Goal: Task Accomplishment & Management: Manage account settings

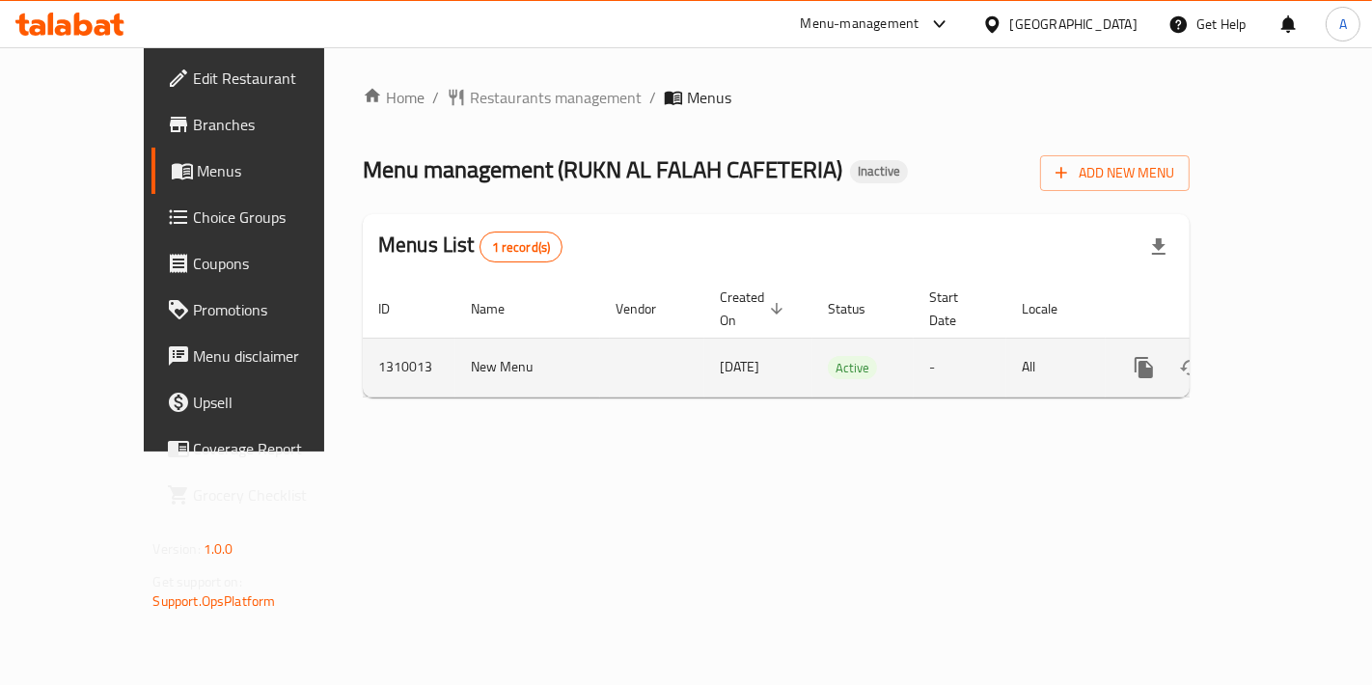
click at [1306, 362] on div "enhanced table" at bounding box center [1213, 367] width 185 height 46
click at [1295, 356] on icon "enhanced table" at bounding box center [1283, 367] width 23 height 23
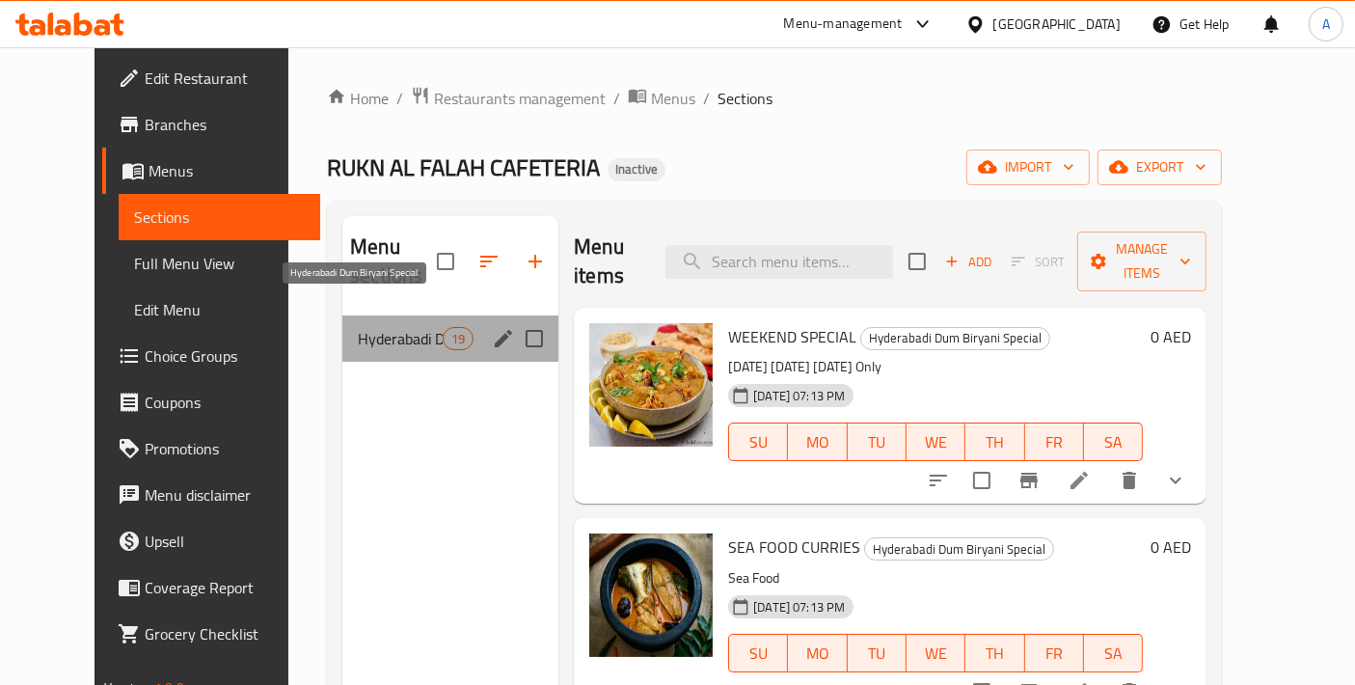
click at [416, 327] on span "Hyderabadi Dum Biryani Special" at bounding box center [400, 338] width 85 height 23
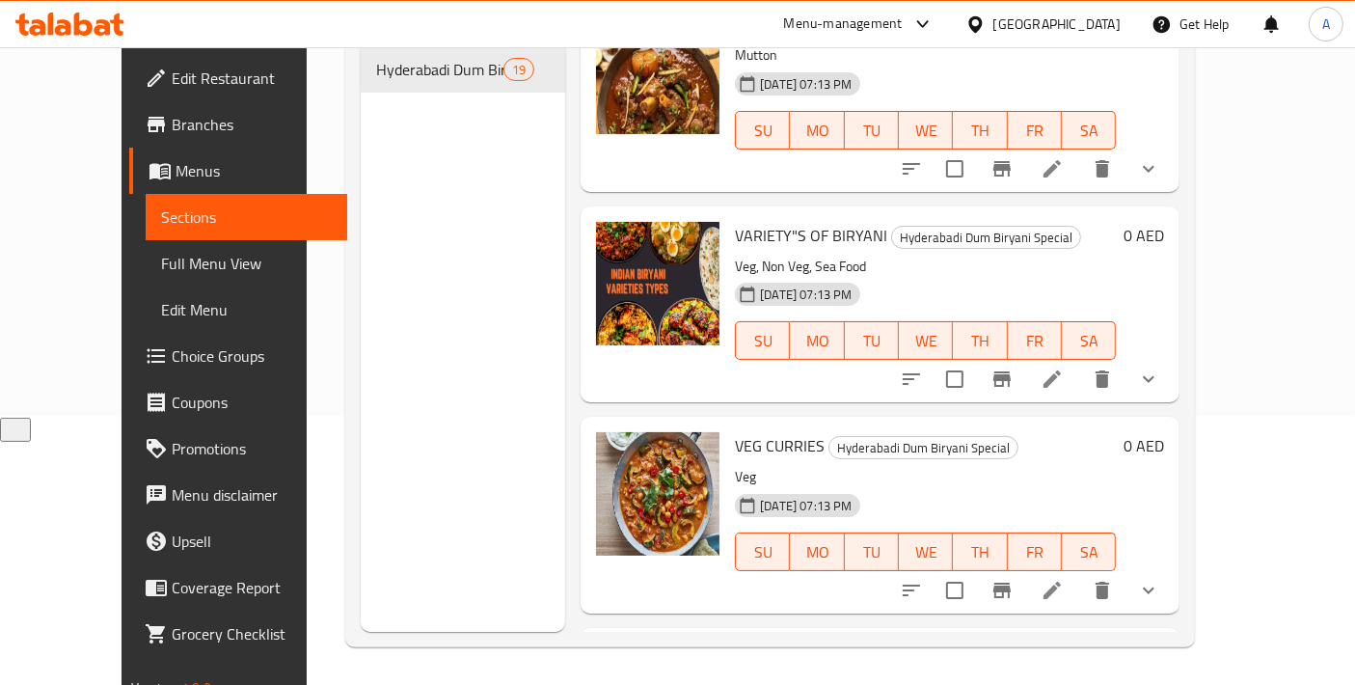
scroll to position [3365, 0]
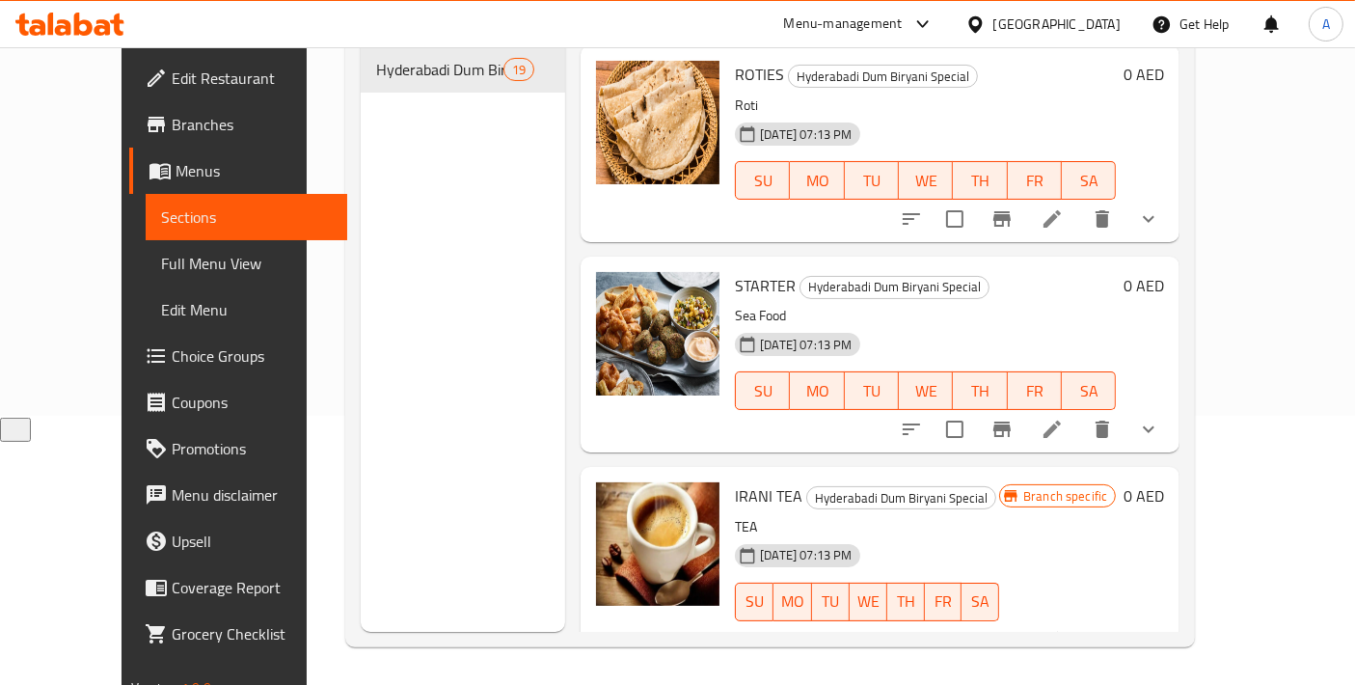
click at [1080, 624] on li at bounding box center [1053, 640] width 54 height 35
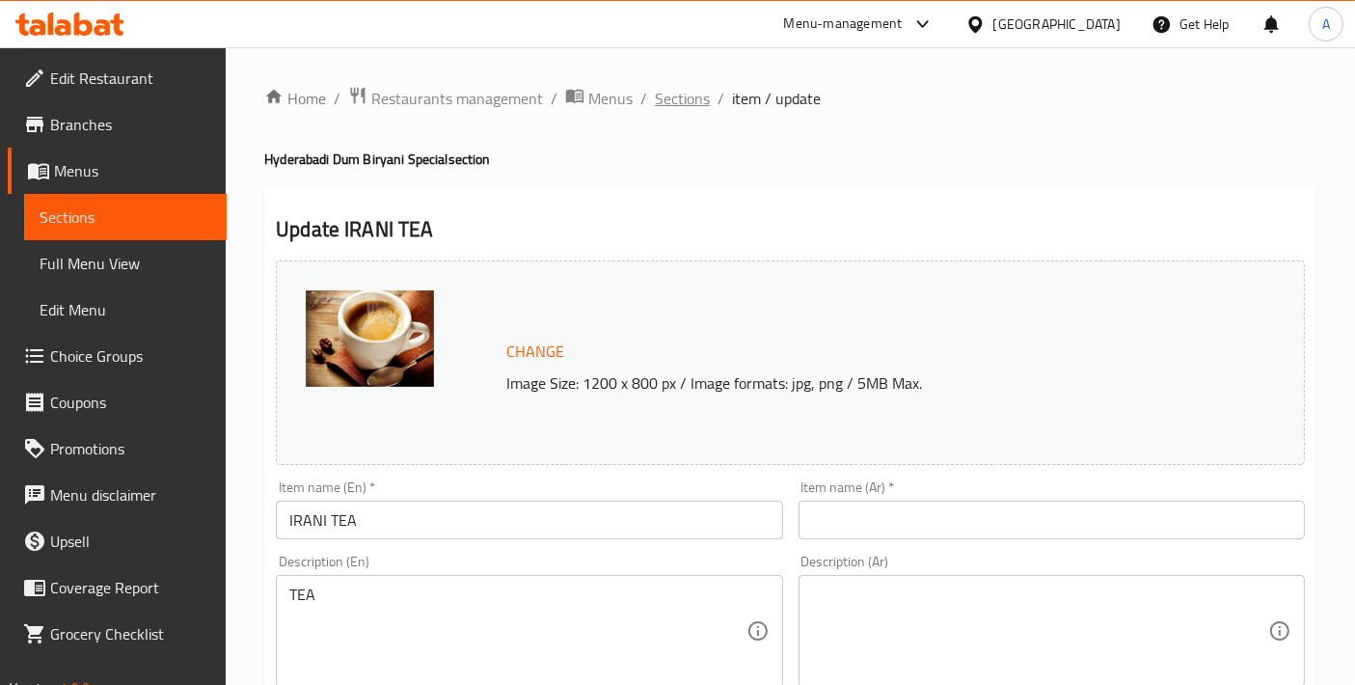
click at [660, 95] on span "Sections" at bounding box center [682, 98] width 55 height 23
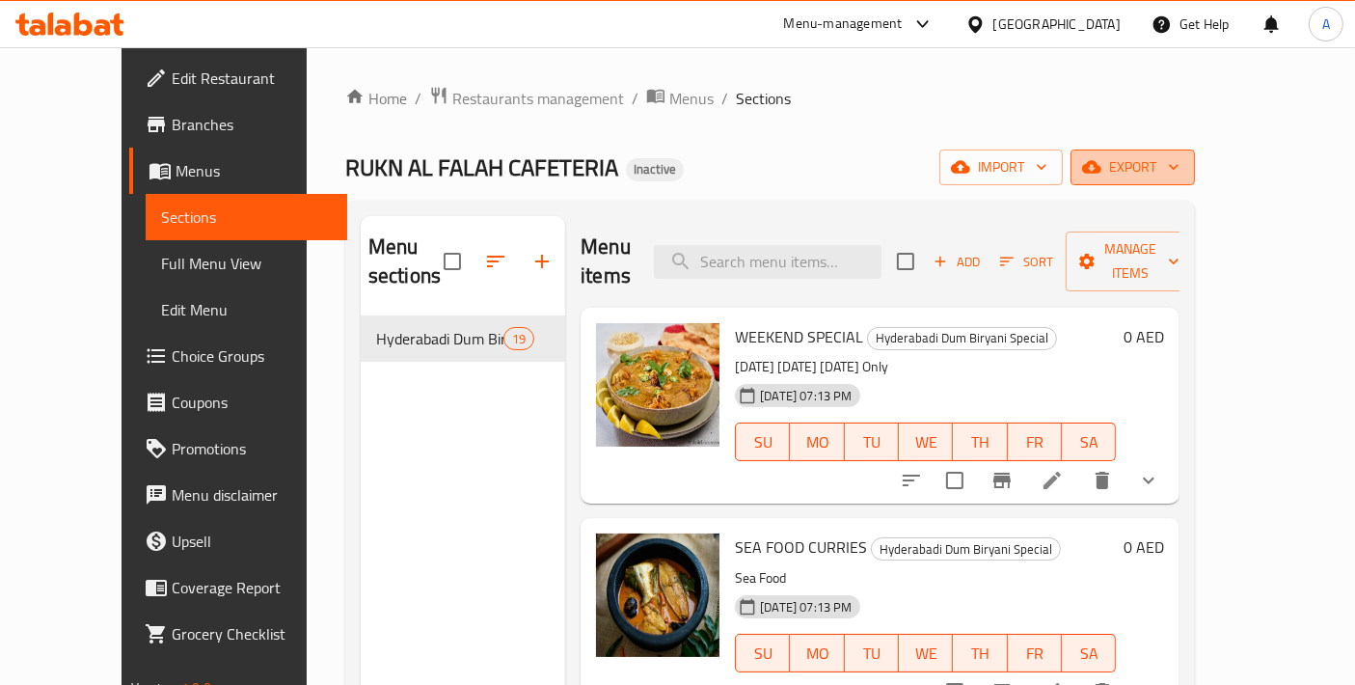
click at [1195, 152] on button "export" at bounding box center [1133, 168] width 124 height 36
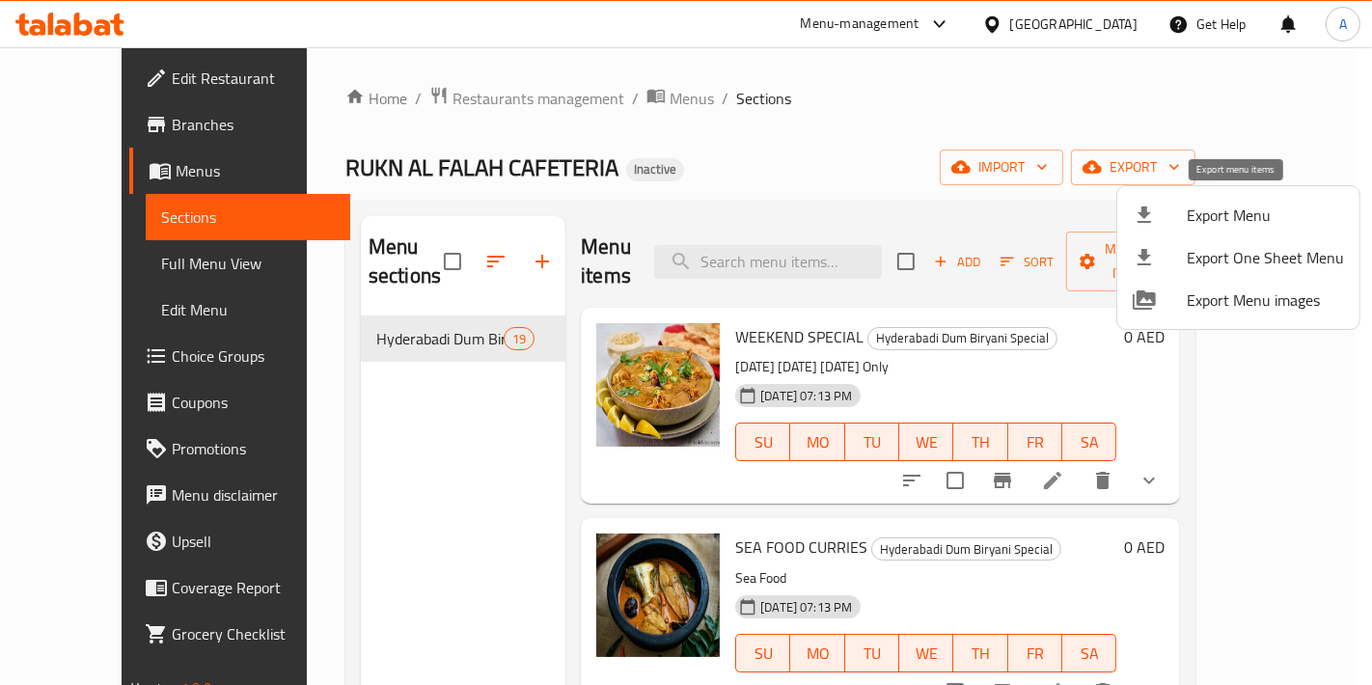
click at [1177, 202] on li "Export Menu" at bounding box center [1238, 215] width 242 height 42
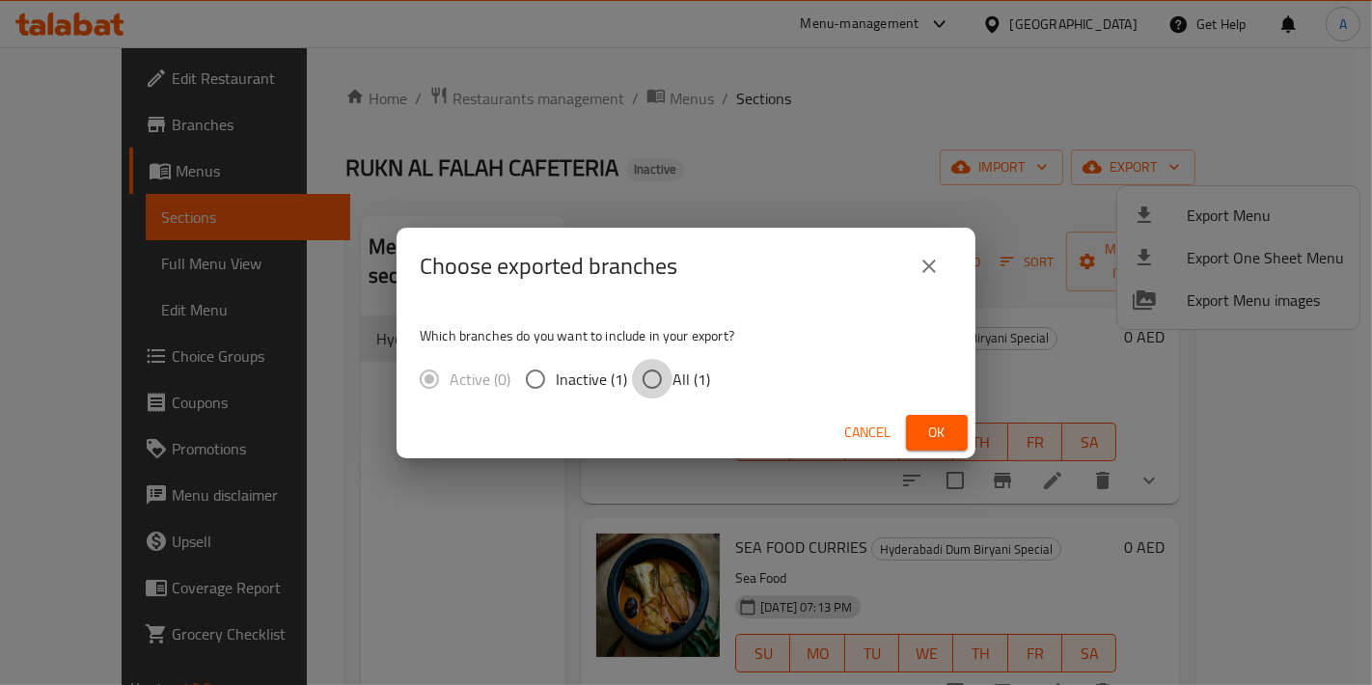
click at [664, 365] on input "All (1)" at bounding box center [652, 379] width 41 height 41
radio input "true"
click at [947, 428] on span "Ok" at bounding box center [936, 433] width 31 height 24
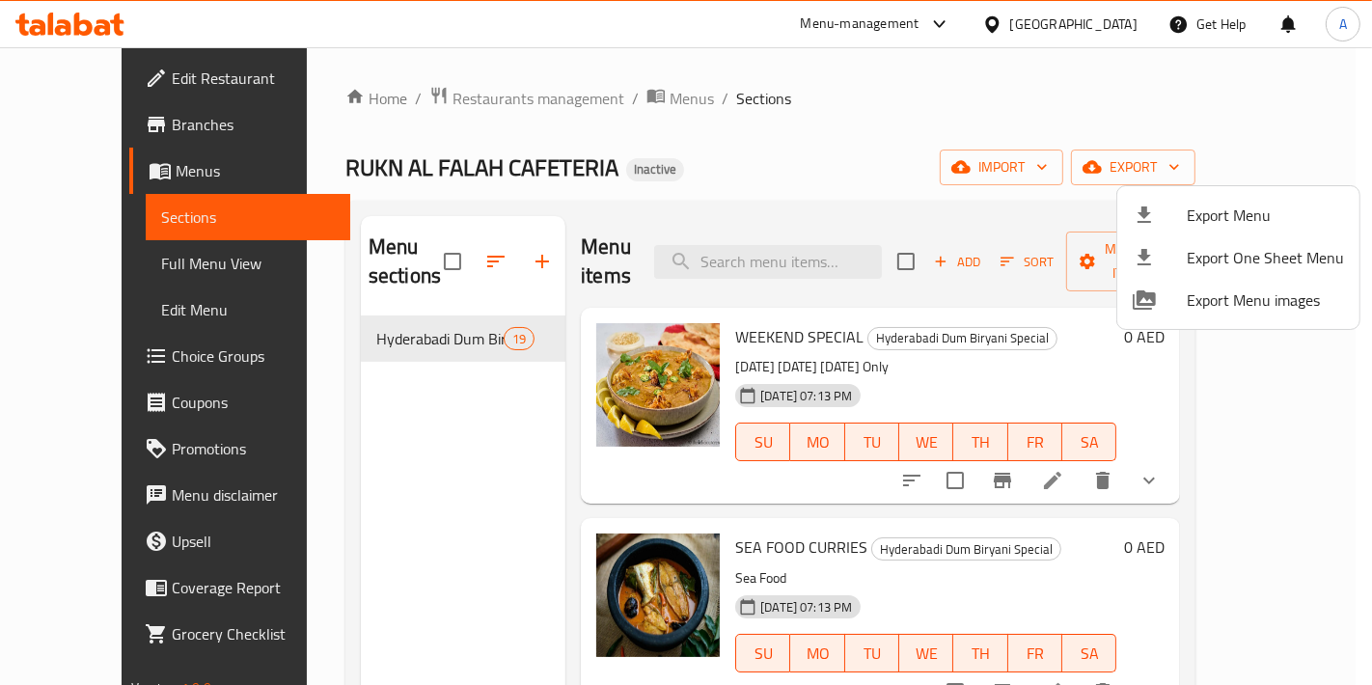
click at [1166, 400] on div at bounding box center [686, 342] width 1372 height 685
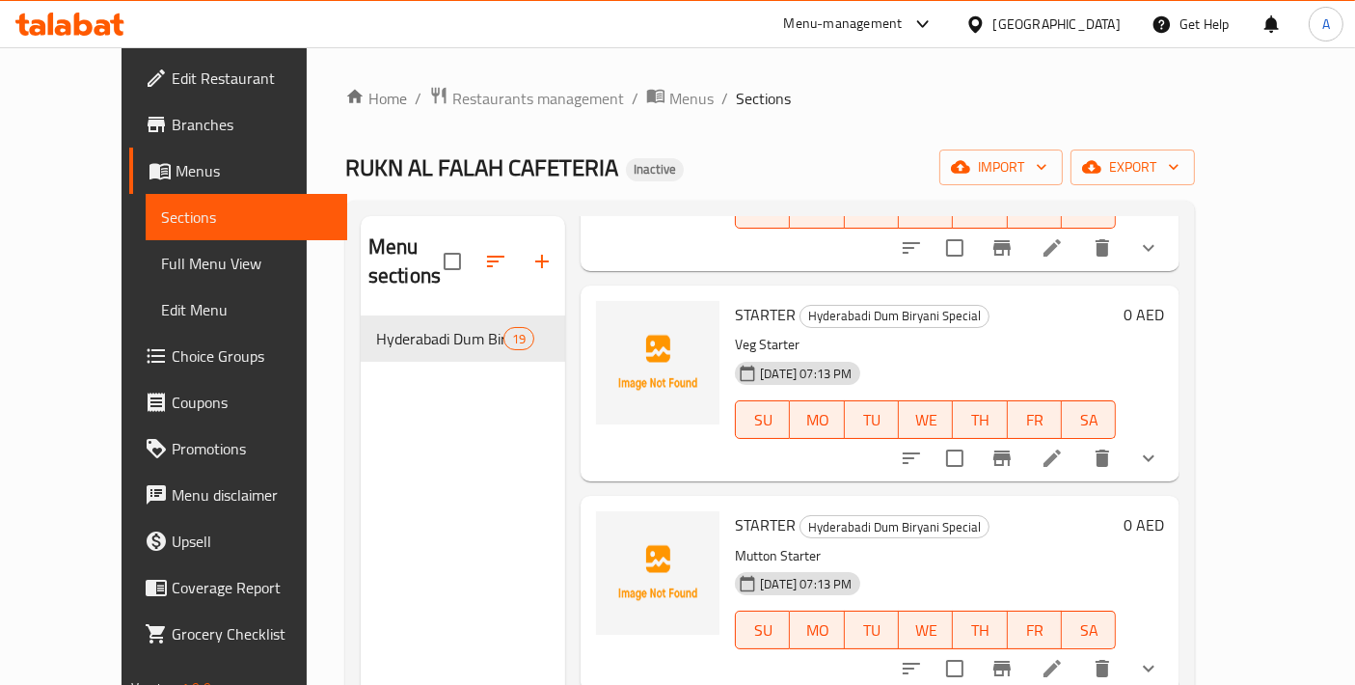
scroll to position [2144, 0]
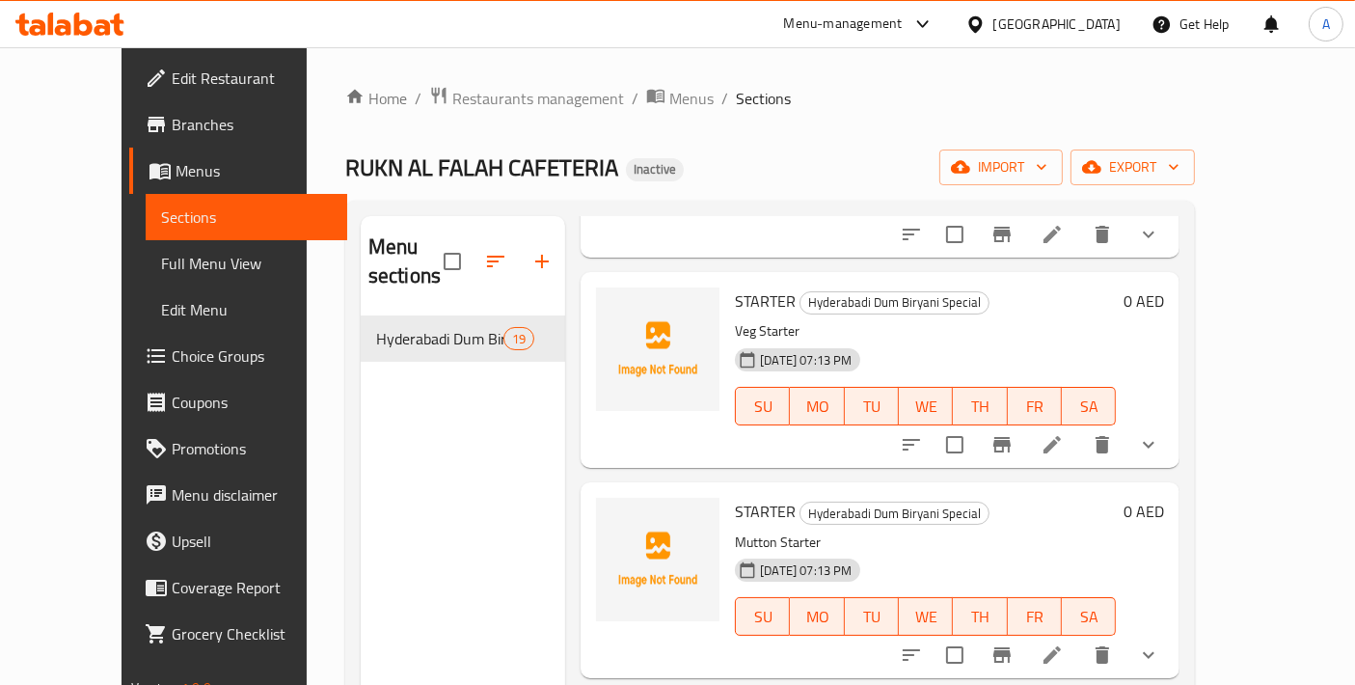
click at [1061, 436] on icon at bounding box center [1052, 444] width 17 height 17
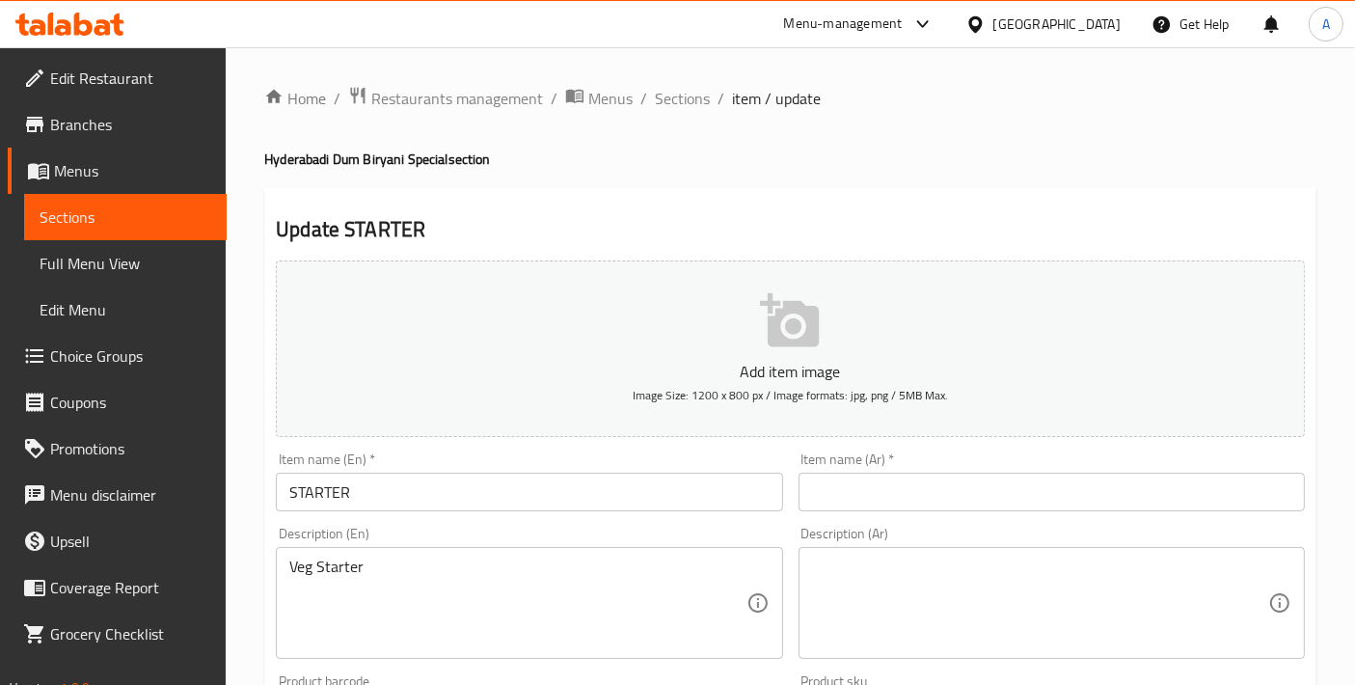
drag, startPoint x: 438, startPoint y: 591, endPoint x: 152, endPoint y: 583, distance: 285.7
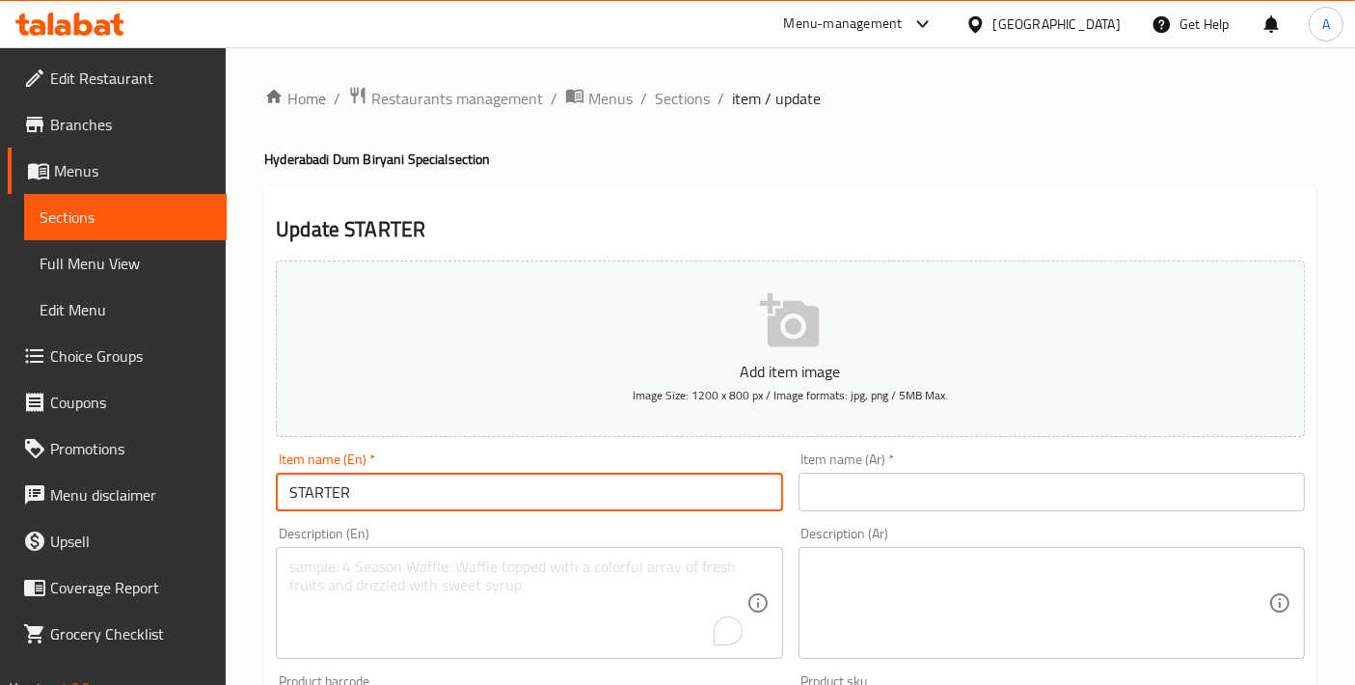
drag, startPoint x: 449, startPoint y: 485, endPoint x: 172, endPoint y: 489, distance: 276.9
paste input "Veg Starter"
type input "Veg Starter"
click at [909, 480] on input "text" at bounding box center [1052, 492] width 506 height 39
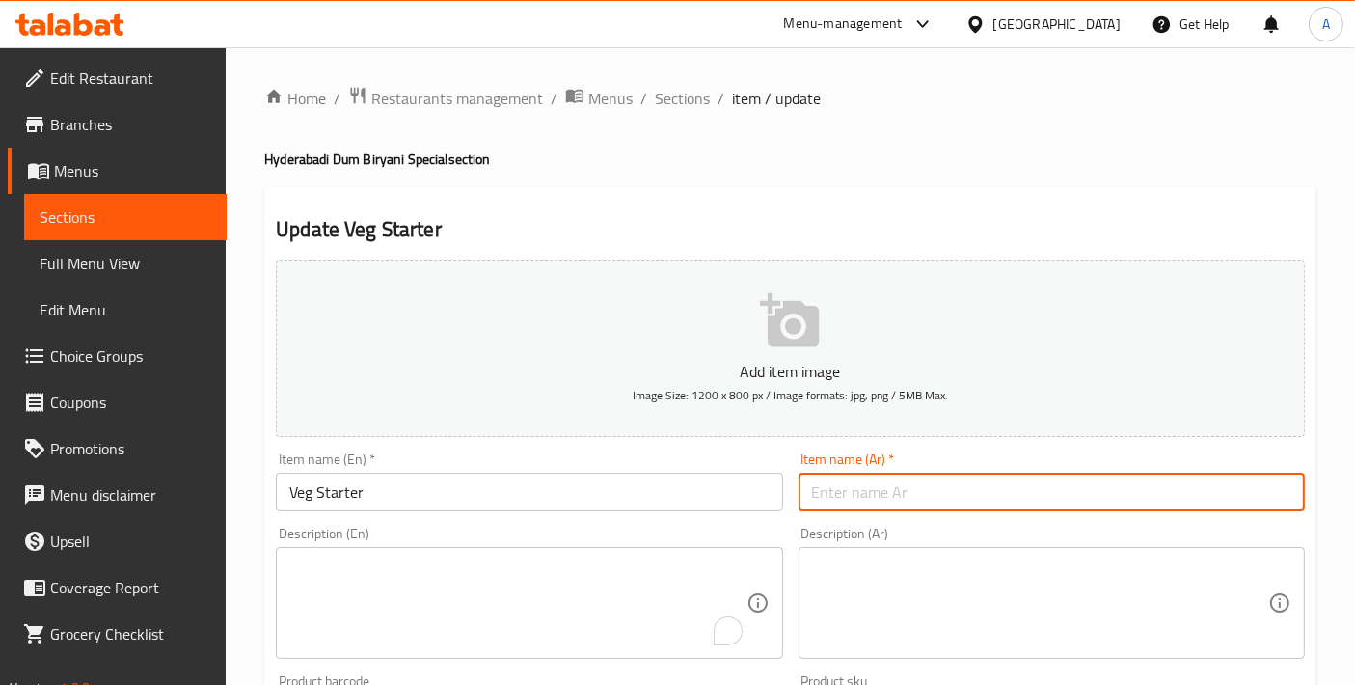
paste input "مقبلات نباتية"
click at [833, 486] on input "مقبلات نباتية" at bounding box center [1052, 492] width 506 height 39
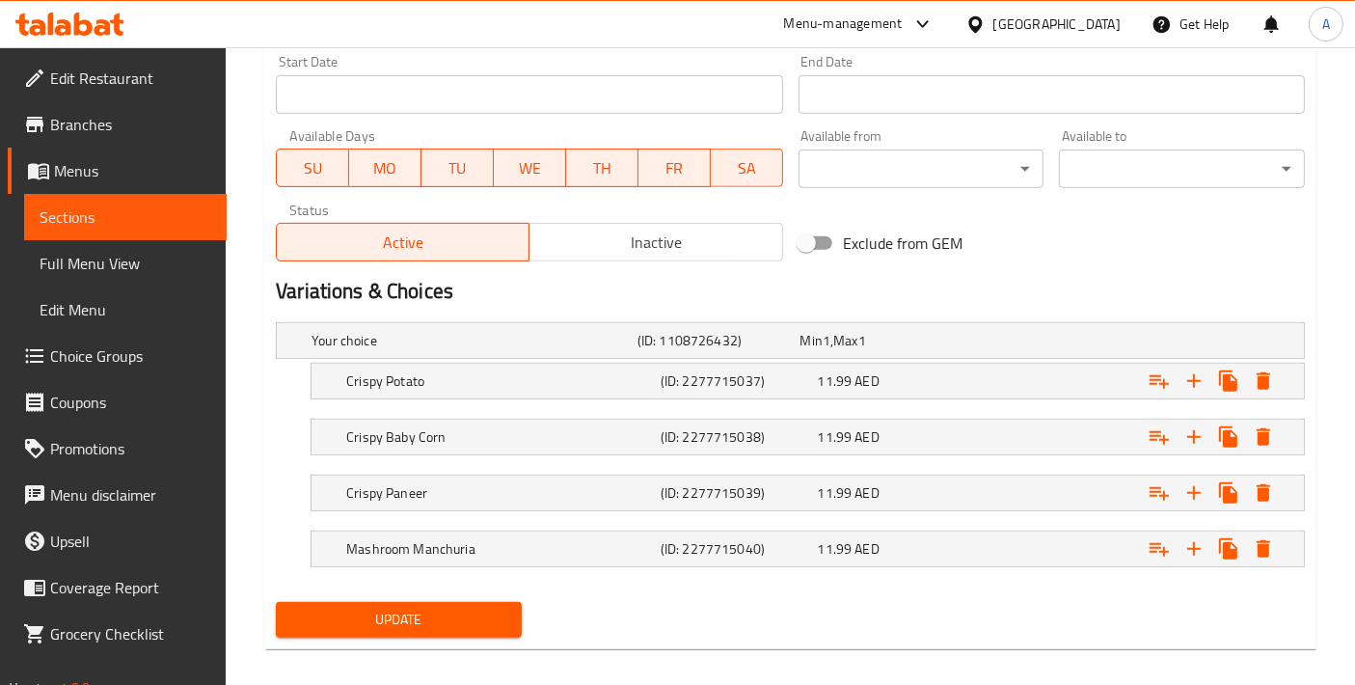
scroll to position [828, 0]
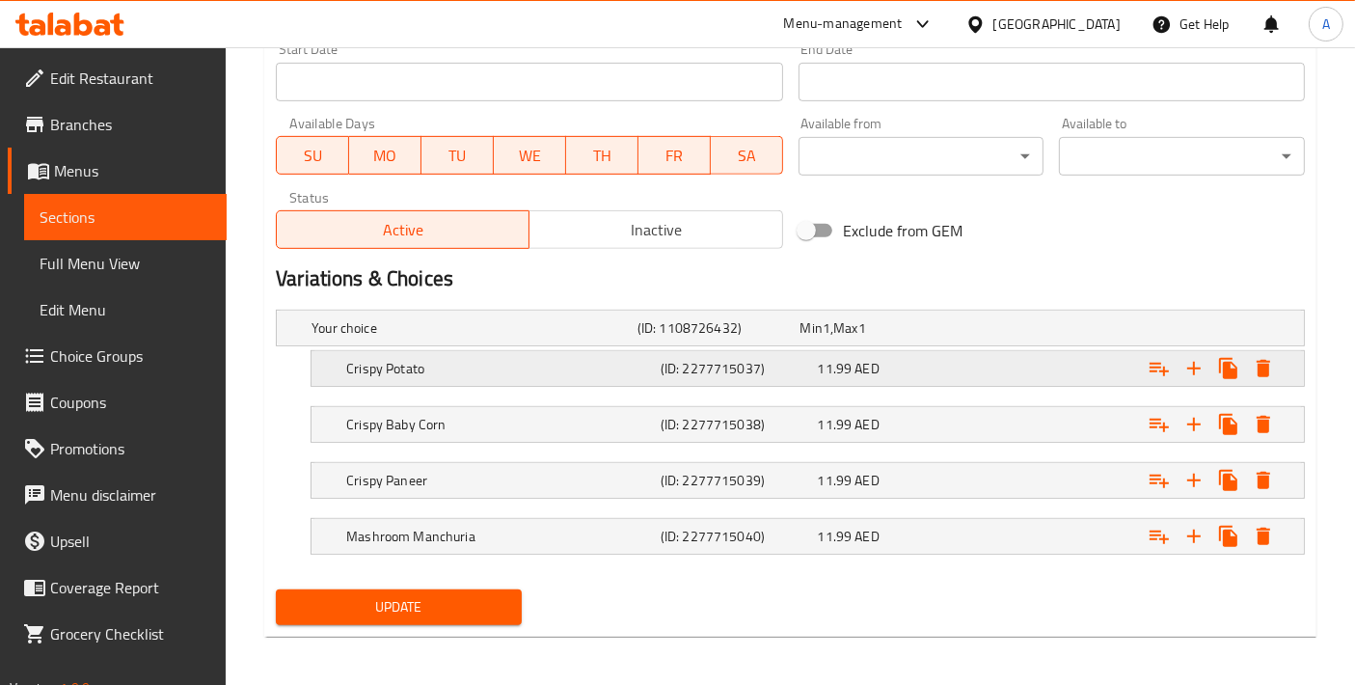
type input "مقبلات خضار"
click at [446, 375] on div "Crispy Potato" at bounding box center [499, 368] width 315 height 27
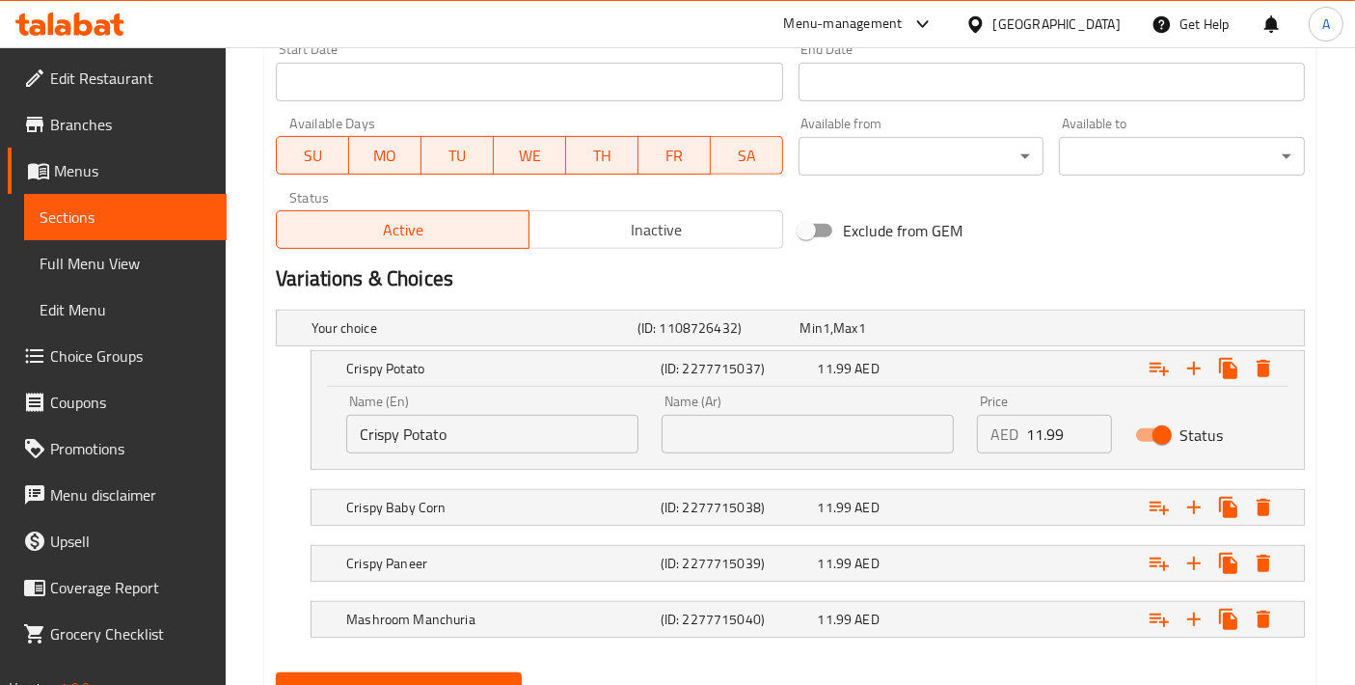
click at [701, 440] on input "text" at bounding box center [808, 434] width 292 height 39
type input "بطاطس مقرمشة"
click at [508, 519] on div "Crispy Baby Corn (ID: 2277715038) 11.99 AED" at bounding box center [813, 507] width 943 height 42
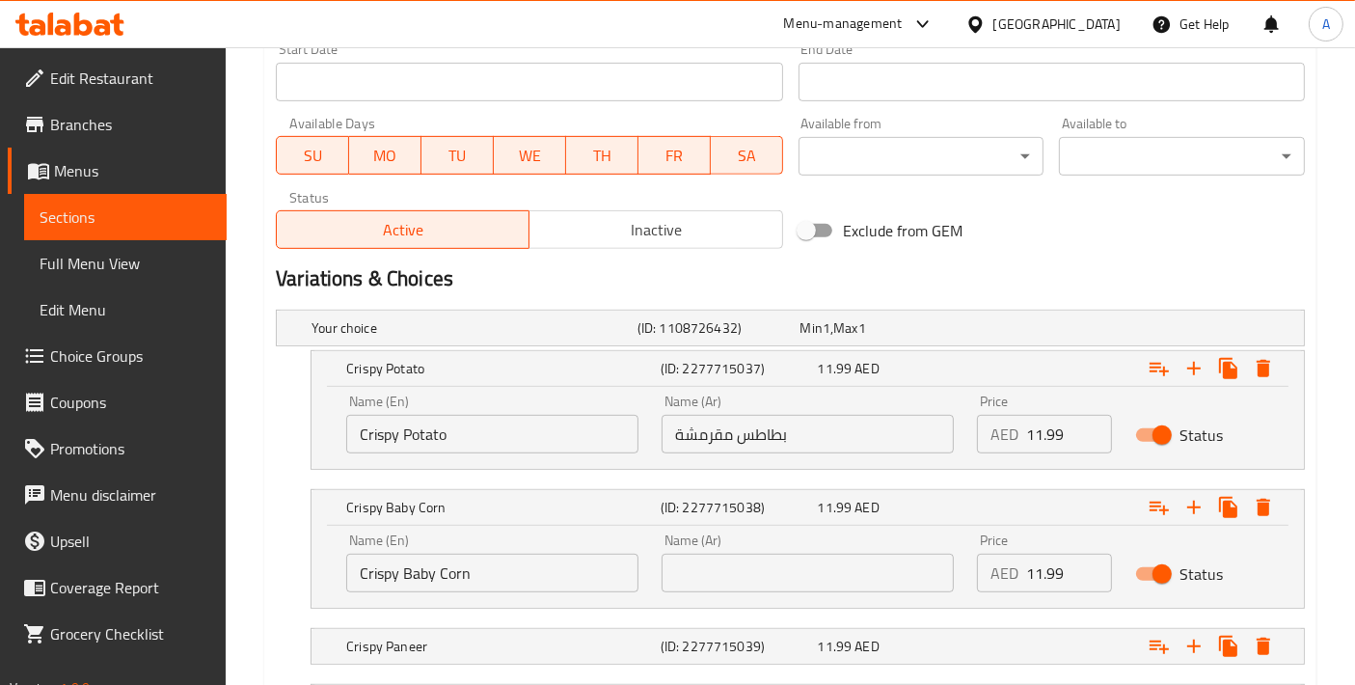
click at [740, 563] on input "text" at bounding box center [808, 573] width 292 height 39
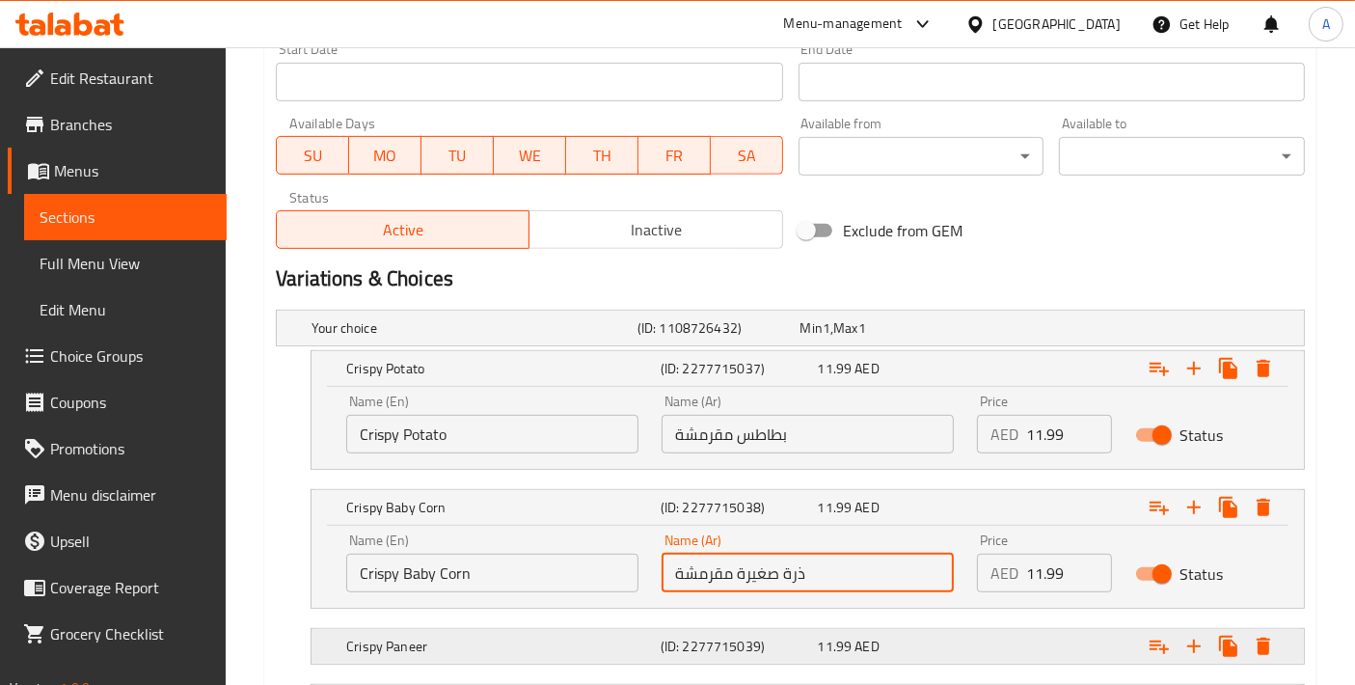
type input "ذرة صغيرة مقرمشة"
click at [537, 637] on h5 "Crispy Paneer" at bounding box center [499, 646] width 307 height 19
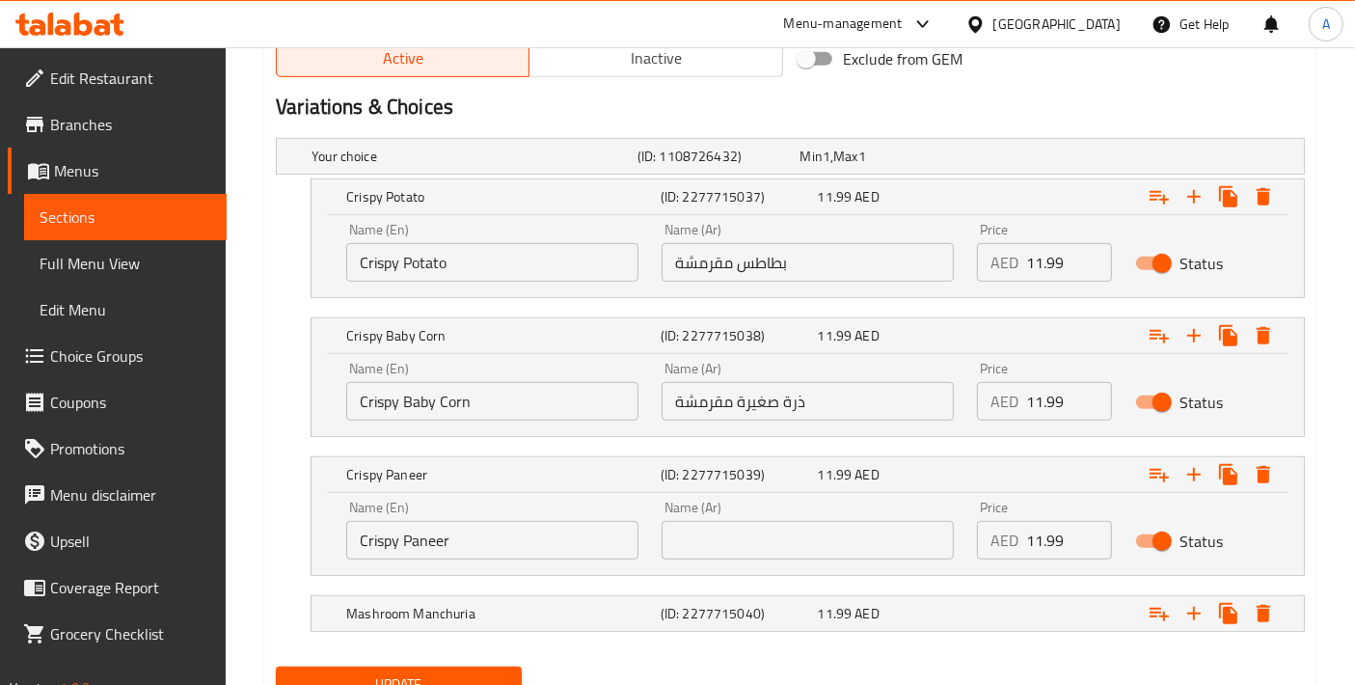
scroll to position [1042, 0]
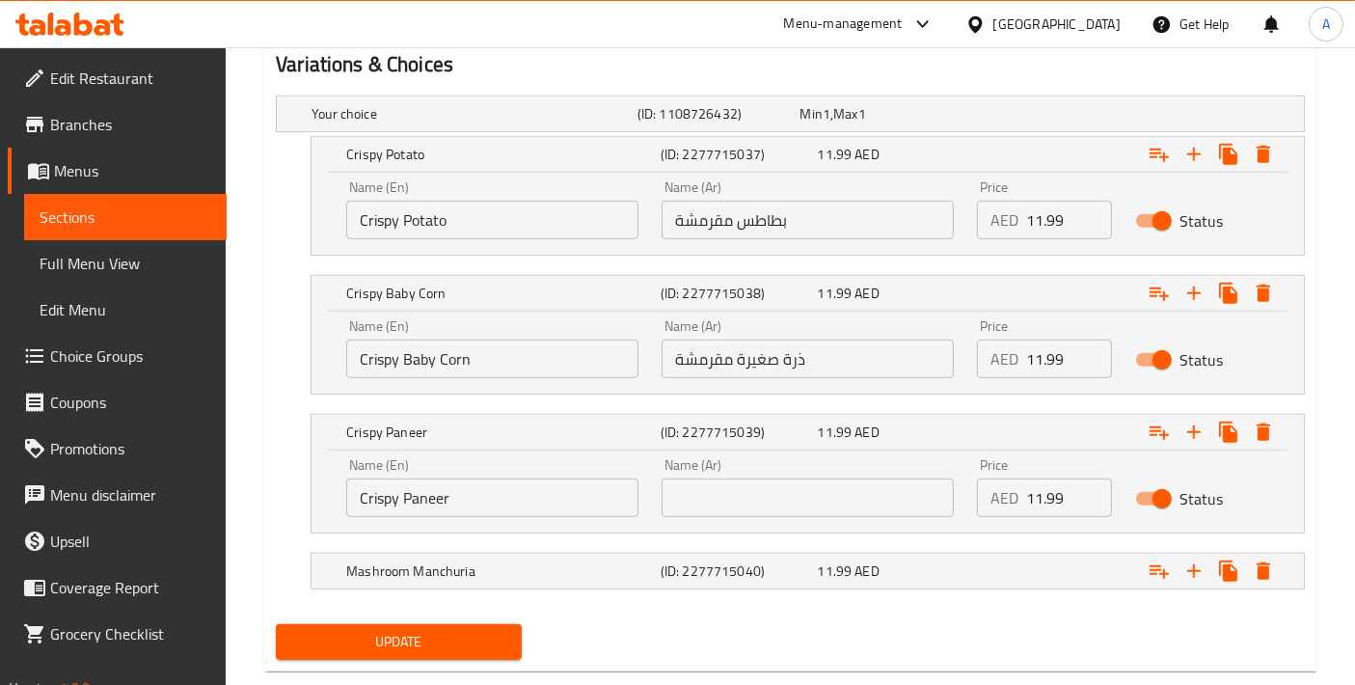
click at [769, 479] on input "text" at bounding box center [808, 498] width 292 height 39
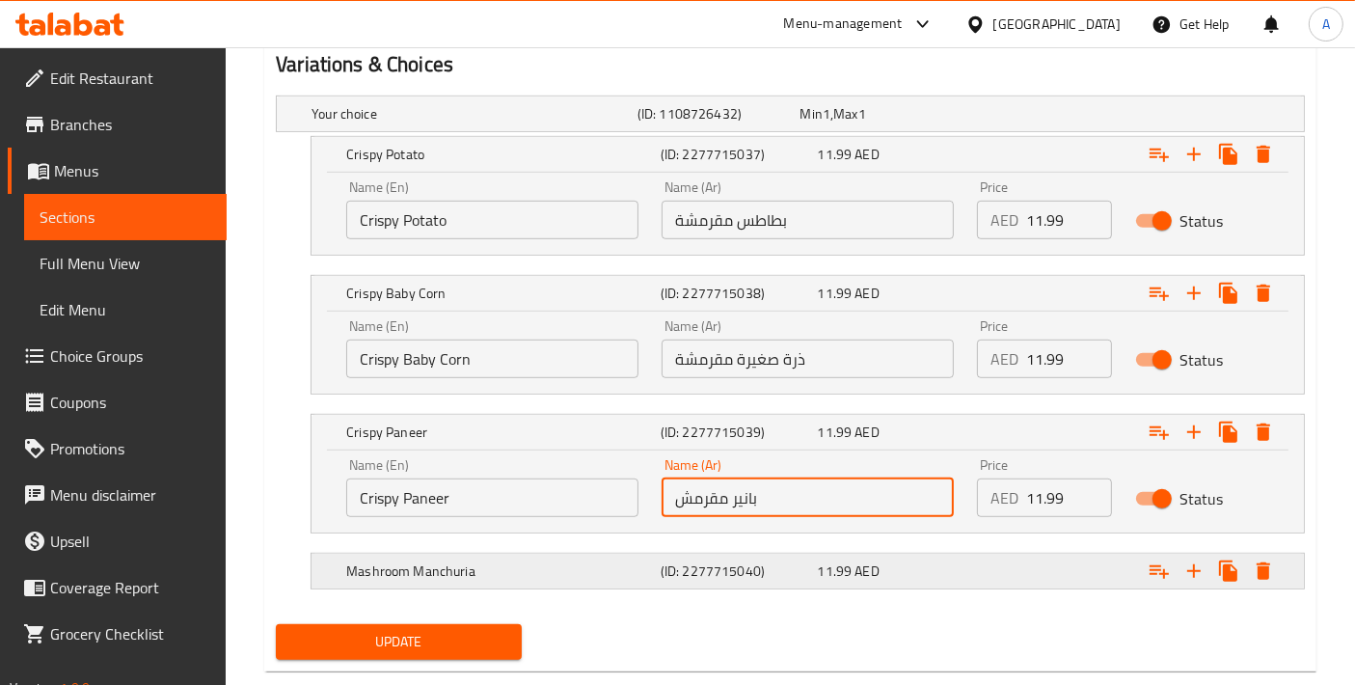
type input "بانير مقرمش"
click at [570, 564] on h5 "Mashroom Manchuria" at bounding box center [499, 570] width 307 height 19
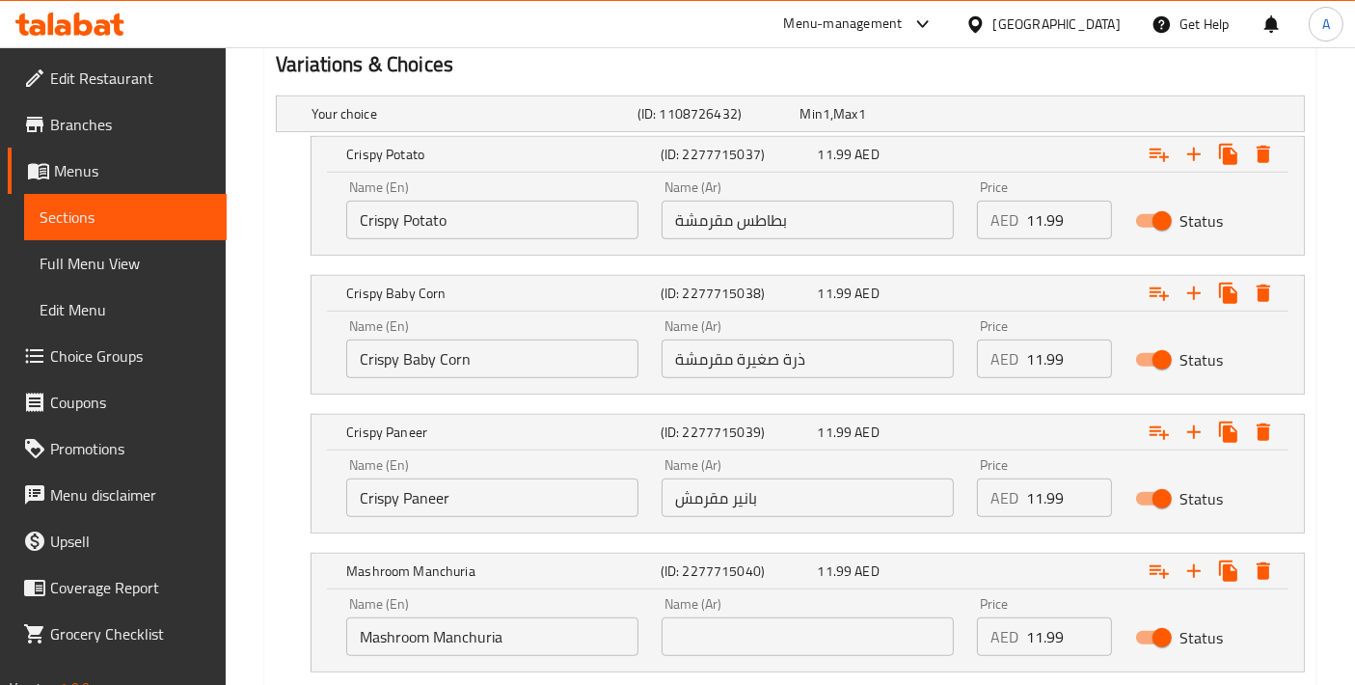
click at [551, 643] on input "Mashroom Manchuria" at bounding box center [492, 636] width 292 height 39
drag, startPoint x: 435, startPoint y: 633, endPoint x: 395, endPoint y: 629, distance: 40.7
click at [544, 646] on input "Mushroom Manchurian" at bounding box center [492, 636] width 292 height 39
type input "Mushroom Manchurian"
click at [812, 645] on input "text" at bounding box center [808, 636] width 292 height 39
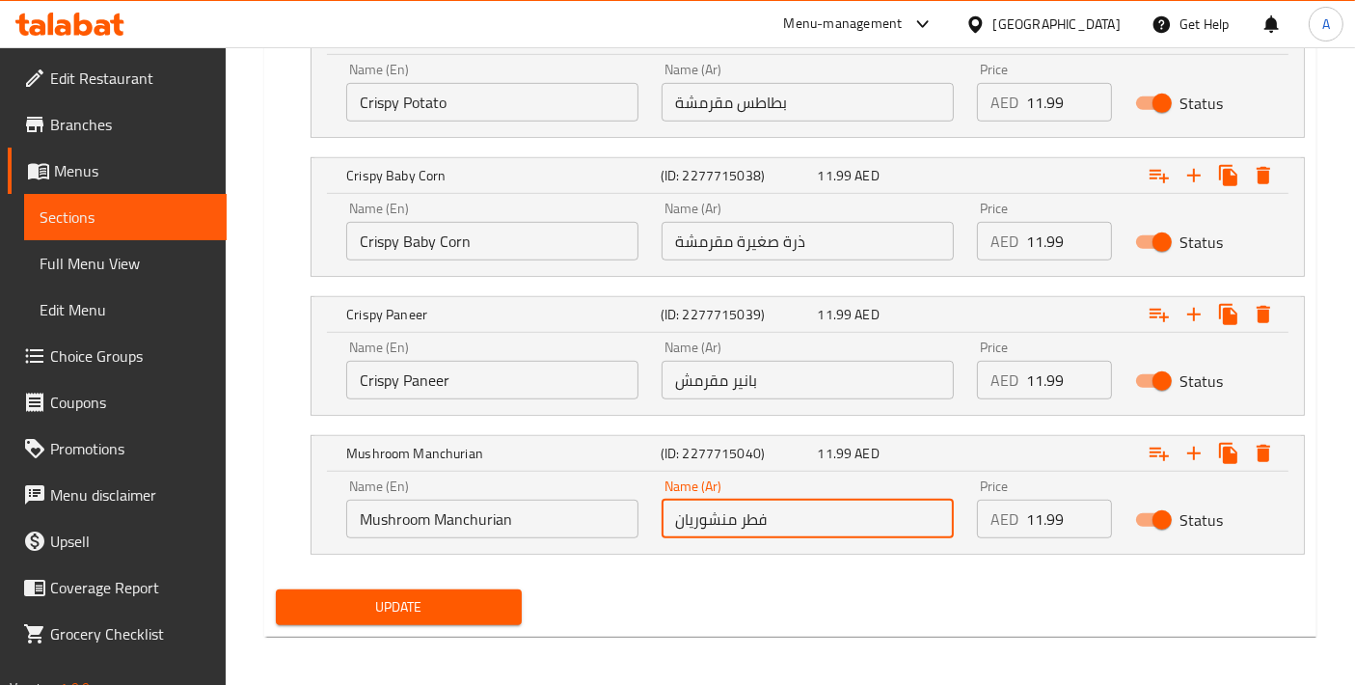
type input "فطر منشوريان"
click at [518, 612] on button "Update" at bounding box center [399, 607] width 246 height 36
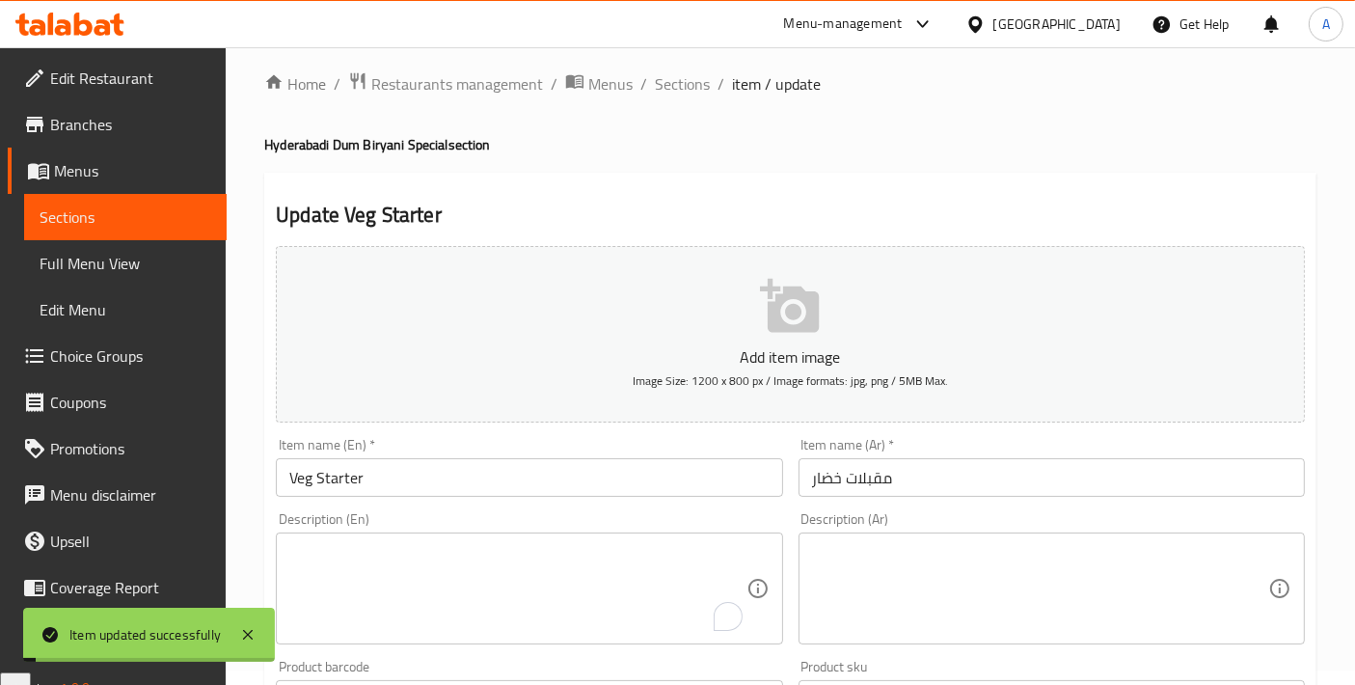
scroll to position [0, 0]
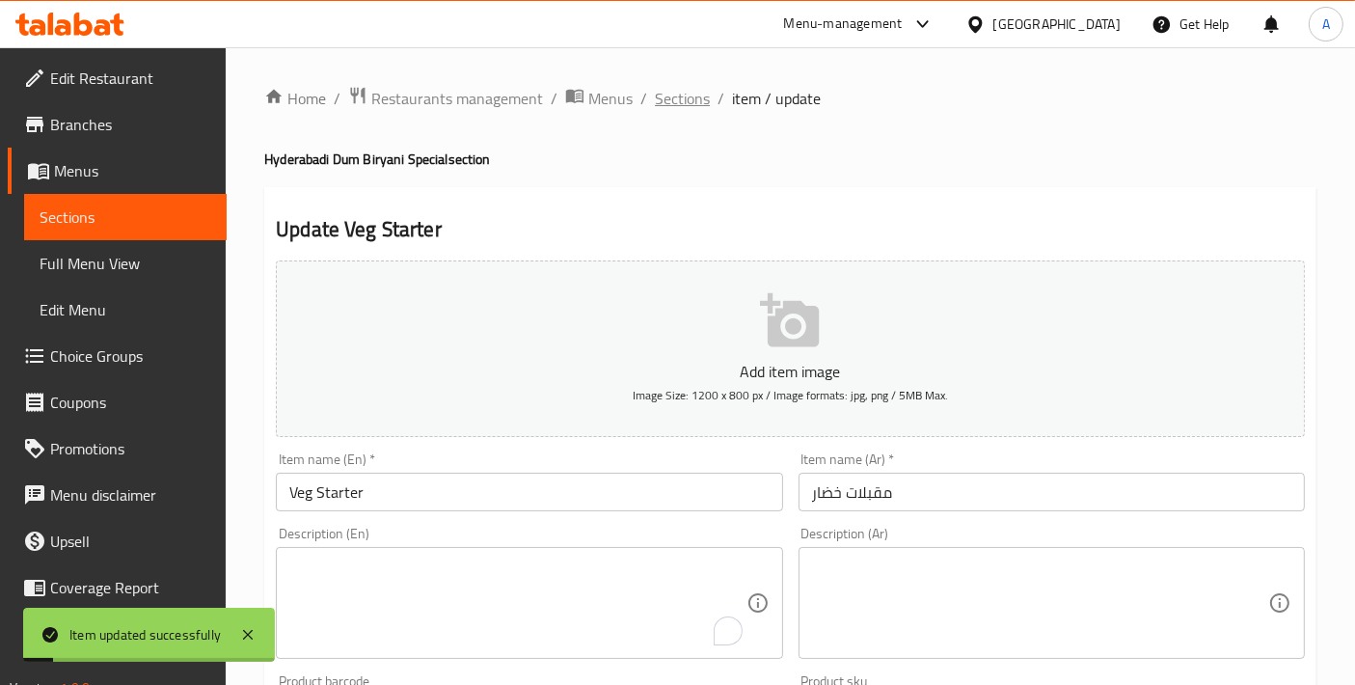
click at [661, 106] on span "Sections" at bounding box center [682, 98] width 55 height 23
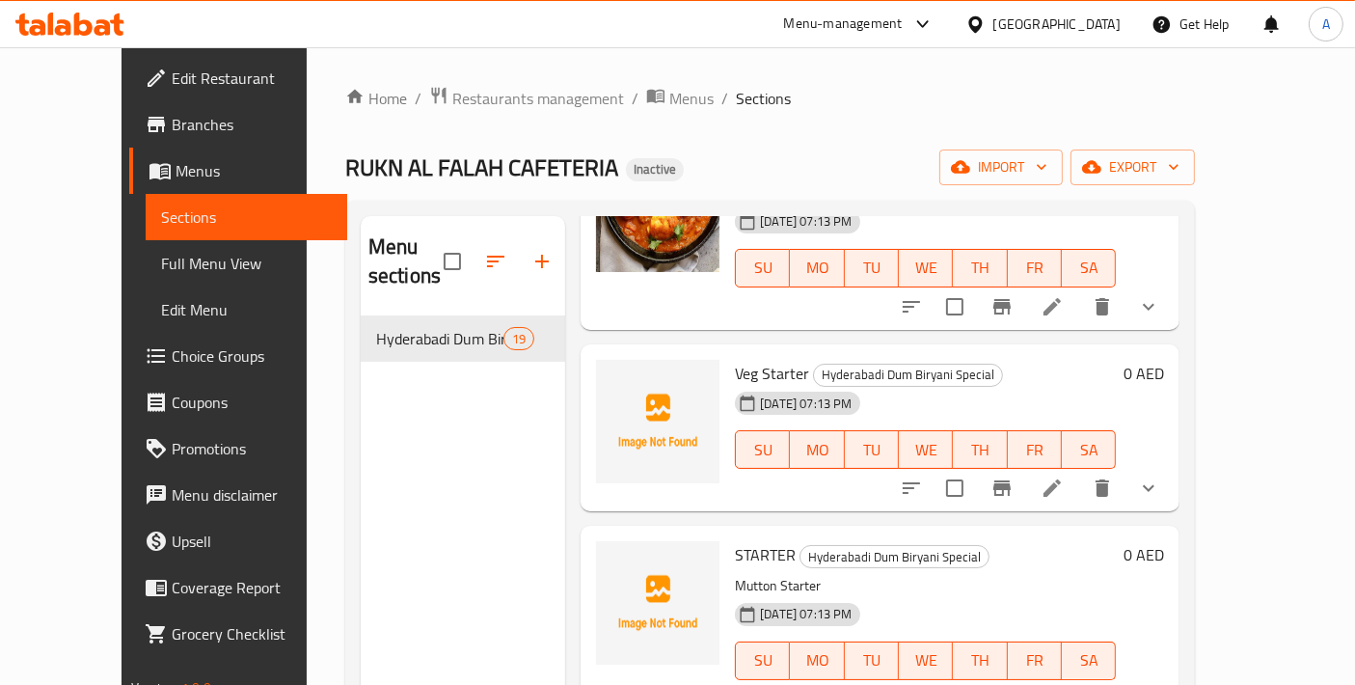
scroll to position [2050, 0]
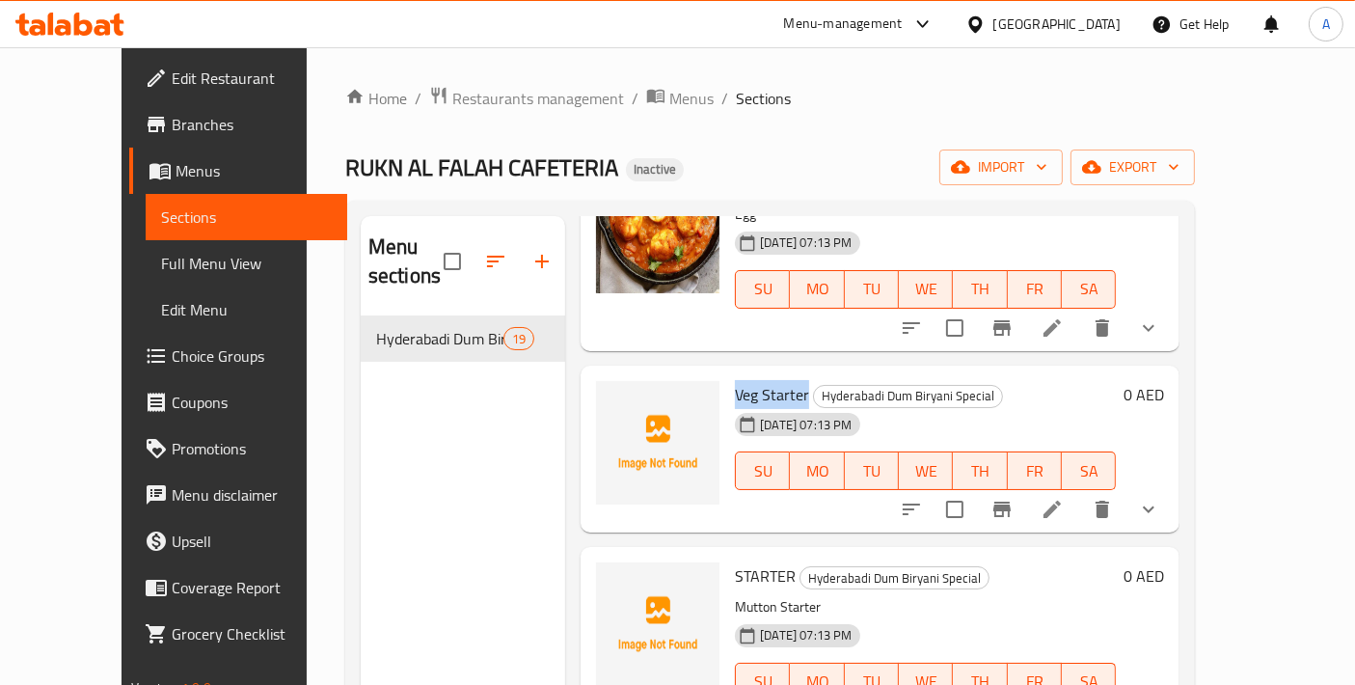
drag, startPoint x: 705, startPoint y: 363, endPoint x: 776, endPoint y: 365, distance: 70.5
click at [776, 380] on span "Veg Starter" at bounding box center [772, 394] width 74 height 29
copy span "Veg Starter"
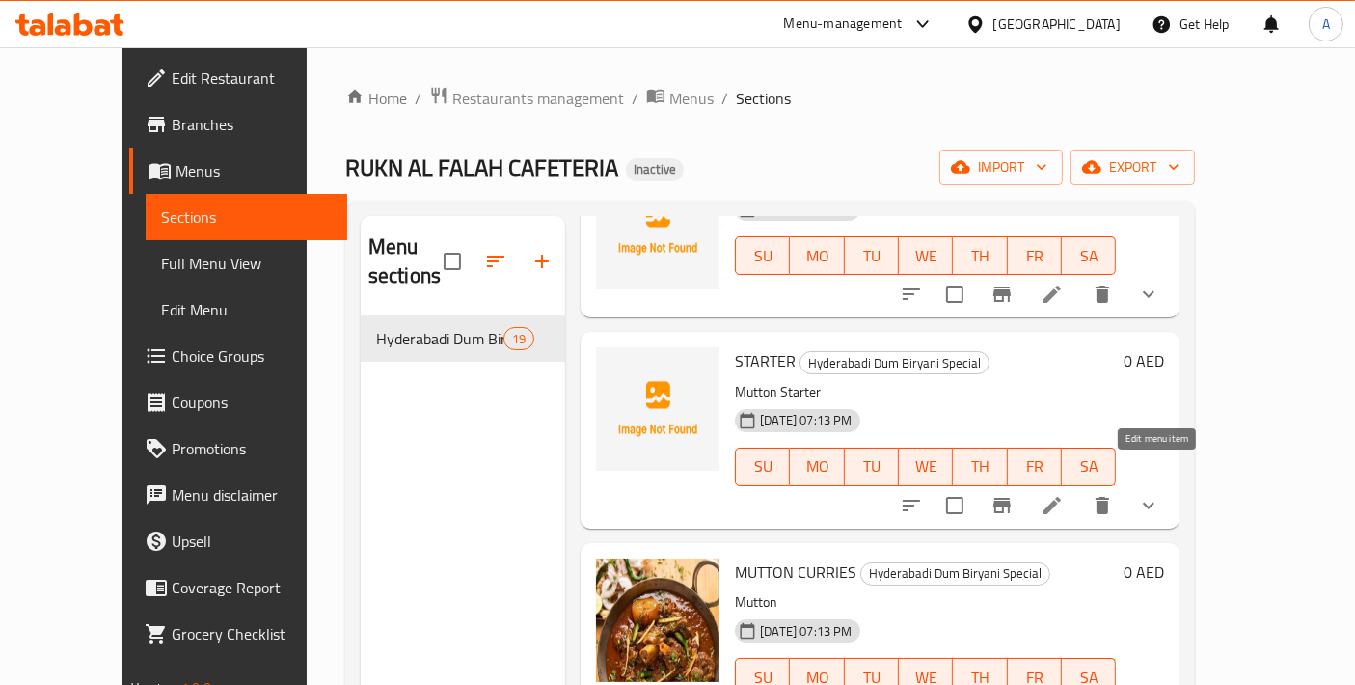
click at [1064, 494] on icon at bounding box center [1052, 505] width 23 height 23
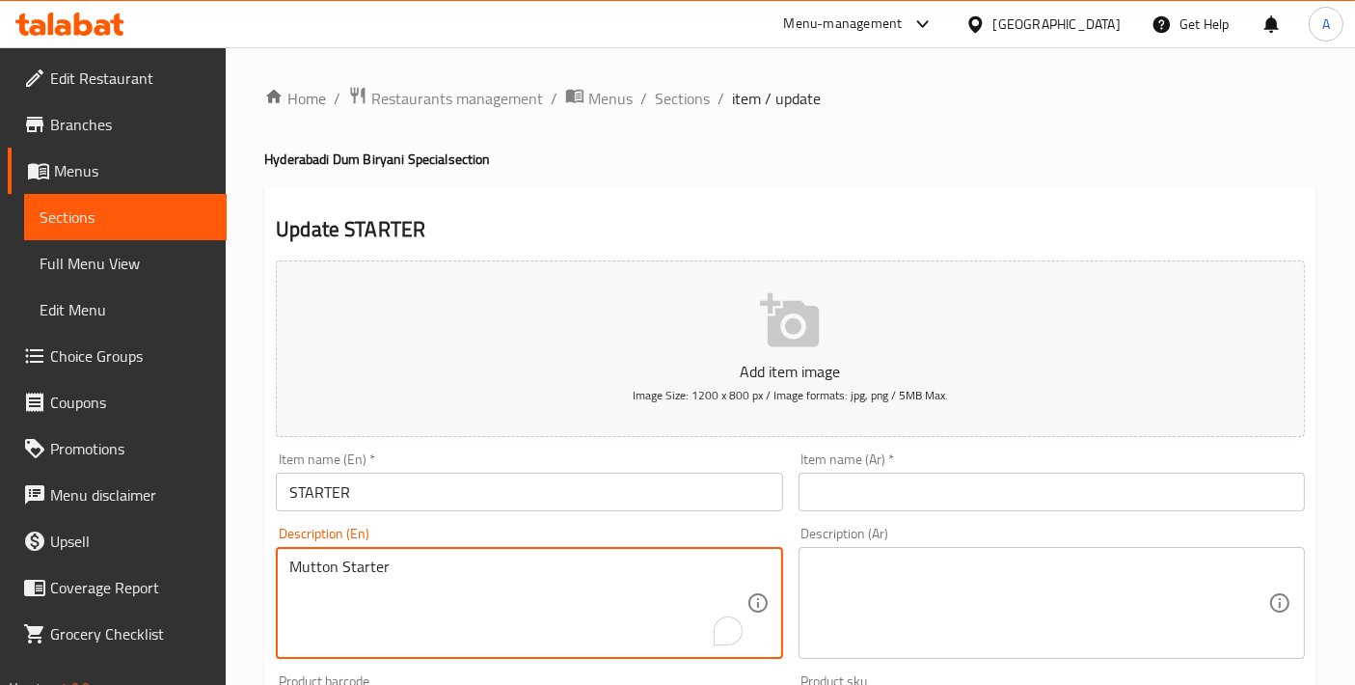
drag, startPoint x: 438, startPoint y: 568, endPoint x: 232, endPoint y: 569, distance: 206.5
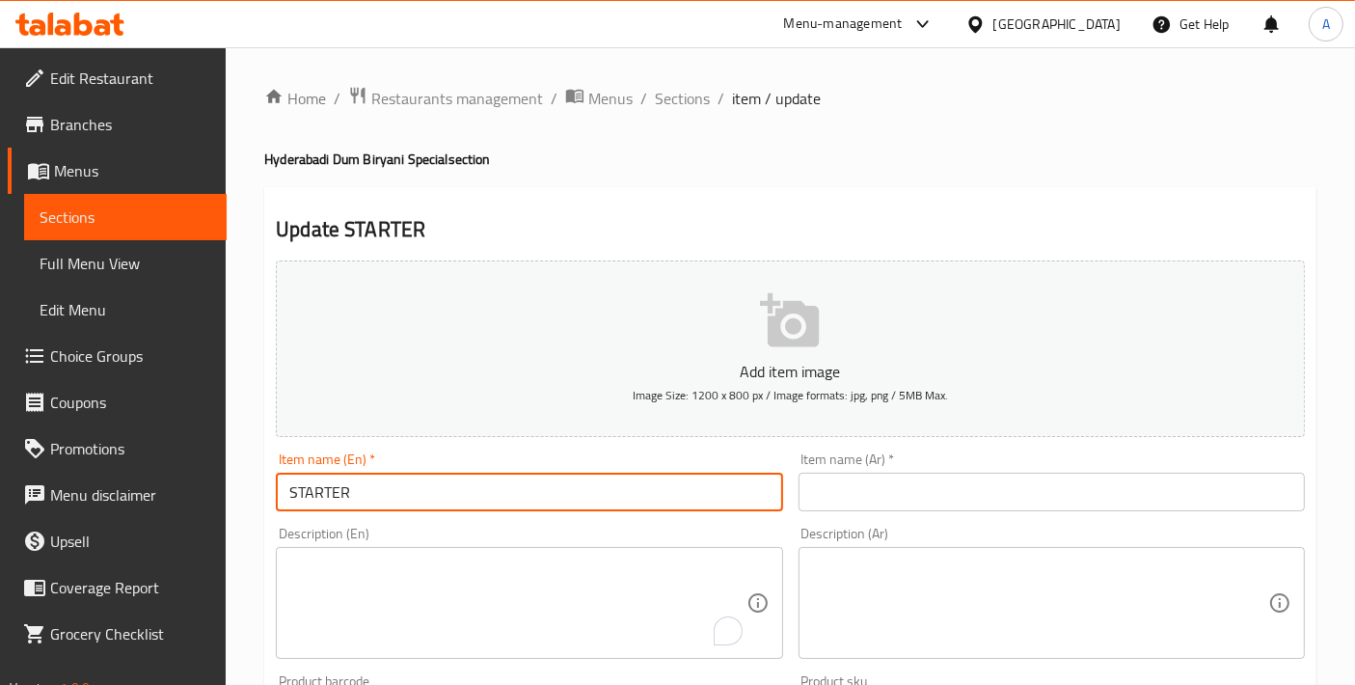
paste input "Mutton Starter"
type input "Mutton Starter"
click at [918, 507] on input "text" at bounding box center [1052, 492] width 506 height 39
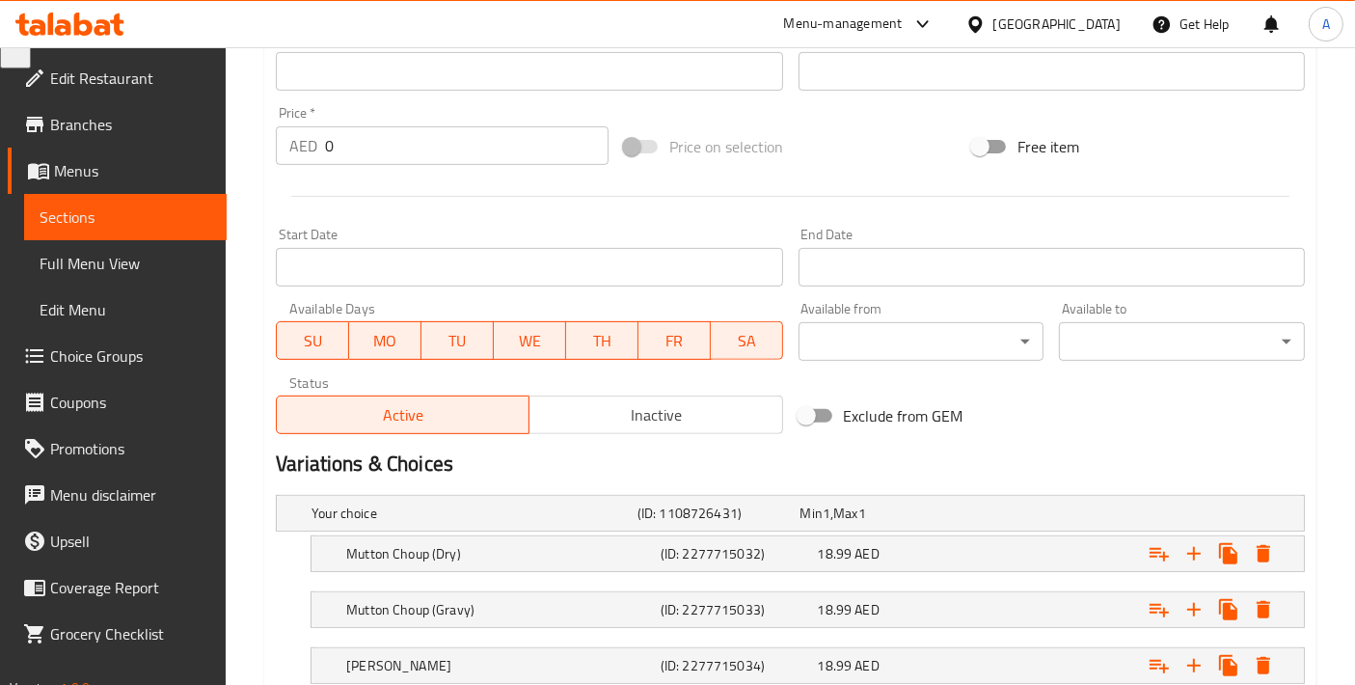
scroll to position [857, 0]
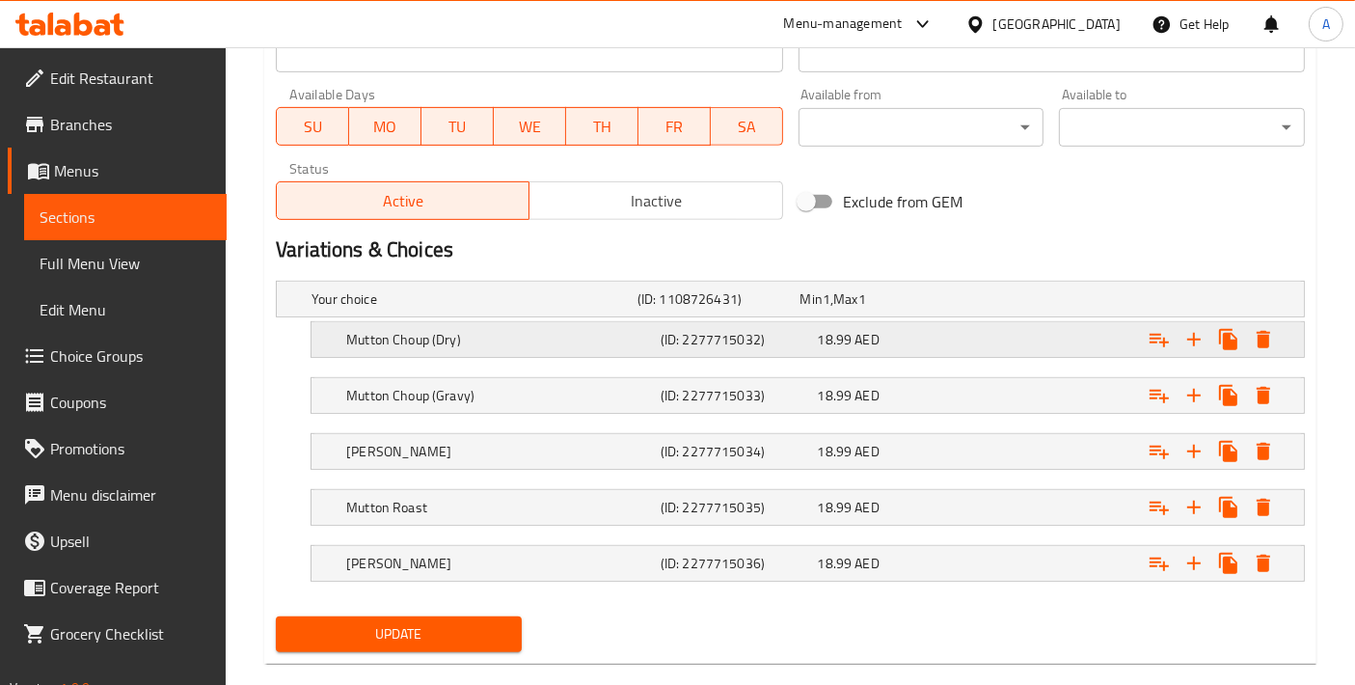
type input "مقبلات لحم الضأن"
click at [446, 342] on h5 "Mutton Choup (Dry)" at bounding box center [499, 339] width 307 height 19
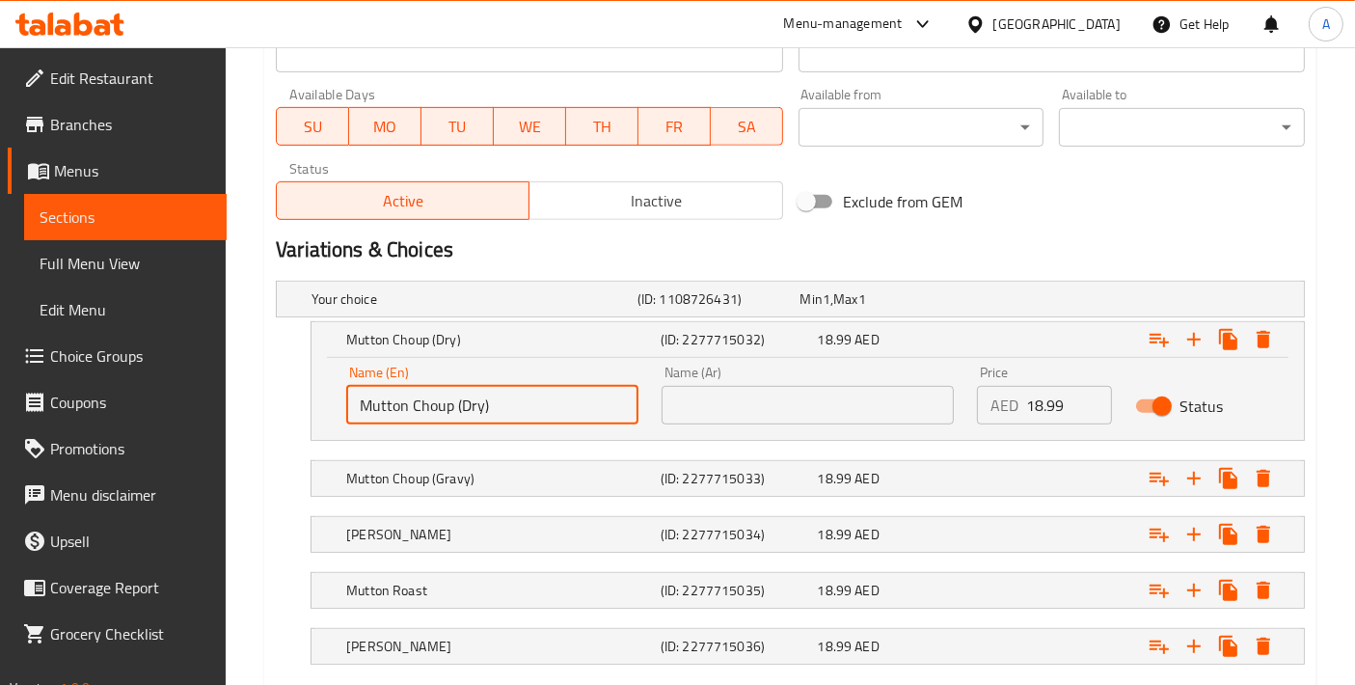
click at [429, 411] on input "Mutton Choup (Dry)" at bounding box center [492, 405] width 292 height 39
click at [445, 405] on input "Mutton Chop (Dry)" at bounding box center [492, 405] width 292 height 39
click at [523, 406] on input "Mutton Chops (Dry)" at bounding box center [492, 405] width 292 height 39
type input "Mutton Chops (Dry)"
click at [725, 419] on input "text" at bounding box center [808, 405] width 292 height 39
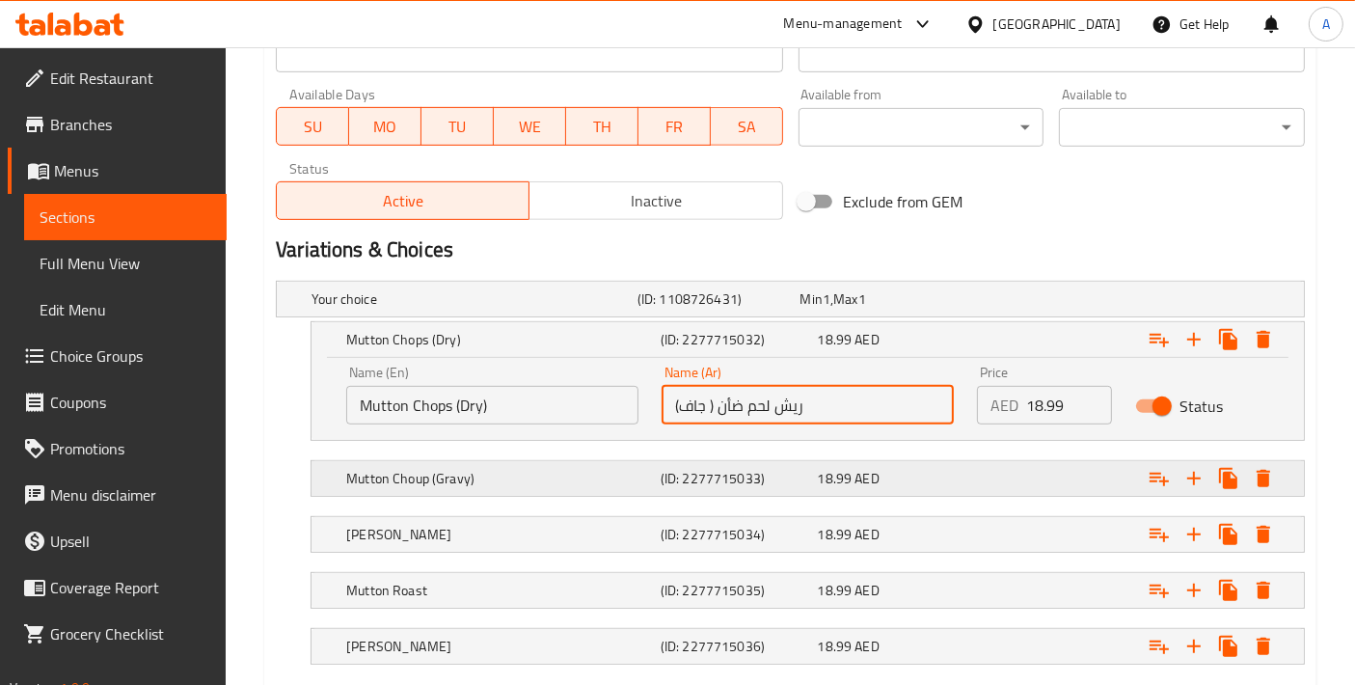
type input "ريش لحم ضأن ( جاف)"
click at [501, 457] on div "Mutton Choup (Gravy) (ID: 2277715033) 18.99 AED" at bounding box center [813, 478] width 943 height 42
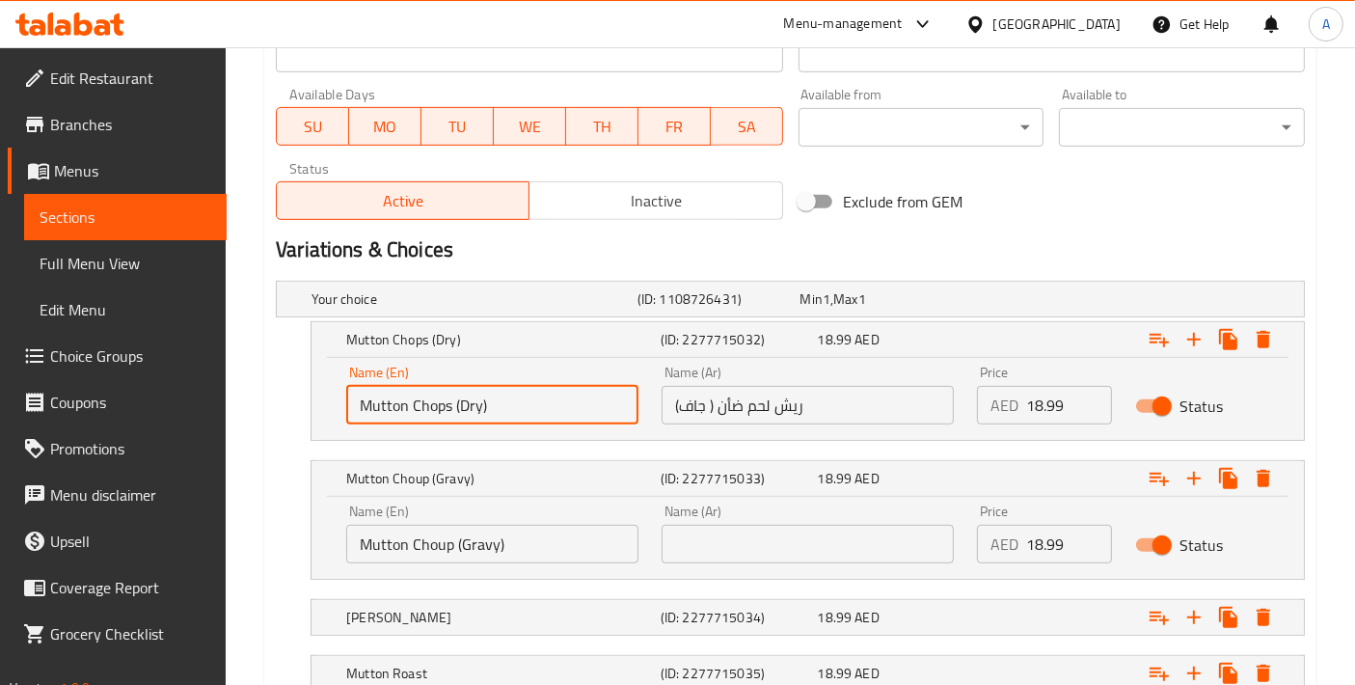
drag, startPoint x: 413, startPoint y: 412, endPoint x: 451, endPoint y: 415, distance: 37.7
click at [451, 415] on input "Mutton Chops (Dry)" at bounding box center [492, 405] width 292 height 39
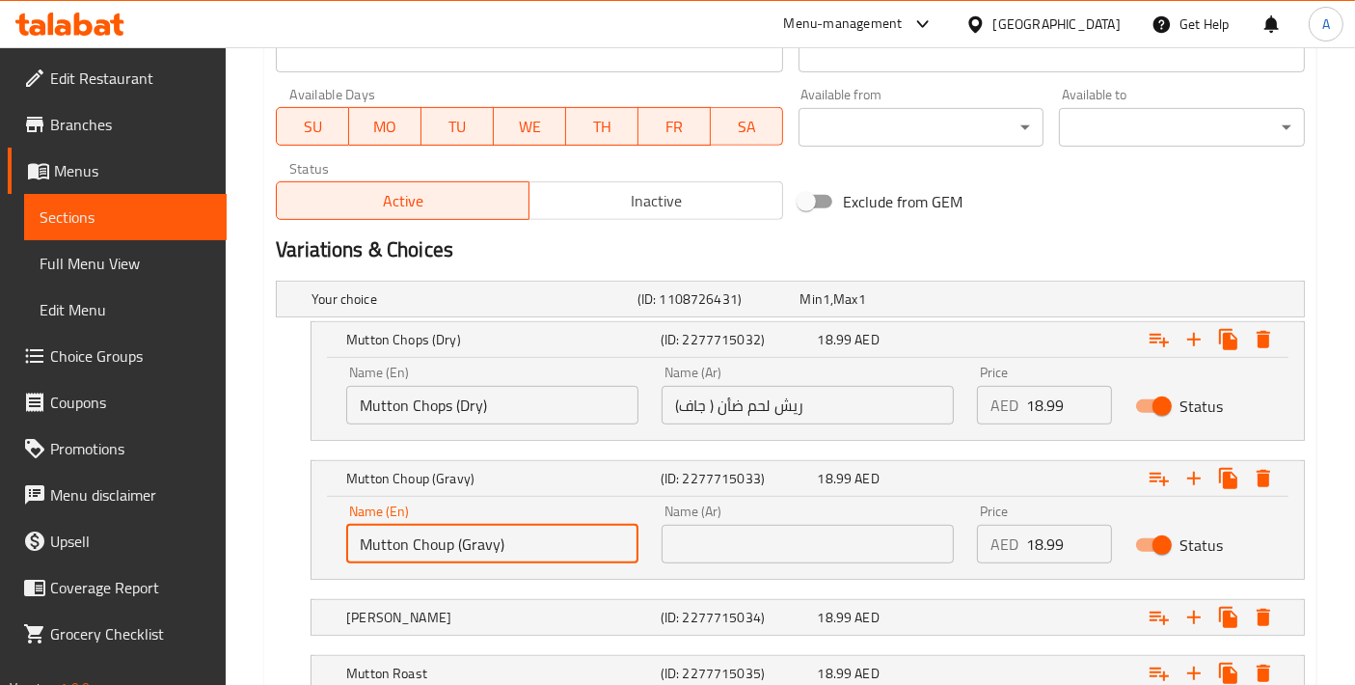
drag, startPoint x: 454, startPoint y: 538, endPoint x: 185, endPoint y: 535, distance: 269.2
click at [185, 535] on div "Edit Restaurant Branches Menus Sections Full Menu View Edit Menu Choice Groups …" at bounding box center [677, 37] width 1355 height 1693
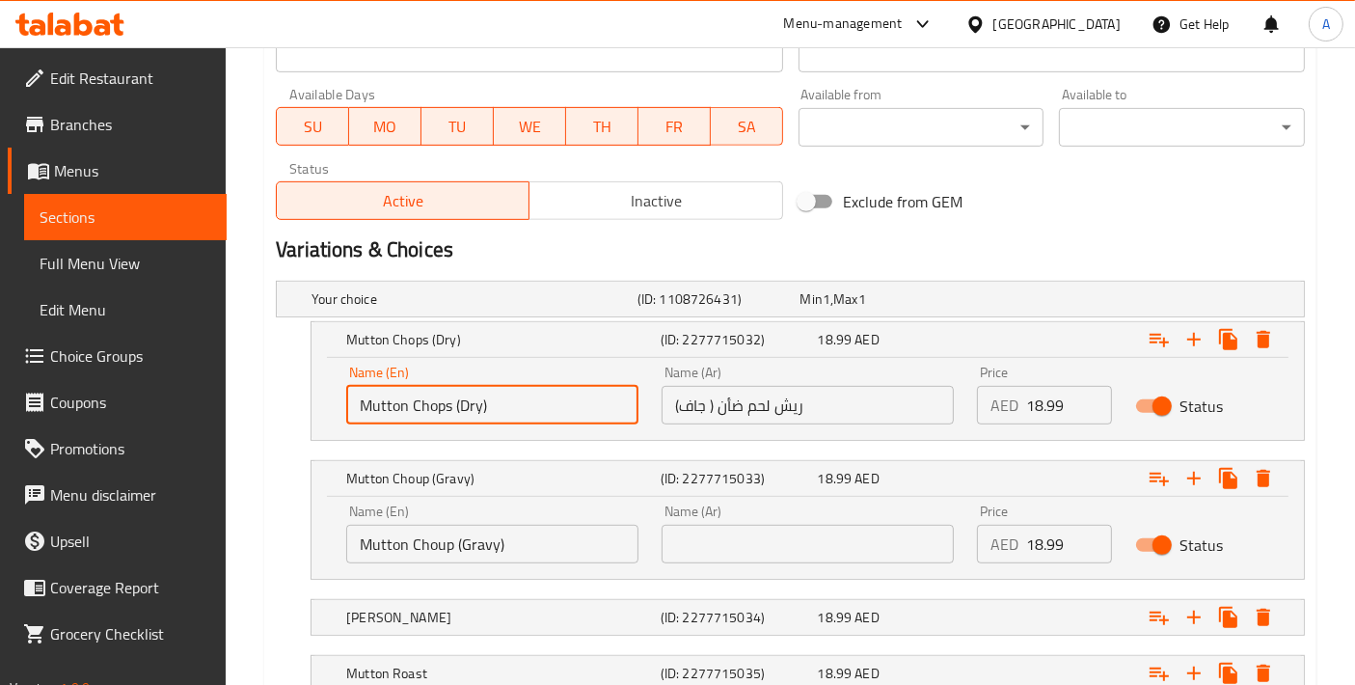
click at [449, 399] on input "Mutton Chops (Dry)" at bounding box center [492, 405] width 292 height 39
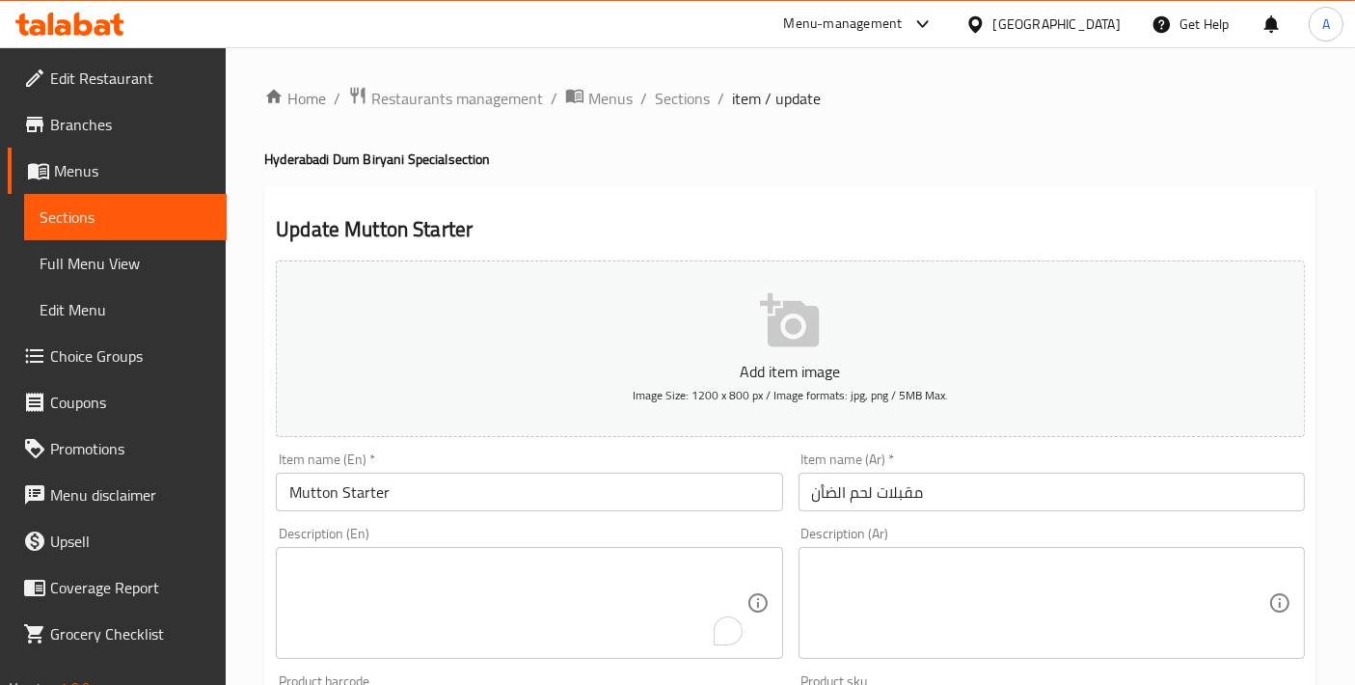
scroll to position [643, 0]
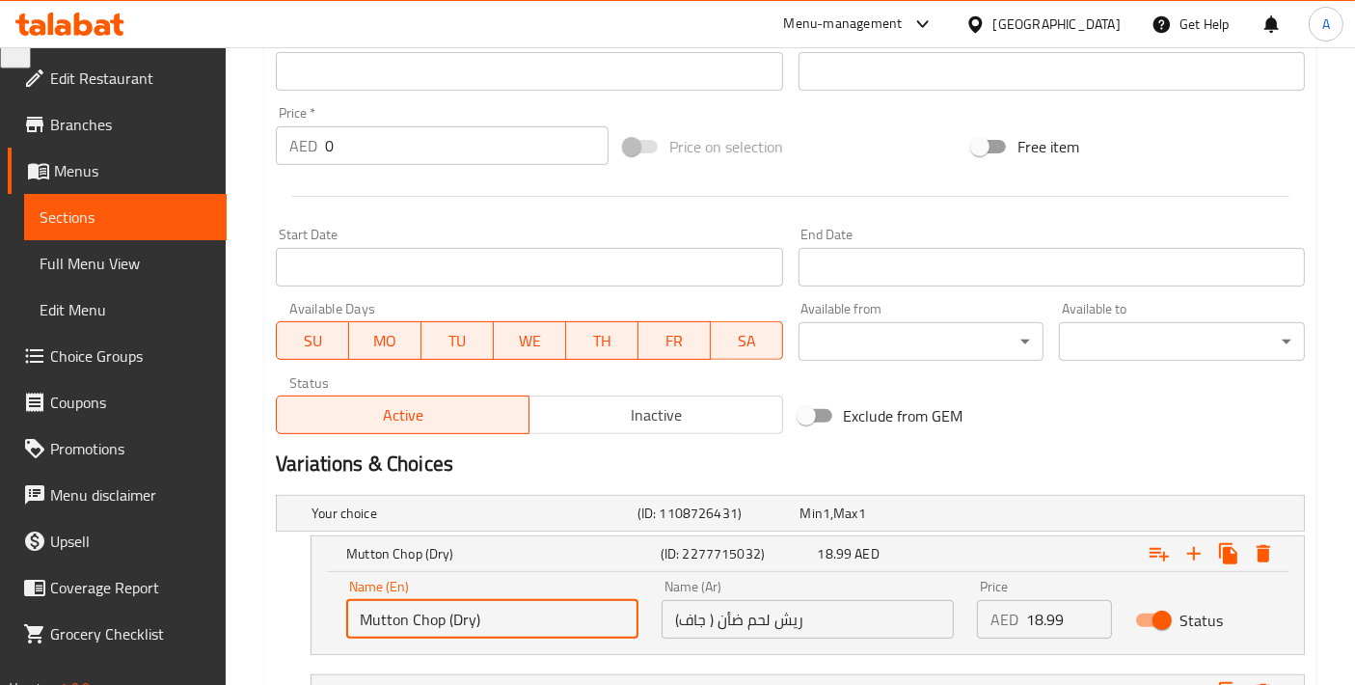
type input "Mutton Chop (Dry)"
click at [774, 622] on input "ريش لحم ضأن ( جاف)" at bounding box center [808, 619] width 292 height 39
drag, startPoint x: 444, startPoint y: 614, endPoint x: 328, endPoint y: 624, distance: 116.3
click at [328, 624] on div "Name (En) Mutton Chop (Dry) Name (En) Name (Ar) ريش لحم ضأن ( جاف) Name (Ar) Pr…" at bounding box center [808, 613] width 993 height 82
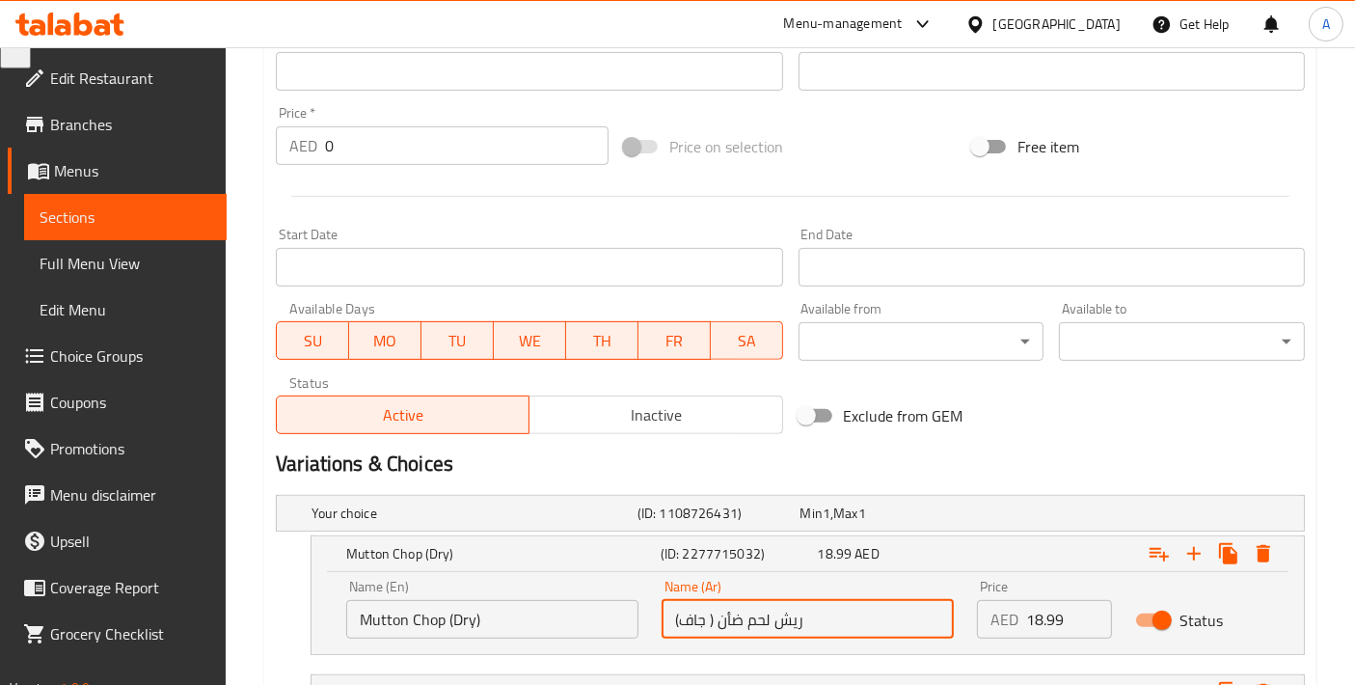
click at [780, 621] on input "ريش لحم ضأن ( جاف)" at bounding box center [808, 619] width 292 height 39
click at [785, 605] on input "ريش لحم ضأن ( جاف)" at bounding box center [808, 619] width 292 height 39
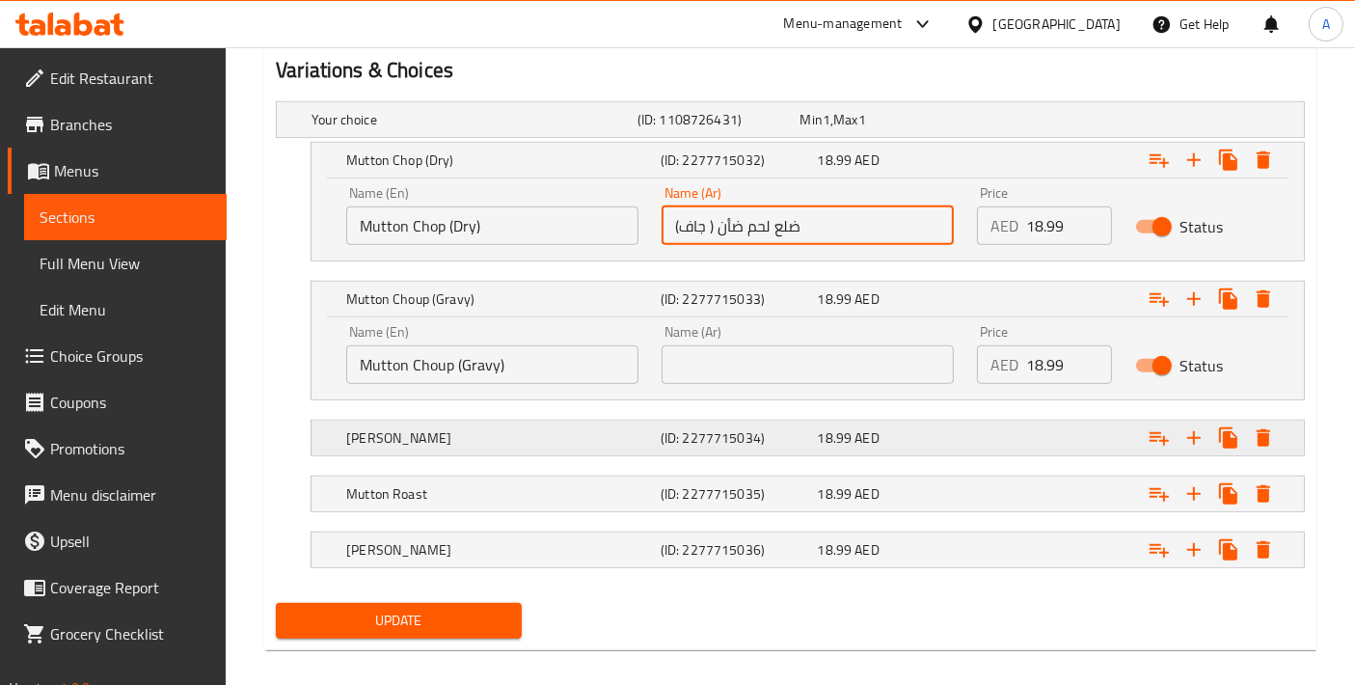
scroll to position [1050, 0]
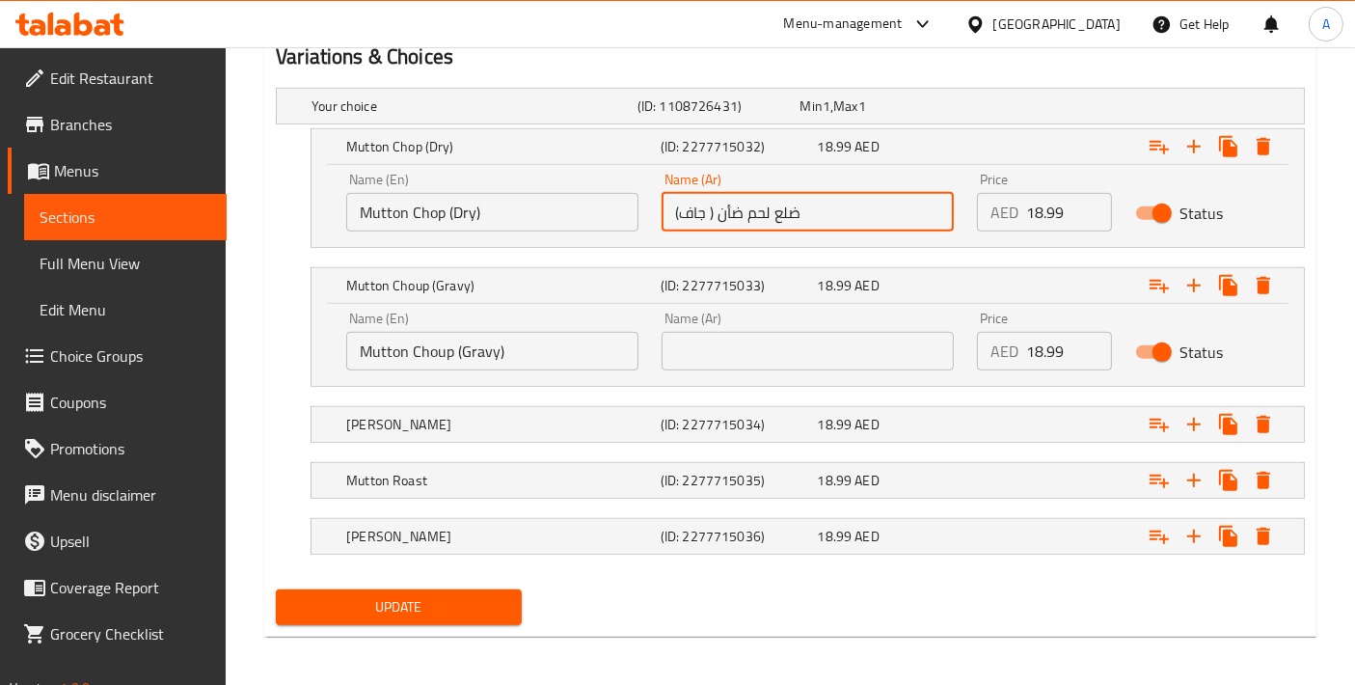
type input "ضلع لحم ضأن ( جاف)"
click at [413, 208] on input "Mutton Chop (Dry)" at bounding box center [492, 212] width 292 height 39
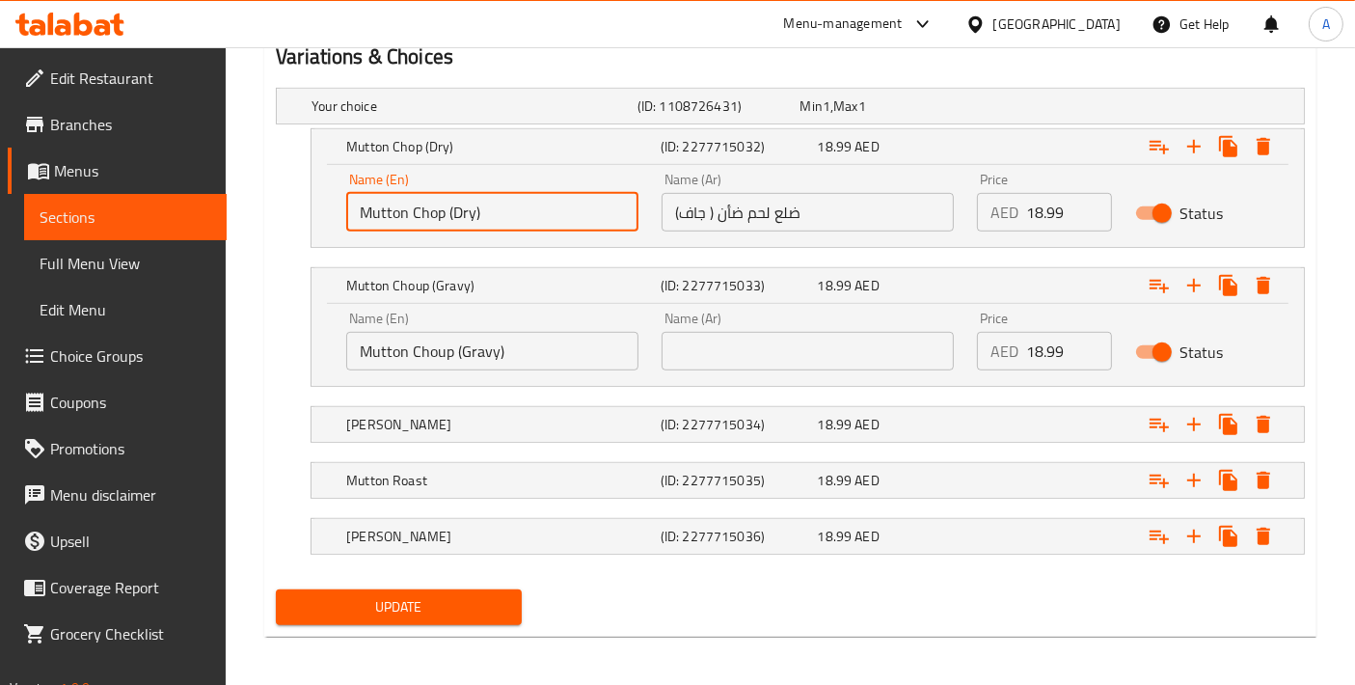
click at [413, 208] on input "Mutton Chop (Dry)" at bounding box center [492, 212] width 292 height 39
click at [436, 345] on input "Mutton Choup (Gravy)" at bounding box center [492, 351] width 292 height 39
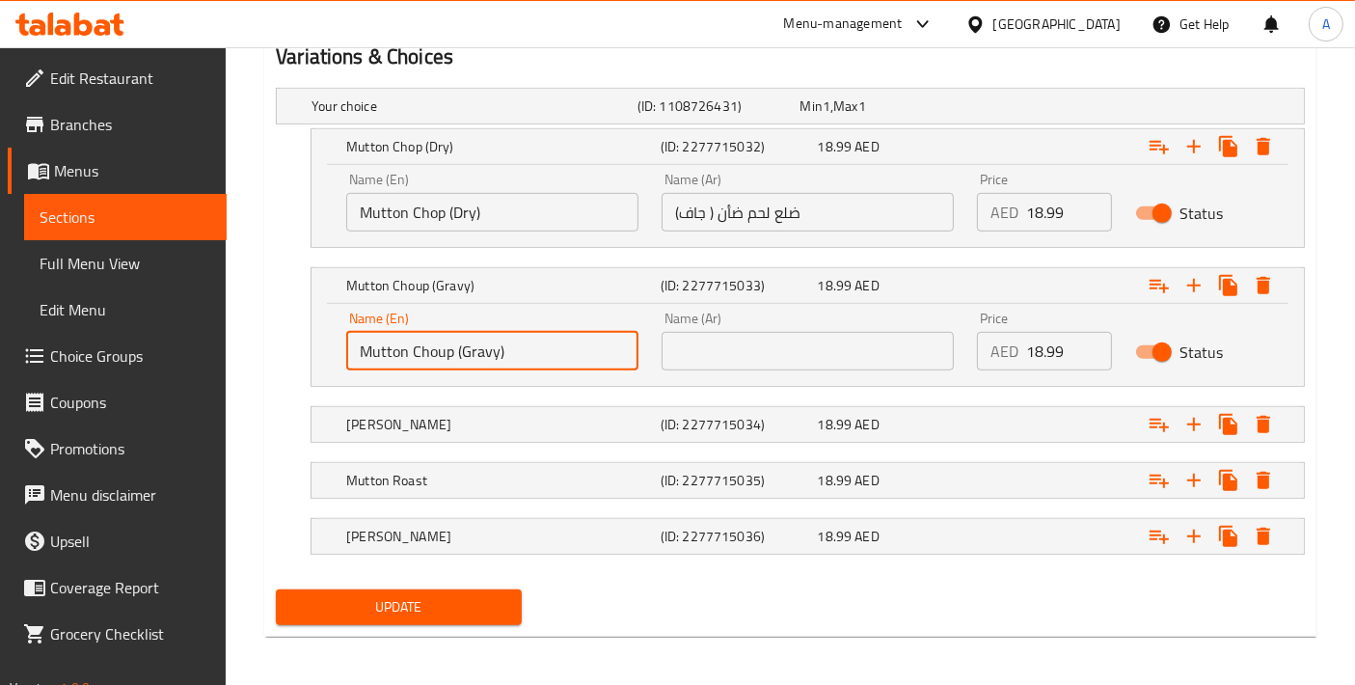
click at [436, 345] on input "Mutton Choup (Gravy)" at bounding box center [492, 351] width 292 height 39
paste input "text"
drag, startPoint x: 615, startPoint y: 357, endPoint x: 226, endPoint y: 355, distance: 389.8
type input "Mutton Chop (Gravy)"
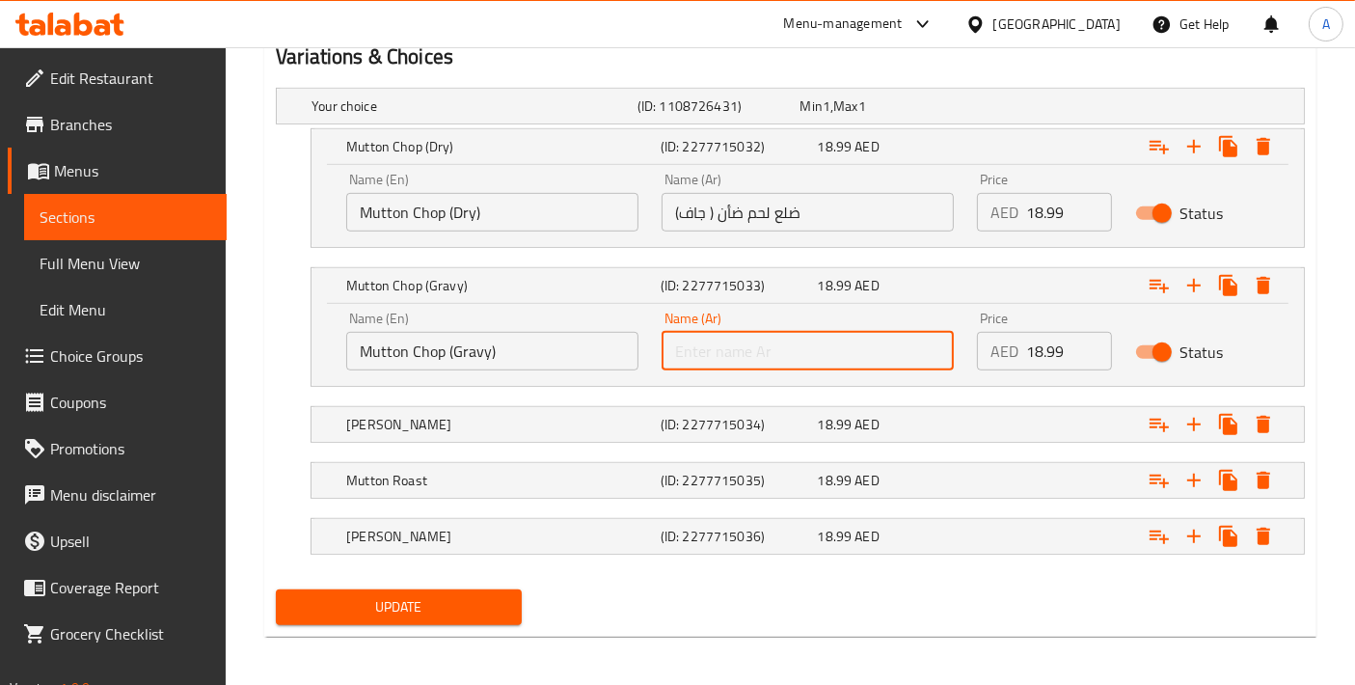
click at [744, 342] on input "text" at bounding box center [808, 351] width 292 height 39
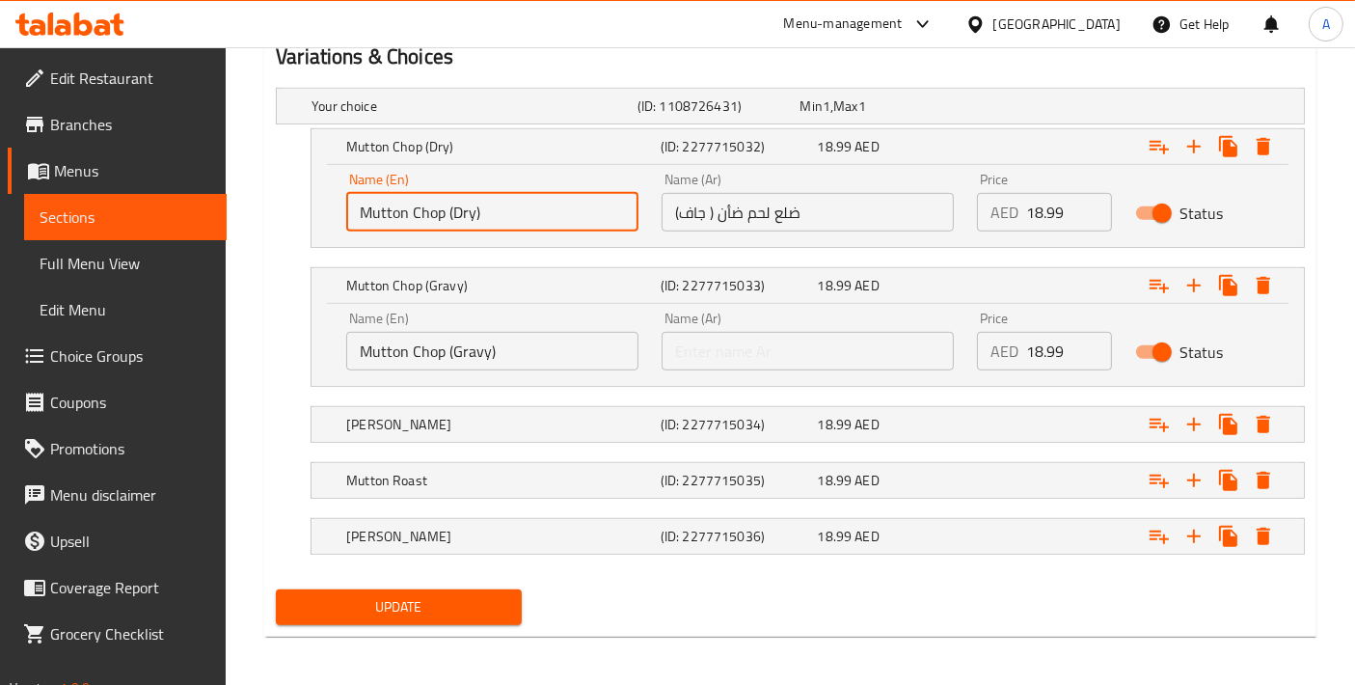
drag, startPoint x: 446, startPoint y: 206, endPoint x: 300, endPoint y: 203, distance: 145.7
click at [300, 203] on div "Mutton Chop (Dry) (ID: 2277715032) 18.99 AED Name (En) Mutton Chop (Dry) Name (…" at bounding box center [790, 188] width 1029 height 120
click at [781, 212] on input "ضلع لحم ضأن ( جاف)" at bounding box center [808, 212] width 292 height 39
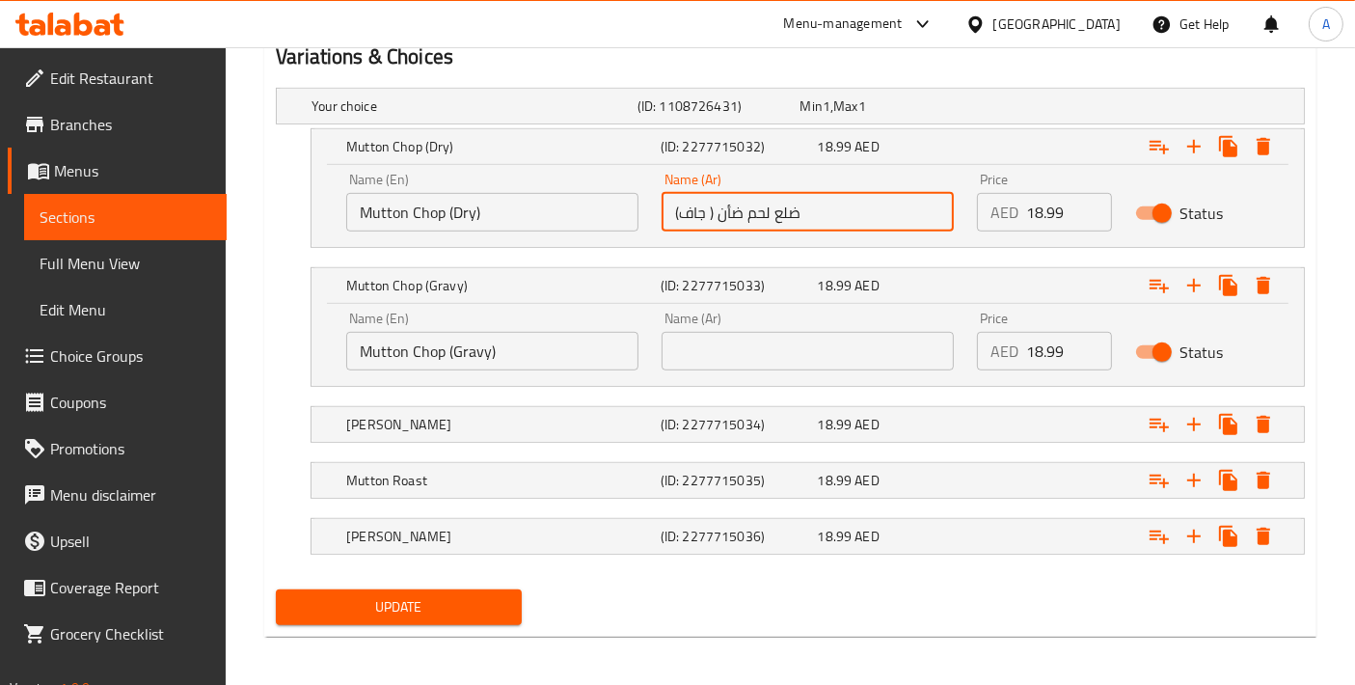
click at [781, 212] on input "ضلع لحم ضأن ( جاف)" at bounding box center [808, 212] width 292 height 39
drag, startPoint x: 845, startPoint y: 210, endPoint x: 460, endPoint y: 197, distance: 385.2
click at [460, 197] on div "Name (En) Mutton Chop (Dry) Name (En) Name (Ar) ريشة لحم ضأن ( جاف) Name (Ar) P…" at bounding box center [808, 202] width 946 height 82
type input "ريشة لحم ضأن ( جاف)"
click at [797, 367] on div "Name (Ar) Name (Ar)" at bounding box center [807, 341] width 315 height 82
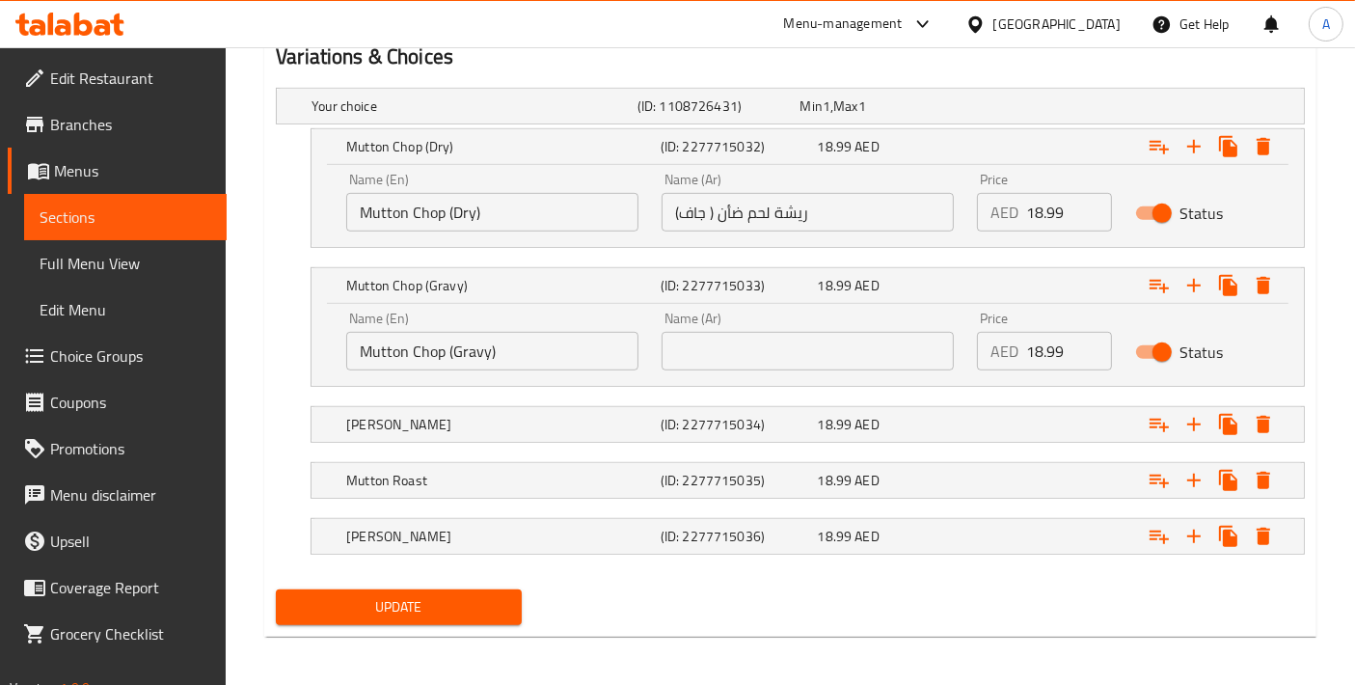
click at [793, 357] on input "text" at bounding box center [808, 351] width 292 height 39
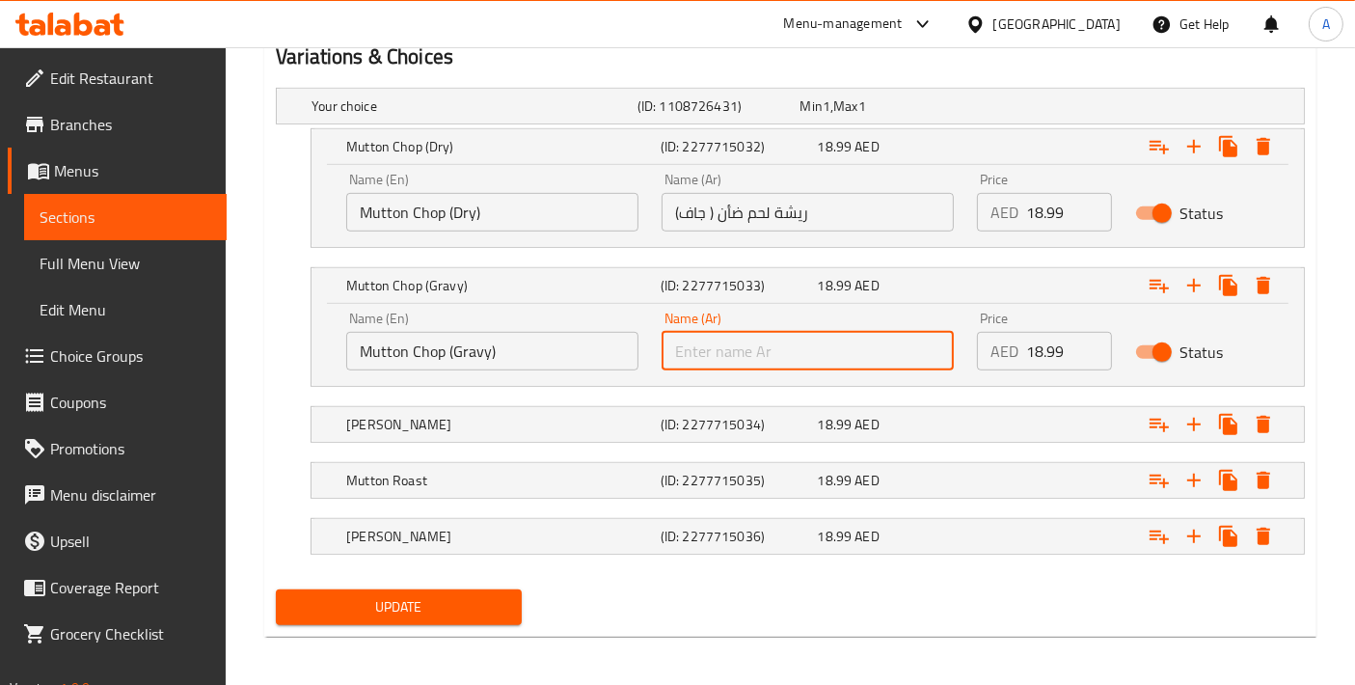
paste input "ريشة لحم ضأن ( جاف)"
click at [689, 351] on input "ريشة لحم ضأن ( جاف)" at bounding box center [808, 351] width 292 height 39
type input "ريشة لحم ضأن ( جريفي)"
click at [604, 428] on h5 "Chilli Garlic Mutton" at bounding box center [499, 424] width 307 height 19
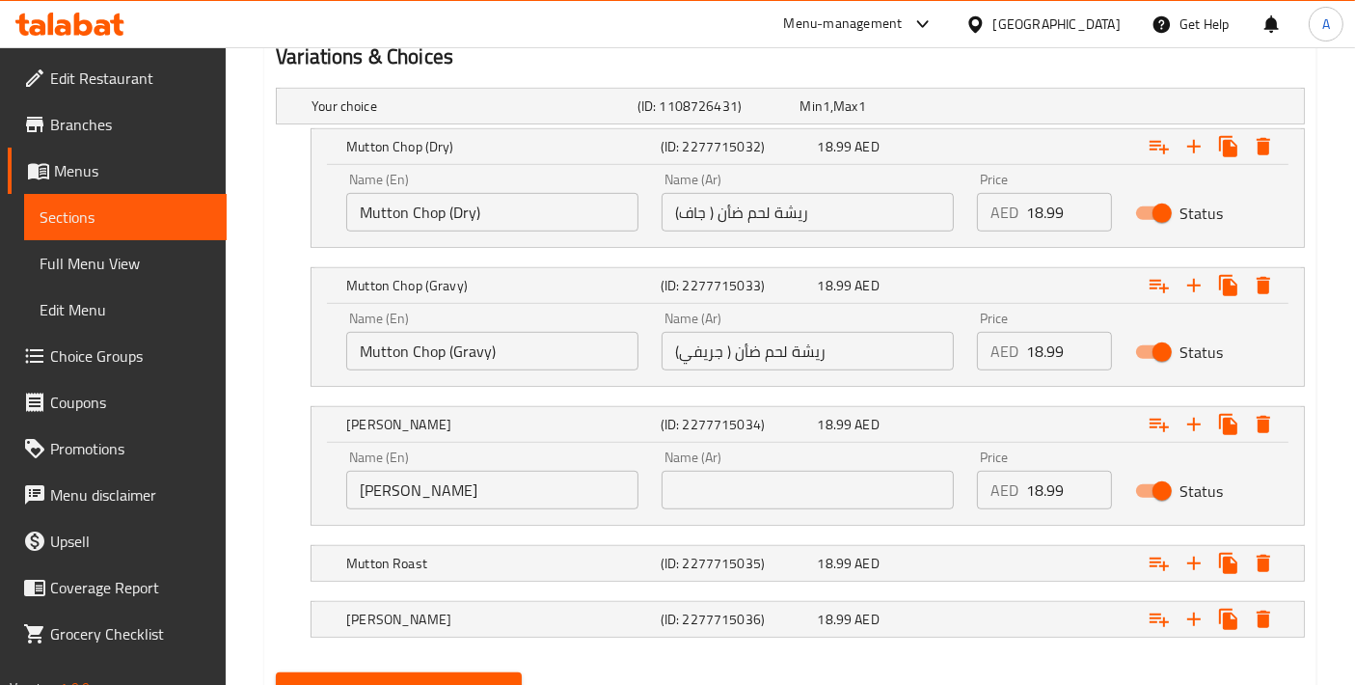
click at [564, 486] on input "Chilli Garlic Mutton" at bounding box center [492, 490] width 292 height 39
click at [520, 479] on input "Chili Garlic Mutton" at bounding box center [492, 490] width 292 height 39
type input "Chili Garlic Mutton"
click at [711, 476] on input "text" at bounding box center [808, 490] width 292 height 39
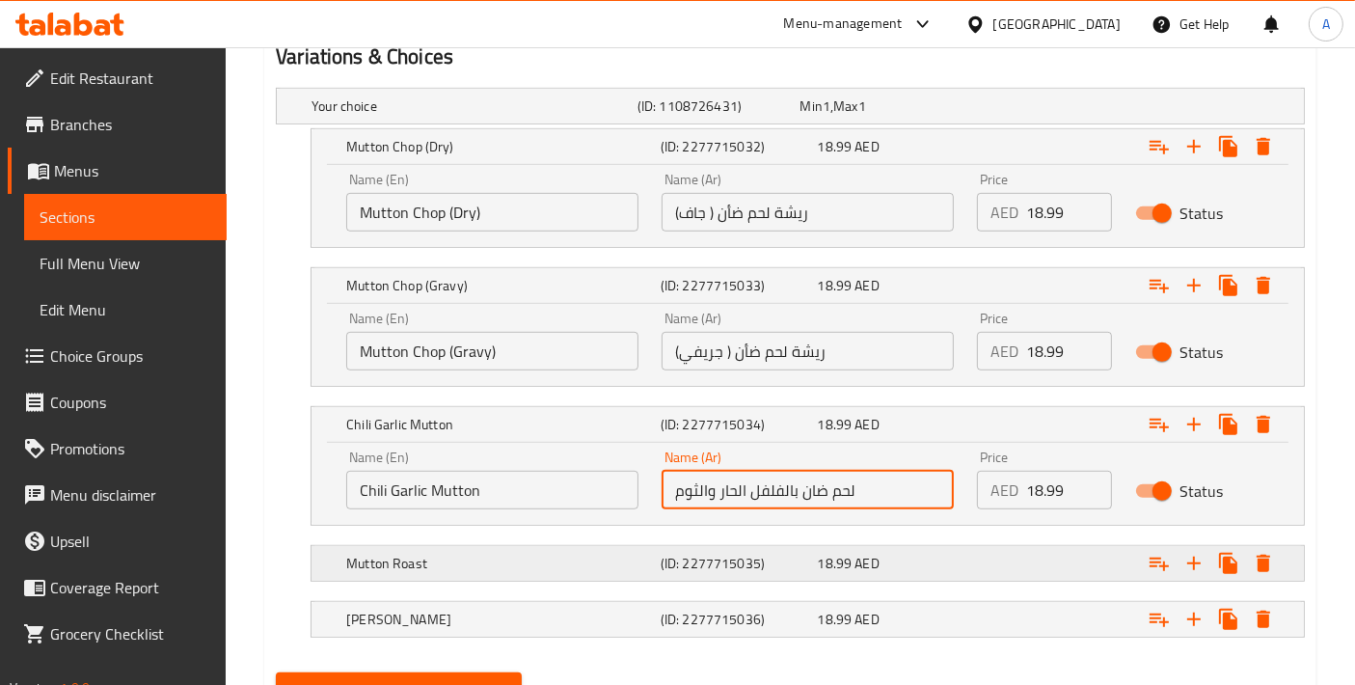
type input "لحم ضان بالفلفل الحار والثوم"
click at [530, 576] on div "Mutton Roast (ID: 2277715035) 18.99 AED" at bounding box center [813, 563] width 943 height 42
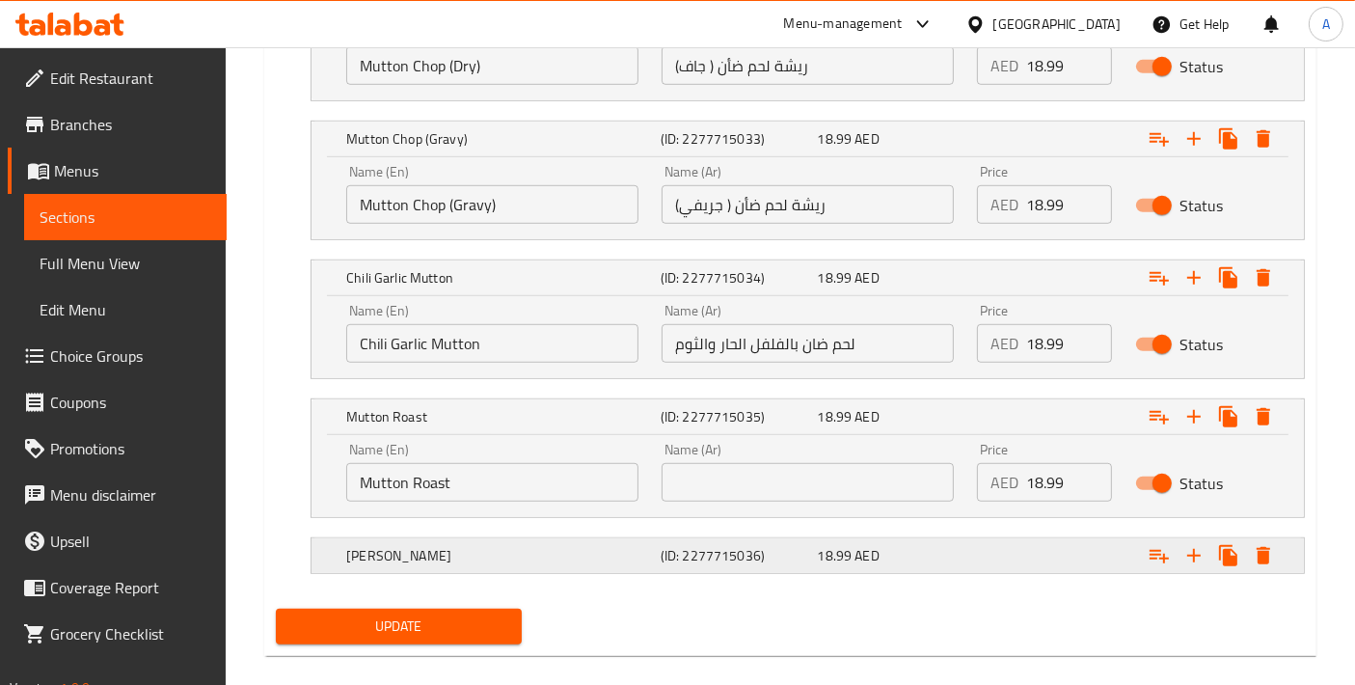
scroll to position [1216, 0]
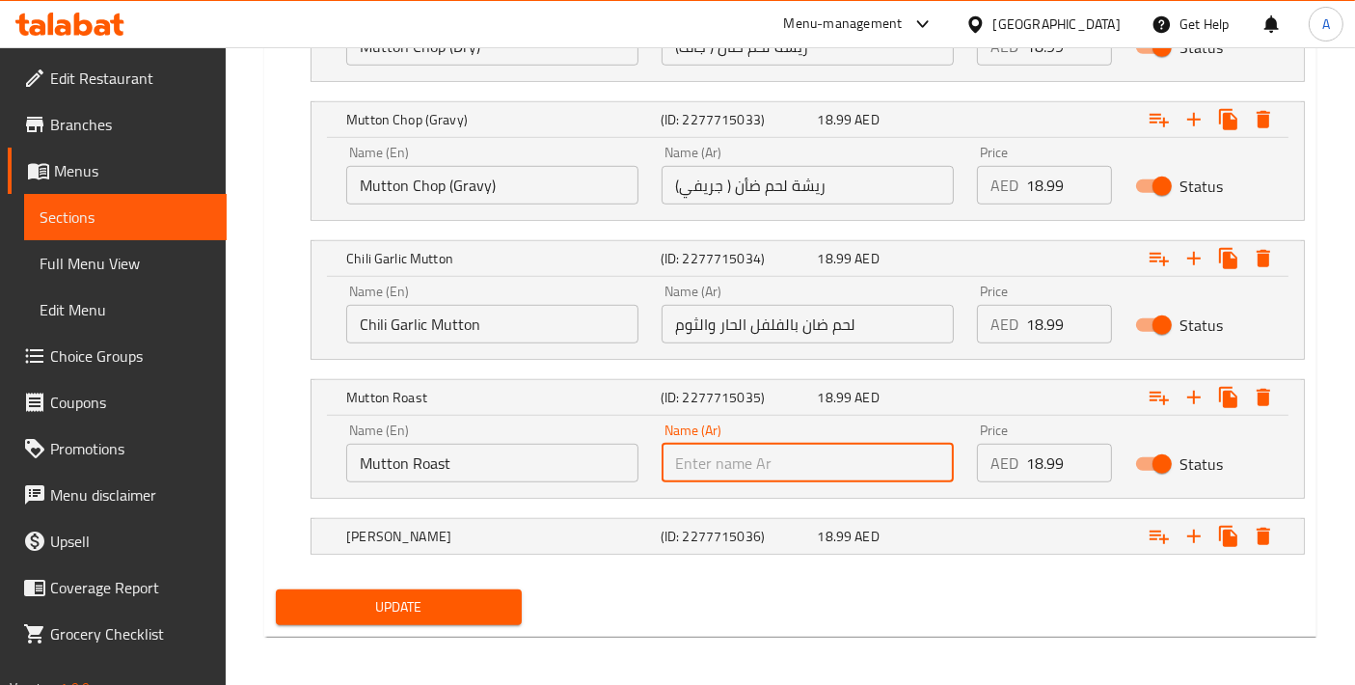
click at [745, 464] on input "text" at bounding box center [808, 463] width 292 height 39
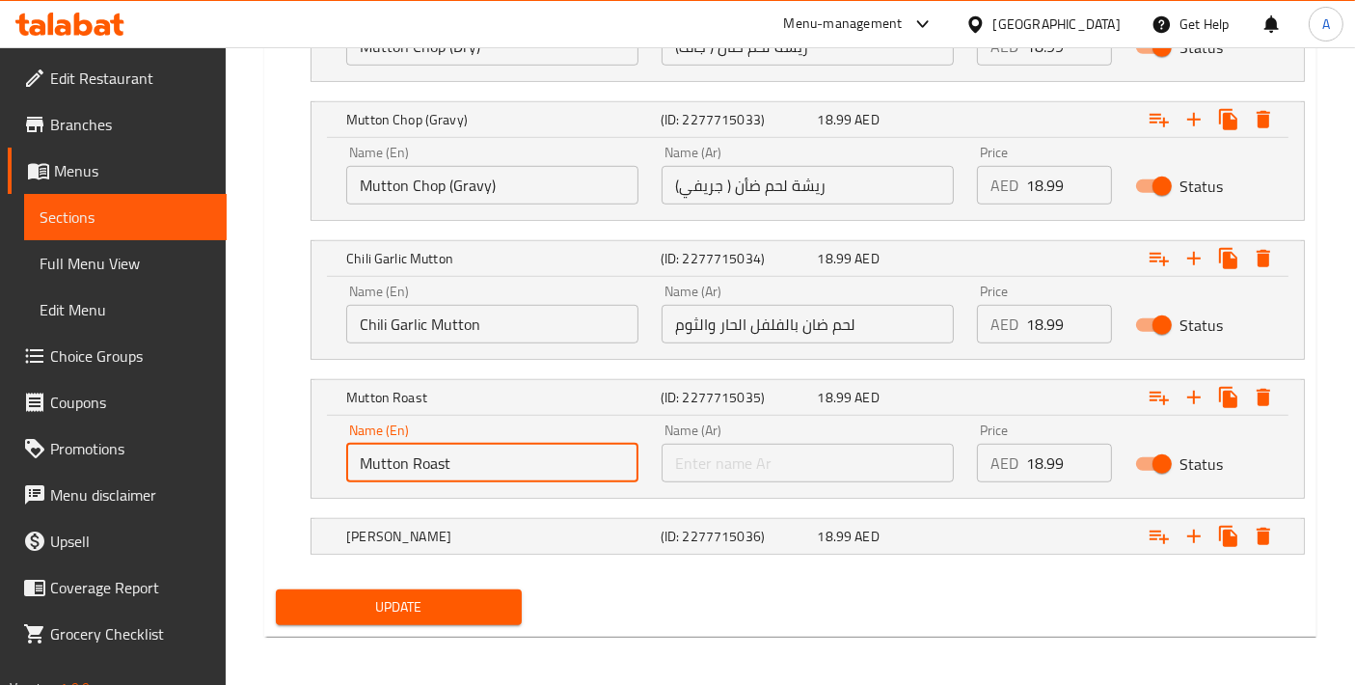
click at [442, 470] on input "Mutton Roast" at bounding box center [492, 463] width 292 height 39
click at [697, 452] on input "text" at bounding box center [808, 463] width 292 height 39
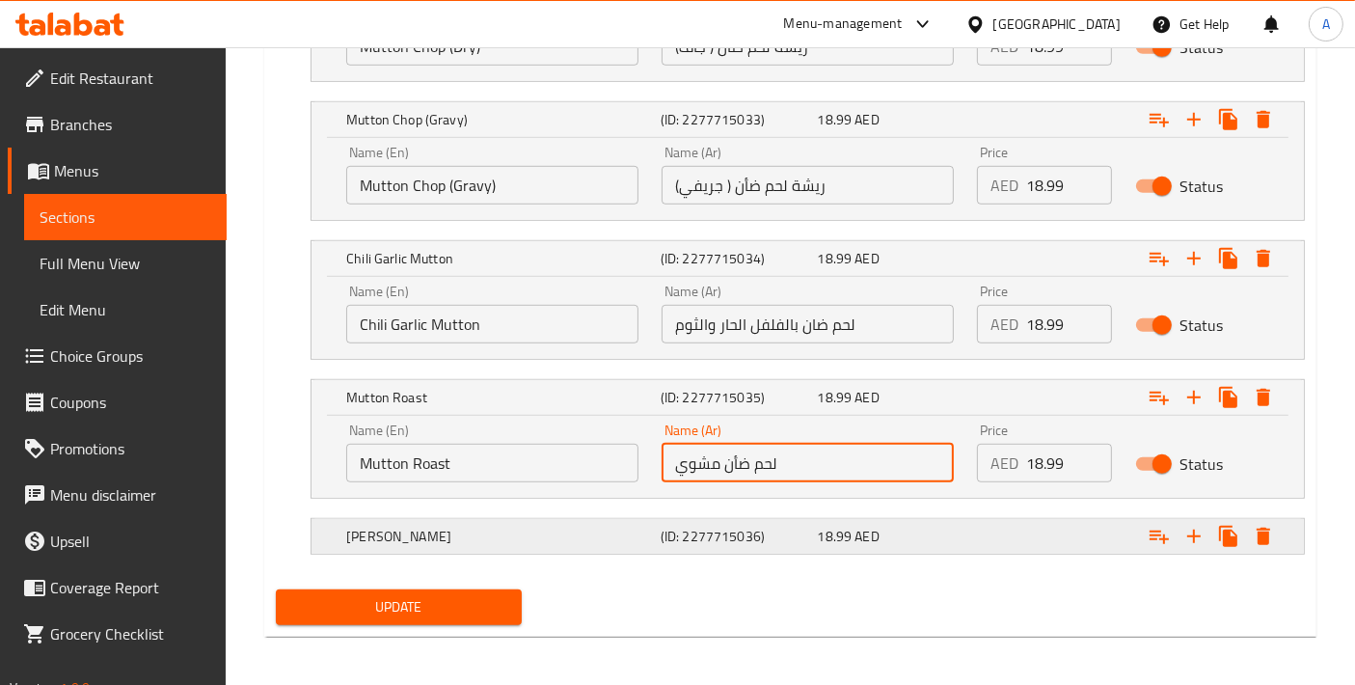
type input "لحم ضأن مشوي"
click at [568, 531] on h5 "[PERSON_NAME]" at bounding box center [499, 536] width 307 height 19
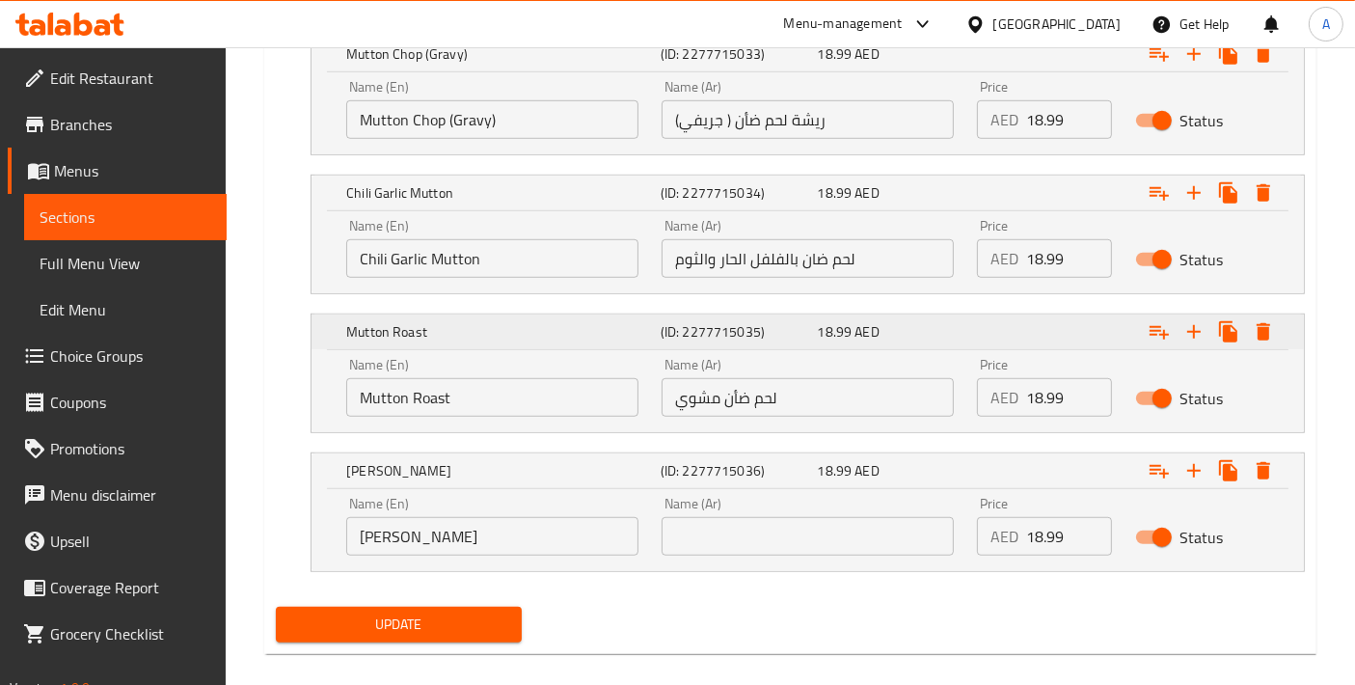
scroll to position [1298, 0]
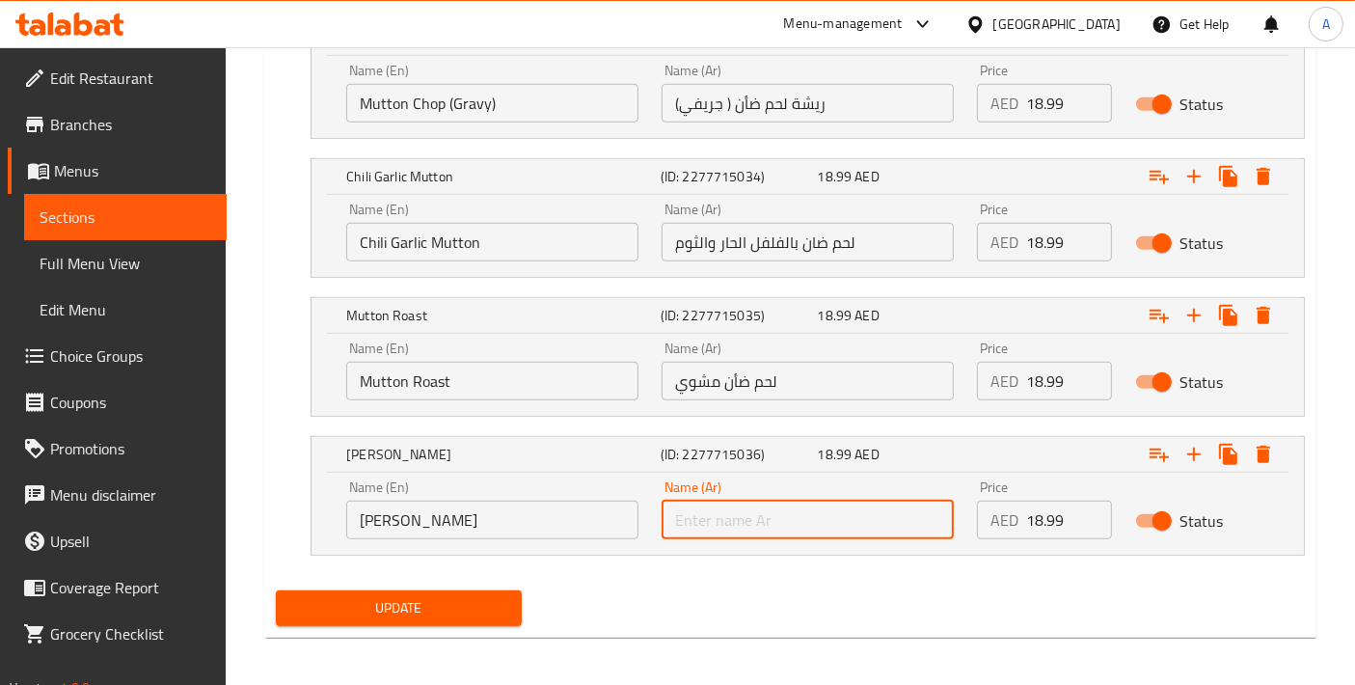
click at [747, 508] on input "text" at bounding box center [808, 520] width 292 height 39
type input "لحم ضأن بالفلفل الحار"
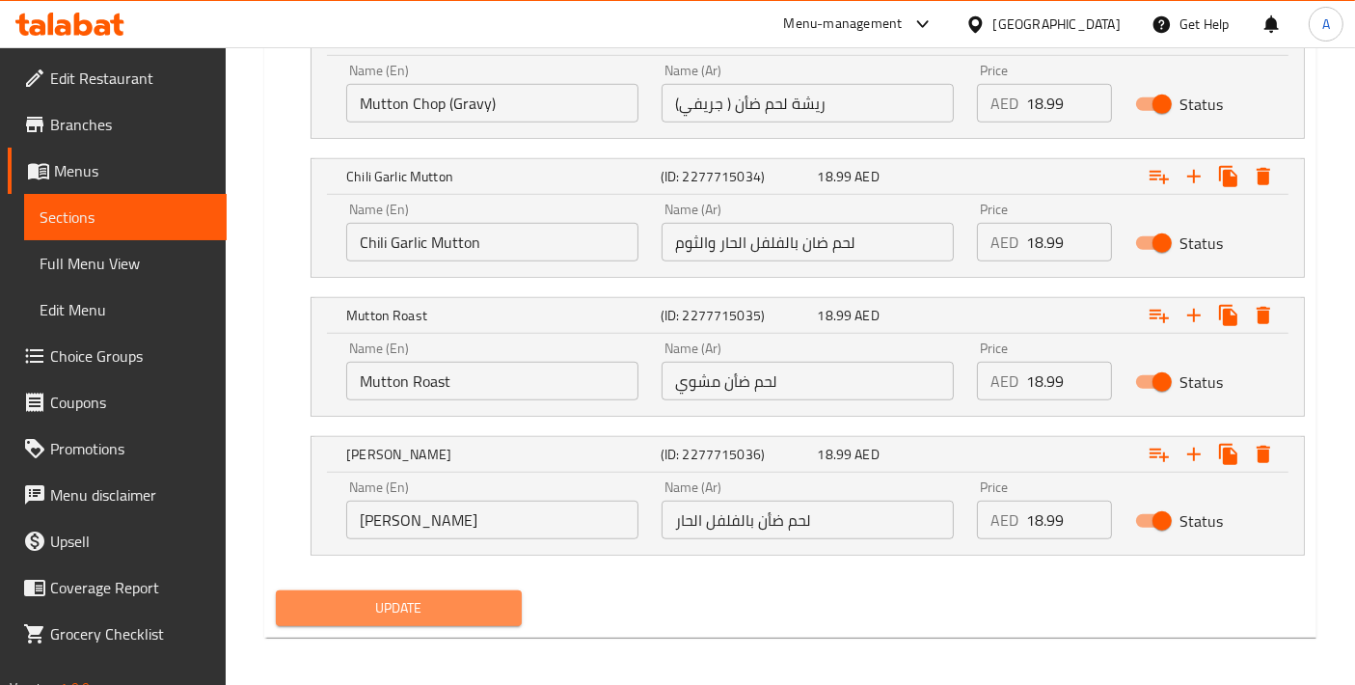
click at [428, 612] on span "Update" at bounding box center [398, 608] width 215 height 24
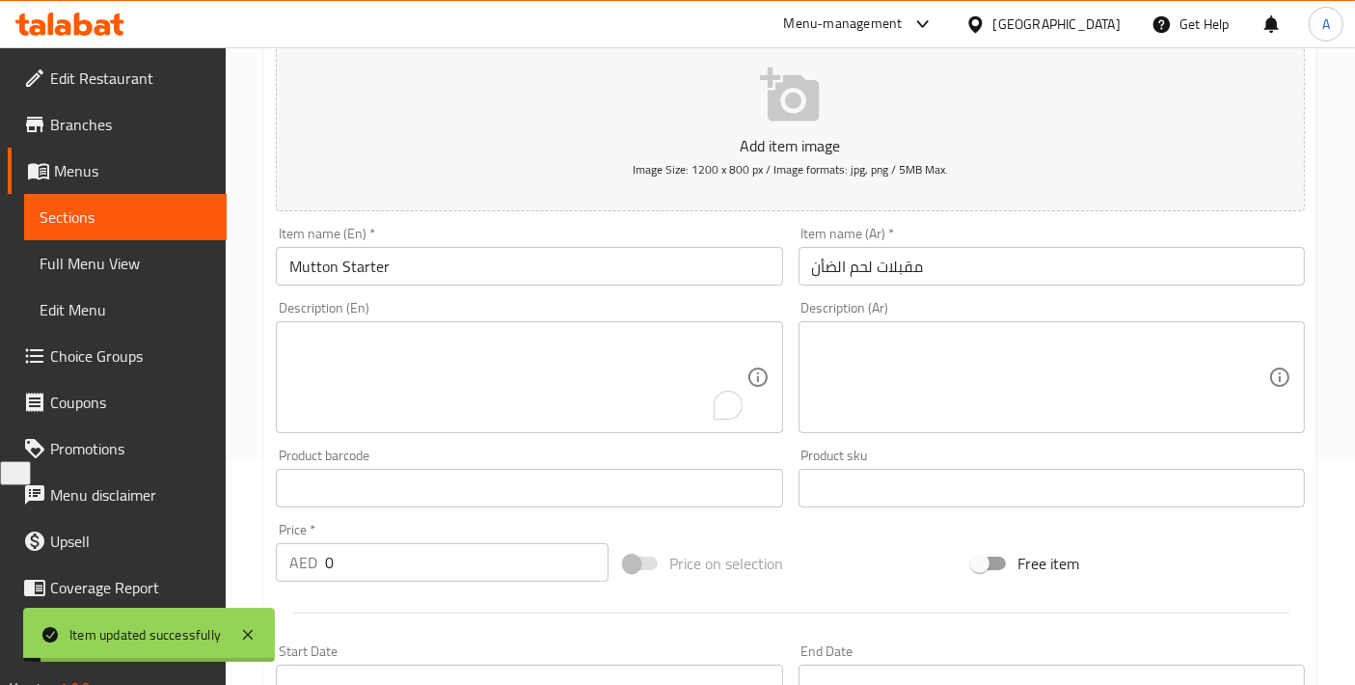
scroll to position [0, 0]
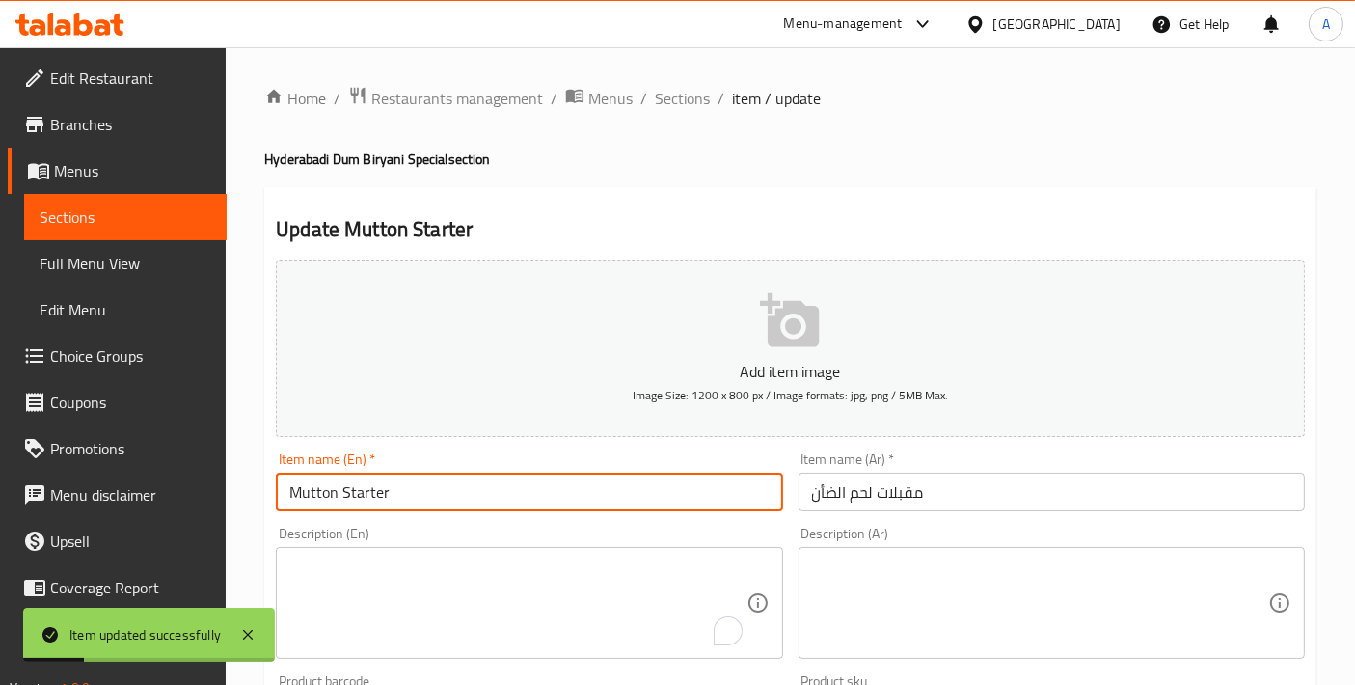
click at [410, 497] on input "Mutton Starter" at bounding box center [529, 492] width 506 height 39
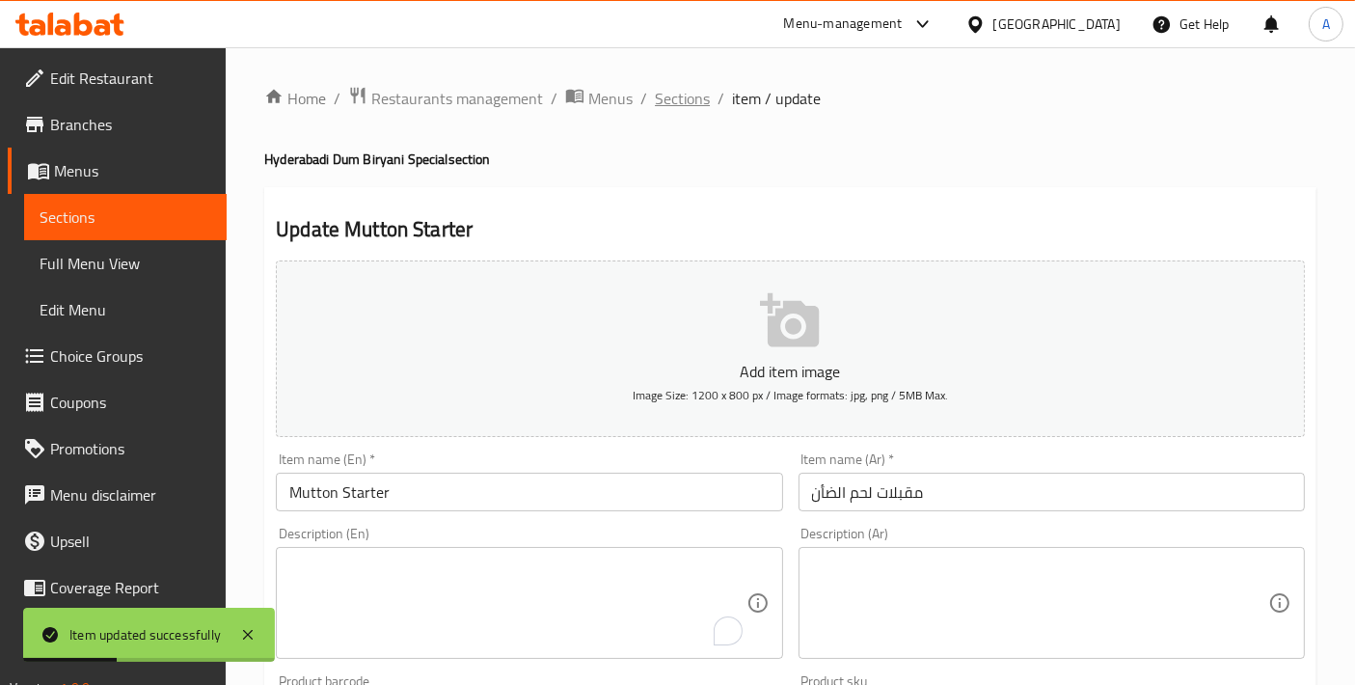
click at [668, 104] on span "Sections" at bounding box center [682, 98] width 55 height 23
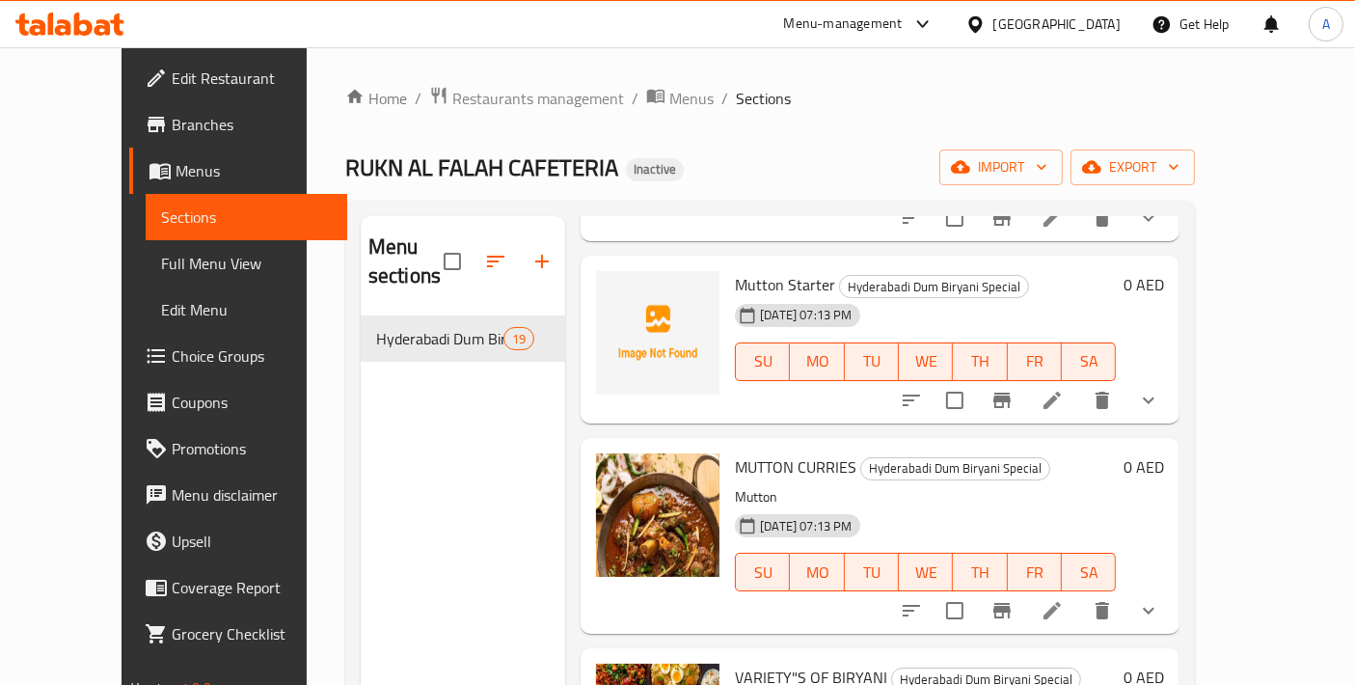
scroll to position [2358, 0]
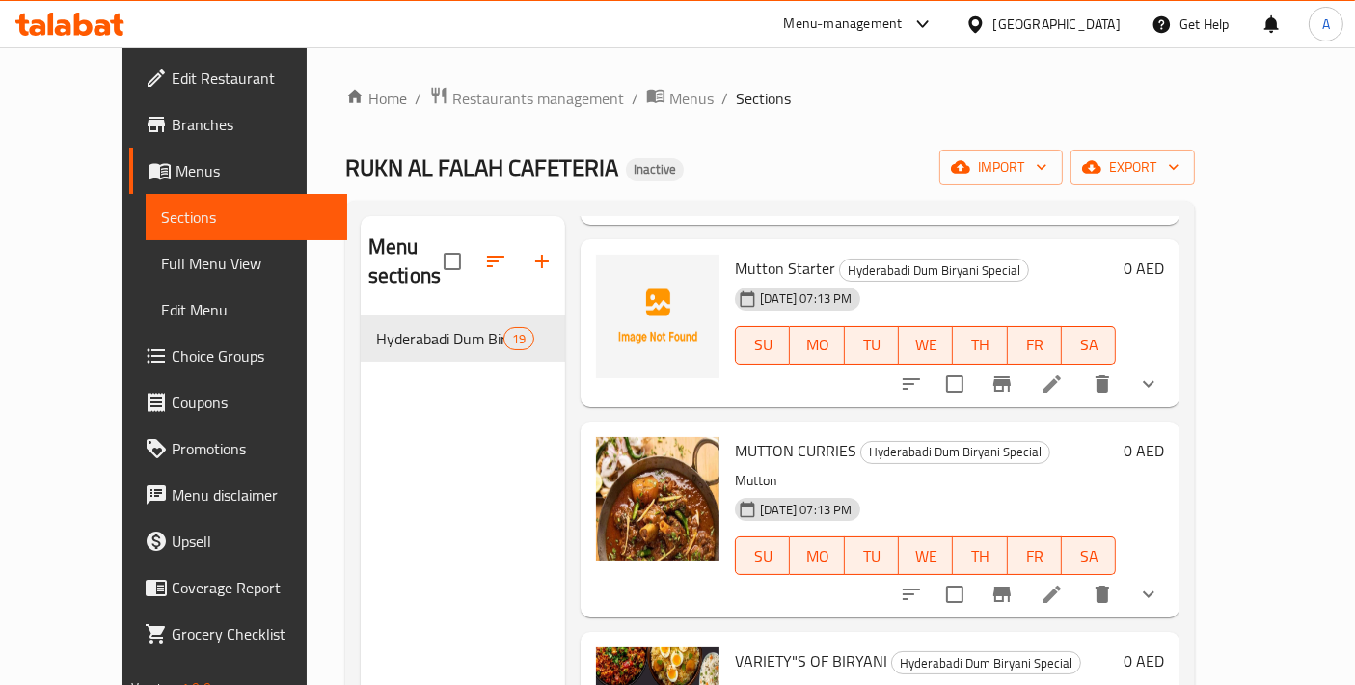
click at [1064, 583] on icon at bounding box center [1052, 594] width 23 height 23
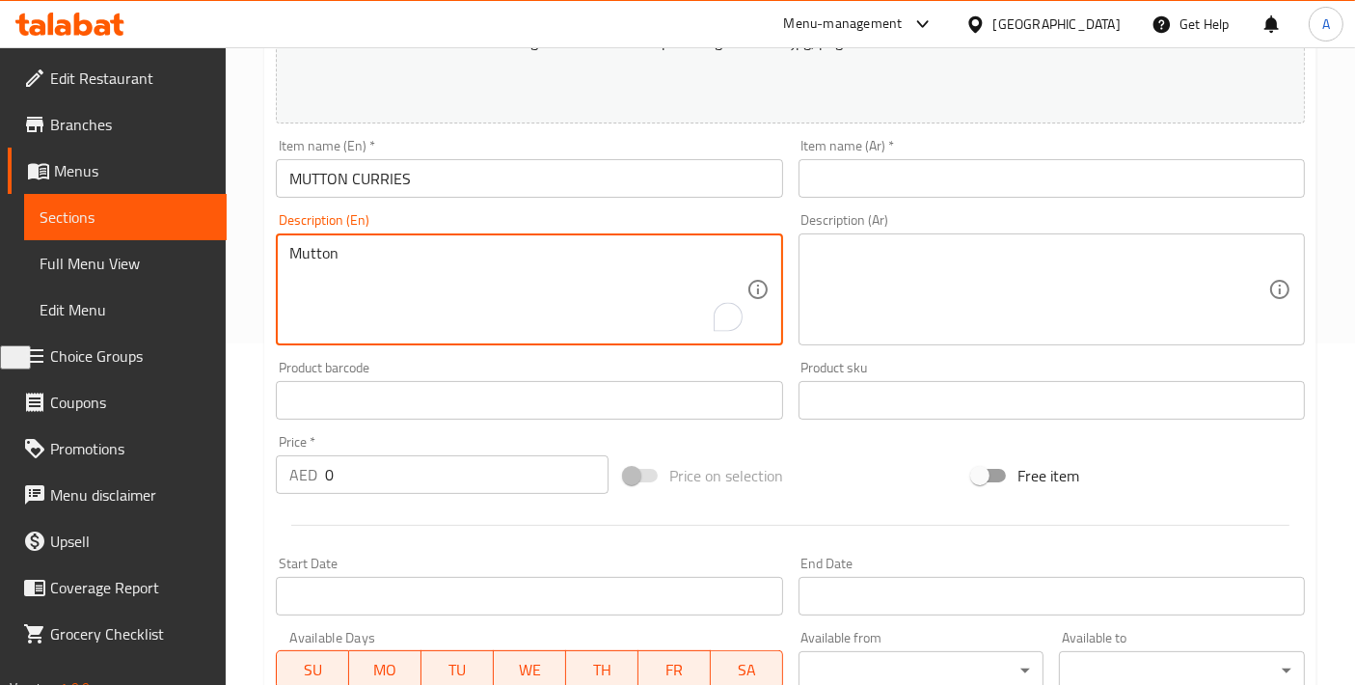
scroll to position [214, 0]
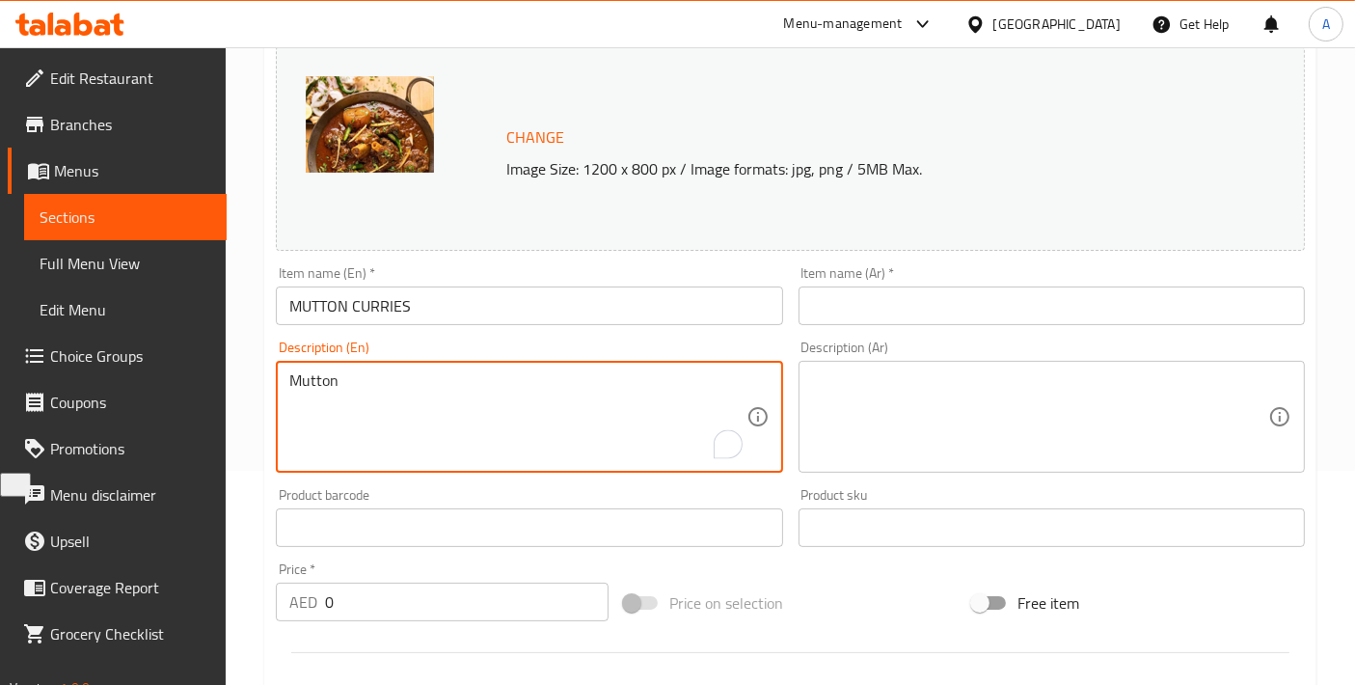
drag, startPoint x: 379, startPoint y: 385, endPoint x: 181, endPoint y: 381, distance: 197.8
click at [181, 381] on div "Edit Restaurant Branches Menus Sections Full Menu View Edit Menu Choice Groups …" at bounding box center [677, 582] width 1355 height 1499
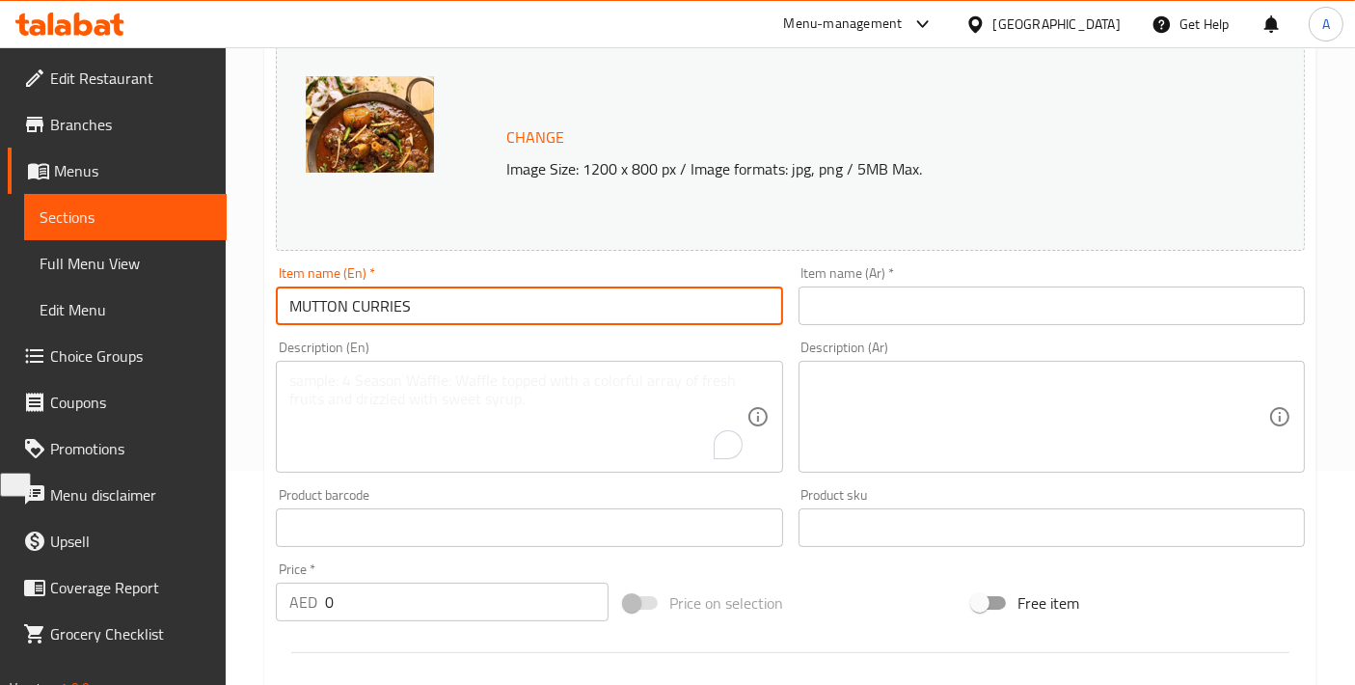
drag, startPoint x: 352, startPoint y: 310, endPoint x: 269, endPoint y: 321, distance: 83.8
click at [269, 321] on div "Item name (En)   * MUTTON CURRIES Item name (En) *" at bounding box center [529, 296] width 522 height 74
paste input "utton"
drag, startPoint x: 352, startPoint y: 307, endPoint x: 420, endPoint y: 310, distance: 67.6
click at [420, 310] on input "Mutton CURRIES" at bounding box center [529, 306] width 506 height 39
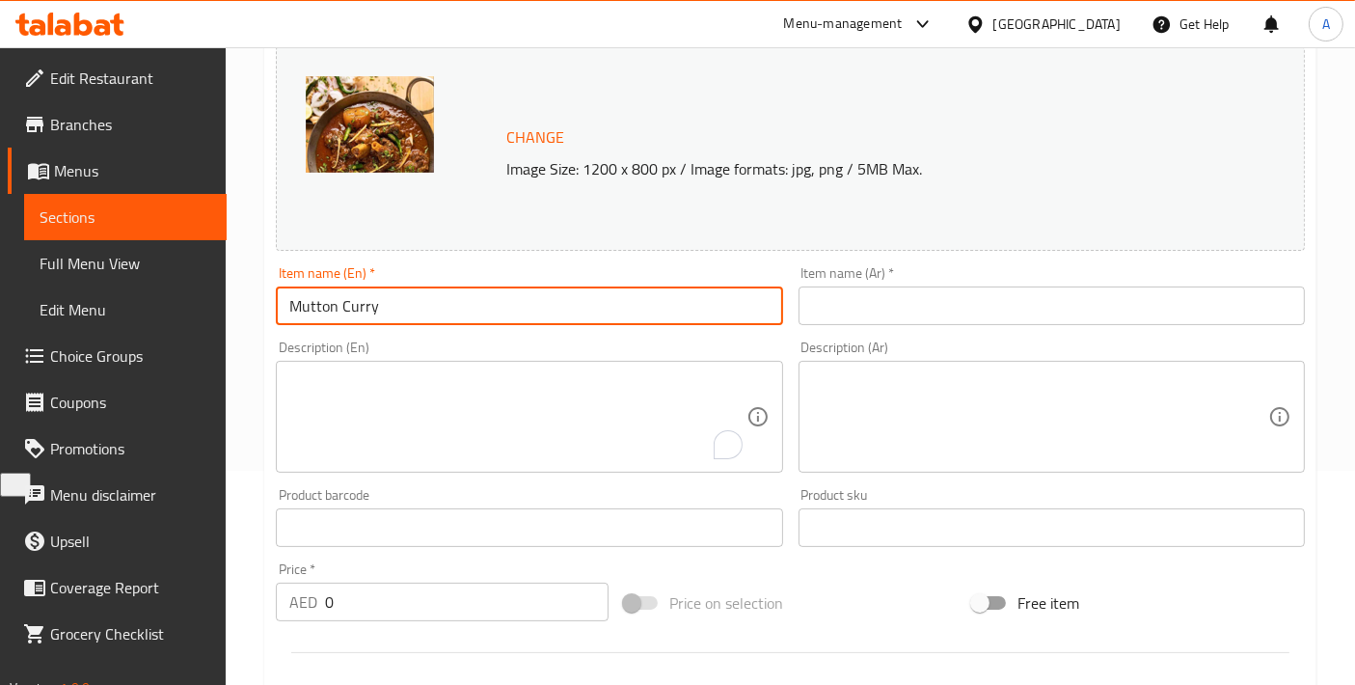
click at [542, 307] on input "Mutton Curry" at bounding box center [529, 306] width 506 height 39
type input "Mutton Curry"
click at [882, 300] on input "text" at bounding box center [1052, 306] width 506 height 39
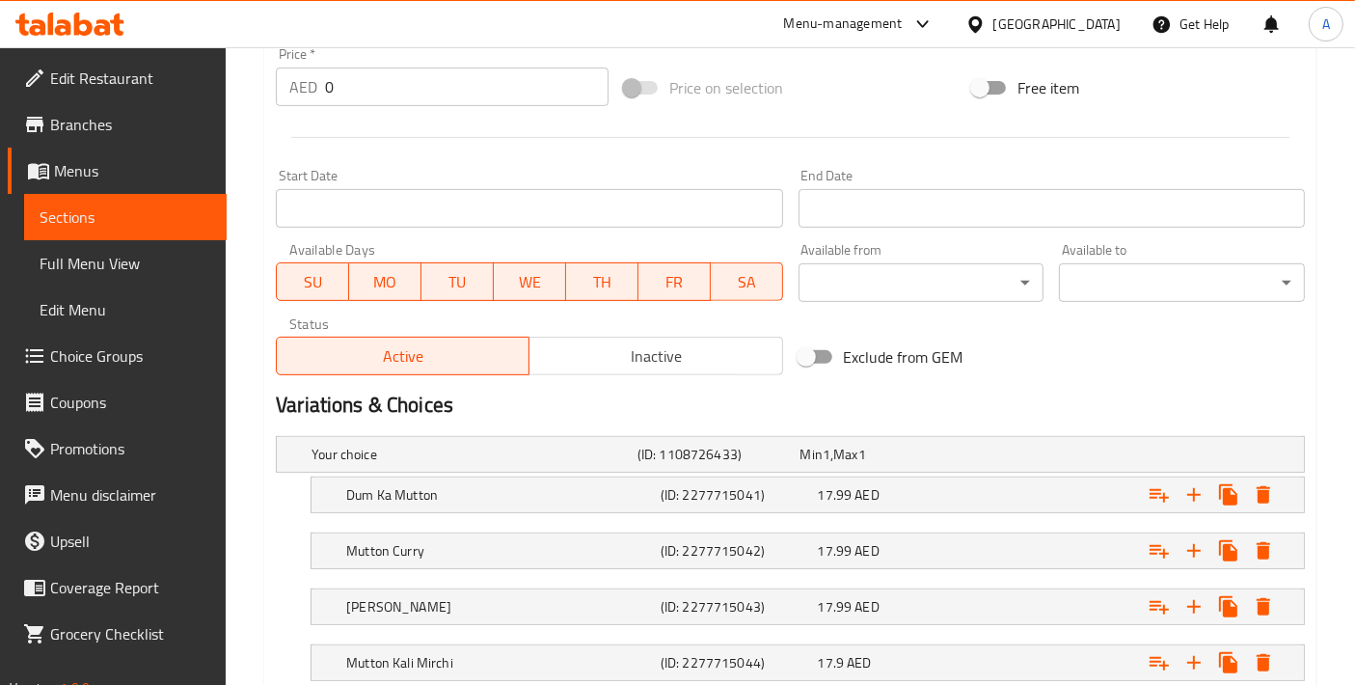
scroll to position [857, 0]
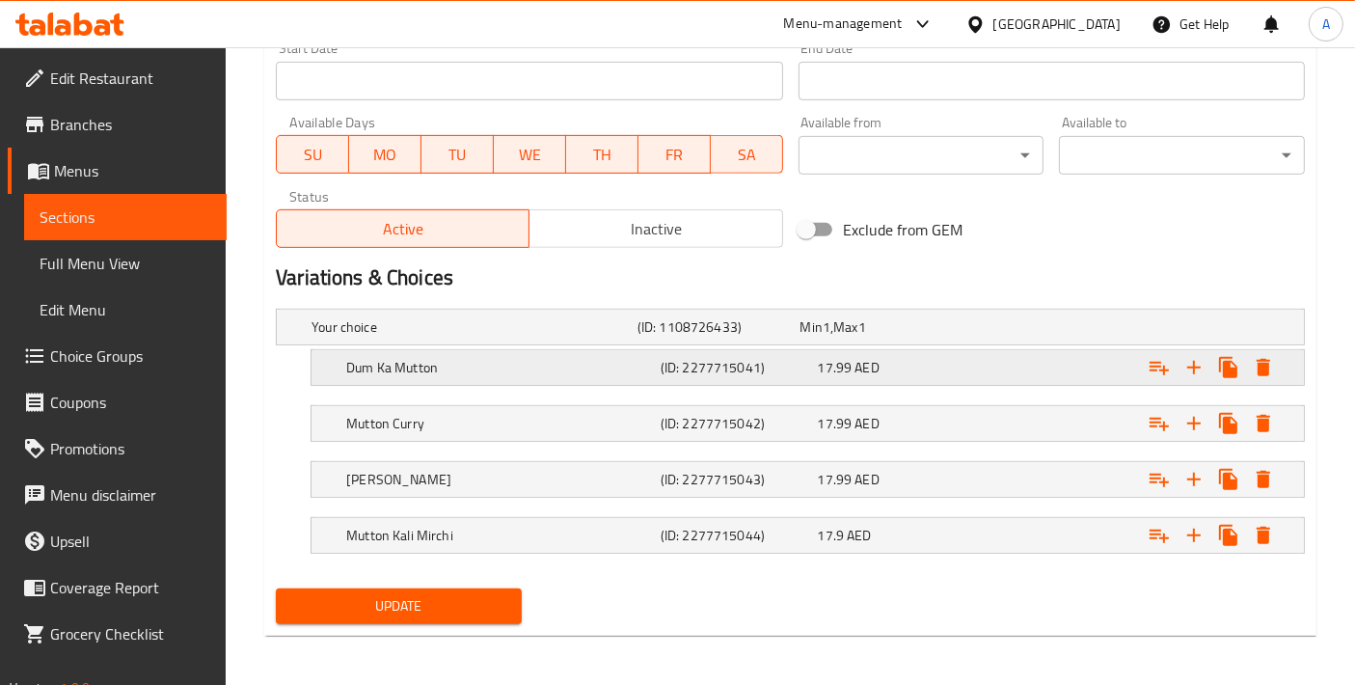
type input "كاري لحم الضأن"
click at [454, 369] on h5 "Dum Ka Mutton" at bounding box center [499, 367] width 307 height 19
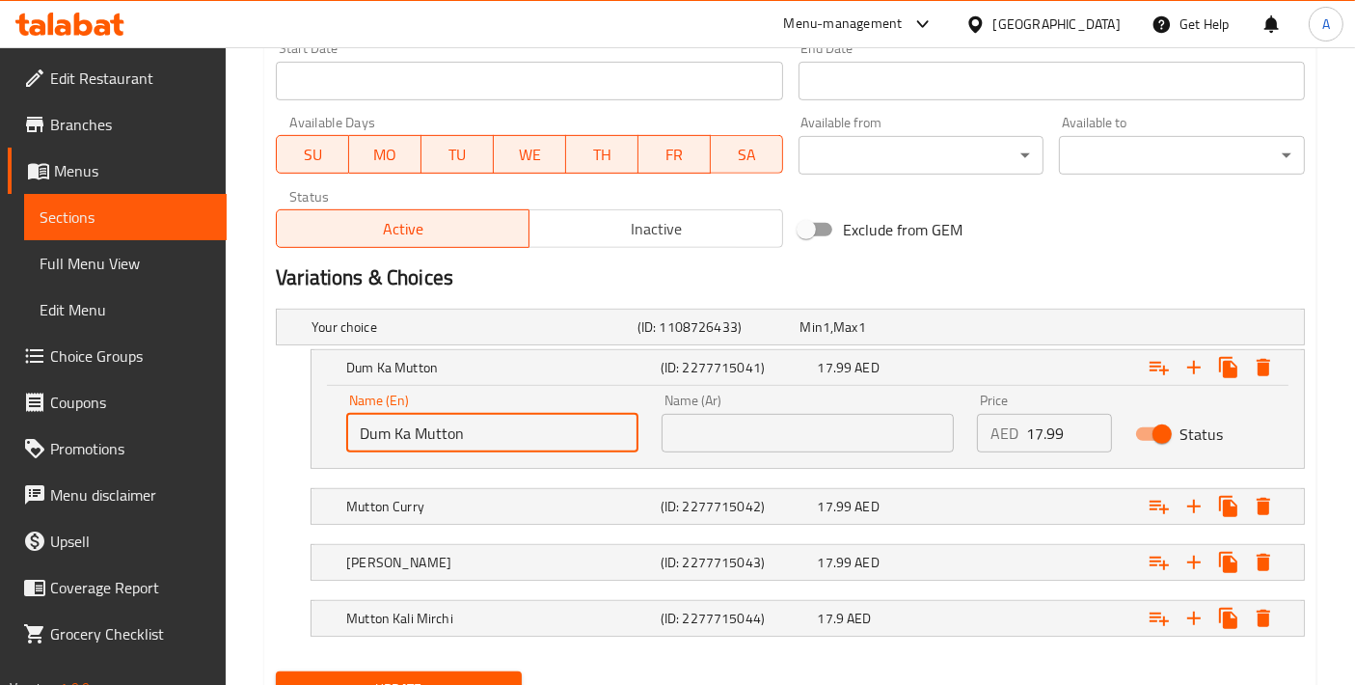
drag, startPoint x: 496, startPoint y: 431, endPoint x: 213, endPoint y: 431, distance: 282.7
click at [736, 430] on input "text" at bounding box center [808, 433] width 292 height 39
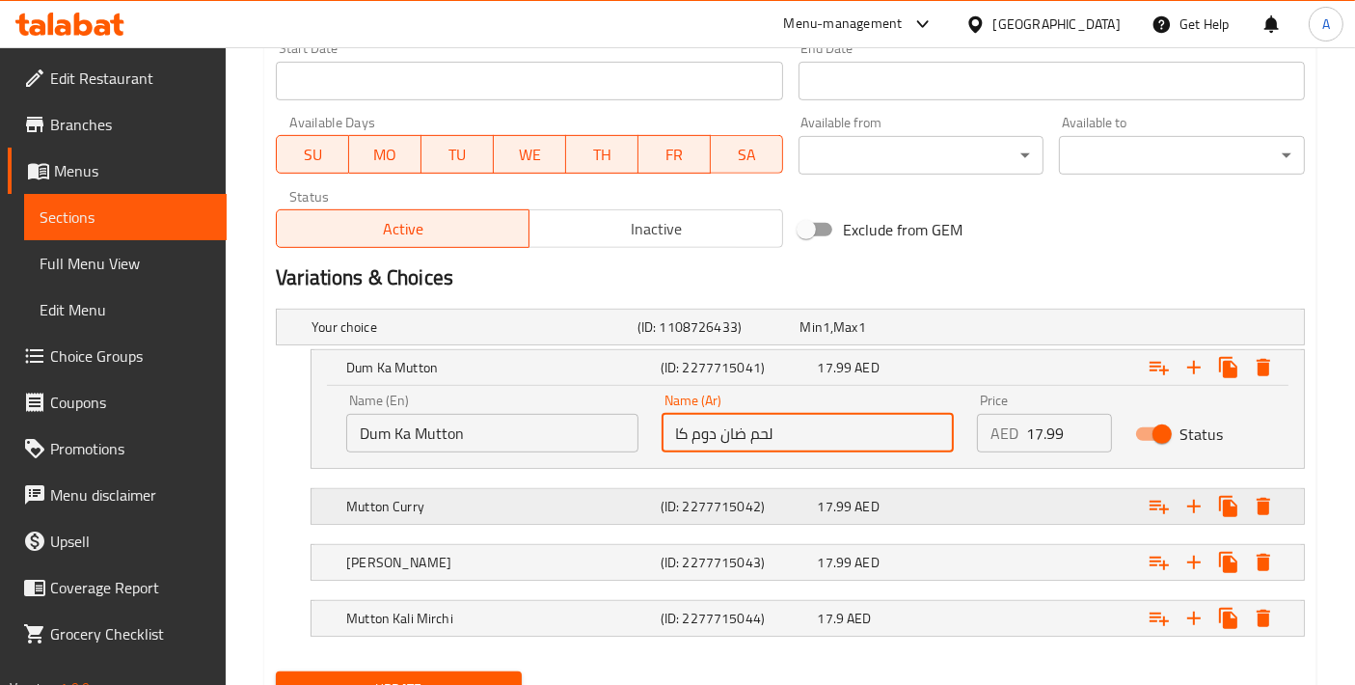
type input "لحم ضان دوم كا"
click at [480, 502] on h5 "Mutton Curry" at bounding box center [499, 506] width 307 height 19
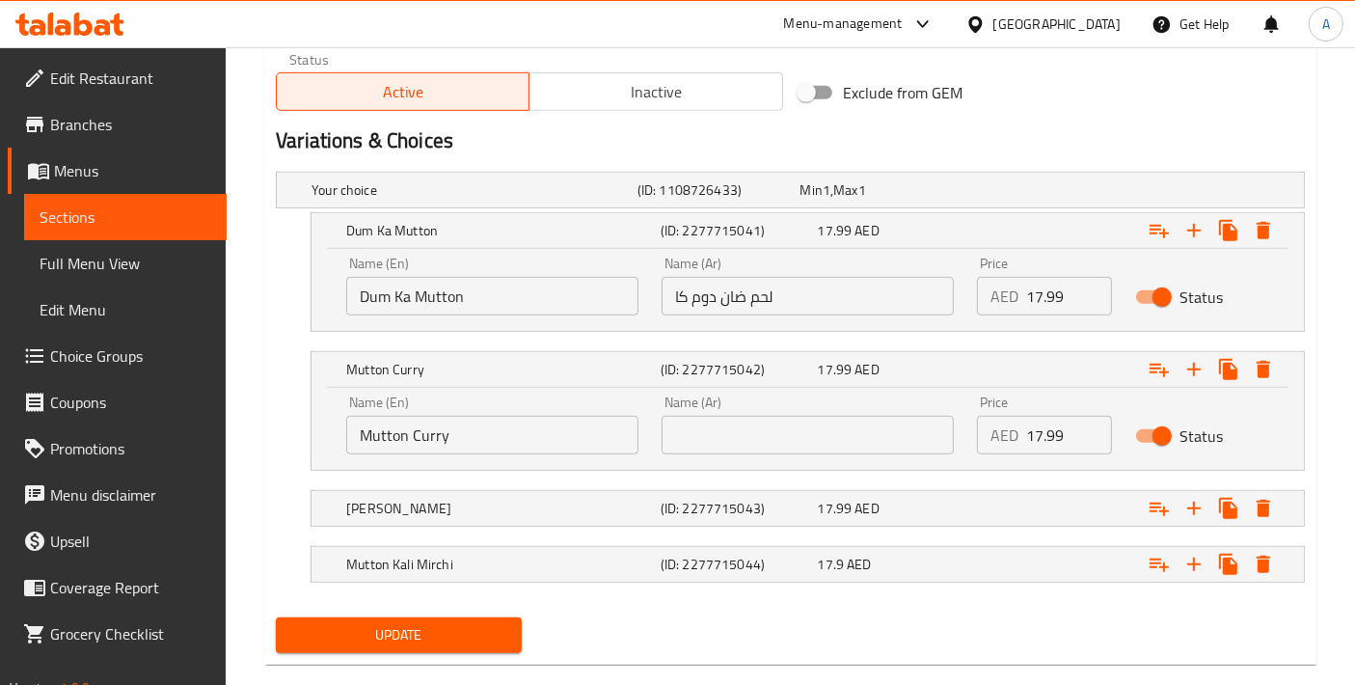
scroll to position [1023, 0]
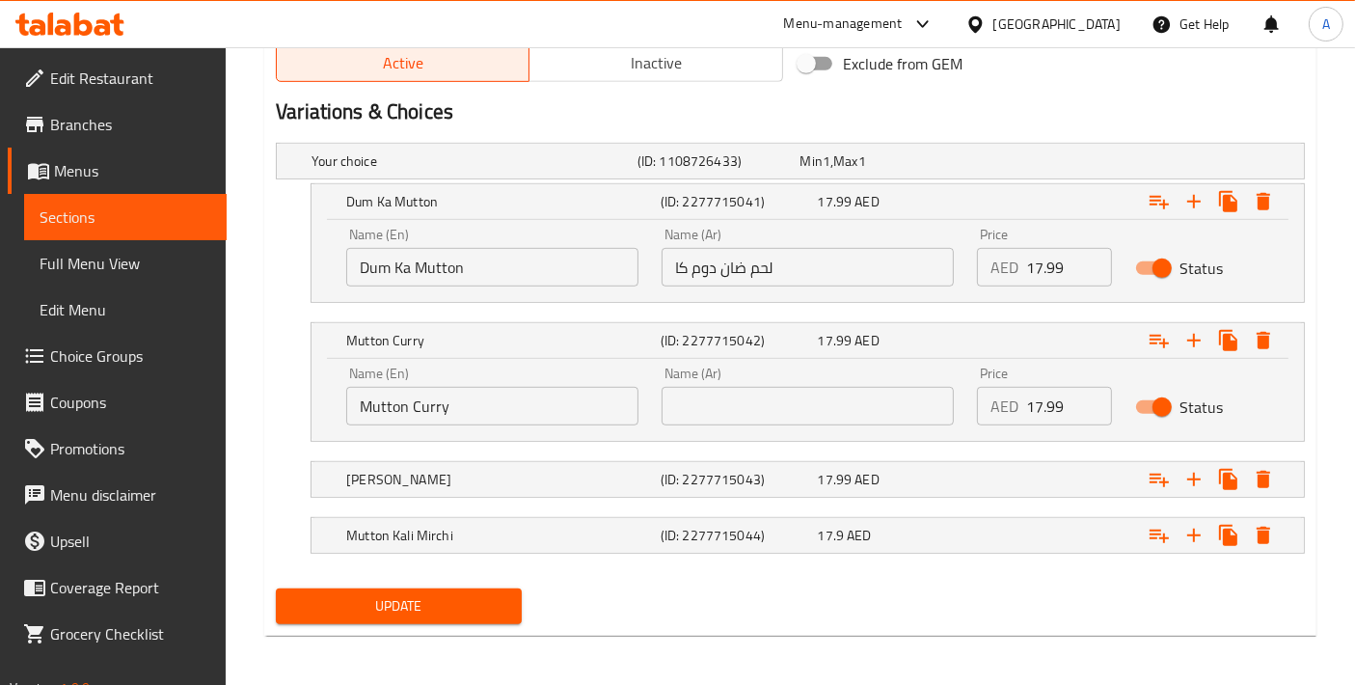
click at [738, 379] on div "Name (Ar) Name (Ar)" at bounding box center [808, 396] width 292 height 59
click at [755, 420] on input "text" at bounding box center [808, 406] width 292 height 39
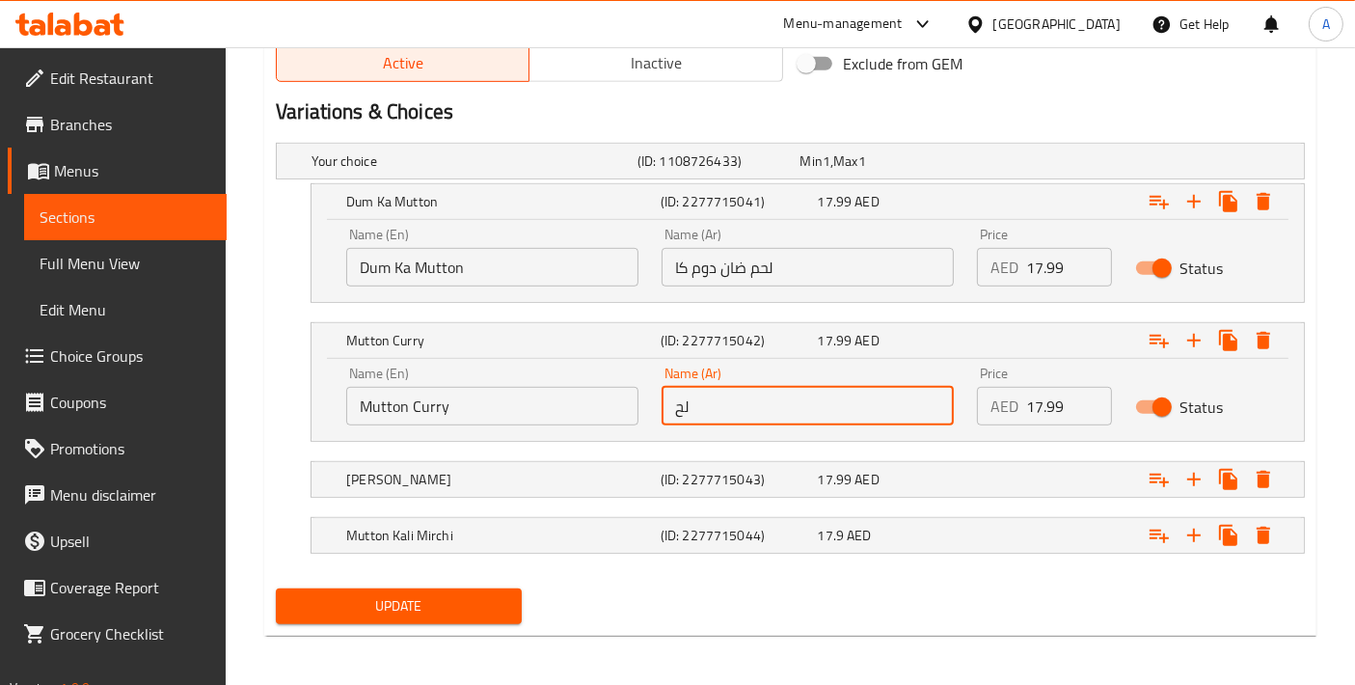
type input "ل"
type input "كاري لحم ضأن"
click at [669, 487] on h5 "(ID: 2277715043)" at bounding box center [736, 479] width 150 height 19
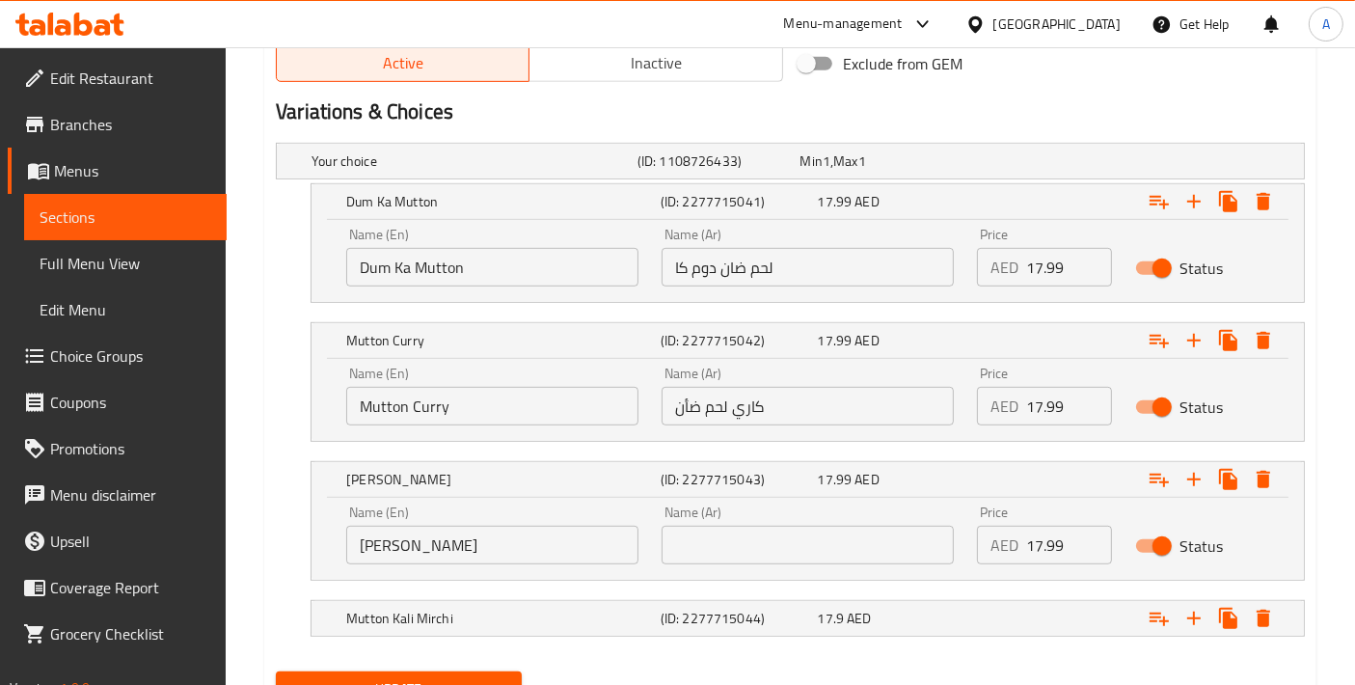
click at [810, 536] on input "text" at bounding box center [808, 545] width 292 height 39
type input "لحم ضأن ماسالا"
click at [597, 618] on h5 "Mutton Kali Mirchi" at bounding box center [499, 618] width 307 height 19
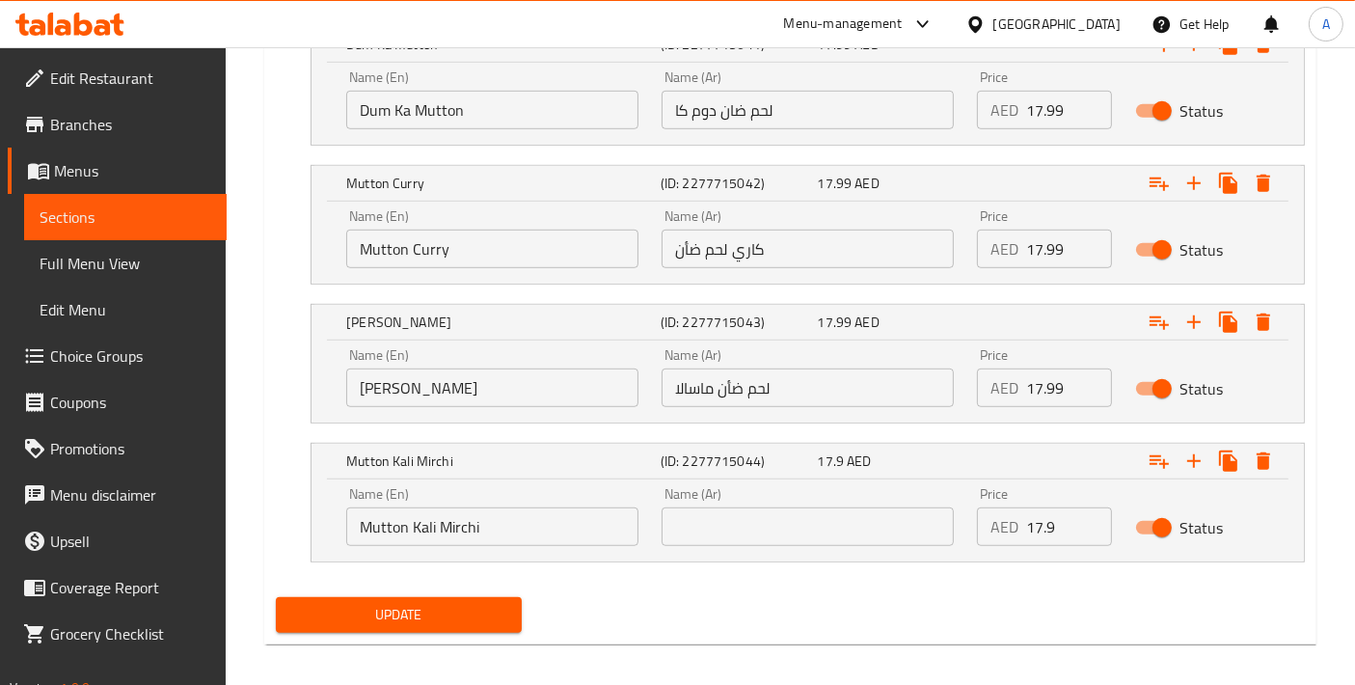
scroll to position [1189, 0]
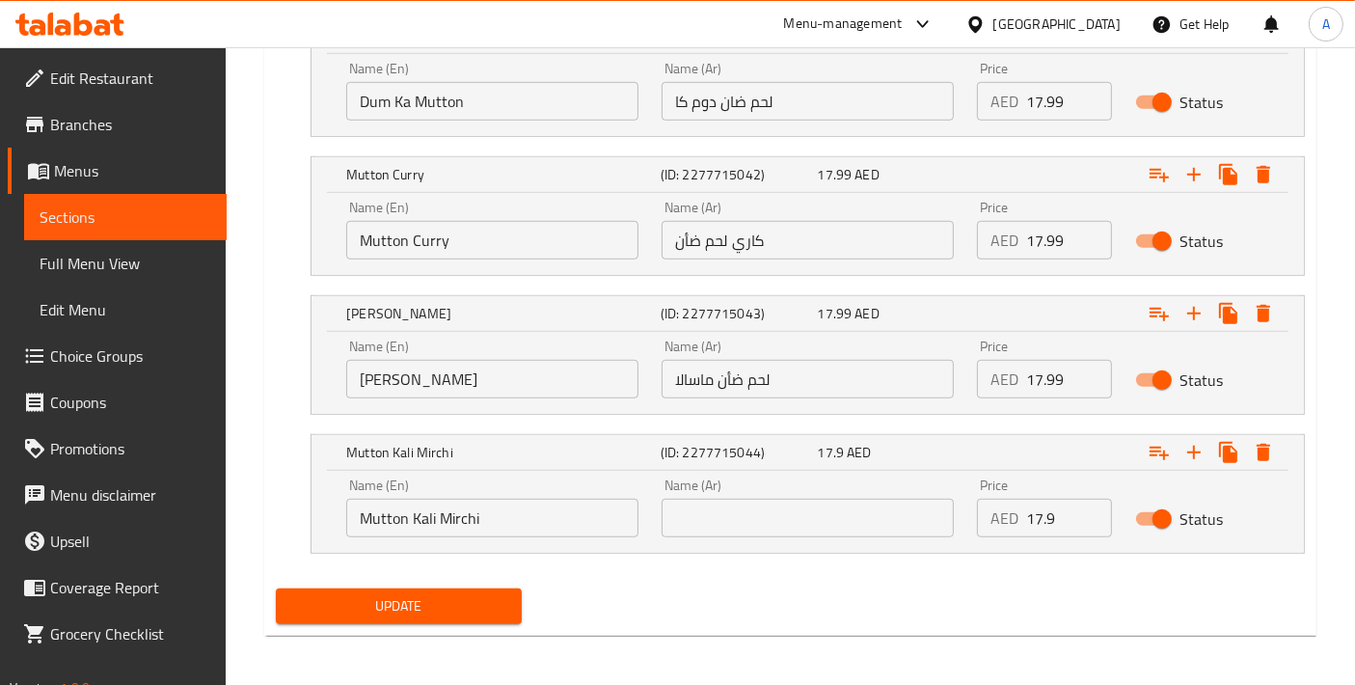
click at [549, 510] on input "Mutton Kali Mirchi" at bounding box center [492, 518] width 292 height 39
click at [750, 510] on input "text" at bounding box center [808, 518] width 292 height 39
click at [538, 518] on input "Mutton Kali Mirchi" at bounding box center [492, 518] width 292 height 39
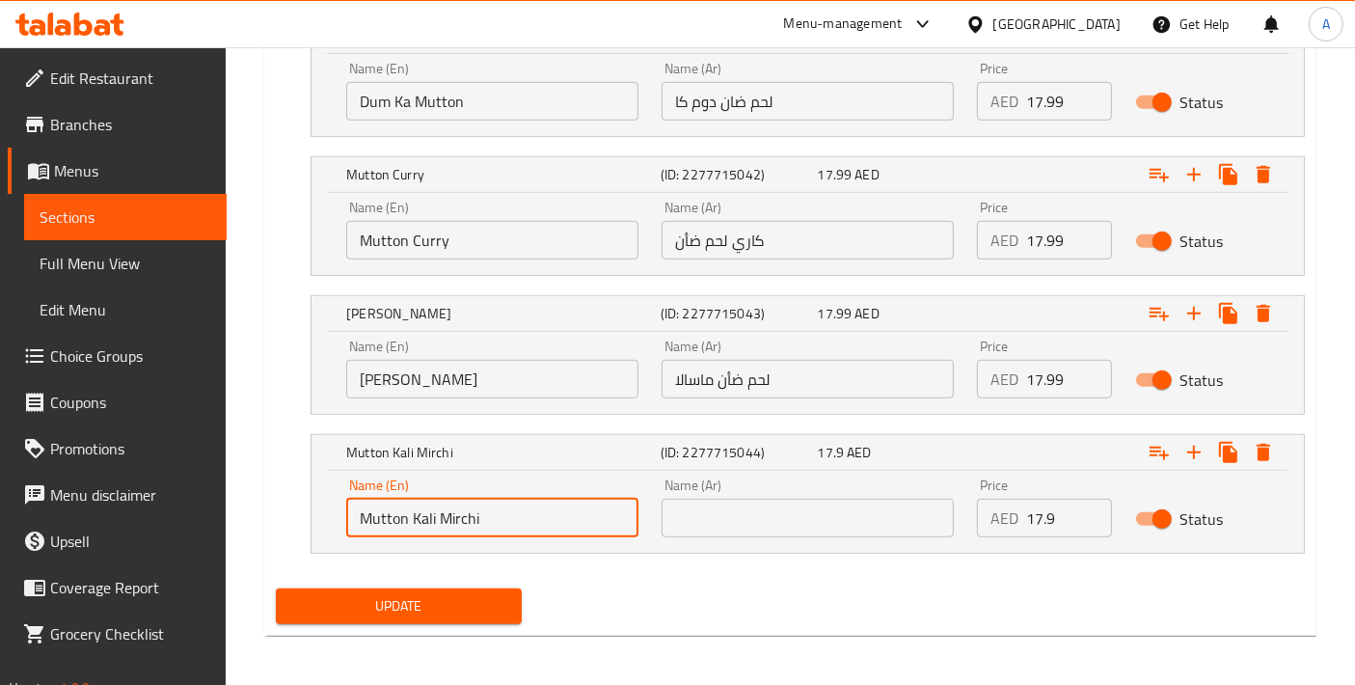
click at [538, 518] on input "Mutton Kali Mirchi" at bounding box center [492, 518] width 292 height 39
paste input "text"
type input "Mutton Kali Mirch"
click at [762, 541] on div "Name (Ar) Name (Ar)" at bounding box center [807, 508] width 315 height 82
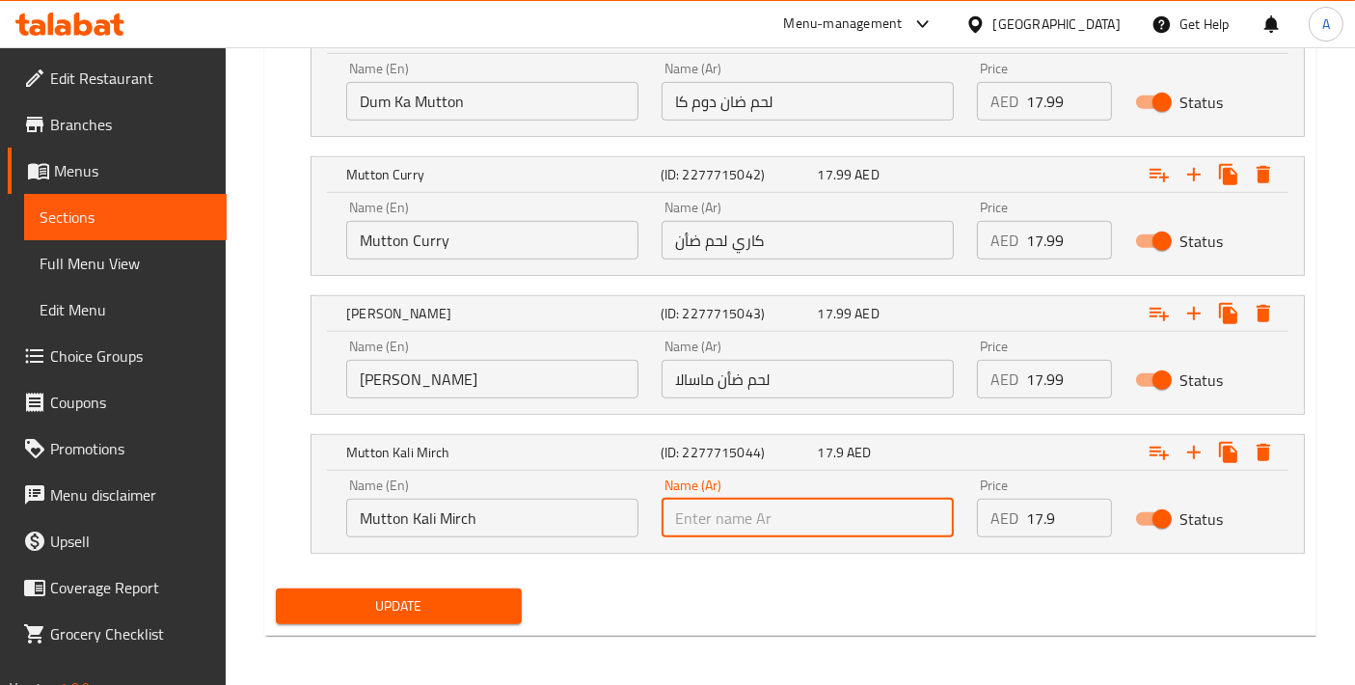
click at [762, 531] on input "text" at bounding box center [808, 518] width 292 height 39
paste input "لحم الضأن كالي ميرش"
click at [774, 514] on input "لحم الضأن كالي ميرش" at bounding box center [808, 518] width 292 height 39
type input "لحم ضأن كالي ميرش"
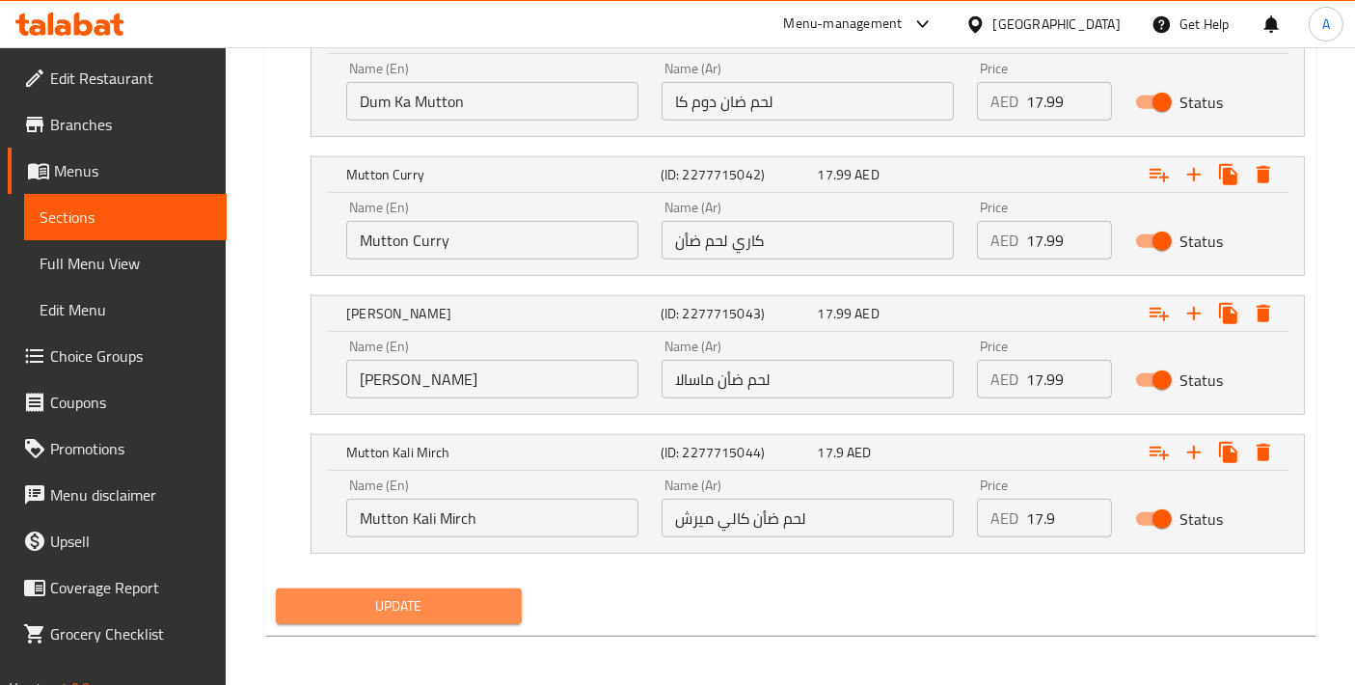
click at [443, 614] on button "Update" at bounding box center [399, 606] width 246 height 36
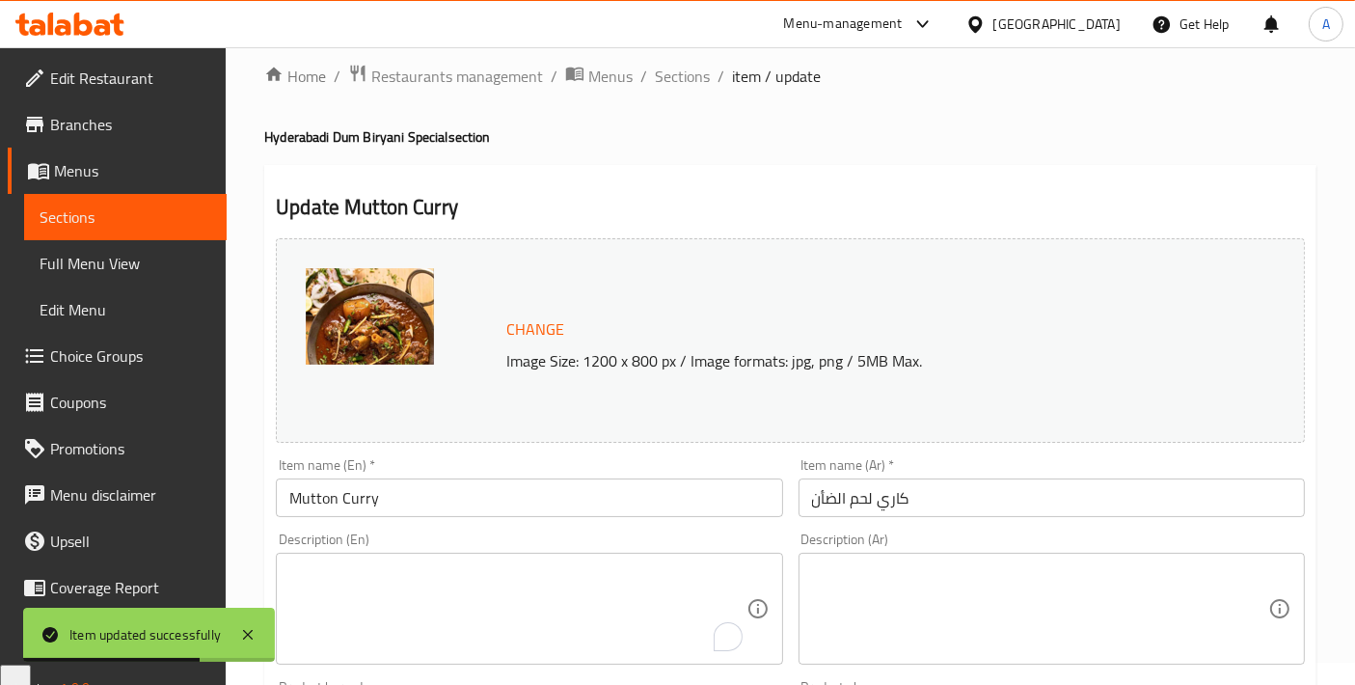
scroll to position [0, 0]
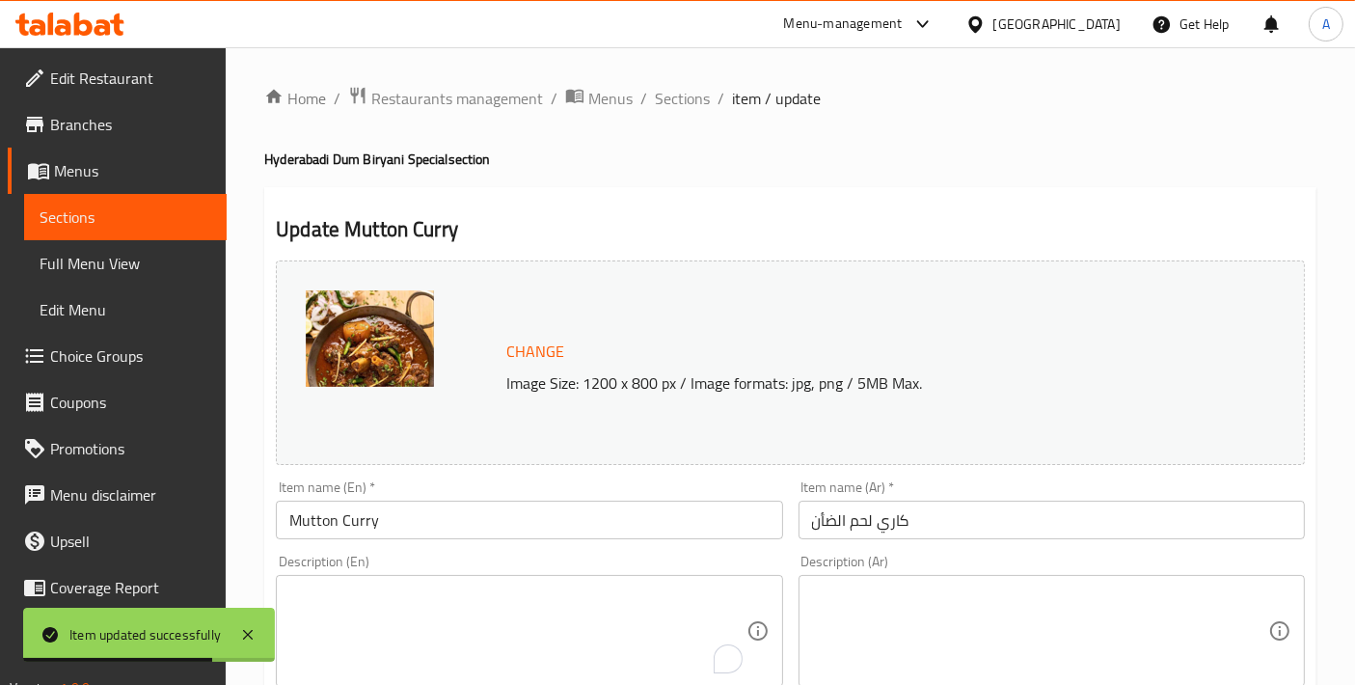
click at [677, 95] on span "Sections" at bounding box center [682, 98] width 55 height 23
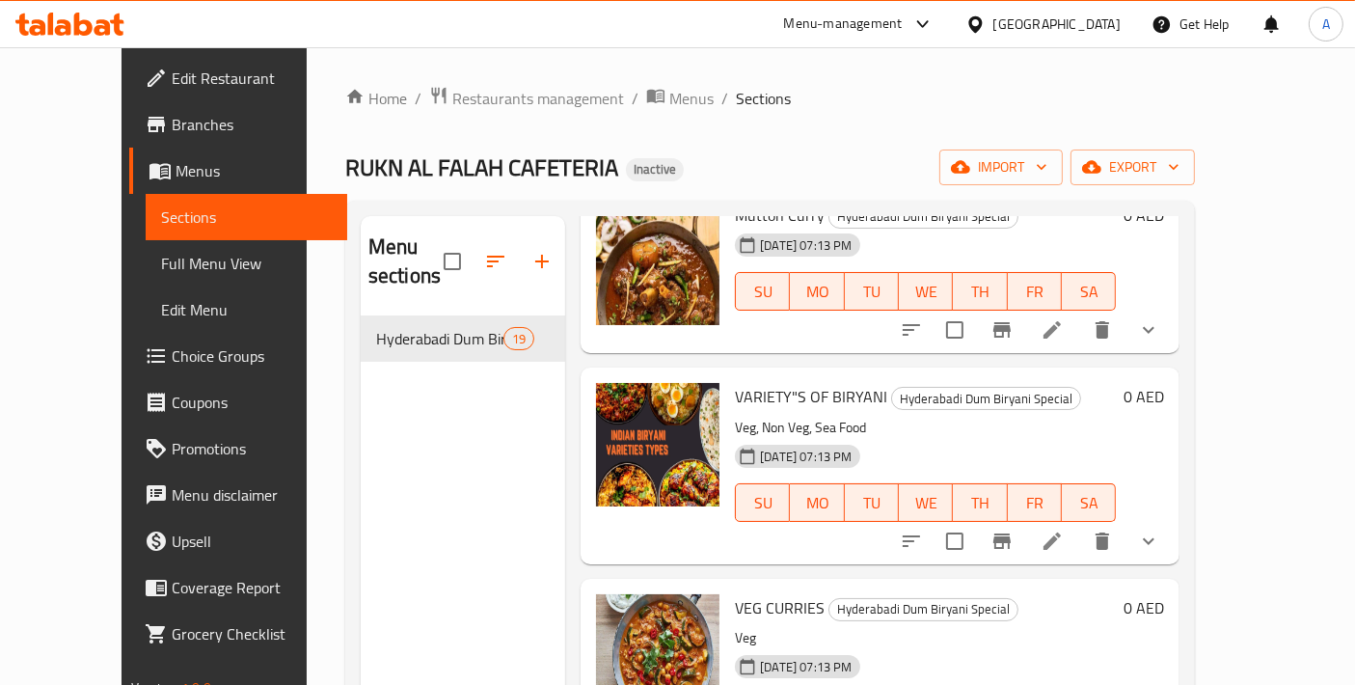
scroll to position [2572, 0]
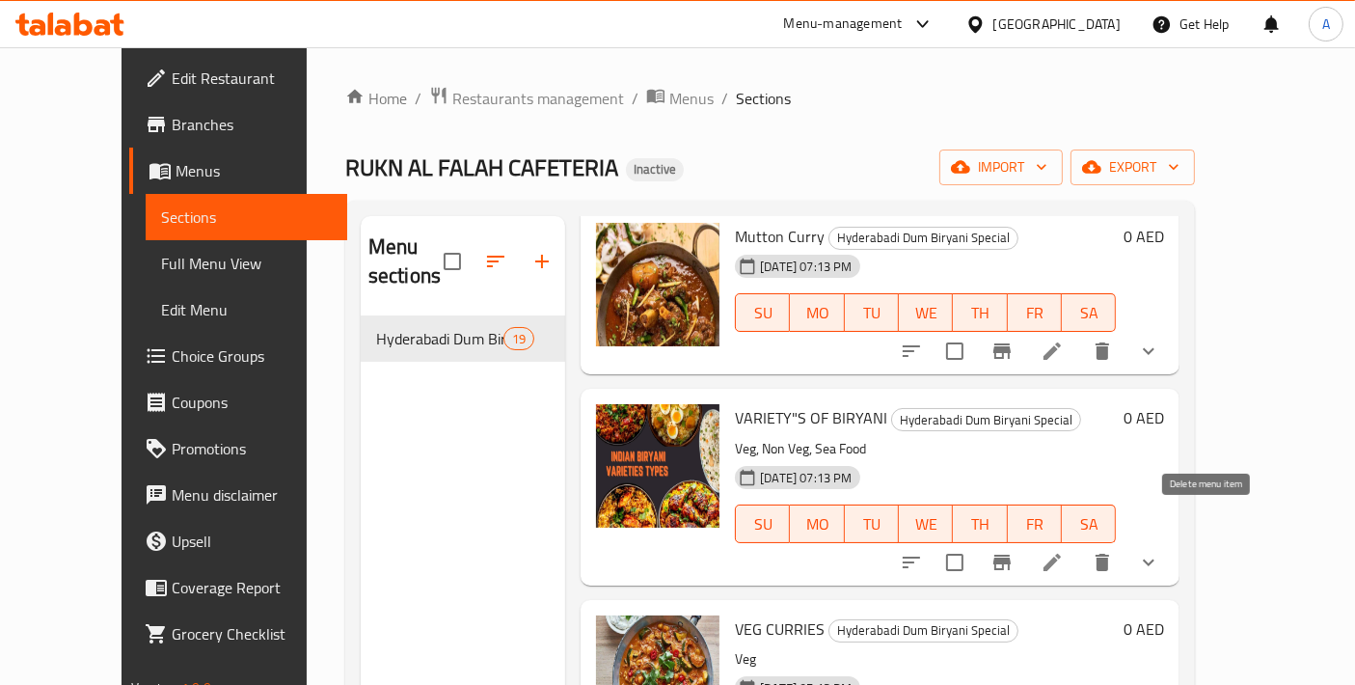
click at [1064, 551] on icon at bounding box center [1052, 562] width 23 height 23
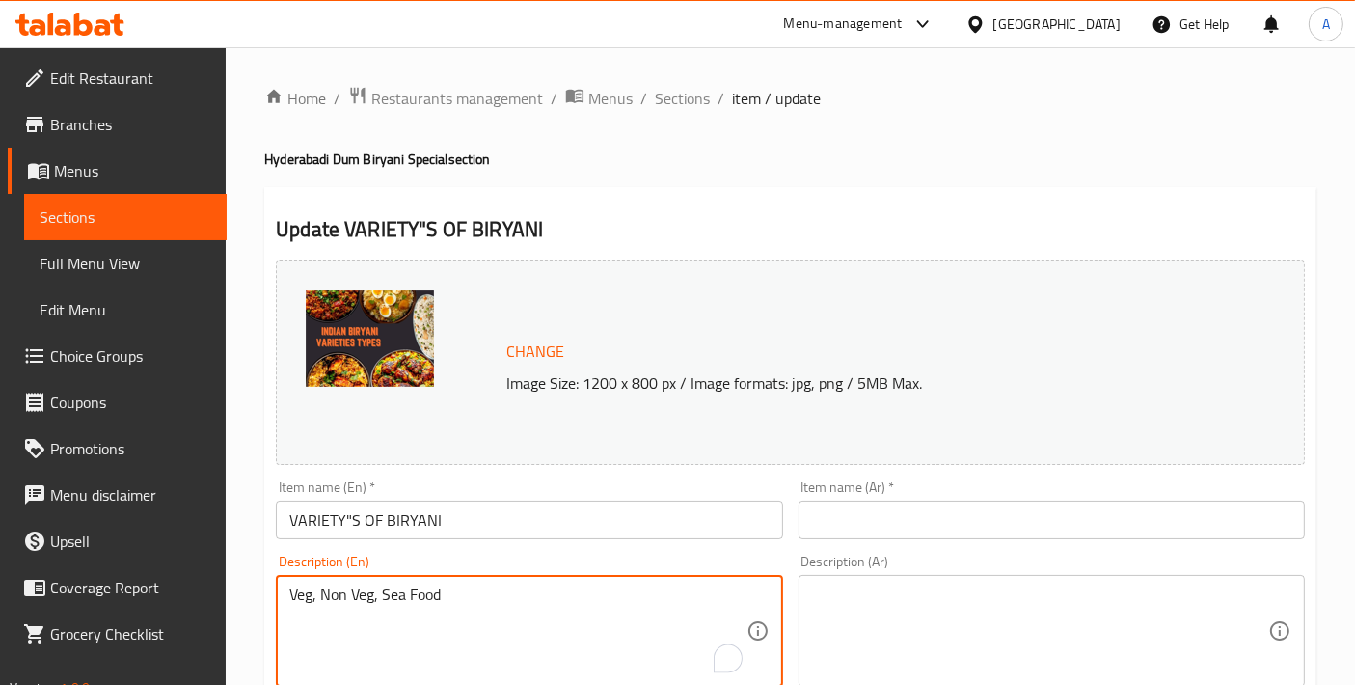
click at [656, 106] on span "Sections" at bounding box center [682, 98] width 55 height 23
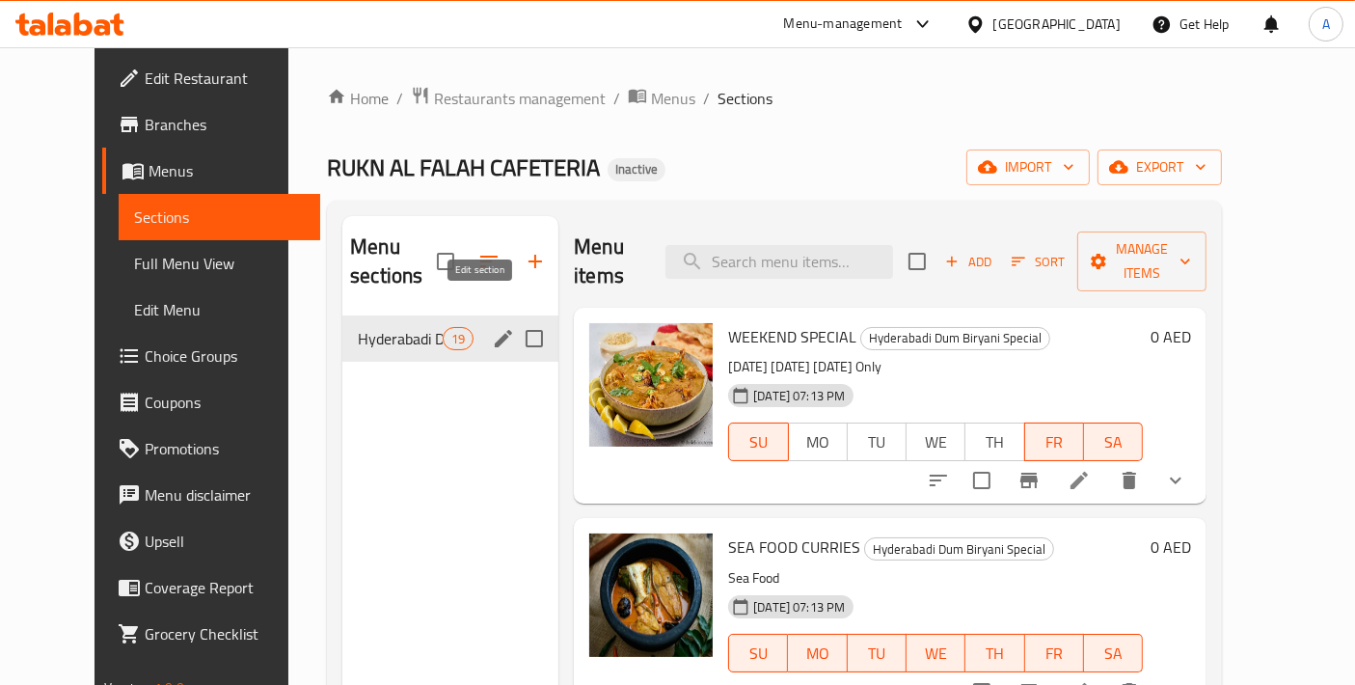
click at [492, 327] on icon "edit" at bounding box center [503, 338] width 23 height 23
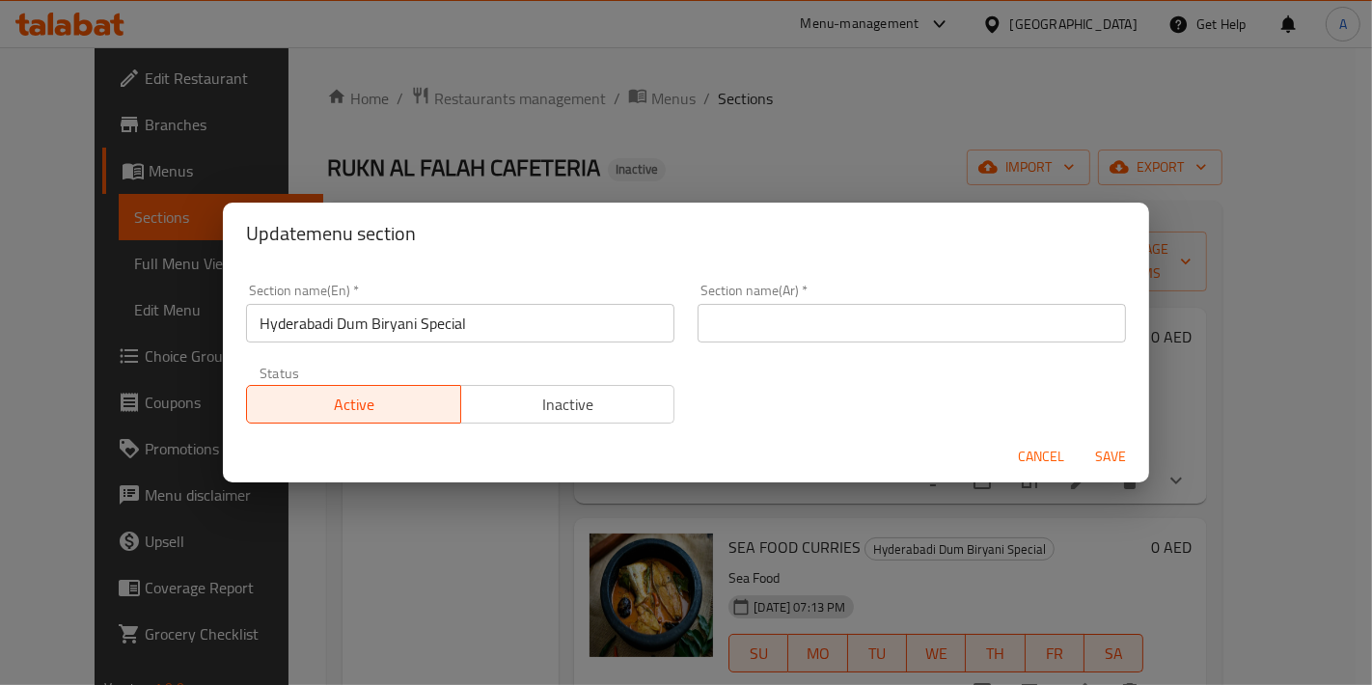
click at [532, 329] on input "Hyderabadi Dum Biryani Special" at bounding box center [460, 323] width 428 height 39
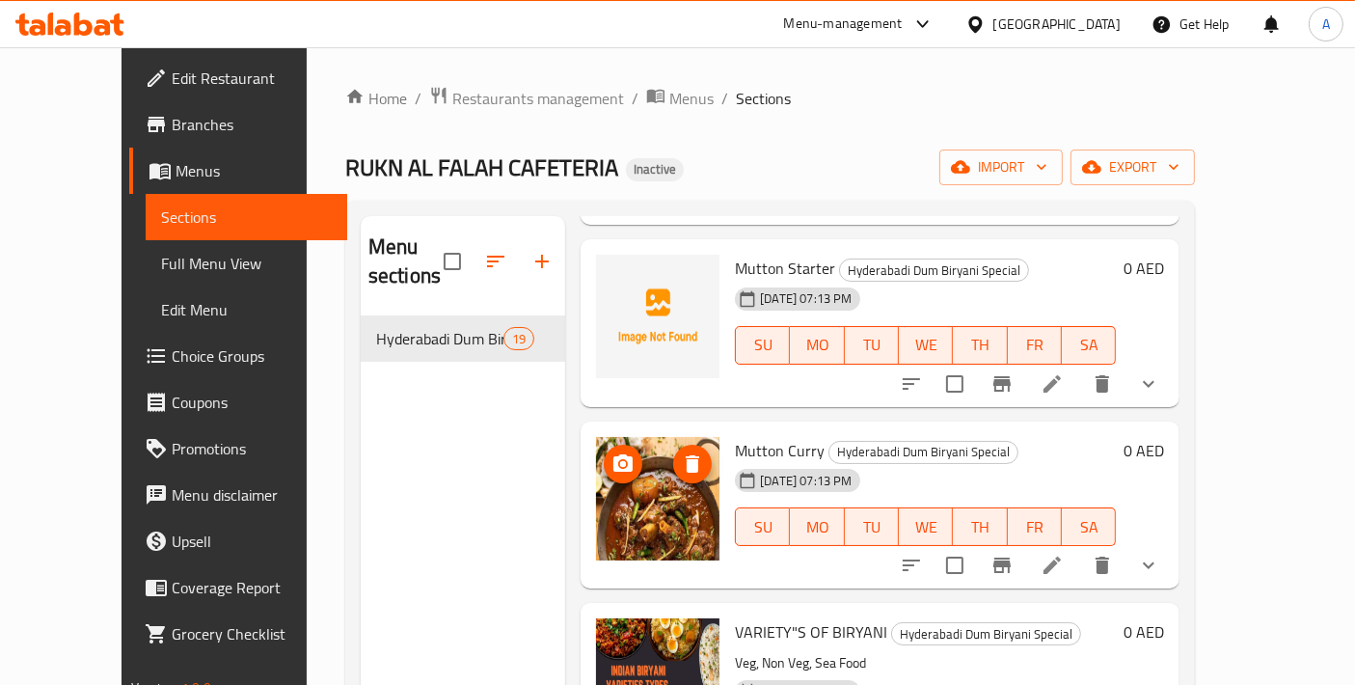
scroll to position [2572, 0]
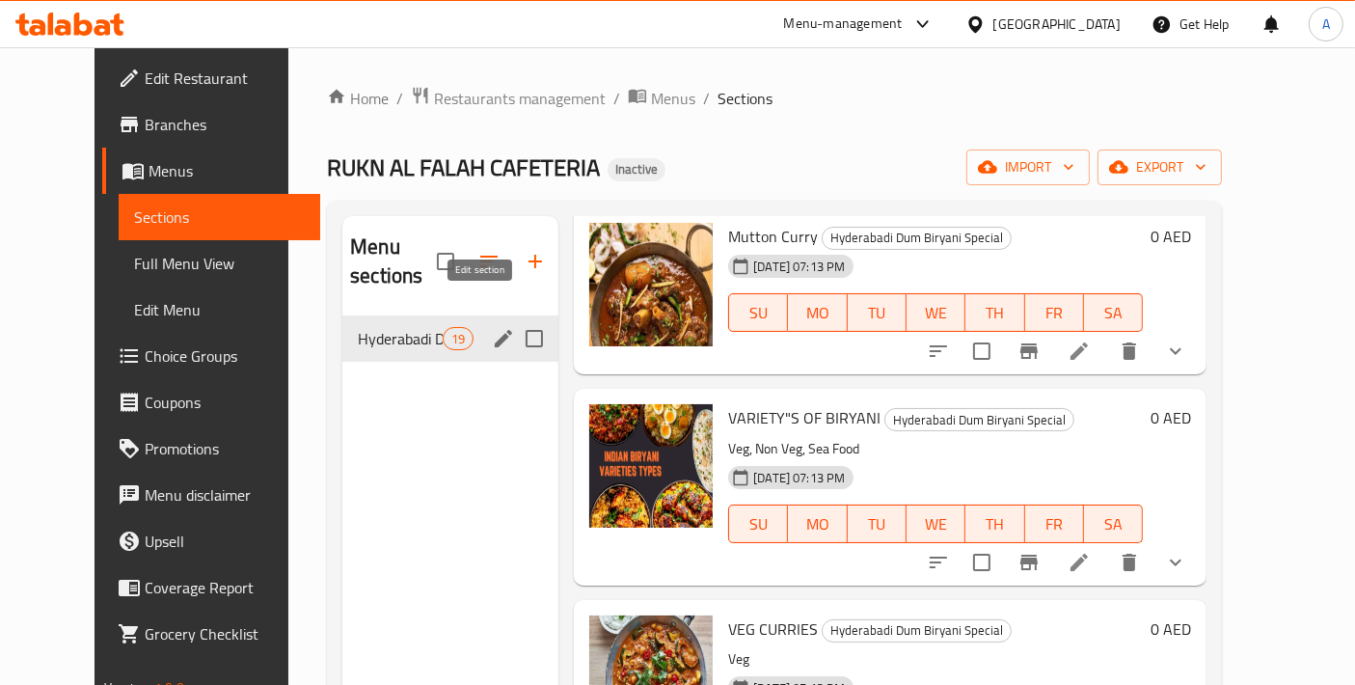
click at [492, 327] on icon "edit" at bounding box center [503, 338] width 23 height 23
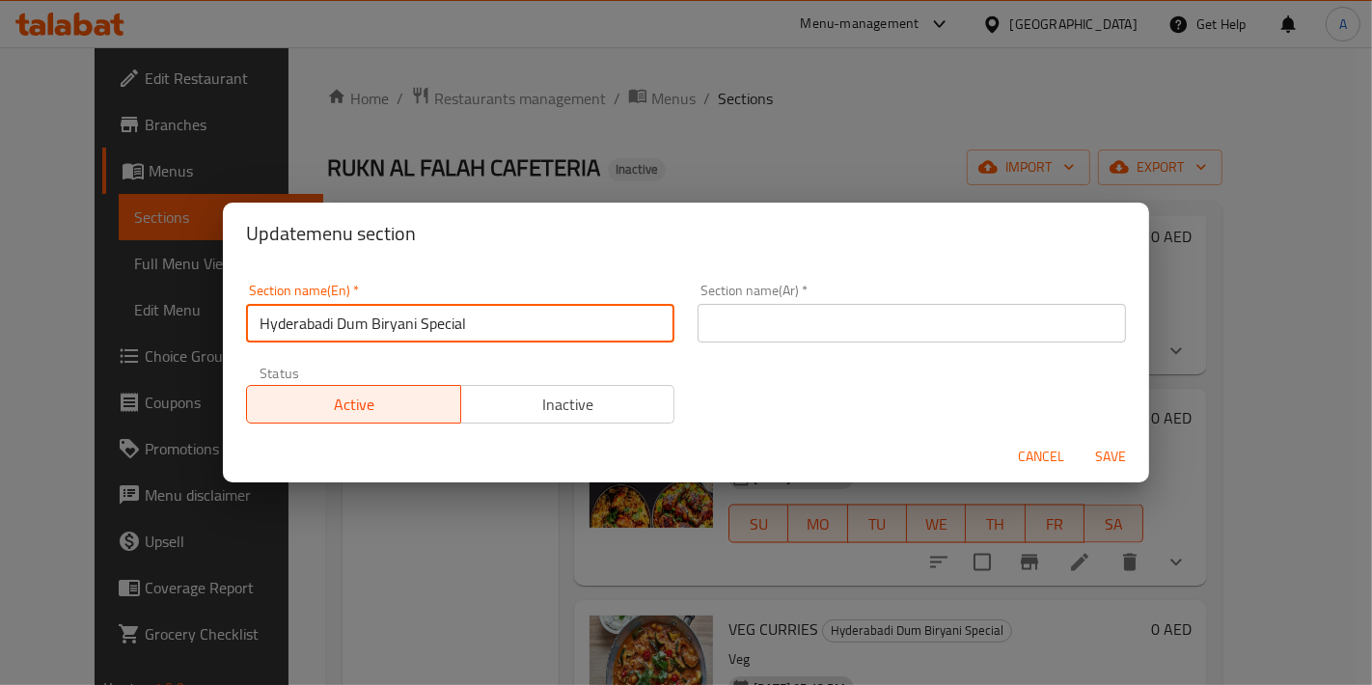
click at [506, 328] on input "Hyderabadi Dum Biryani Special" at bounding box center [460, 323] width 428 height 39
click at [402, 342] on input "Hyderabadi Dum Biryani Special" at bounding box center [460, 323] width 428 height 39
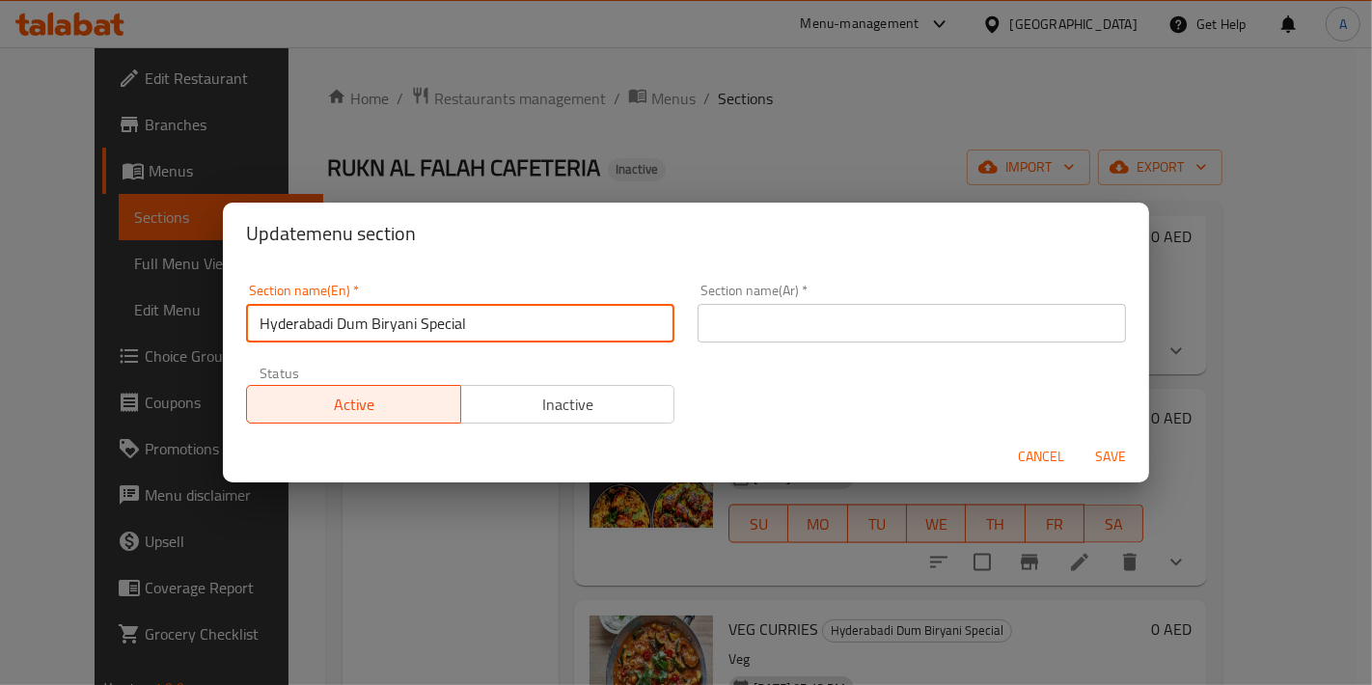
drag, startPoint x: 419, startPoint y: 323, endPoint x: 96, endPoint y: 323, distance: 322.2
click at [96, 323] on div "Update menu section Section name(En)   * Hyderabadi Dum Biryani Special Section…" at bounding box center [686, 342] width 1372 height 685
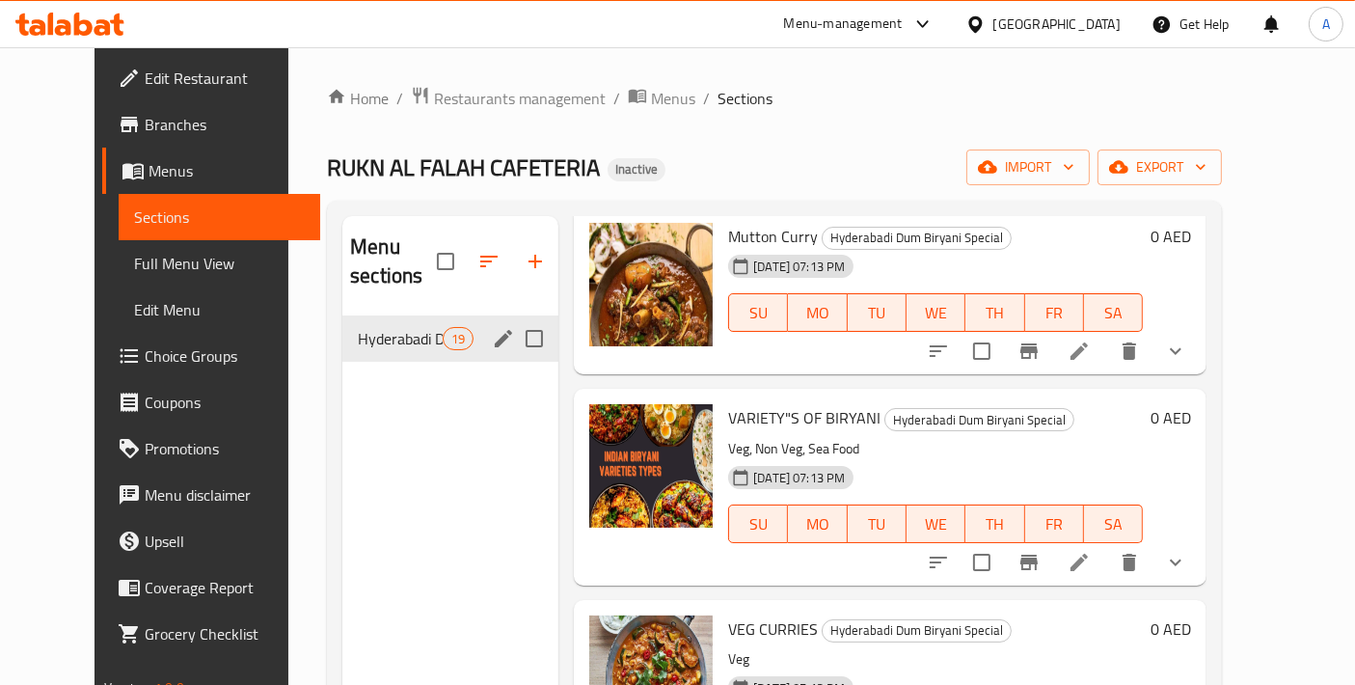
click at [495, 330] on icon "edit" at bounding box center [503, 338] width 17 height 17
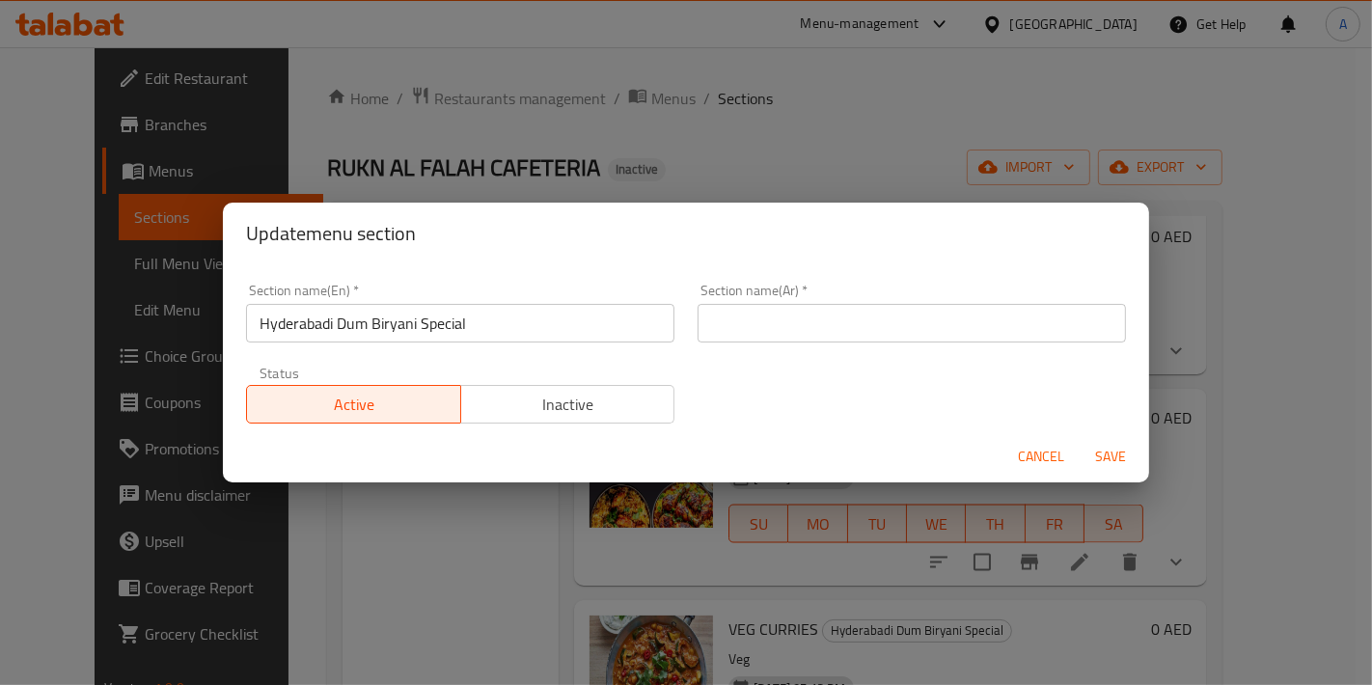
click at [790, 335] on input "text" at bounding box center [911, 323] width 428 height 39
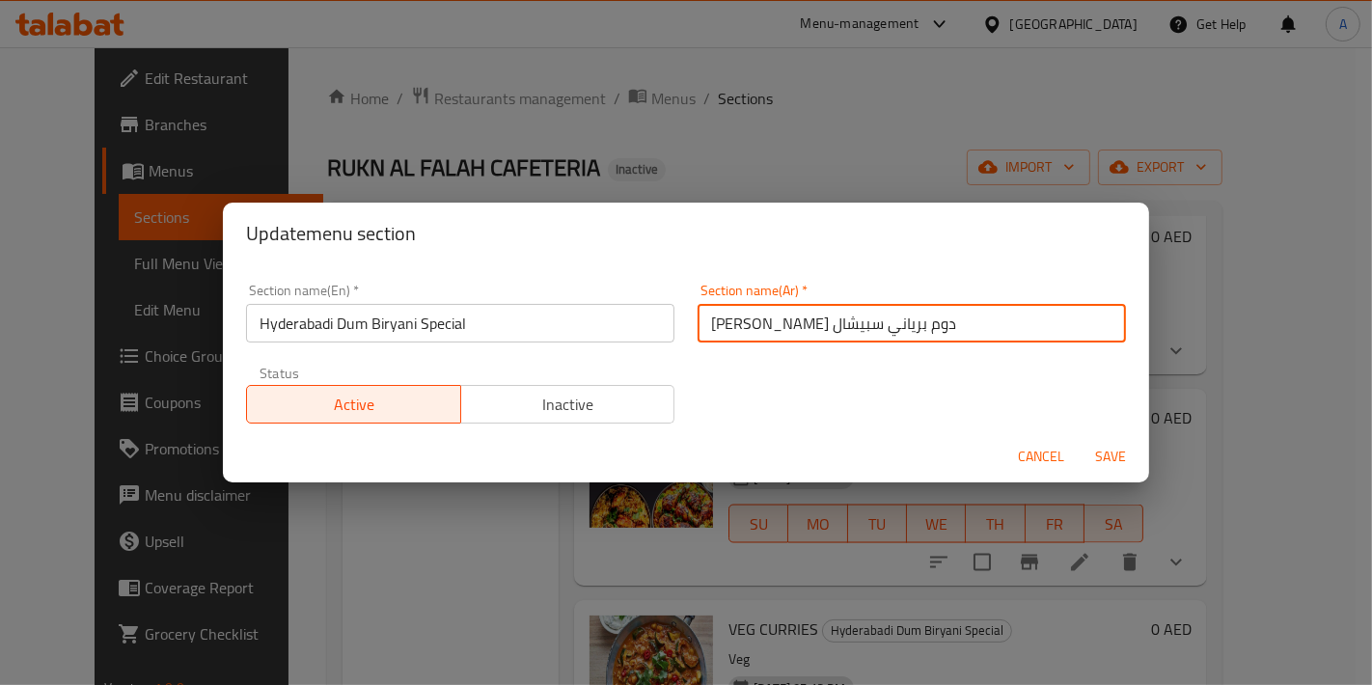
type input "[PERSON_NAME] دوم برياني سبيشال"
click at [1080, 439] on button "Save" at bounding box center [1111, 457] width 62 height 36
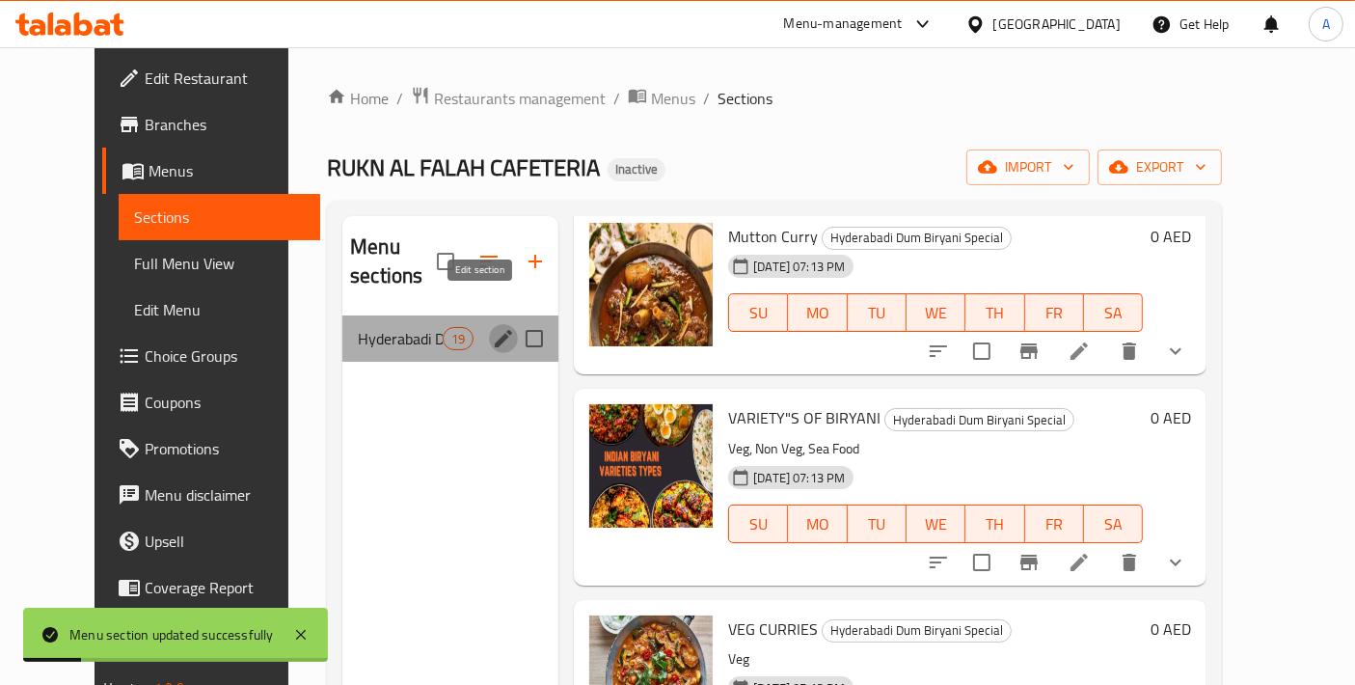
click at [495, 330] on icon "edit" at bounding box center [503, 338] width 17 height 17
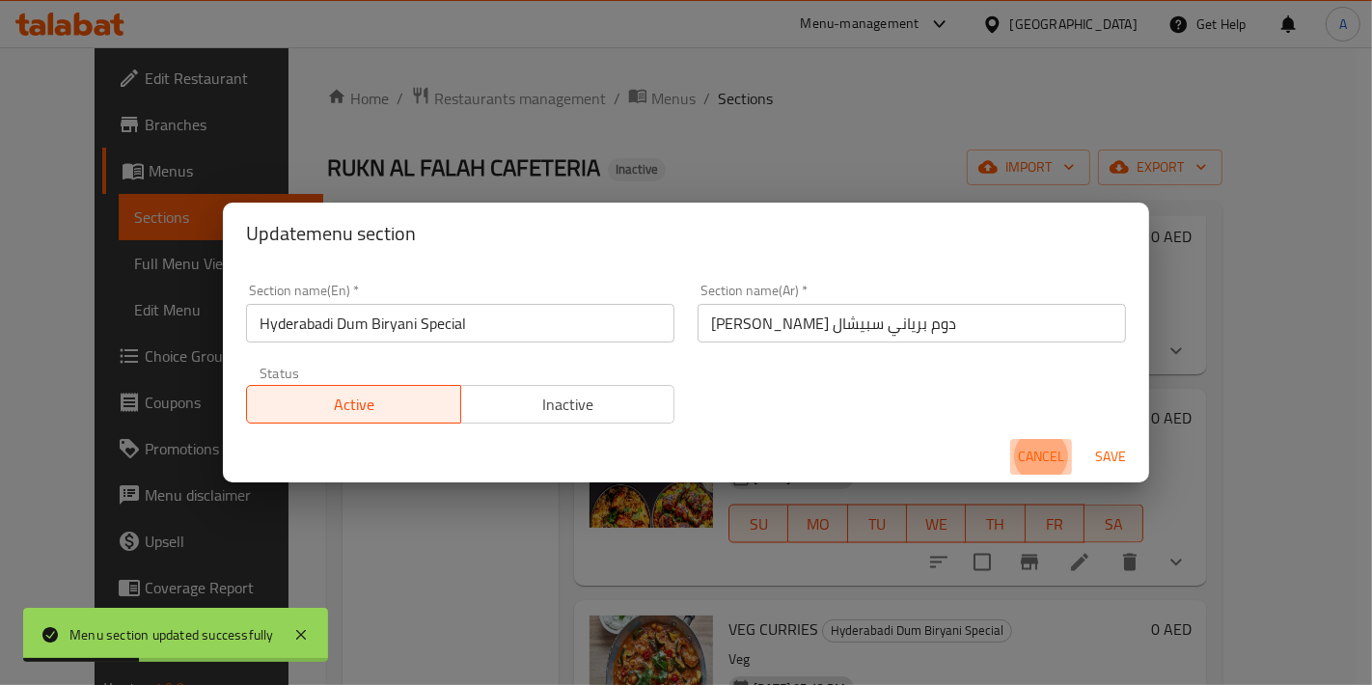
click at [1025, 455] on span "Cancel" at bounding box center [1041, 457] width 46 height 24
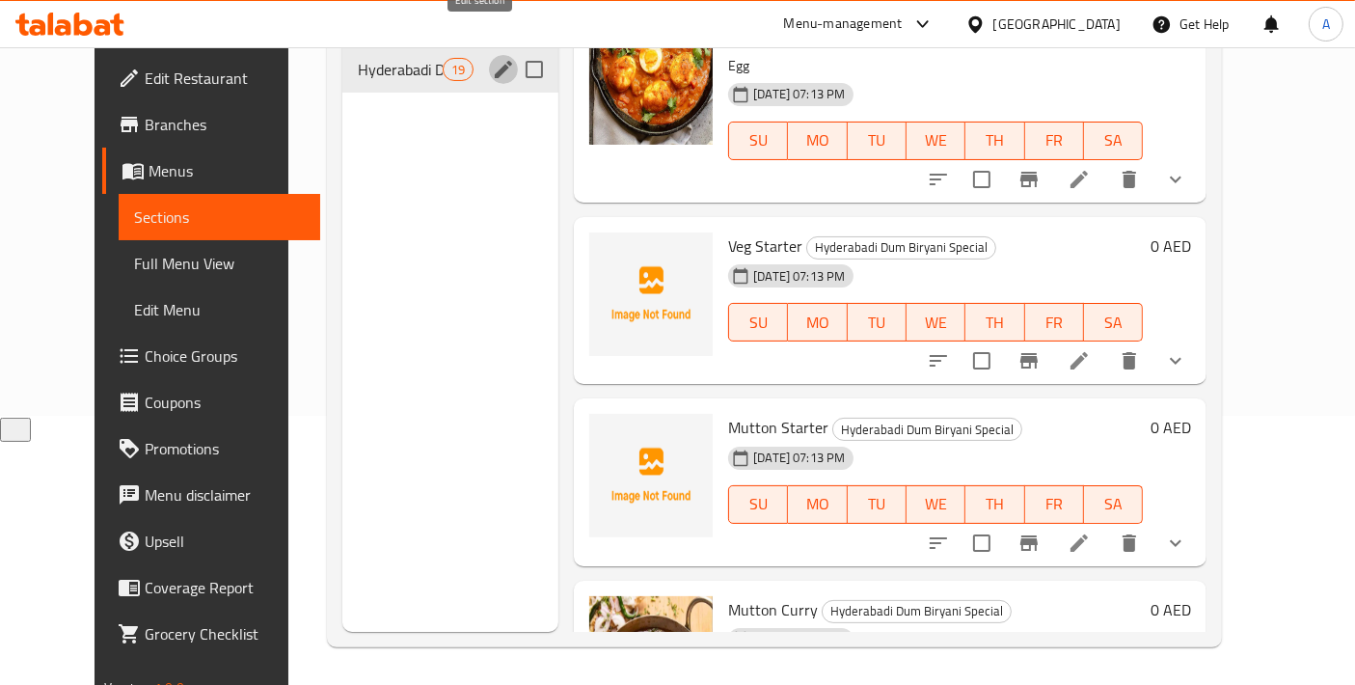
scroll to position [0, 0]
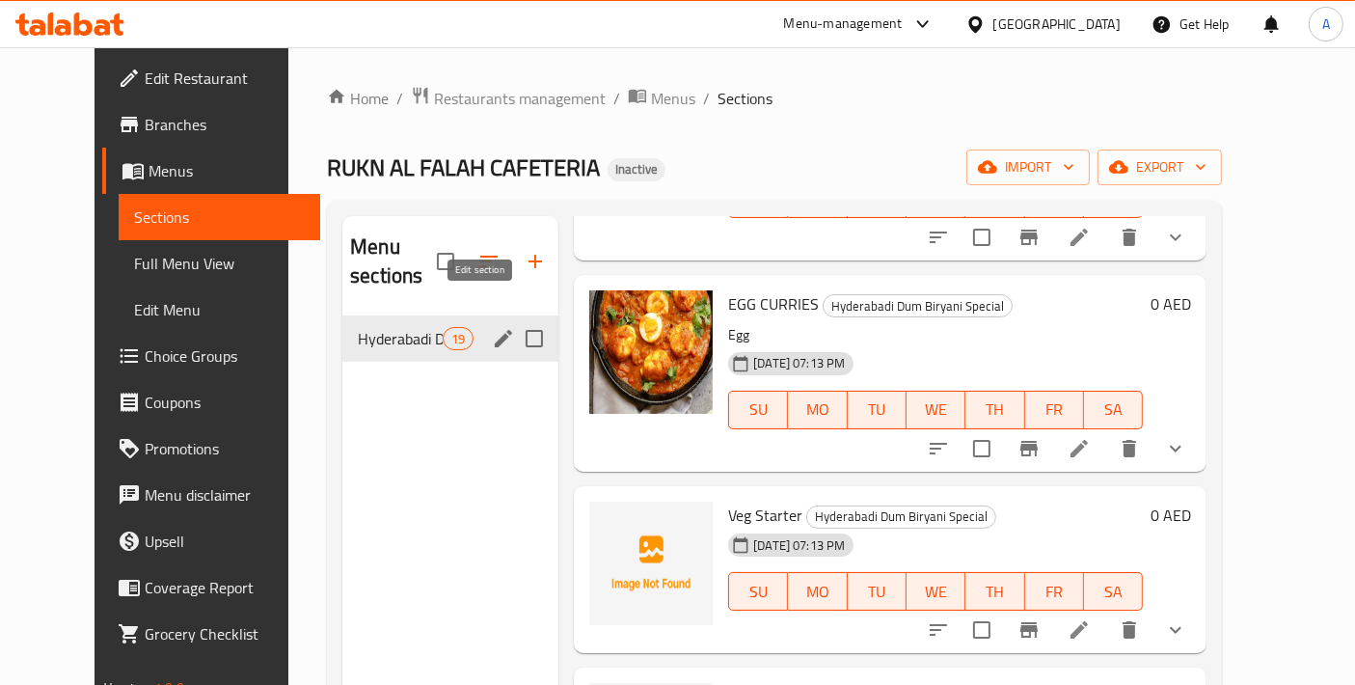
click at [495, 330] on icon "edit" at bounding box center [503, 338] width 17 height 17
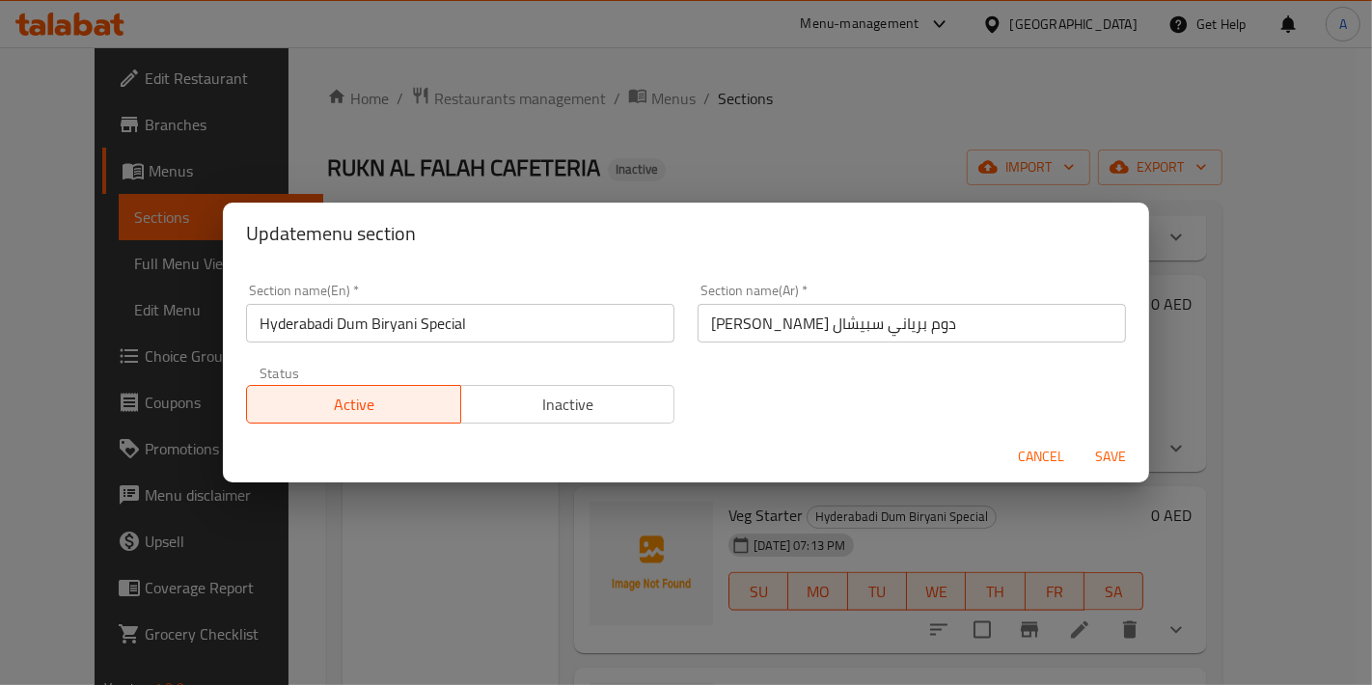
click at [1019, 456] on span "Cancel" at bounding box center [1041, 457] width 46 height 24
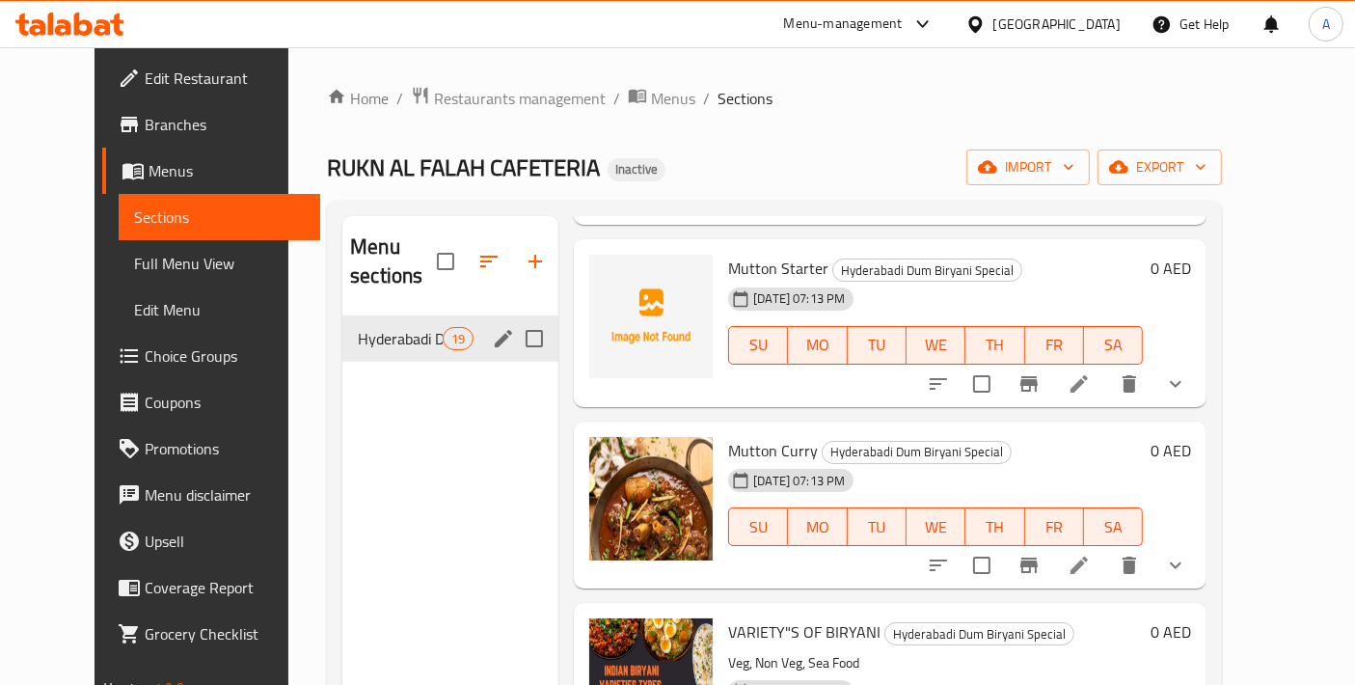
scroll to position [2572, 0]
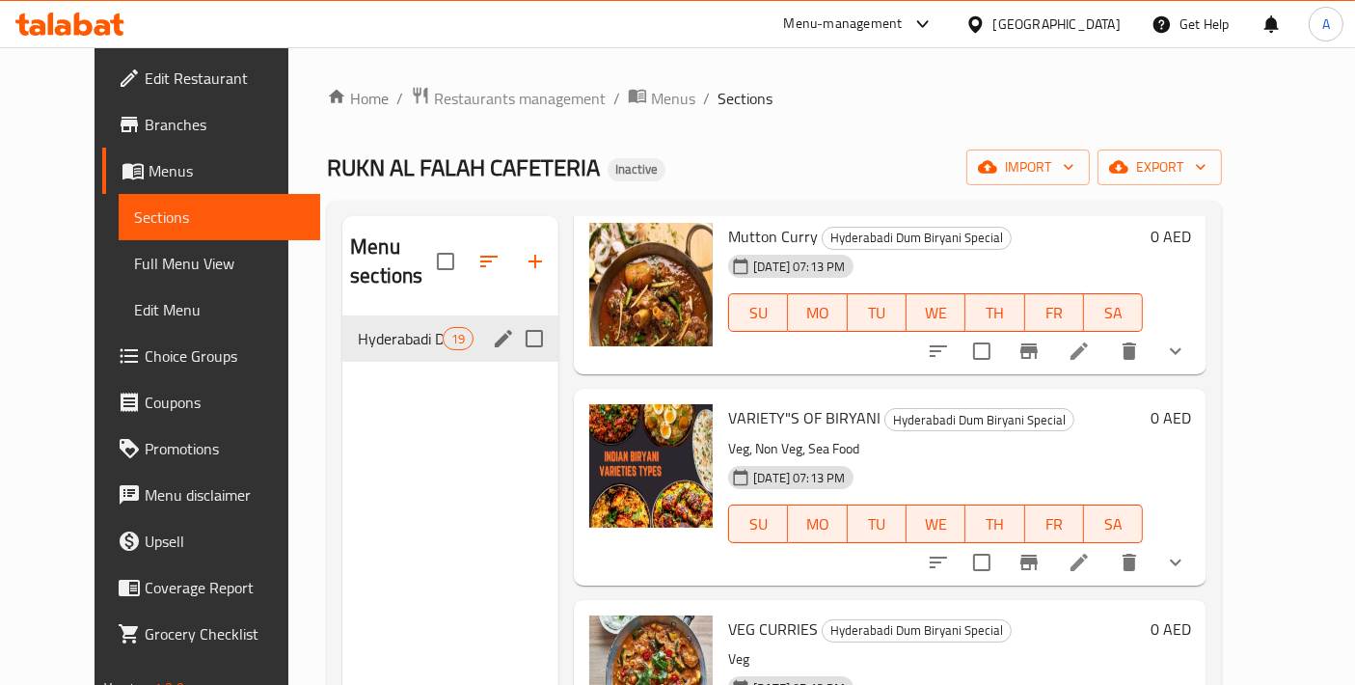
click at [1107, 545] on li at bounding box center [1080, 562] width 54 height 35
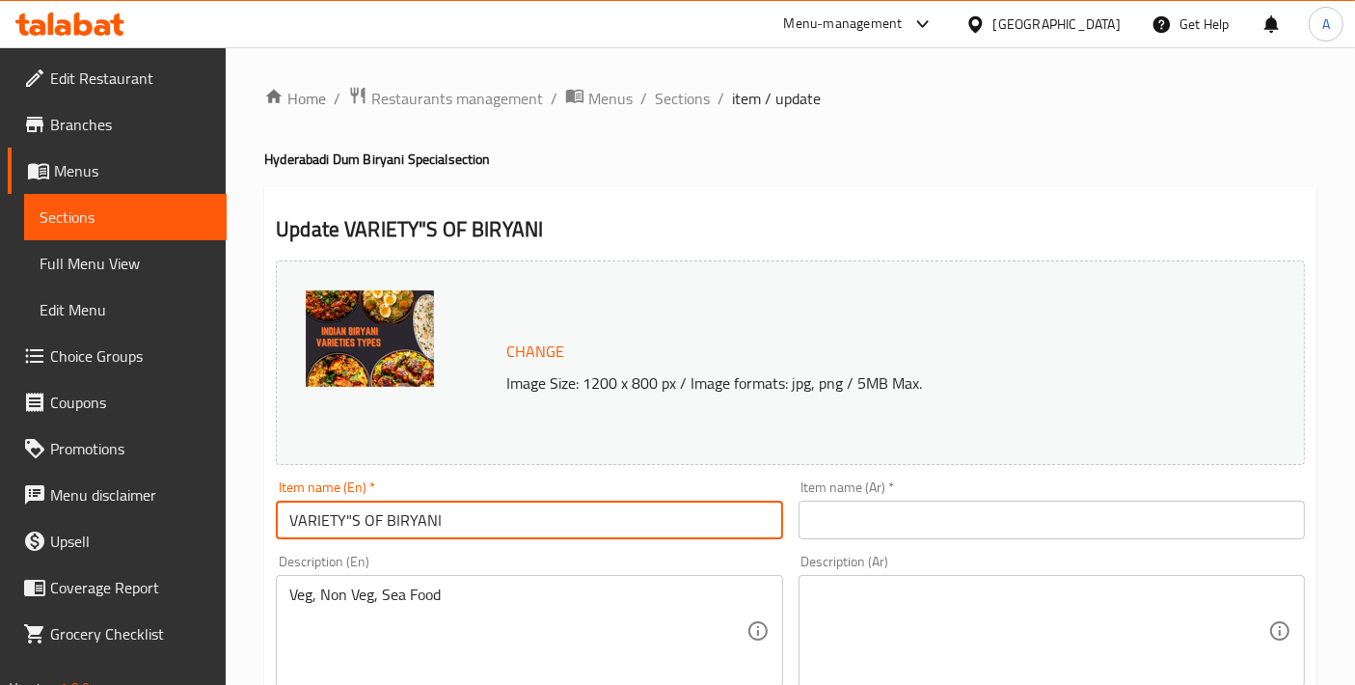
drag, startPoint x: 472, startPoint y: 525, endPoint x: 237, endPoint y: 525, distance: 234.4
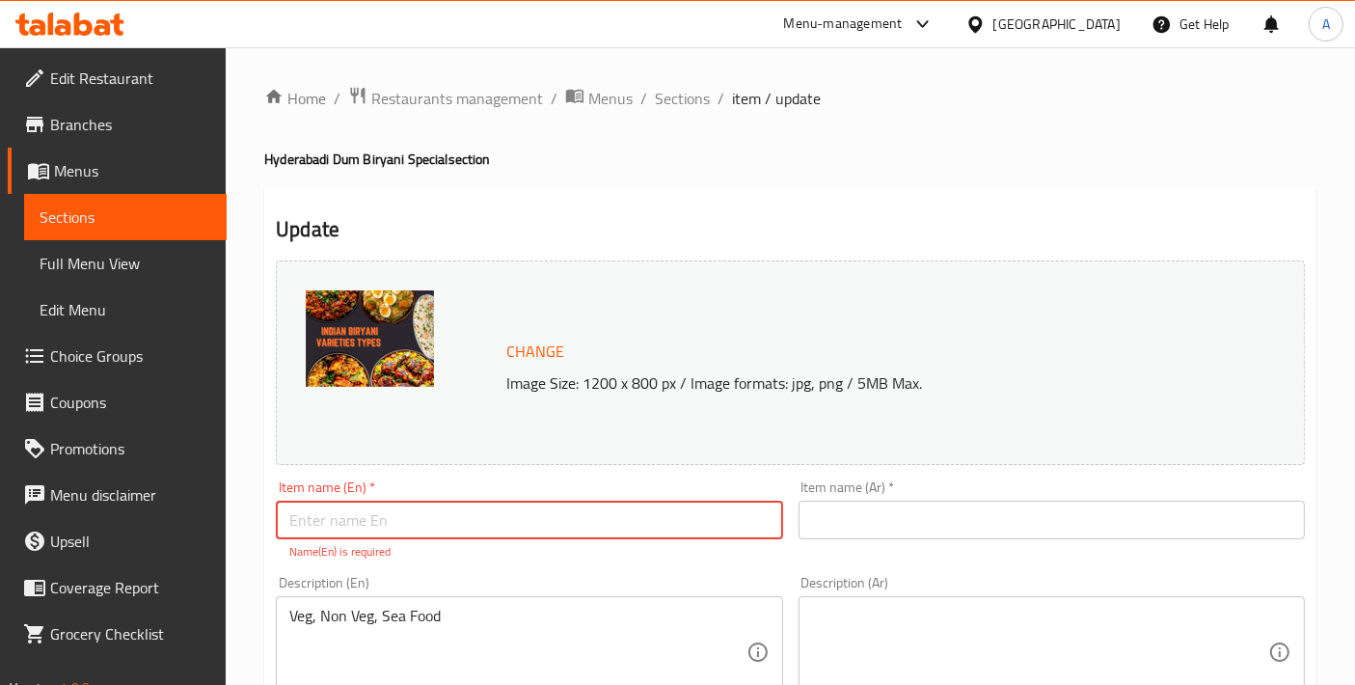
paste input "Varieties of Biryani"
drag, startPoint x: 290, startPoint y: 522, endPoint x: 225, endPoint y: 522, distance: 65.6
click at [491, 518] on input "Varieties of Biryani" at bounding box center [529, 520] width 506 height 39
drag, startPoint x: 476, startPoint y: 532, endPoint x: 160, endPoint y: 525, distance: 315.5
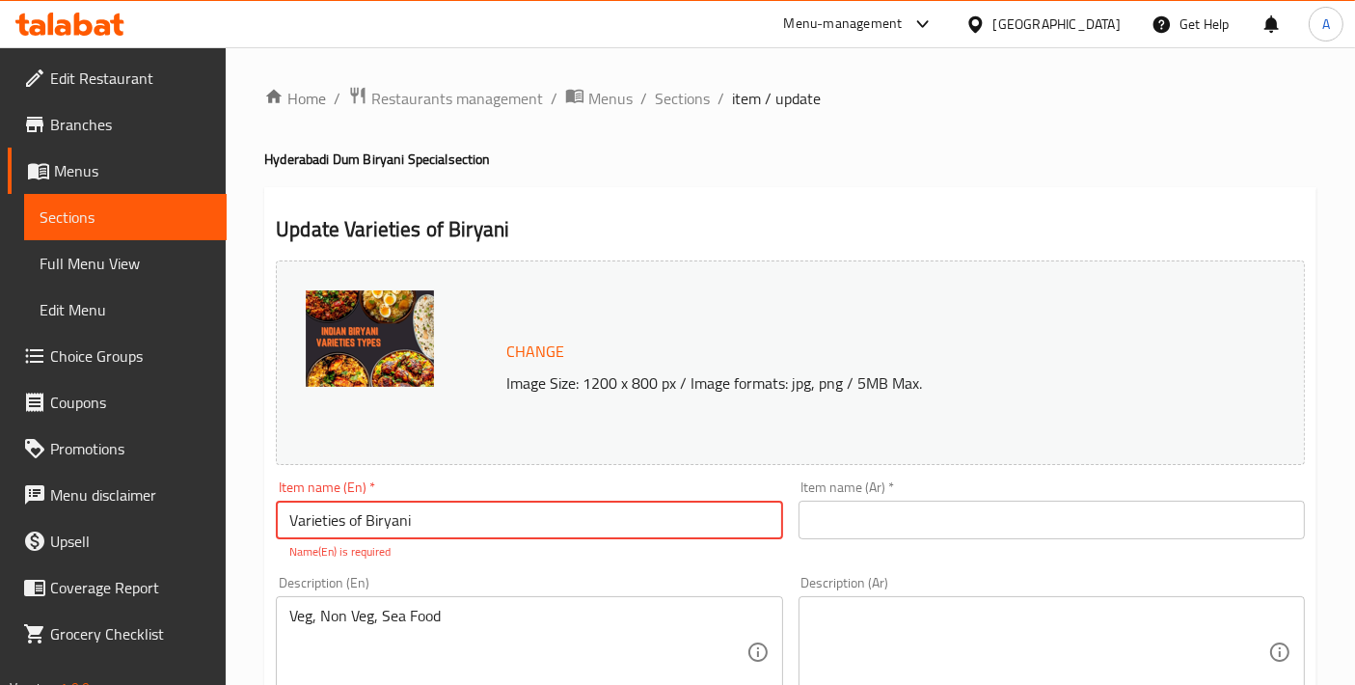
click at [353, 523] on input "Varieties of Biryani" at bounding box center [529, 520] width 506 height 39
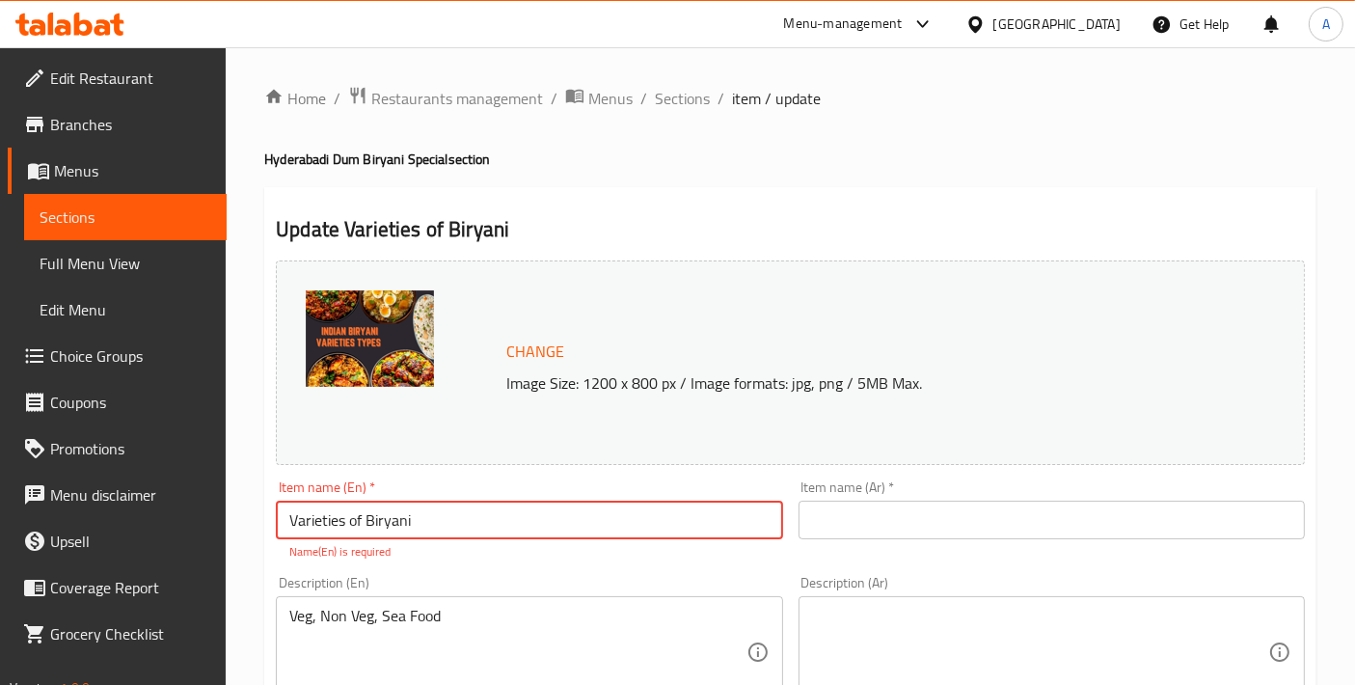
type input "Varieties of Biryani"
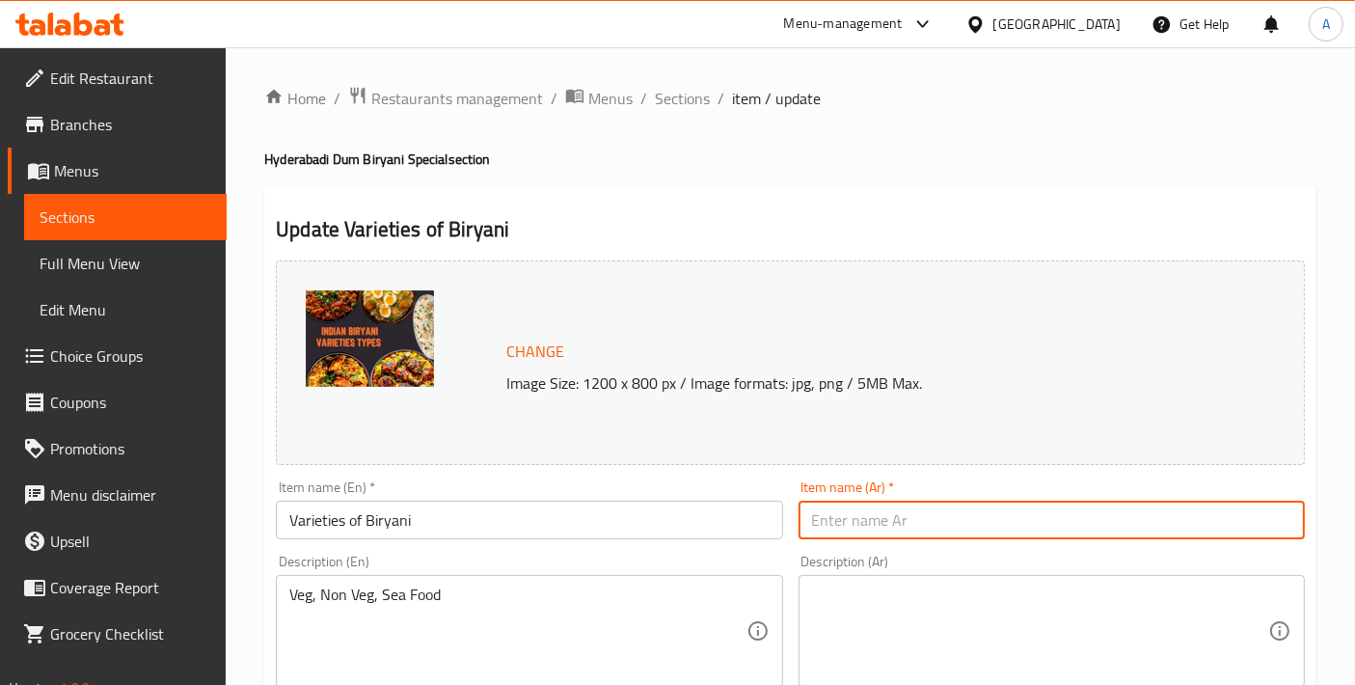
click at [818, 535] on input "text" at bounding box center [1052, 520] width 506 height 39
paste input "أصناف البرياني"
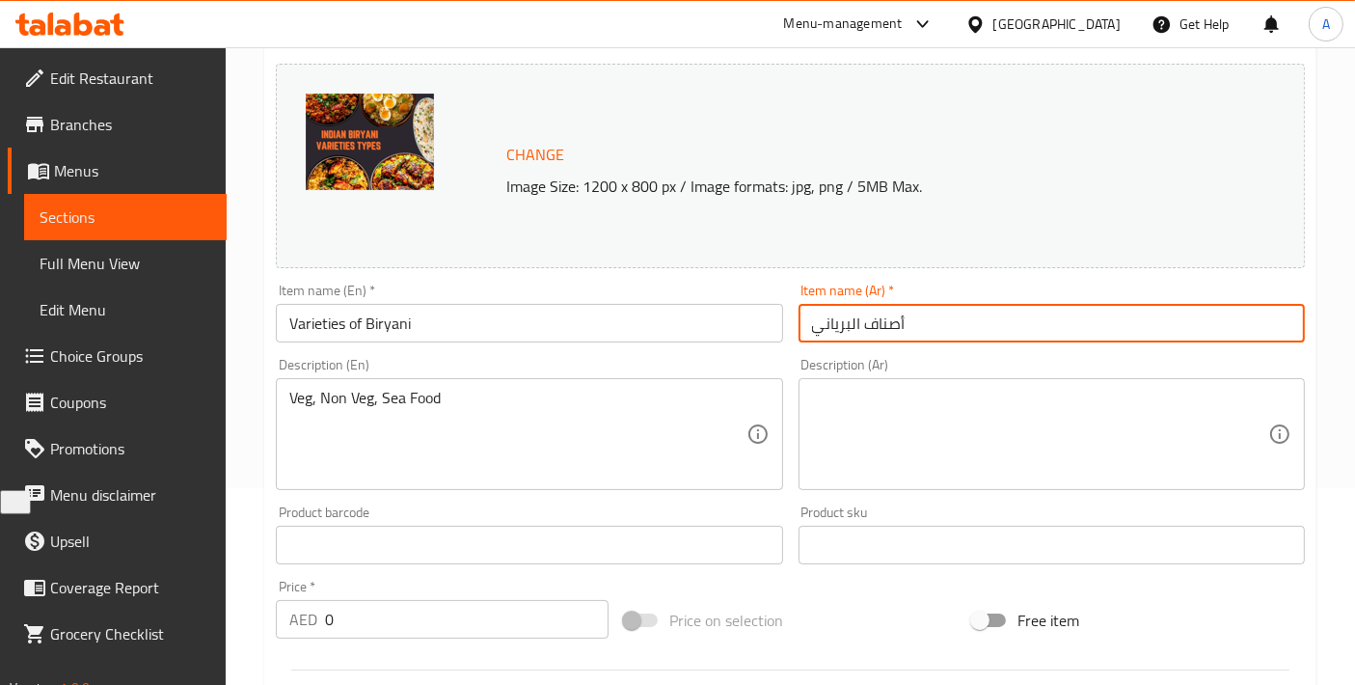
scroll to position [214, 0]
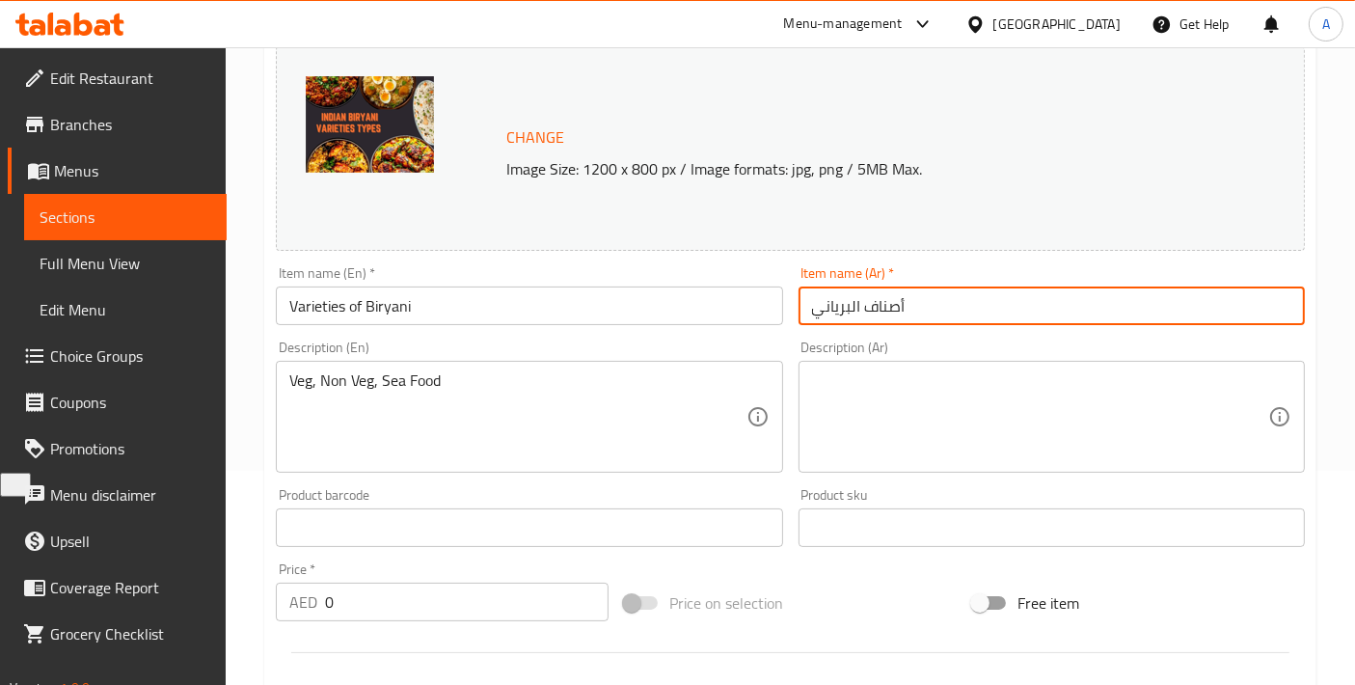
type input "أصناف البرياني"
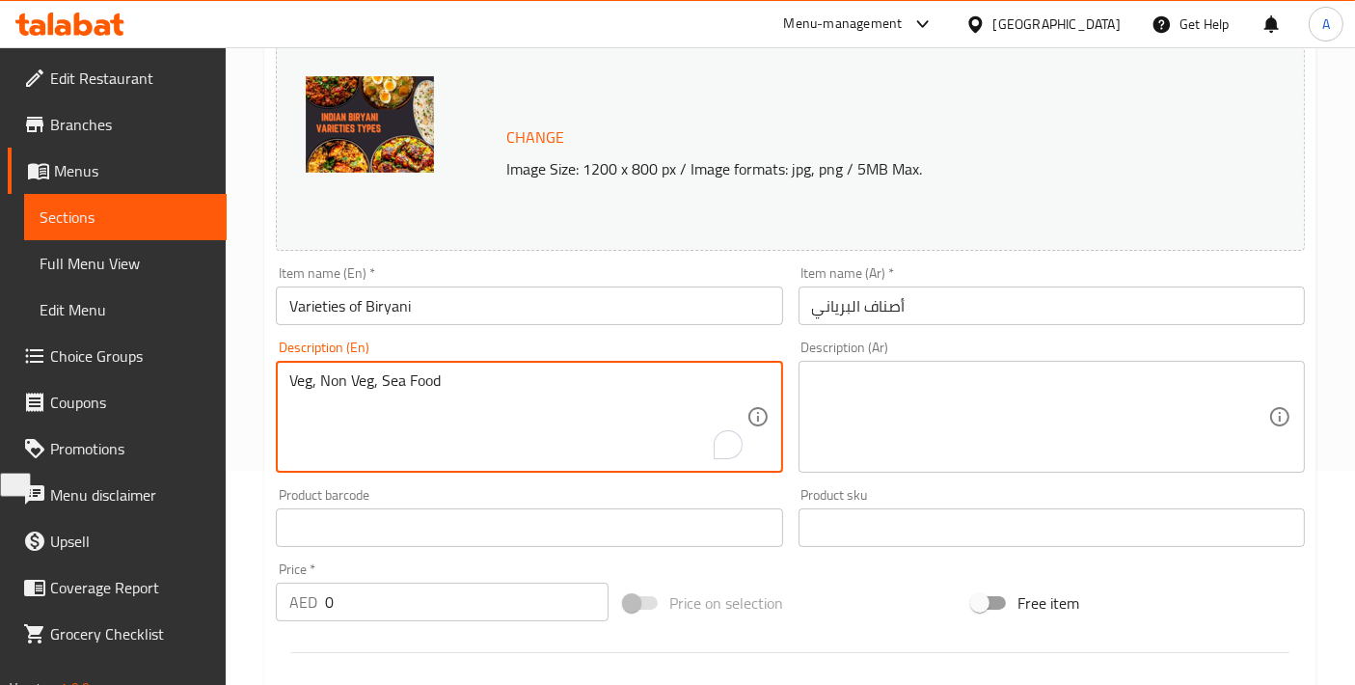
click at [567, 421] on textarea "Veg, Non Veg, Sea Food" at bounding box center [517, 417] width 456 height 92
click at [973, 403] on textarea at bounding box center [1040, 417] width 456 height 92
paste textarea "نباتي، غير نباتي، مأكولات بحرية"
type textarea "نباتي، غير نباتي، مأكولات بحرية"
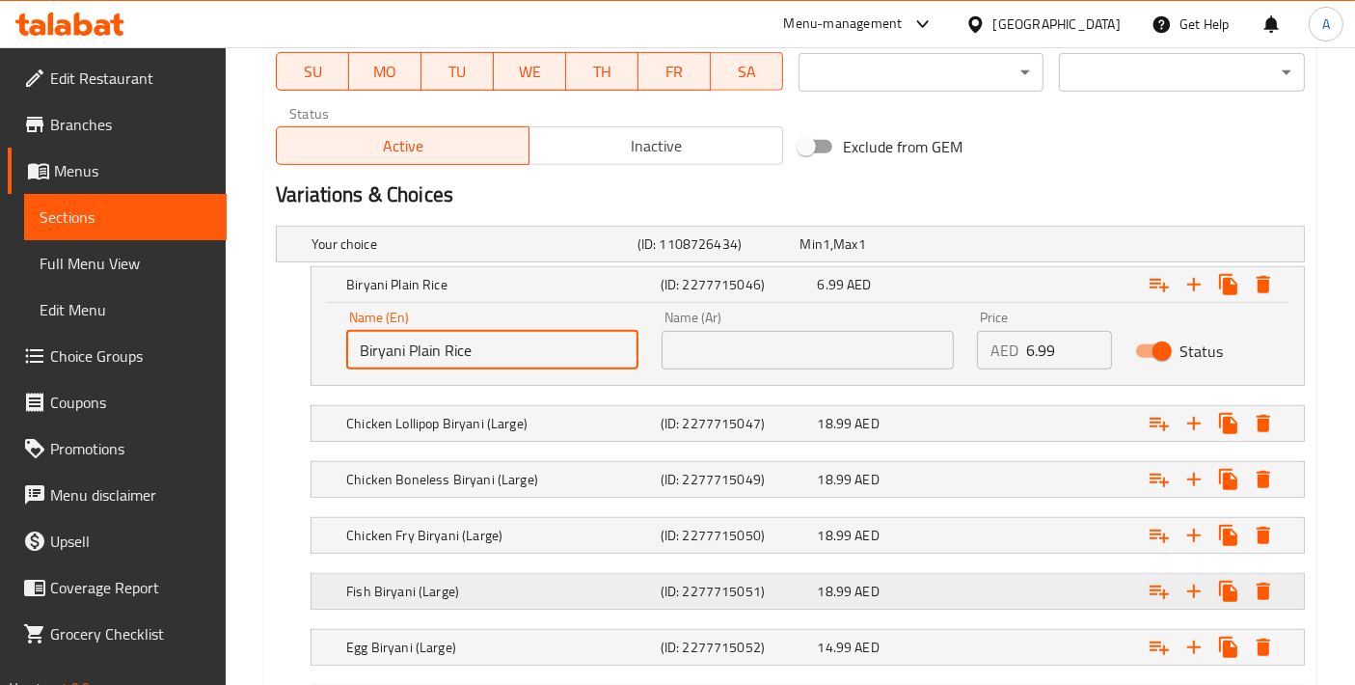
scroll to position [947, 0]
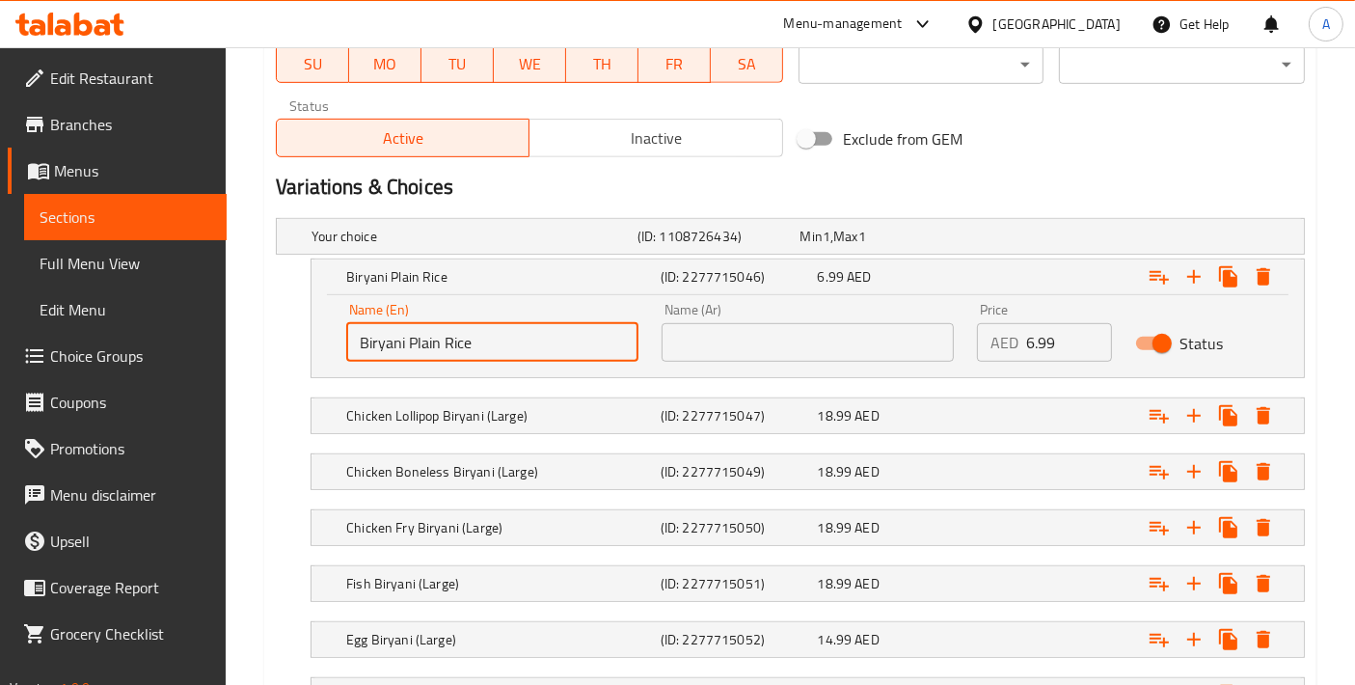
click at [496, 340] on input "Biryani Plain Rice" at bounding box center [492, 342] width 292 height 39
type input "Biryani Plain Rice"
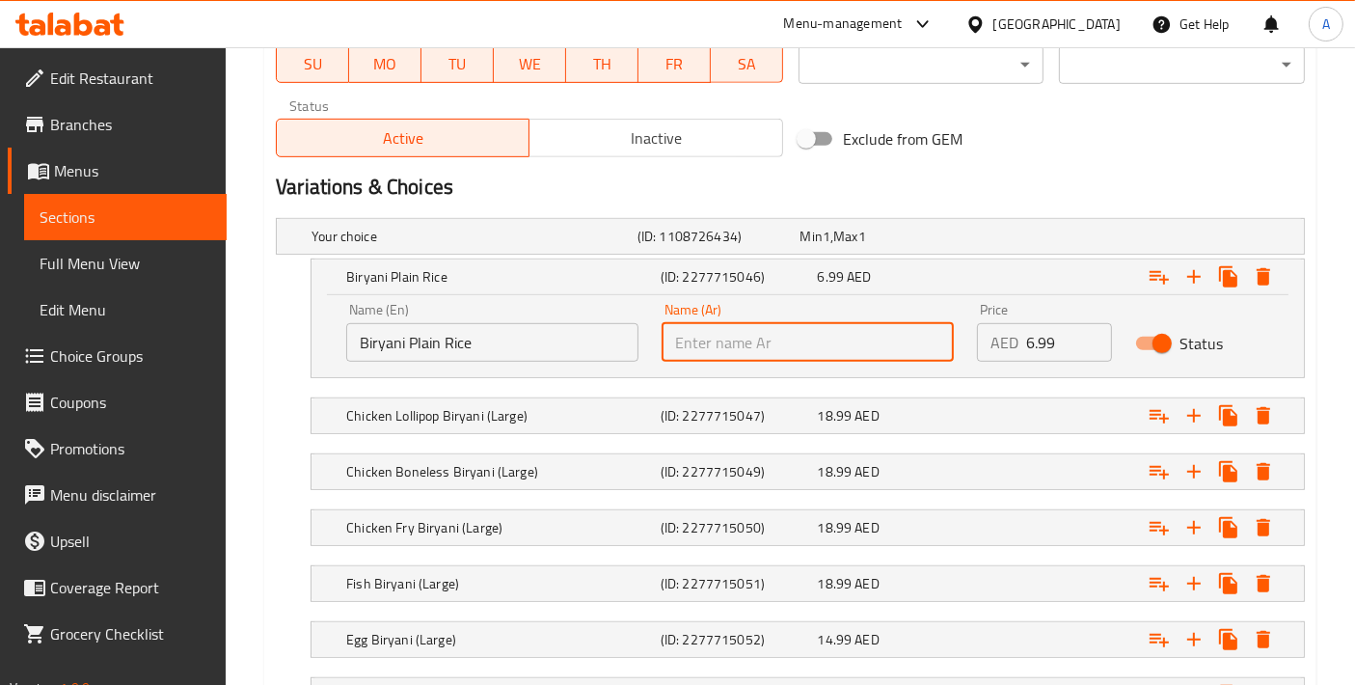
click at [719, 345] on input "text" at bounding box center [808, 342] width 292 height 39
type input "ارز برياني سادة"
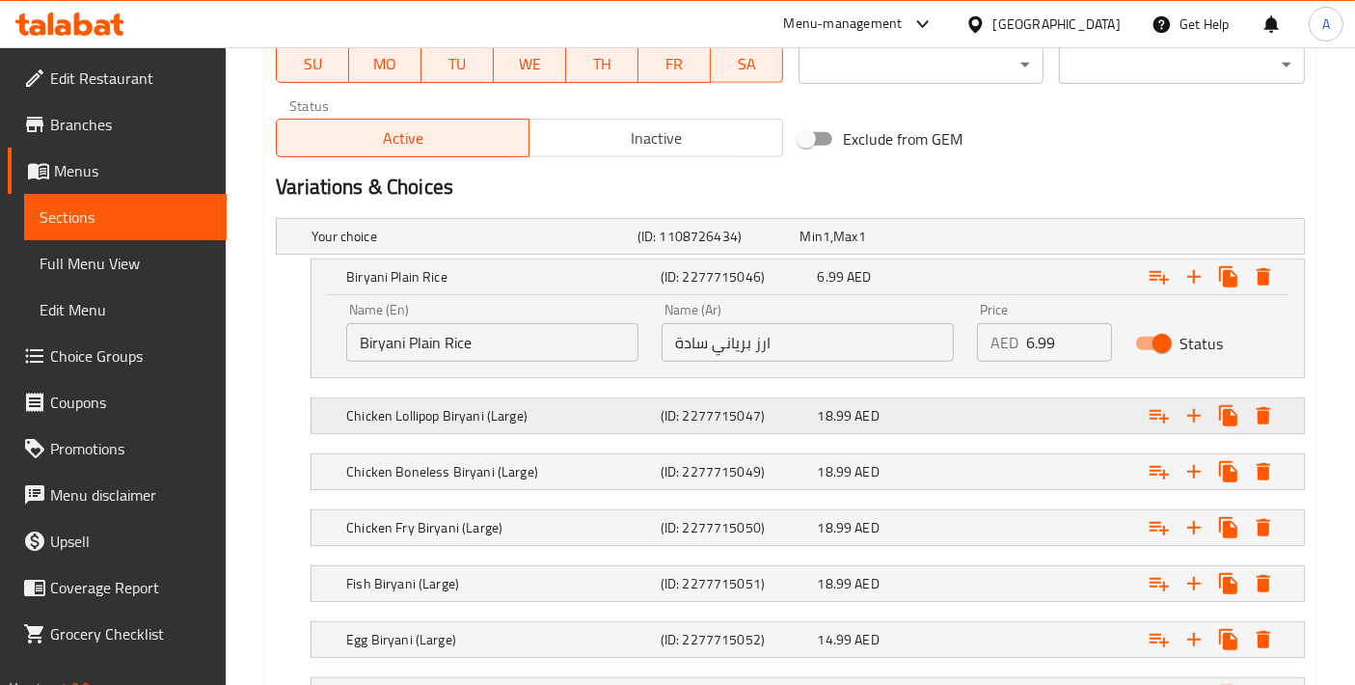
click at [466, 415] on h5 "Chicken Lollipop Biryani (Large)" at bounding box center [499, 415] width 307 height 19
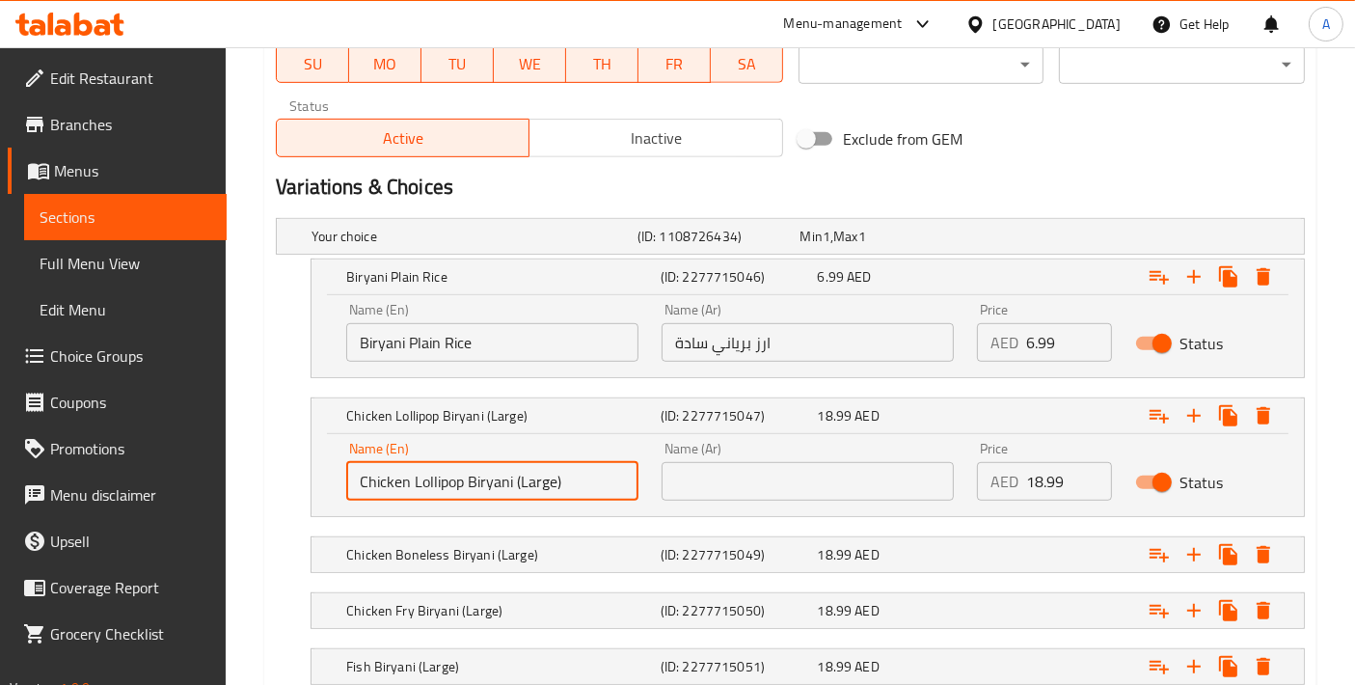
click at [578, 485] on input "Chicken Lollipop Biryani (Large)" at bounding box center [492, 481] width 292 height 39
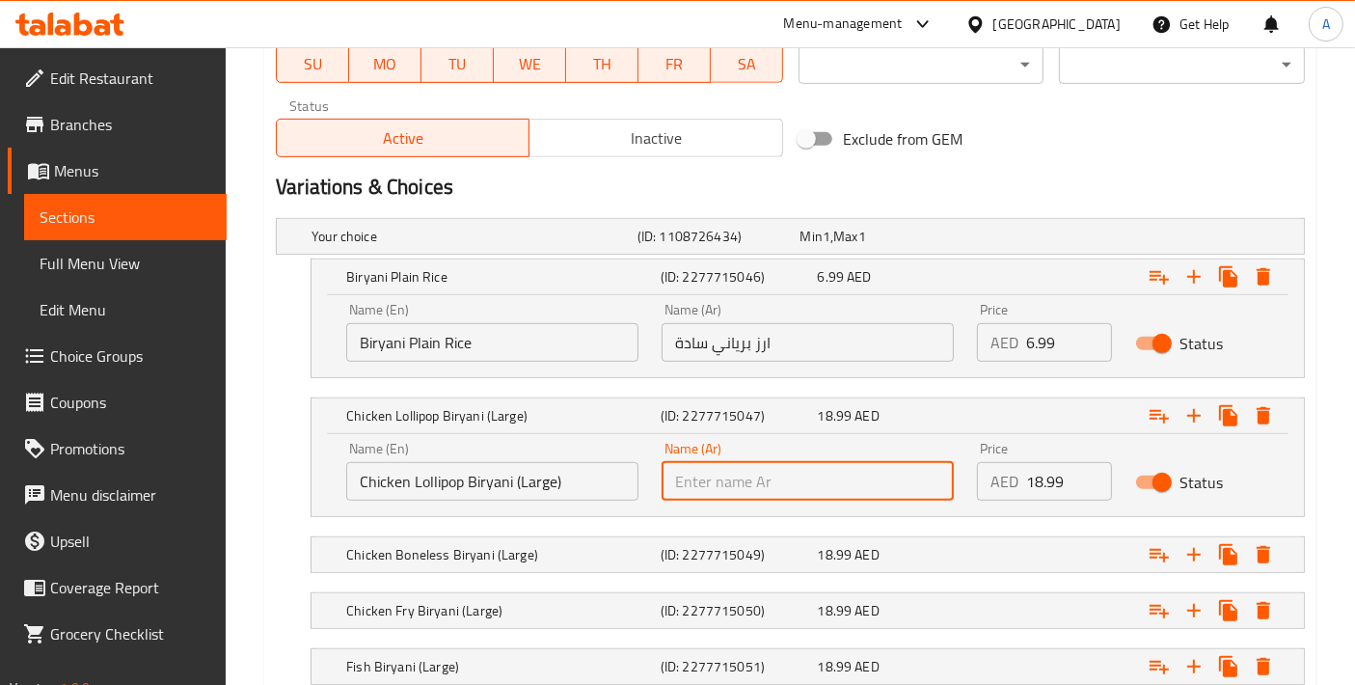
click at [788, 489] on input "text" at bounding box center [808, 481] width 292 height 39
paste input "برياني دجاج لولي بوب (كبير)"
type input "برياني دجاج لولي بوب (كبير)"
click at [573, 550] on h5 "Chicken Boneless Biryani (Large)" at bounding box center [499, 554] width 307 height 19
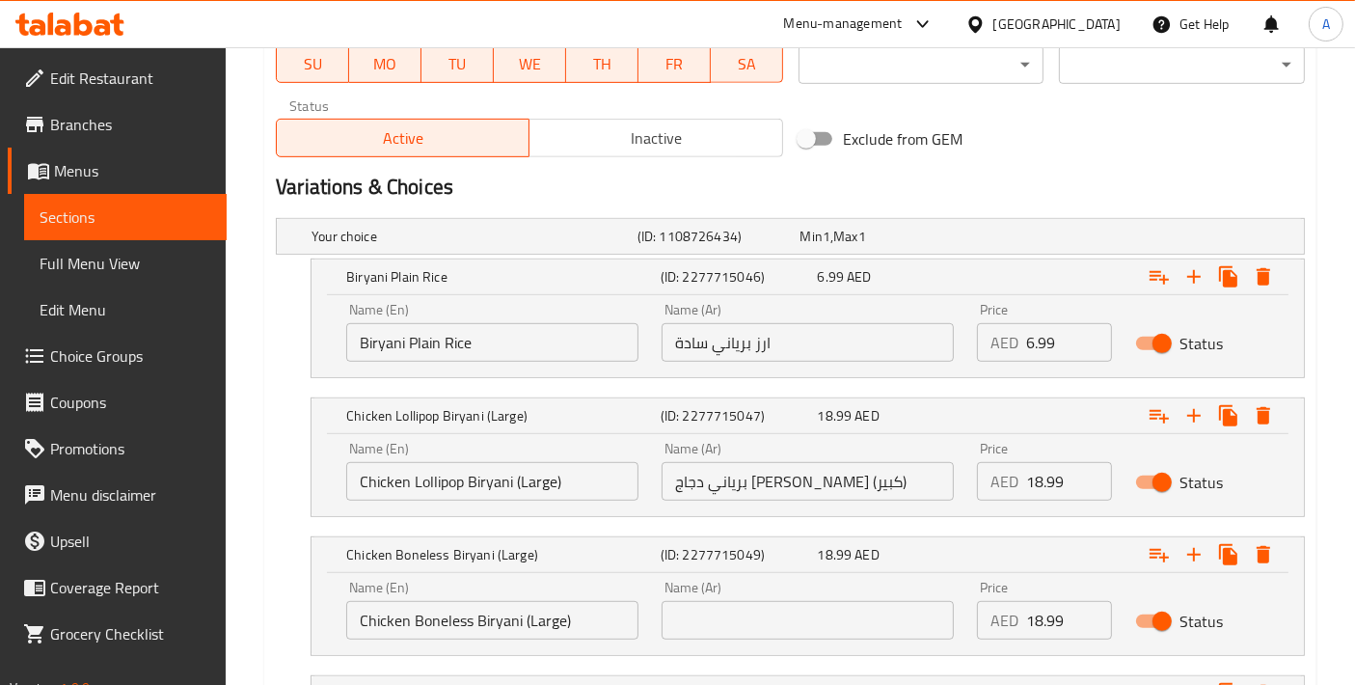
scroll to position [1162, 0]
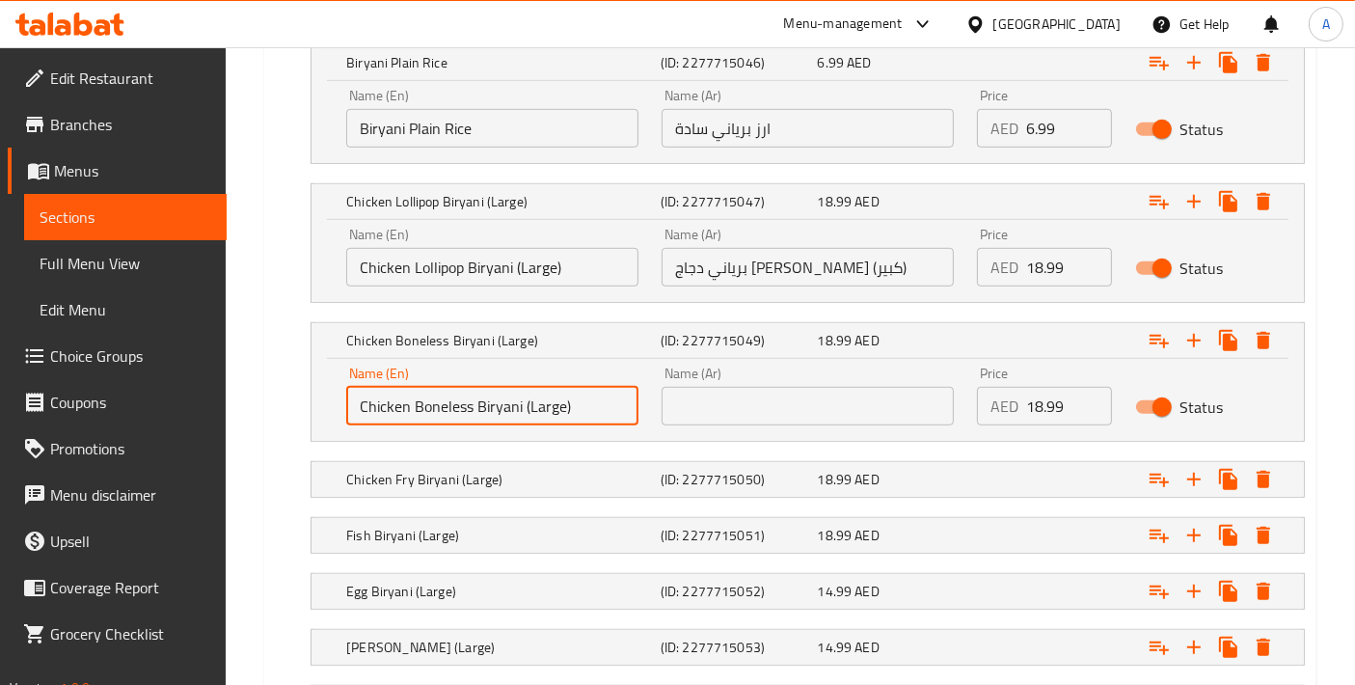
drag, startPoint x: 596, startPoint y: 390, endPoint x: 290, endPoint y: 392, distance: 305.8
click at [291, 392] on div "Chicken Boneless Biryani (Large) (ID: 2277715049) 18.99 AED Name (En) Chicken B…" at bounding box center [790, 382] width 1029 height 120
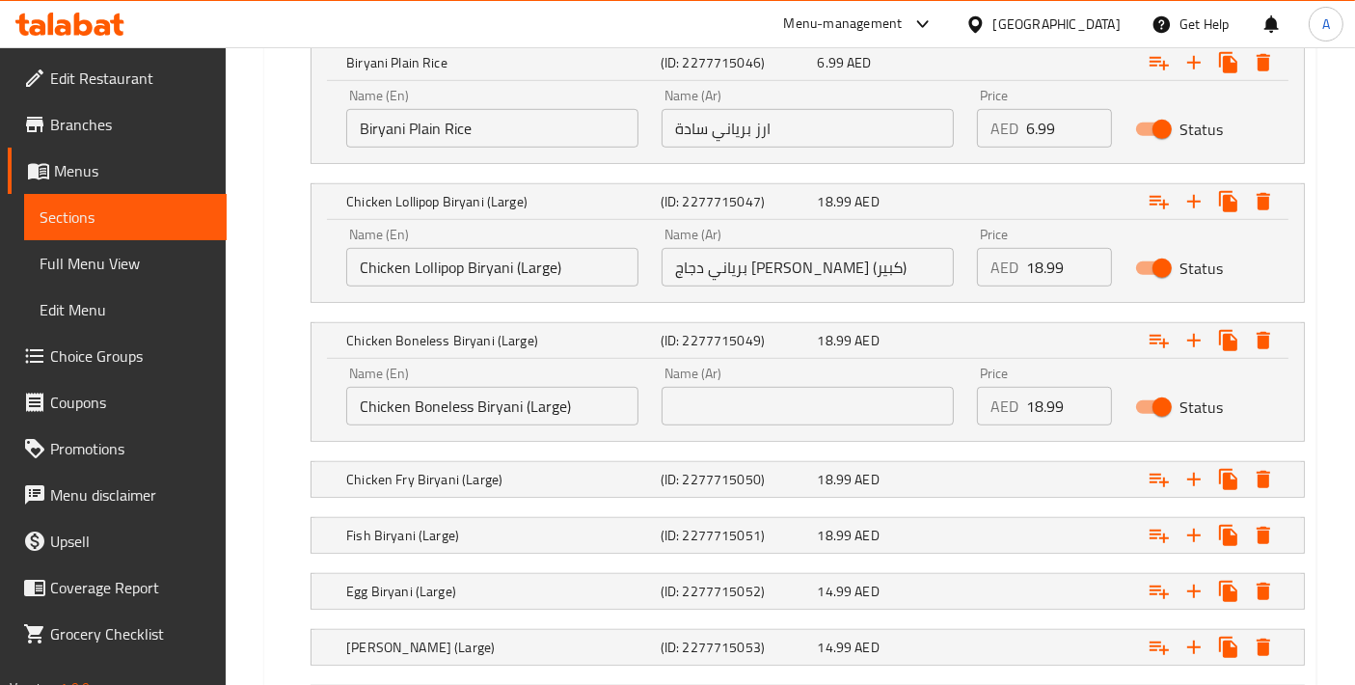
click at [847, 424] on div "Name (Ar) Name (Ar)" at bounding box center [807, 396] width 315 height 82
click at [827, 412] on input "text" at bounding box center [808, 406] width 292 height 39
paste input "برياني دجاج منزوع العظم (كبير)"
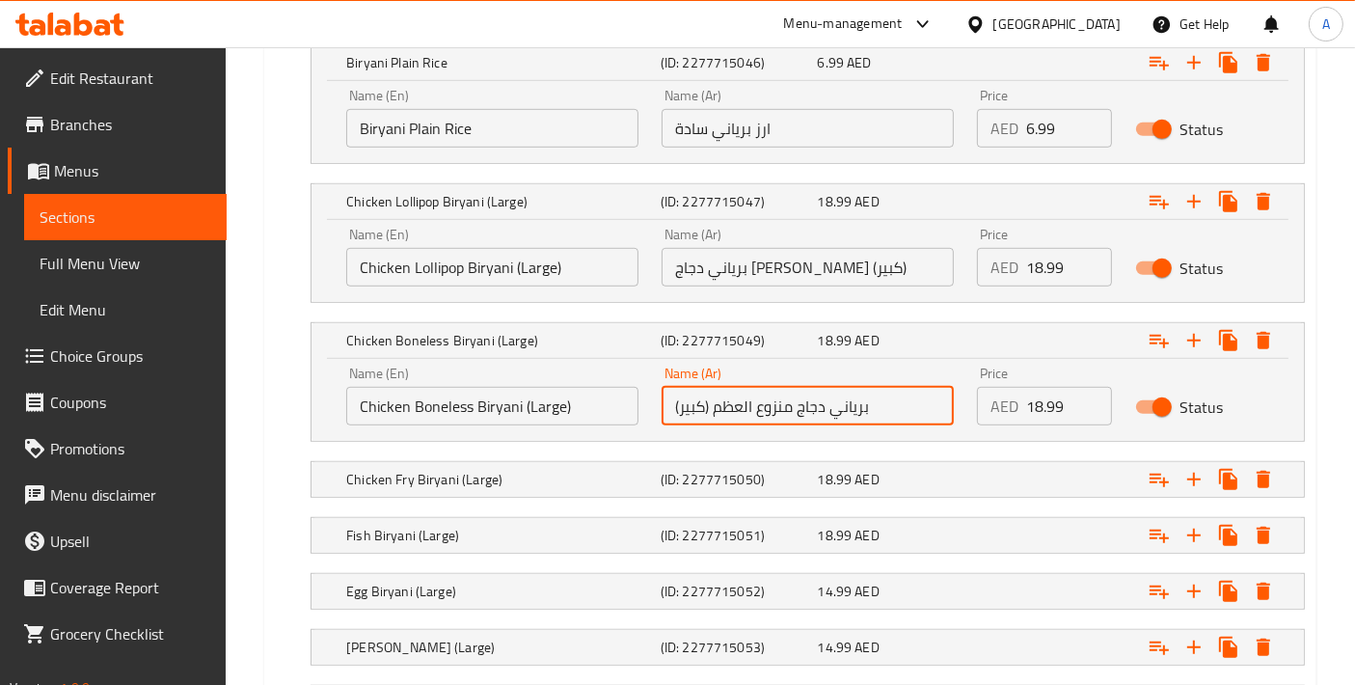
click at [431, 406] on input "Chicken Boneless Biryani (Large)" at bounding box center [492, 406] width 292 height 39
drag, startPoint x: 716, startPoint y: 400, endPoint x: 789, endPoint y: 400, distance: 73.3
click at [789, 400] on input "برياني دجاج منزوع العظم (كبير)" at bounding box center [808, 406] width 292 height 39
type input "برياني دجاج مسحب (كبير)"
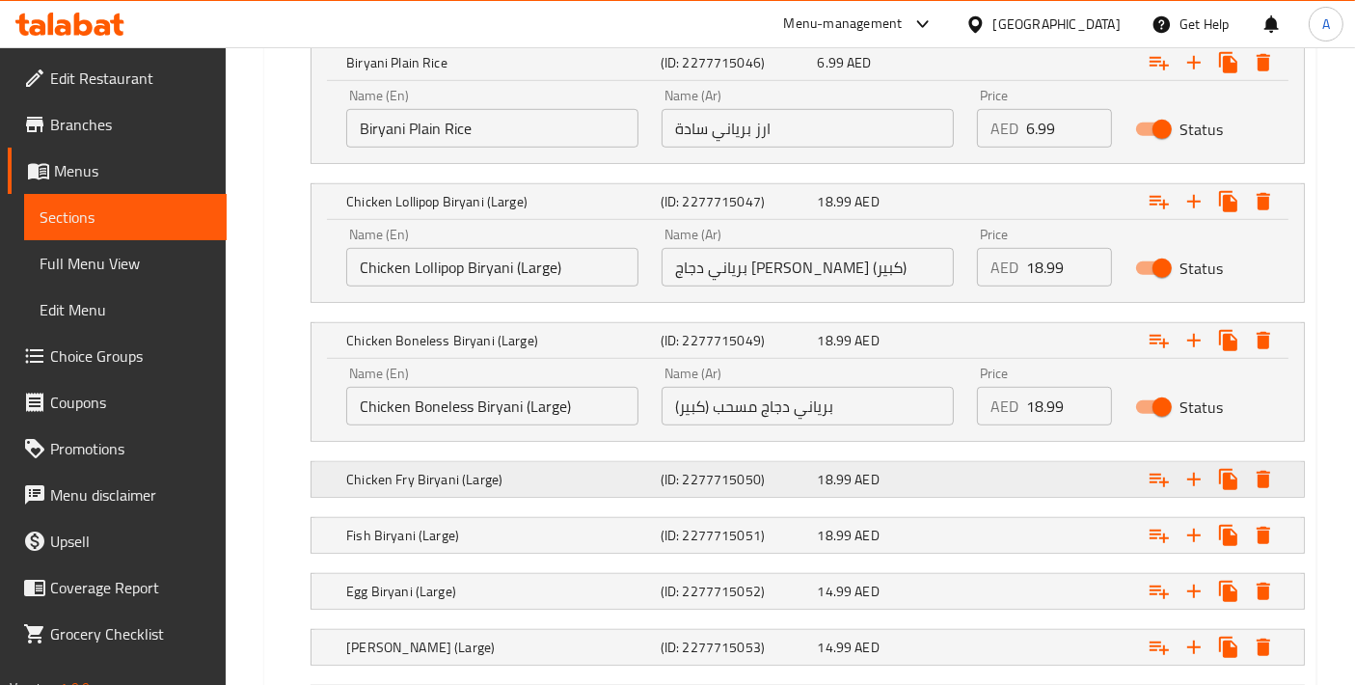
click at [568, 483] on h5 "Chicken Fry Biryani (Large)" at bounding box center [499, 479] width 307 height 19
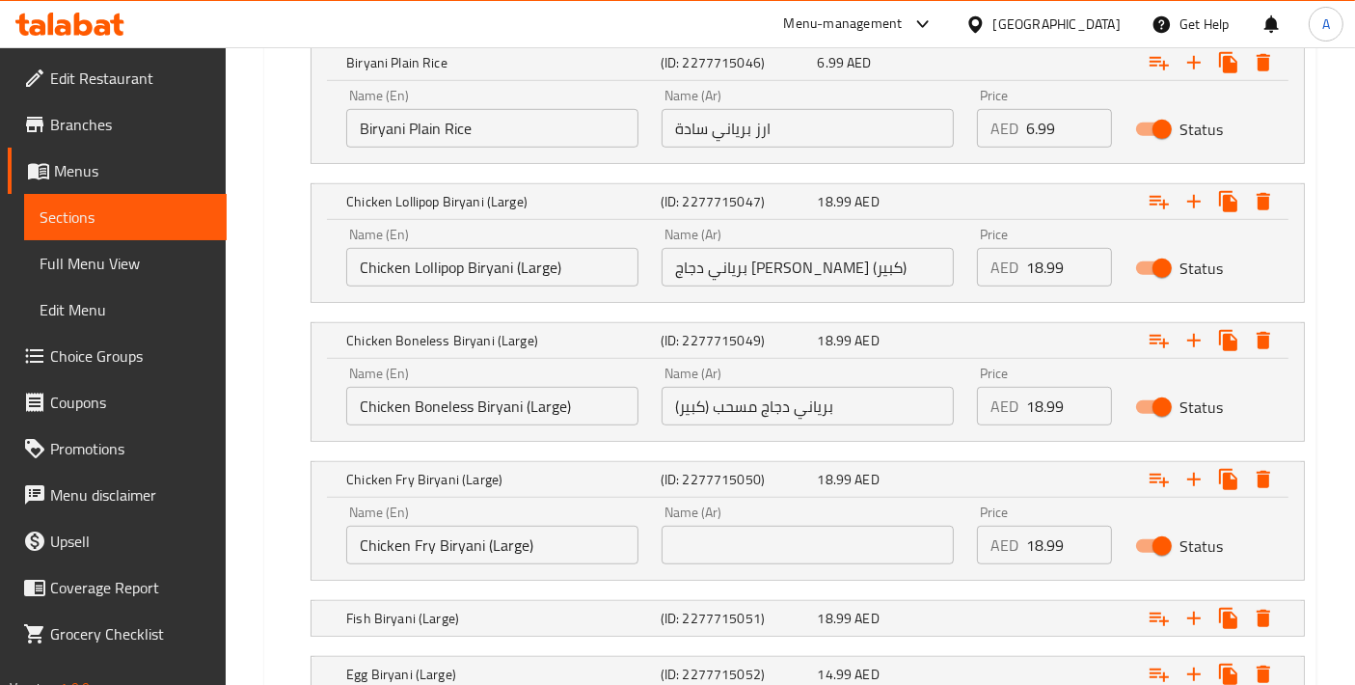
click at [565, 531] on input "Chicken Fry Biryani (Large)" at bounding box center [492, 545] width 292 height 39
click at [788, 540] on input "text" at bounding box center [808, 545] width 292 height 39
paste input "برياني دجاج مقلي (كبير)"
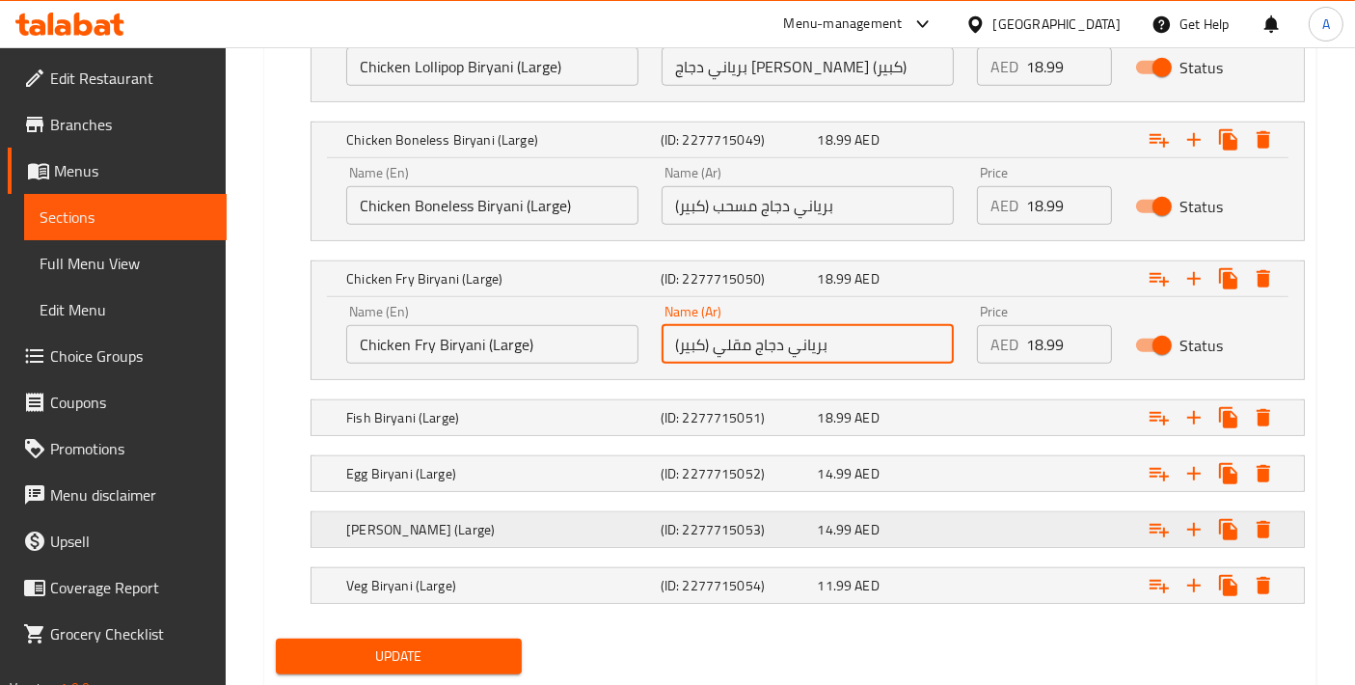
scroll to position [1376, 0]
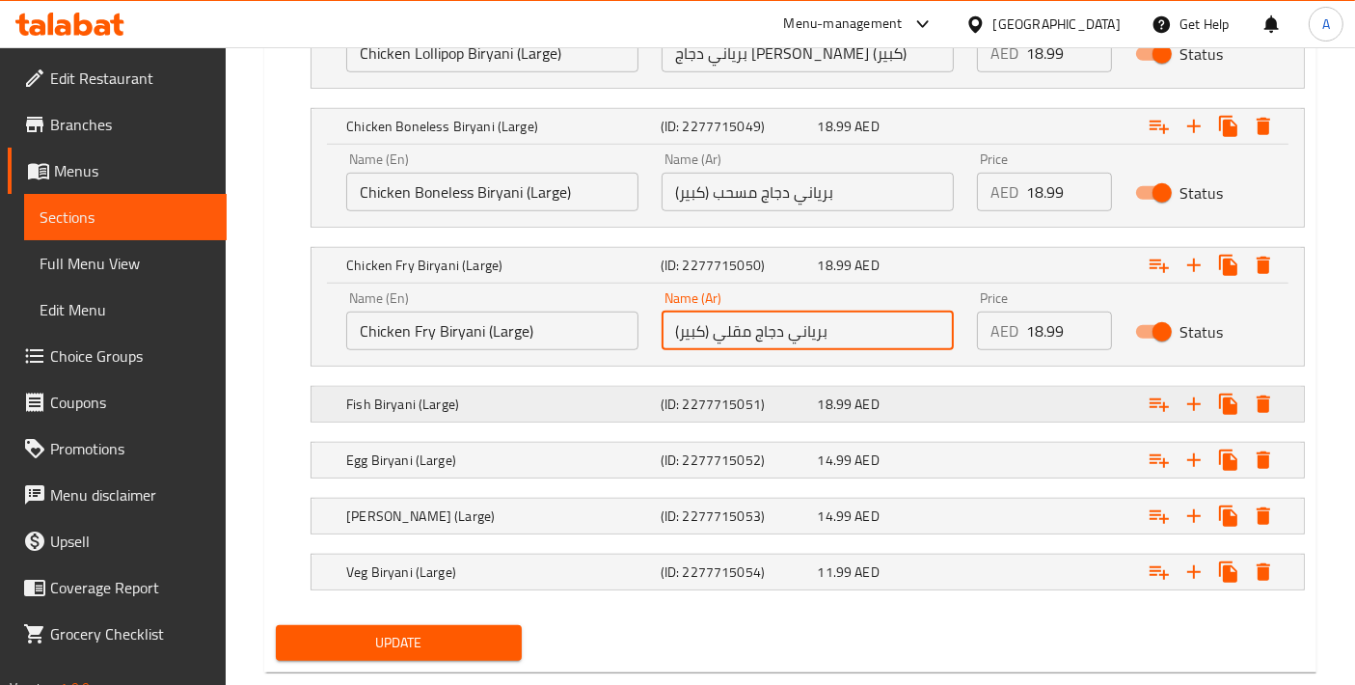
type input "برياني دجاج مقلي (كبير)"
click at [516, 395] on h5 "Fish Biryani (Large)" at bounding box center [499, 404] width 307 height 19
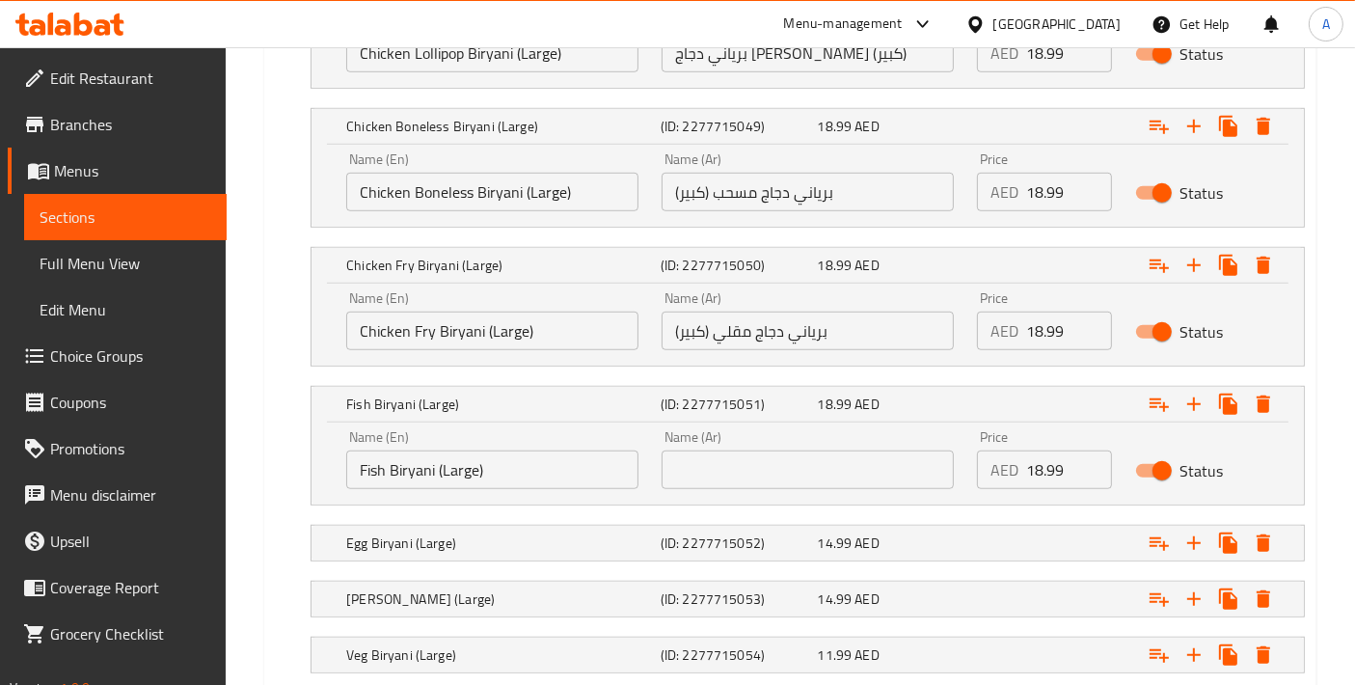
click at [516, 455] on input "Fish Biryani (Large)" at bounding box center [492, 470] width 292 height 39
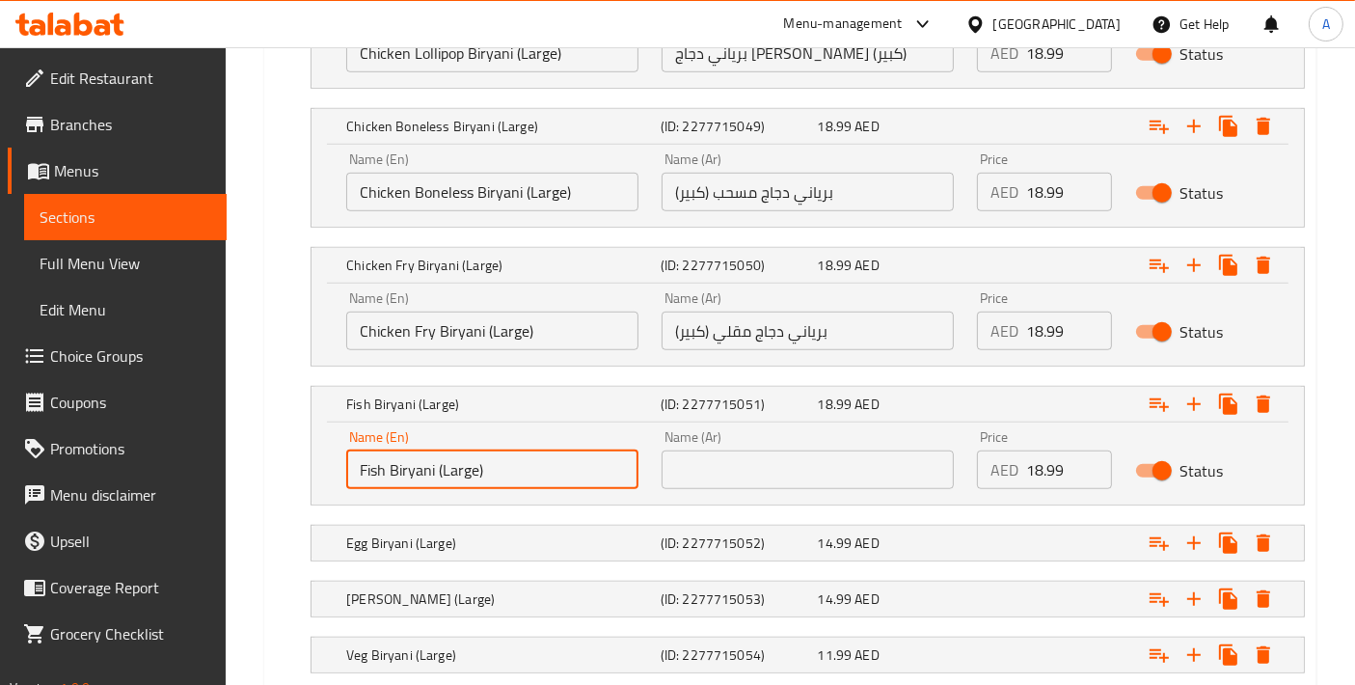
drag, startPoint x: 516, startPoint y: 455, endPoint x: 201, endPoint y: 455, distance: 315.5
click at [814, 472] on input "text" at bounding box center [808, 470] width 292 height 39
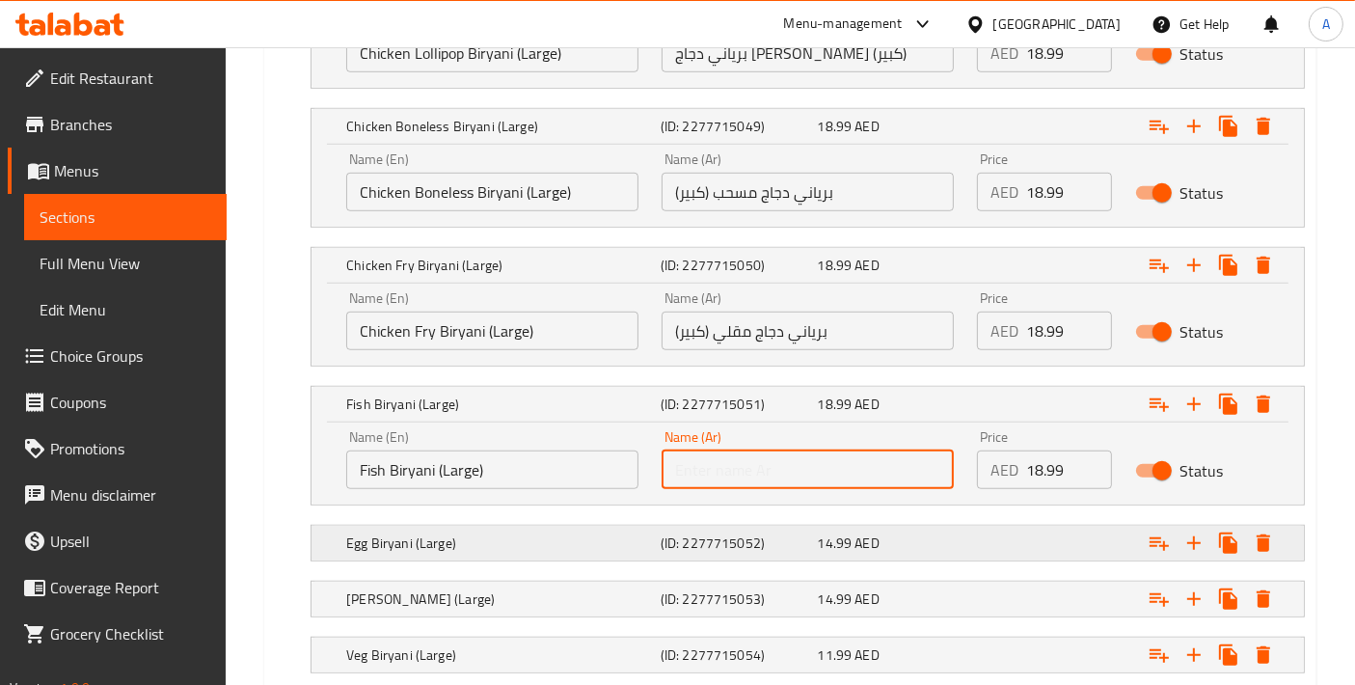
paste input "برياني السمك (كبير)"
type input "برياني السمك (كبير)"
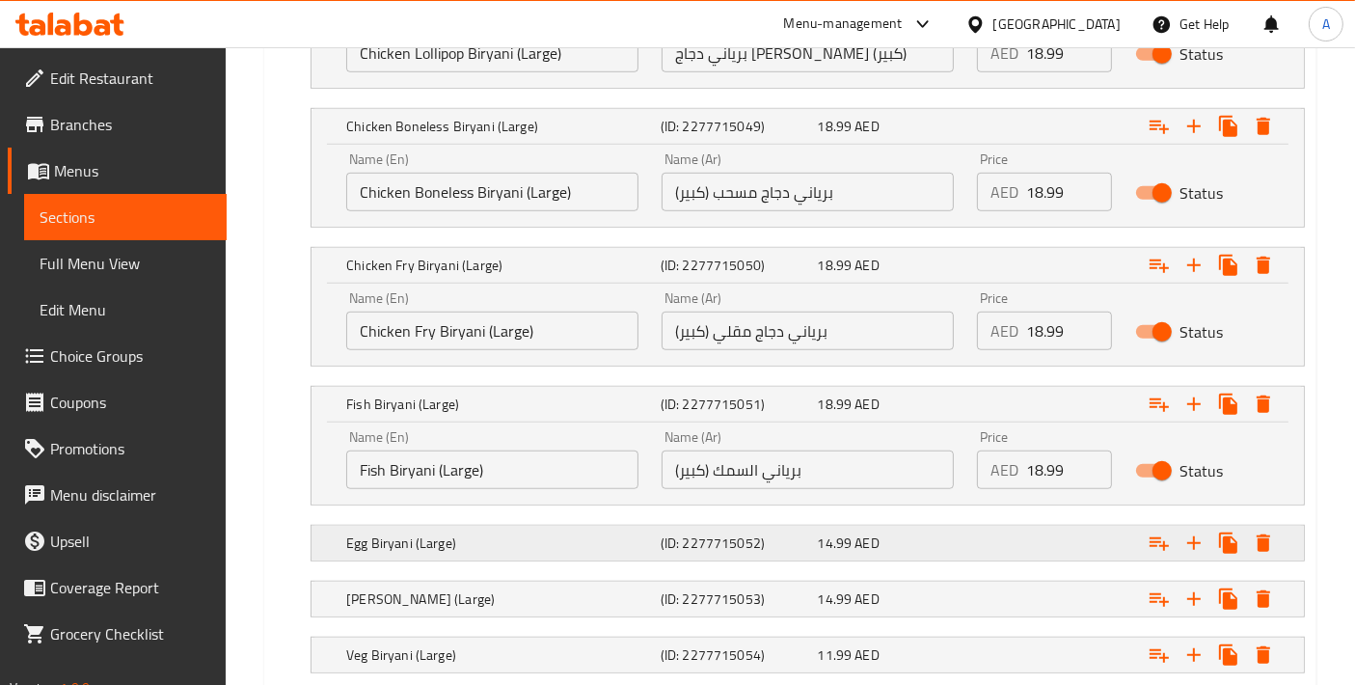
click at [537, 546] on h5 "Egg Biryani (Large)" at bounding box center [499, 542] width 307 height 19
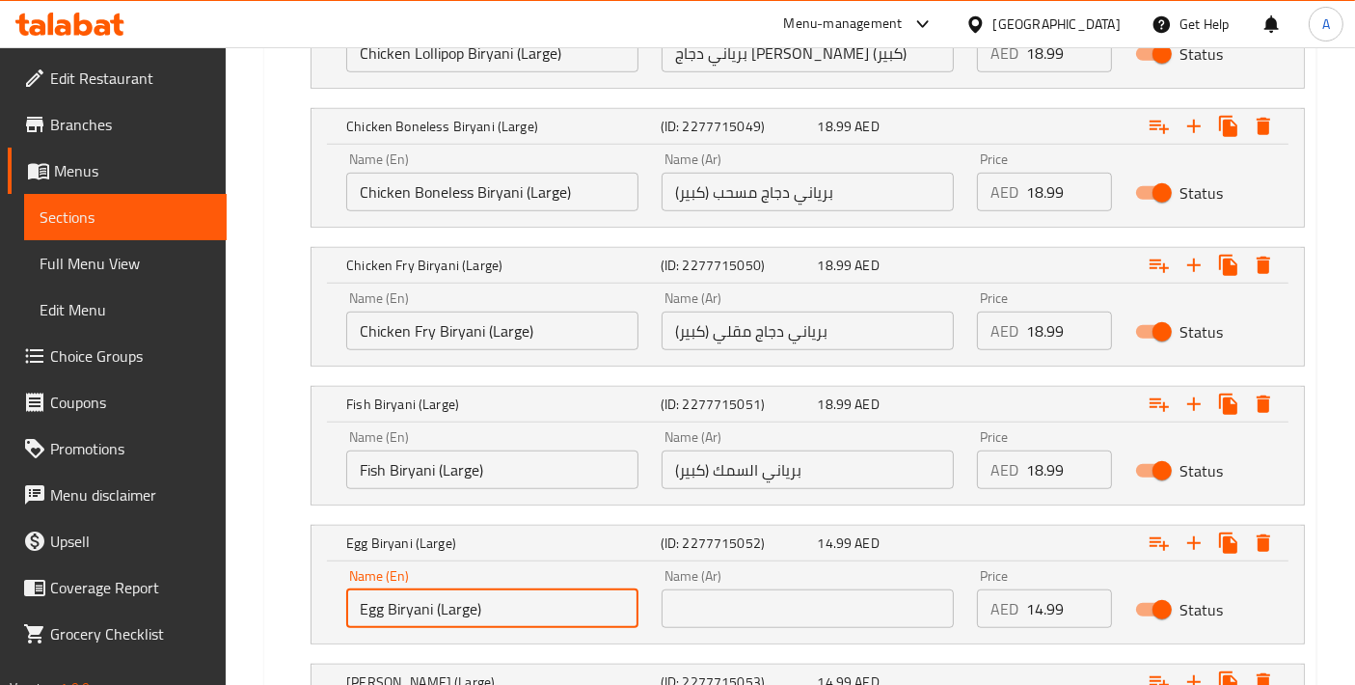
drag, startPoint x: 509, startPoint y: 598, endPoint x: 232, endPoint y: 598, distance: 276.9
click at [812, 603] on input "text" at bounding box center [808, 608] width 292 height 39
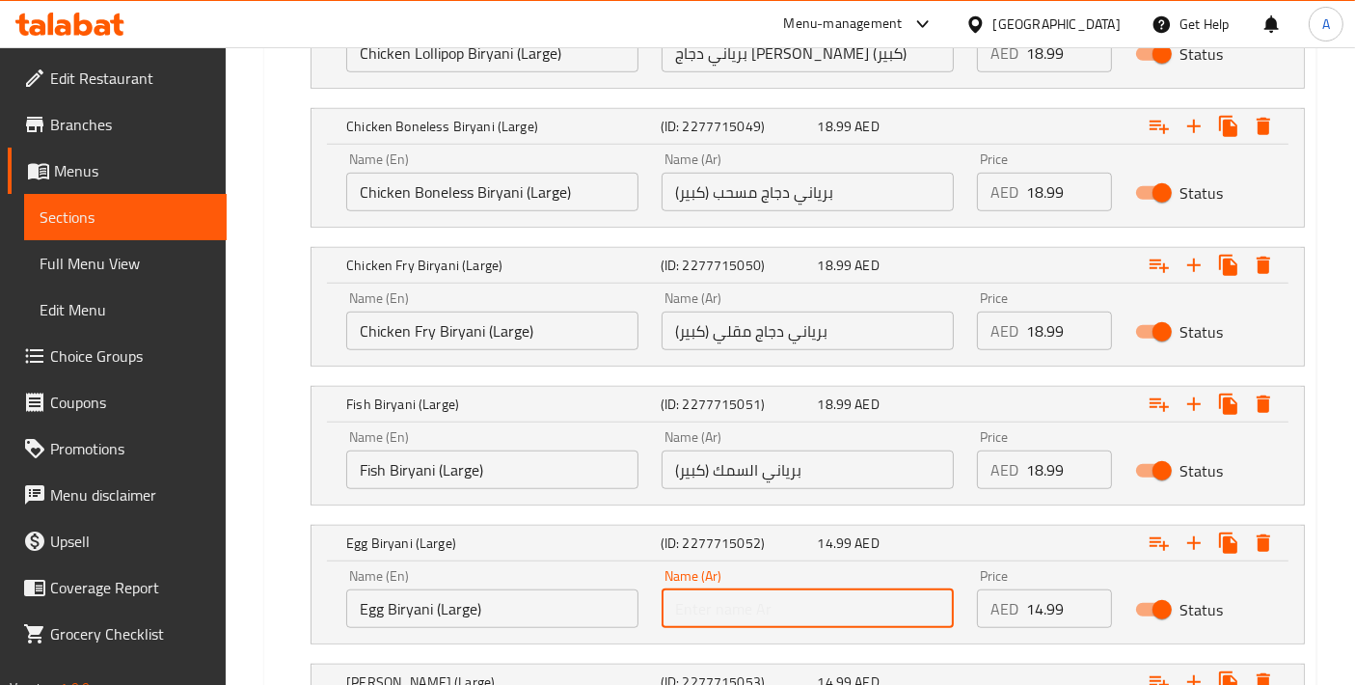
paste input "برياني البيض (كبير)"
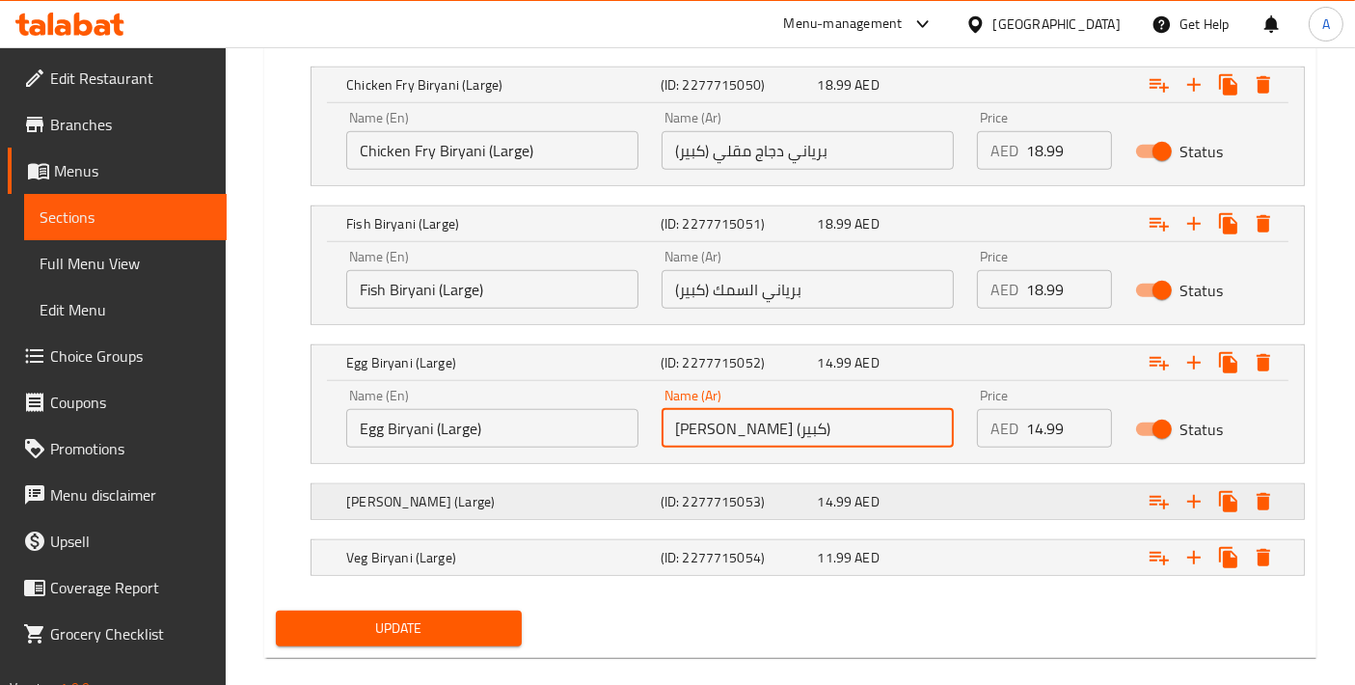
scroll to position [1576, 0]
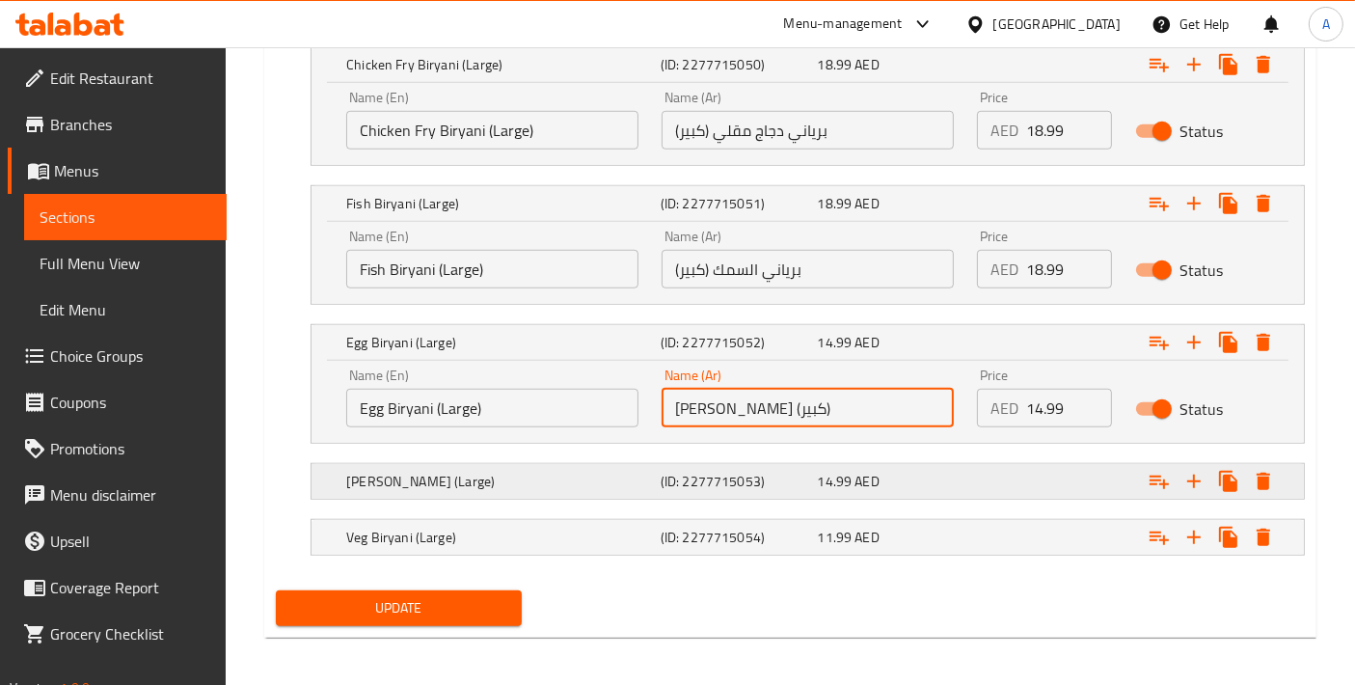
type input "برياني البيض (كبير)"
click at [465, 480] on h5 "Panner Biryani (Large)" at bounding box center [499, 481] width 307 height 19
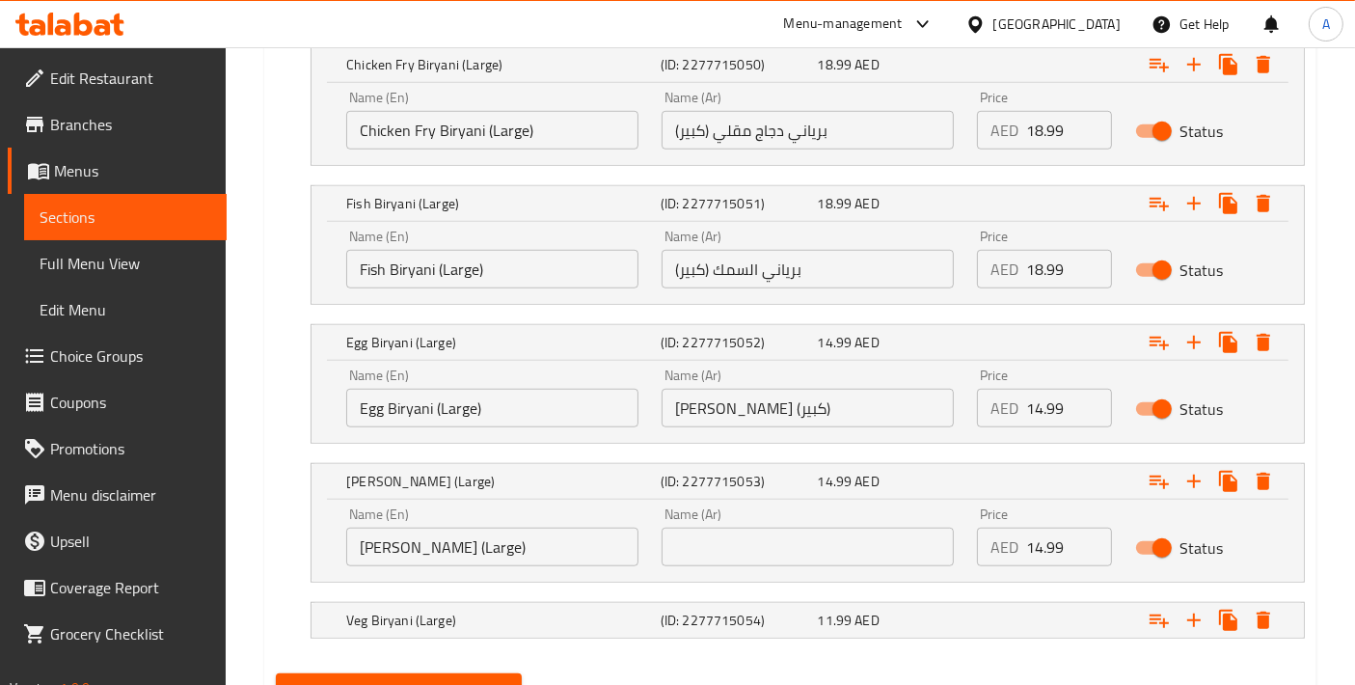
click at [548, 534] on input "Panner Biryani (Large)" at bounding box center [492, 547] width 292 height 39
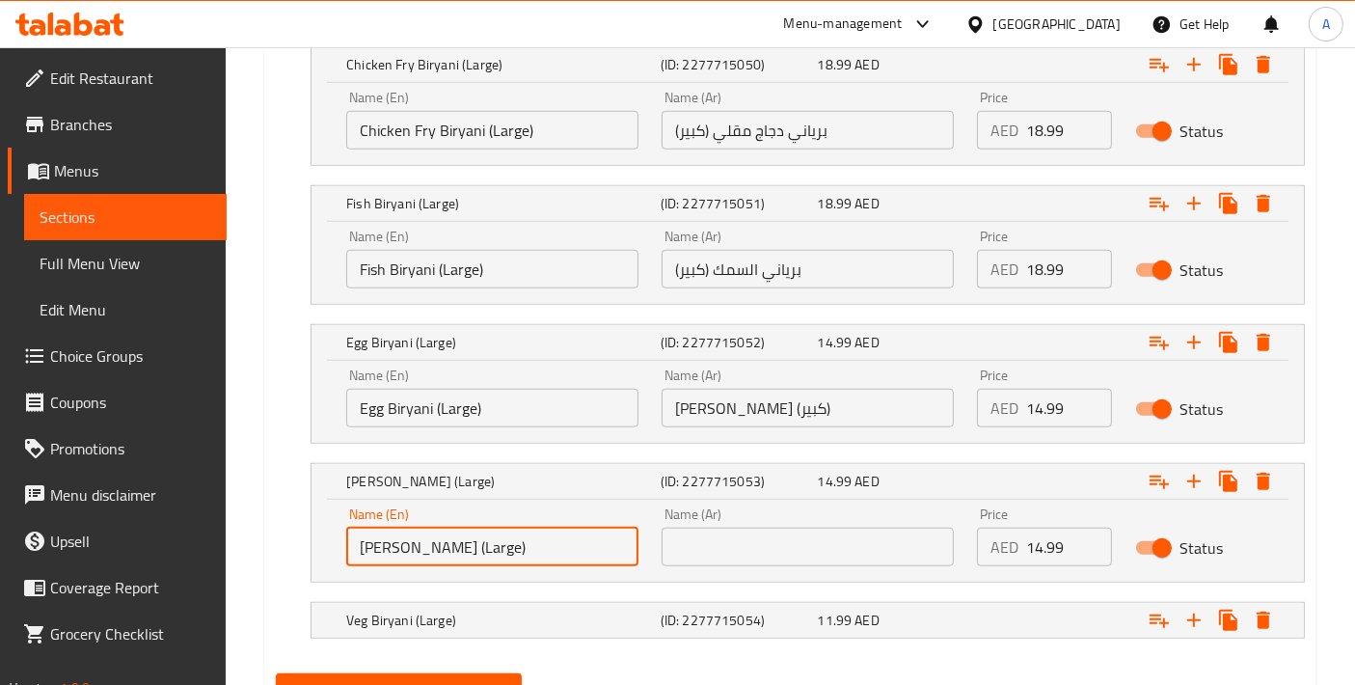
click at [548, 534] on input "Panner Biryani (Large)" at bounding box center [492, 547] width 292 height 39
click at [391, 535] on input "Panner Biryani (Large)" at bounding box center [492, 547] width 292 height 39
drag, startPoint x: 388, startPoint y: 536, endPoint x: 366, endPoint y: 546, distance: 24.2
click at [366, 546] on input "Panner Biryani (Large)" at bounding box center [492, 547] width 292 height 39
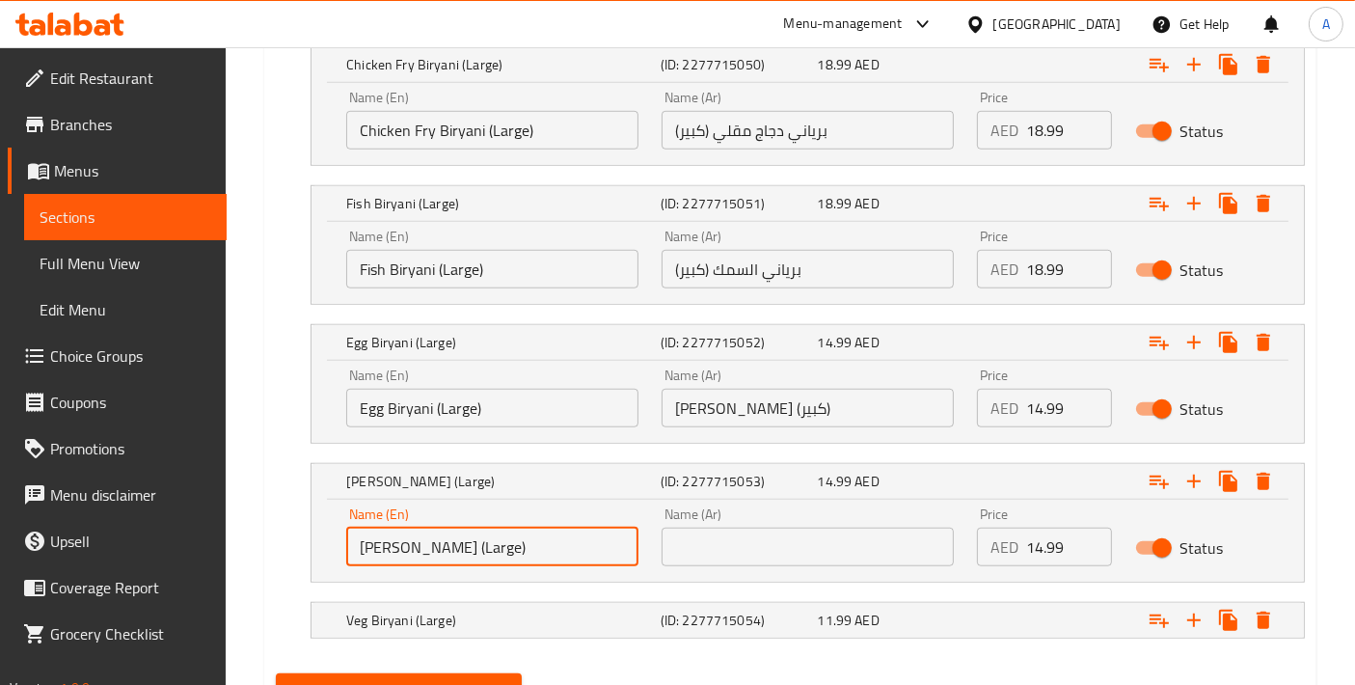
click at [391, 547] on input "Panner Biryani (Large)" at bounding box center [492, 547] width 292 height 39
click at [397, 548] on input "Panner Biryani (Large)" at bounding box center [492, 547] width 292 height 39
paste input "e"
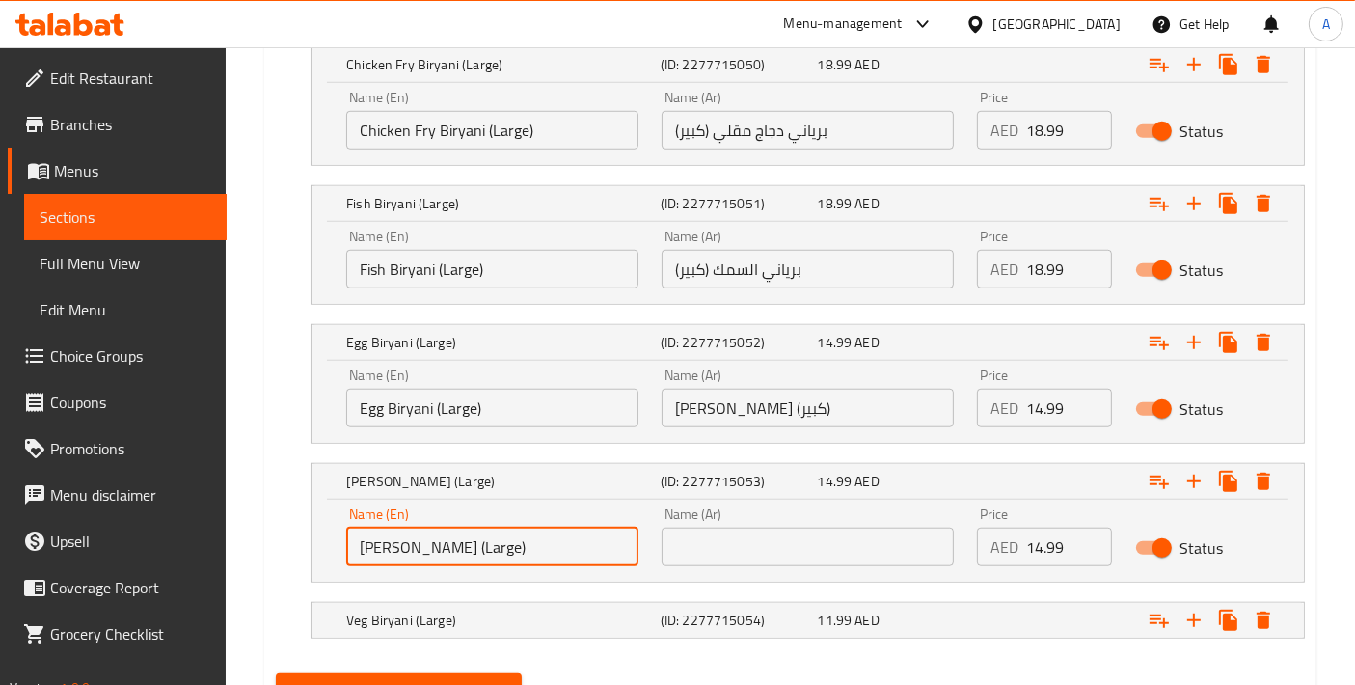
type input "Paneer Biryani (Large)"
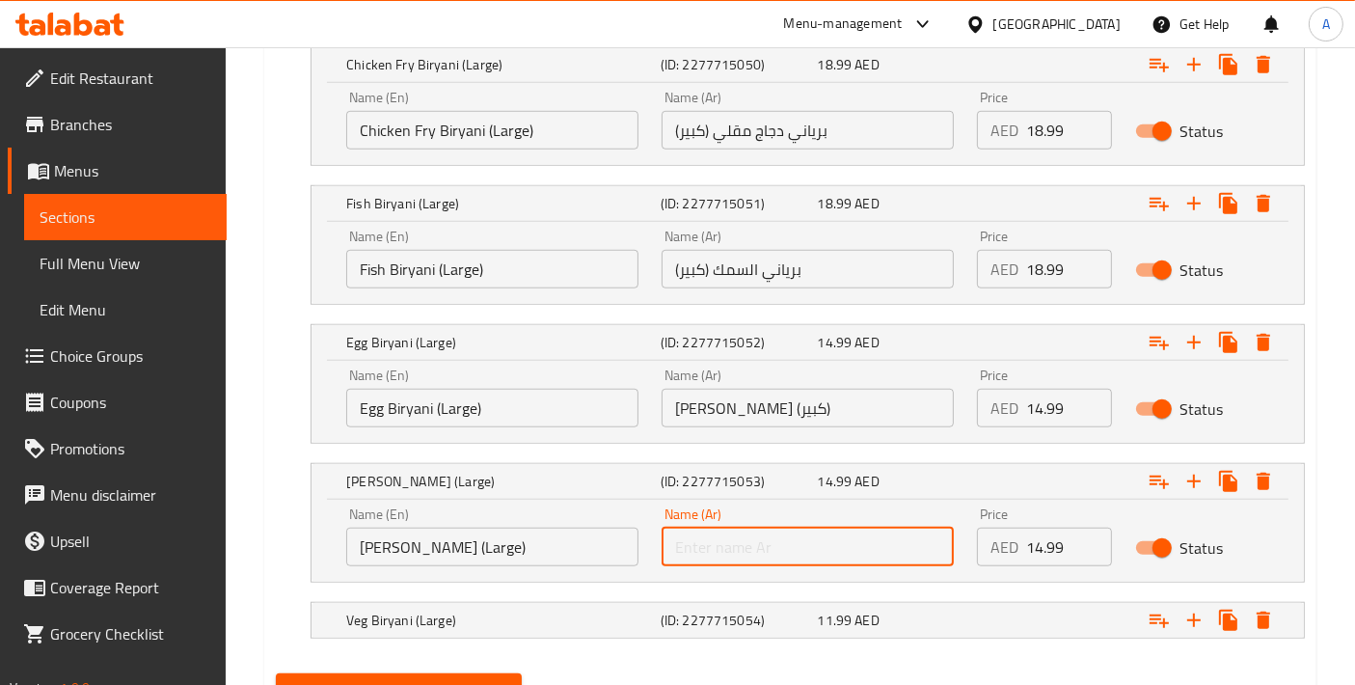
click at [854, 539] on input "text" at bounding box center [808, 547] width 292 height 39
paste input "برياني بانير (كبير)"
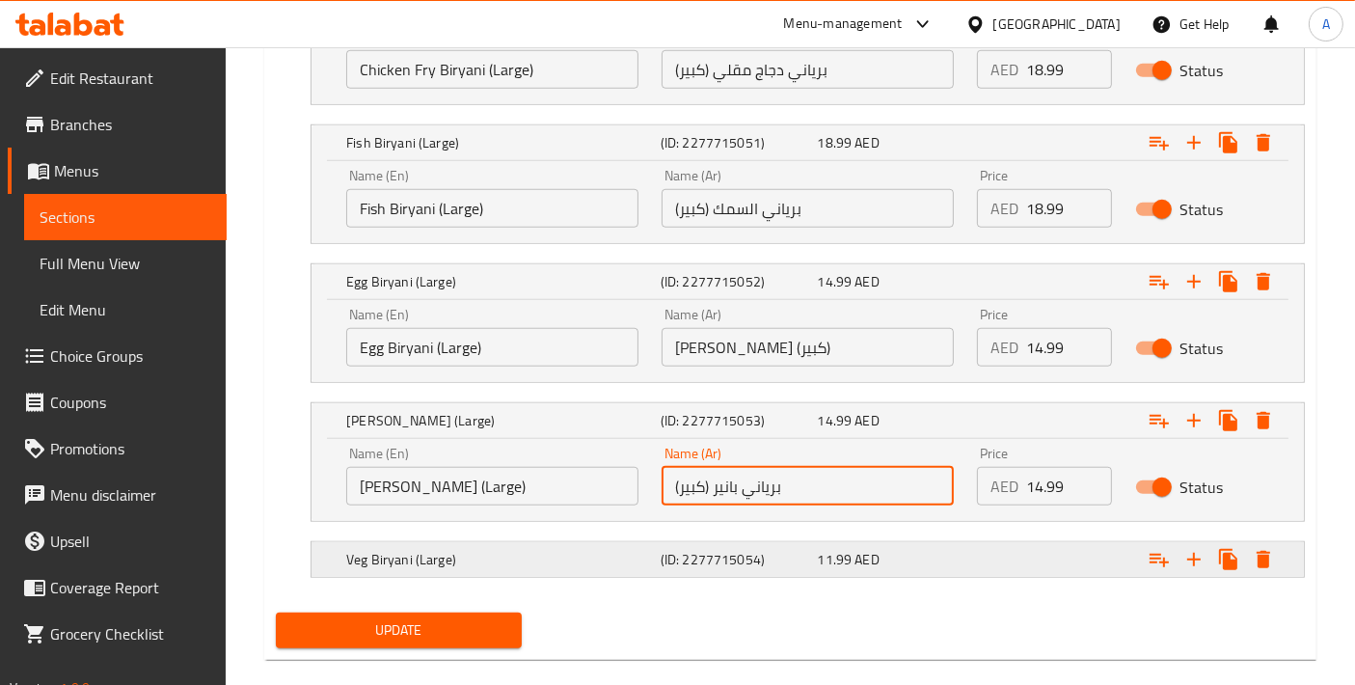
scroll to position [1659, 0]
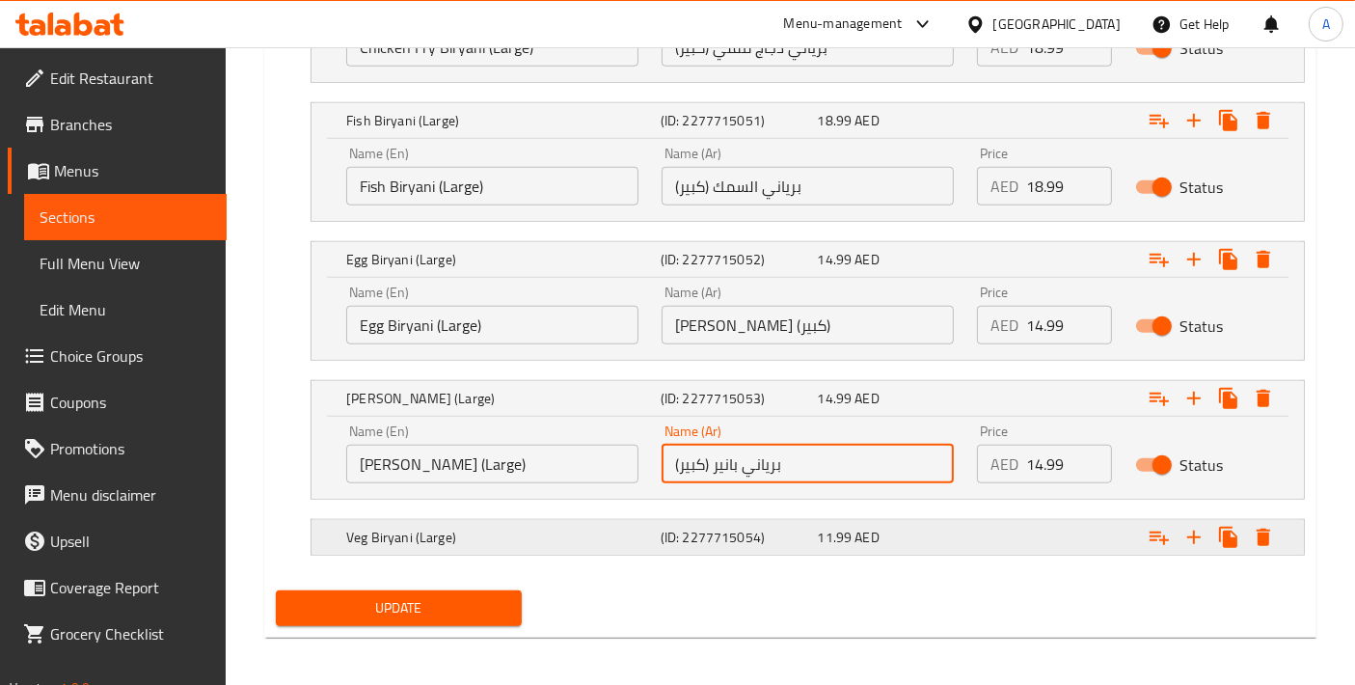
type input "برياني بانير (كبير)"
click at [463, 533] on h5 "Veg Biryani (Large)" at bounding box center [499, 537] width 307 height 19
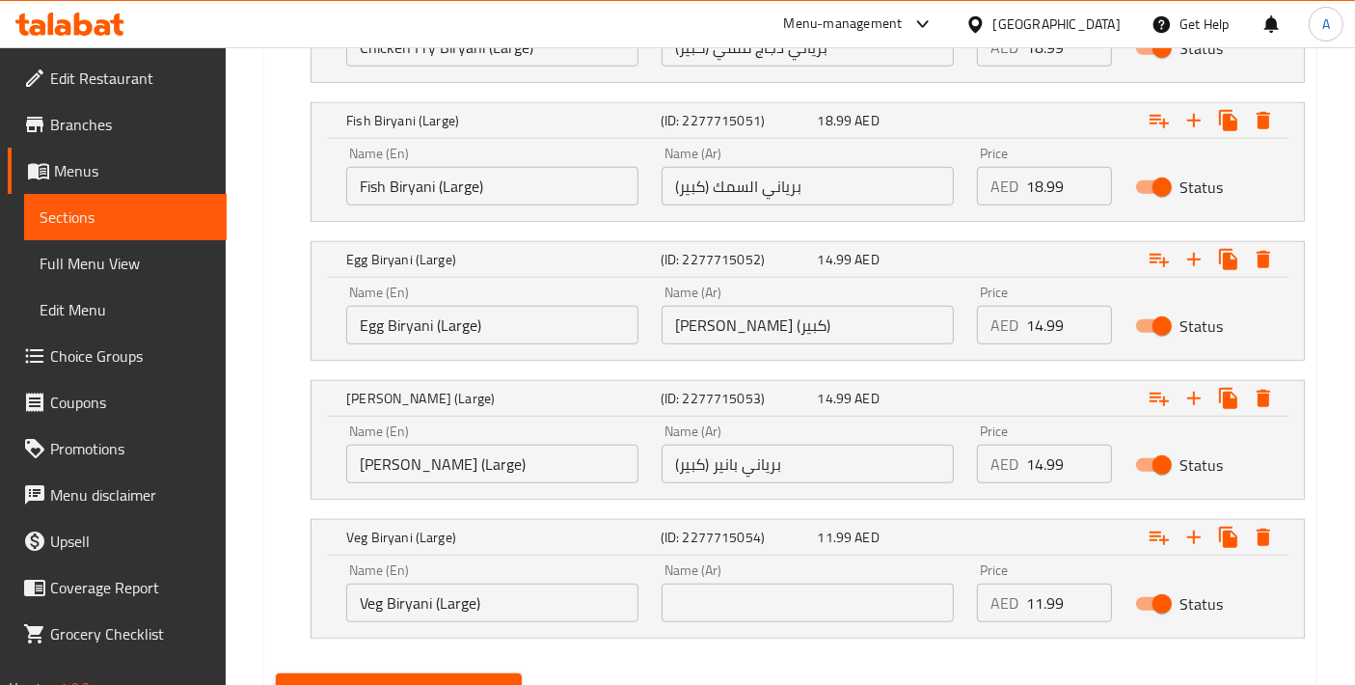
click at [542, 584] on input "Veg Biryani (Large)" at bounding box center [492, 603] width 292 height 39
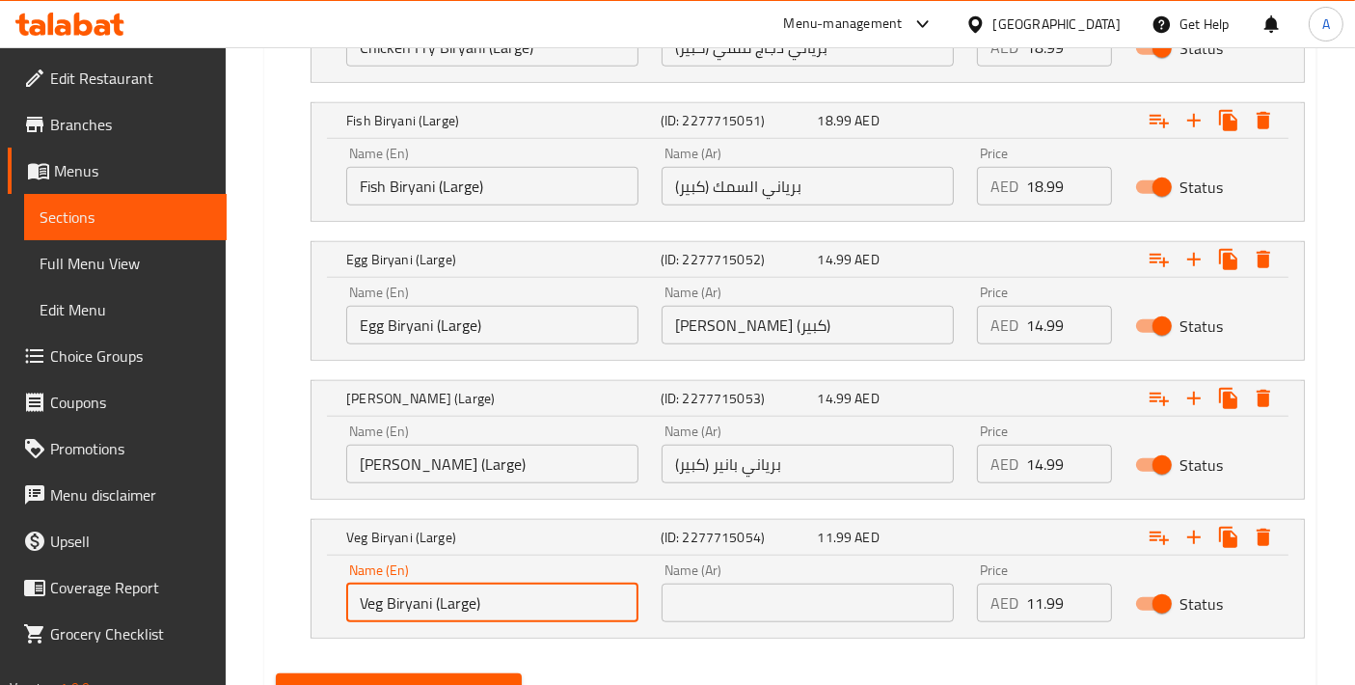
drag, startPoint x: 534, startPoint y: 592, endPoint x: 282, endPoint y: 583, distance: 252.9
click at [282, 583] on div "Veg Biryani (Large) (ID: 2277715054) 11.99 AED Name (En) Veg Biryani (Large) Na…" at bounding box center [790, 579] width 1029 height 120
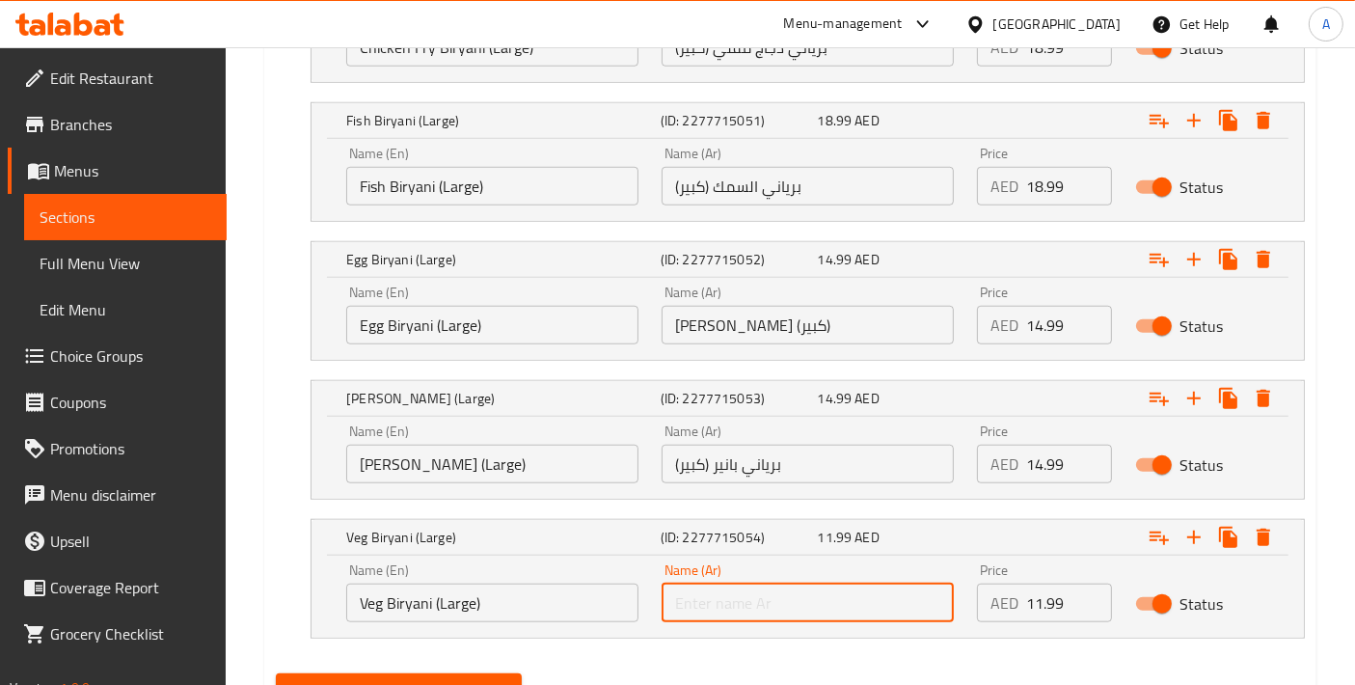
click at [834, 593] on input "text" at bounding box center [808, 603] width 292 height 39
paste input "برياني نباتي (كبير)"
click at [728, 593] on input "برياني نباتي (كبير)" at bounding box center [808, 603] width 292 height 39
type input "برياني خضار (كبير)"
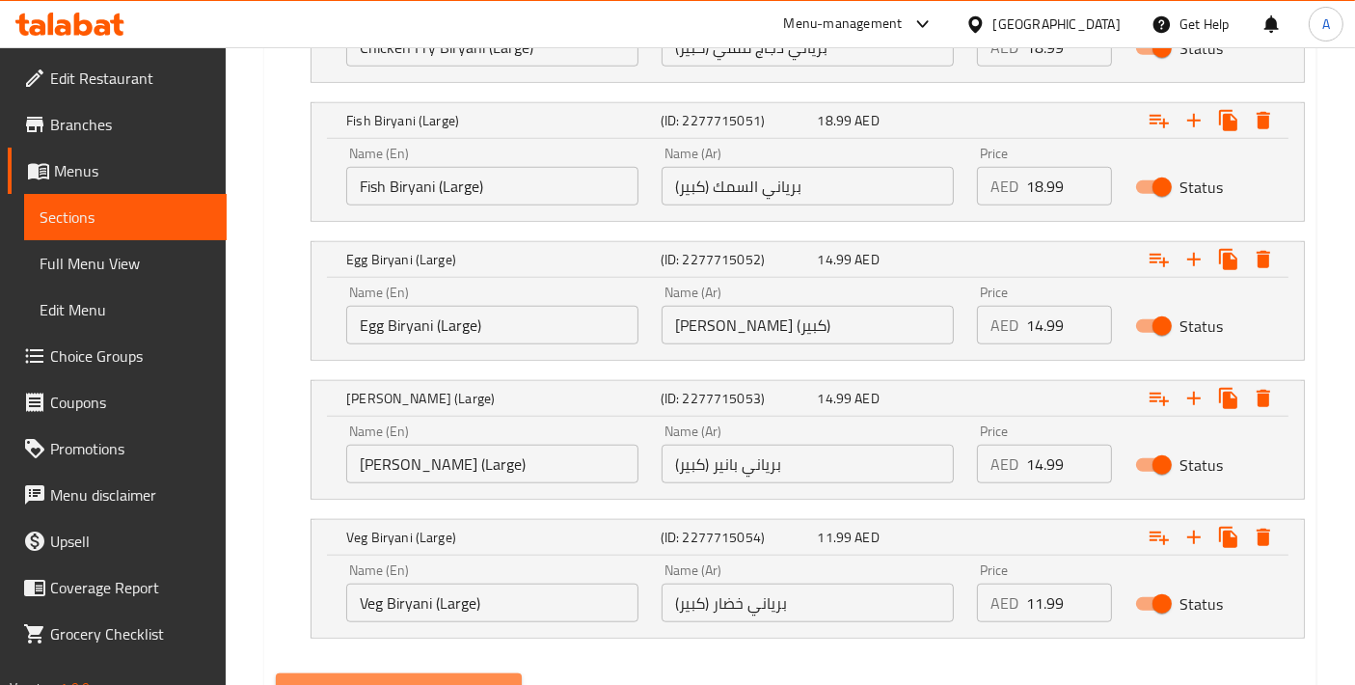
click at [493, 679] on span "Update" at bounding box center [398, 691] width 215 height 24
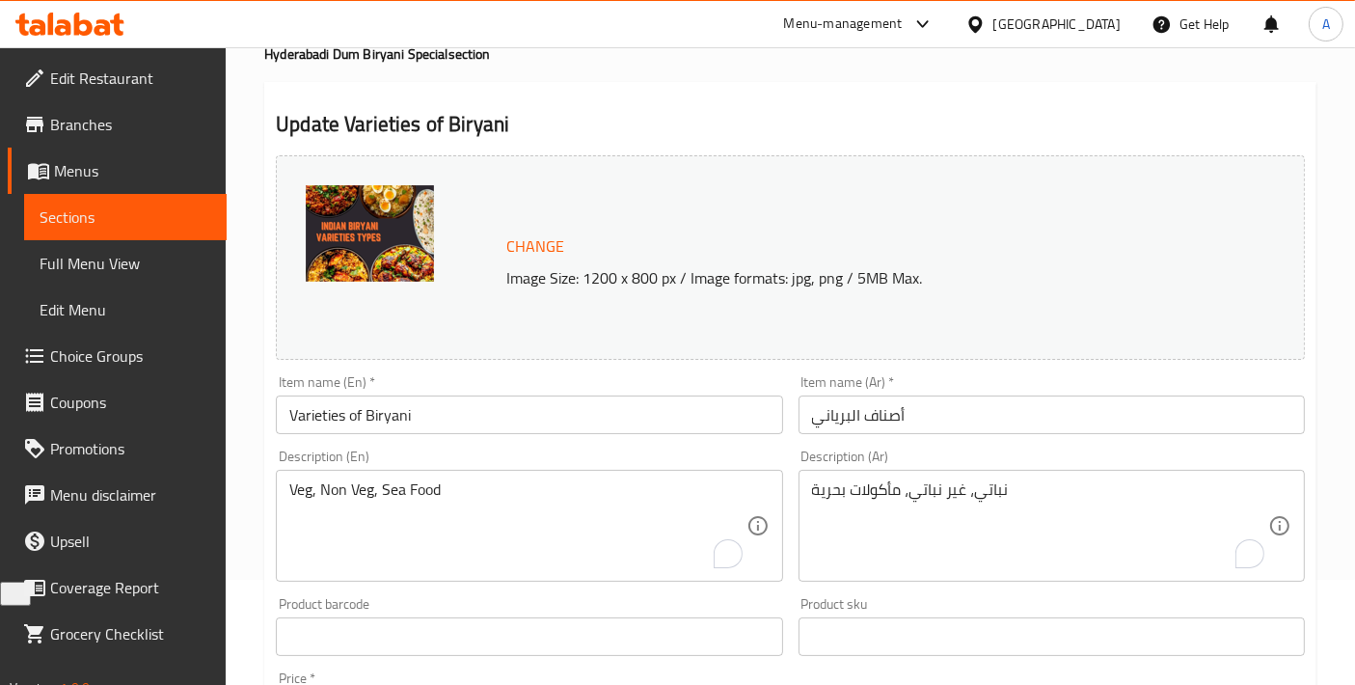
scroll to position [27, 0]
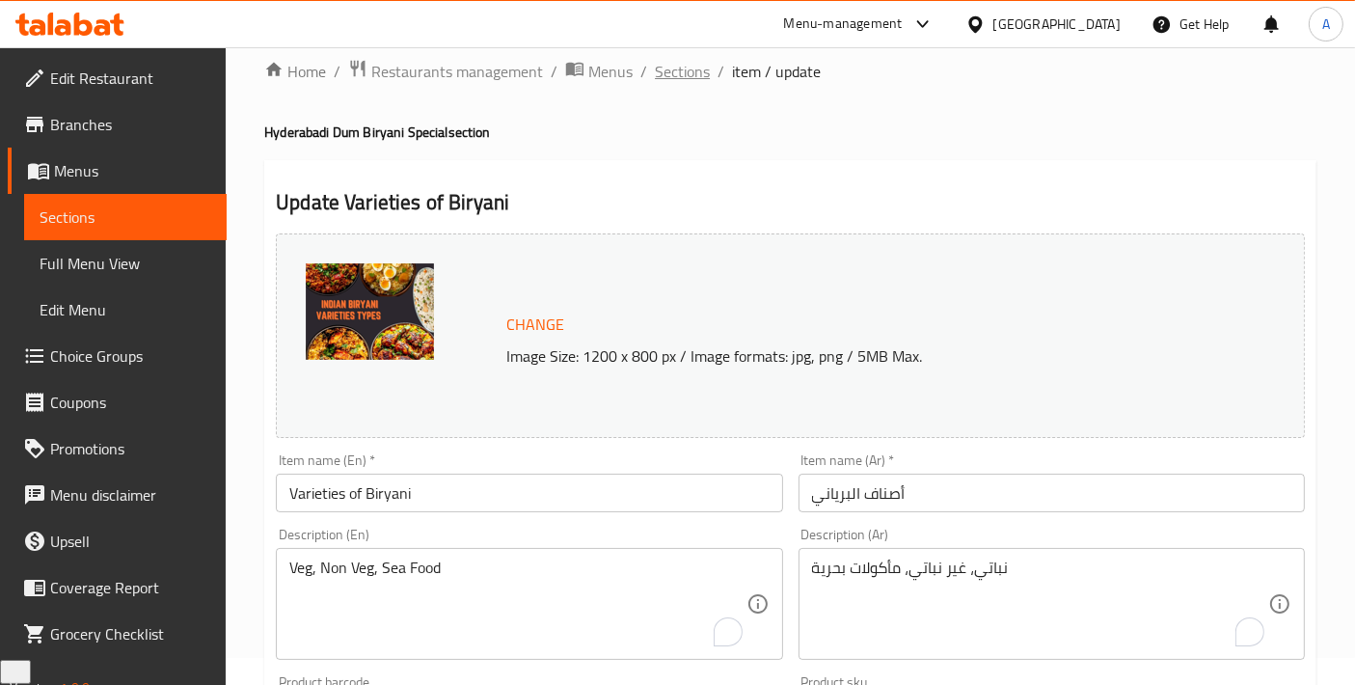
click at [678, 73] on span "Sections" at bounding box center [682, 71] width 55 height 23
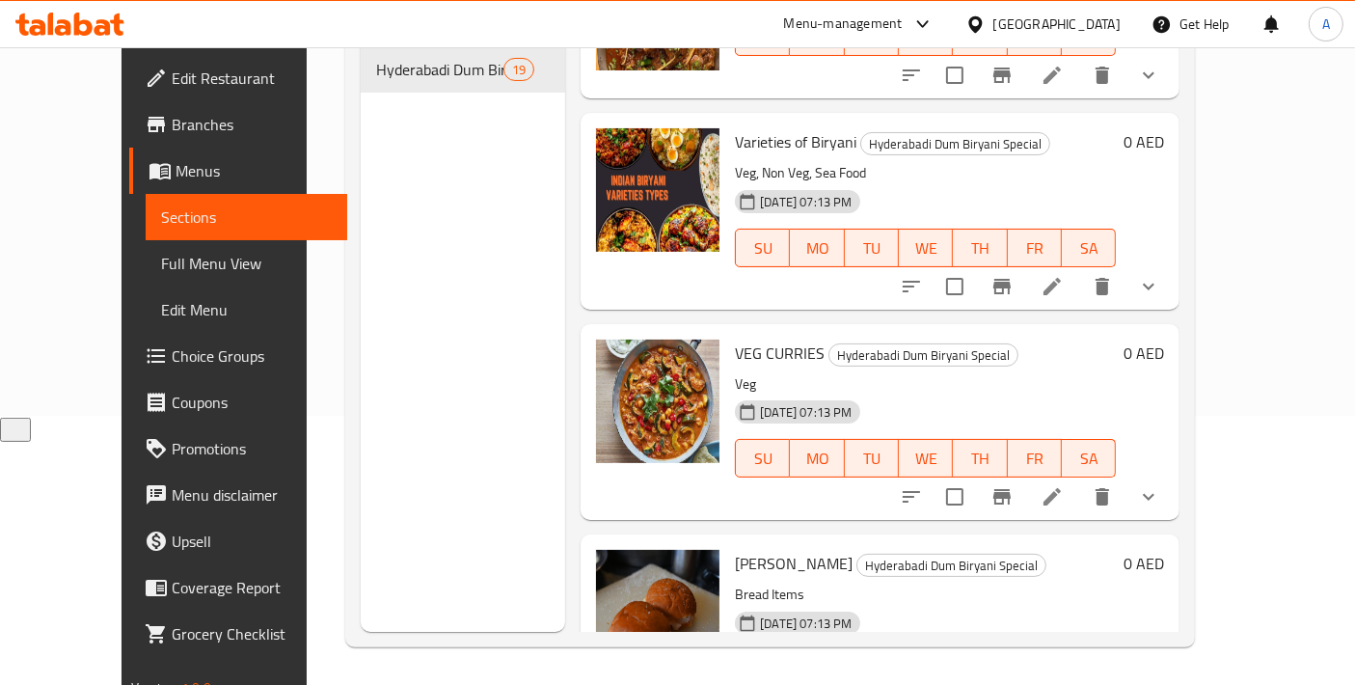
scroll to position [2607, 0]
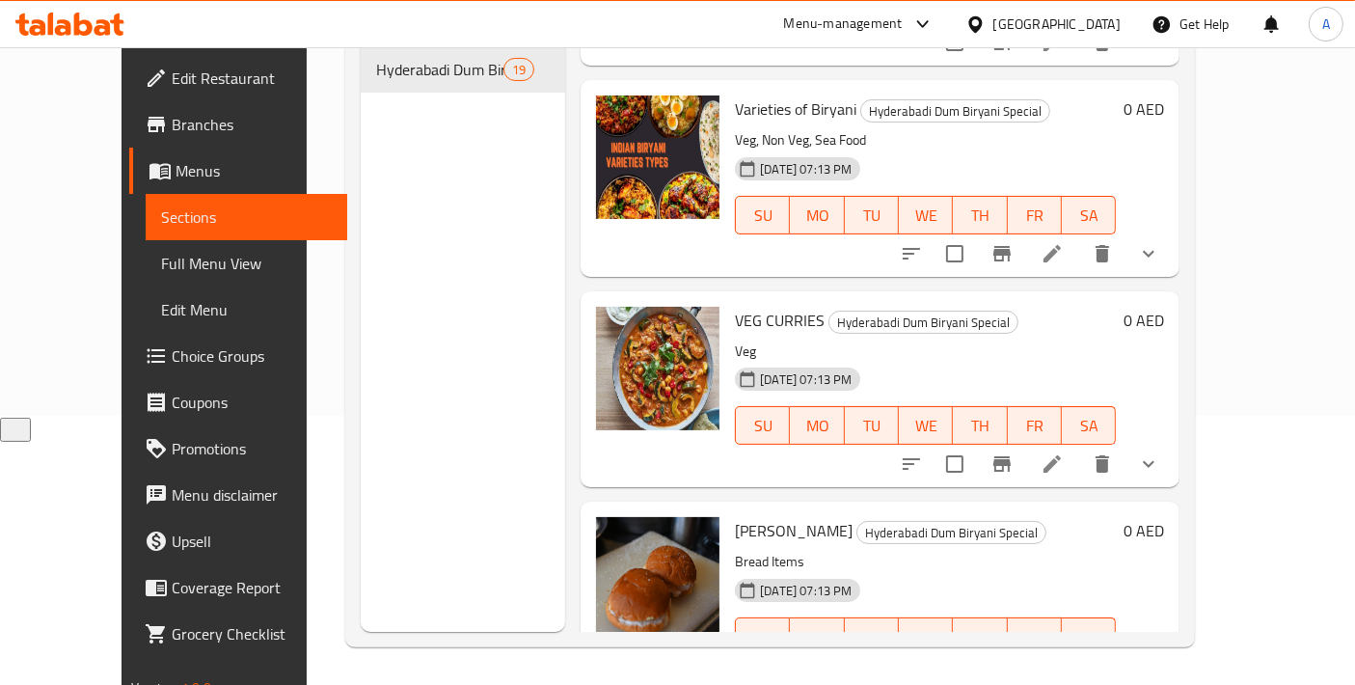
click at [1080, 447] on li at bounding box center [1053, 464] width 54 height 35
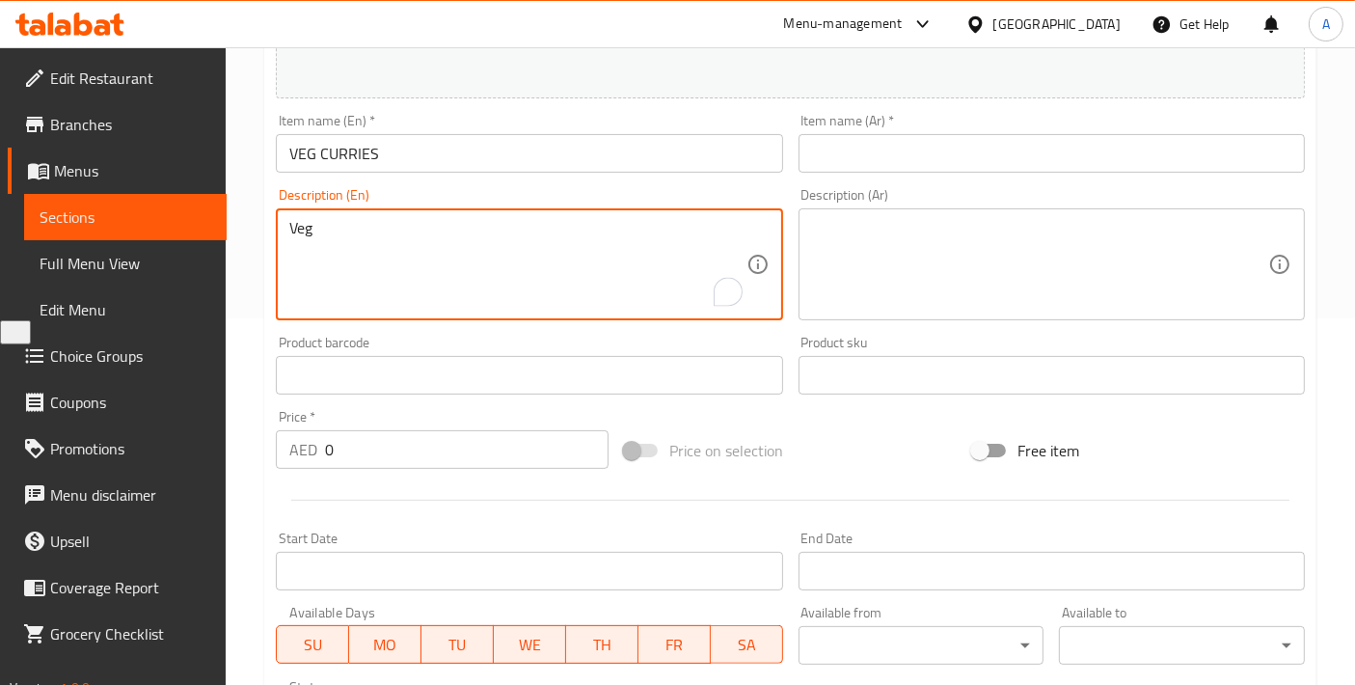
scroll to position [214, 0]
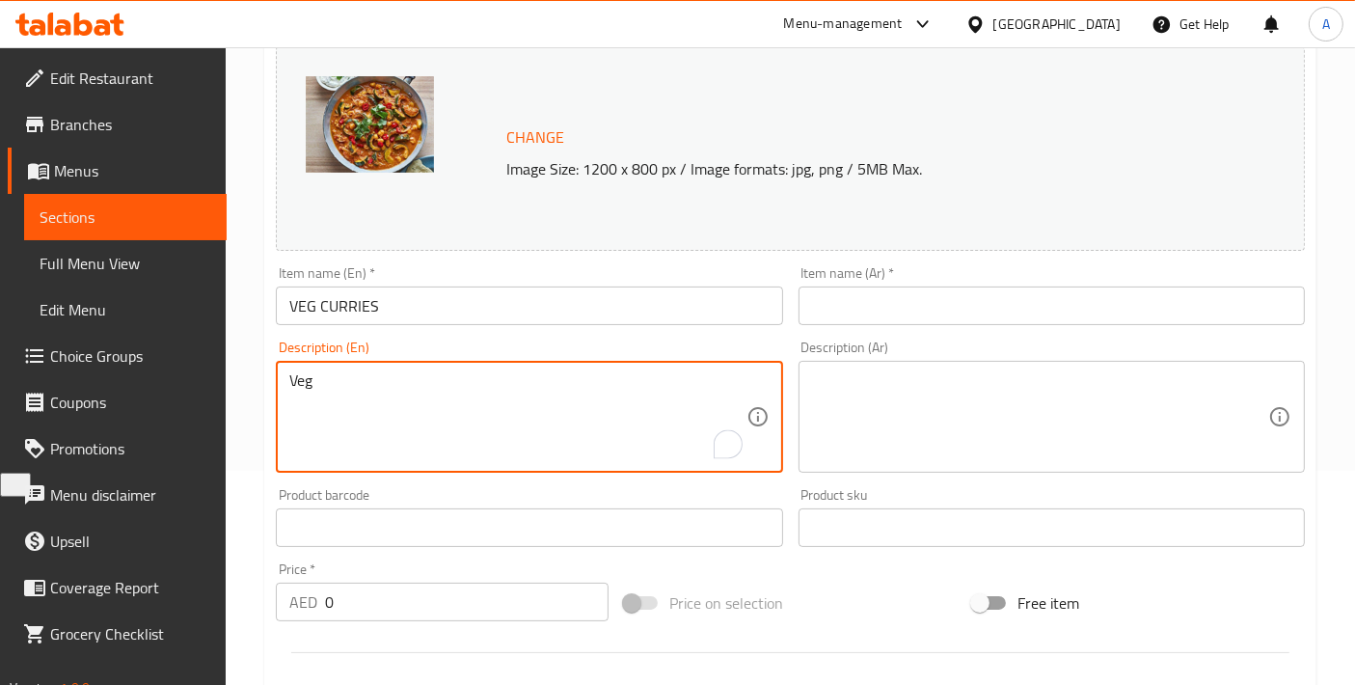
drag, startPoint x: 345, startPoint y: 381, endPoint x: 226, endPoint y: 376, distance: 119.7
click at [226, 376] on div "Edit Restaurant Branches Menus Sections Full Menu View Edit Menu Choice Groups …" at bounding box center [677, 582] width 1355 height 1499
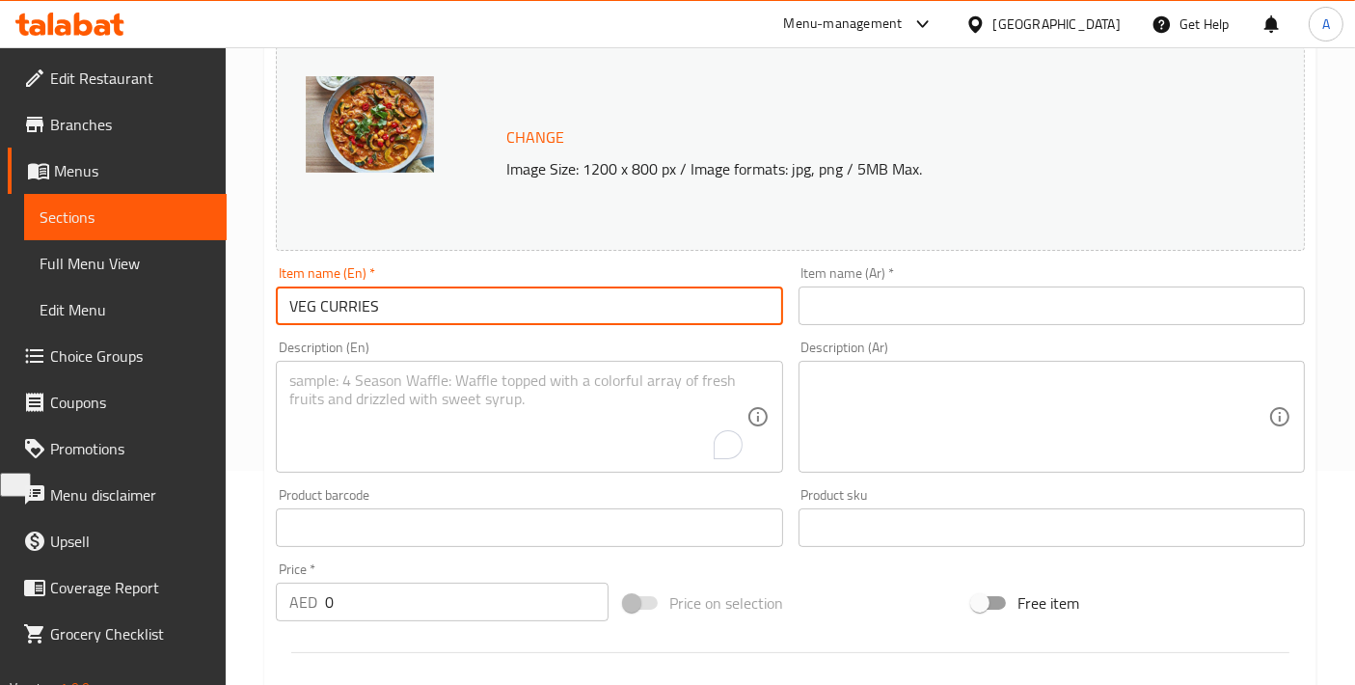
drag, startPoint x: 316, startPoint y: 309, endPoint x: 256, endPoint y: 310, distance: 60.8
click at [256, 310] on div "Home / Restaurants management / Menus / Sections / item / update Hyderabadi Dum…" at bounding box center [791, 582] width 1130 height 1499
paste input "eg"
drag, startPoint x: 329, startPoint y: 310, endPoint x: 405, endPoint y: 310, distance: 76.2
click at [405, 310] on input "Veg CURRIES" at bounding box center [529, 306] width 506 height 39
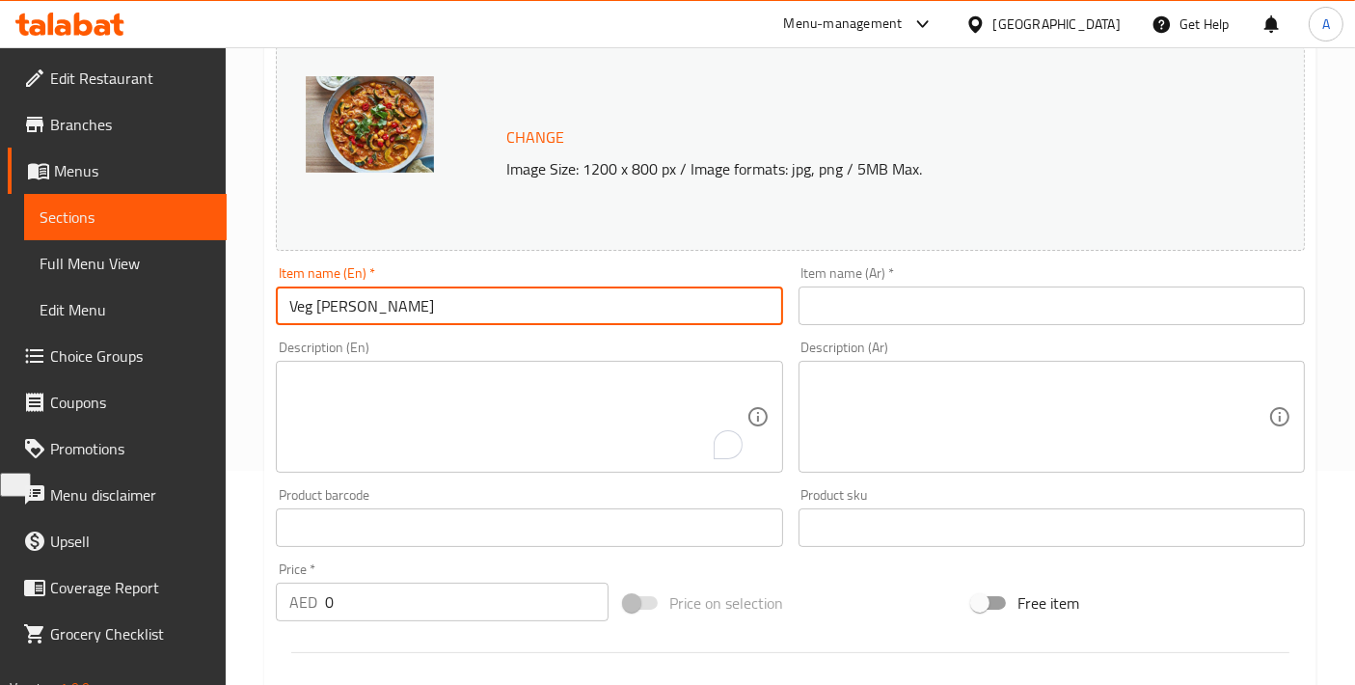
type input "Veg [PERSON_NAME]"
click at [873, 285] on div "Item name (Ar)   * Item name (Ar) *" at bounding box center [1052, 295] width 506 height 59
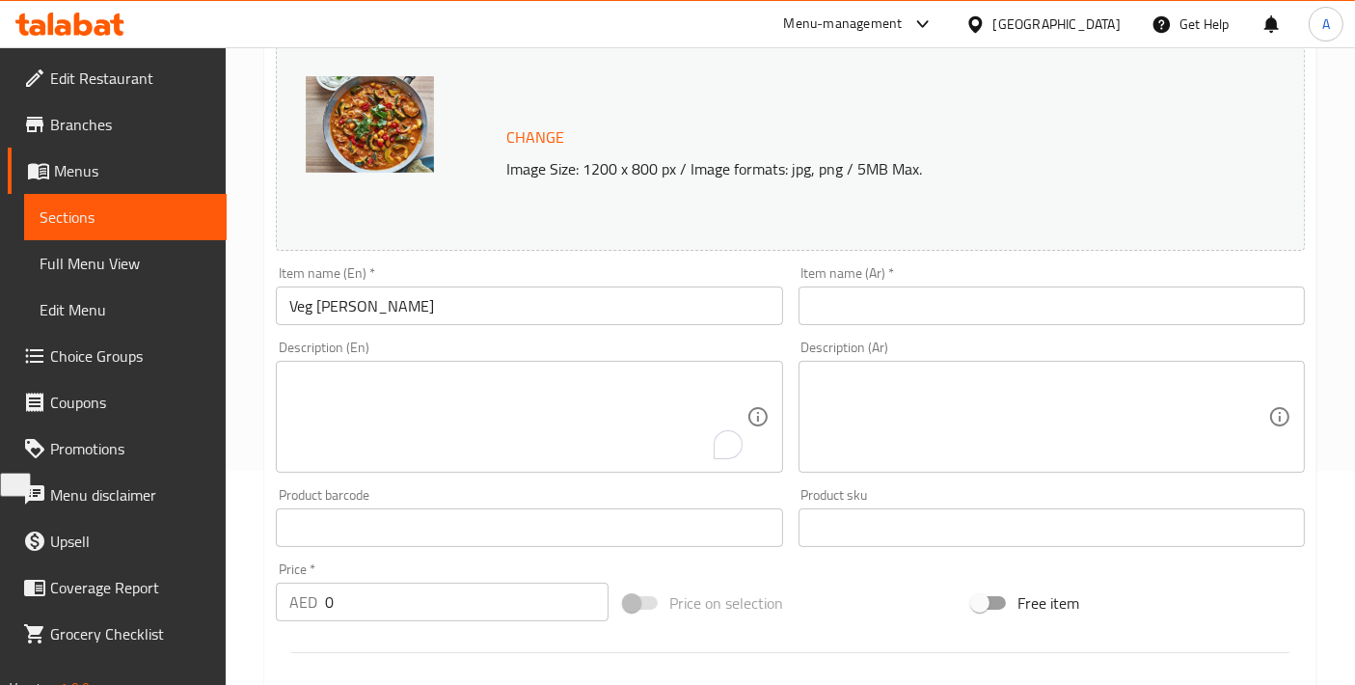
click at [873, 309] on input "text" at bounding box center [1052, 306] width 506 height 39
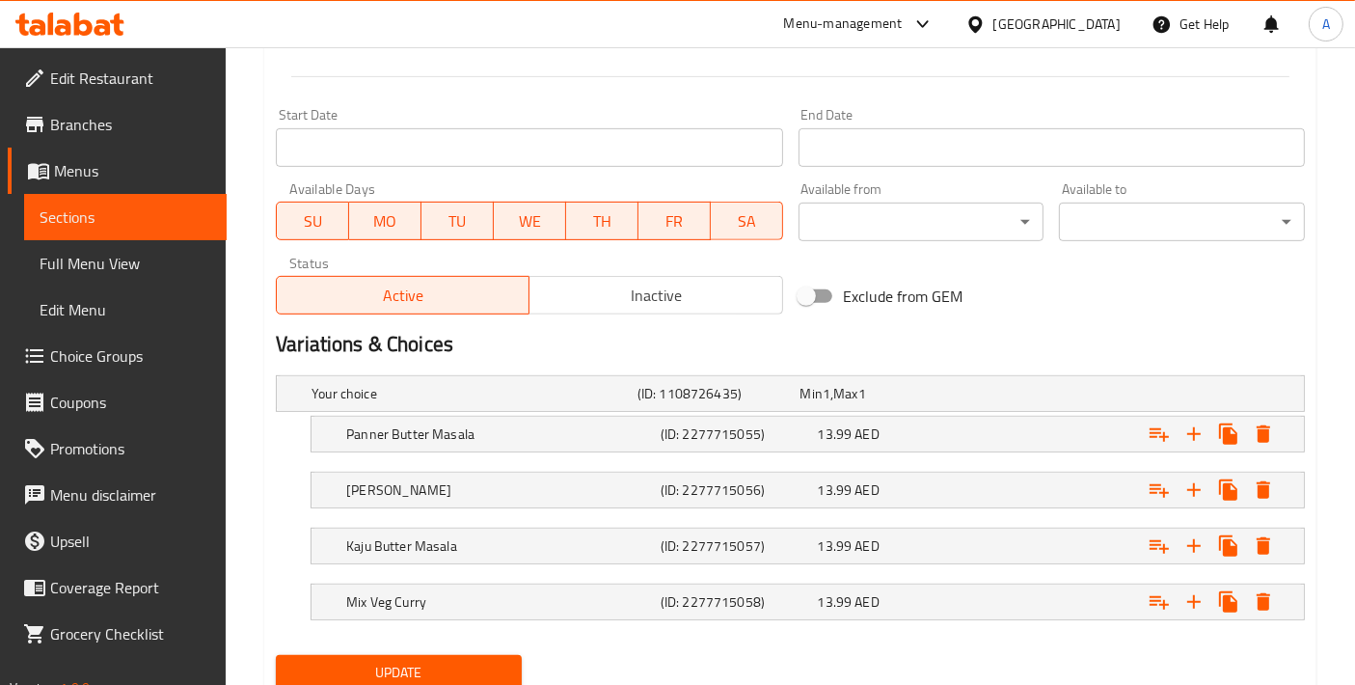
scroll to position [857, 0]
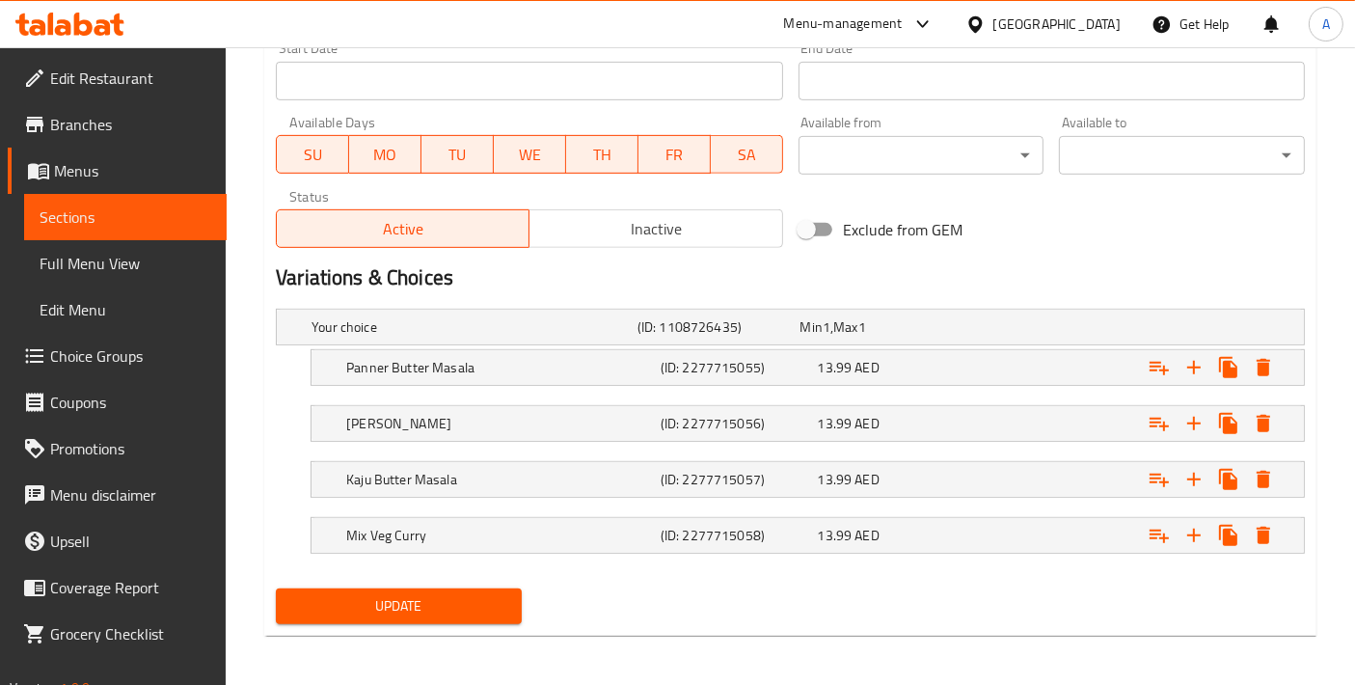
type input "كاري الخضار"
click at [413, 596] on span "Update" at bounding box center [398, 606] width 215 height 24
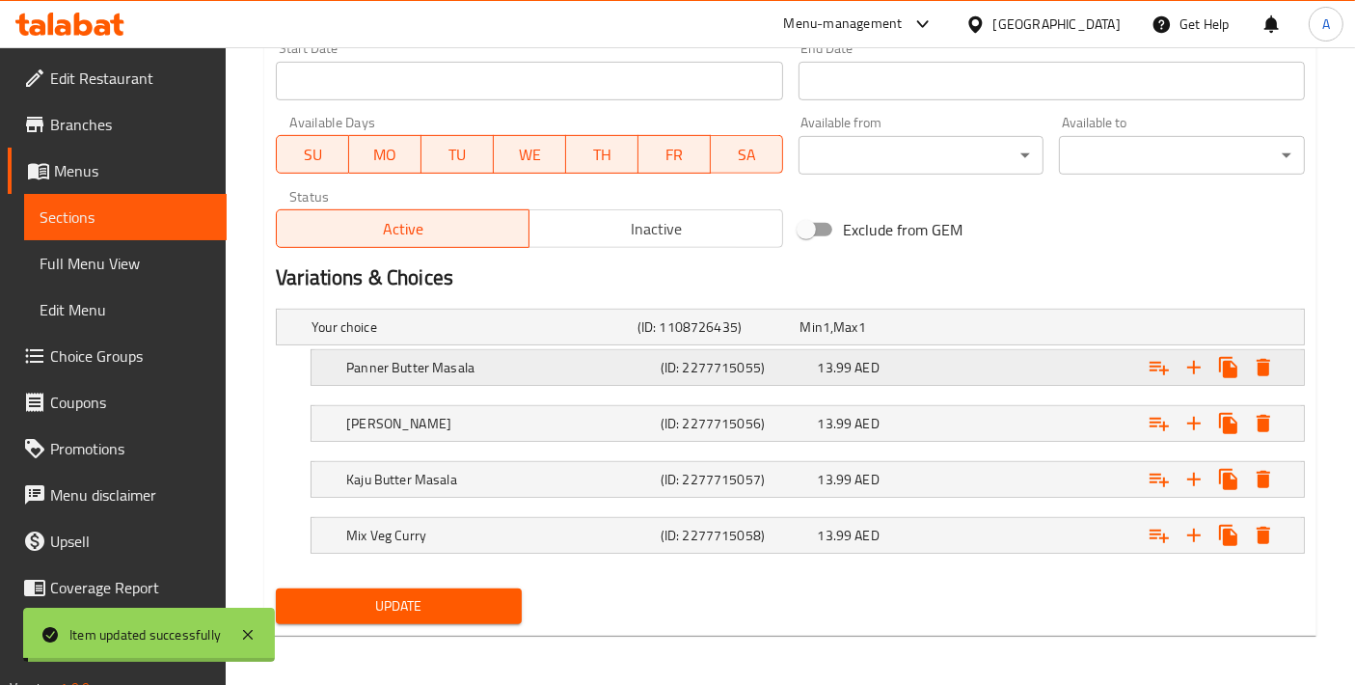
click at [540, 367] on h5 "Panner Butter Masala" at bounding box center [499, 367] width 307 height 19
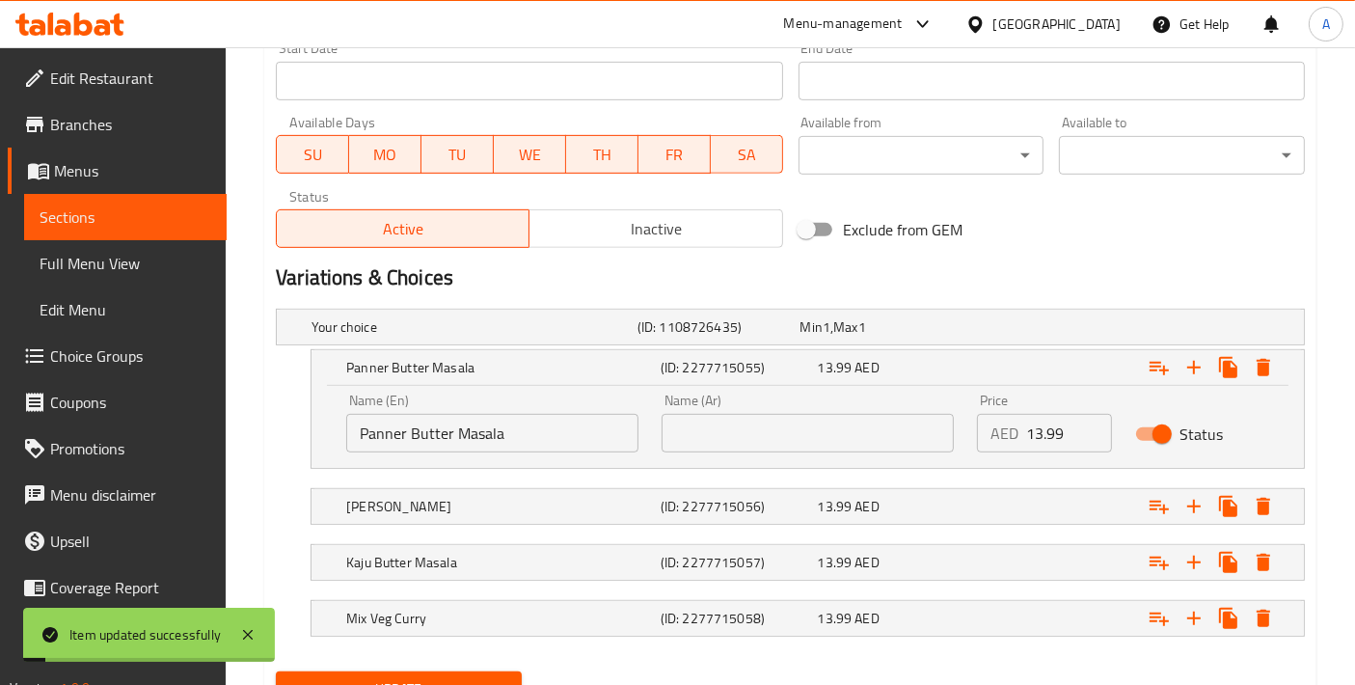
click at [521, 427] on input "Panner Butter Masala" at bounding box center [492, 433] width 292 height 39
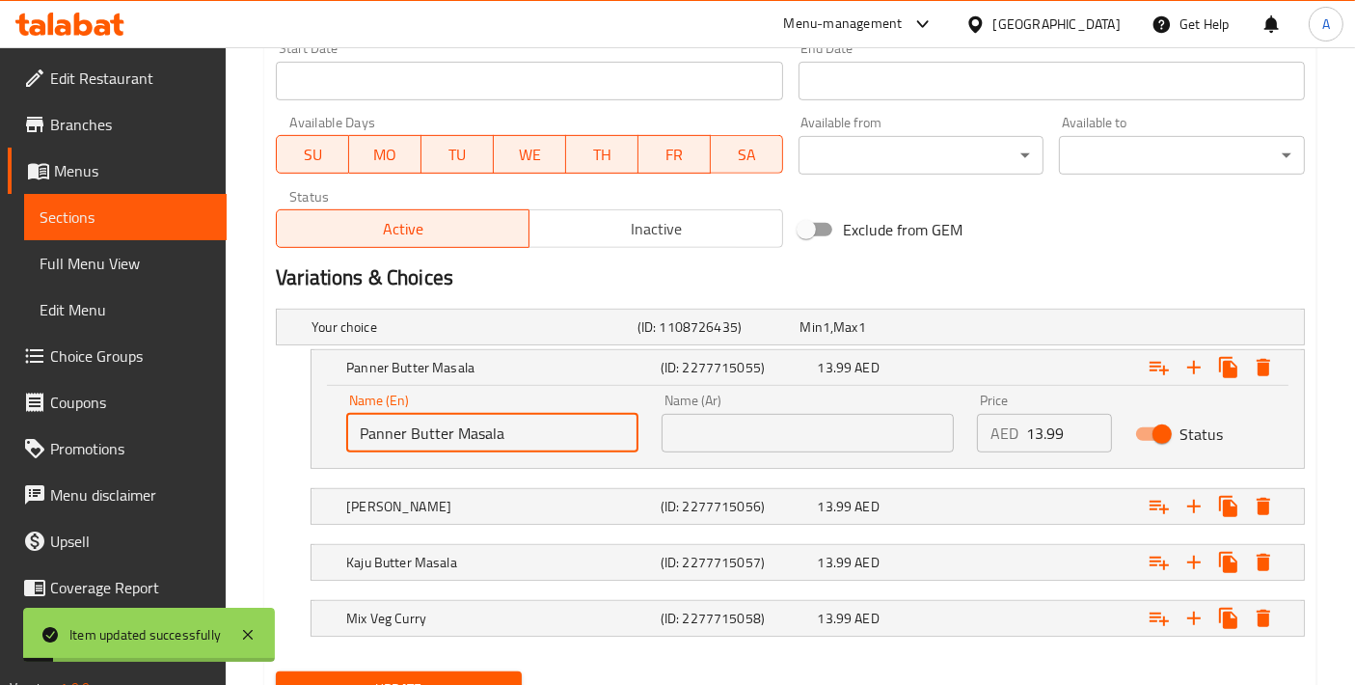
click at [521, 427] on input "Panner Butter Masala" at bounding box center [492, 433] width 292 height 39
paste input "e"
type input "Paneer Butter Masala"
click at [791, 431] on input "text" at bounding box center [808, 433] width 292 height 39
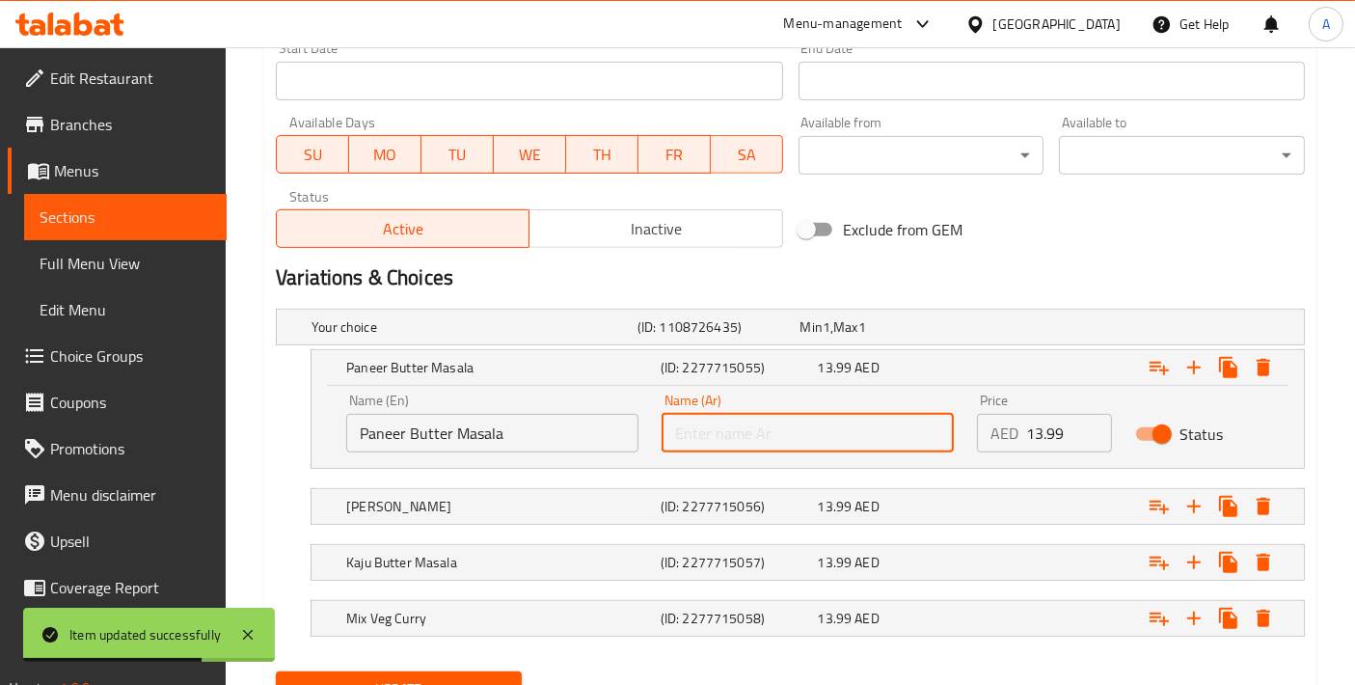
paste input "بانير زبدة ماسالا"
type input "بانير زبدة ماسالا"
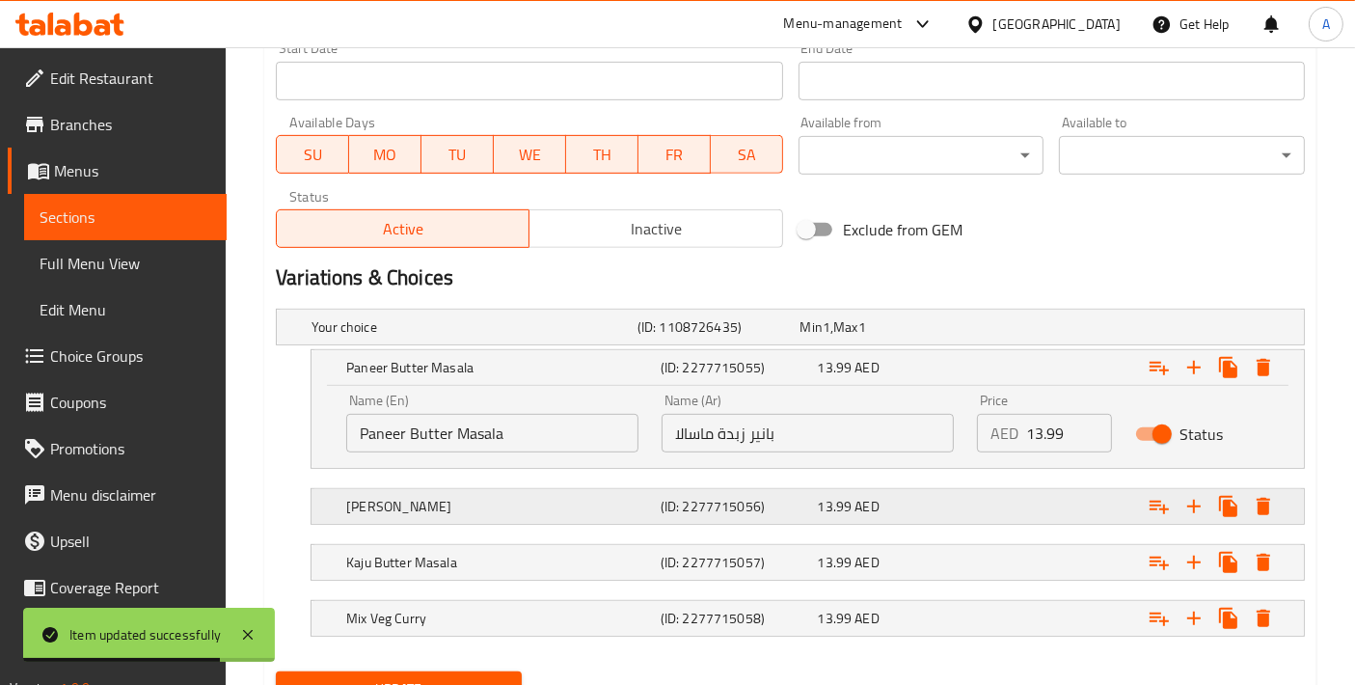
click at [542, 497] on h5 "Kaju Masala" at bounding box center [499, 506] width 307 height 19
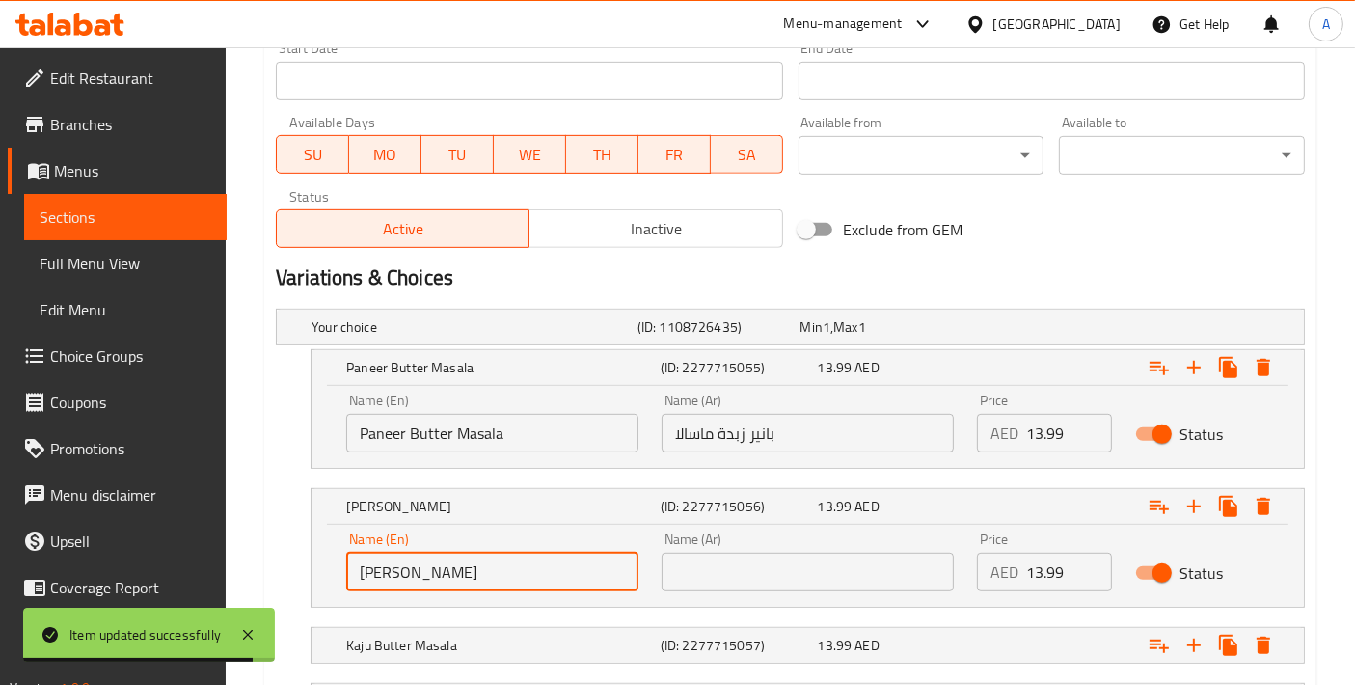
drag, startPoint x: 473, startPoint y: 566, endPoint x: 330, endPoint y: 566, distance: 142.8
click at [330, 566] on div "Name (En) Kaju Masala Name (En) Name (Ar) Name (Ar) Price AED 13.99 Price Status" at bounding box center [808, 566] width 993 height 82
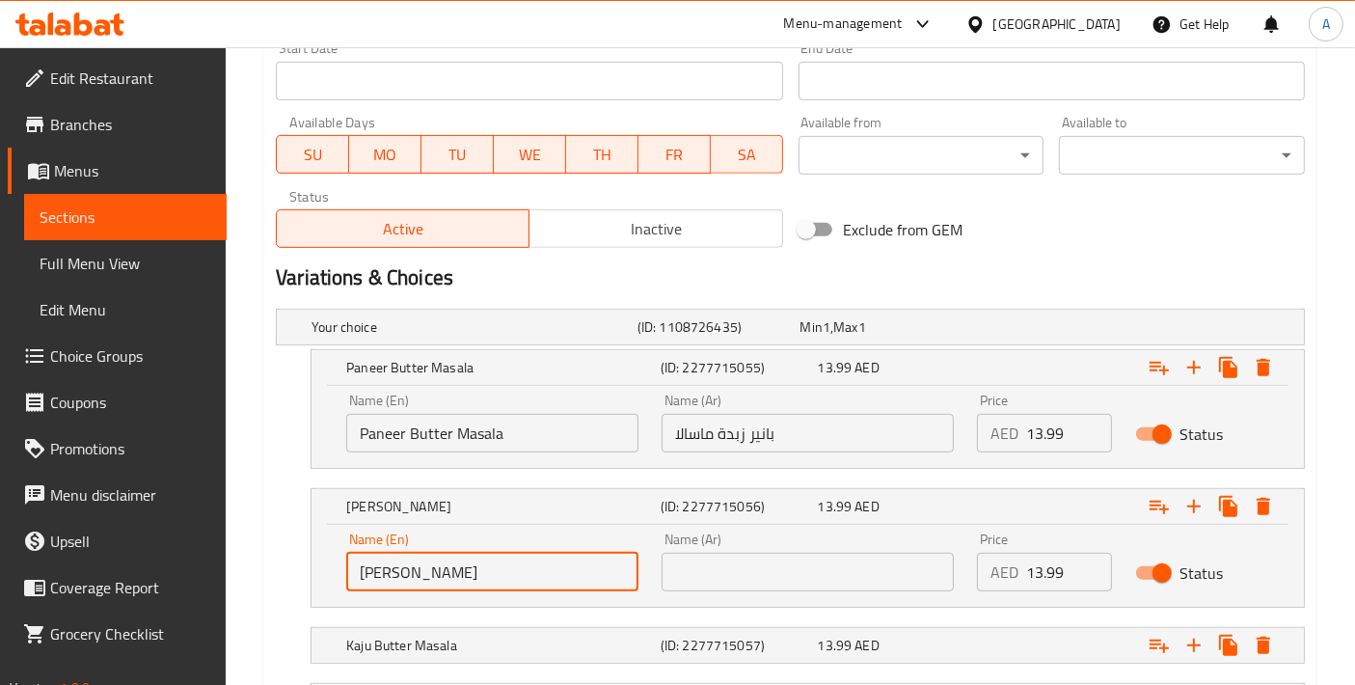
click at [738, 574] on input "text" at bounding box center [808, 572] width 292 height 39
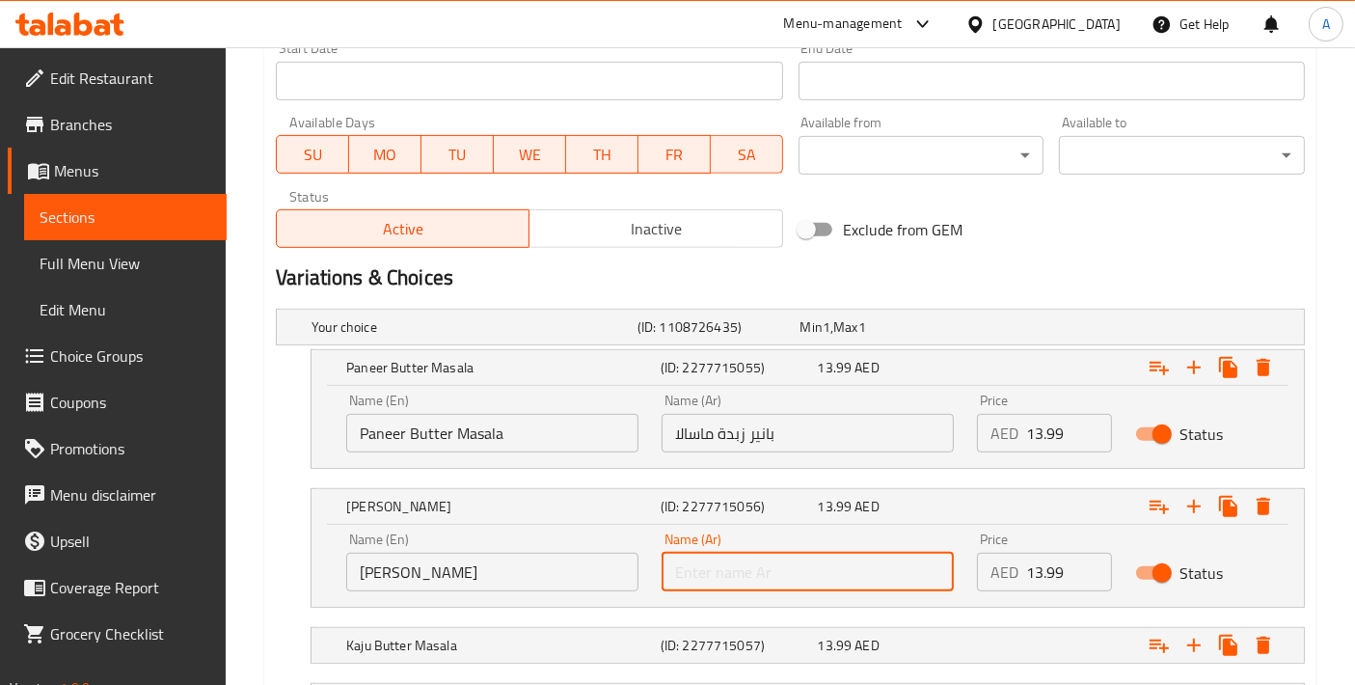
paste input "كاجو ماسالا"
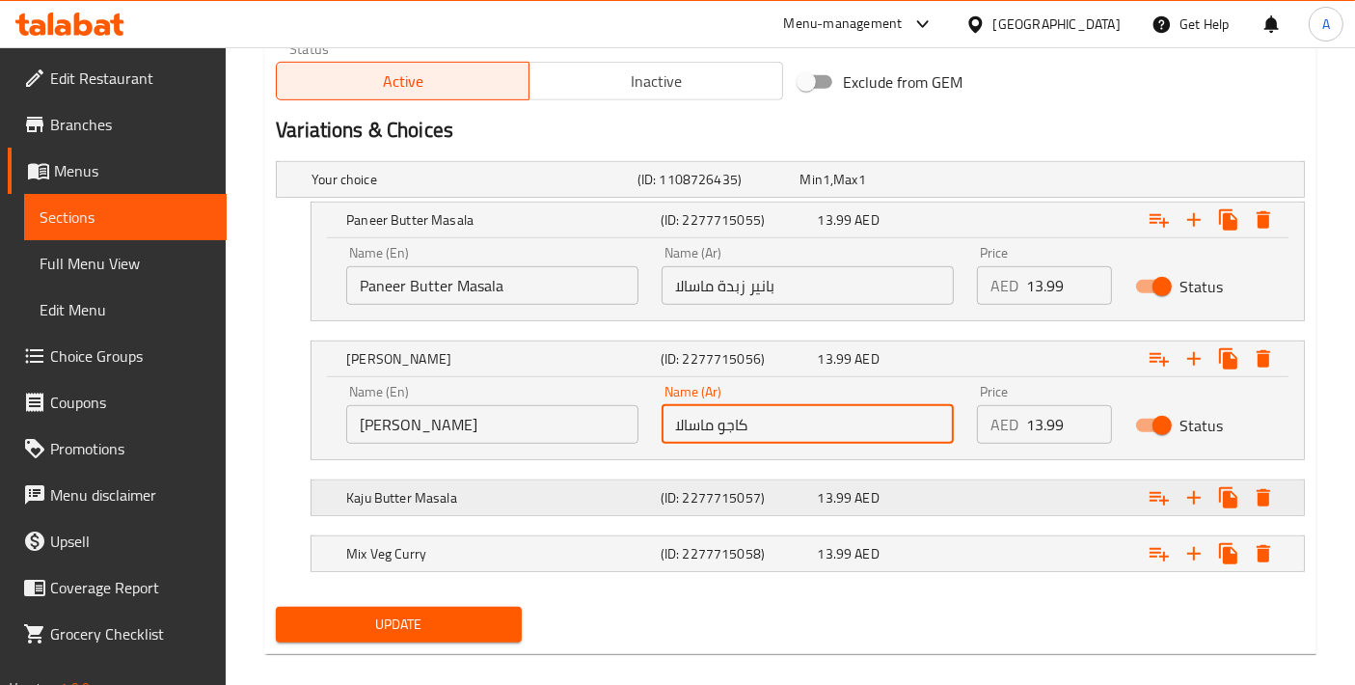
scroll to position [1023, 0]
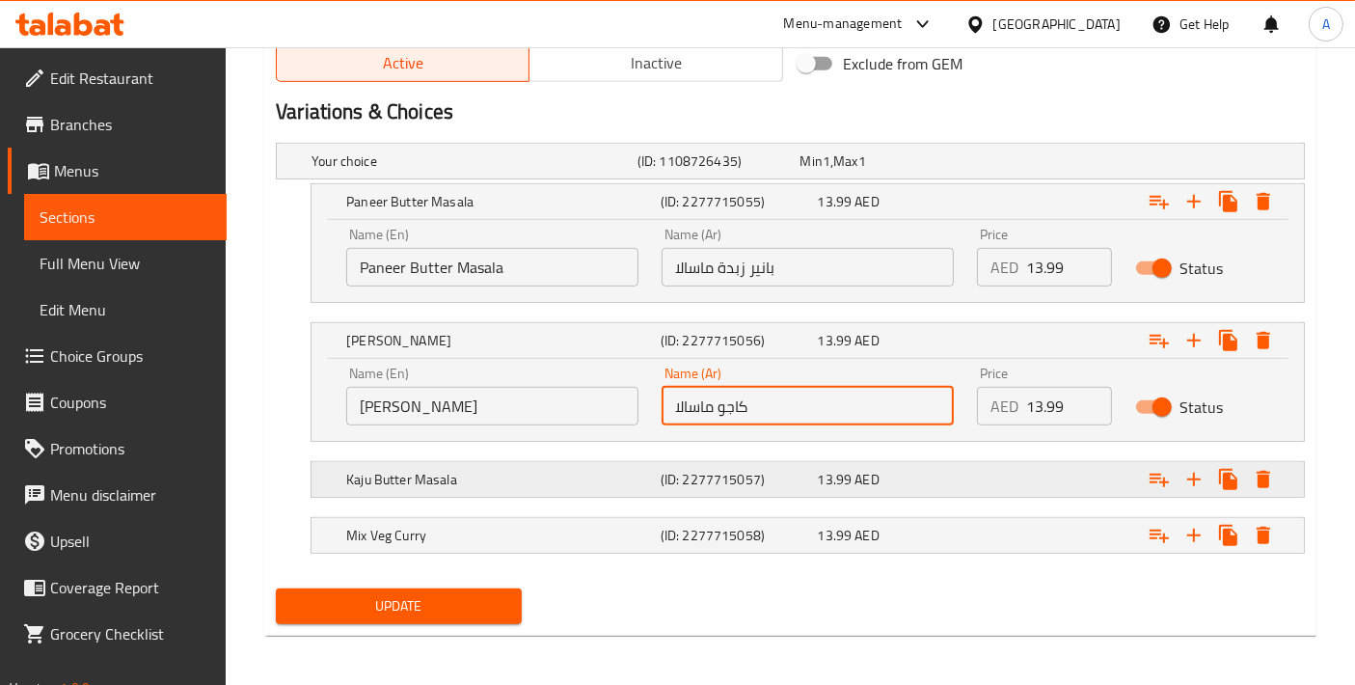
type input "كاجو ماسالا"
click at [446, 489] on div "Kaju Butter Masala (ID: 2277715057) 13.99 AED" at bounding box center [813, 479] width 943 height 42
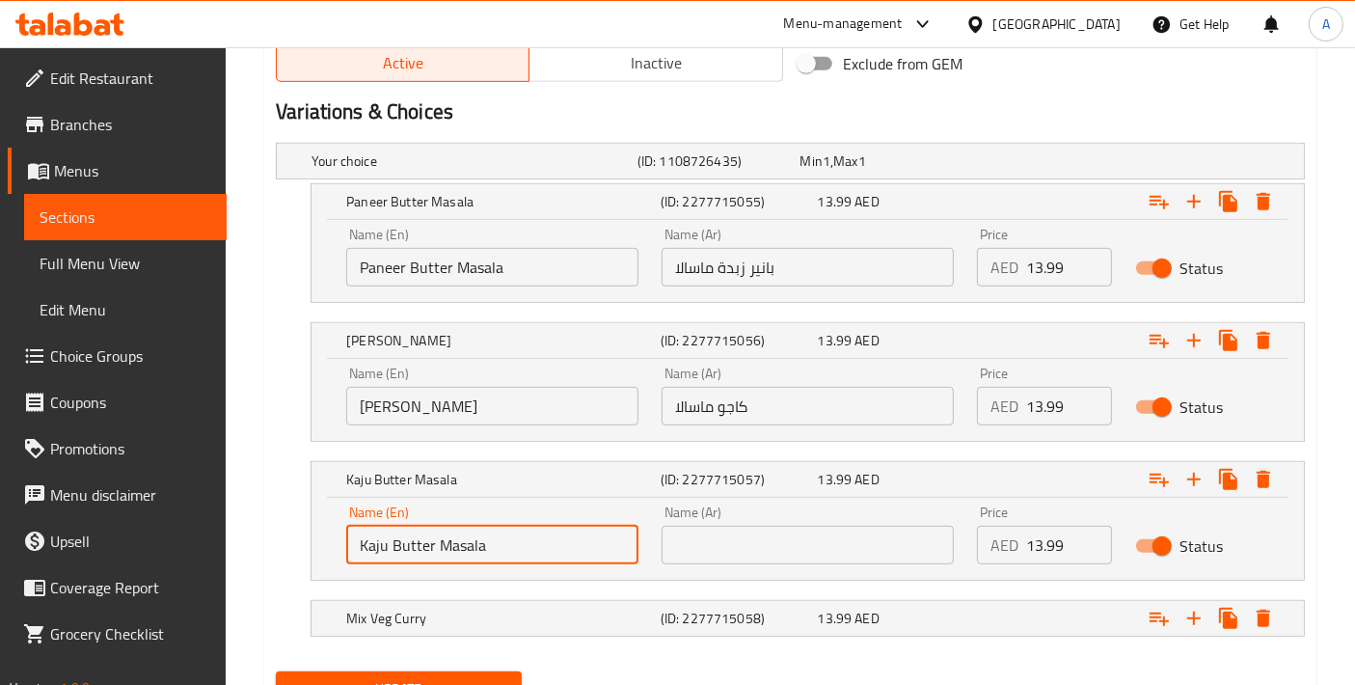
click at [539, 542] on input "Kaju Butter Masala" at bounding box center [492, 545] width 292 height 39
click at [767, 535] on input "text" at bounding box center [808, 545] width 292 height 39
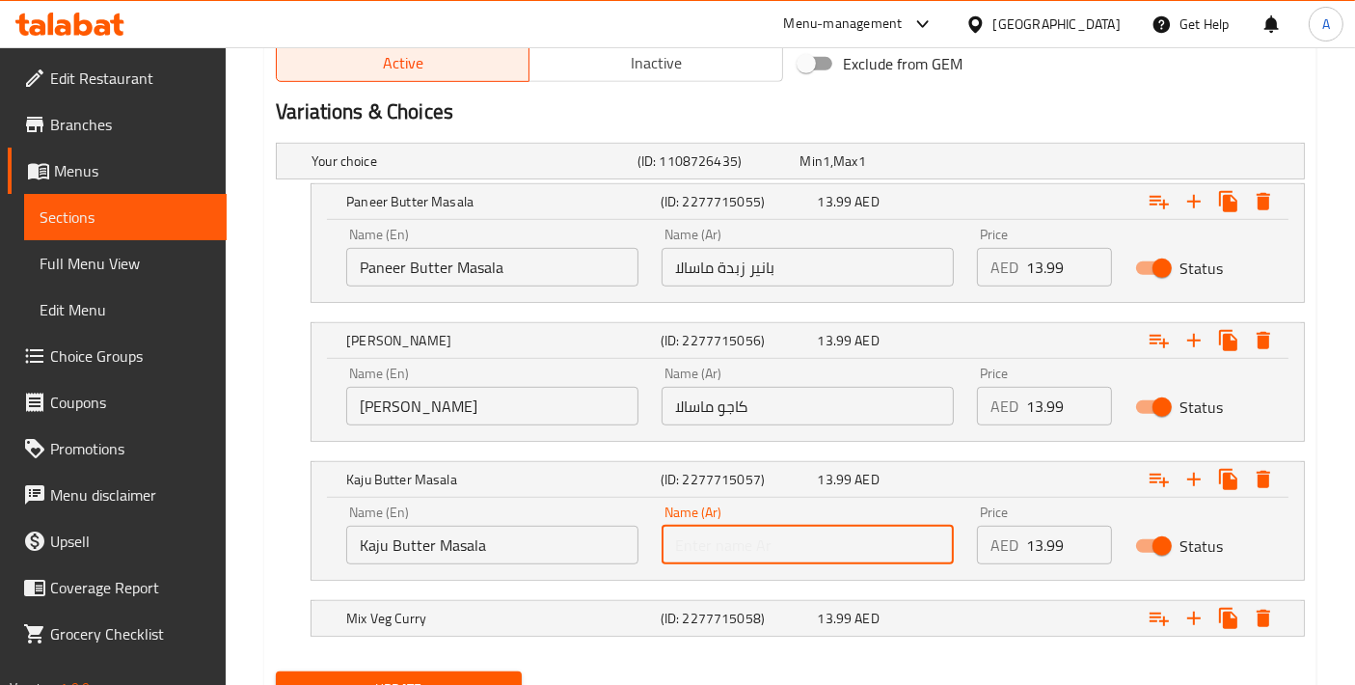
paste input "ماسالا زبدة الكاجو"
click at [715, 541] on input "ماسالا زبدة الكاجو" at bounding box center [808, 545] width 292 height 39
click at [699, 542] on input "ماسالا زبدة كاجو" at bounding box center [808, 545] width 292 height 39
click at [695, 541] on input "ماسالا زبدة كاجو" at bounding box center [808, 545] width 292 height 39
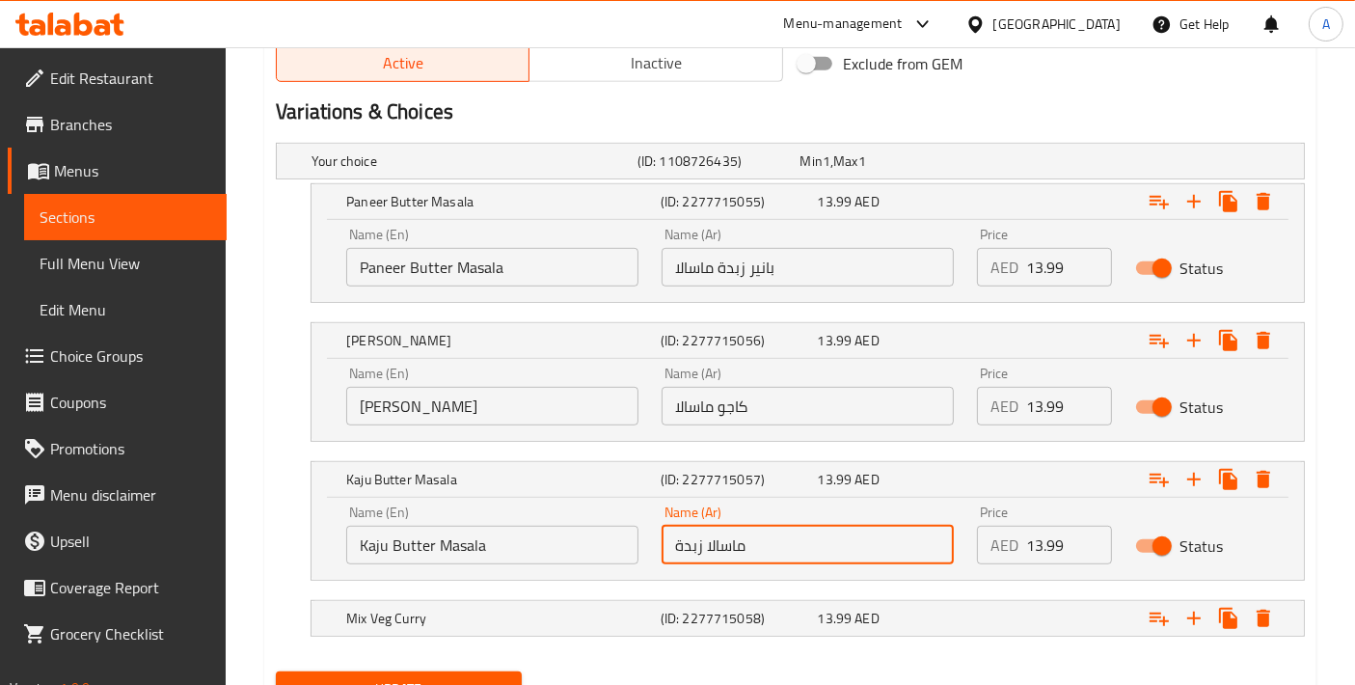
click at [676, 550] on input "ماسالا زبدة" at bounding box center [808, 545] width 292 height 39
paste input "كاجو"
drag, startPoint x: 677, startPoint y: 546, endPoint x: 650, endPoint y: 546, distance: 27.0
click at [650, 546] on div "Name (Ar) كاجو ماسالا زبدة Name (Ar)" at bounding box center [807, 535] width 315 height 82
type input "كاجو ماسالا زبدة"
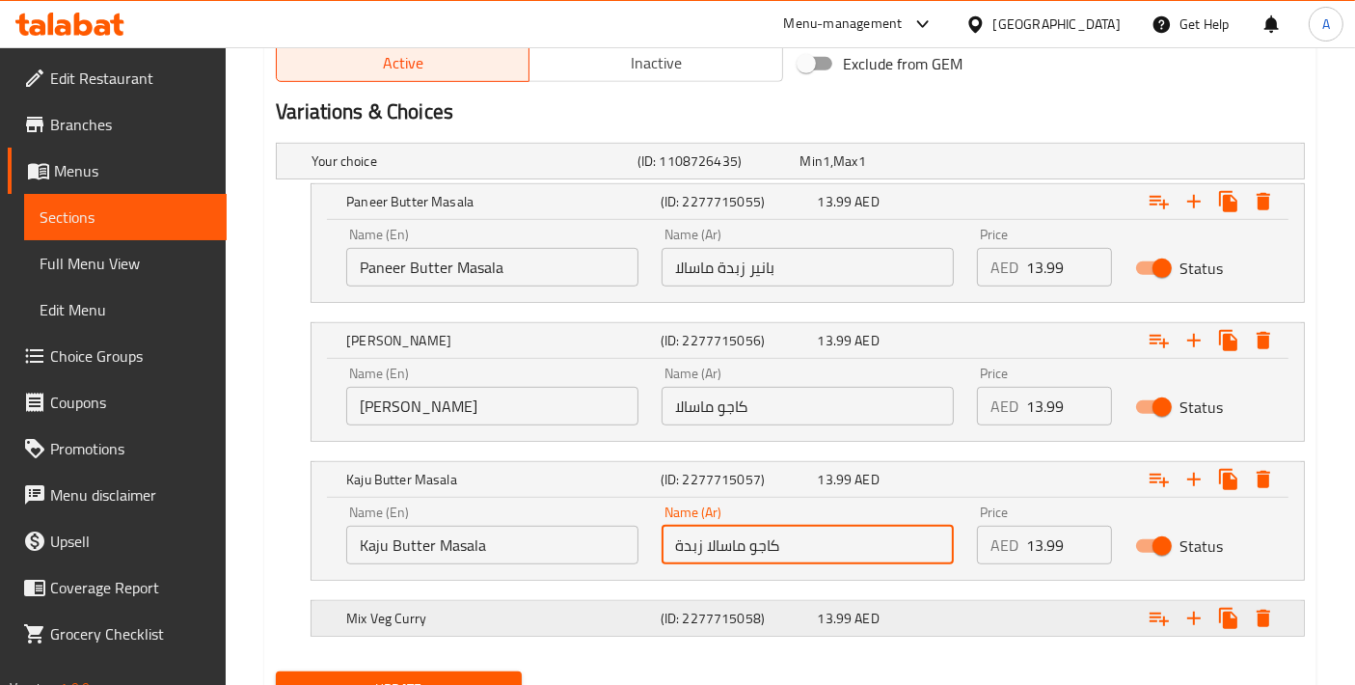
click at [488, 605] on div "Mix Veg Curry" at bounding box center [499, 618] width 315 height 27
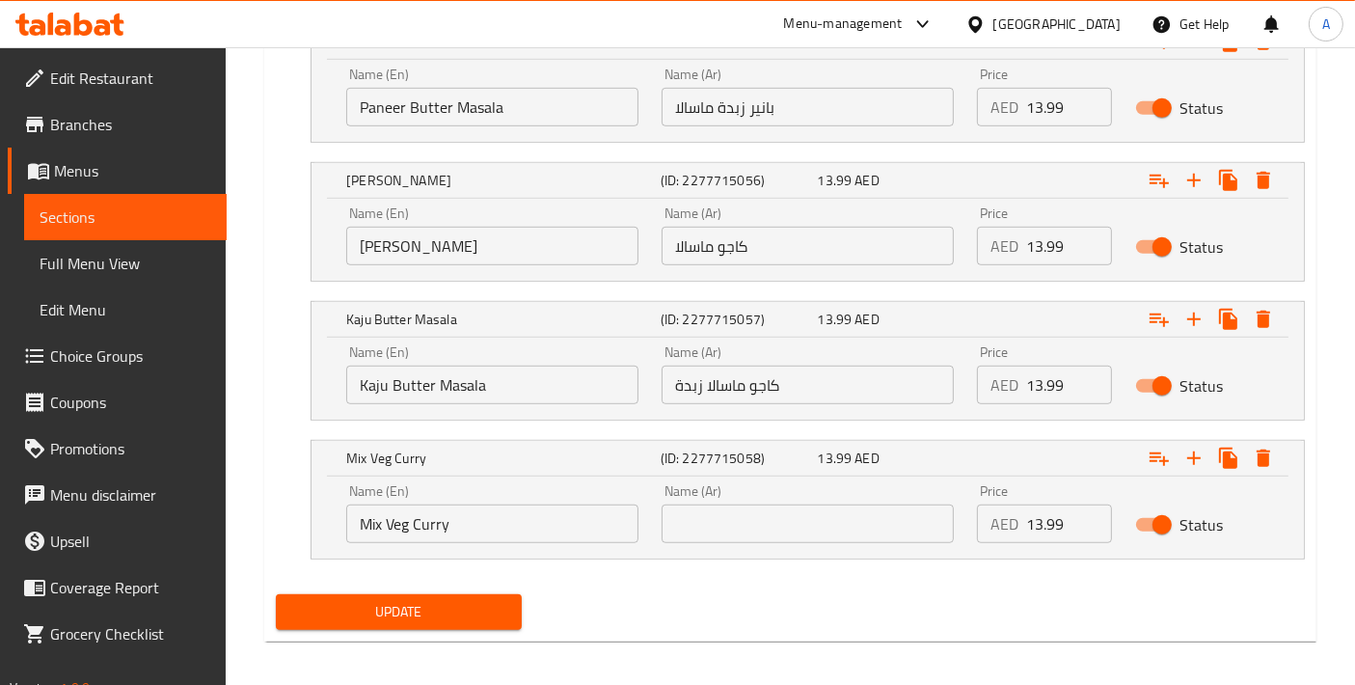
scroll to position [1189, 0]
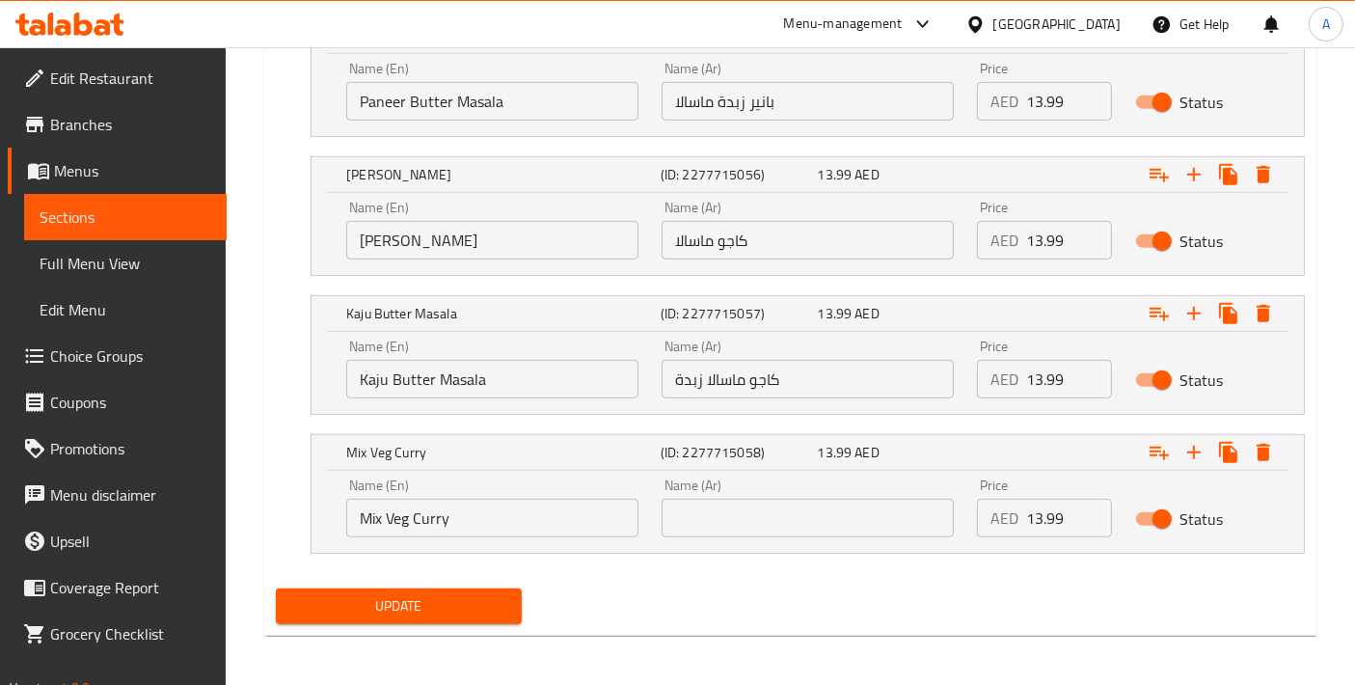
click at [565, 513] on input "Mix Veg Curry" at bounding box center [492, 518] width 292 height 39
click at [703, 512] on input "text" at bounding box center [808, 518] width 292 height 39
type input "كاري خضار مشكل"
click at [491, 599] on span "Update" at bounding box center [398, 606] width 215 height 24
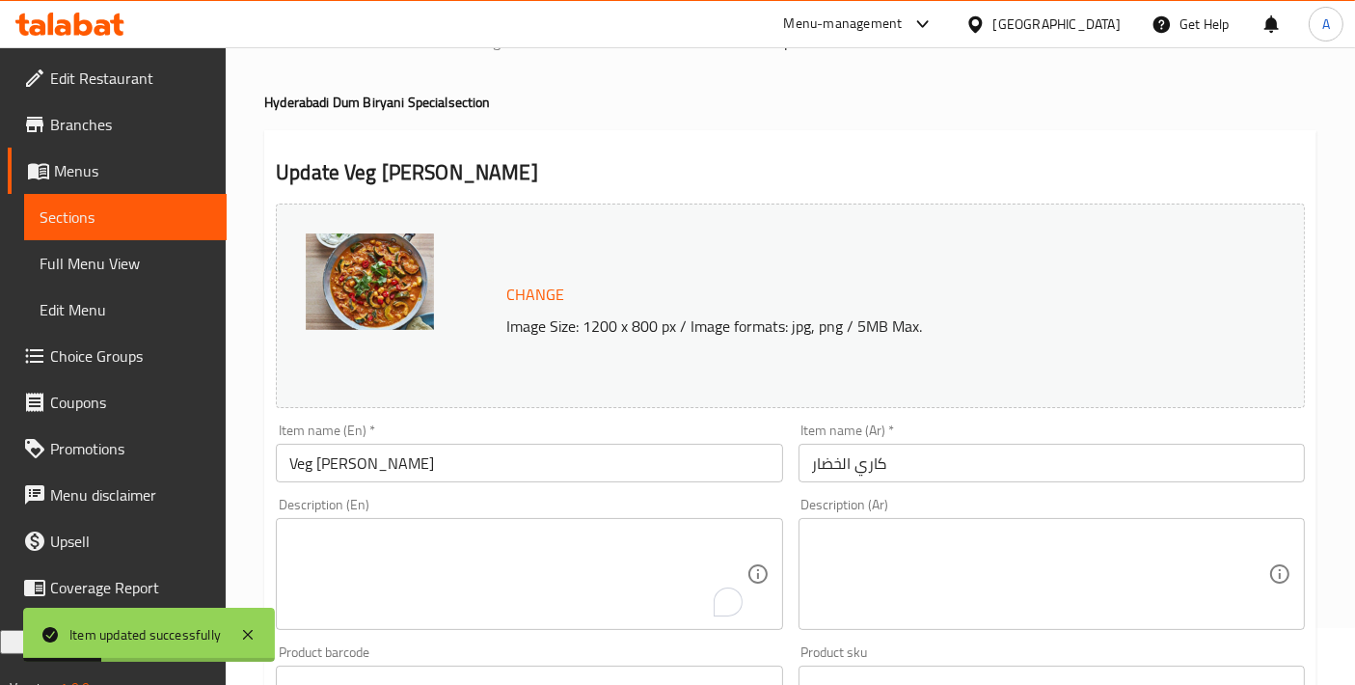
scroll to position [0, 0]
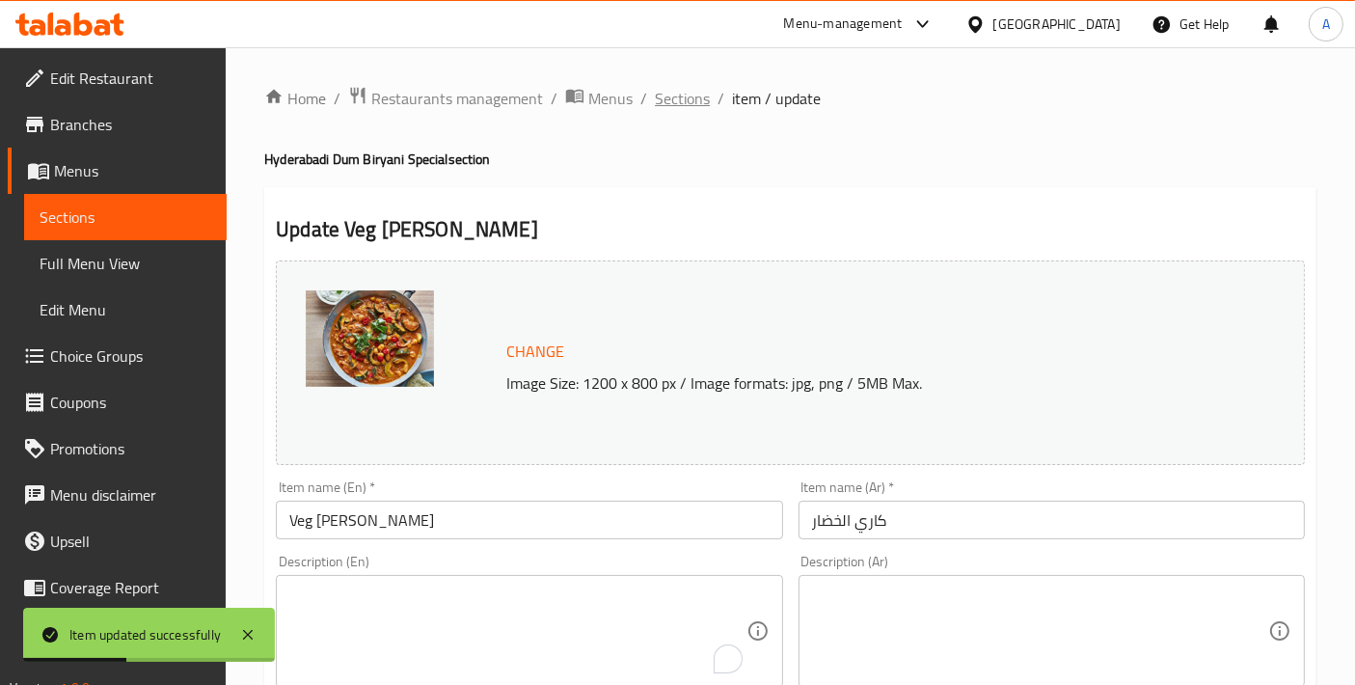
click at [675, 110] on span "Sections" at bounding box center [682, 98] width 55 height 23
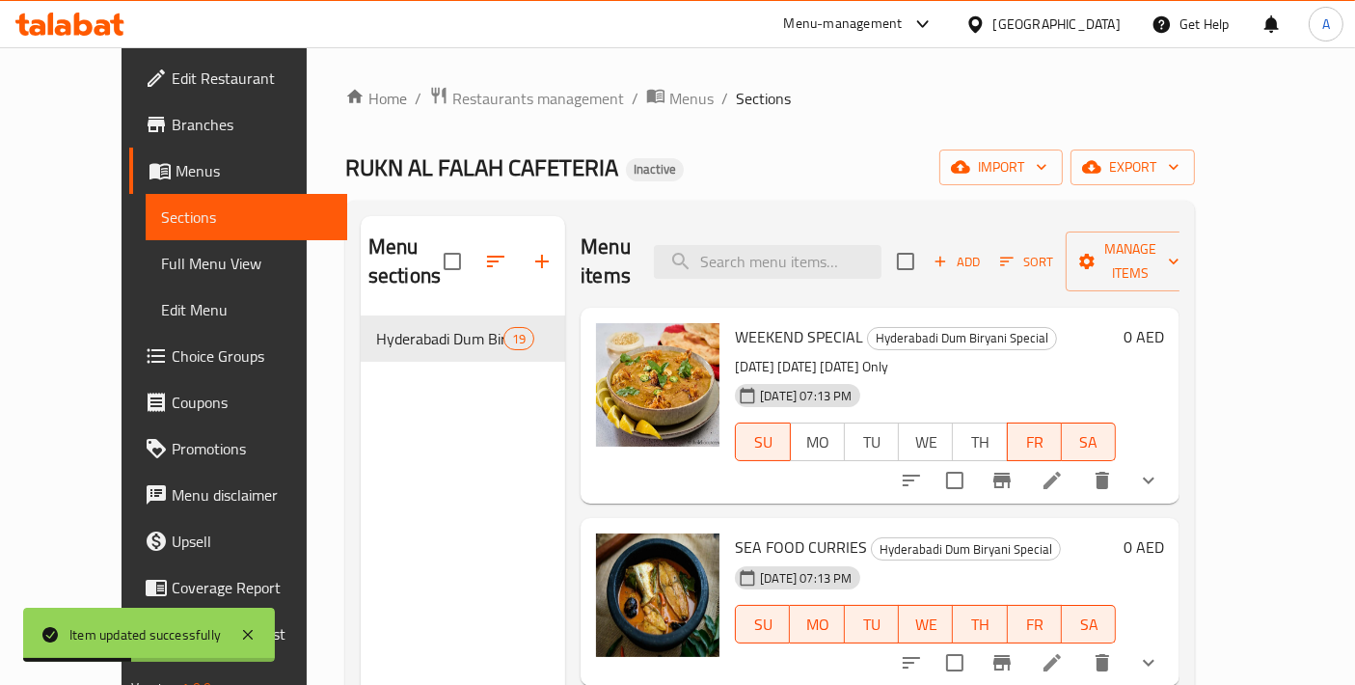
click at [736, 109] on span "Sections" at bounding box center [763, 98] width 55 height 23
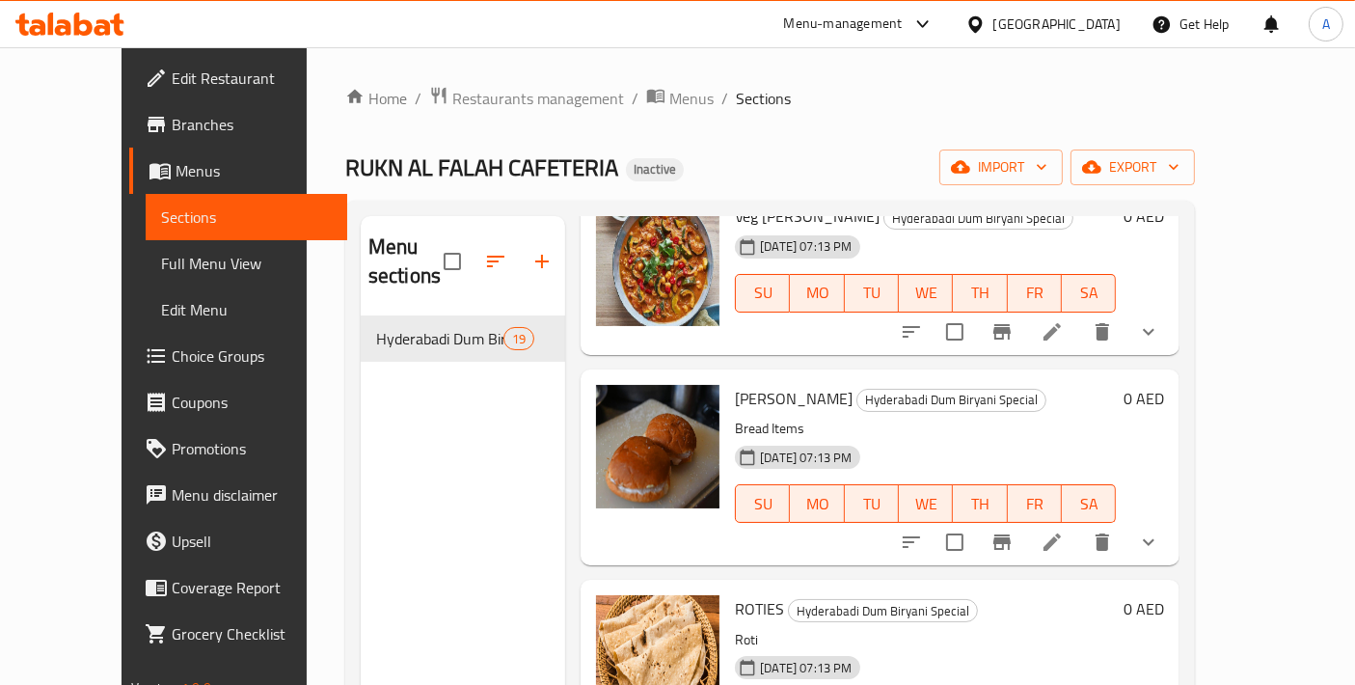
scroll to position [3001, 0]
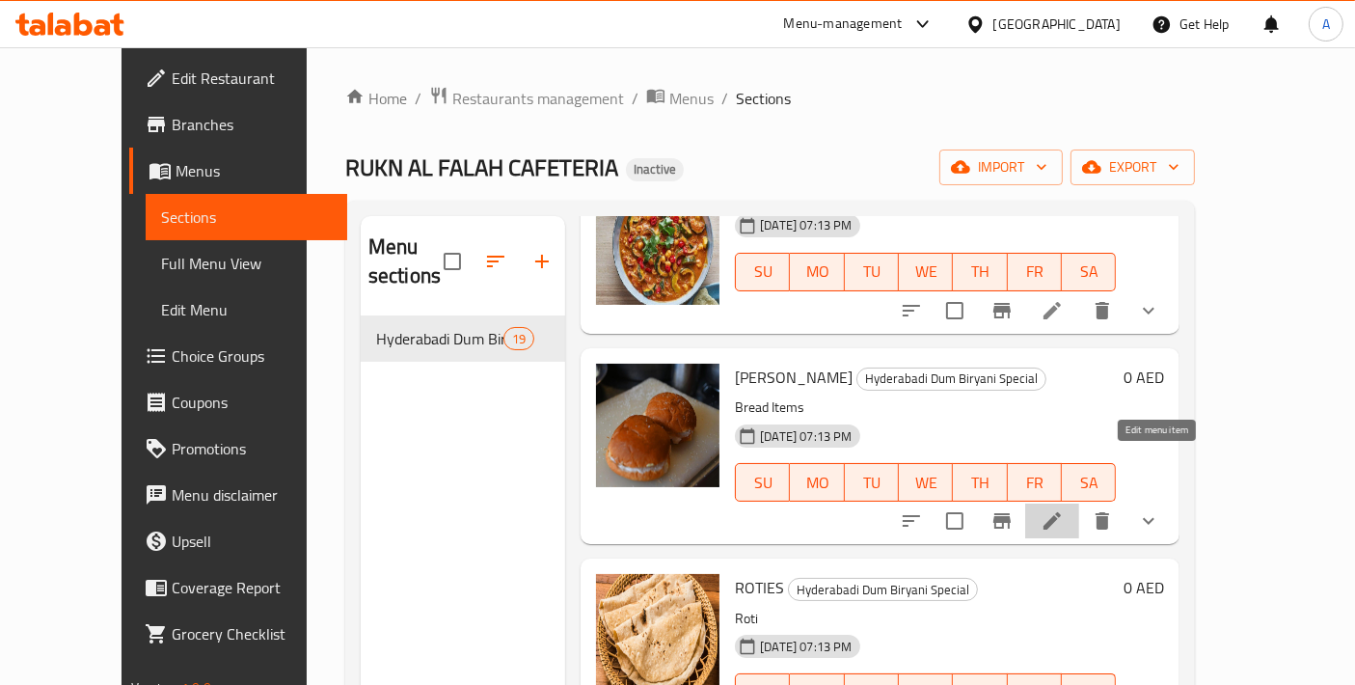
click at [1064, 509] on icon at bounding box center [1052, 520] width 23 height 23
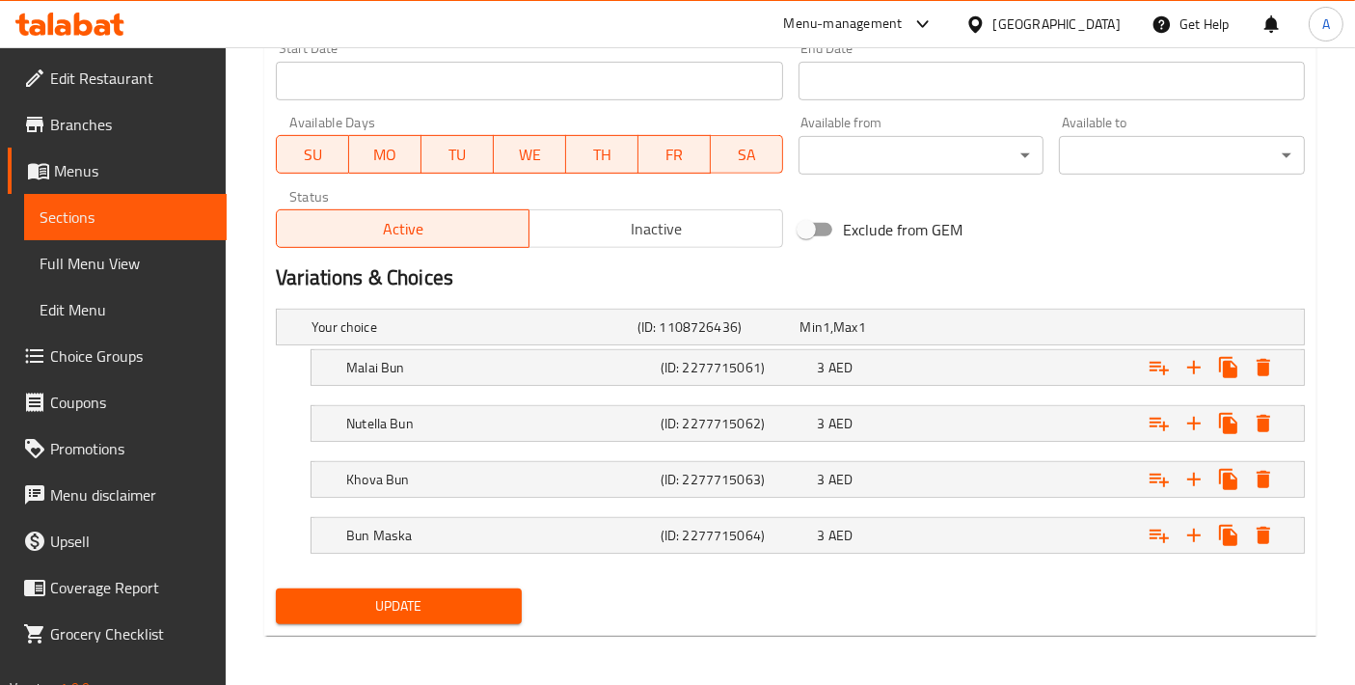
scroll to position [214, 0]
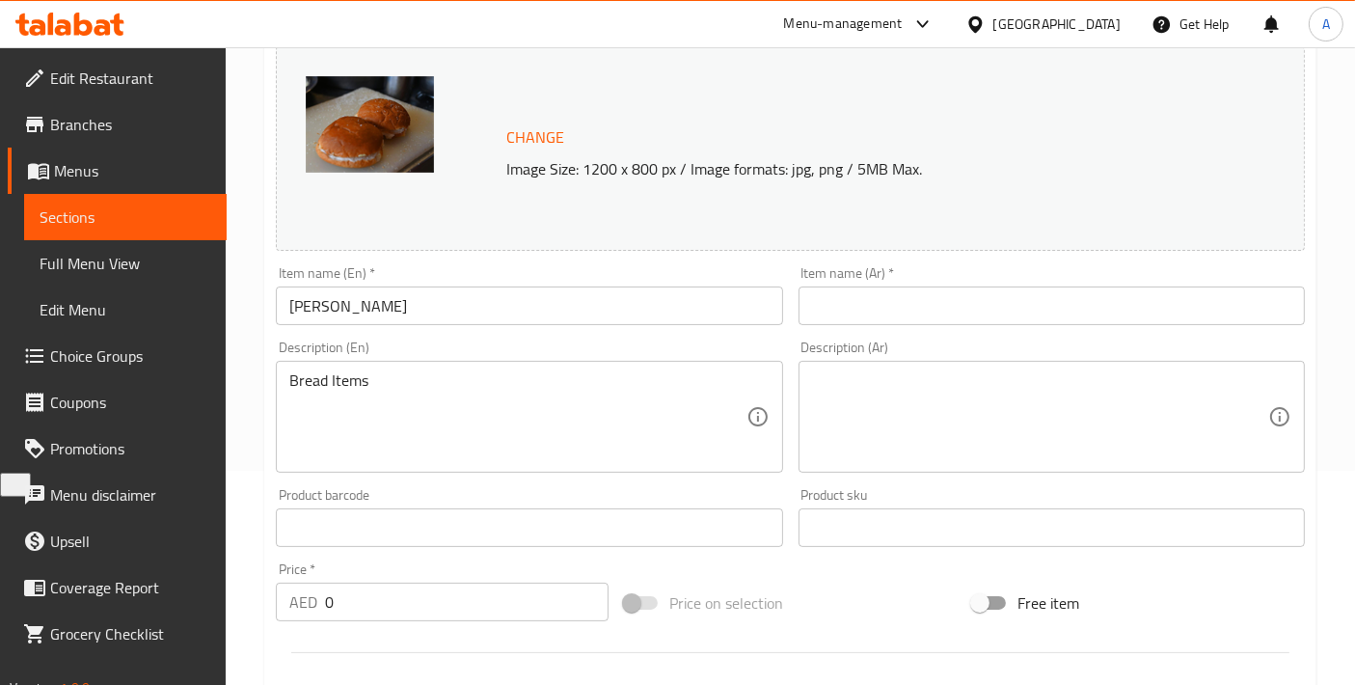
click at [515, 316] on input "SHANKS" at bounding box center [529, 306] width 506 height 39
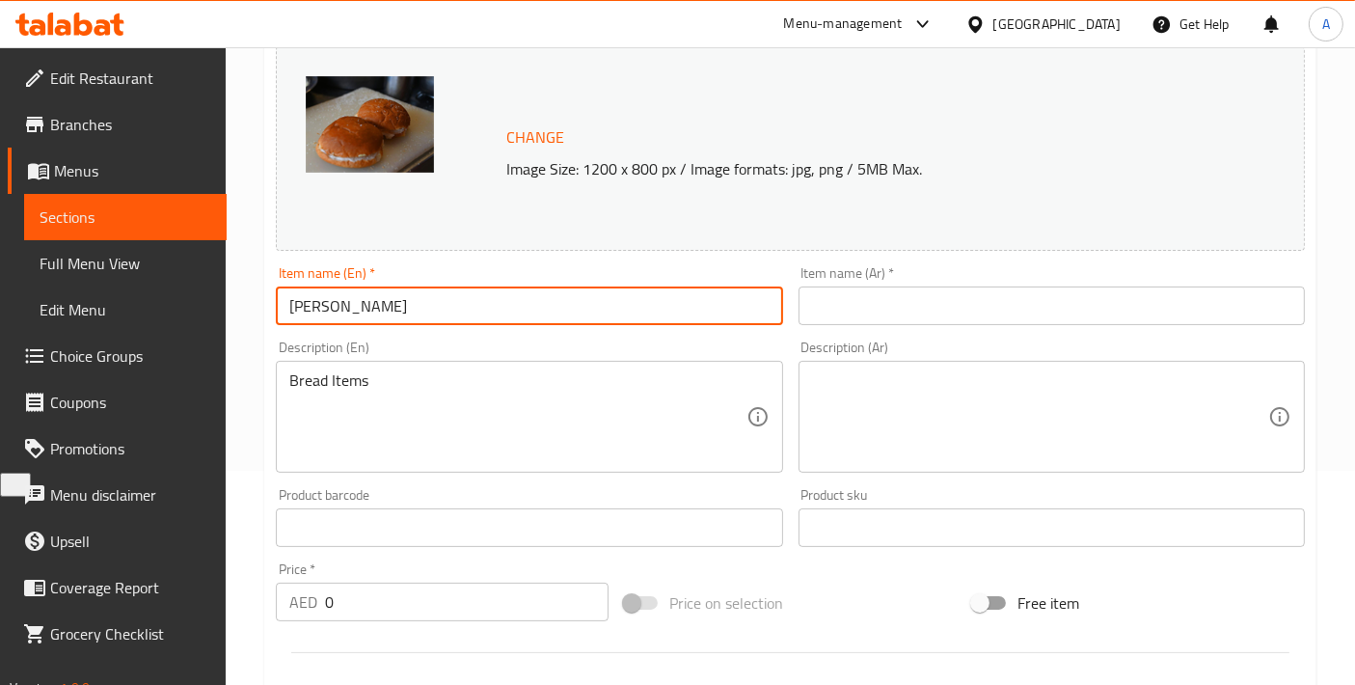
click at [515, 316] on input "SHANKS" at bounding box center [529, 306] width 506 height 39
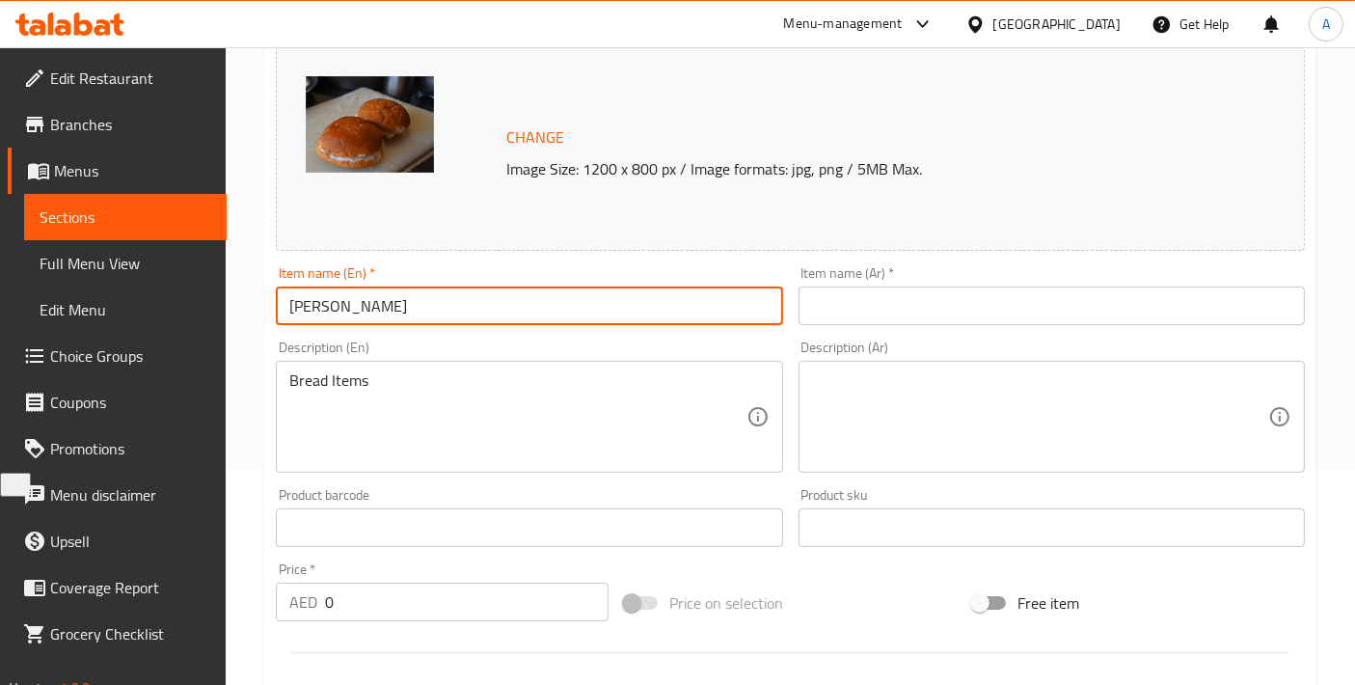
click at [515, 316] on input "SHANKS" at bounding box center [529, 306] width 506 height 39
click at [336, 311] on input "SHANKS" at bounding box center [529, 306] width 506 height 39
click at [305, 303] on input "SHANKS" at bounding box center [529, 306] width 506 height 39
drag, startPoint x: 298, startPoint y: 302, endPoint x: 390, endPoint y: 307, distance: 91.8
click at [390, 307] on input "SHANKS" at bounding box center [529, 306] width 506 height 39
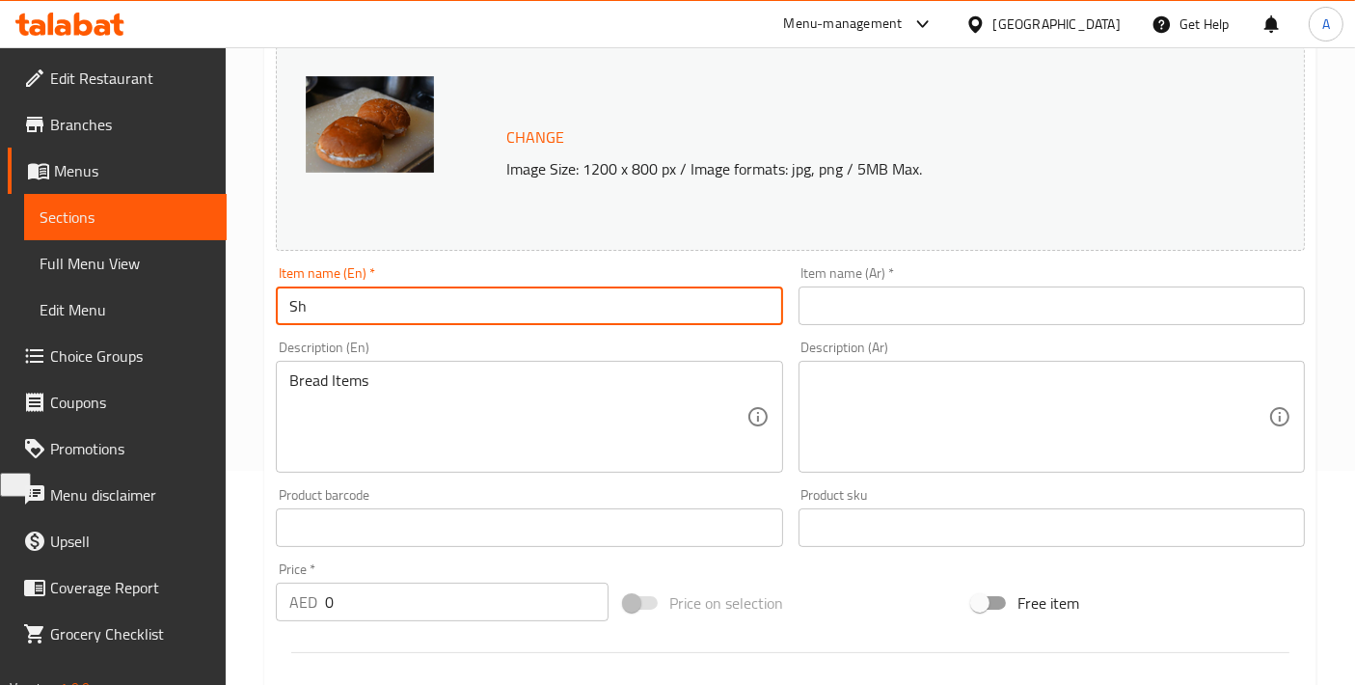
type input "S"
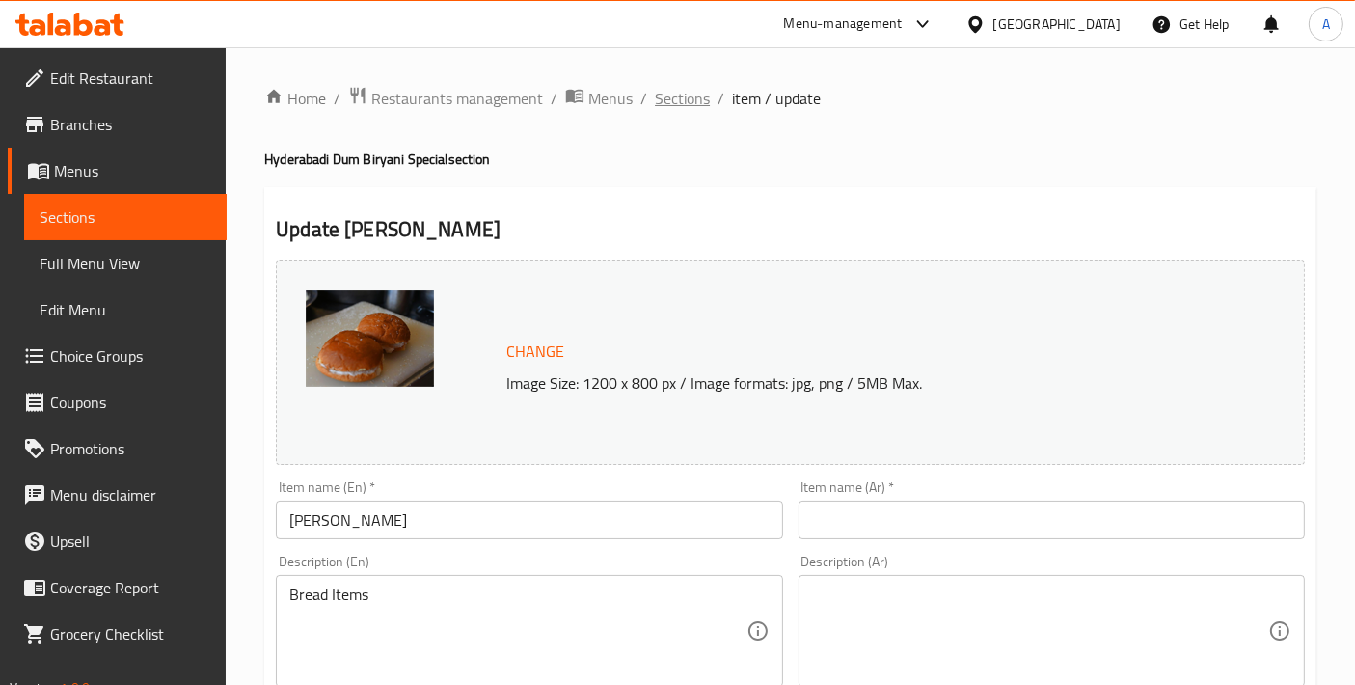
click at [683, 106] on span "Sections" at bounding box center [682, 98] width 55 height 23
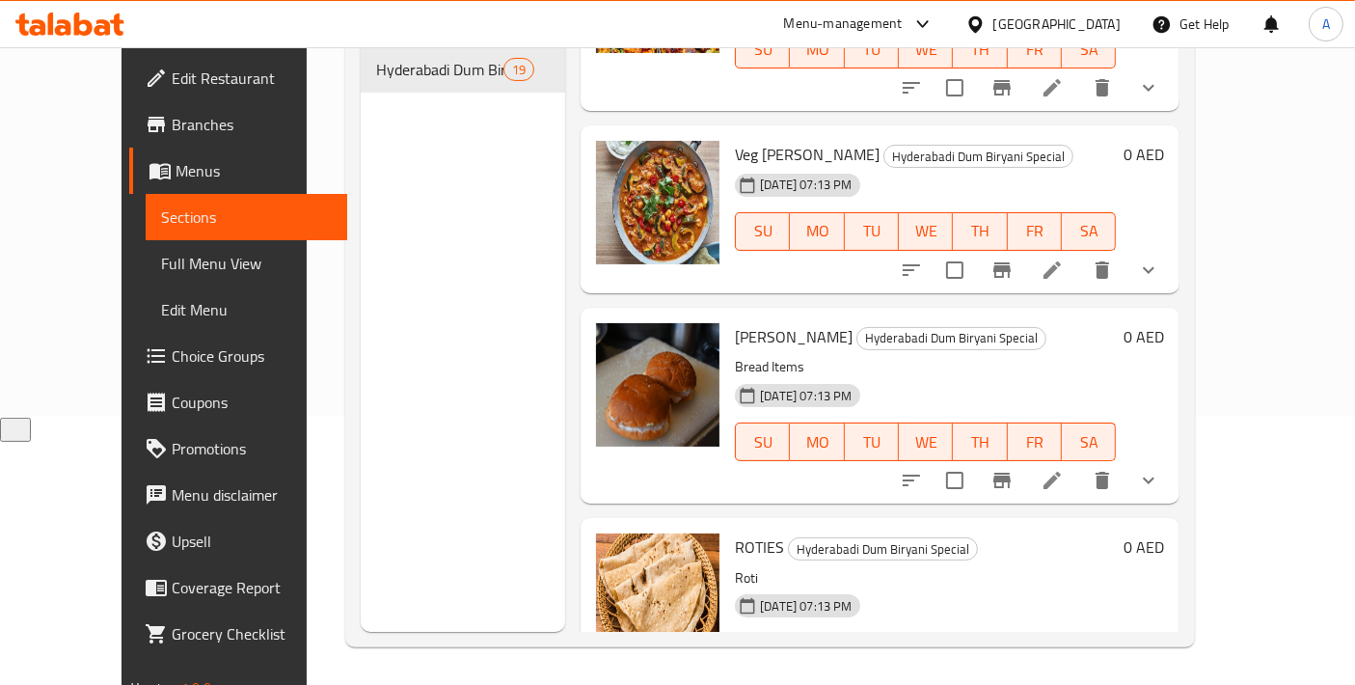
scroll to position [2793, 0]
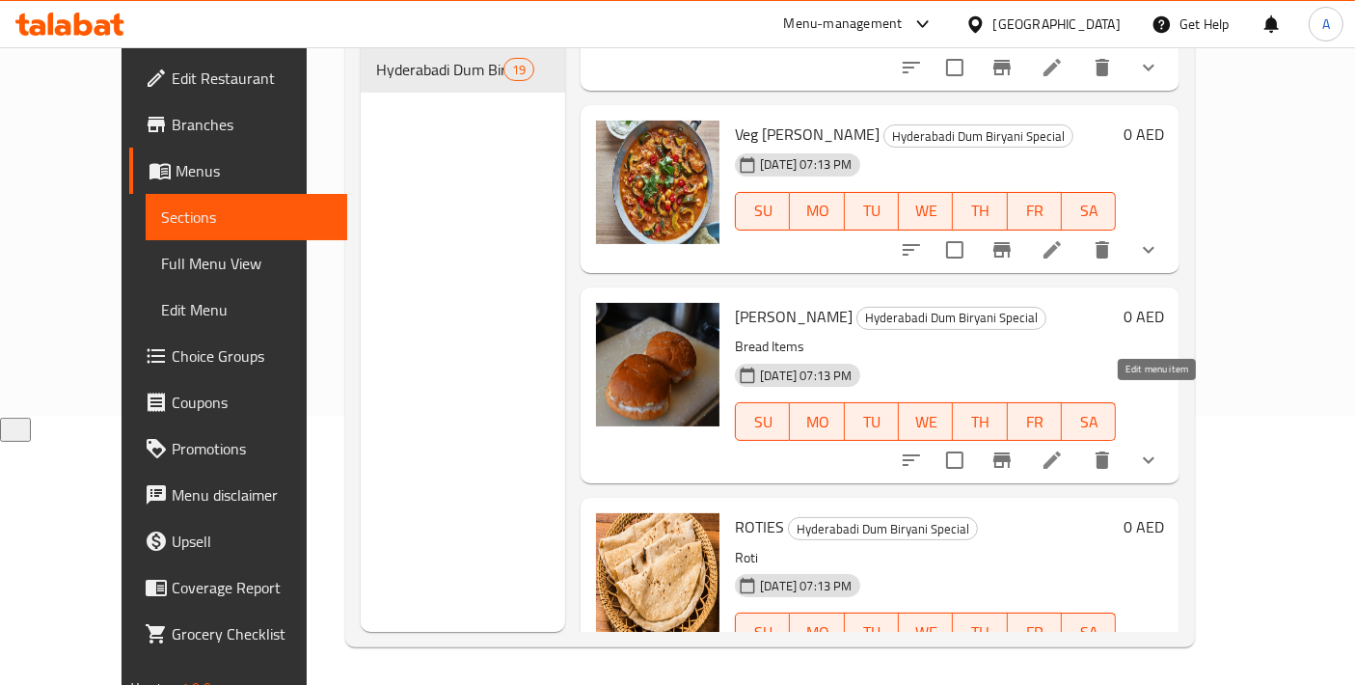
click at [1064, 449] on icon at bounding box center [1052, 460] width 23 height 23
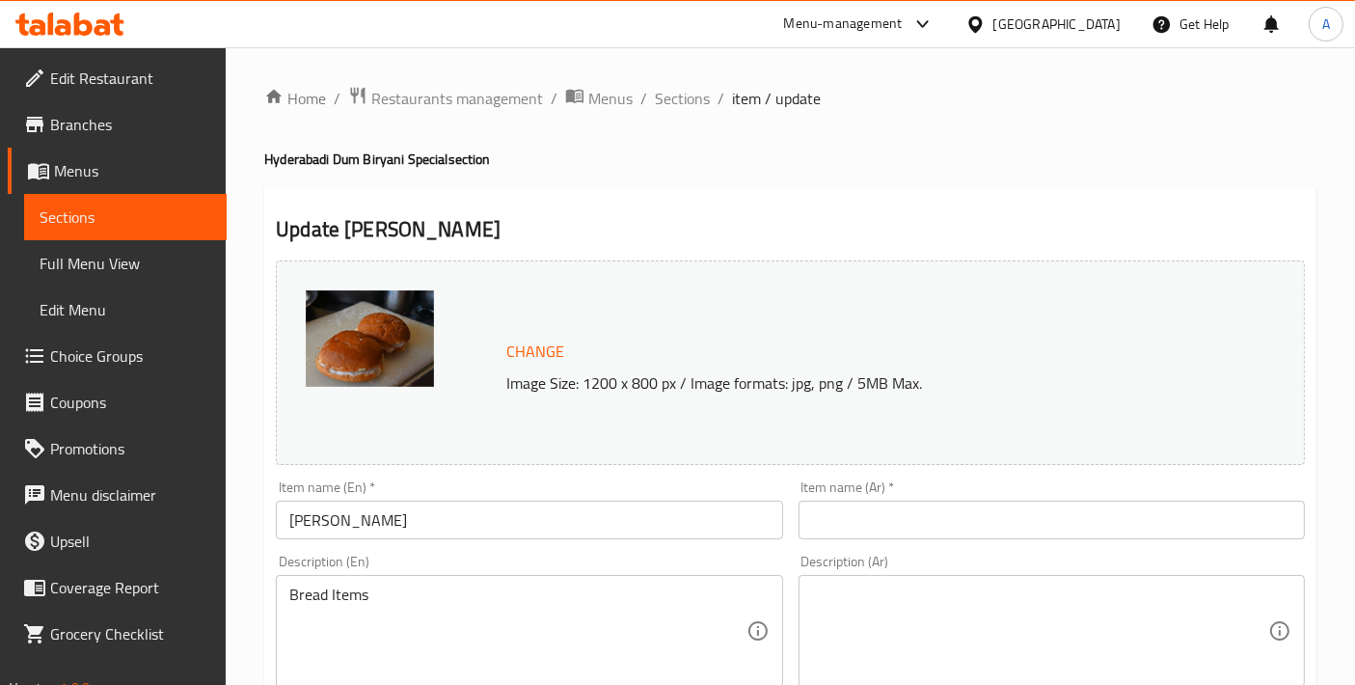
click at [405, 519] on input "SHANKS" at bounding box center [529, 520] width 506 height 39
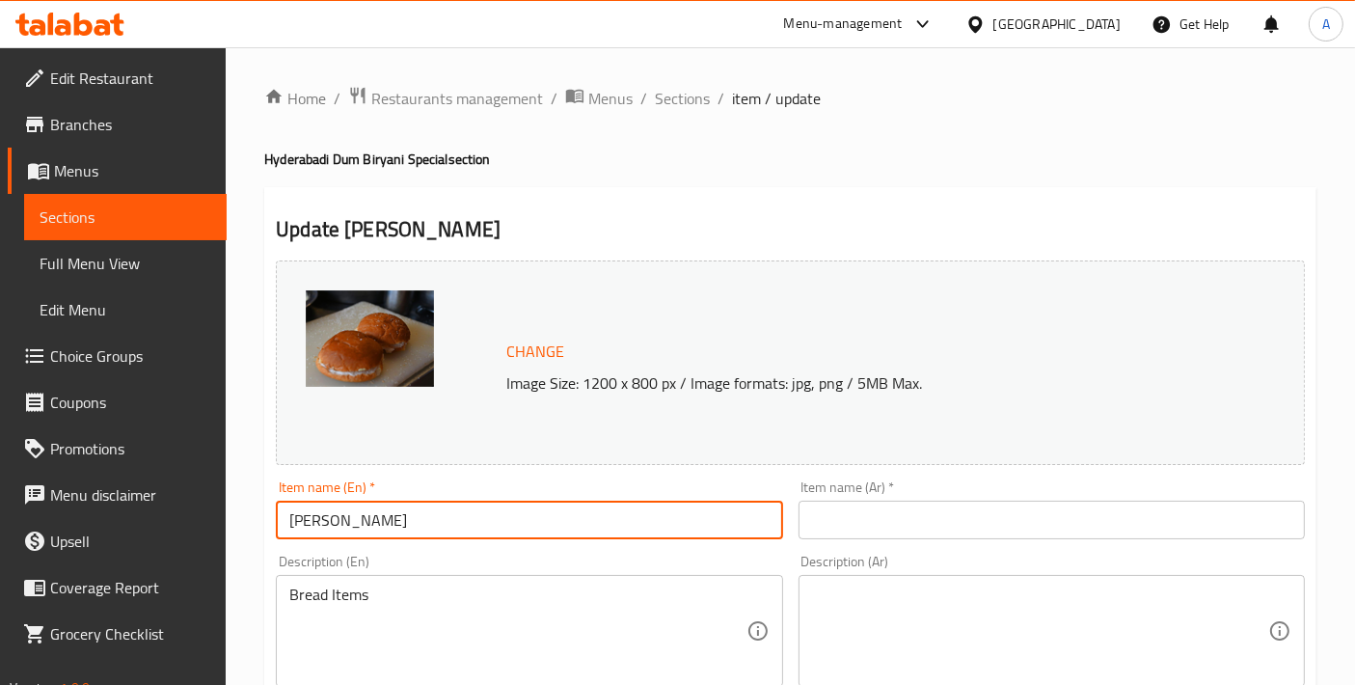
click at [405, 519] on input "SHANKS" at bounding box center [529, 520] width 506 height 39
drag, startPoint x: 451, startPoint y: 519, endPoint x: 129, endPoint y: 518, distance: 321.3
click at [89, 370] on link "Choice Groups" at bounding box center [117, 356] width 219 height 46
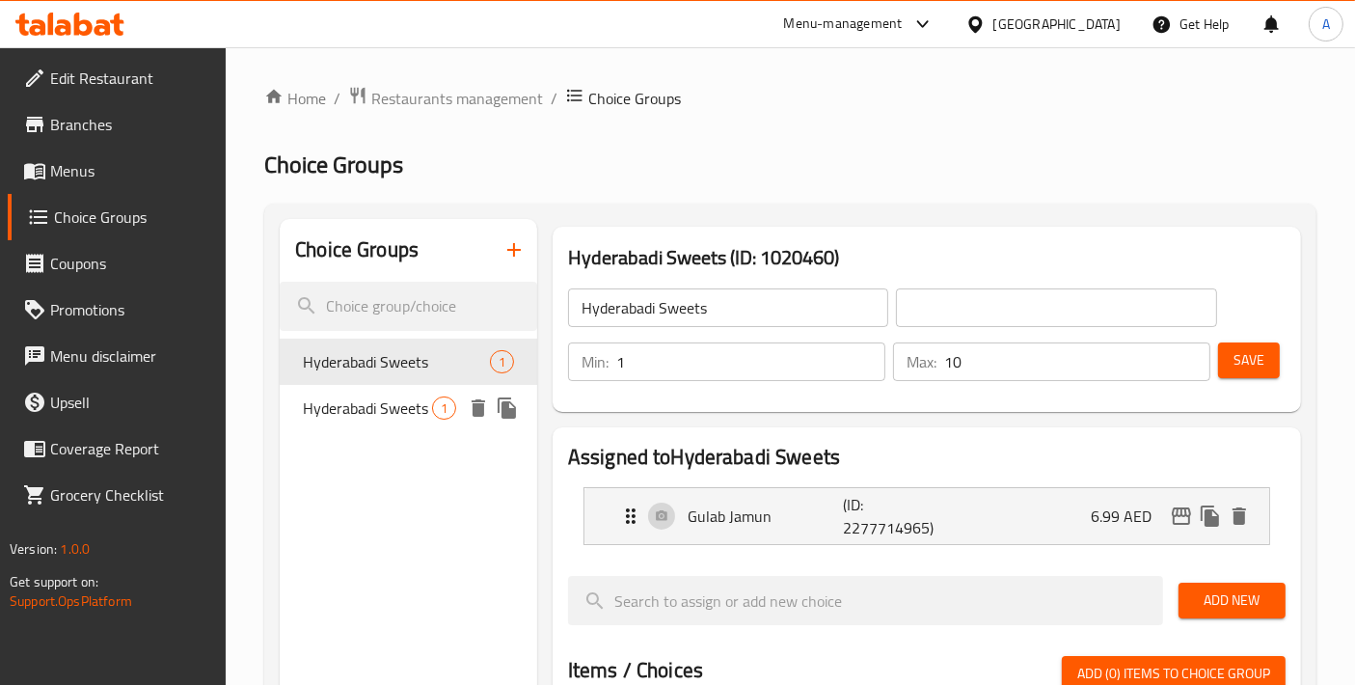
click at [363, 423] on div "Hyderabadi Sweets 1" at bounding box center [409, 408] width 258 height 46
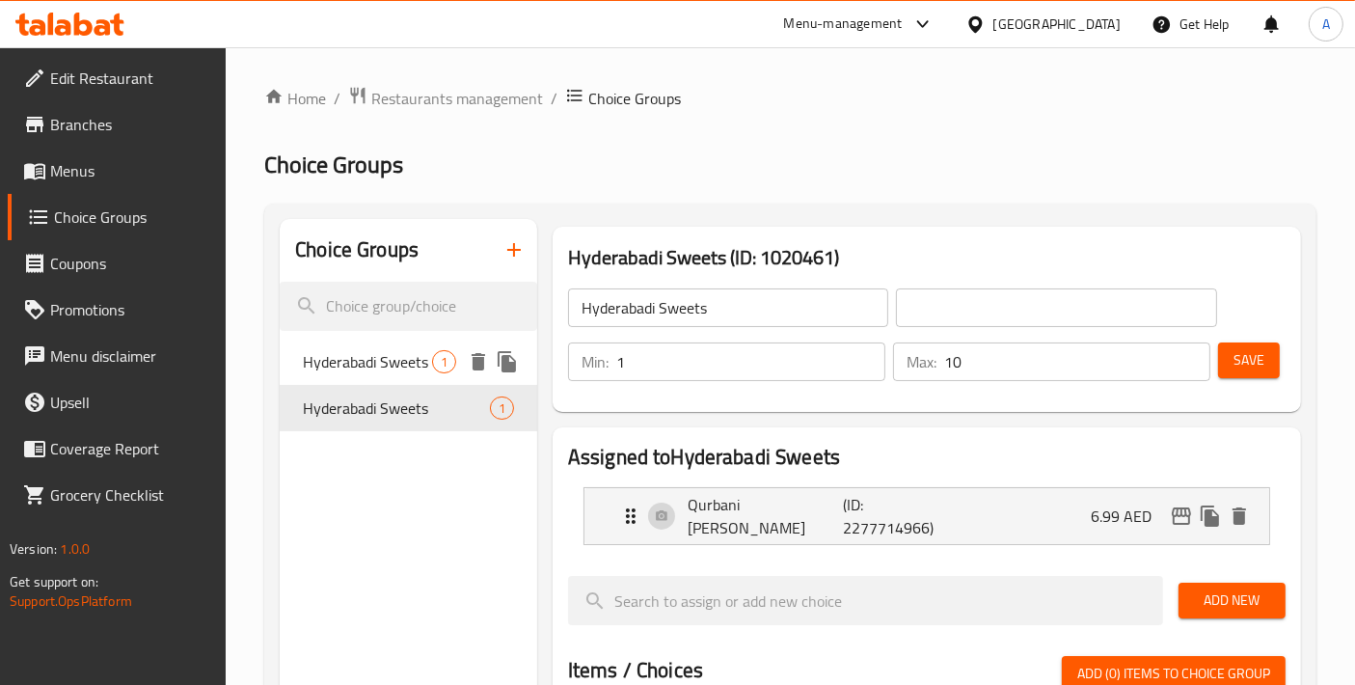
click at [375, 359] on span "Hyderabadi Sweets" at bounding box center [367, 361] width 129 height 23
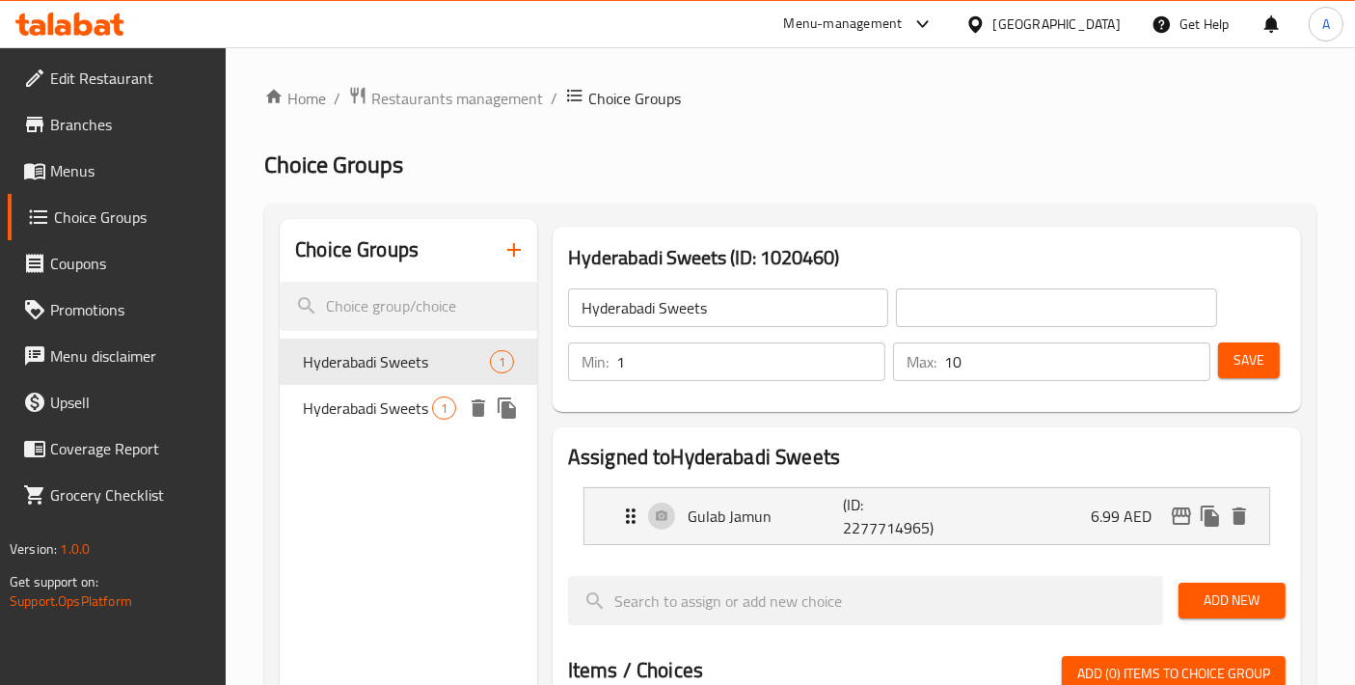
click at [351, 405] on span "Hyderabadi Sweets" at bounding box center [367, 408] width 129 height 23
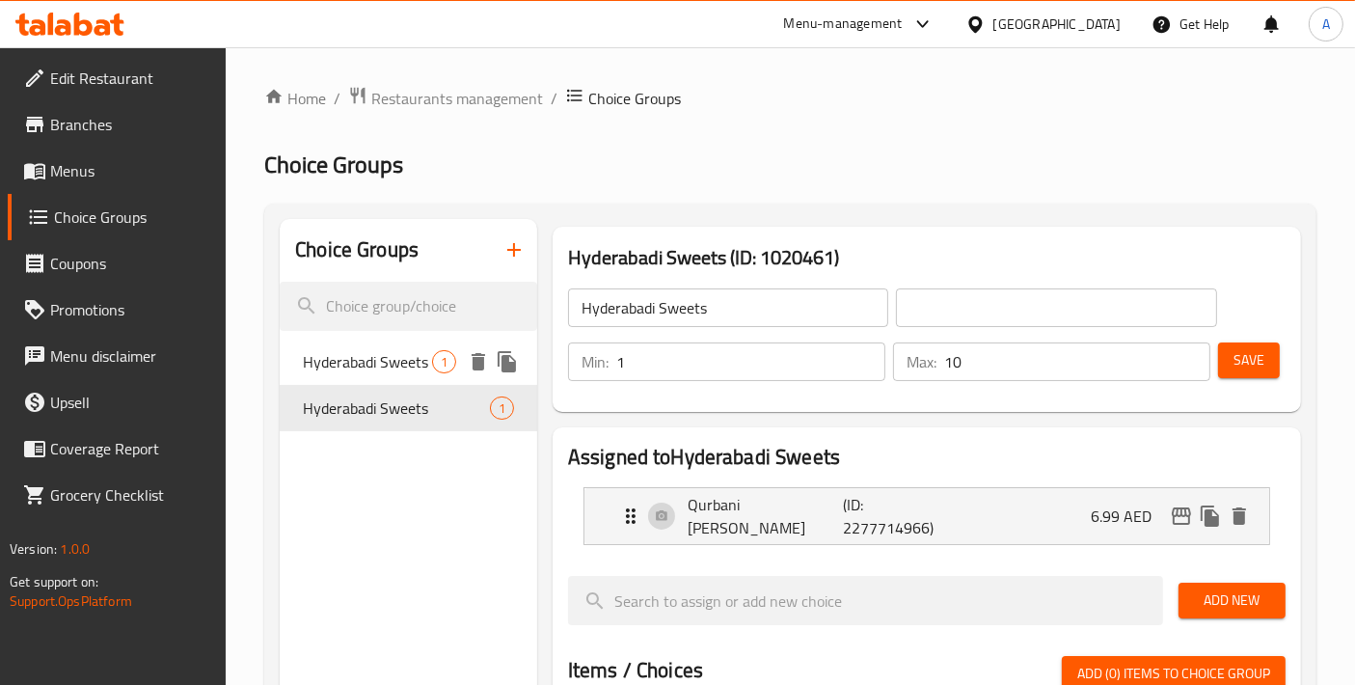
click at [363, 357] on span "Hyderabadi Sweets" at bounding box center [367, 361] width 129 height 23
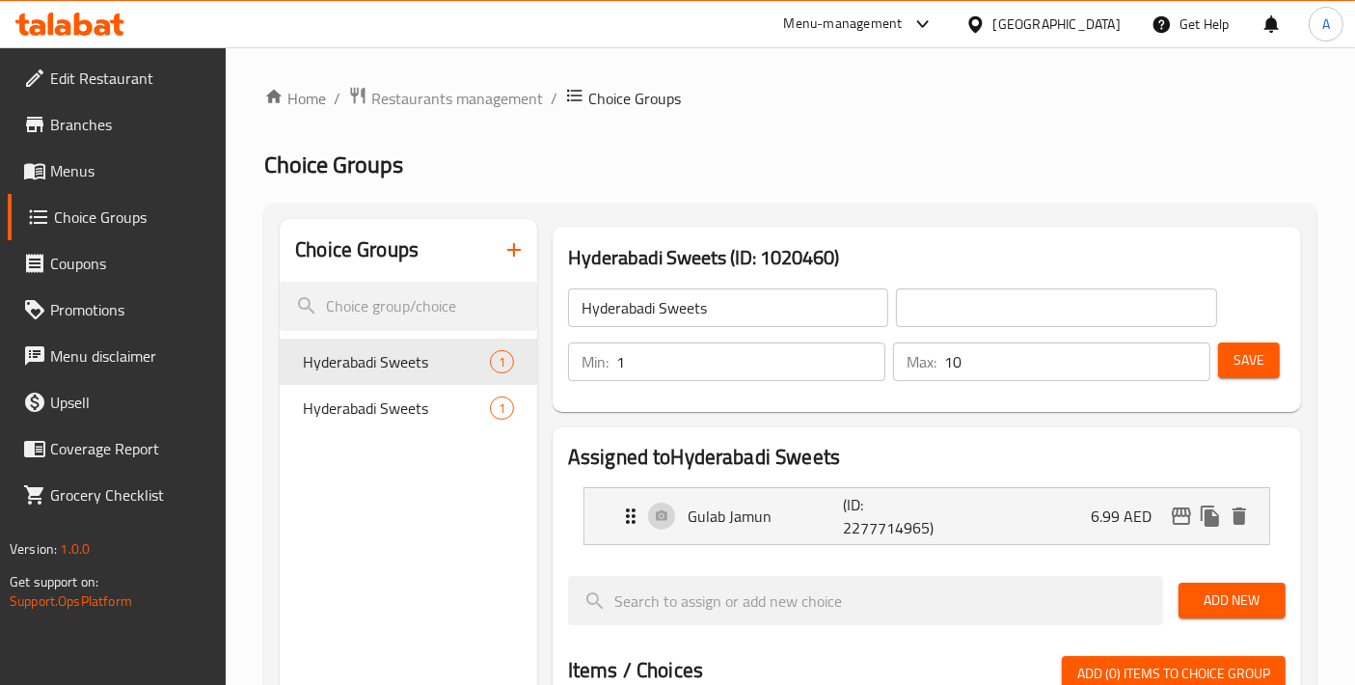
click at [115, 173] on span "Menus" at bounding box center [130, 170] width 161 height 23
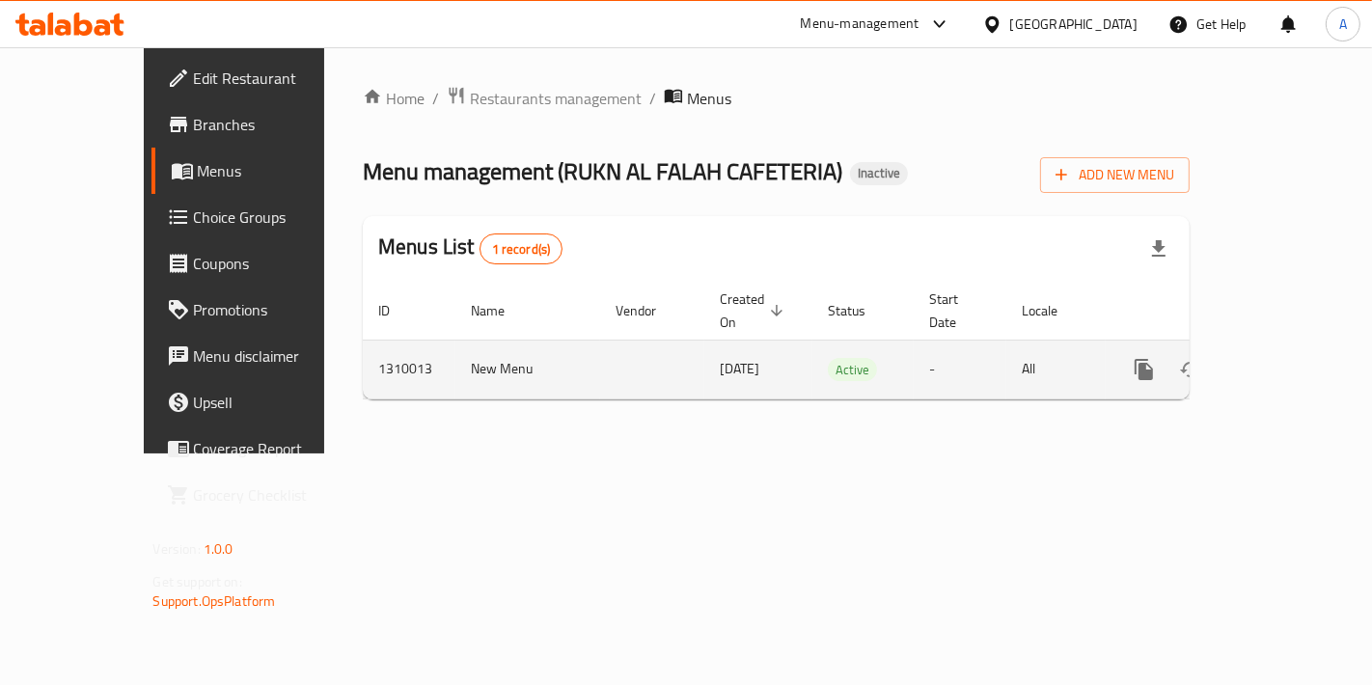
click at [1287, 358] on icon "enhanced table" at bounding box center [1283, 369] width 23 height 23
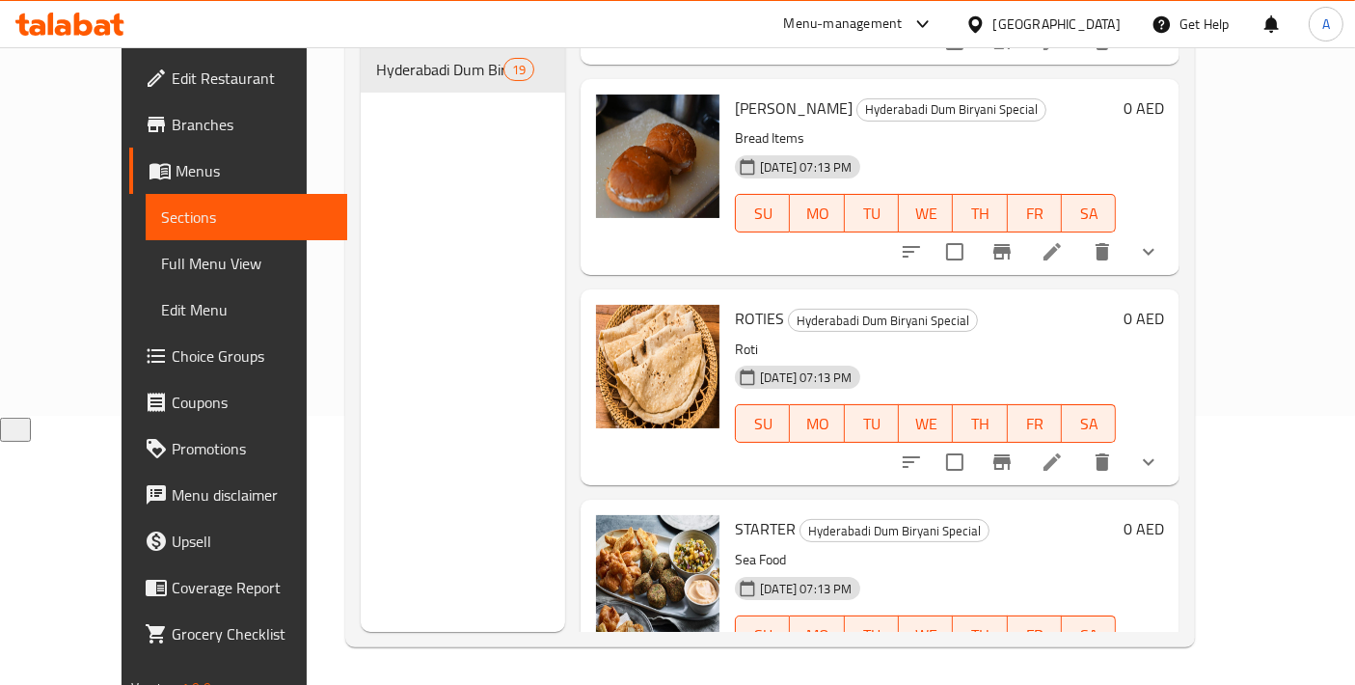
scroll to position [2786, 0]
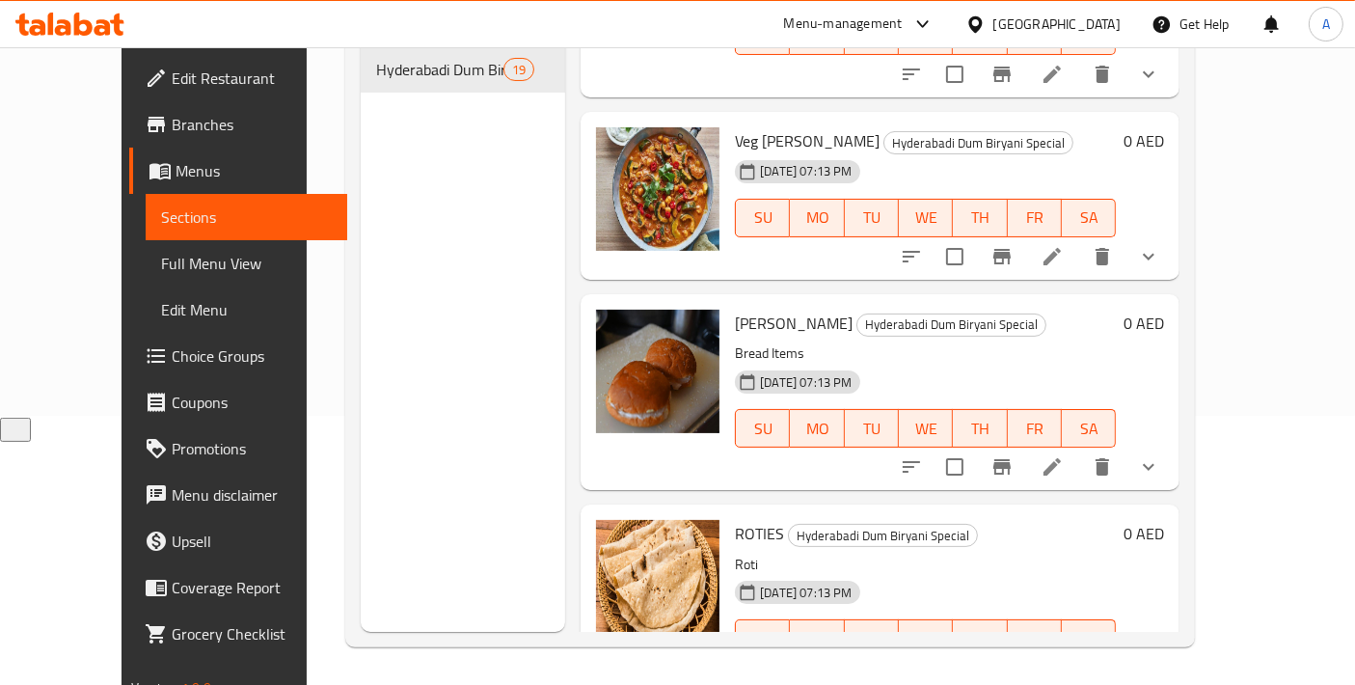
click at [1064, 455] on icon at bounding box center [1052, 466] width 23 height 23
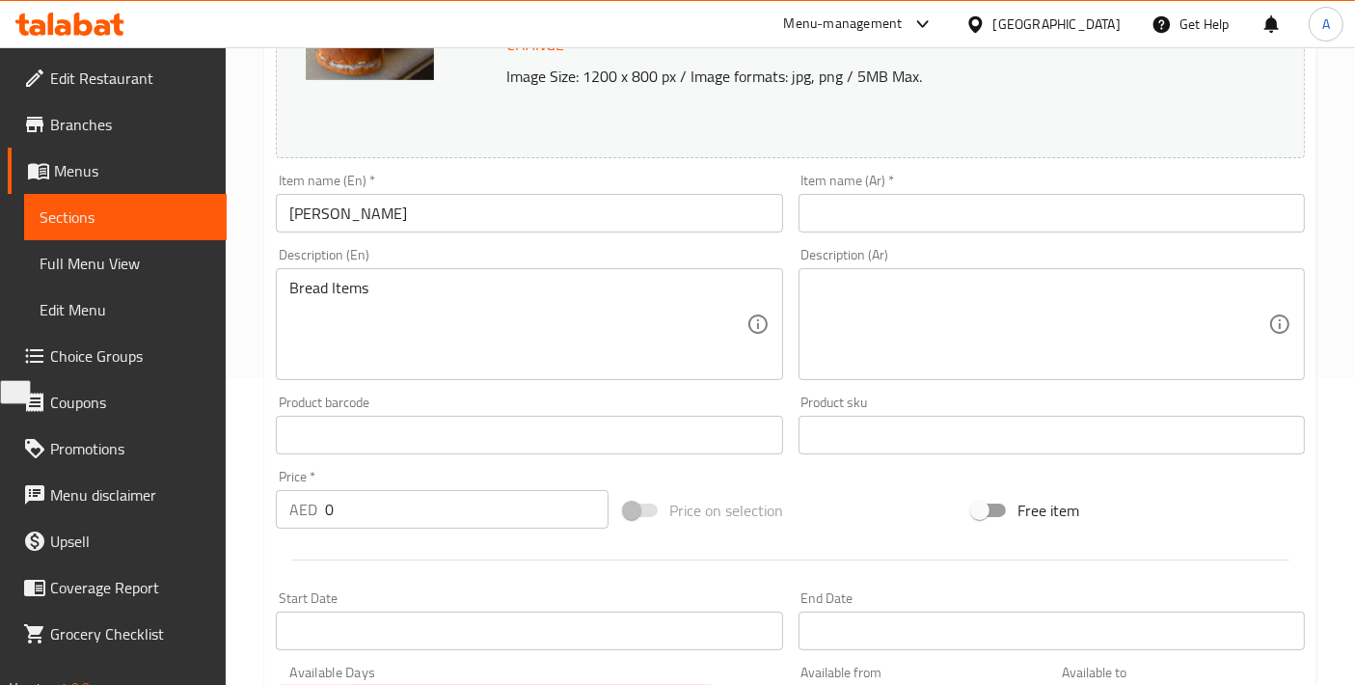
scroll to position [214, 0]
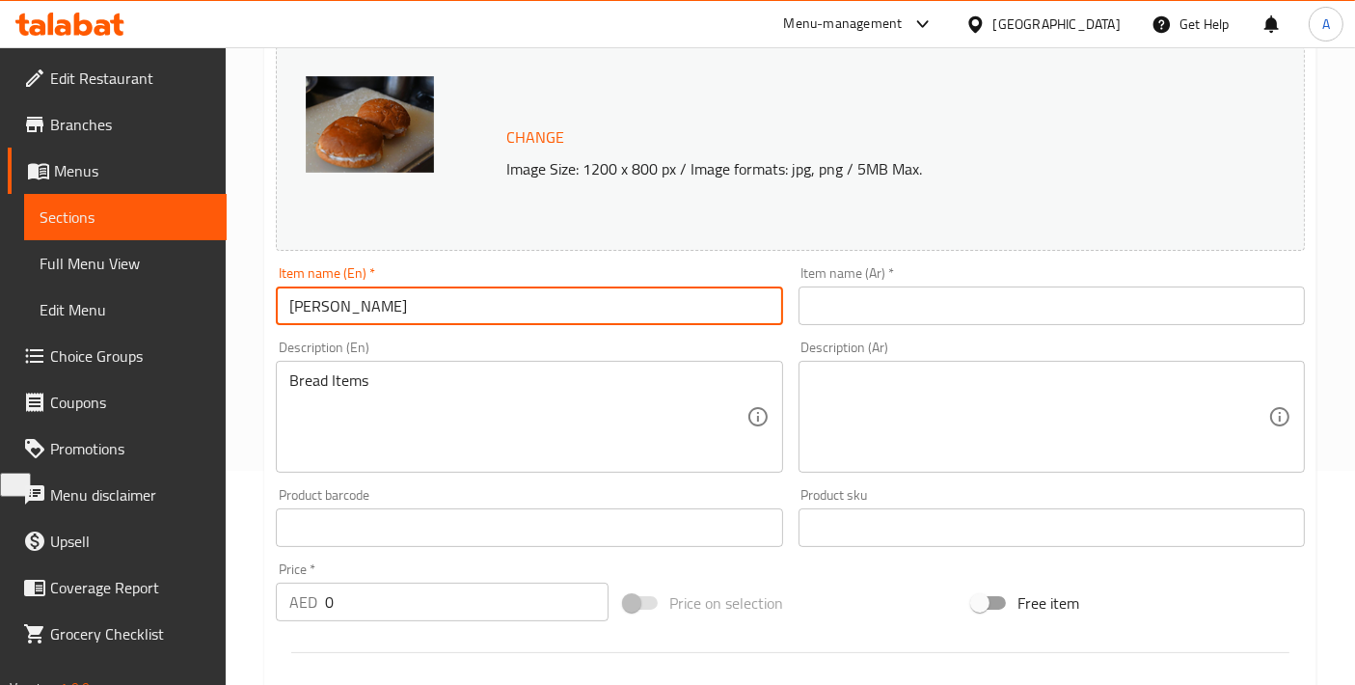
click at [366, 315] on input "SHANKS" at bounding box center [529, 306] width 506 height 39
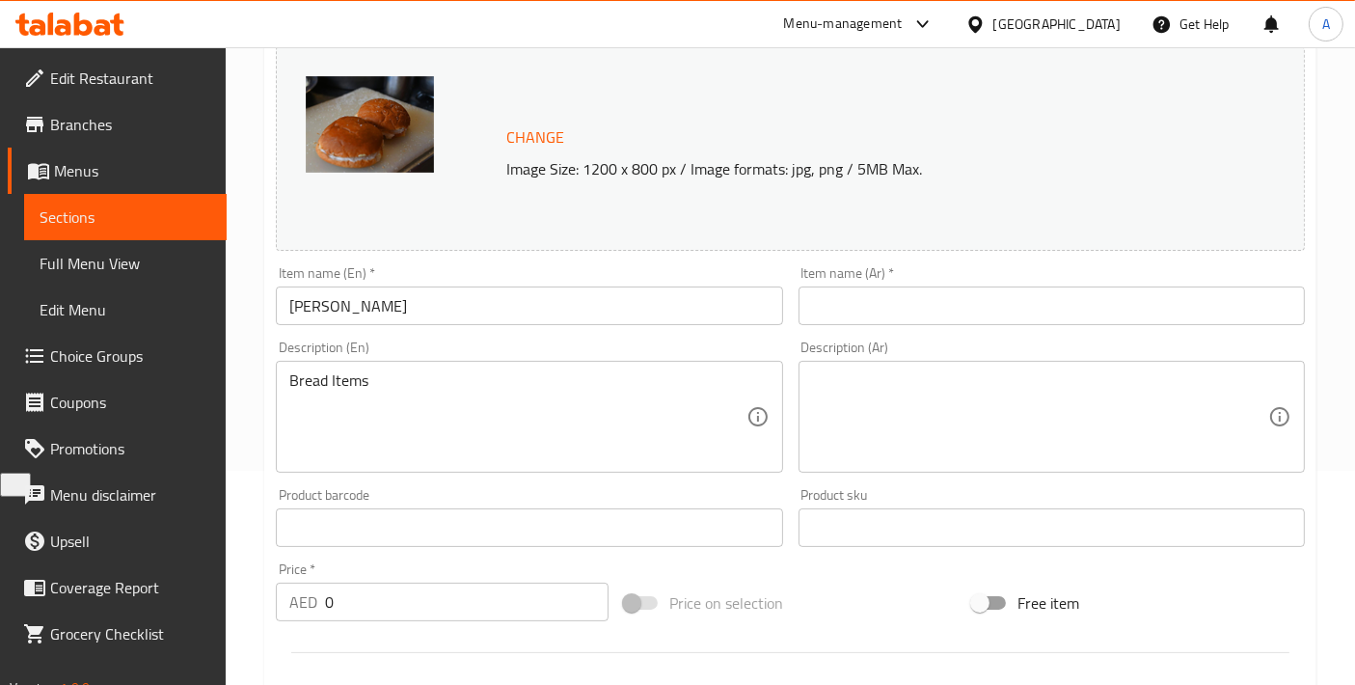
click at [450, 319] on input "SHANKS" at bounding box center [529, 306] width 506 height 39
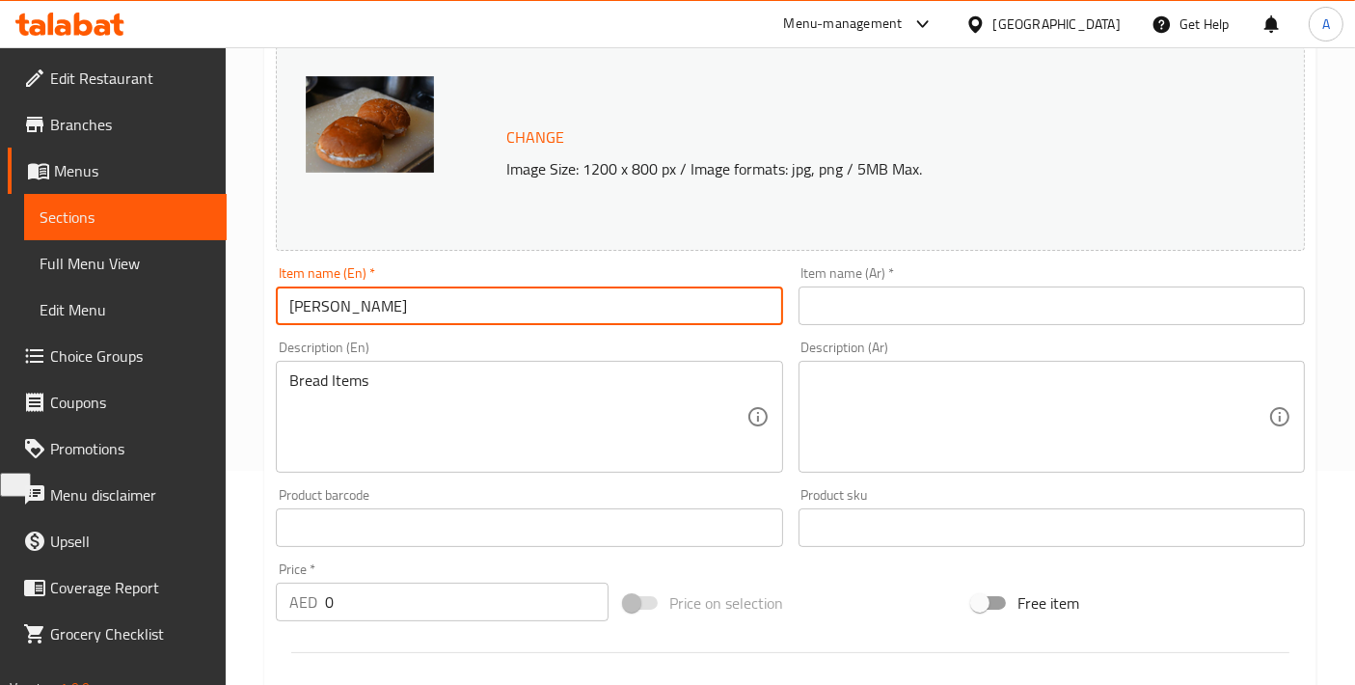
click at [450, 319] on input "SHANKS" at bounding box center [529, 306] width 506 height 39
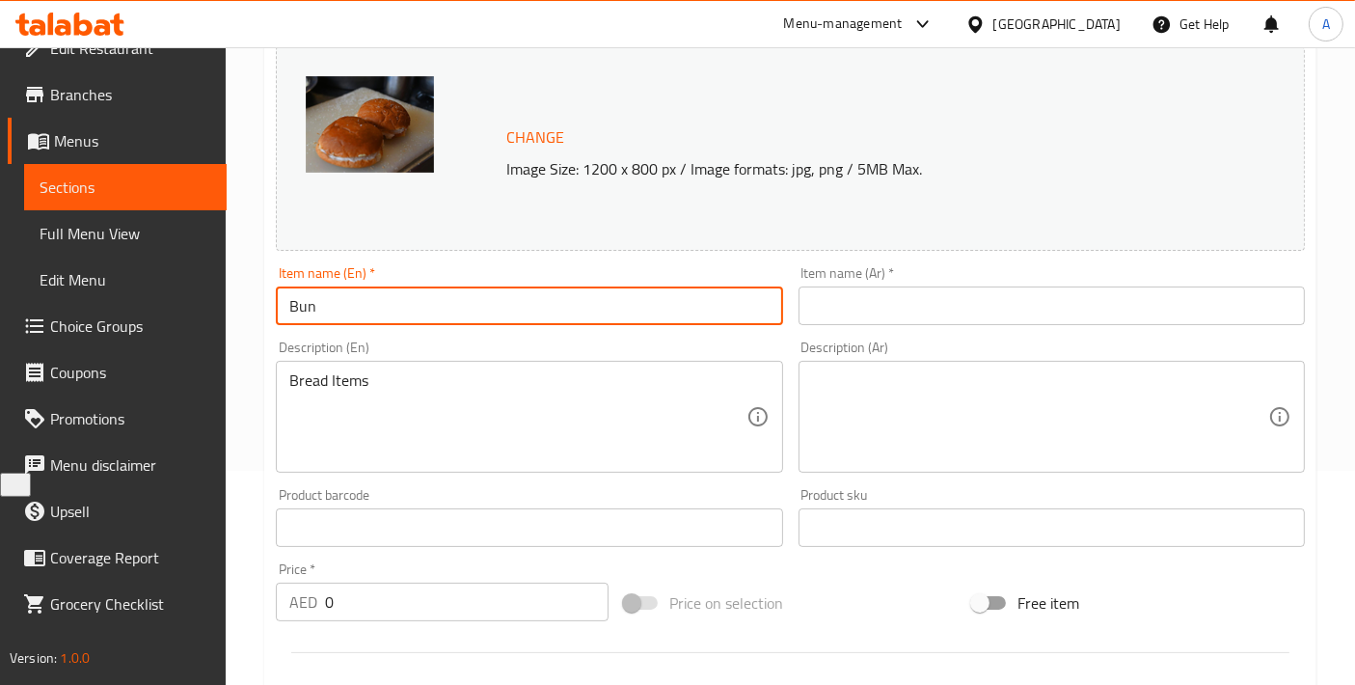
type input "Bun"
click at [851, 324] on input "text" at bounding box center [1052, 306] width 506 height 39
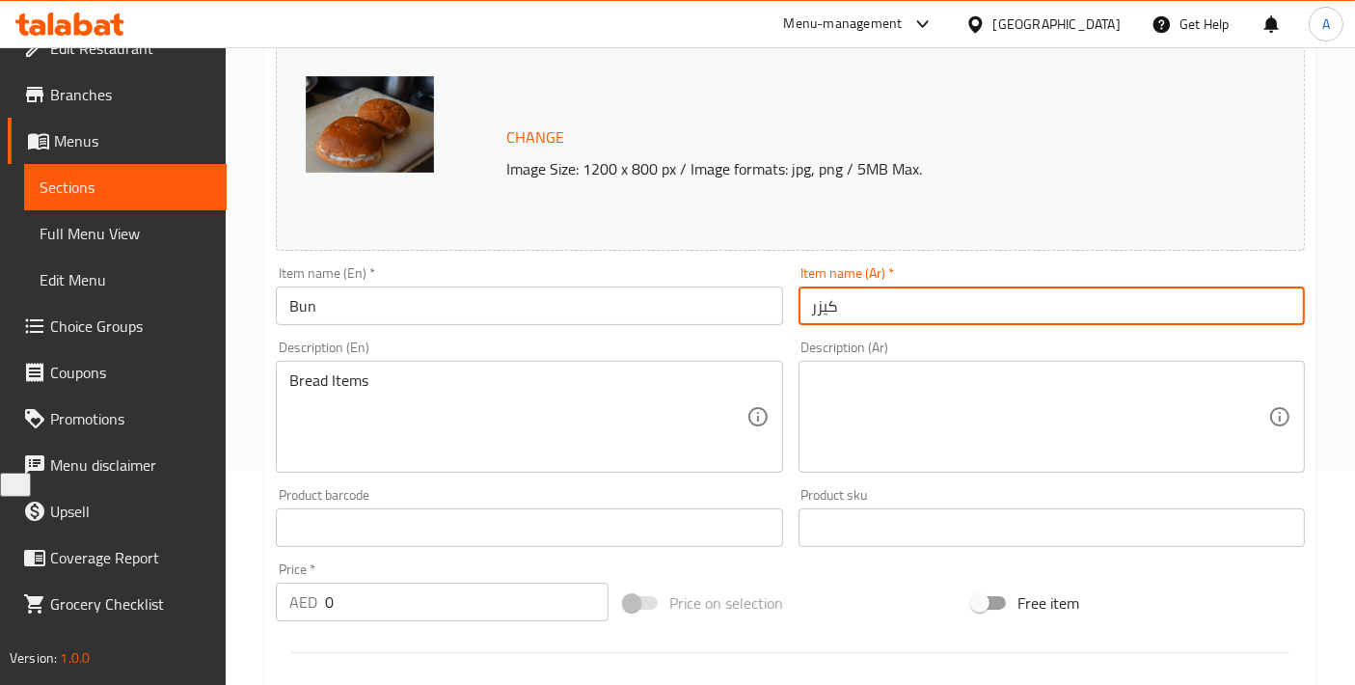
type input "كيزر"
click at [866, 397] on textarea at bounding box center [1040, 417] width 456 height 92
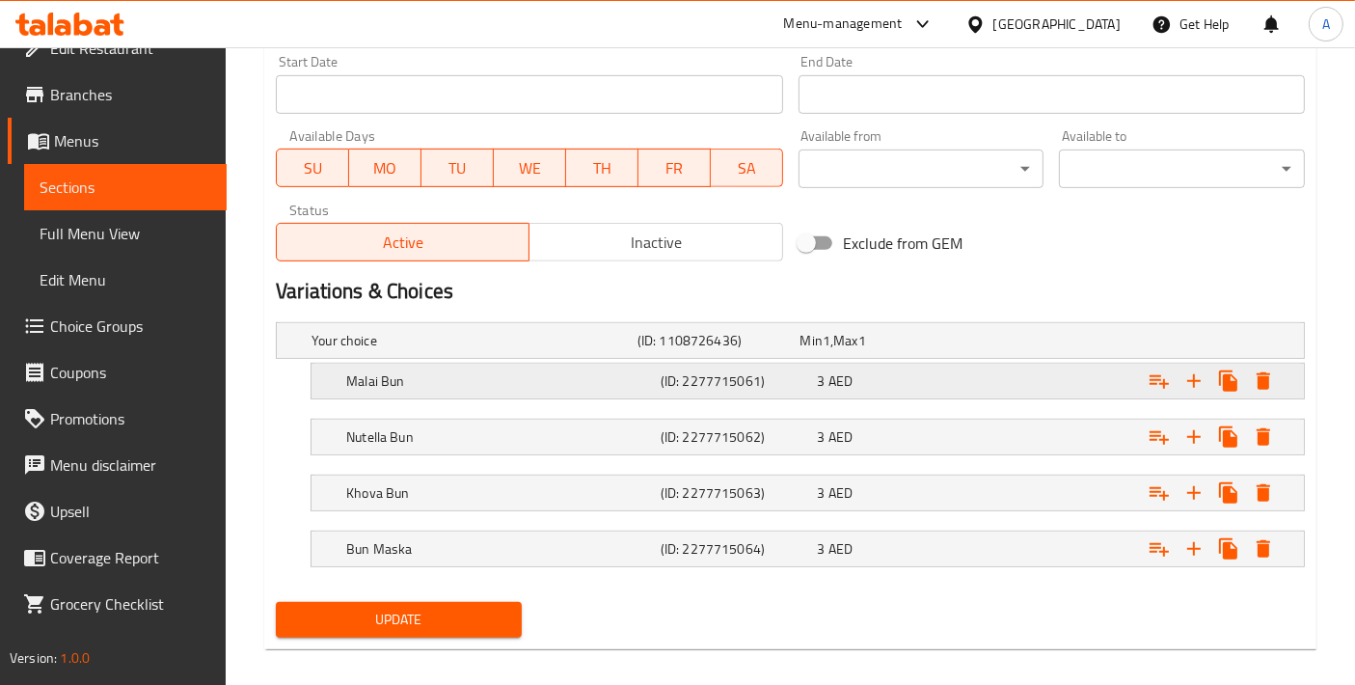
scroll to position [857, 0]
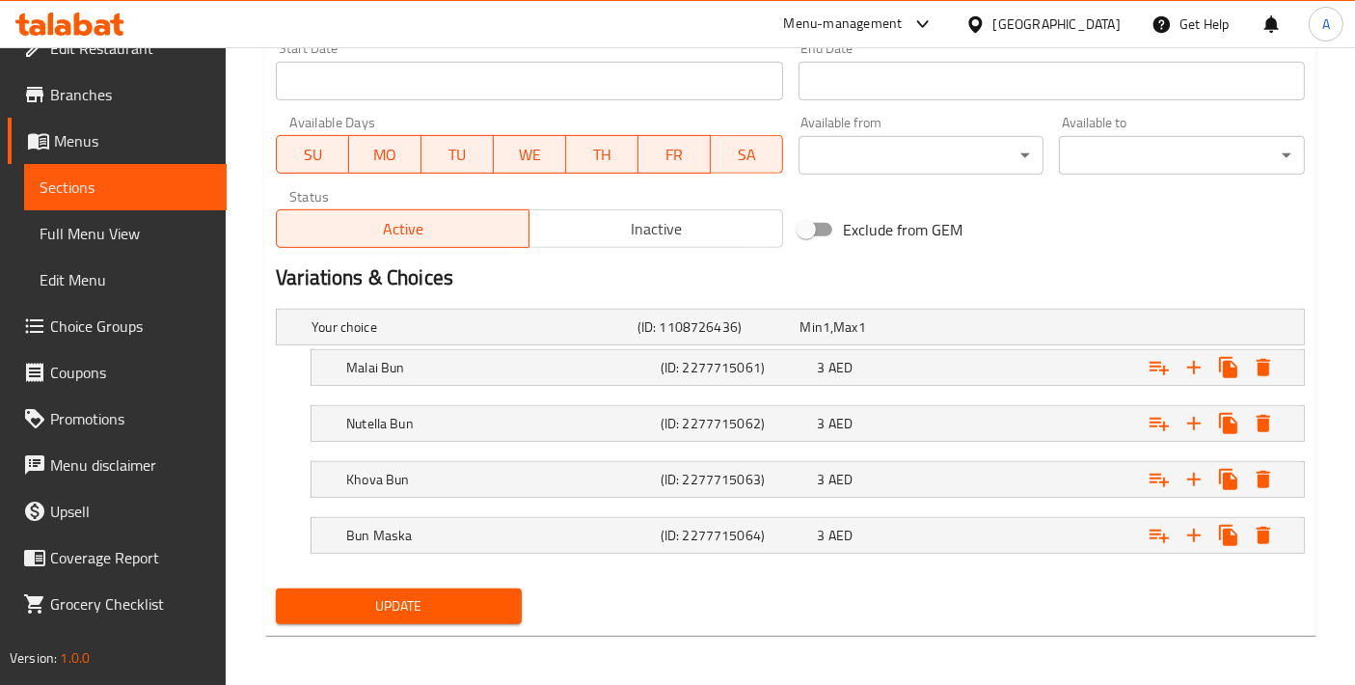
type textarea "أصناف الخبز"
click at [424, 594] on span "Update" at bounding box center [398, 606] width 215 height 24
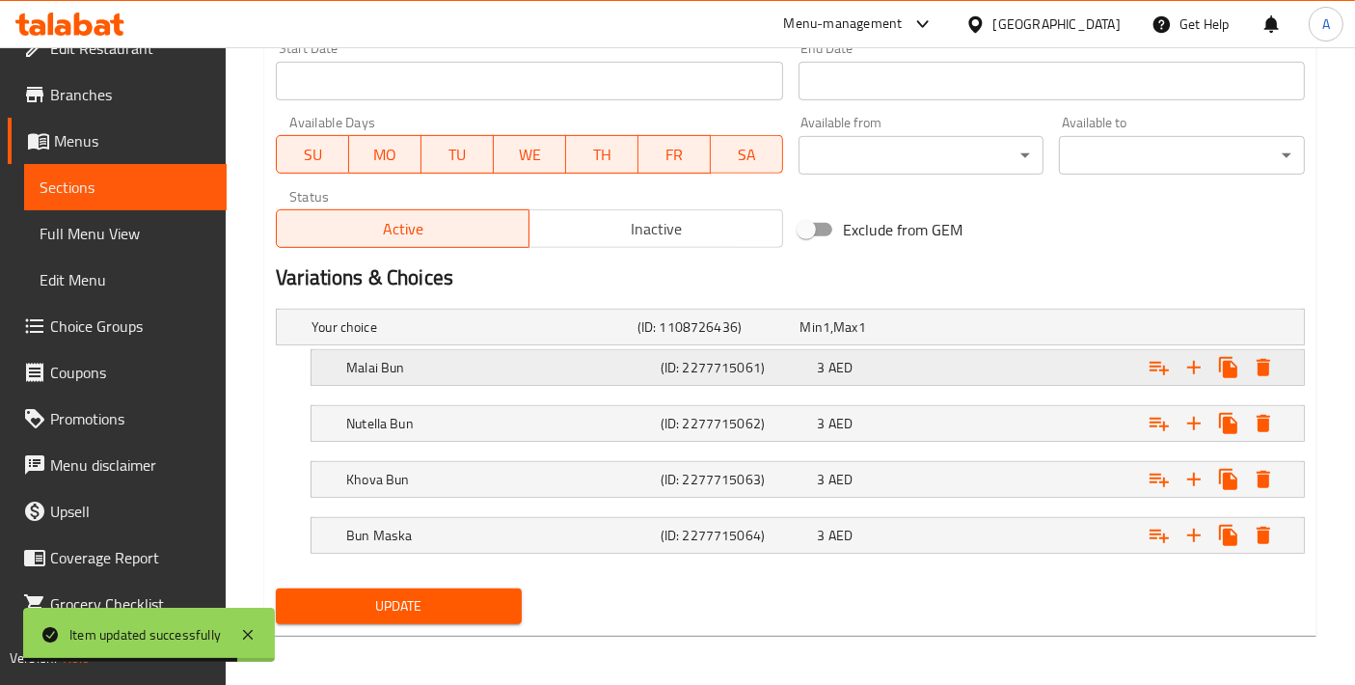
click at [517, 370] on h5 "Malai Bun" at bounding box center [499, 367] width 307 height 19
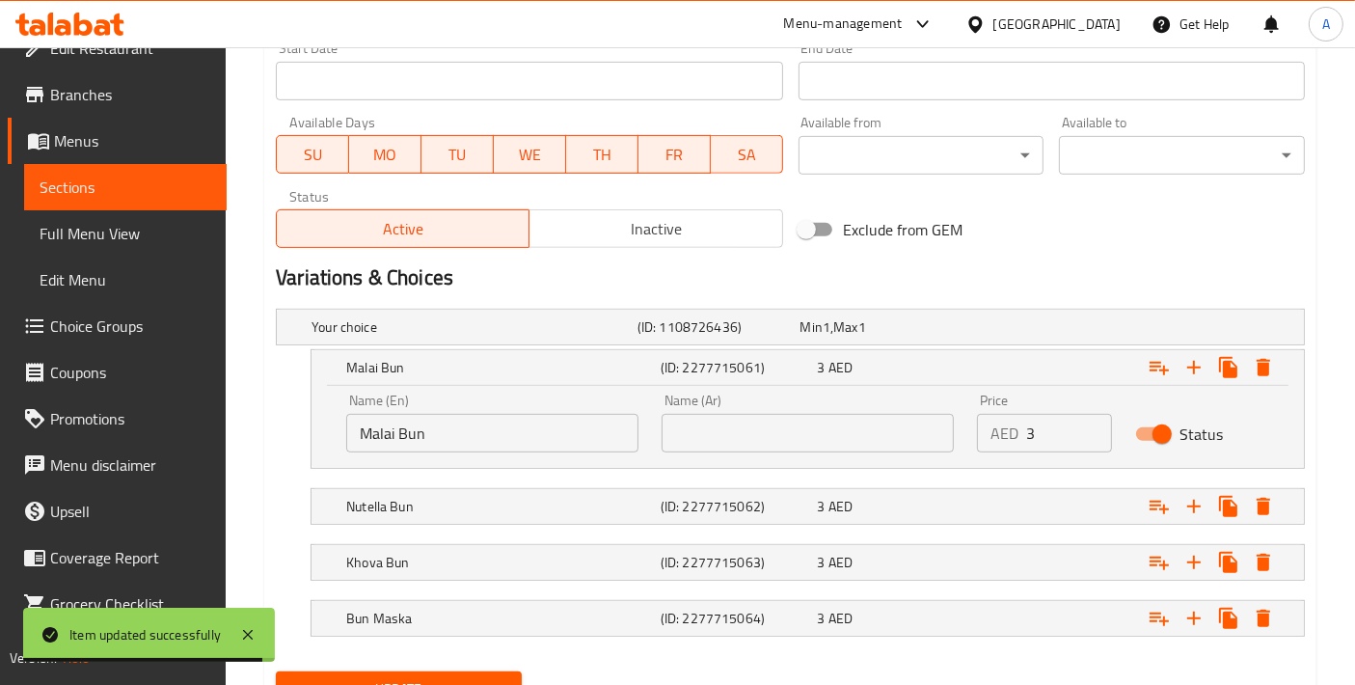
click at [507, 428] on input "Malai Bun" at bounding box center [492, 433] width 292 height 39
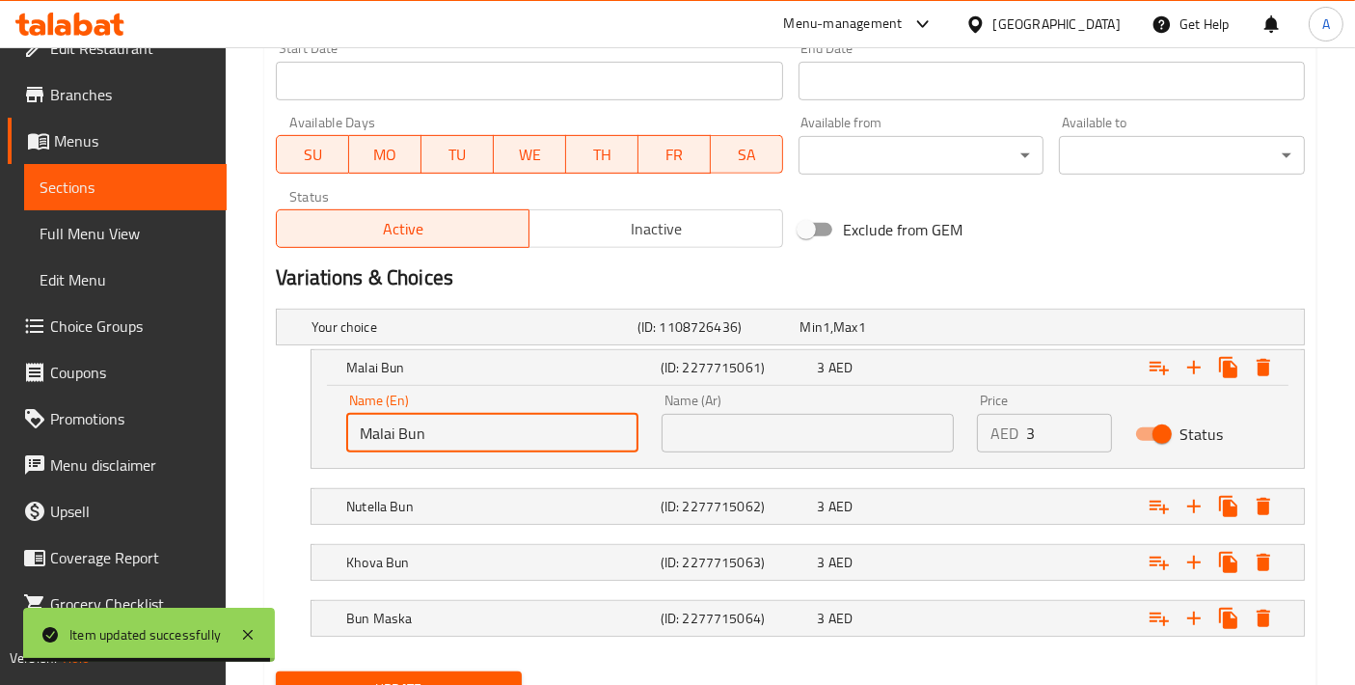
click at [507, 428] on input "Malai Bun" at bounding box center [492, 433] width 292 height 39
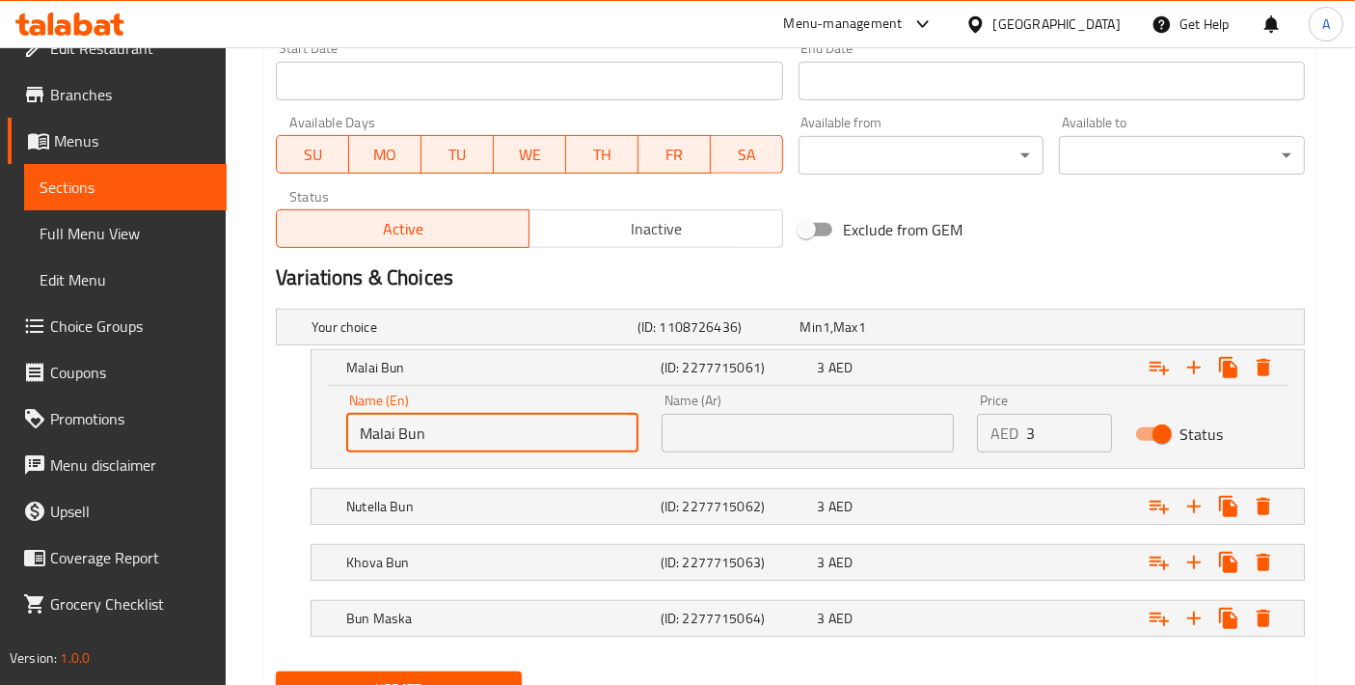
click at [839, 433] on input "text" at bounding box center [808, 433] width 292 height 39
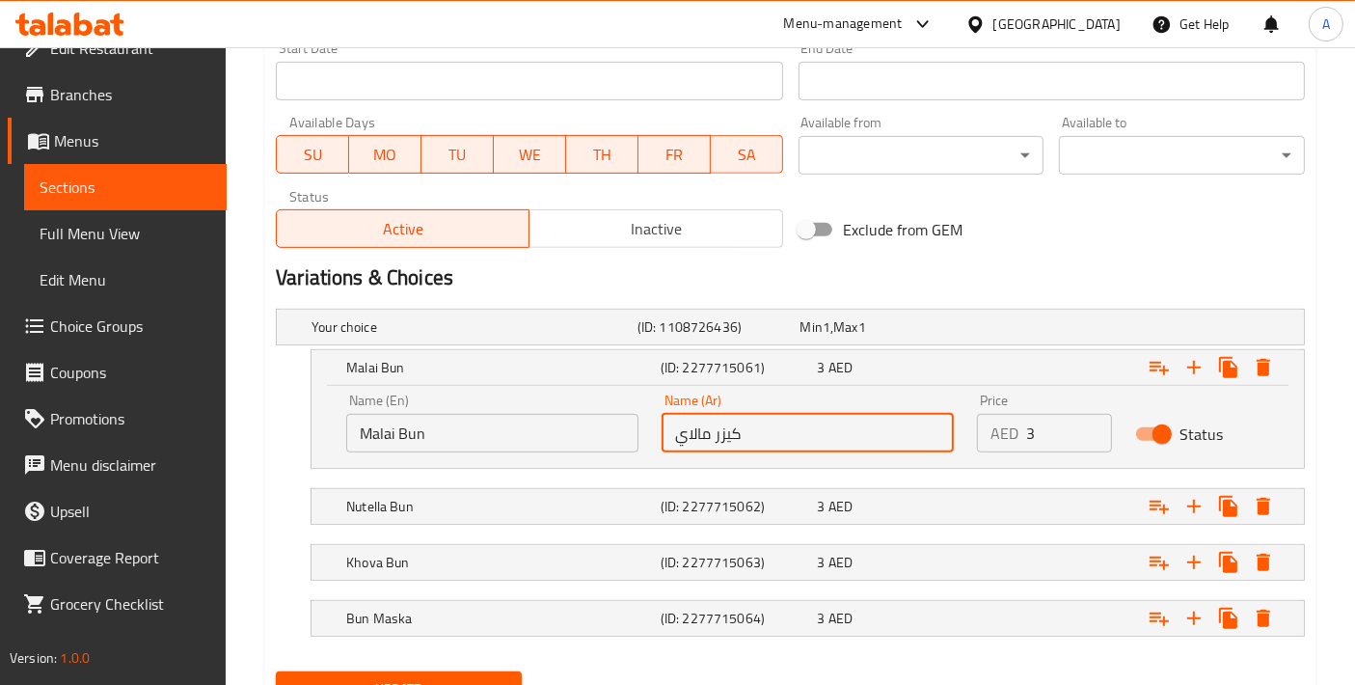
type input "كيزر مالاي"
click at [405, 497] on h5 "Nutella Bun" at bounding box center [499, 506] width 307 height 19
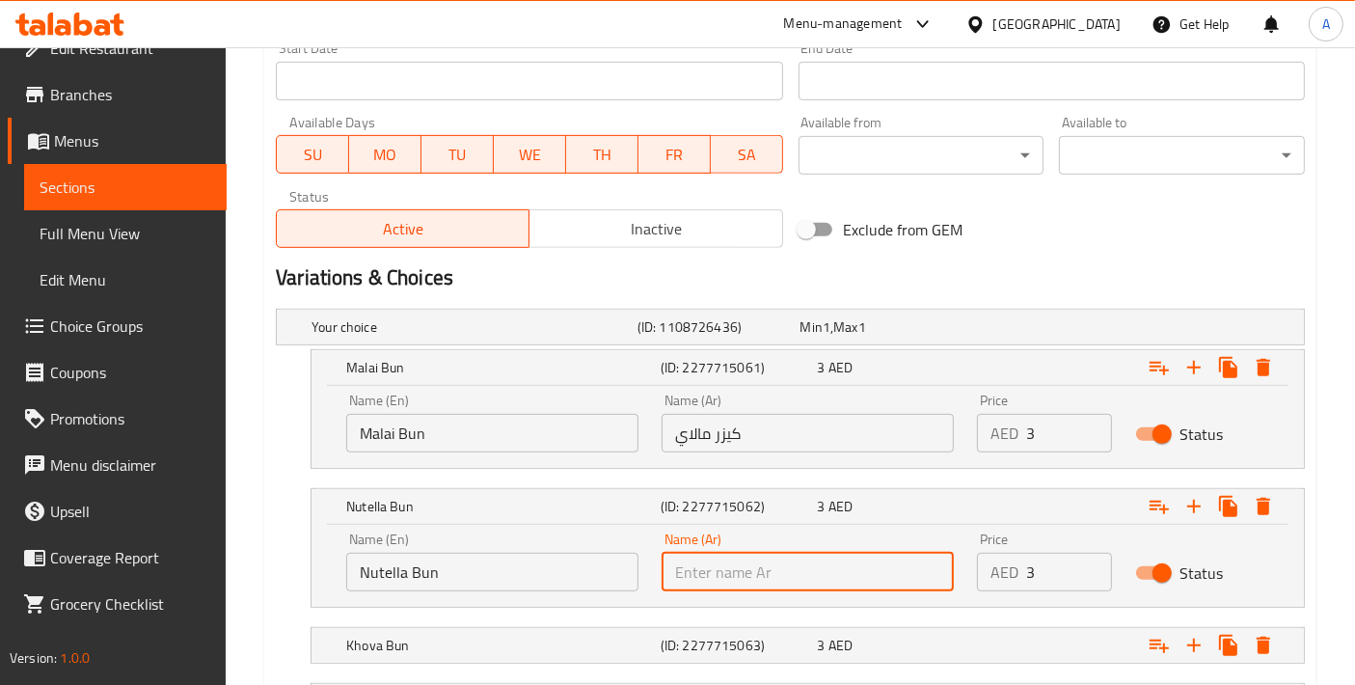
click at [842, 574] on input "text" at bounding box center [808, 572] width 292 height 39
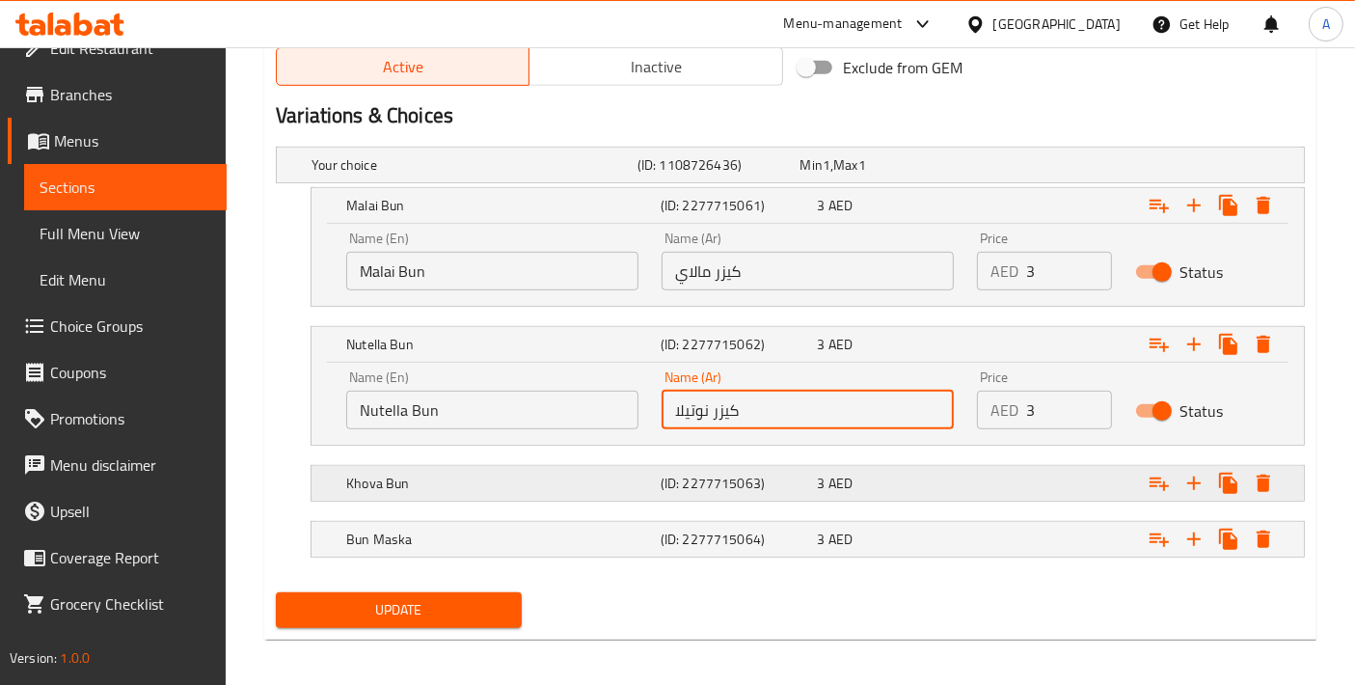
scroll to position [1023, 0]
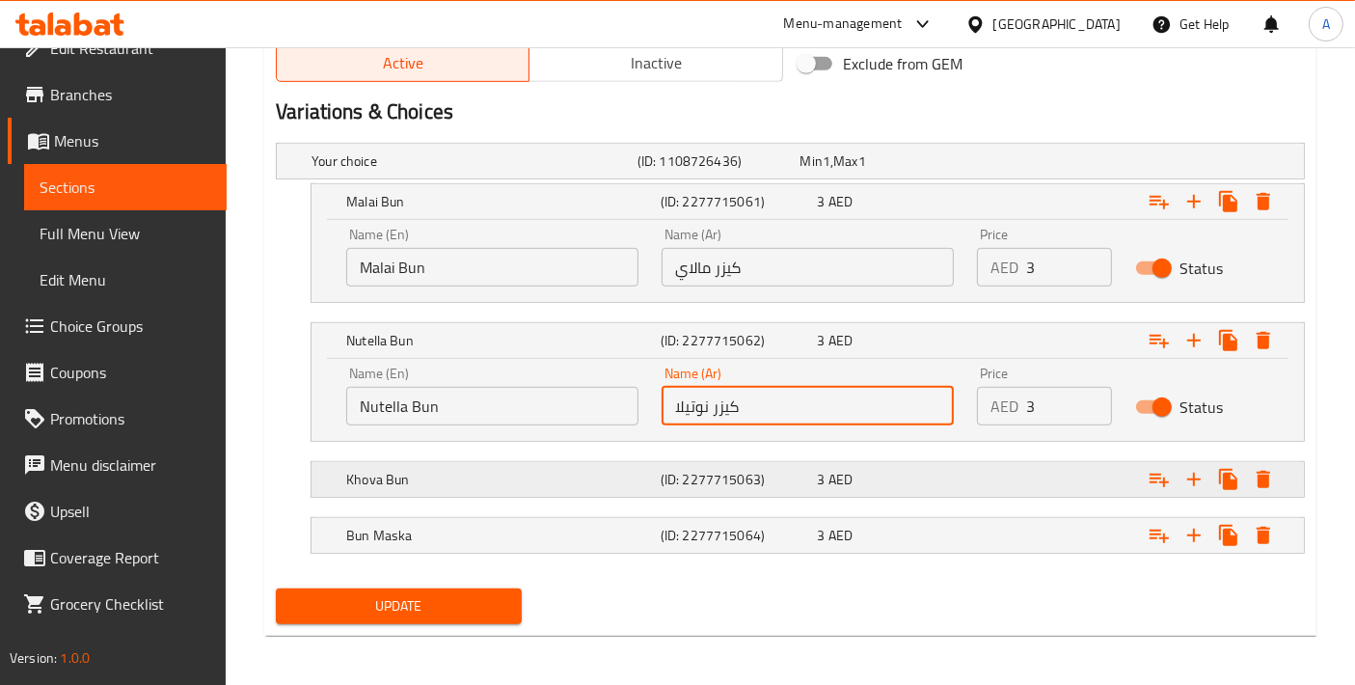
type input "كيزر نوتيلا"
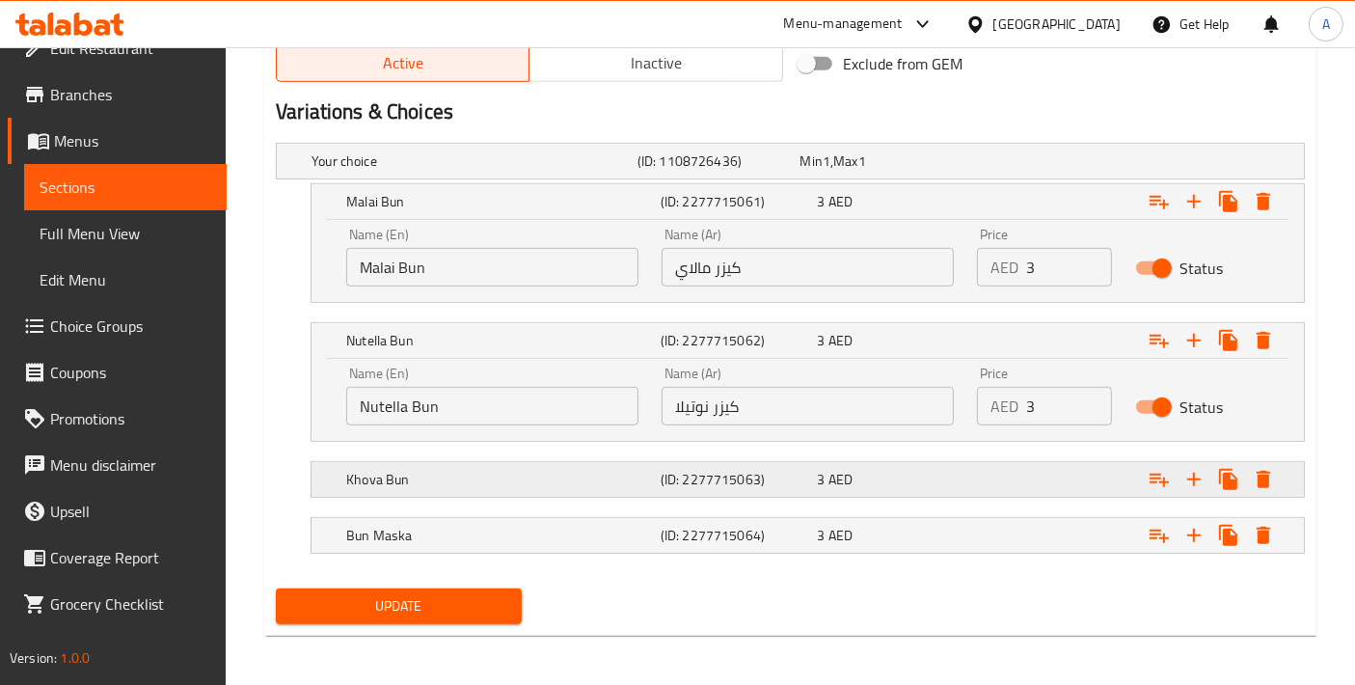
click at [518, 488] on div "Khova Bun" at bounding box center [499, 479] width 315 height 27
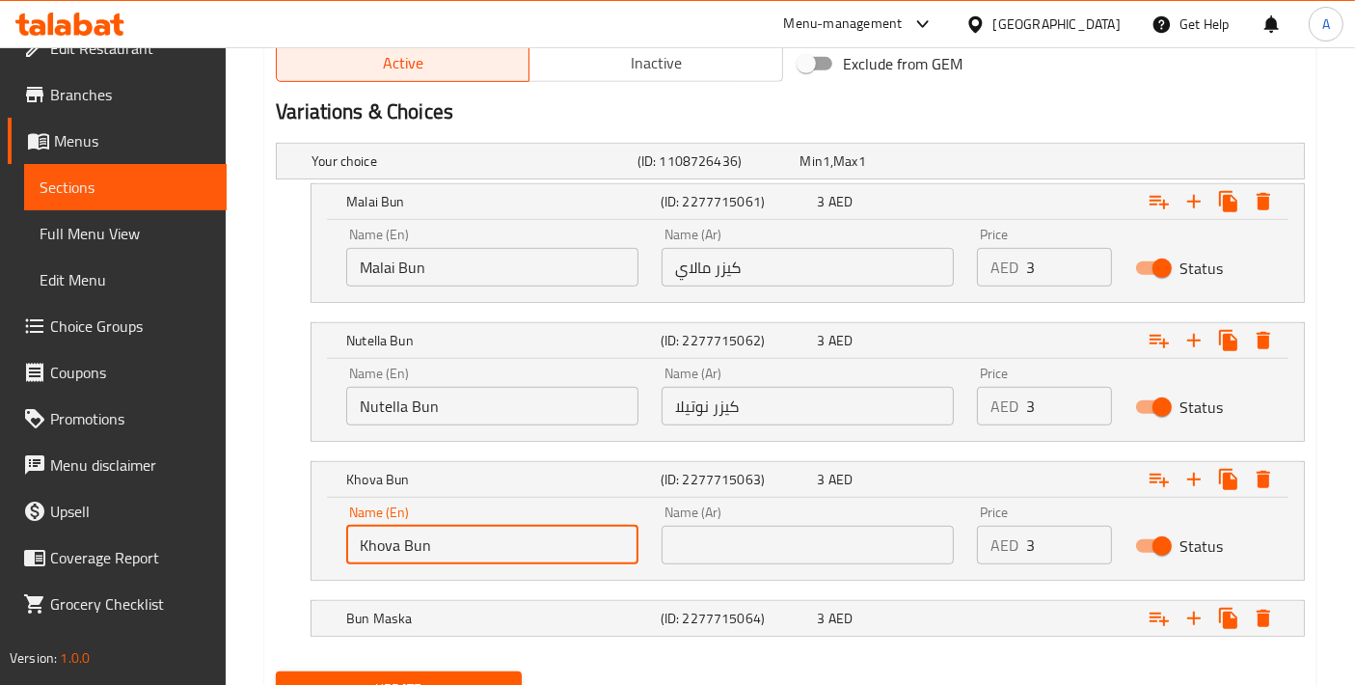
drag, startPoint x: 463, startPoint y: 544, endPoint x: 195, endPoint y: 518, distance: 269.5
click at [785, 542] on input "text" at bounding box center [808, 545] width 292 height 39
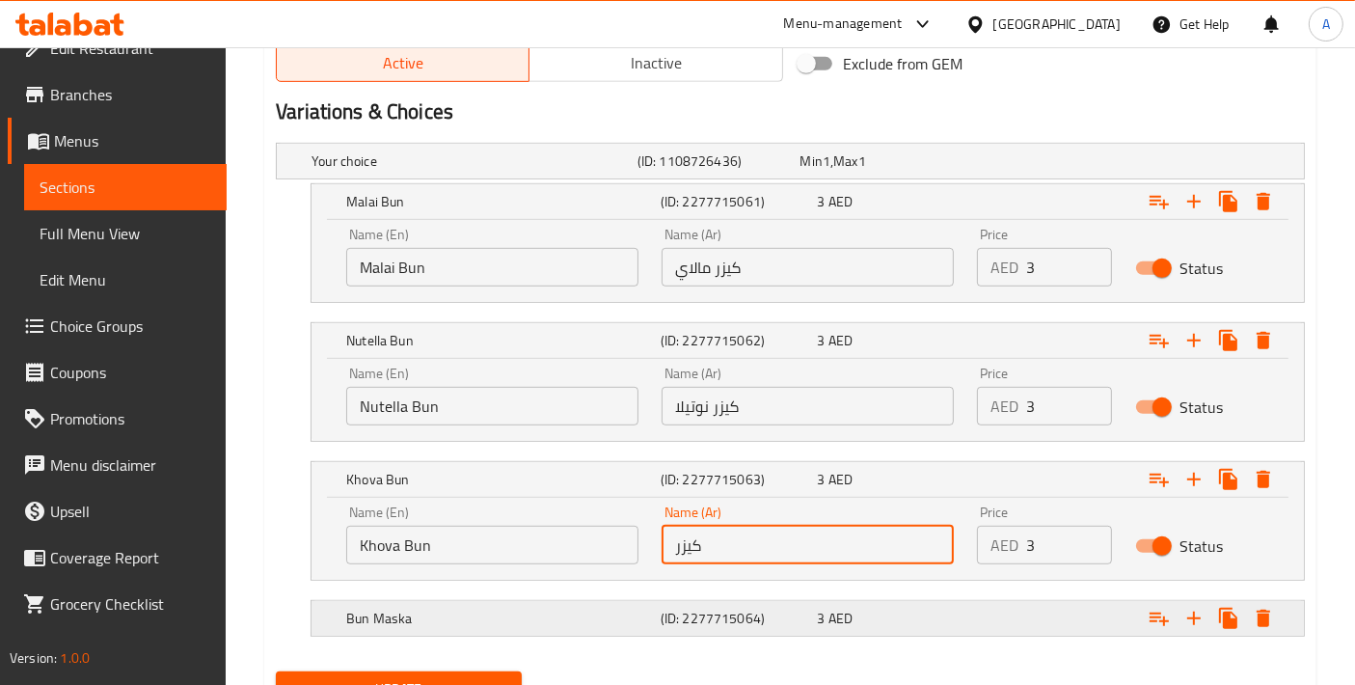
click at [514, 609] on h5 "Bun Maska" at bounding box center [499, 618] width 307 height 19
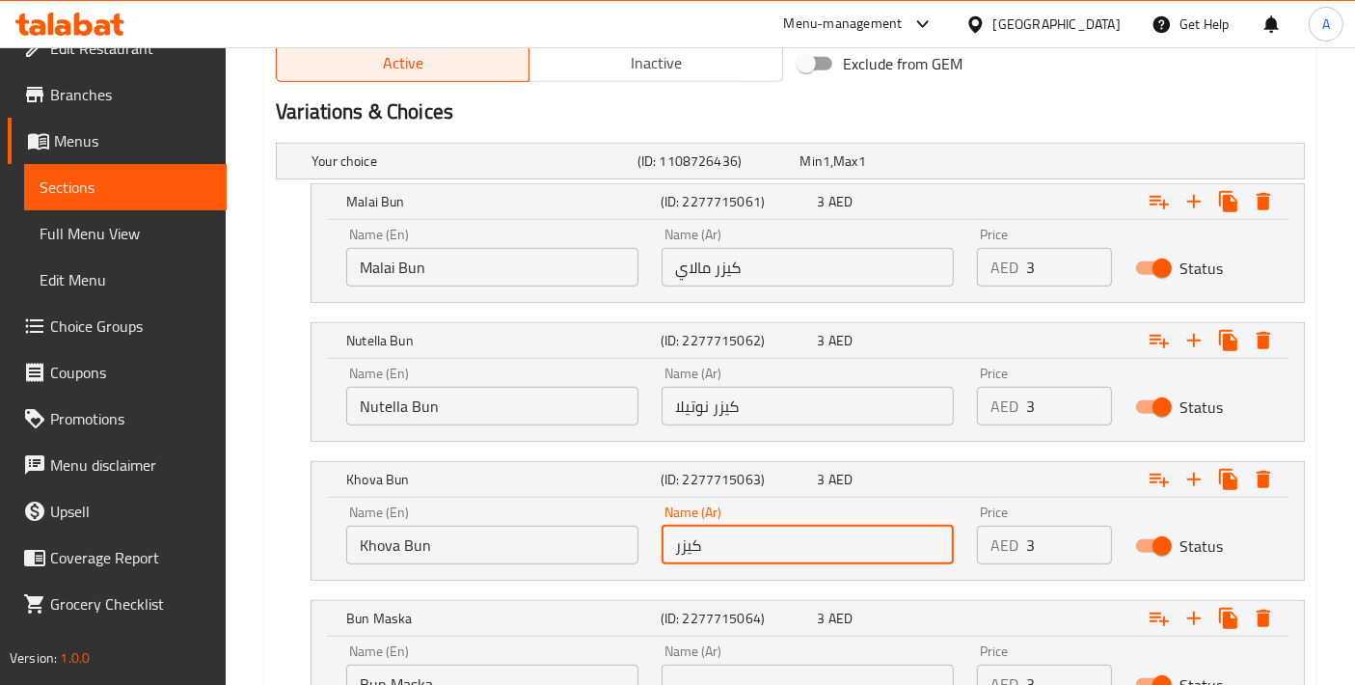
click at [776, 527] on input "كيزر" at bounding box center [808, 545] width 292 height 39
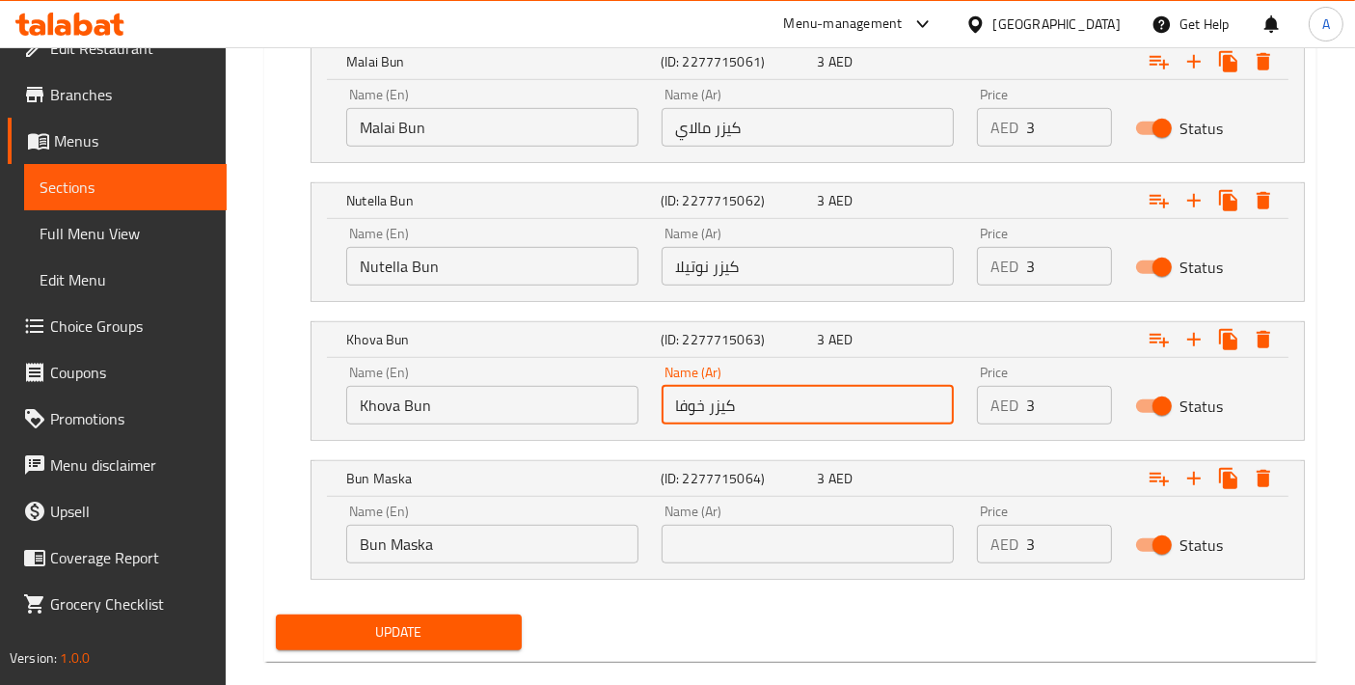
scroll to position [1189, 0]
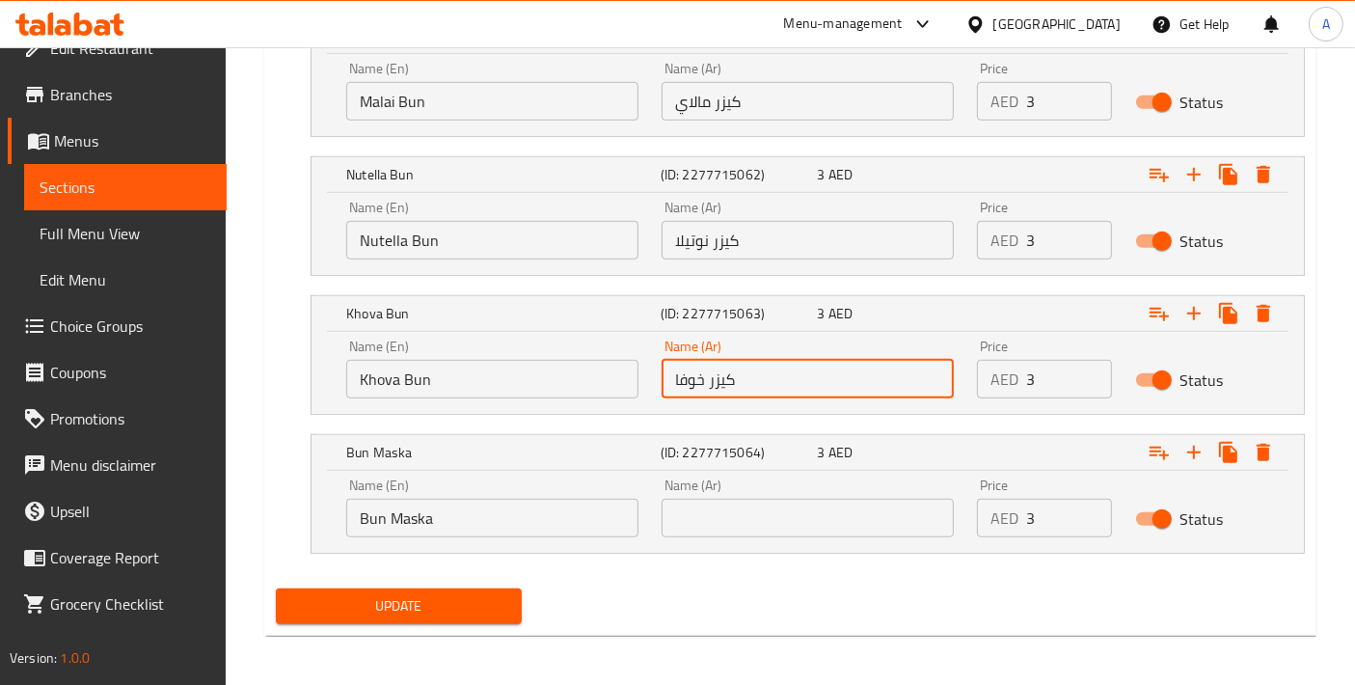
type input "كيزر خوفا"
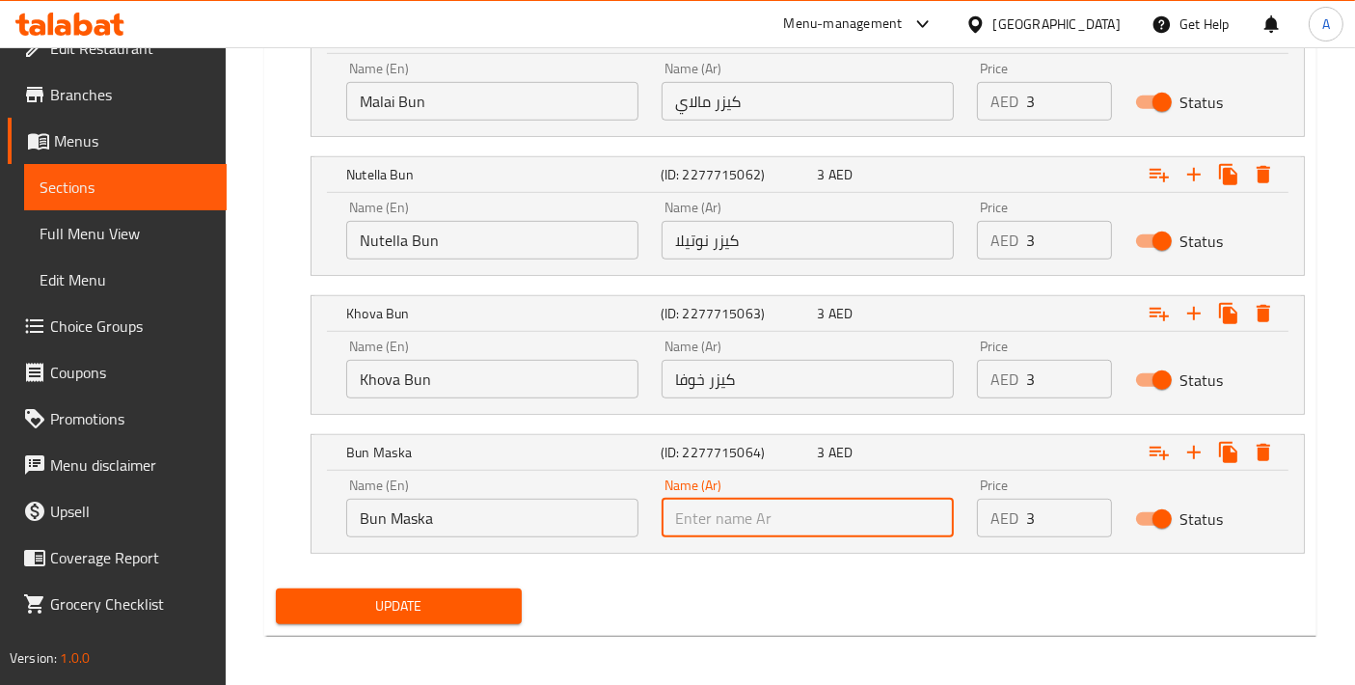
click at [684, 516] on input "text" at bounding box center [808, 518] width 292 height 39
type input "كيزر ماسكا"
click at [424, 608] on span "Update" at bounding box center [398, 606] width 215 height 24
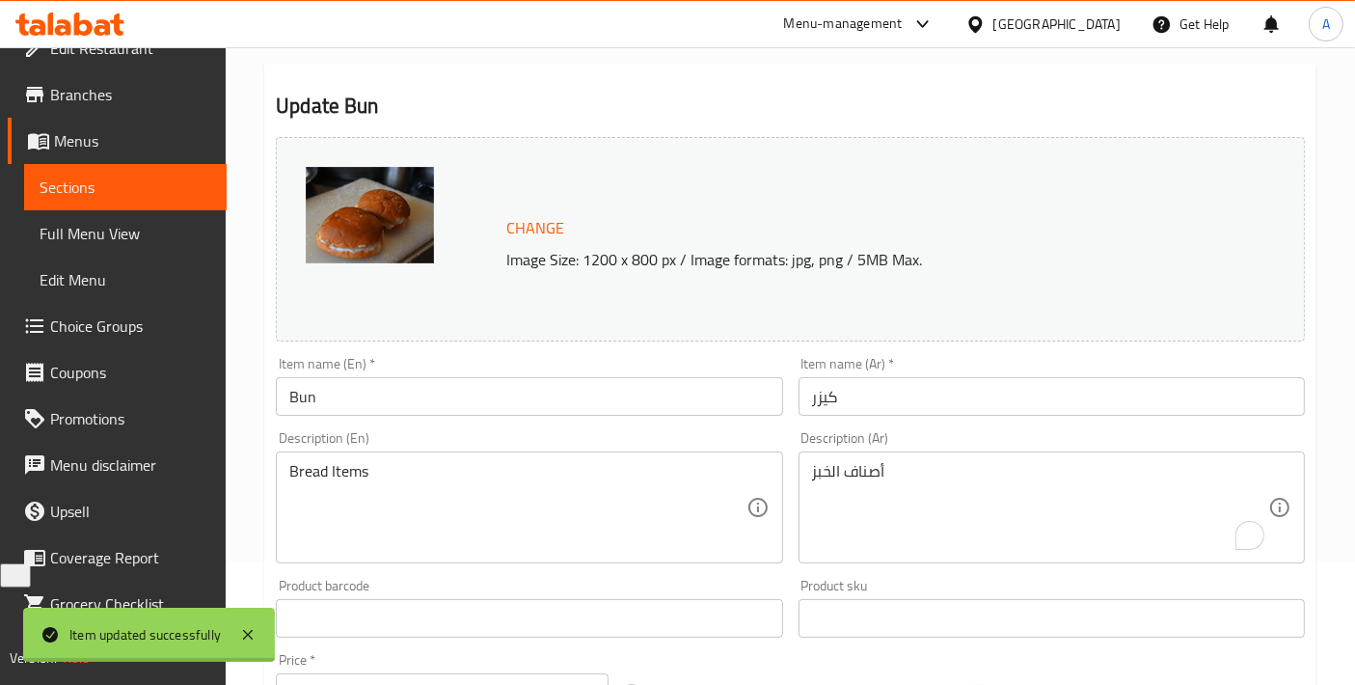
scroll to position [117, 0]
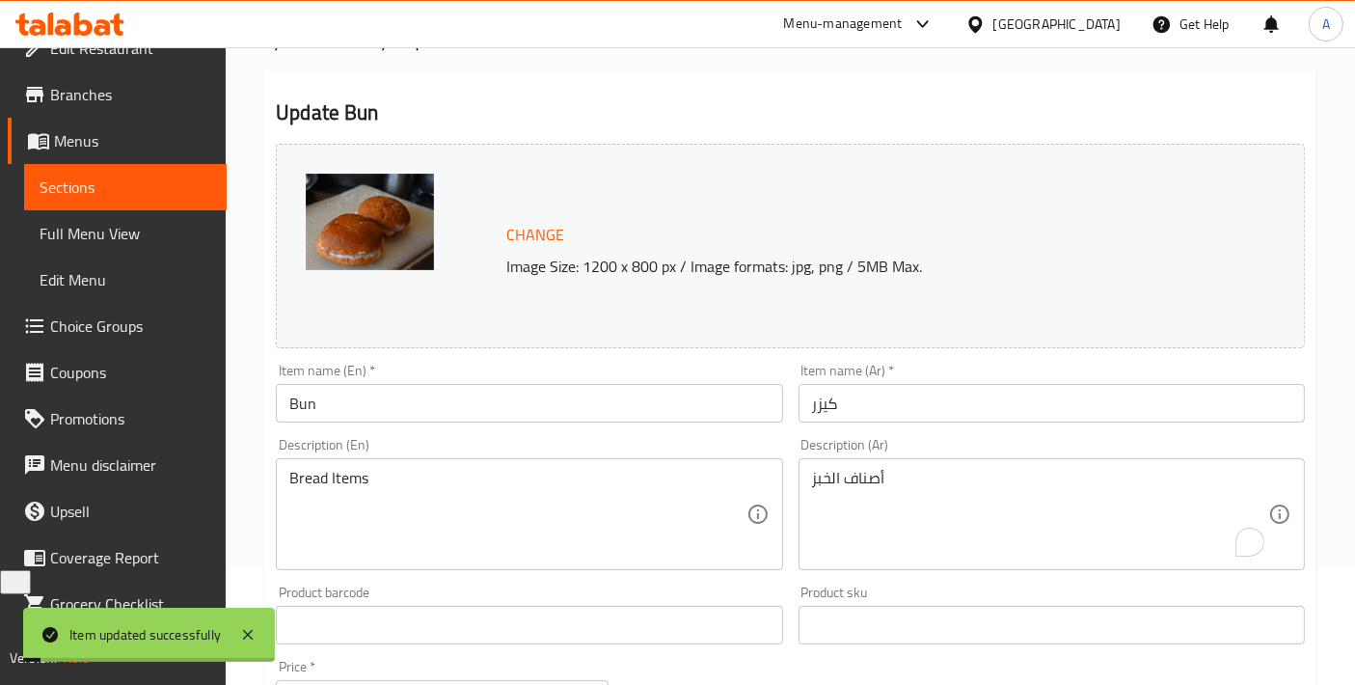
click at [404, 406] on input "Bun" at bounding box center [529, 403] width 506 height 39
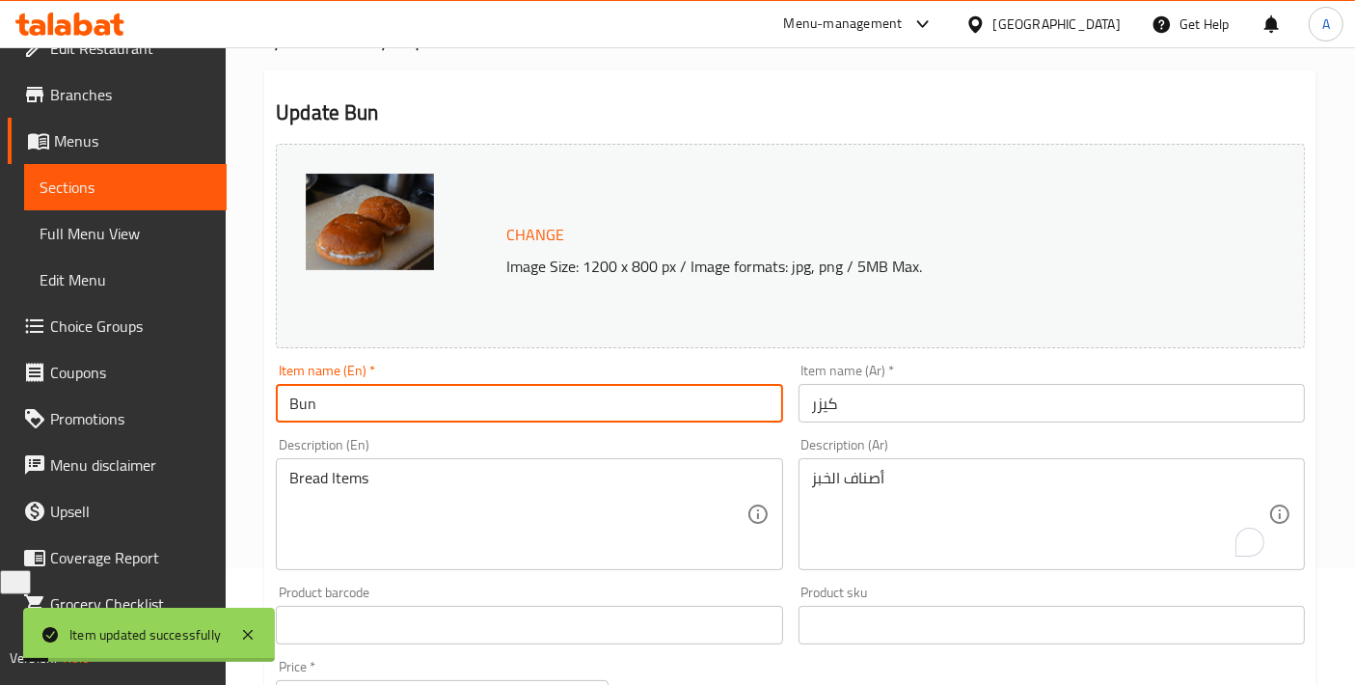
click at [404, 406] on input "Bun" at bounding box center [529, 403] width 506 height 39
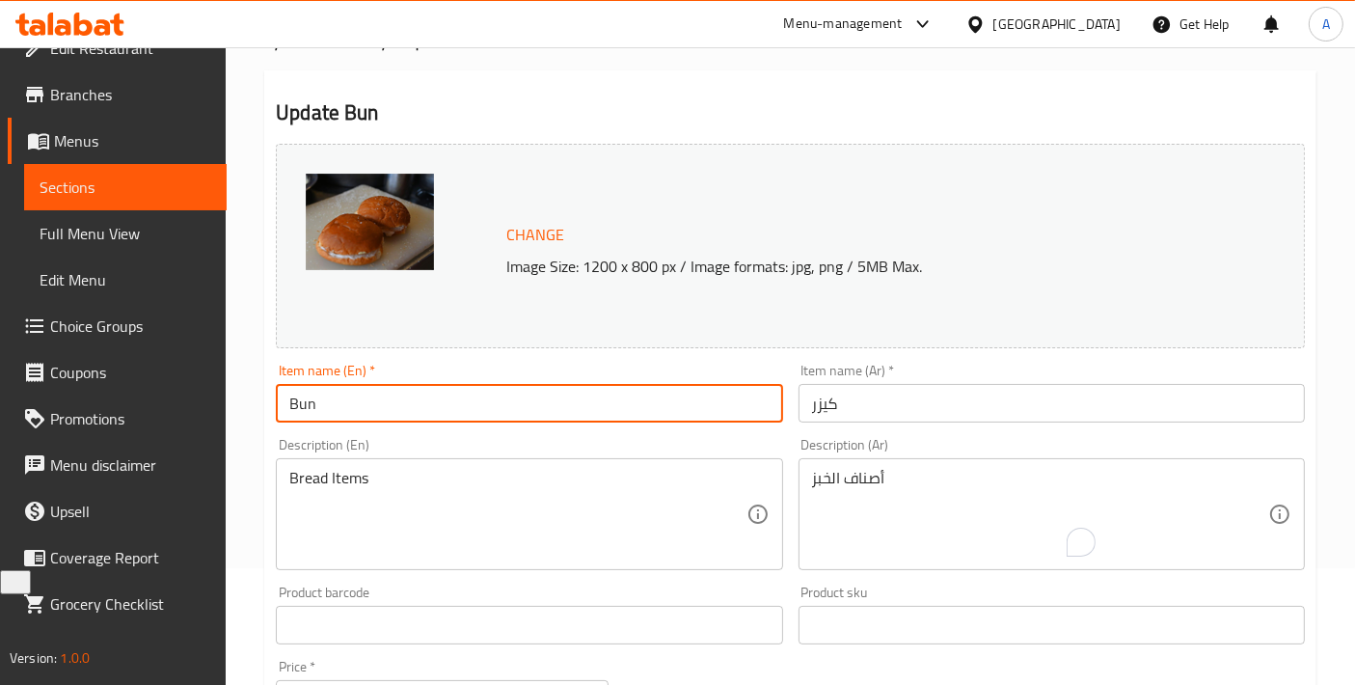
scroll to position [30, 0]
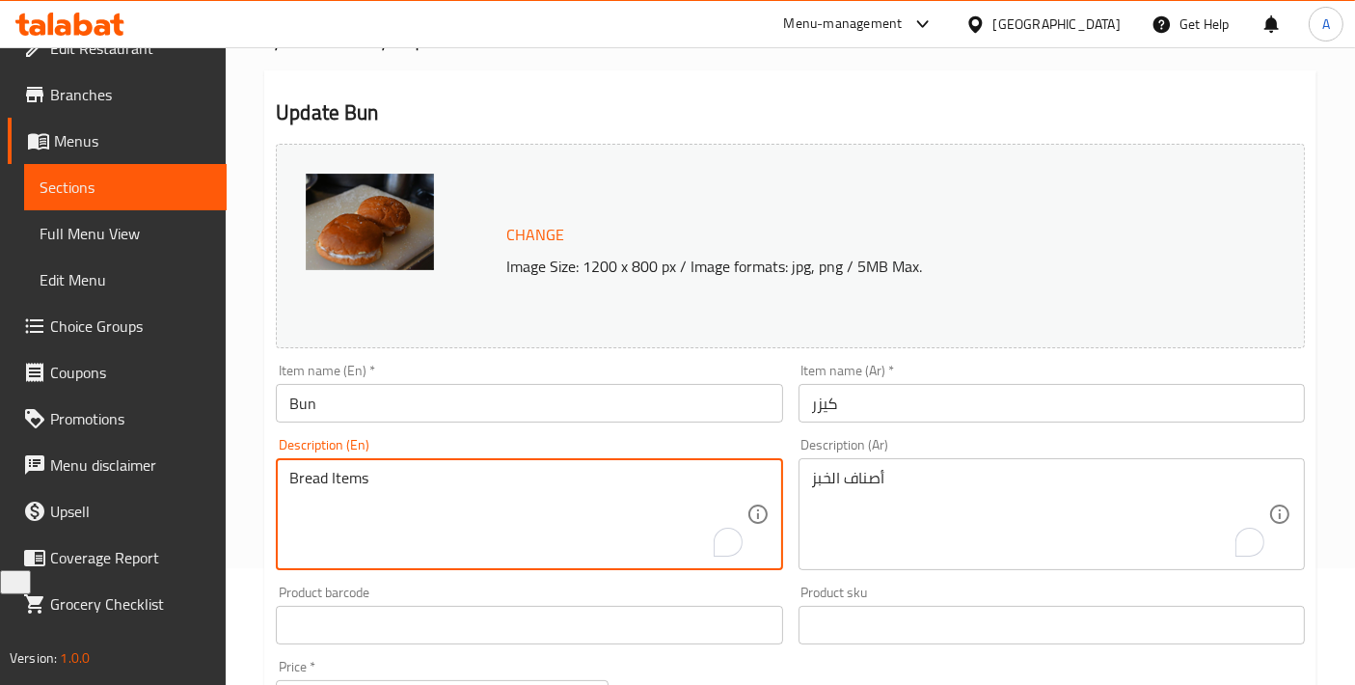
click at [570, 494] on textarea "Bread Items" at bounding box center [517, 515] width 456 height 92
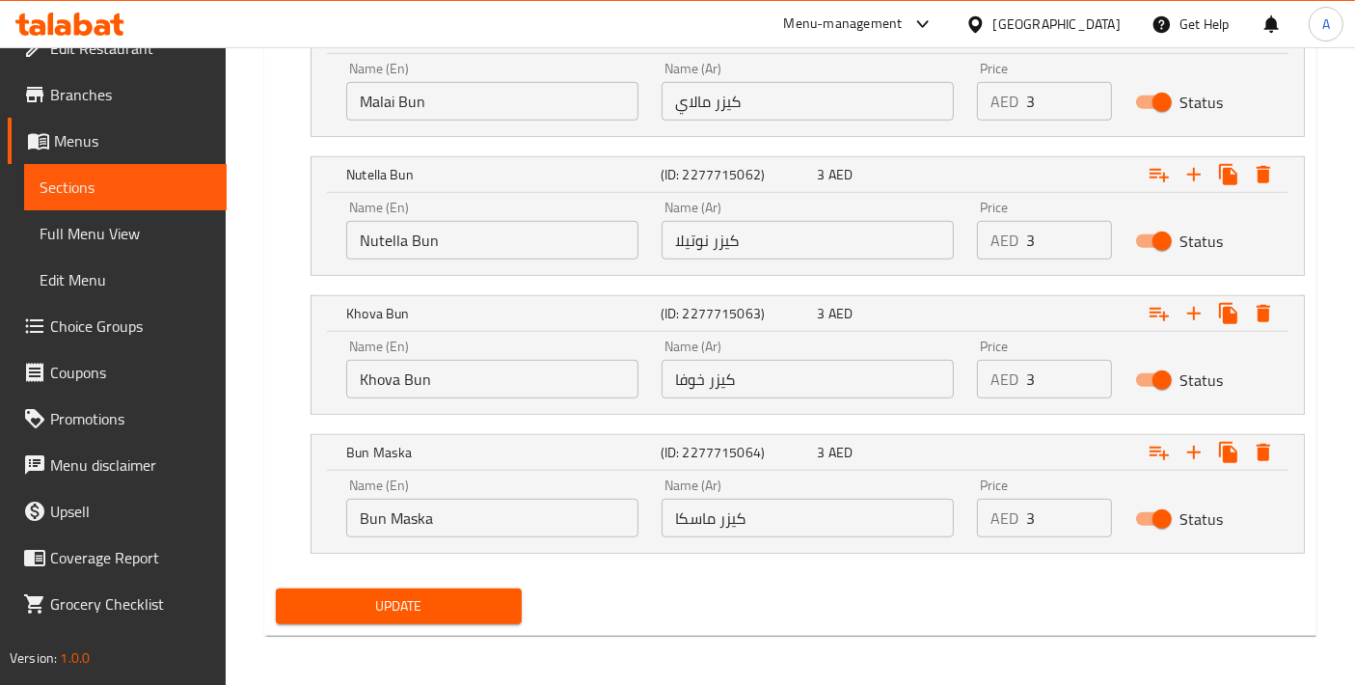
click at [465, 596] on span "Update" at bounding box center [398, 606] width 215 height 24
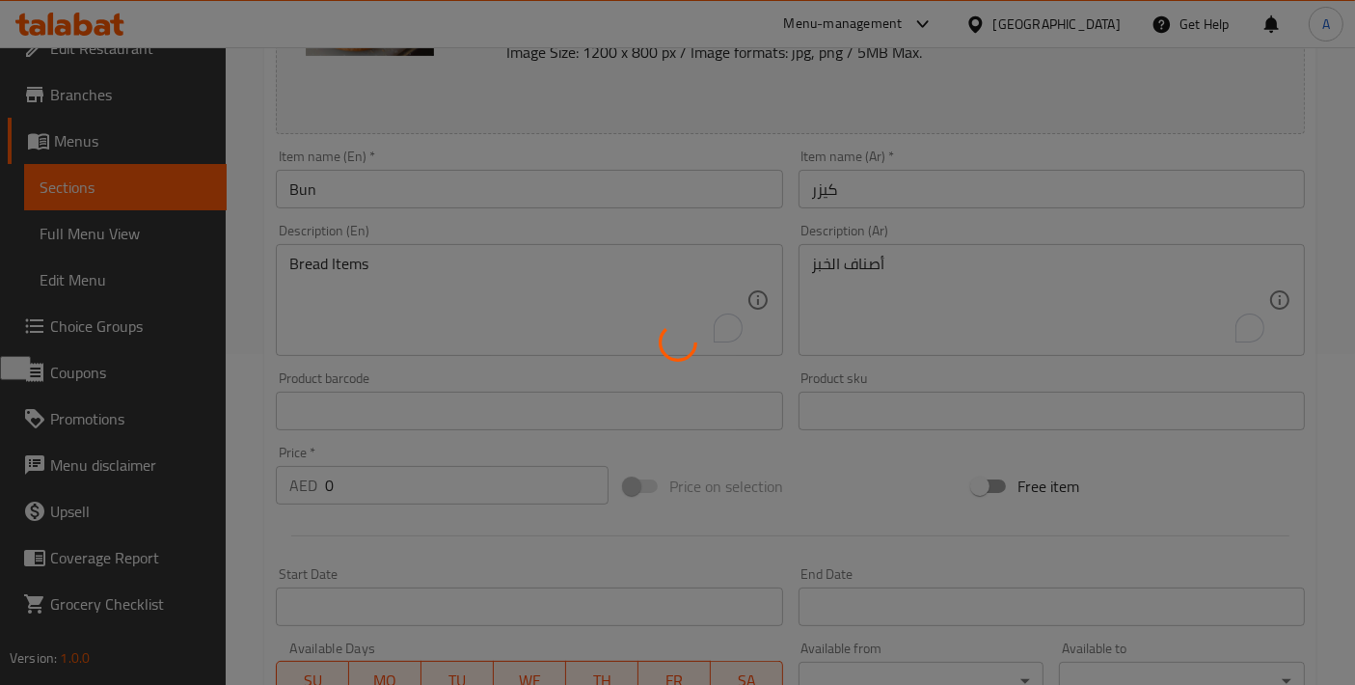
scroll to position [0, 0]
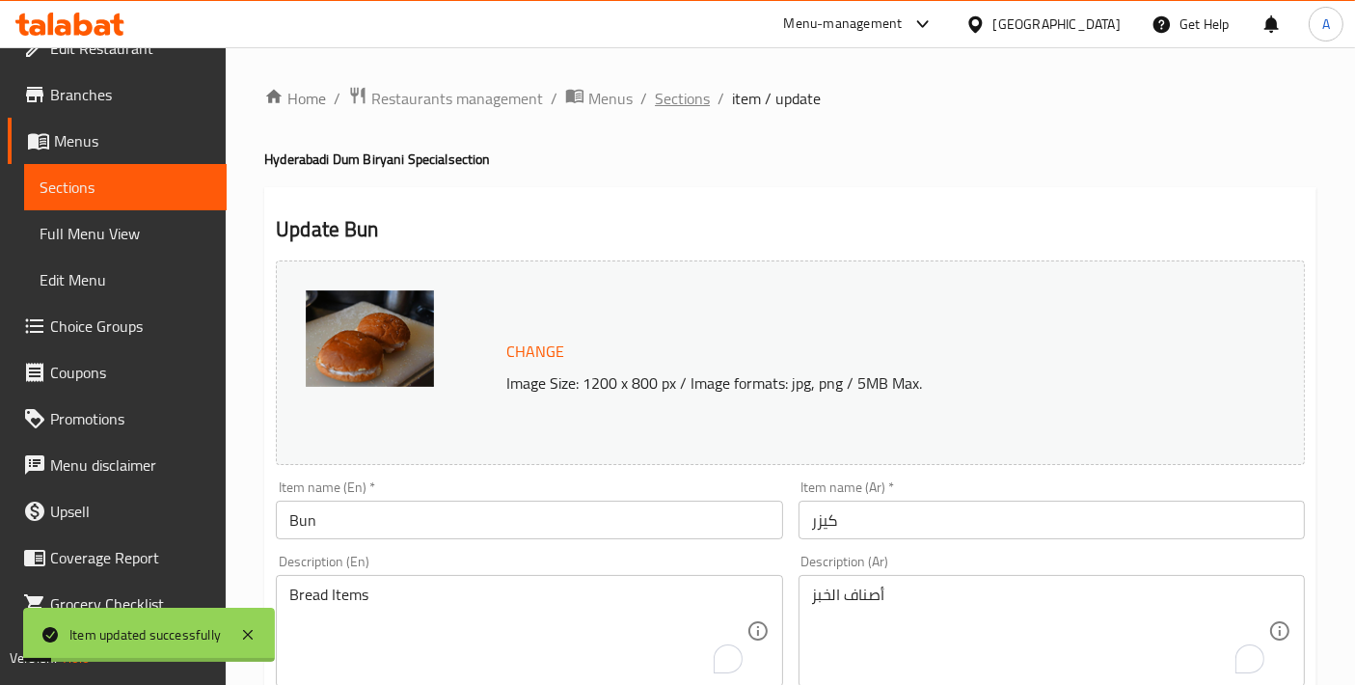
click at [672, 87] on span "Sections" at bounding box center [682, 98] width 55 height 23
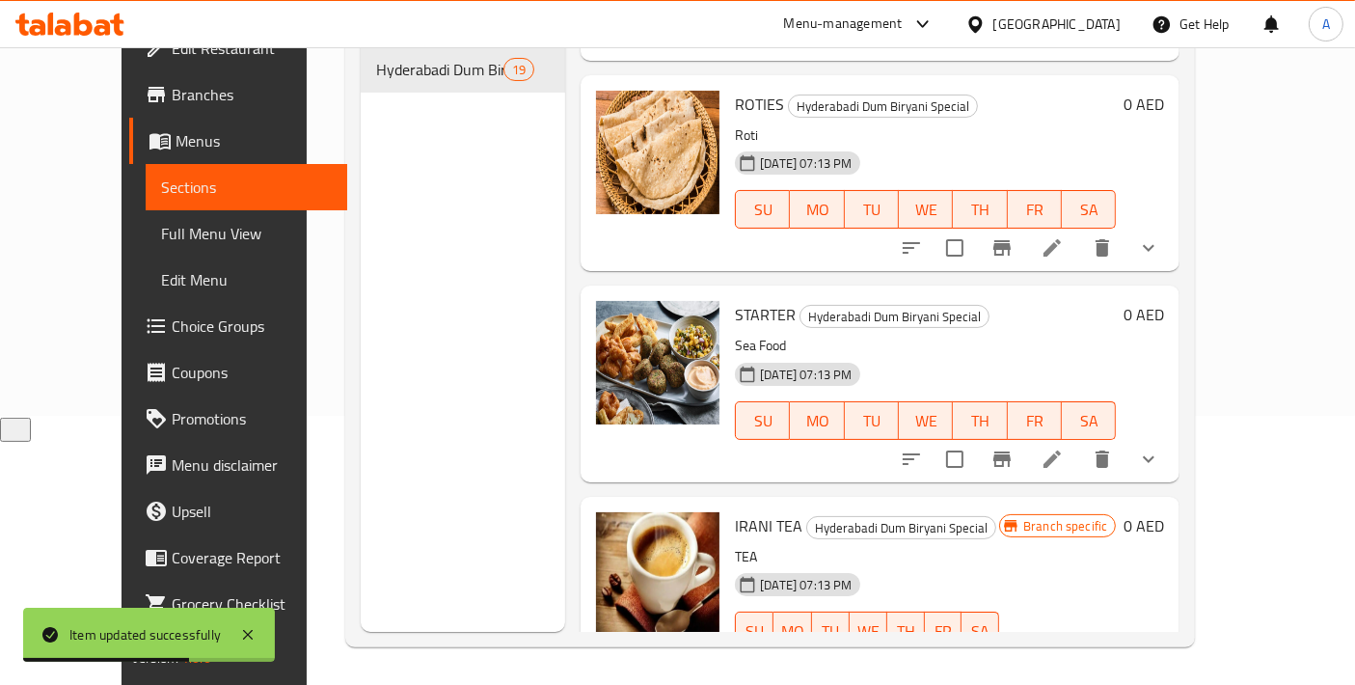
scroll to position [3001, 0]
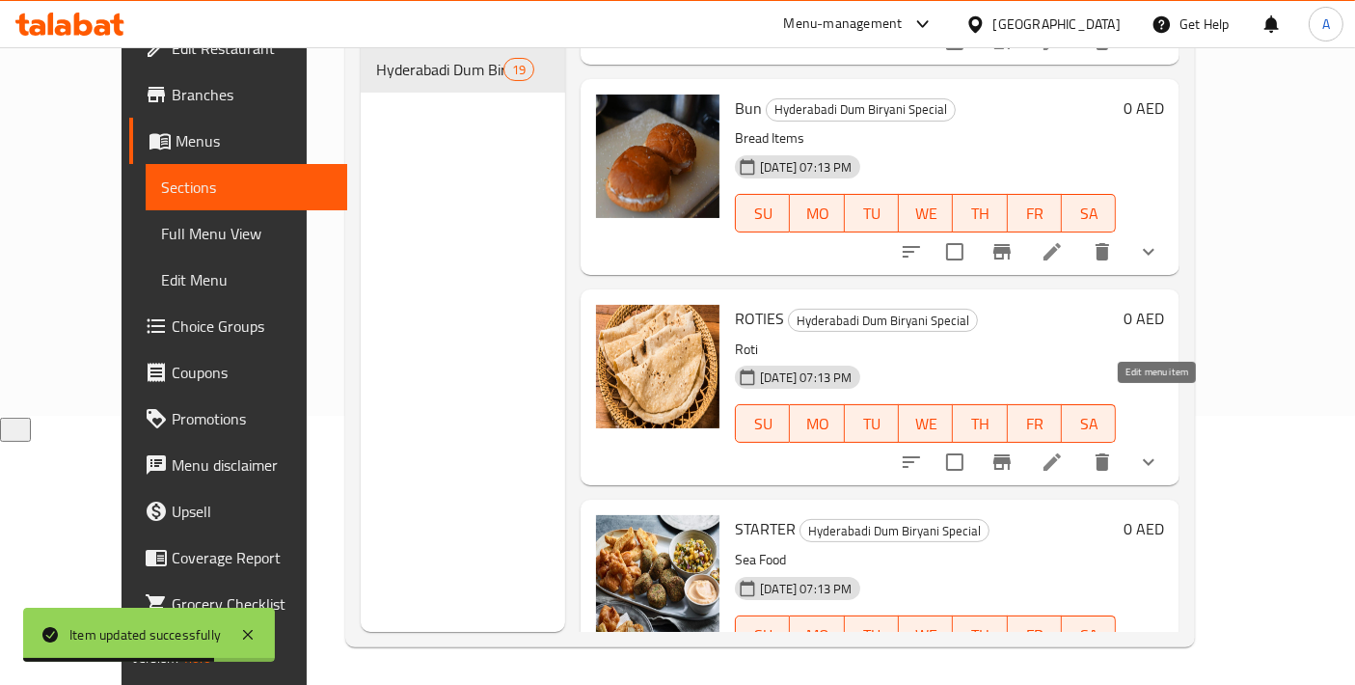
click at [1064, 451] on icon at bounding box center [1052, 462] width 23 height 23
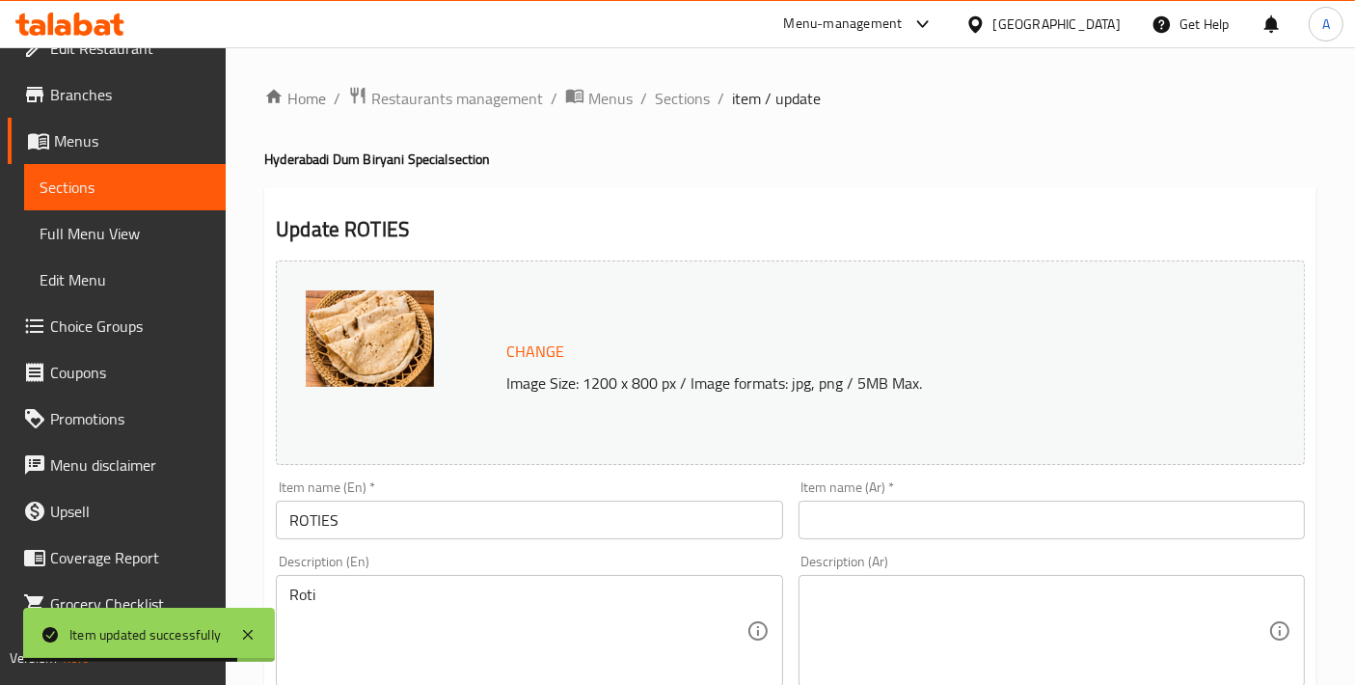
click at [643, 490] on div "Item name (En)   * ROTIES Item name (En) *" at bounding box center [529, 509] width 506 height 59
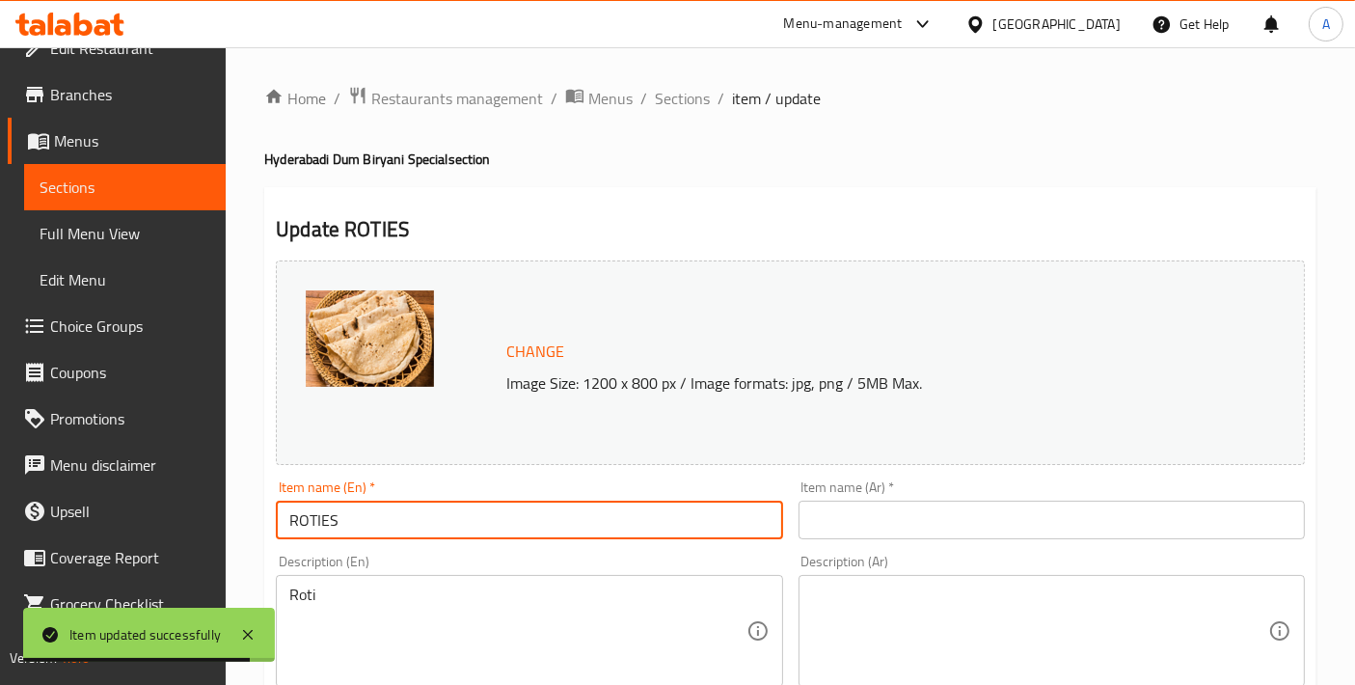
click at [578, 503] on input "ROTIES" at bounding box center [529, 520] width 506 height 39
click at [492, 513] on input "ROTIES" at bounding box center [529, 520] width 506 height 39
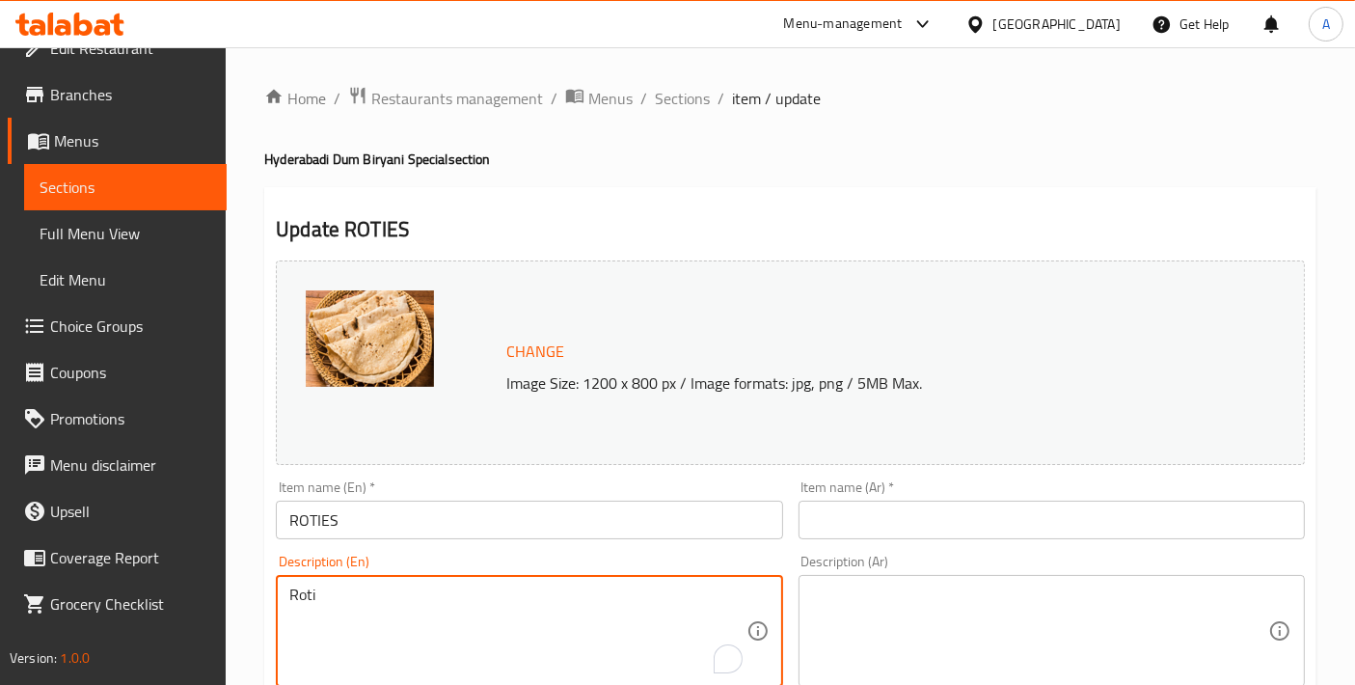
drag, startPoint x: 339, startPoint y: 613, endPoint x: 251, endPoint y: 613, distance: 87.8
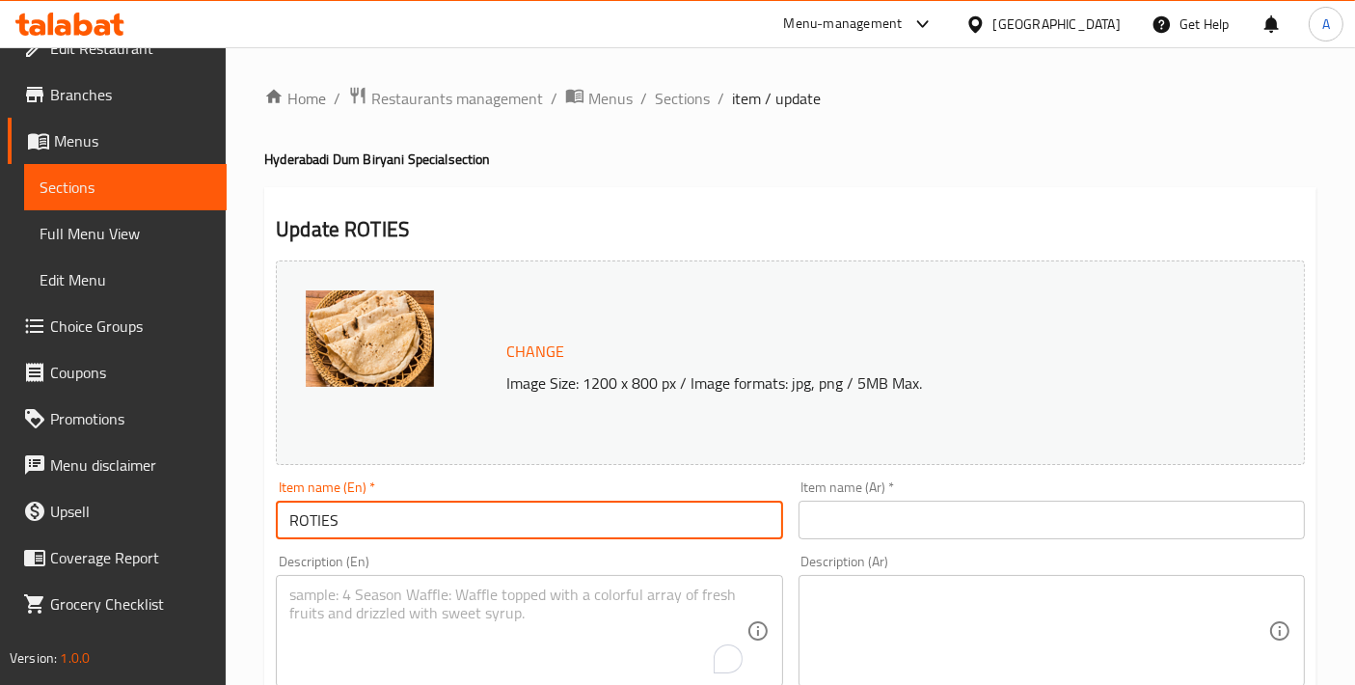
drag, startPoint x: 366, startPoint y: 525, endPoint x: 171, endPoint y: 525, distance: 194.9
paste input "oti"
click at [367, 531] on input "Roti" at bounding box center [529, 520] width 506 height 39
drag, startPoint x: 367, startPoint y: 531, endPoint x: 260, endPoint y: 531, distance: 107.1
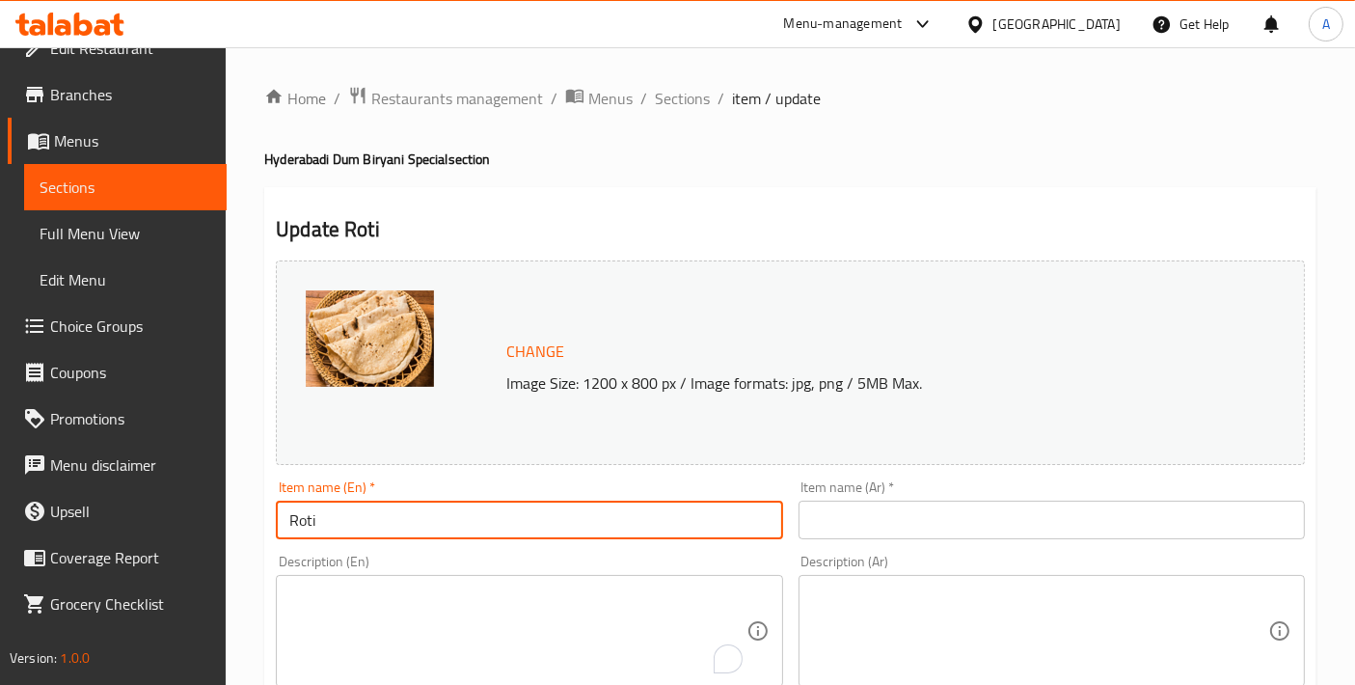
type input "Roti"
click at [844, 530] on input "text" at bounding box center [1052, 520] width 506 height 39
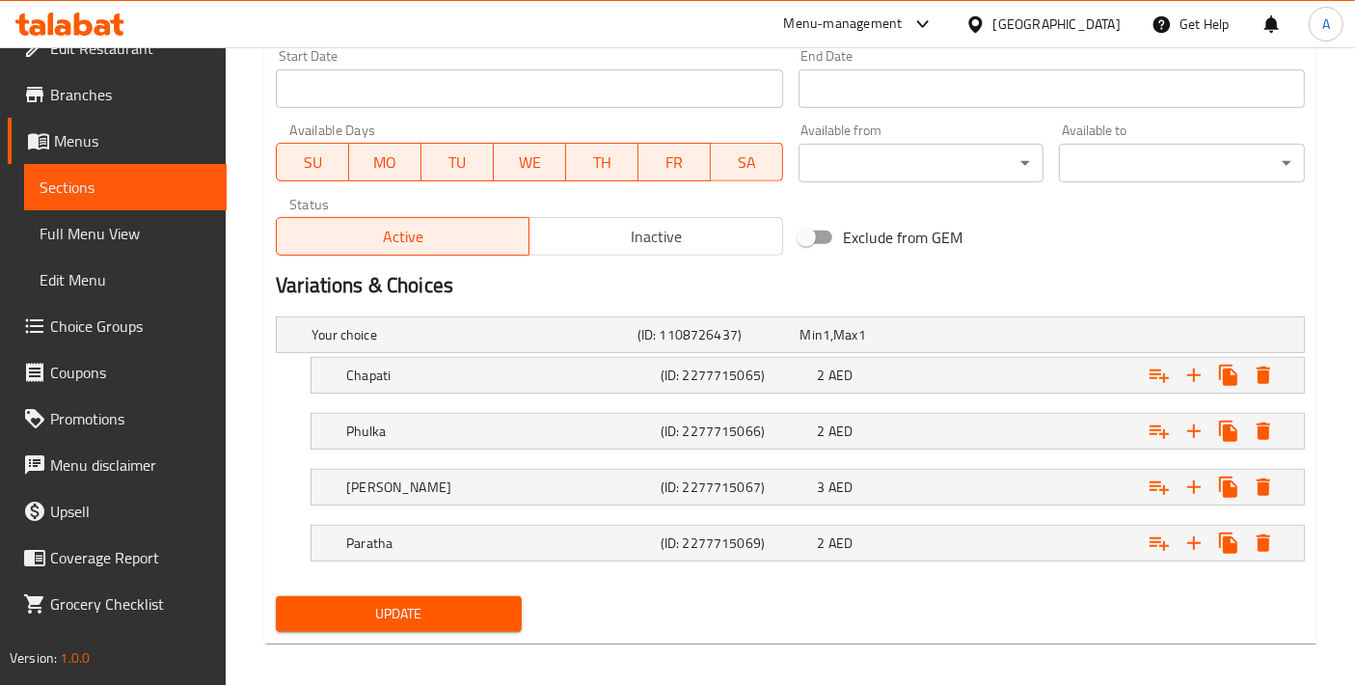
scroll to position [857, 0]
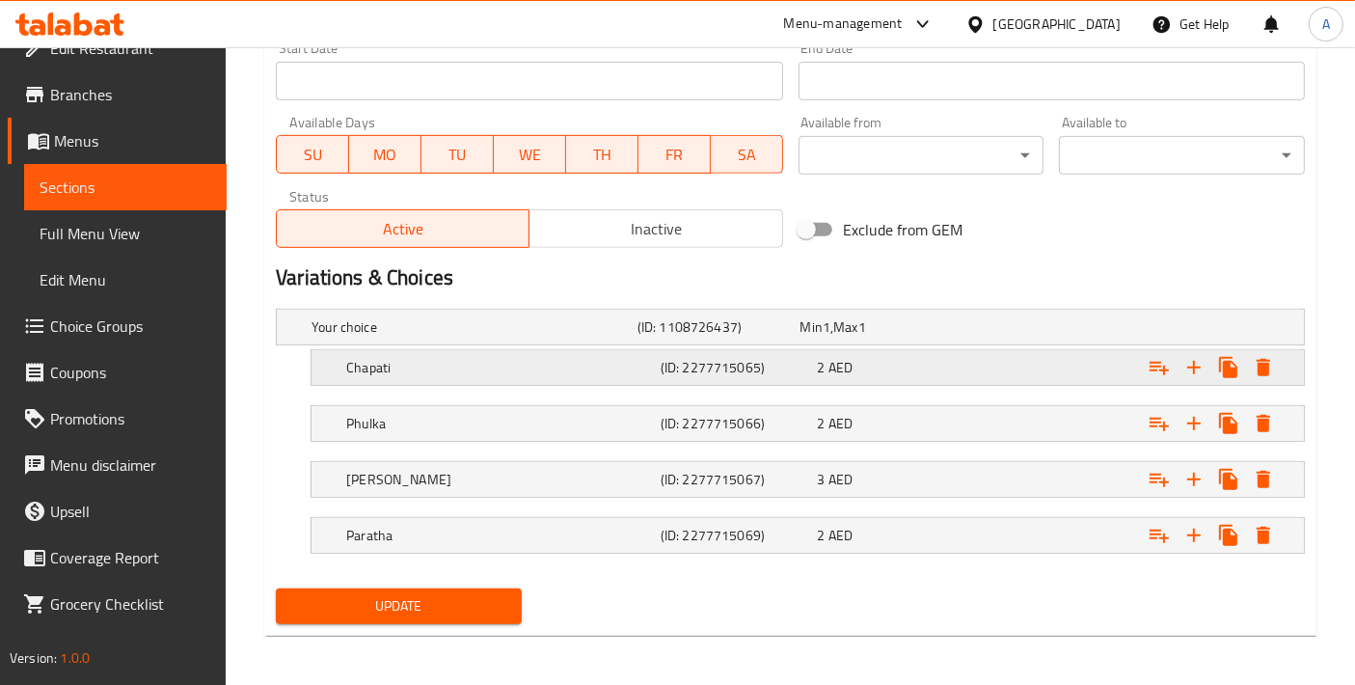
type input "روتي"
click at [415, 362] on h5 "Chapati" at bounding box center [499, 367] width 307 height 19
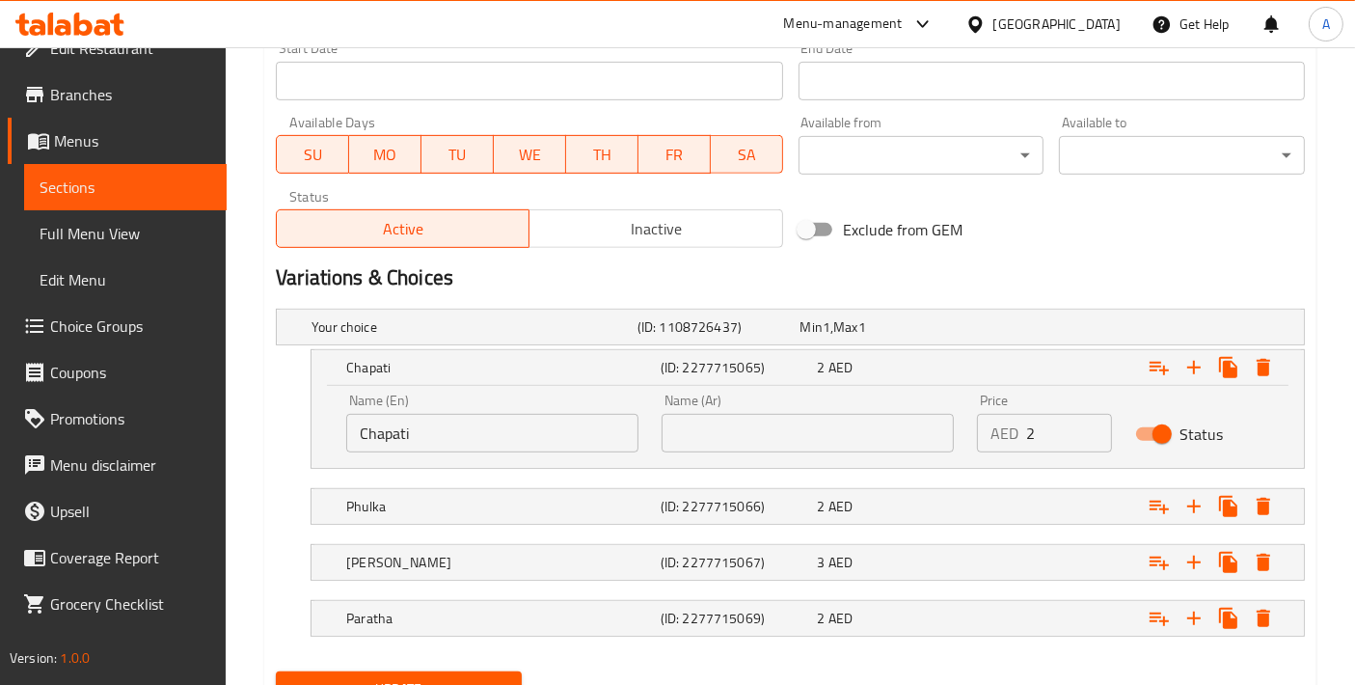
click at [460, 451] on div "Name (En) Chapati Name (En)" at bounding box center [492, 423] width 315 height 82
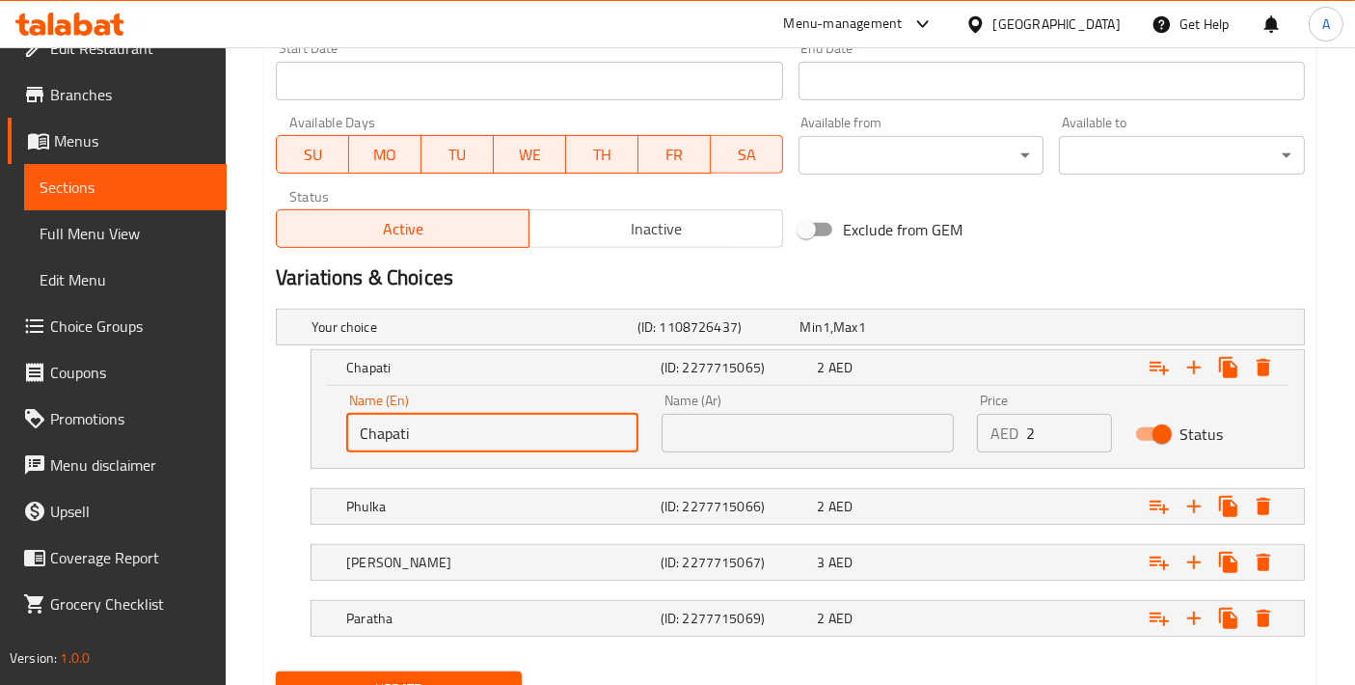
click at [695, 428] on input "text" at bounding box center [808, 433] width 292 height 39
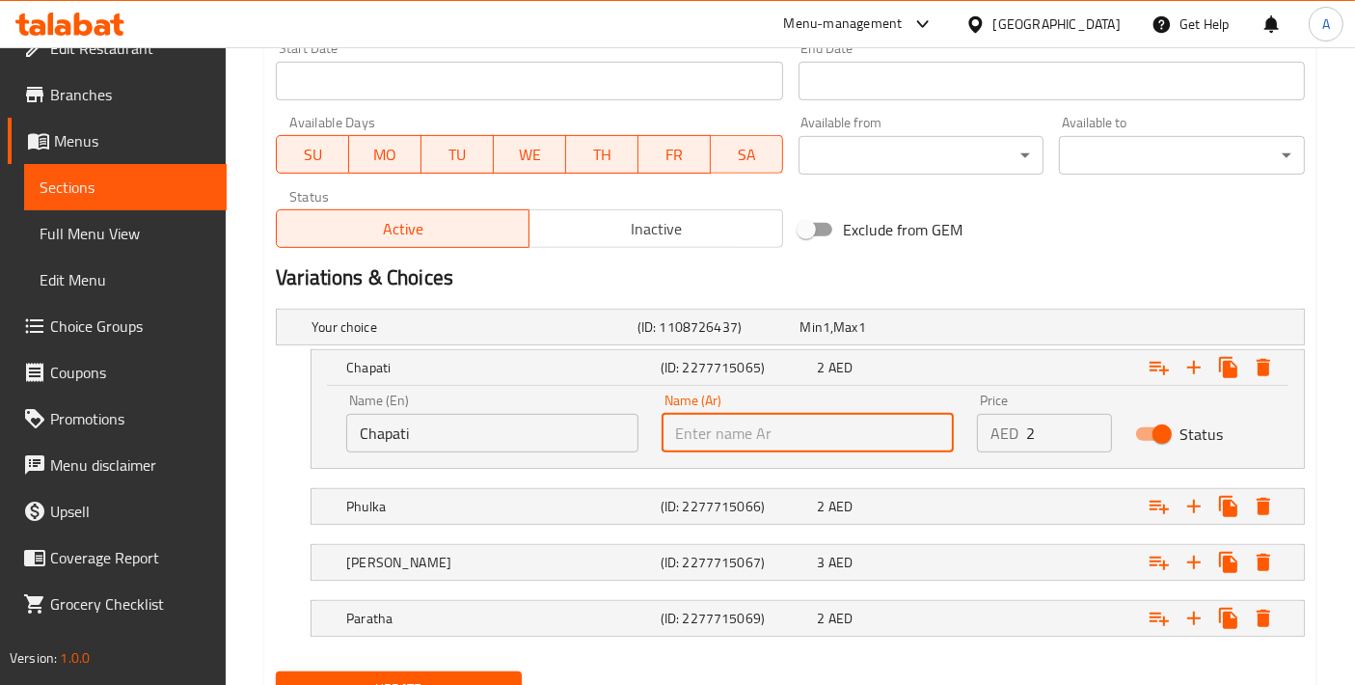
click at [488, 428] on input "Chapati" at bounding box center [492, 433] width 292 height 39
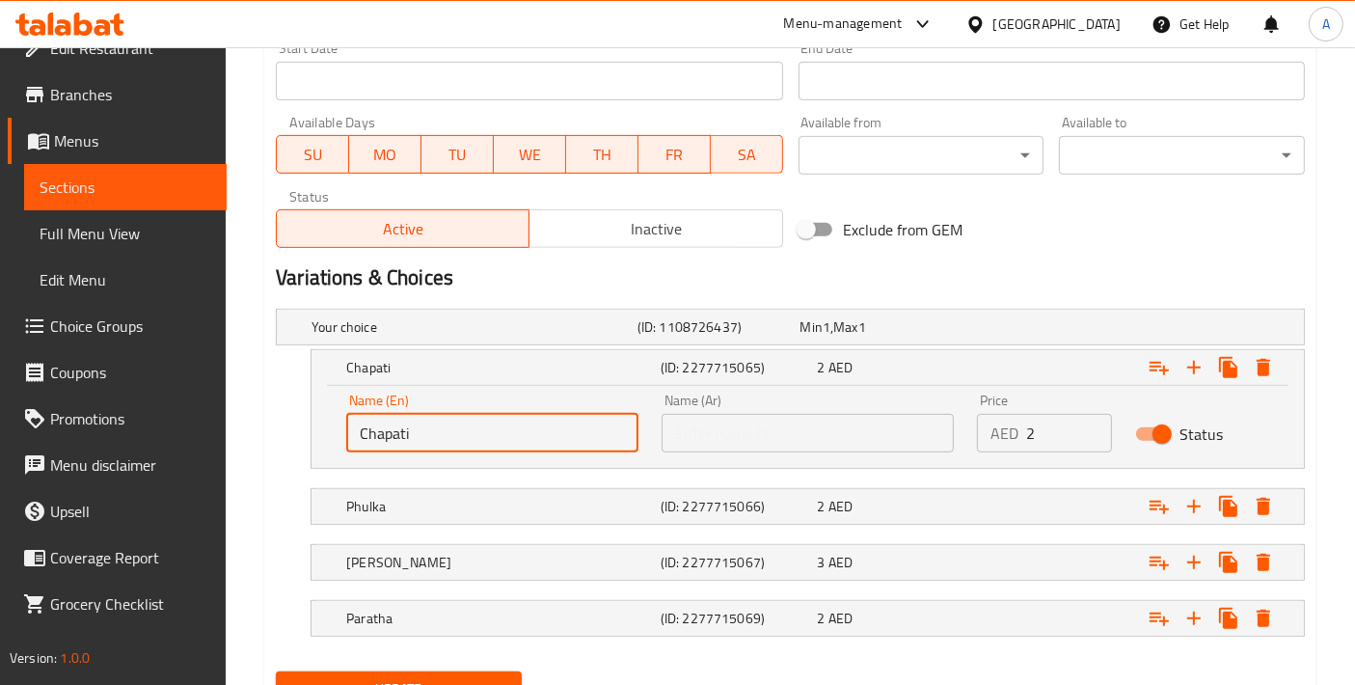
drag, startPoint x: 488, startPoint y: 428, endPoint x: 180, endPoint y: 424, distance: 307.8
click at [774, 420] on input "text" at bounding box center [808, 433] width 292 height 39
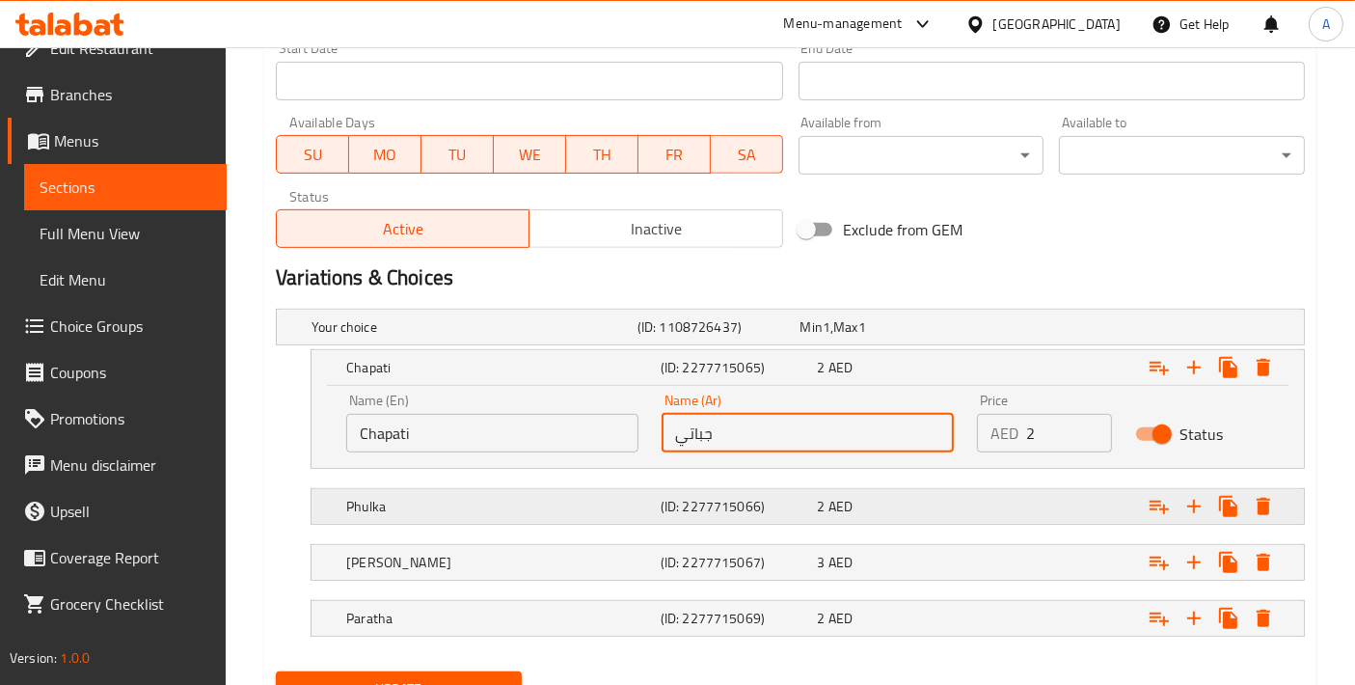
type input "جباتي"
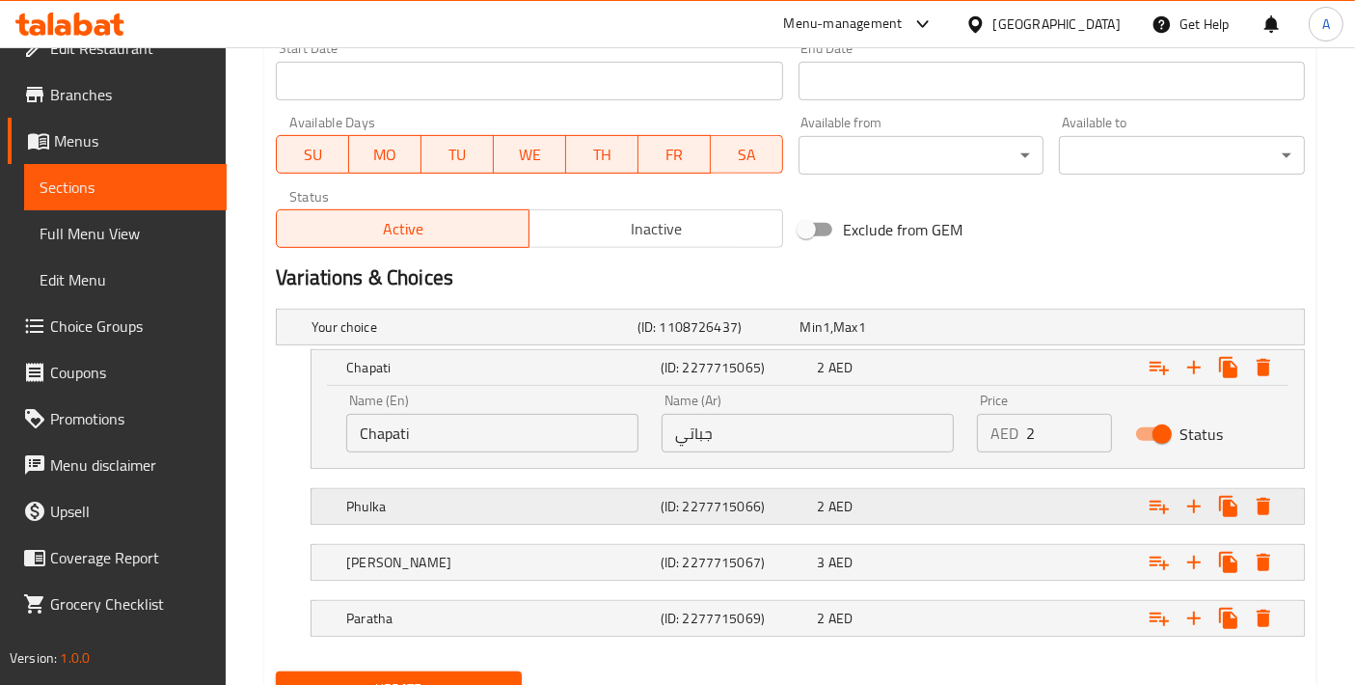
click at [545, 510] on h5 "Phulka" at bounding box center [499, 506] width 307 height 19
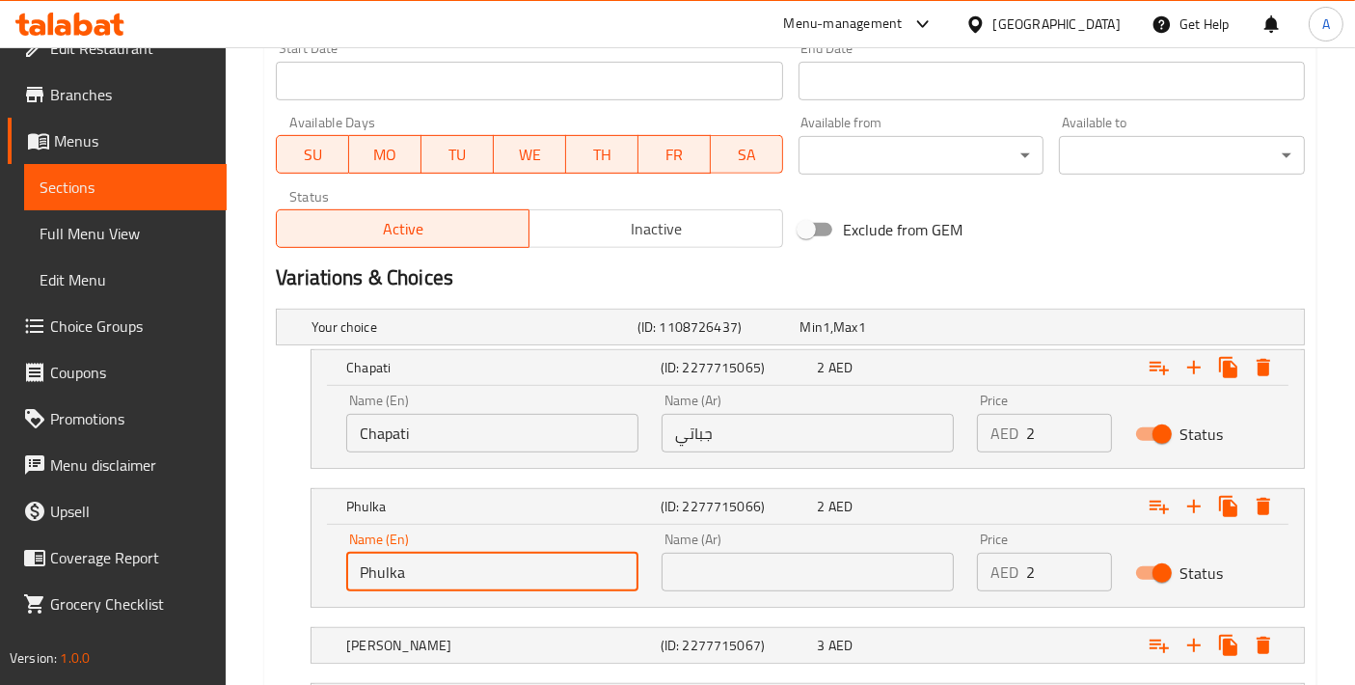
drag, startPoint x: 506, startPoint y: 577, endPoint x: 179, endPoint y: 577, distance: 327.0
click at [179, 577] on div "Edit Restaurant Branches Menus Sections Full Menu View Edit Menu Choice Groups …" at bounding box center [677, 23] width 1355 height 1665
click at [753, 584] on input "text" at bounding box center [808, 572] width 292 height 39
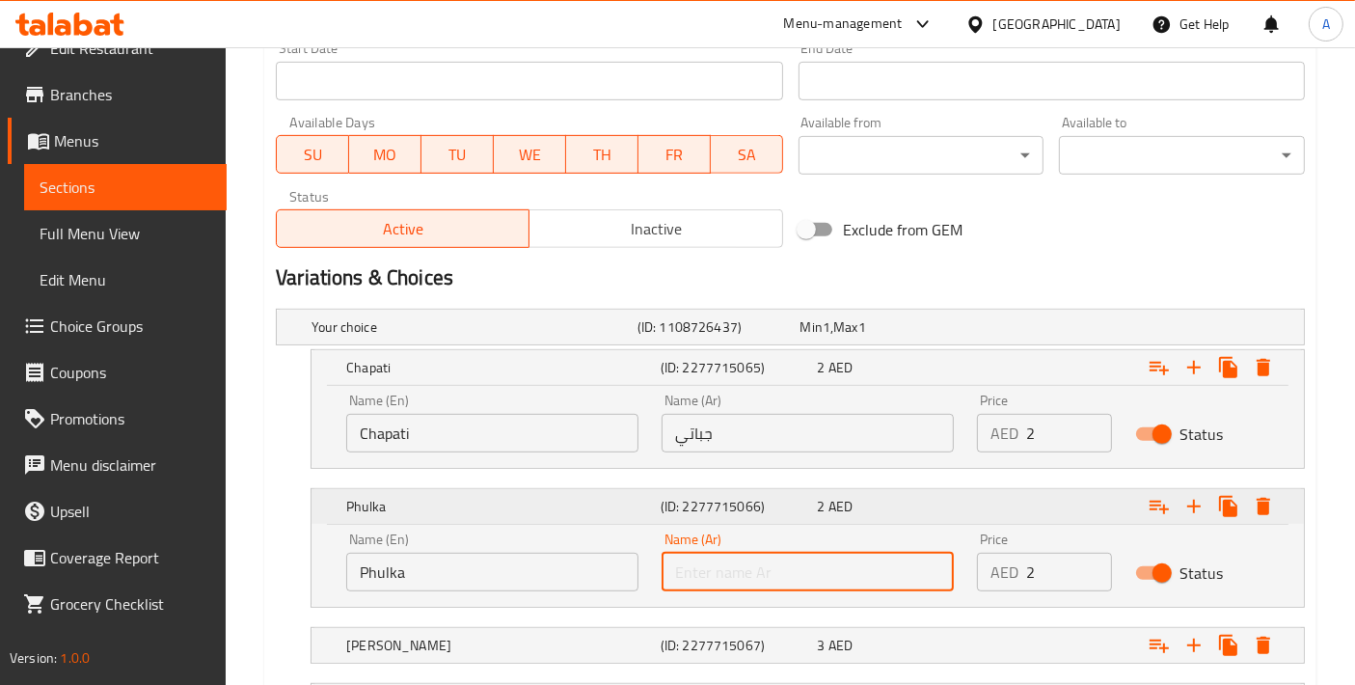
paste input "فولكا"
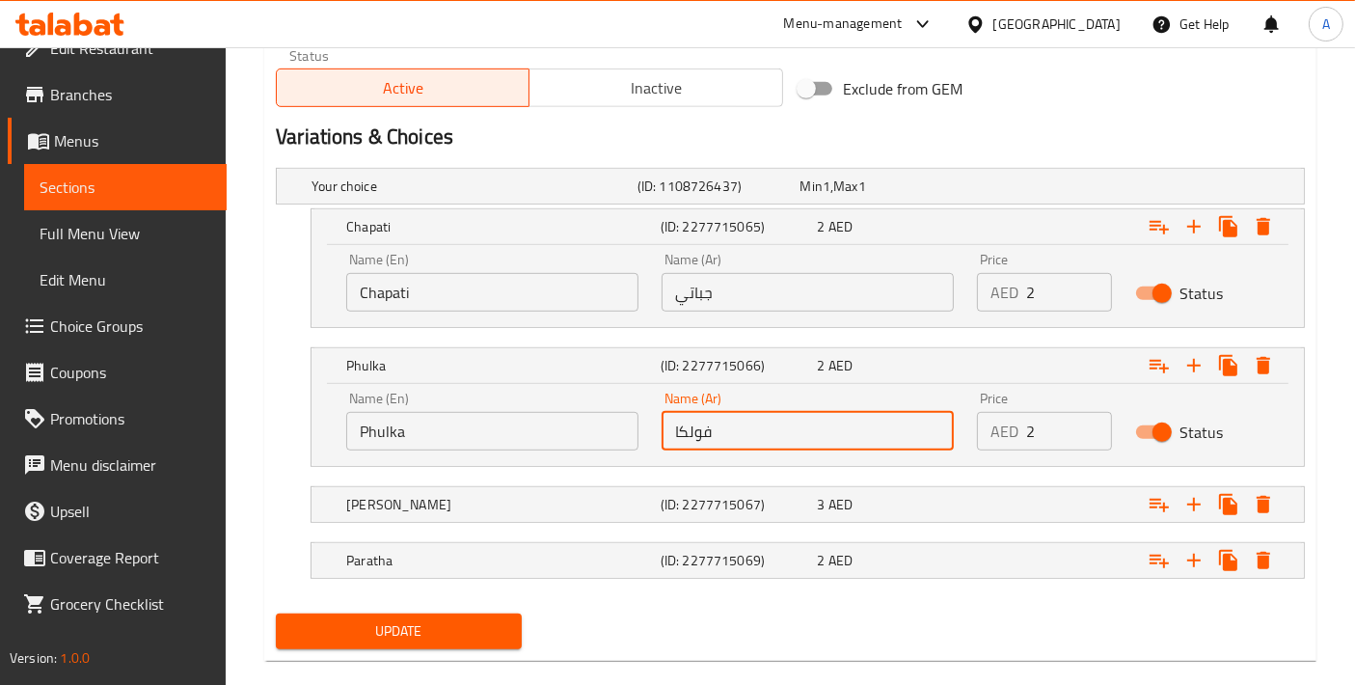
scroll to position [1023, 0]
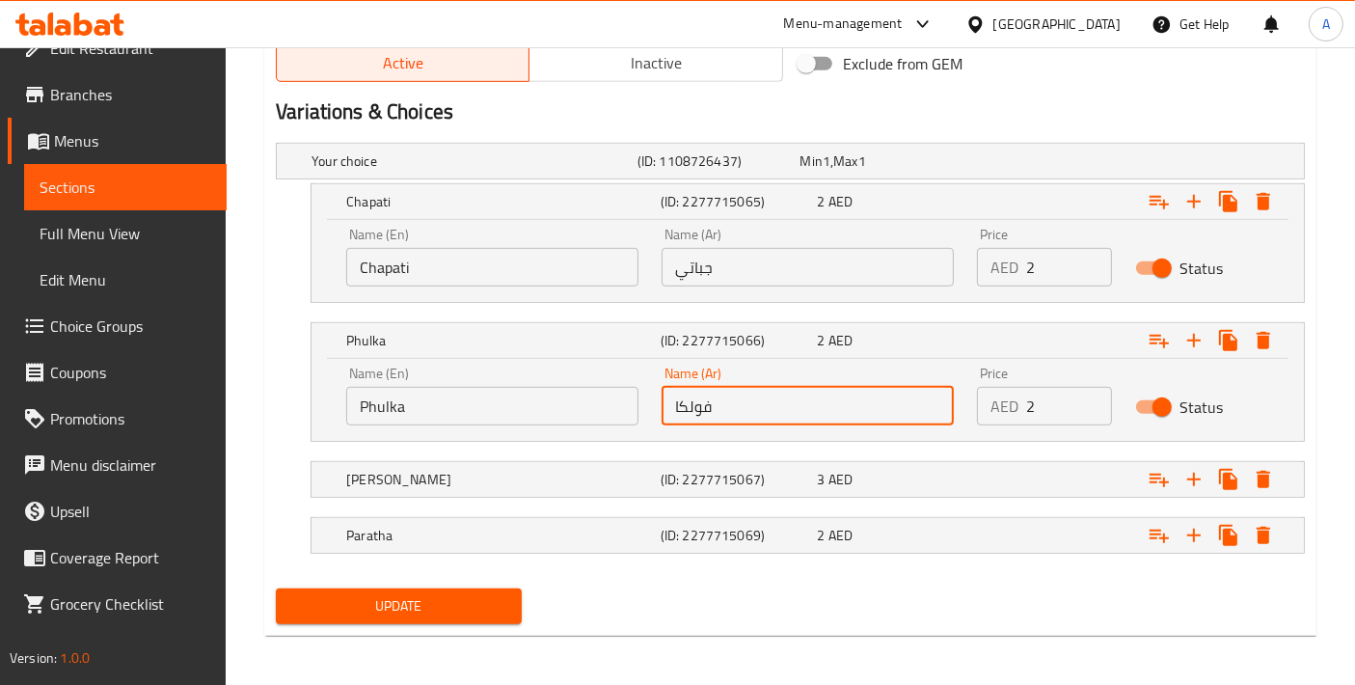
type input "فولكا"
click at [471, 502] on nav at bounding box center [790, 509] width 1029 height 15
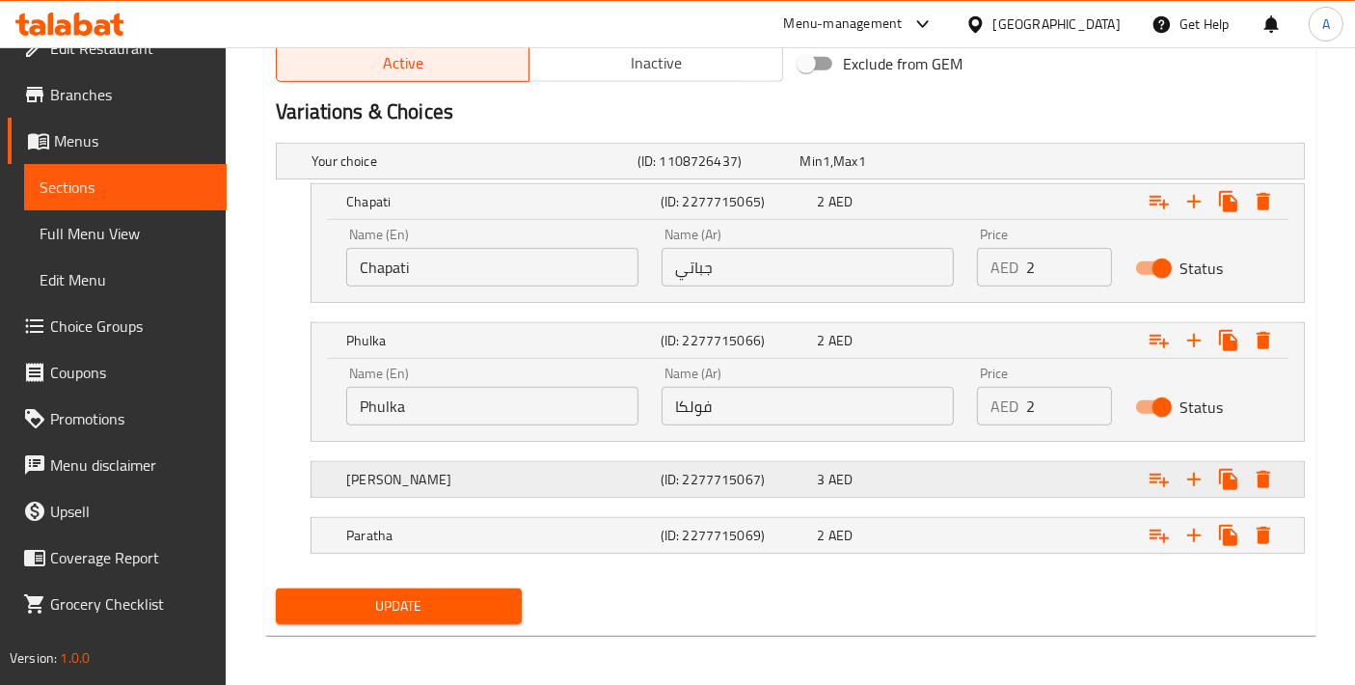
click at [468, 484] on h5 "[PERSON_NAME]" at bounding box center [499, 479] width 307 height 19
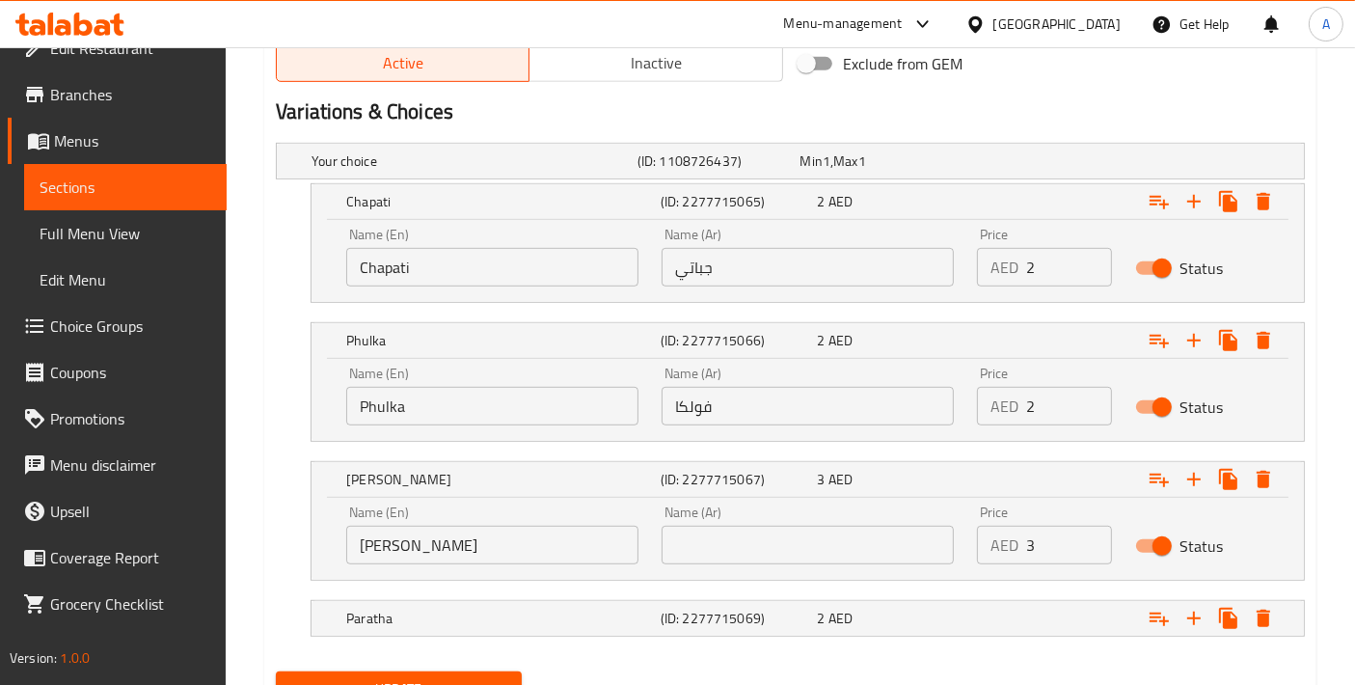
drag, startPoint x: 479, startPoint y: 515, endPoint x: 475, endPoint y: 525, distance: 10.4
click at [479, 516] on div "Name (En) Ghee Roti Name (En)" at bounding box center [492, 535] width 292 height 59
click at [465, 538] on input "[PERSON_NAME]" at bounding box center [492, 545] width 292 height 39
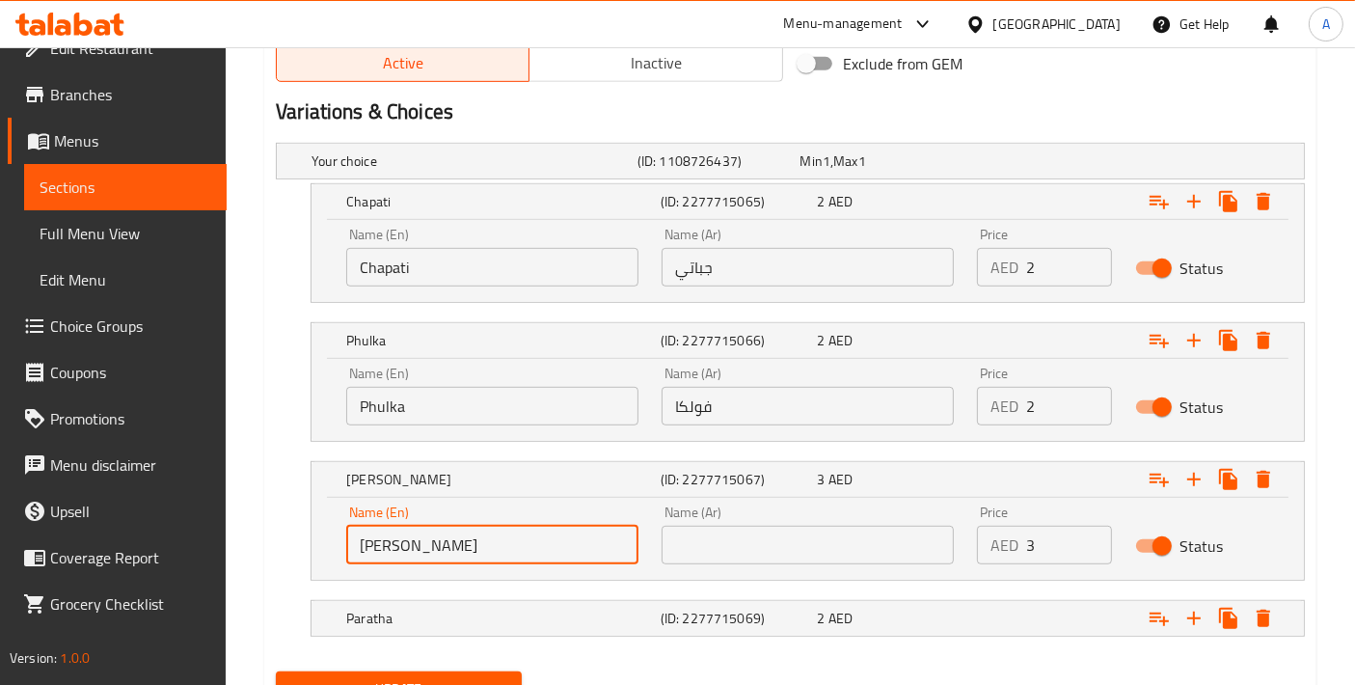
click at [465, 538] on input "[PERSON_NAME]" at bounding box center [492, 545] width 292 height 39
click at [716, 531] on input "text" at bounding box center [808, 545] width 292 height 39
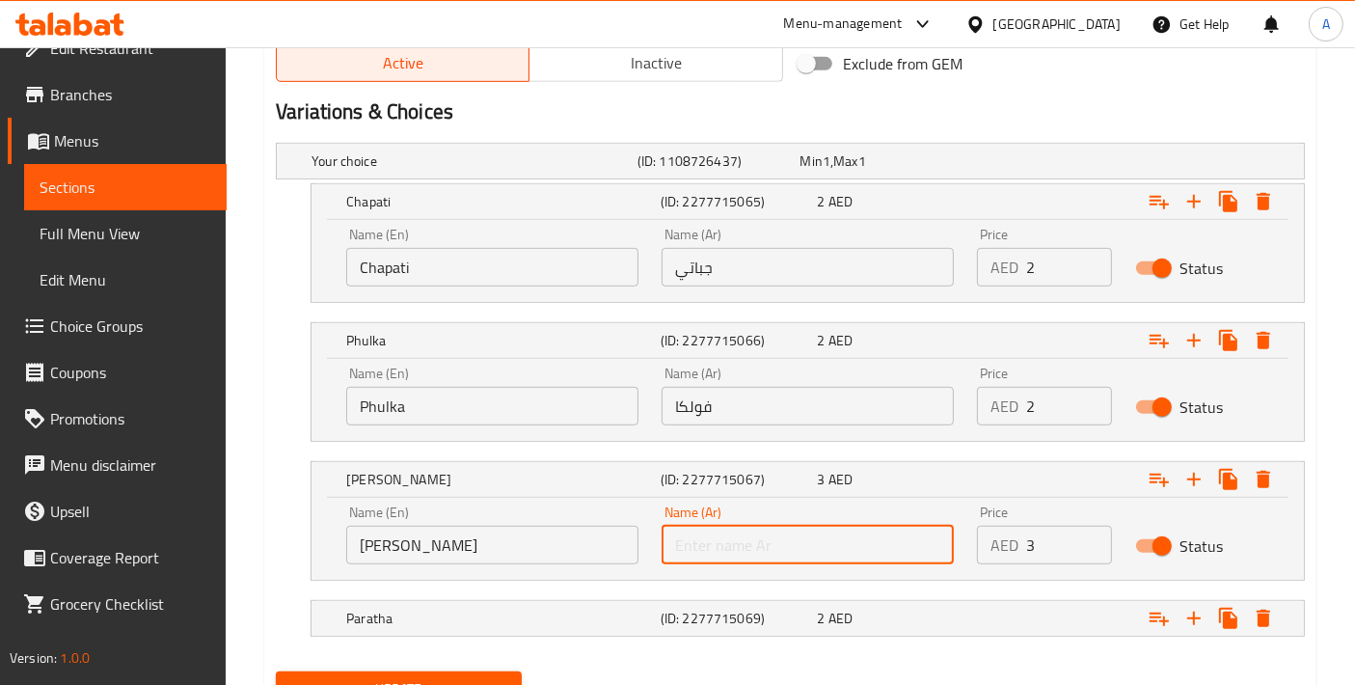
paste input "روتي السمن"
click at [716, 548] on input "روتي السمن" at bounding box center [808, 545] width 292 height 39
type input "روتي بالسمن"
click at [548, 597] on div "Paratha (ID: 2277715069) 2 AED" at bounding box center [813, 618] width 943 height 42
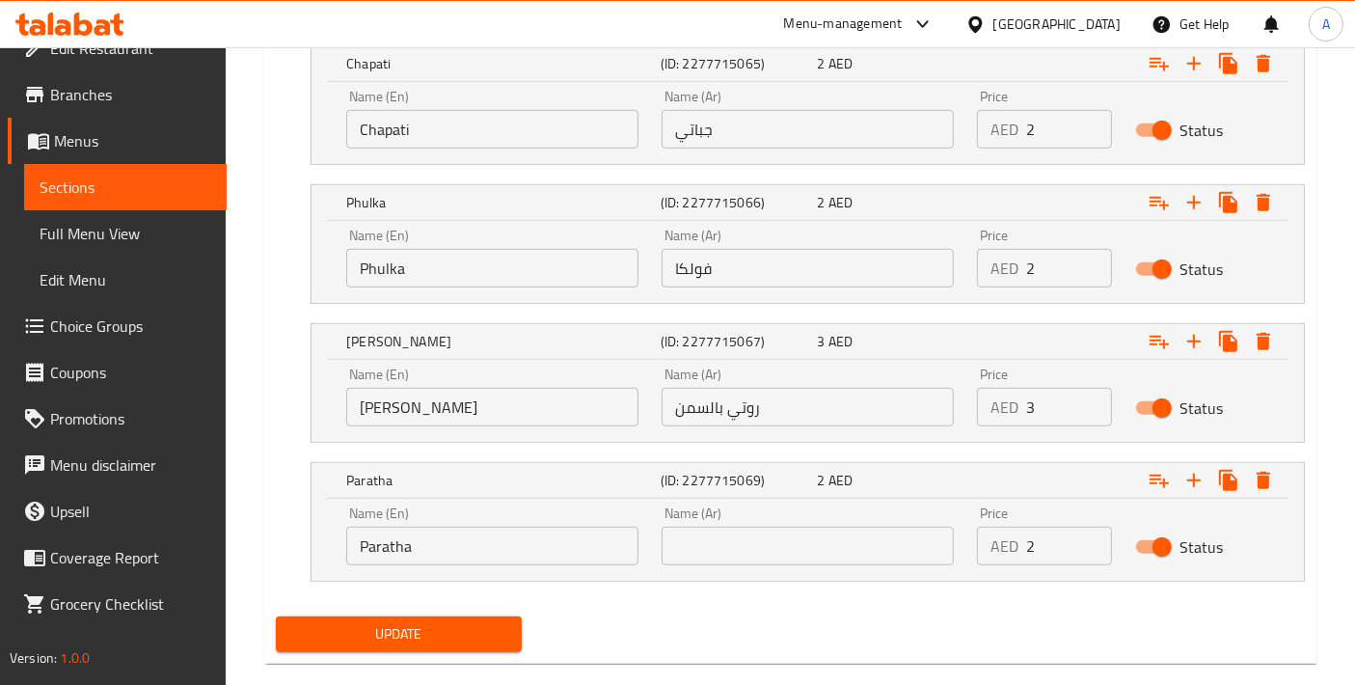
scroll to position [1189, 0]
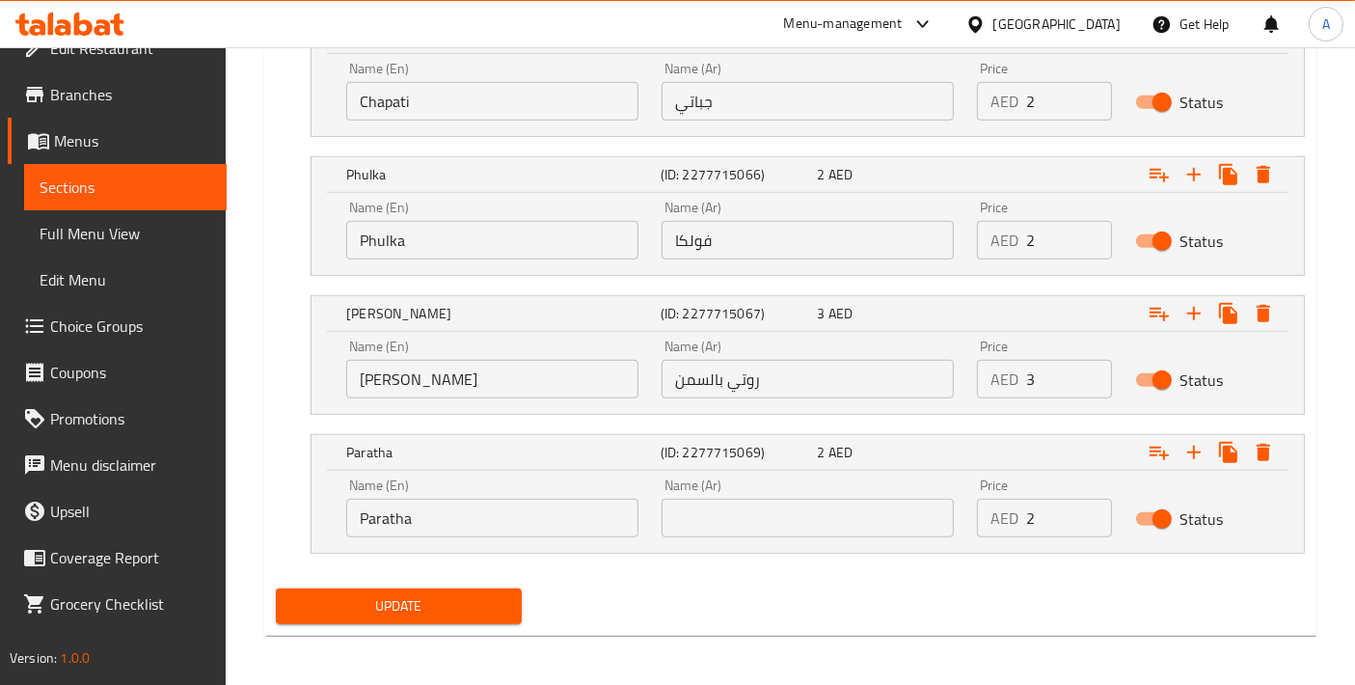
click at [496, 522] on input "Paratha" at bounding box center [492, 518] width 292 height 39
click at [747, 520] on input "text" at bounding box center [808, 518] width 292 height 39
type input "براتا"
click at [521, 587] on div "Update" at bounding box center [398, 606] width 261 height 51
click at [496, 588] on button "Update" at bounding box center [399, 606] width 246 height 36
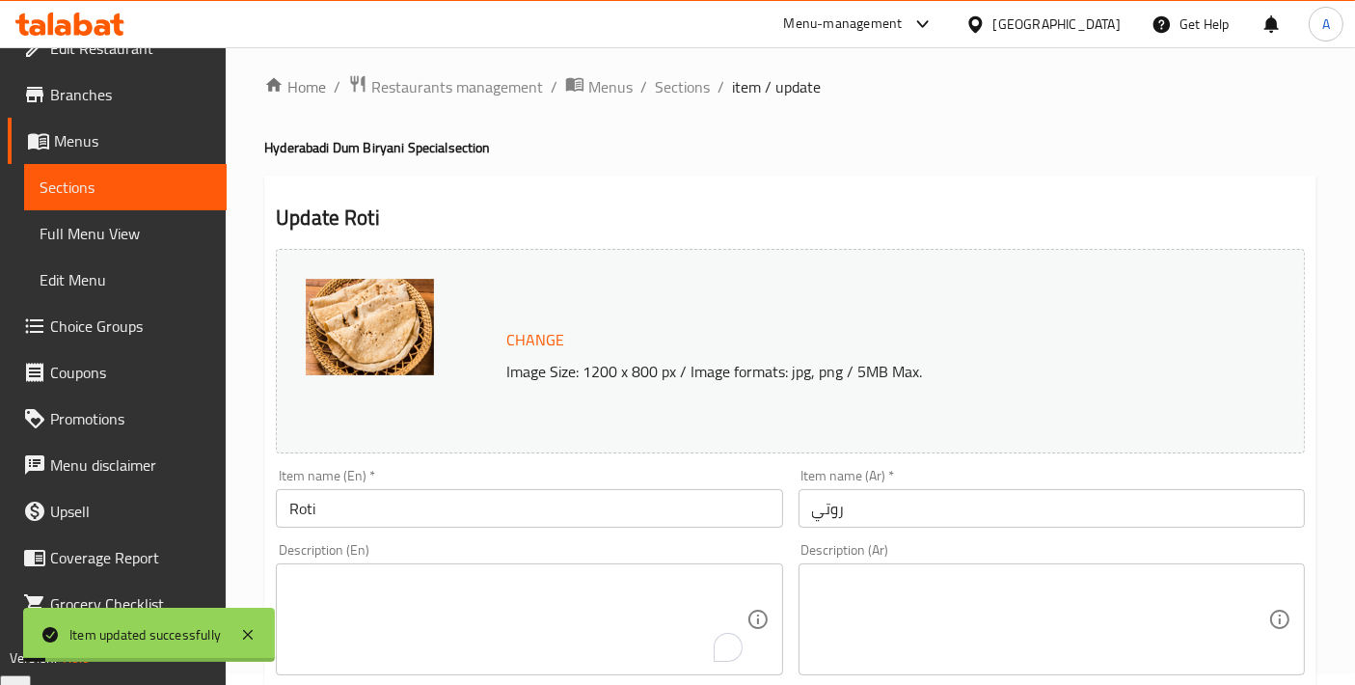
scroll to position [0, 0]
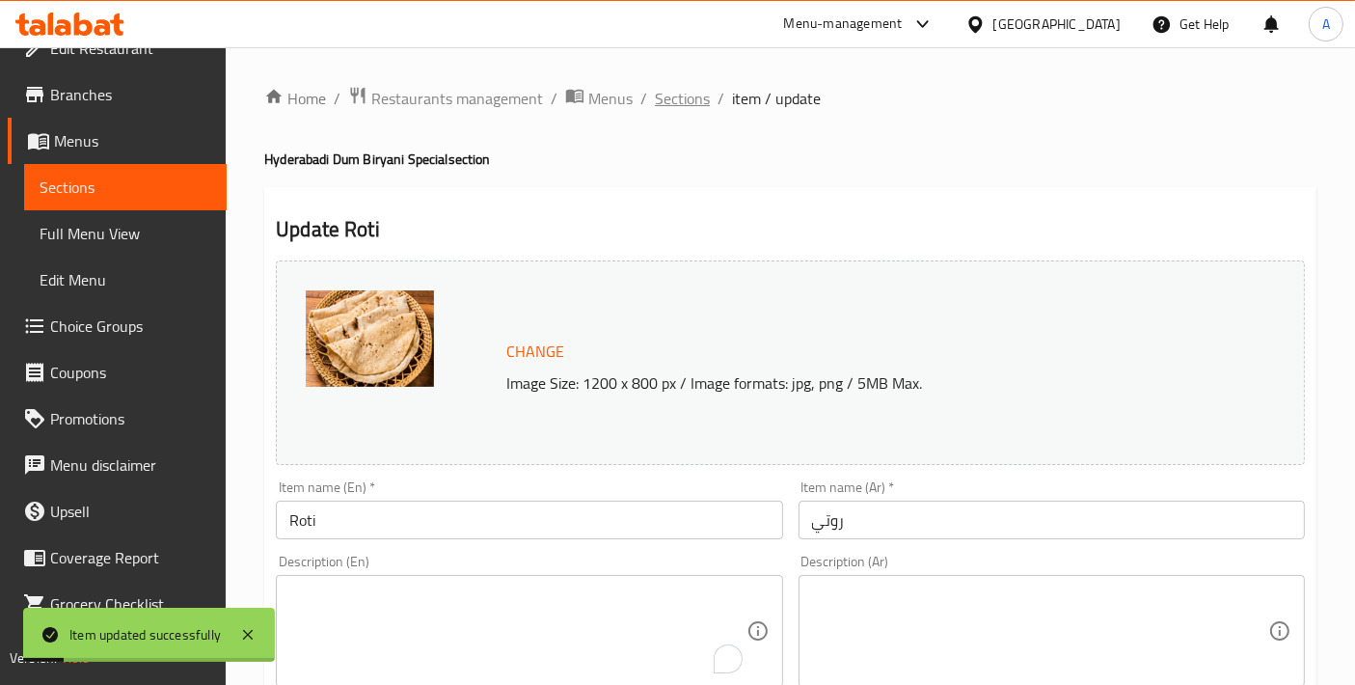
click at [685, 90] on span "Sections" at bounding box center [682, 98] width 55 height 23
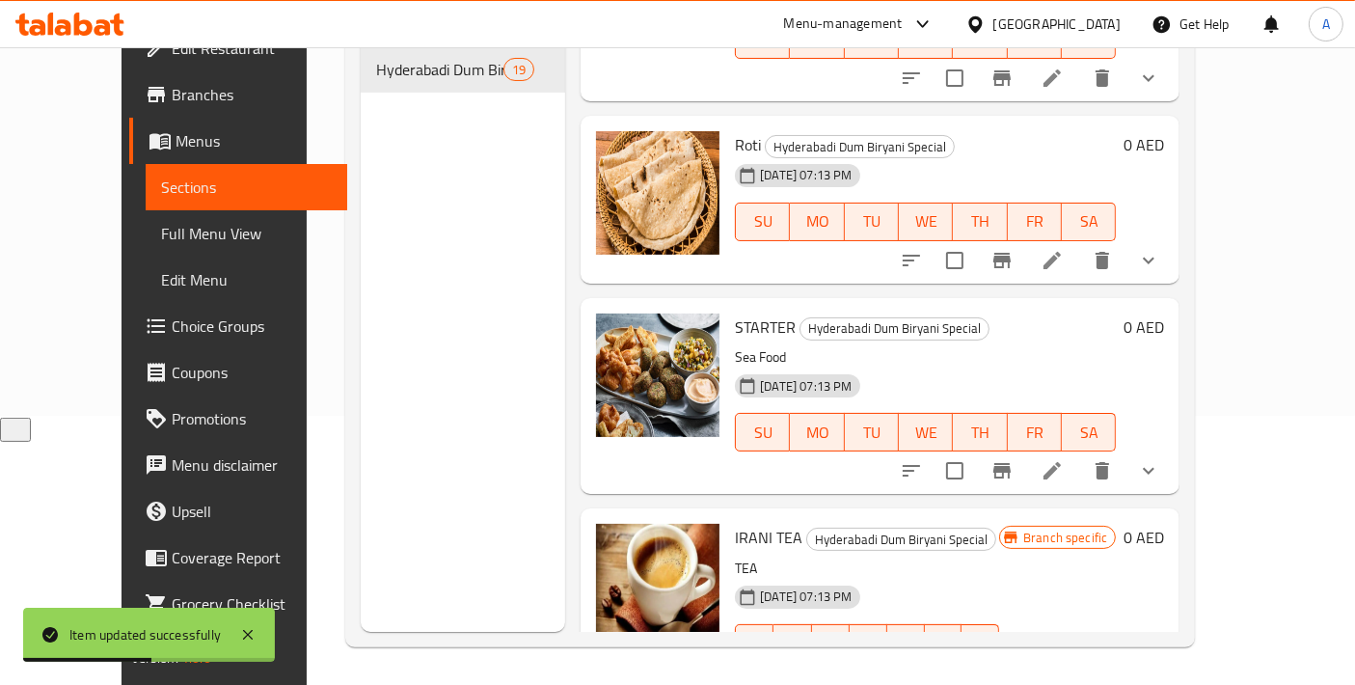
scroll to position [3192, 0]
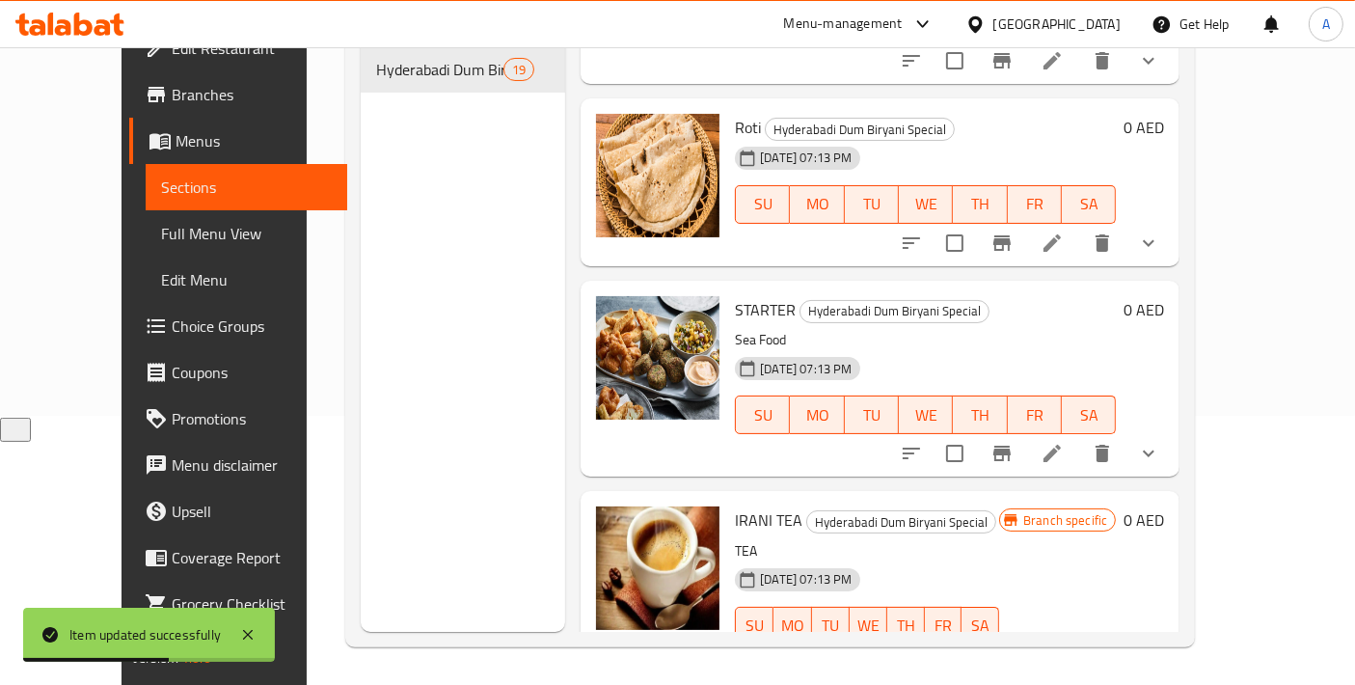
click at [1080, 436] on li at bounding box center [1053, 453] width 54 height 35
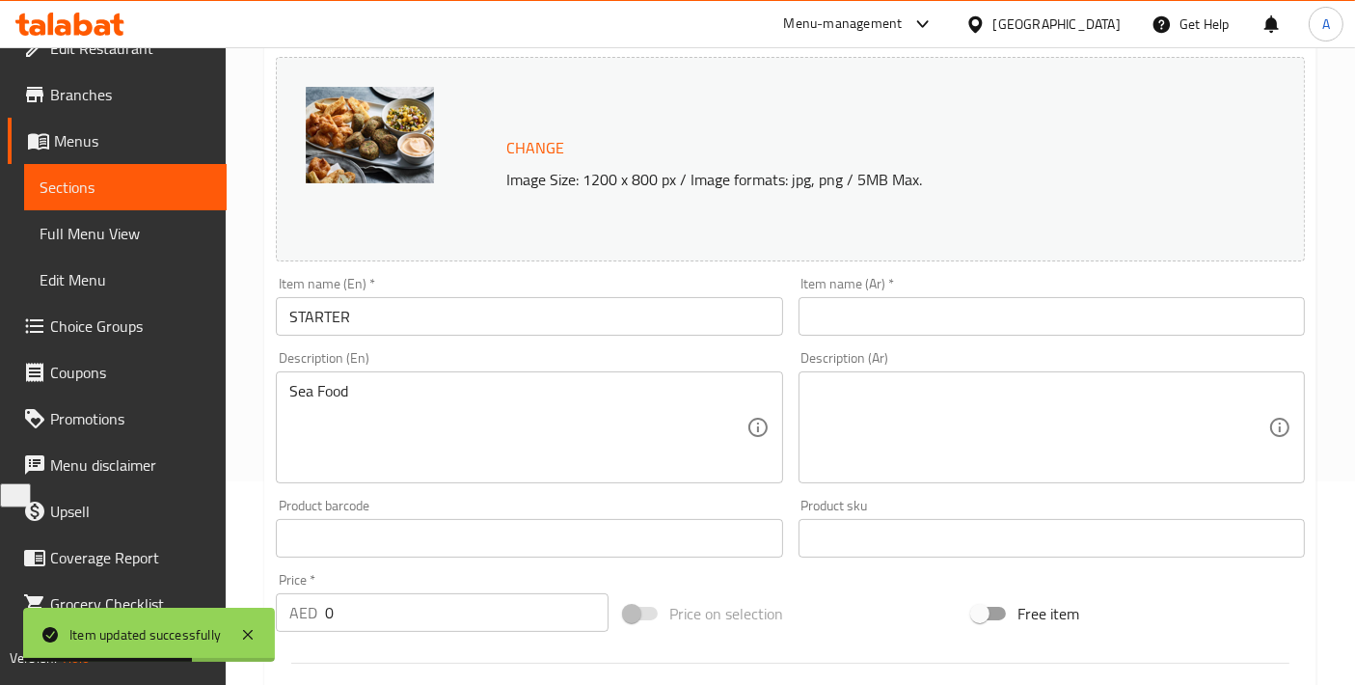
scroll to position [428, 0]
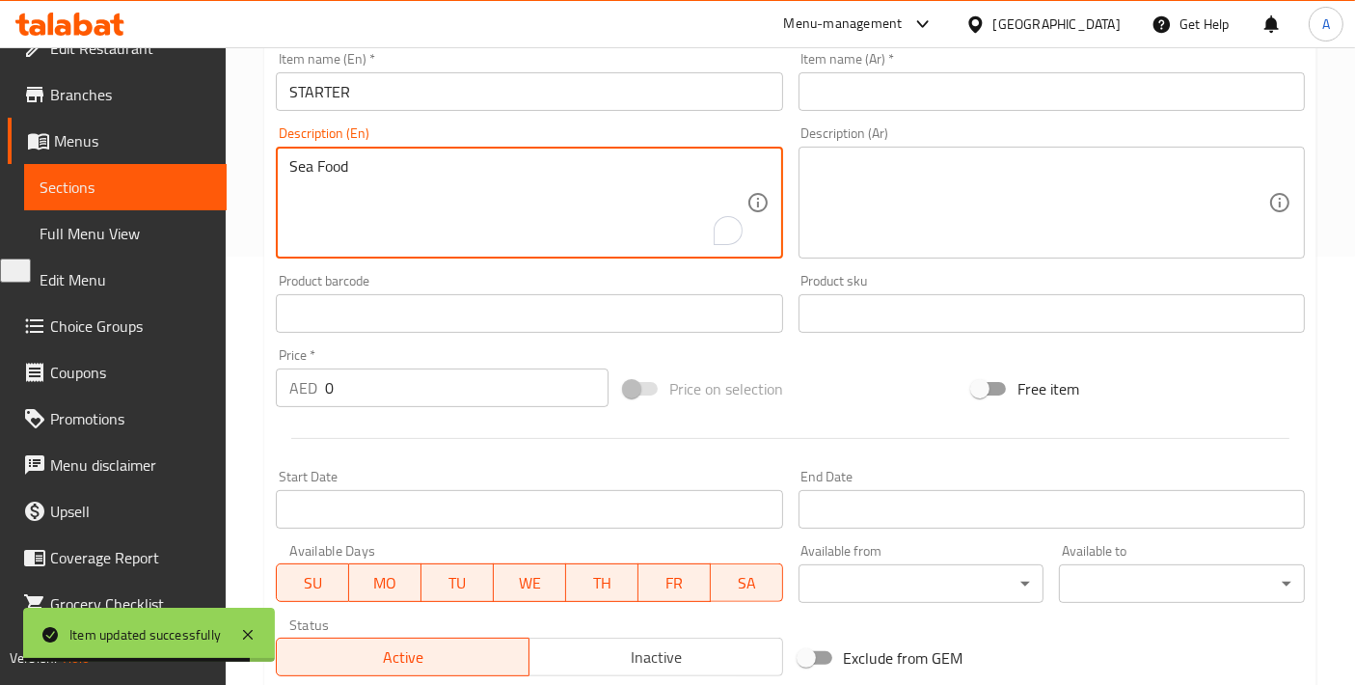
drag, startPoint x: 394, startPoint y: 175, endPoint x: 248, endPoint y: 182, distance: 145.9
click at [291, 91] on input "STARTER" at bounding box center [529, 91] width 506 height 39
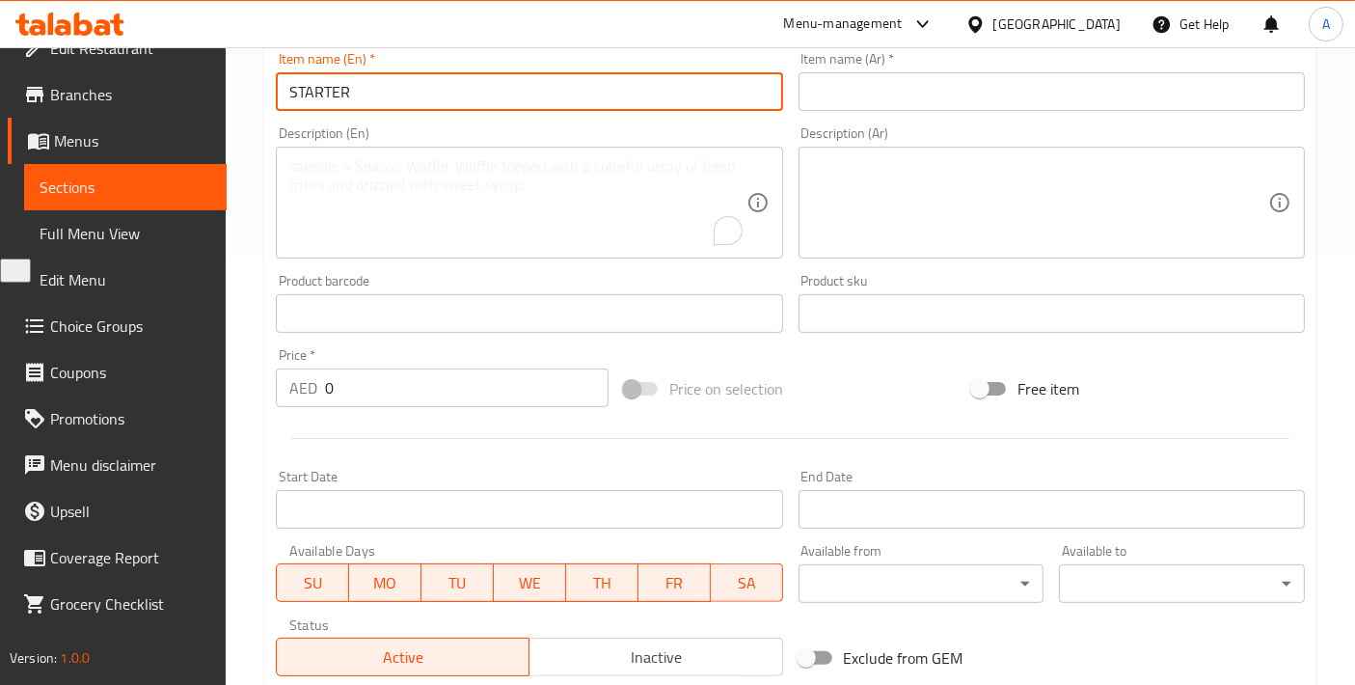
paste input "Sea Food"
drag, startPoint x: 364, startPoint y: 96, endPoint x: 521, endPoint y: 95, distance: 157.3
click at [521, 95] on input "Sea Food STARTER" at bounding box center [529, 91] width 506 height 39
type input "Sea Food Starter"
click at [863, 92] on input "text" at bounding box center [1052, 91] width 506 height 39
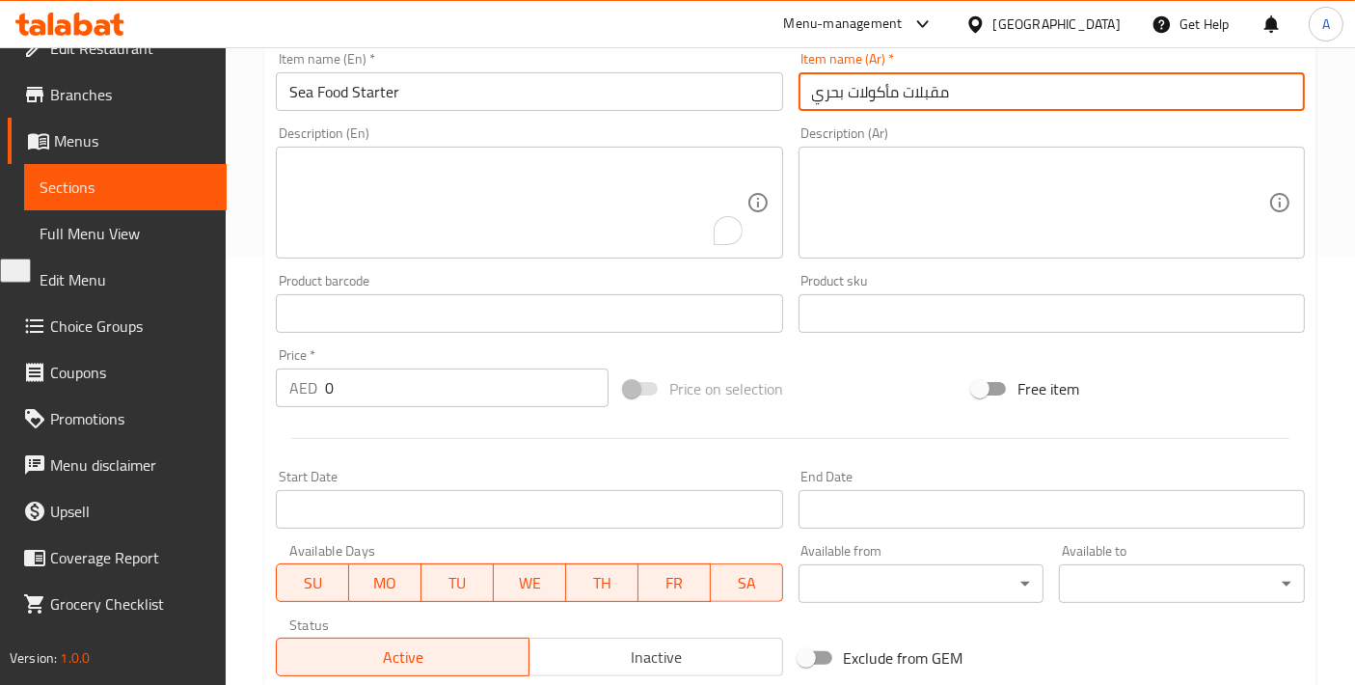
type input "مقبلات مأكولات بحرية"
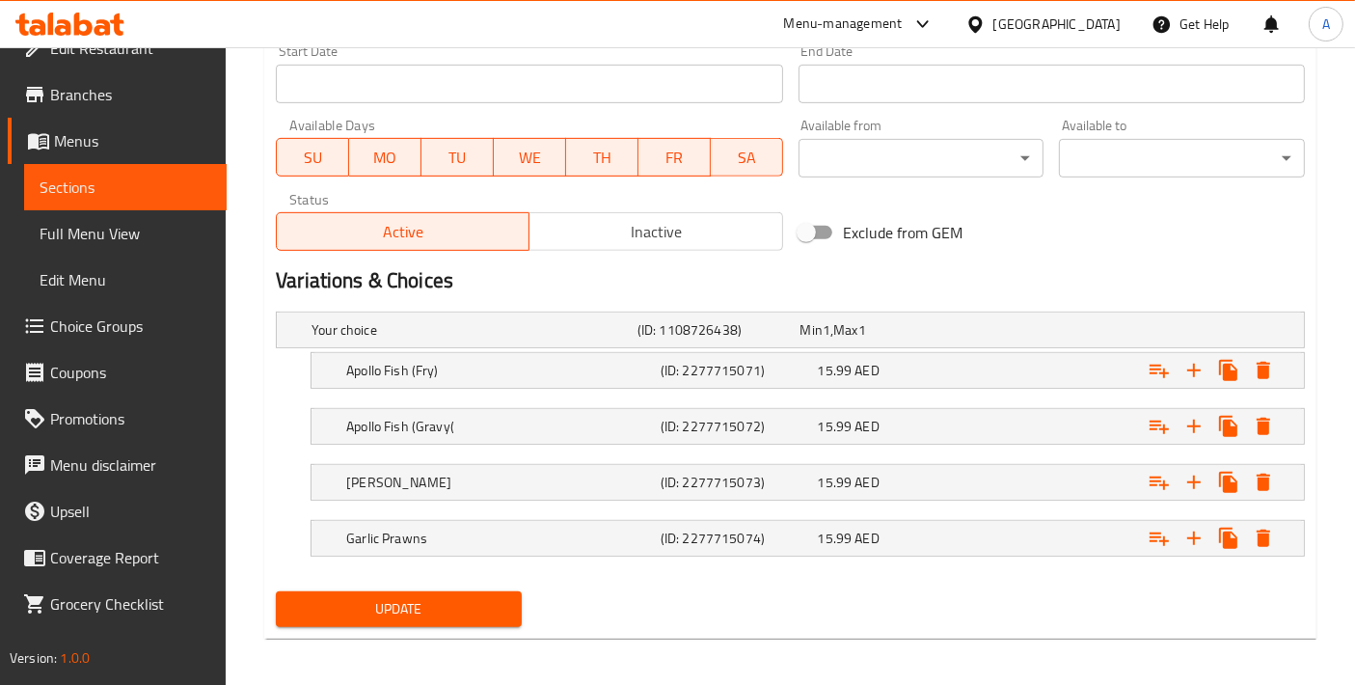
scroll to position [857, 0]
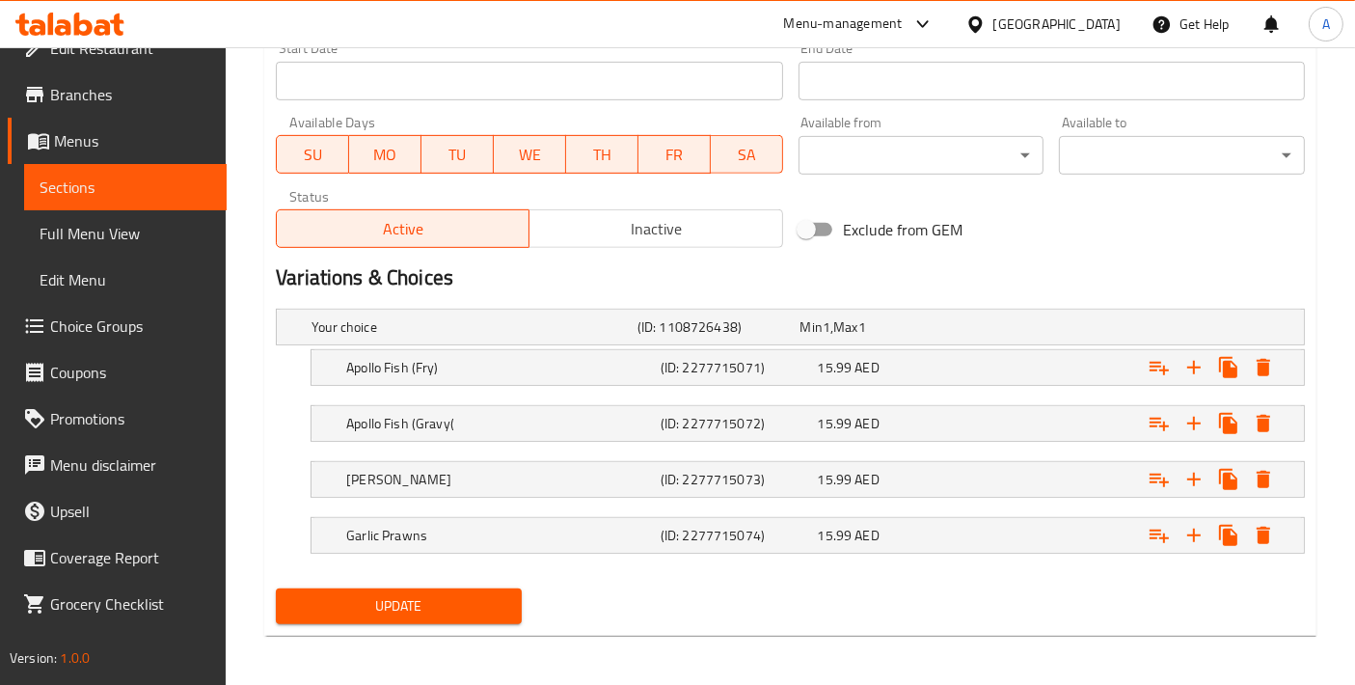
type input "مقبلات مأكولات بحرية"
click at [395, 588] on button "Update" at bounding box center [399, 606] width 246 height 36
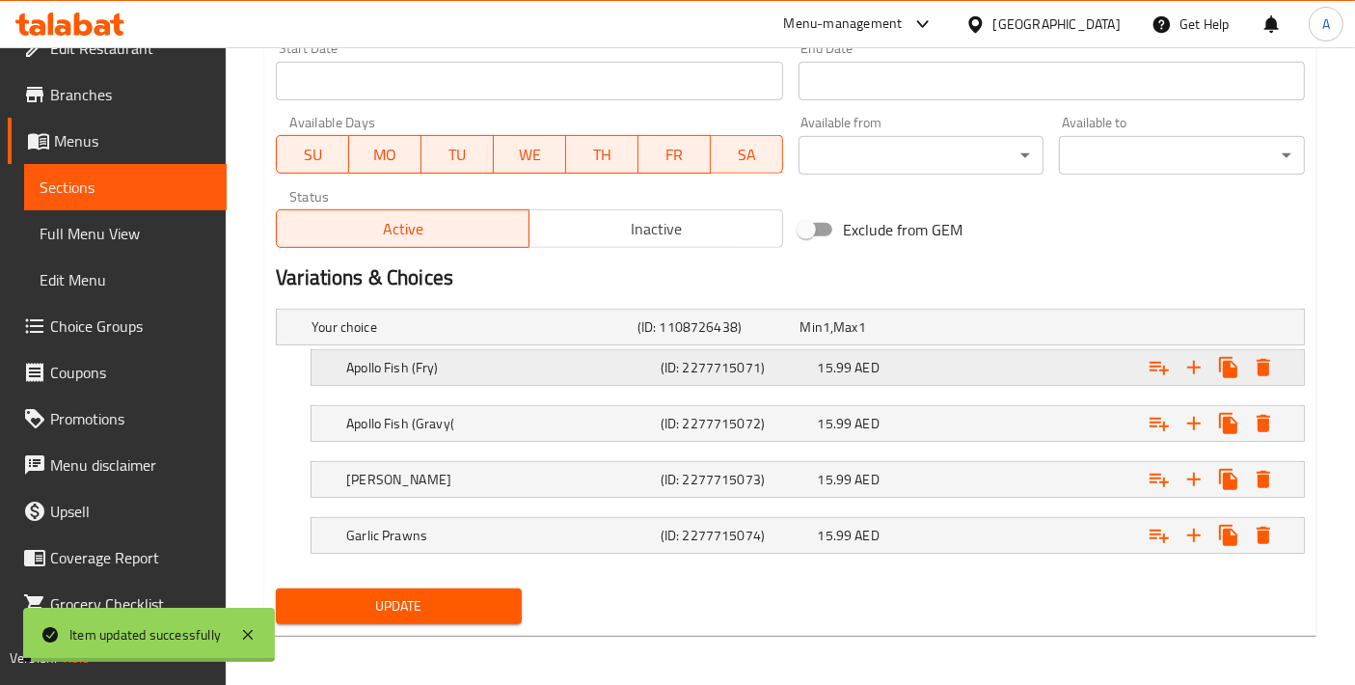
click at [482, 384] on div "Apollo Fish (Fry) (ID: 2277715071) 15.99 AED" at bounding box center [813, 367] width 943 height 42
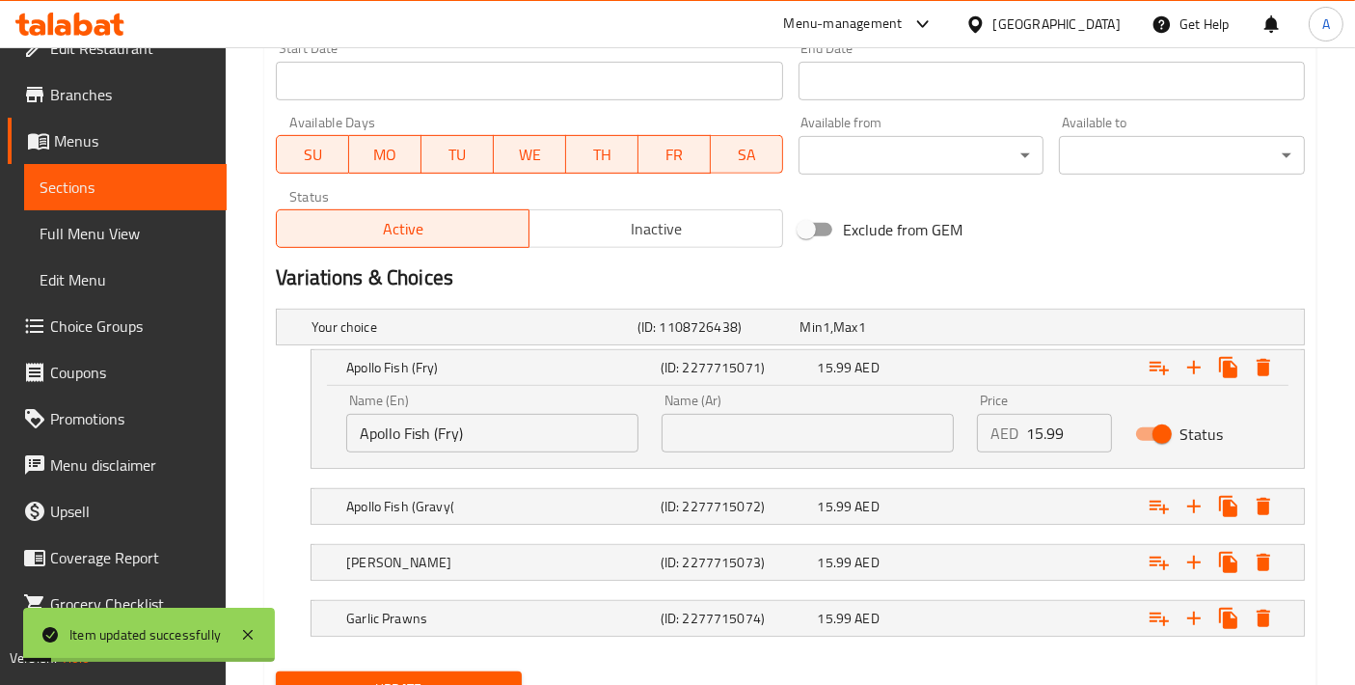
click at [502, 438] on input "Apollo Fish (Fry)" at bounding box center [492, 433] width 292 height 39
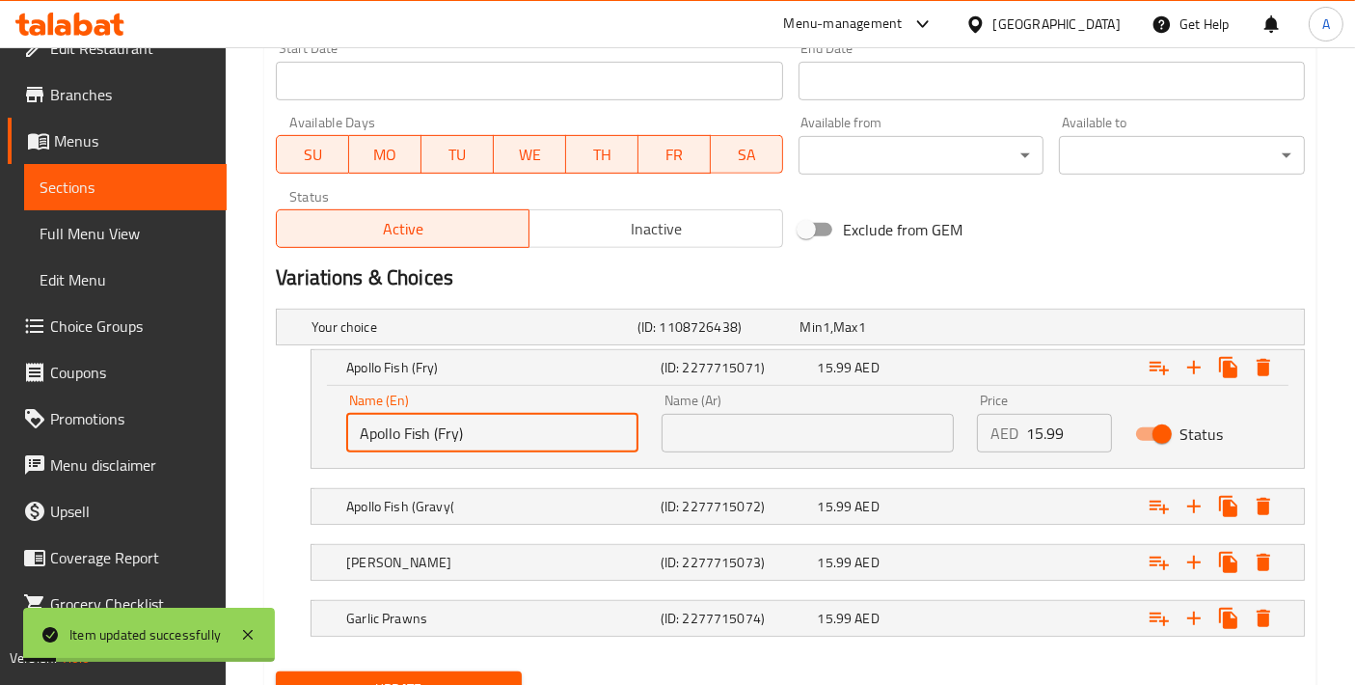
click at [502, 438] on input "Apollo Fish (Fry)" at bounding box center [492, 433] width 292 height 39
click at [806, 425] on input "text" at bounding box center [808, 433] width 292 height 39
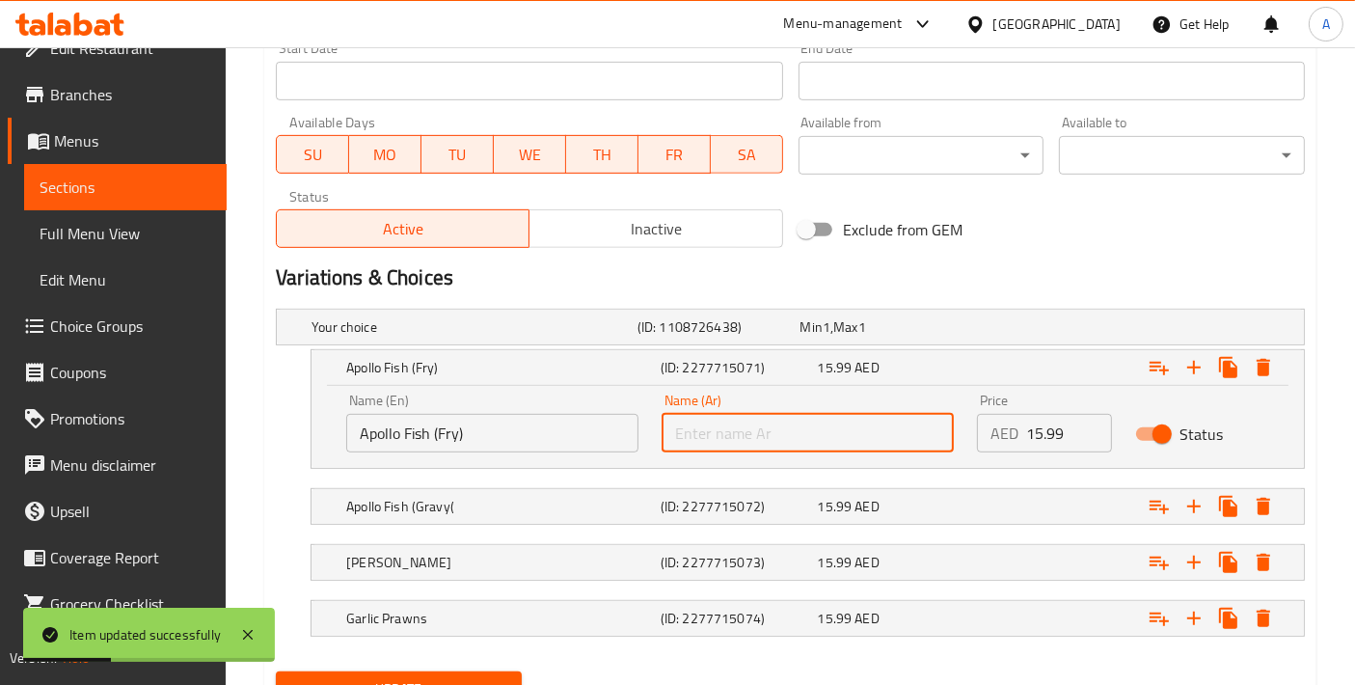
paste input "[PERSON_NAME] (فراي)"
click at [695, 435] on input "[PERSON_NAME] (فراي)" at bounding box center [808, 433] width 292 height 39
drag, startPoint x: 681, startPoint y: 431, endPoint x: 710, endPoint y: 430, distance: 29.0
click at [710, 430] on input "[PERSON_NAME] (فراي)" at bounding box center [808, 433] width 292 height 39
type input "سمك أبولو (مقلي)"
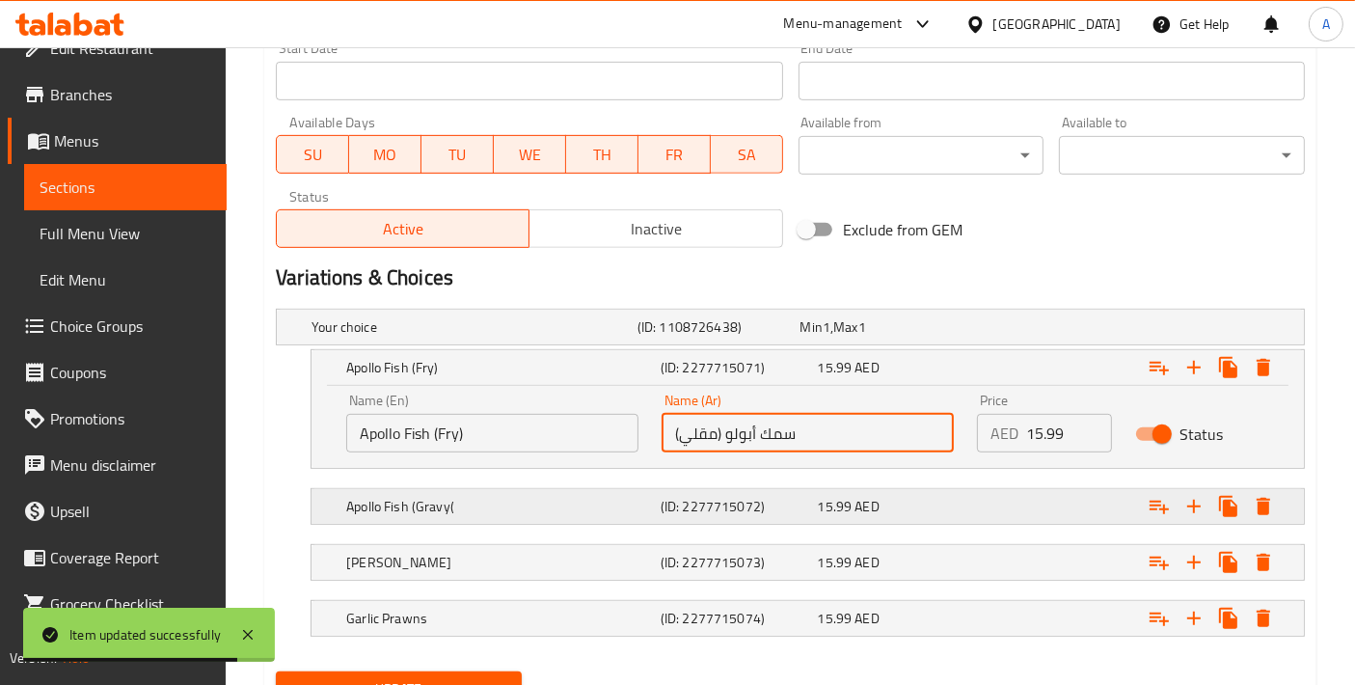
click at [571, 493] on div "Apollo Fish (Gravy(" at bounding box center [499, 506] width 315 height 27
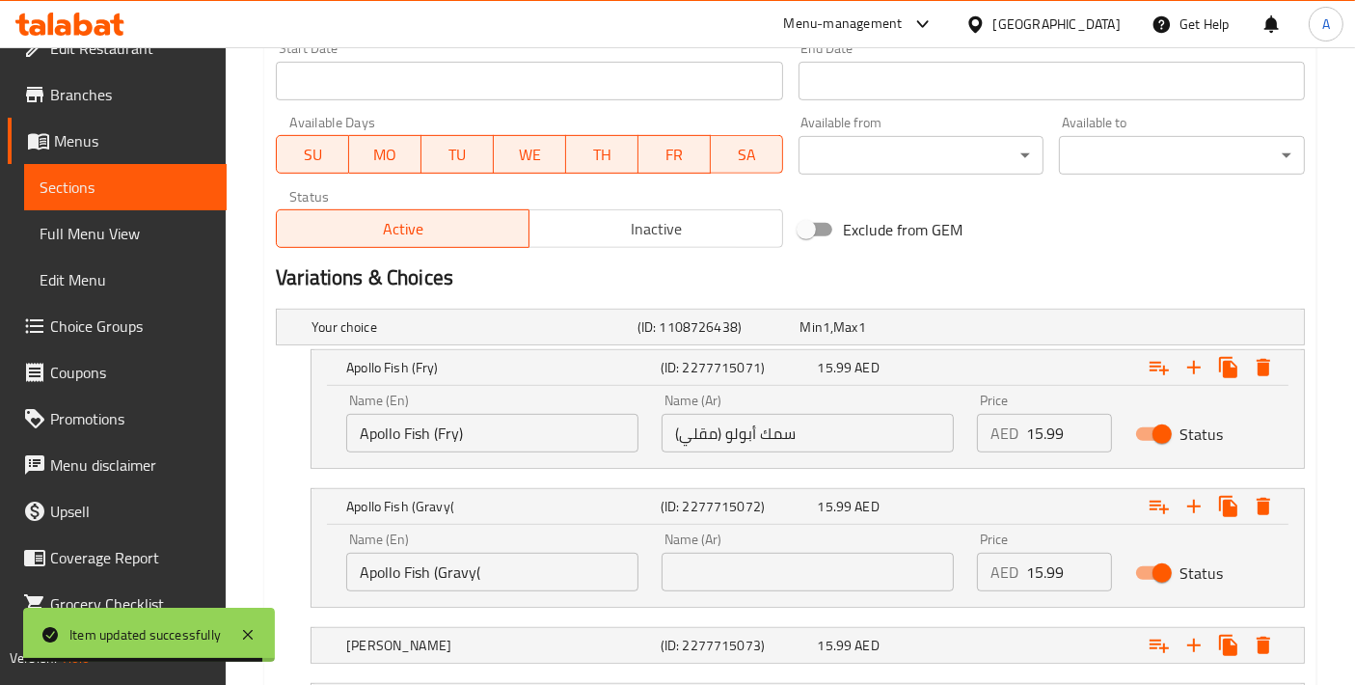
click at [564, 576] on input "Apollo Fish (Gravy(" at bounding box center [492, 572] width 292 height 39
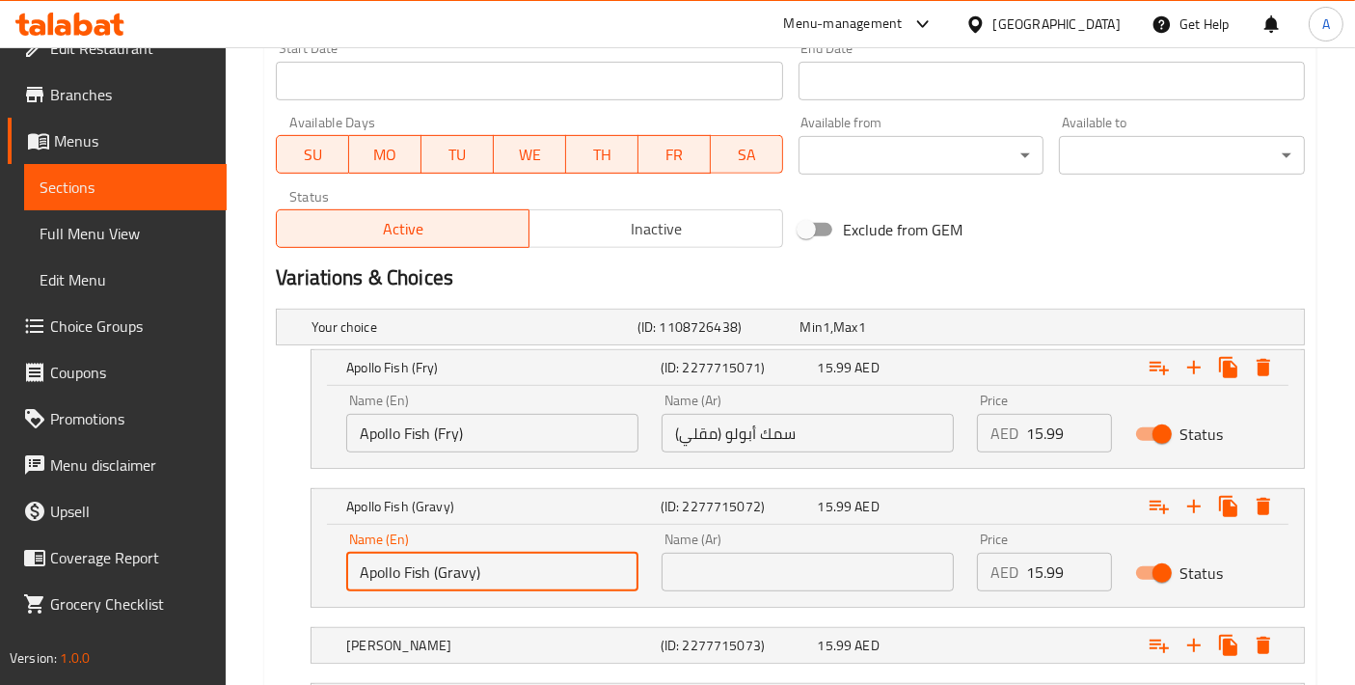
click at [577, 553] on input "Apollo Fish (Gravy)" at bounding box center [492, 572] width 292 height 39
type input "Apollo Fish (Gravy)"
drag, startPoint x: 725, startPoint y: 552, endPoint x: 725, endPoint y: 561, distance: 9.7
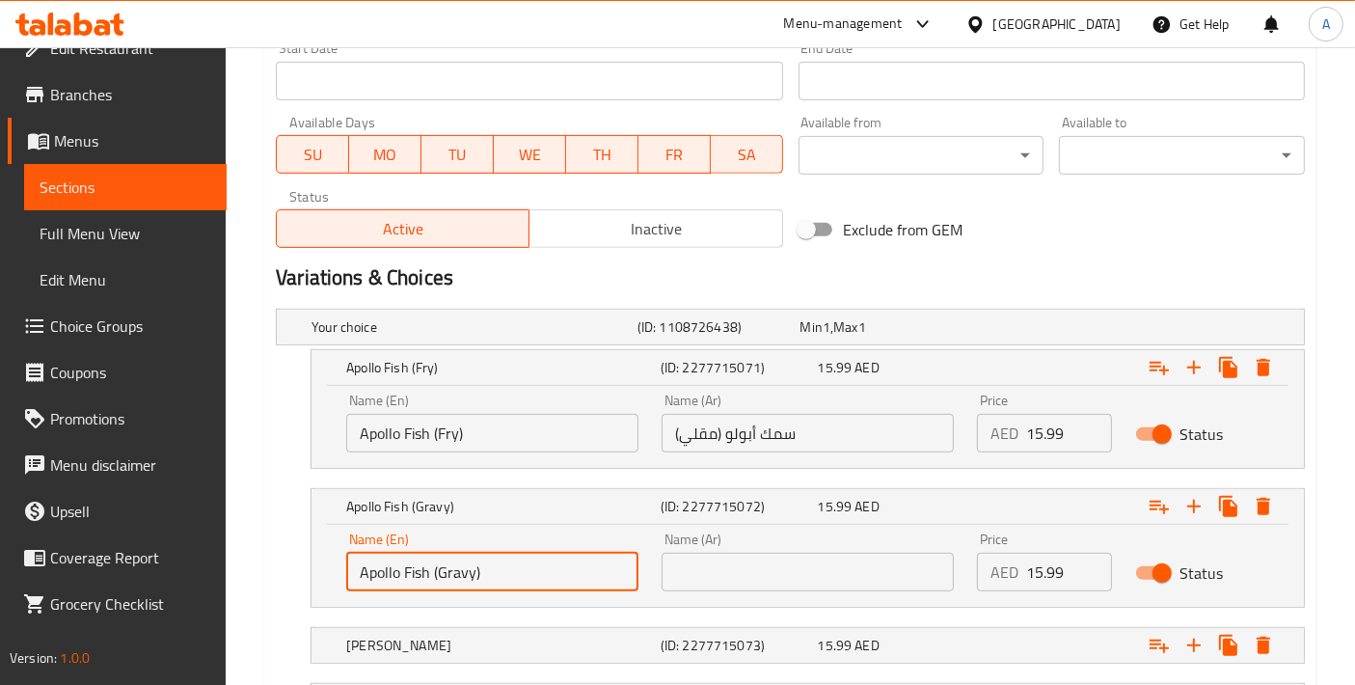
click at [725, 555] on input "text" at bounding box center [808, 572] width 292 height 39
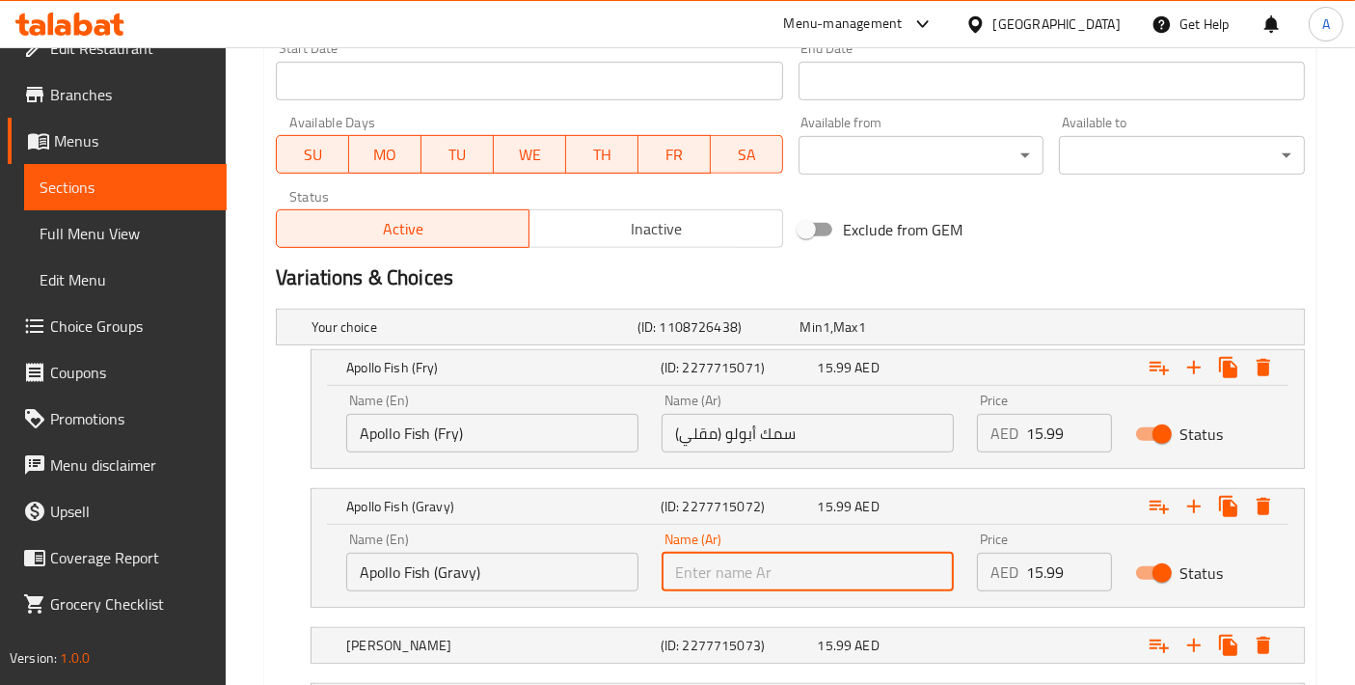
paste input "سمك أبولو (مرق)"
click at [698, 580] on input "سمك أبولو (مرق)" at bounding box center [808, 572] width 292 height 39
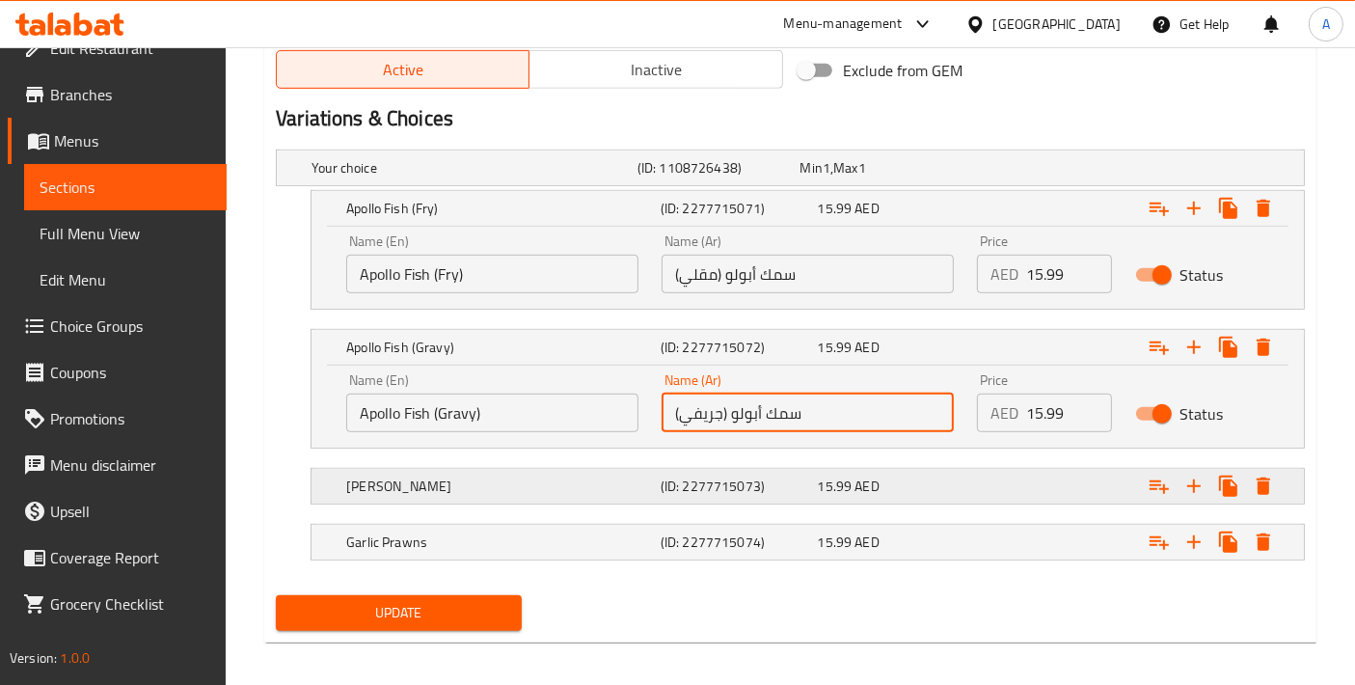
scroll to position [1023, 0]
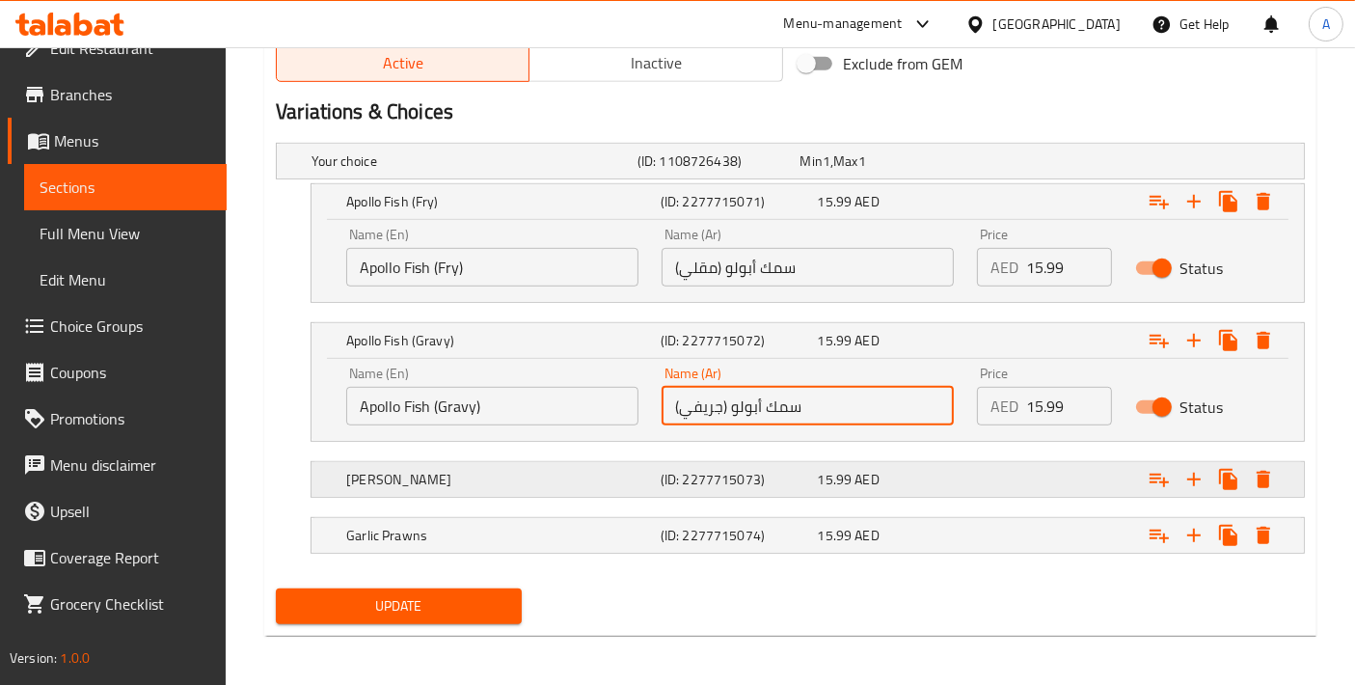
type input "سمك أبولو (جريفي)"
click at [536, 493] on div "Chilli Prawns (ID: 2277715073) 15.99 AED" at bounding box center [813, 479] width 943 height 42
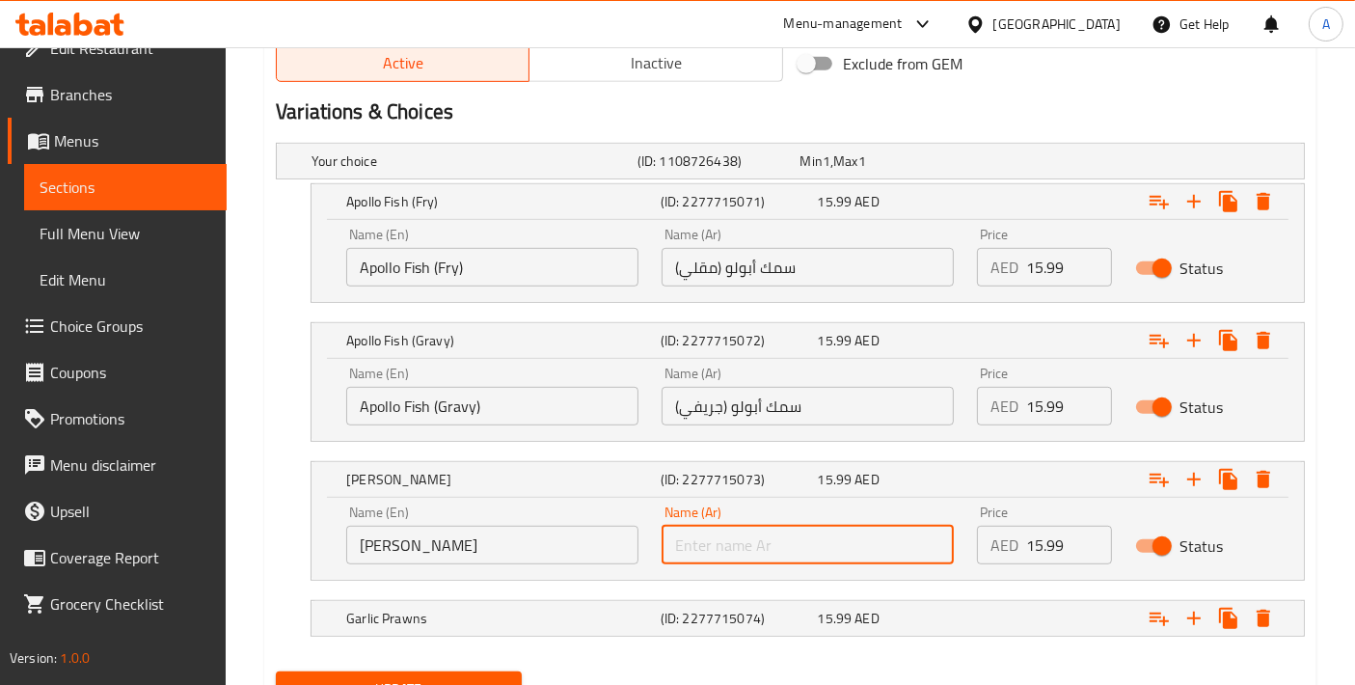
click at [776, 549] on input "text" at bounding box center [808, 545] width 292 height 39
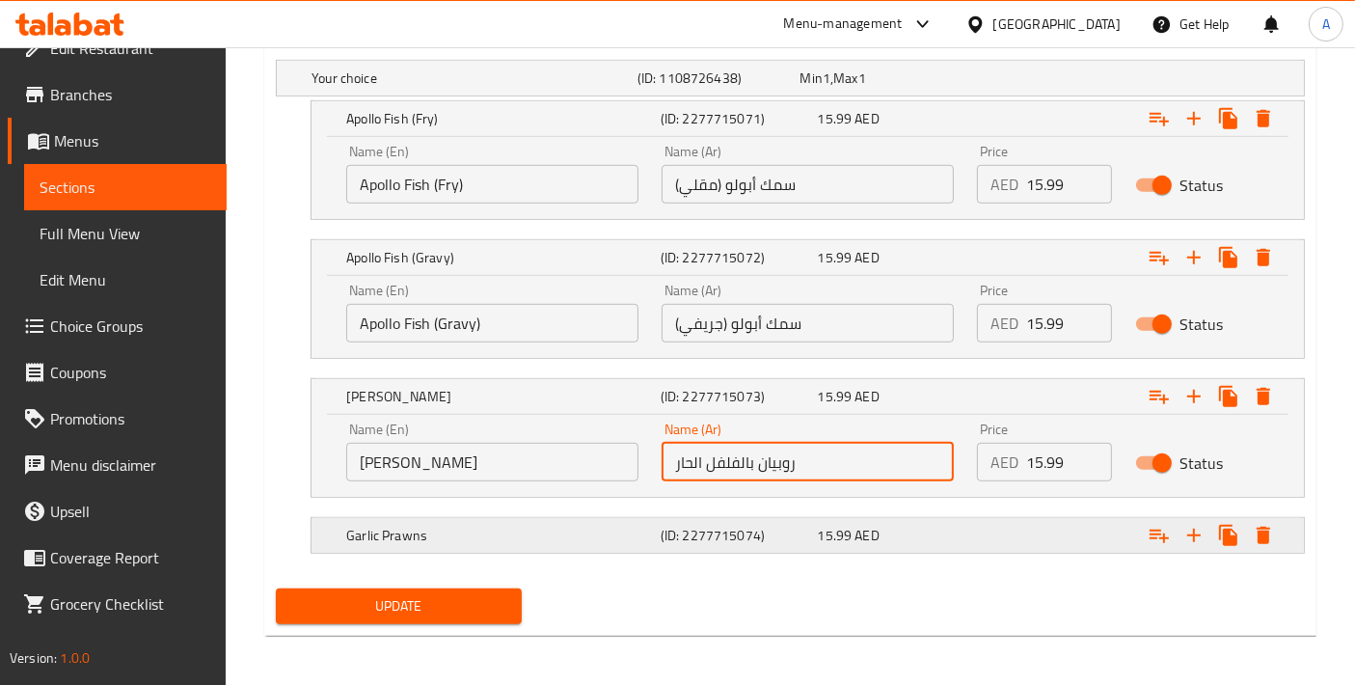
type input "روبيان بالفلفل الحار"
click at [425, 535] on h5 "Garlic Prawns" at bounding box center [499, 535] width 307 height 19
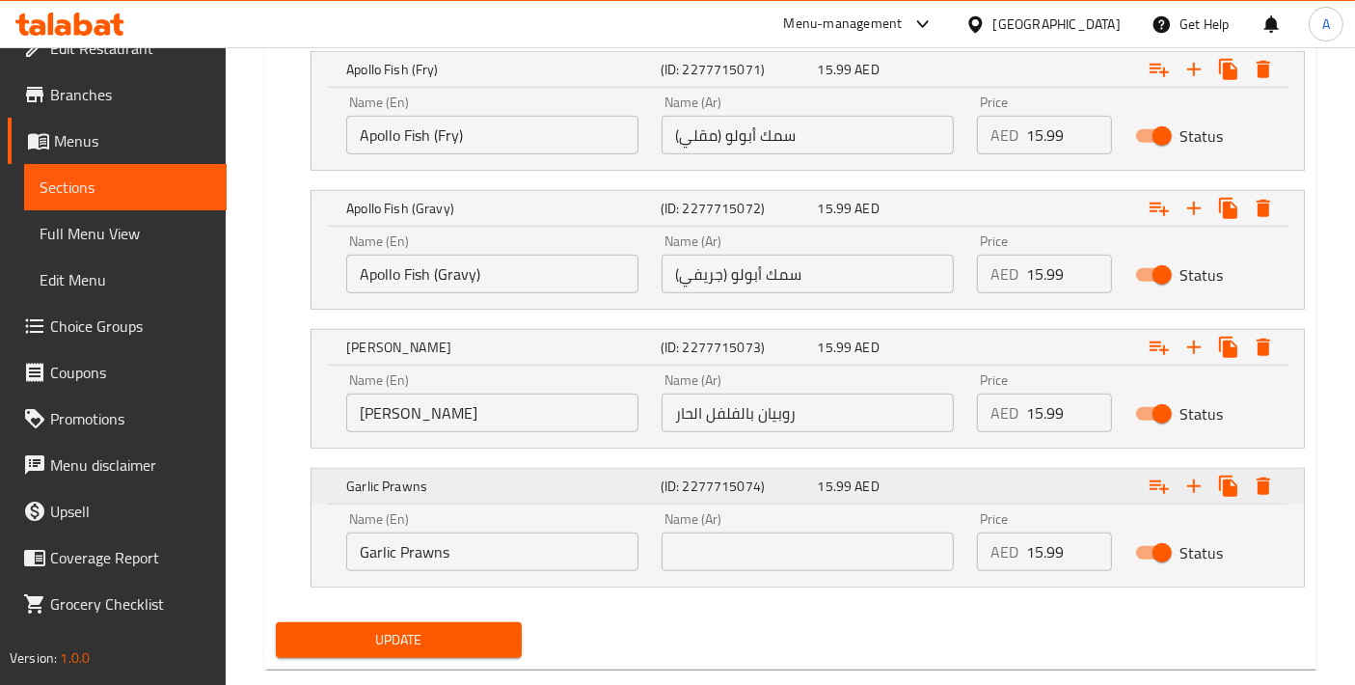
scroll to position [1189, 0]
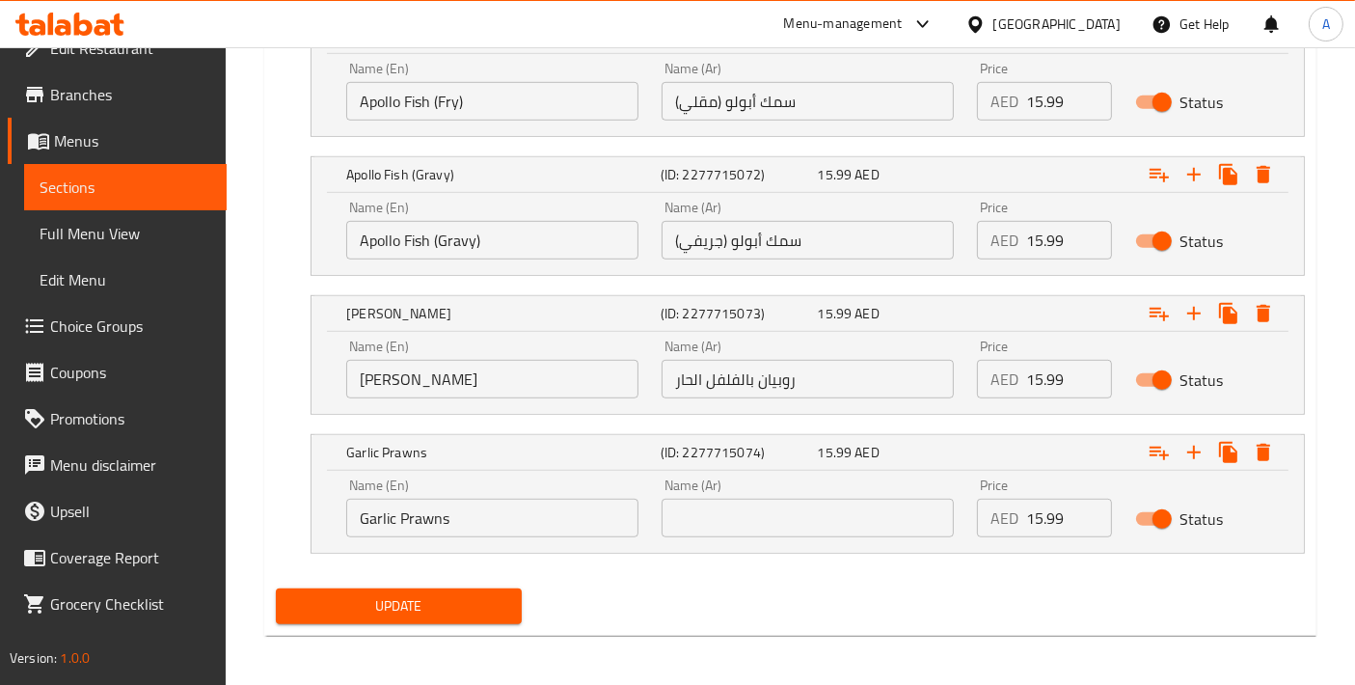
click at [727, 528] on input "text" at bounding box center [808, 518] width 292 height 39
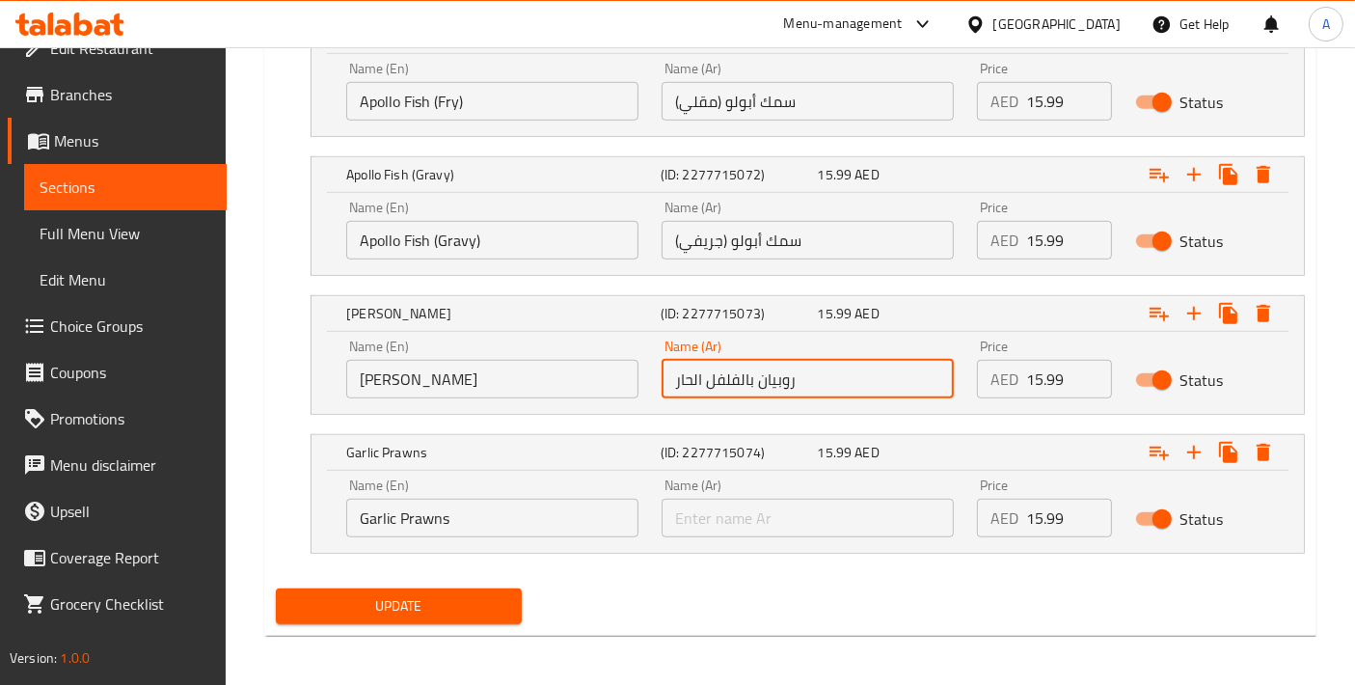
drag, startPoint x: 827, startPoint y: 373, endPoint x: 758, endPoint y: 378, distance: 68.7
click at [758, 378] on input "روبيان بالفلفل الحار" at bounding box center [808, 379] width 292 height 39
click at [723, 508] on input "text" at bounding box center [808, 518] width 292 height 39
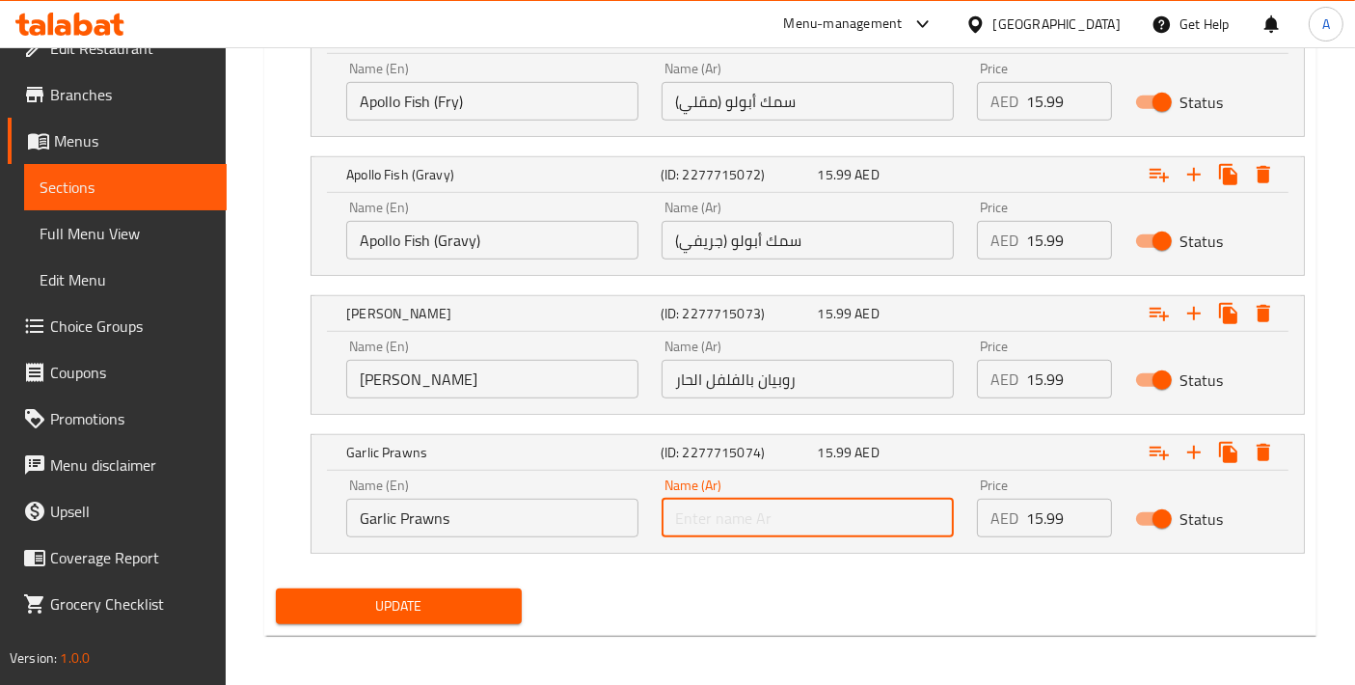
paste input "روبيان"
type input "روبيان بالثوم"
click at [437, 616] on button "Update" at bounding box center [399, 606] width 246 height 36
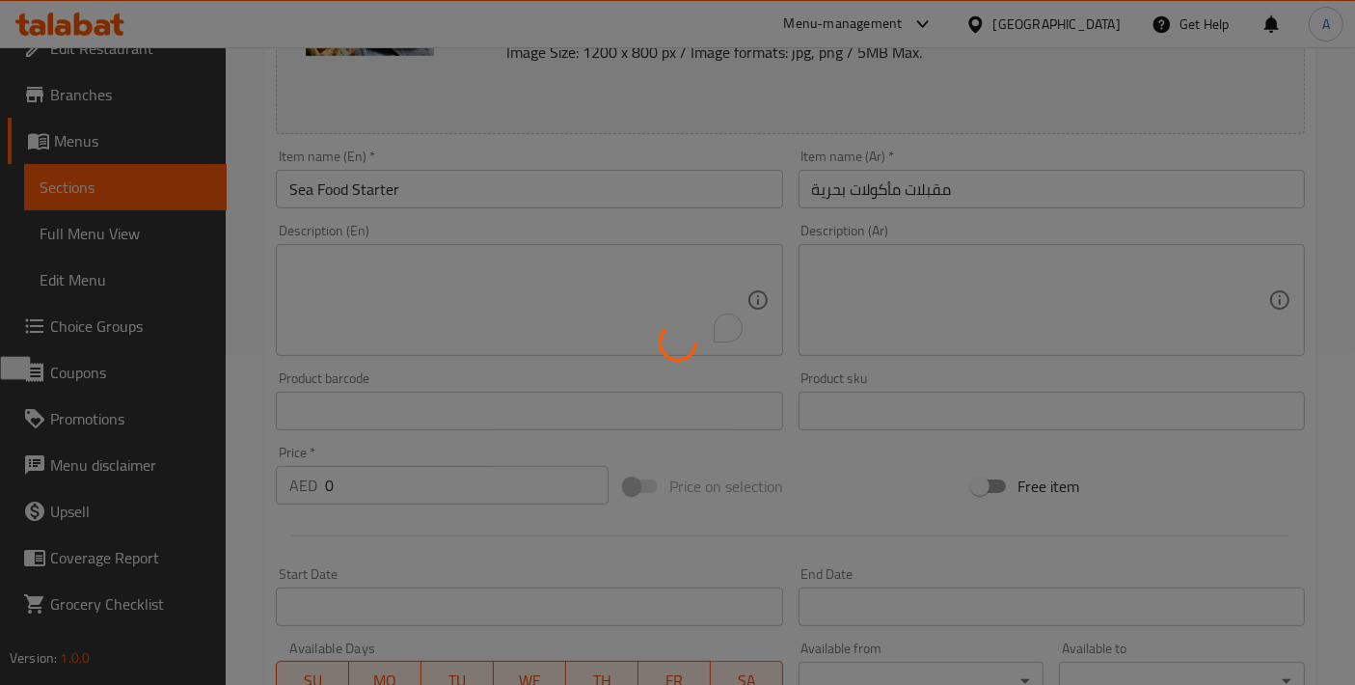
scroll to position [0, 0]
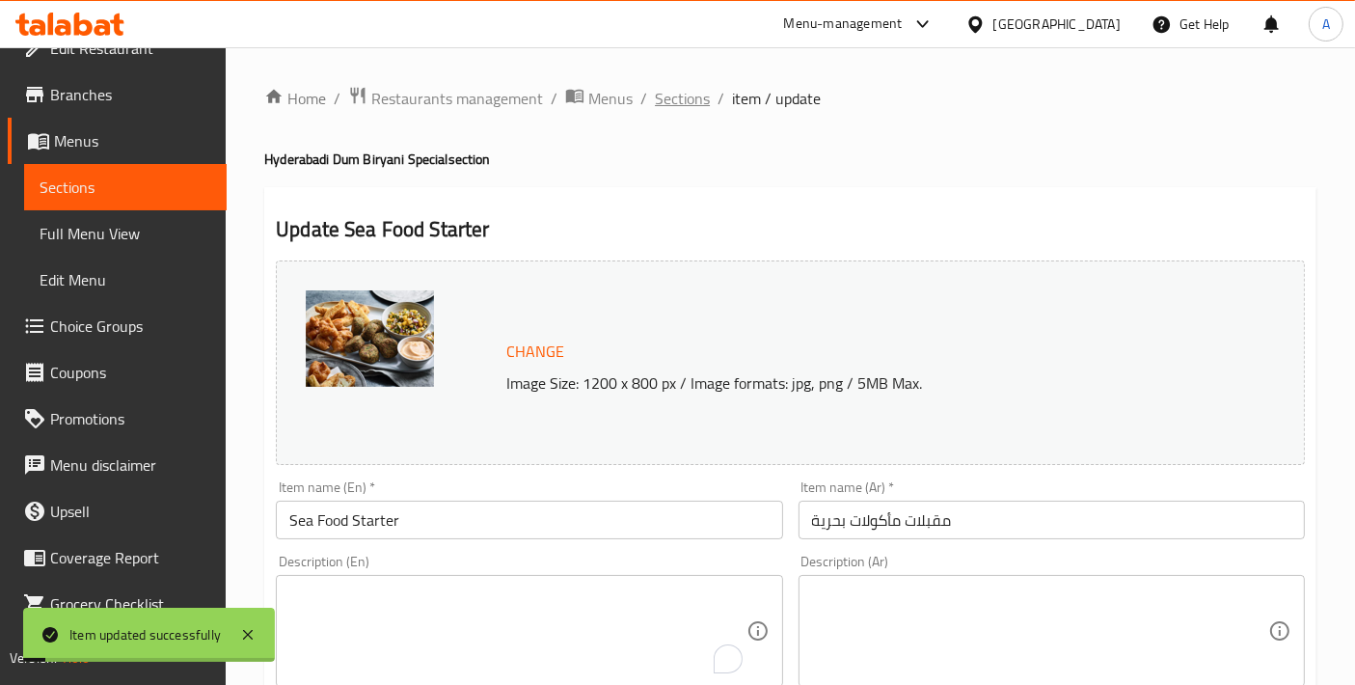
click at [666, 108] on span "Sections" at bounding box center [682, 98] width 55 height 23
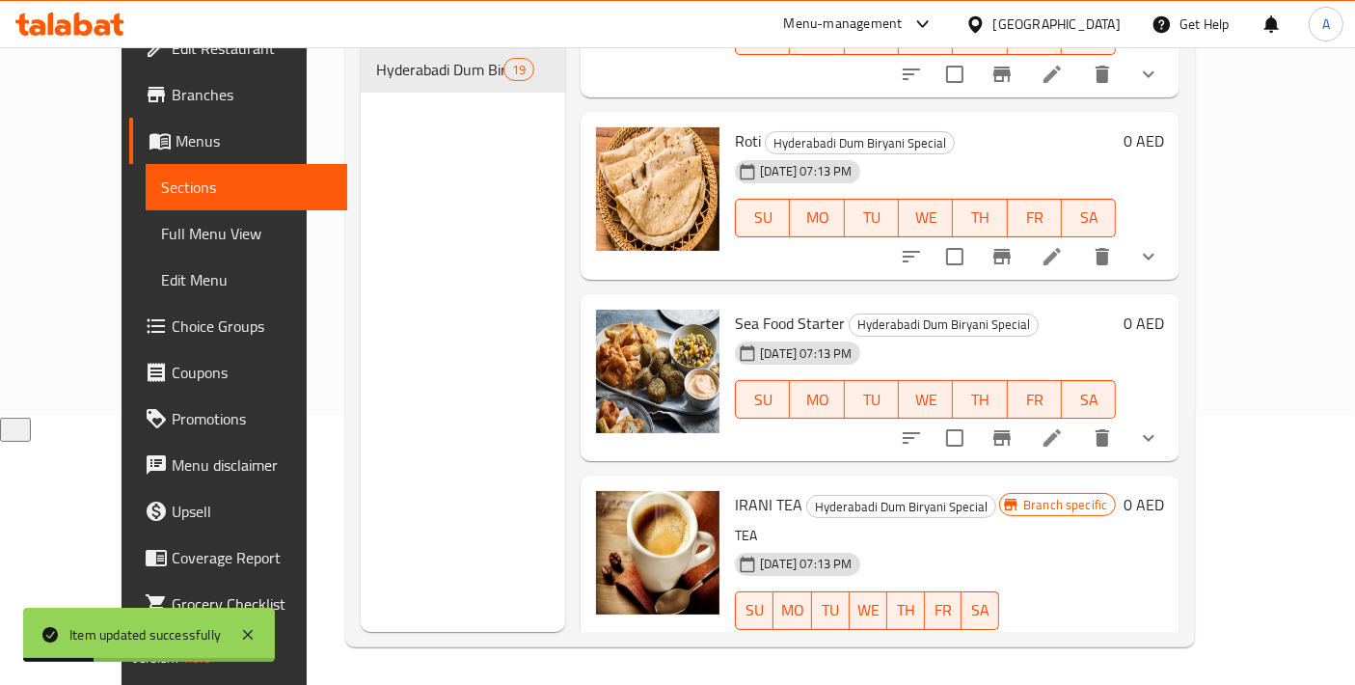
scroll to position [3164, 0]
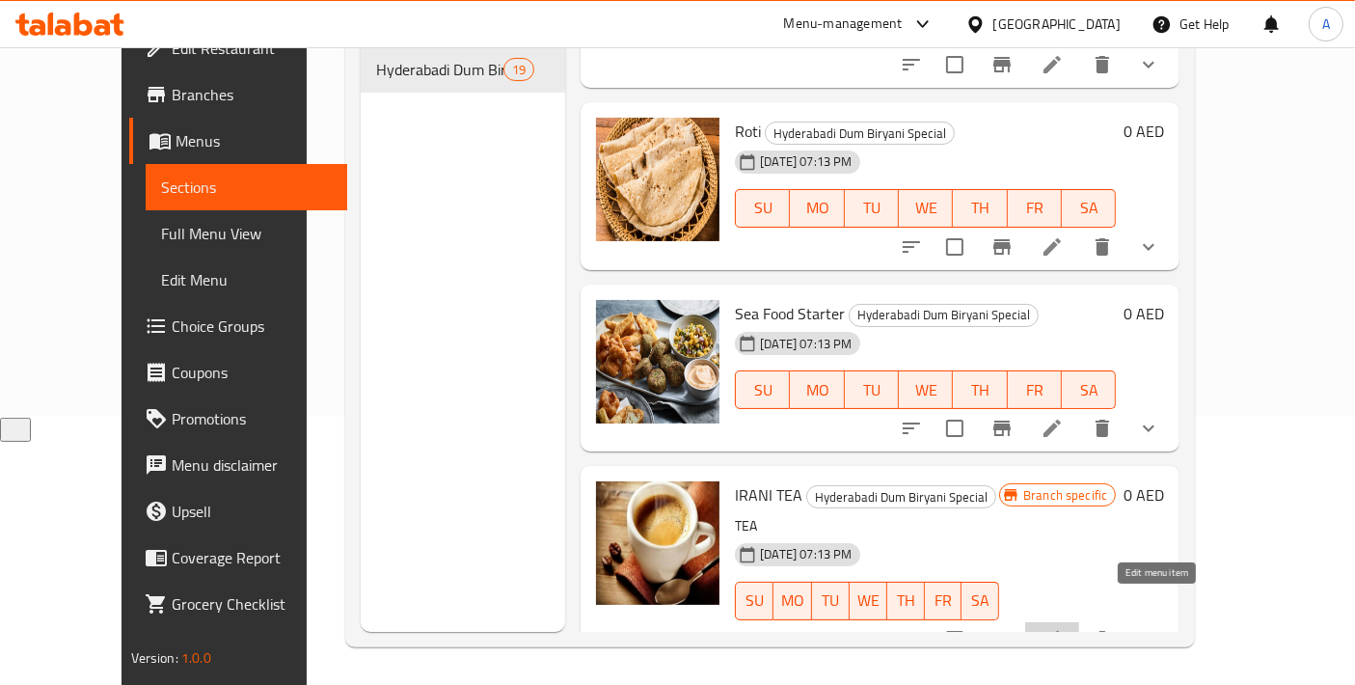
click at [1064, 628] on icon at bounding box center [1052, 639] width 23 height 23
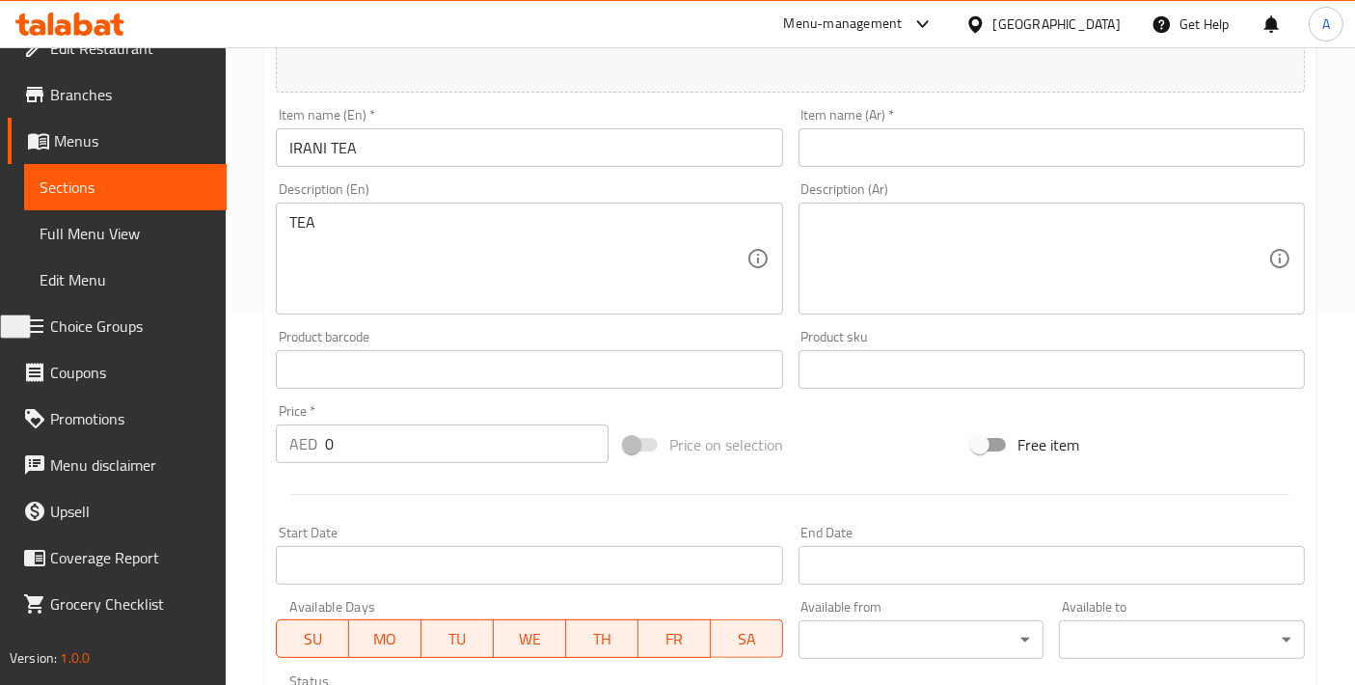
scroll to position [802, 0]
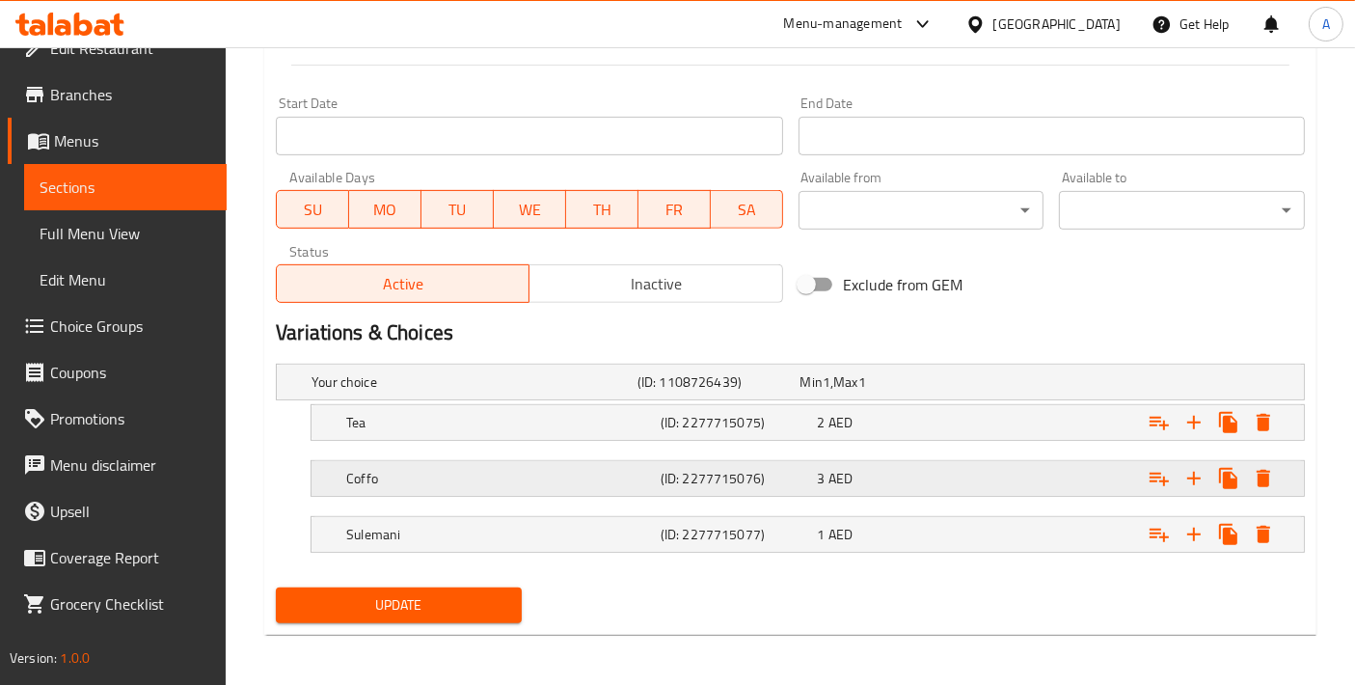
click at [404, 480] on h5 "Coffo" at bounding box center [499, 478] width 307 height 19
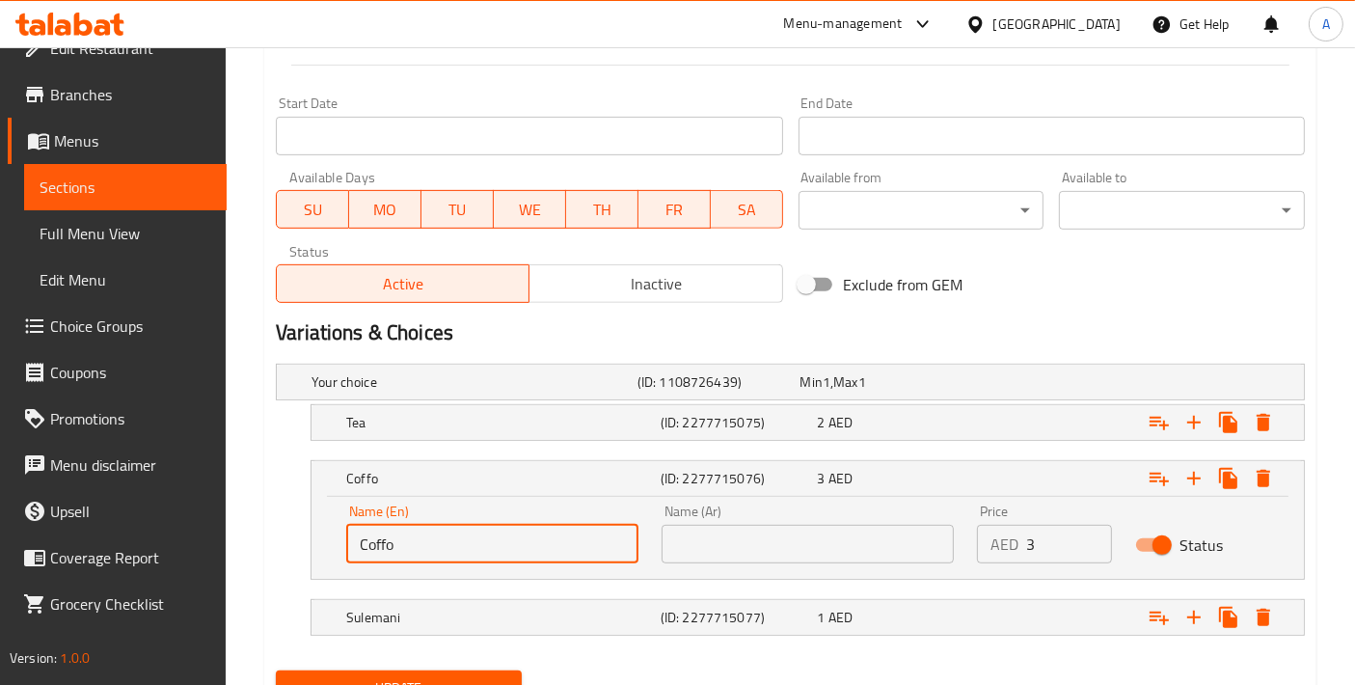
drag, startPoint x: 404, startPoint y: 546, endPoint x: 291, endPoint y: 552, distance: 113.0
click at [291, 552] on div "Coffo (ID: 2277715076) 3 AED Name (En) Coffo Name (En) Name (Ar) Name (Ar) Pric…" at bounding box center [790, 520] width 1029 height 120
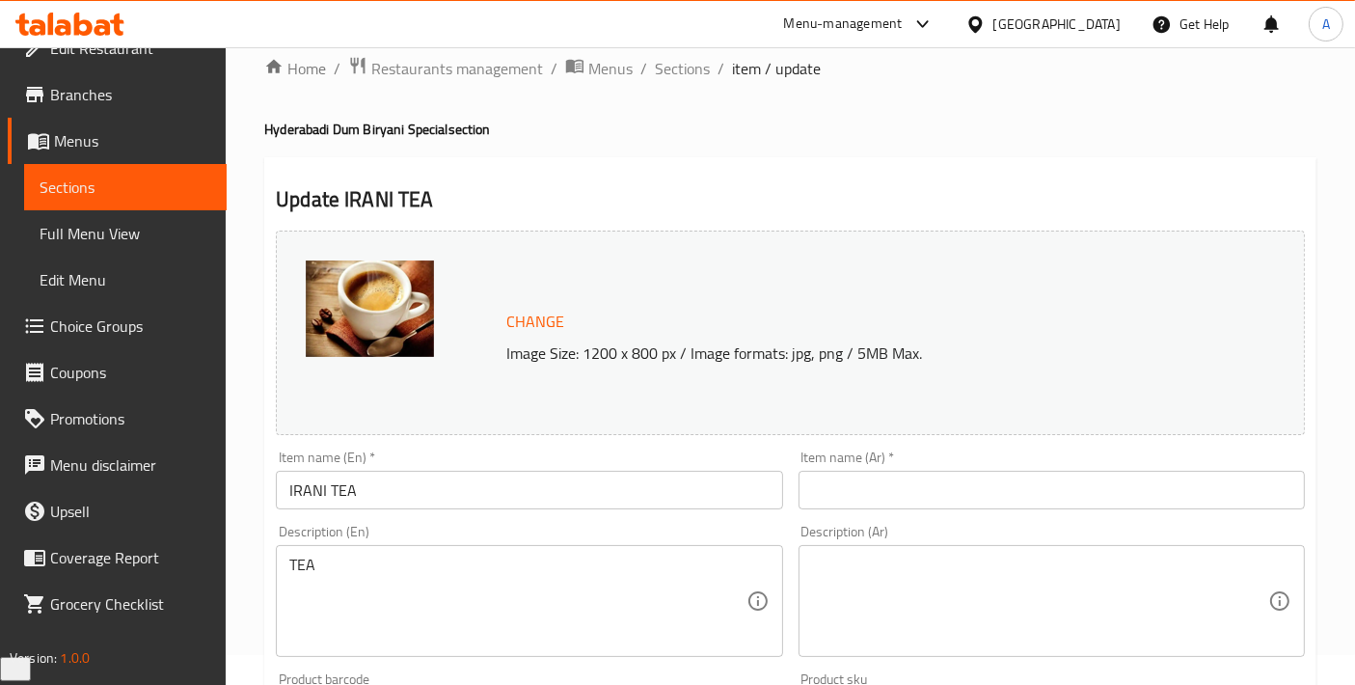
scroll to position [0, 0]
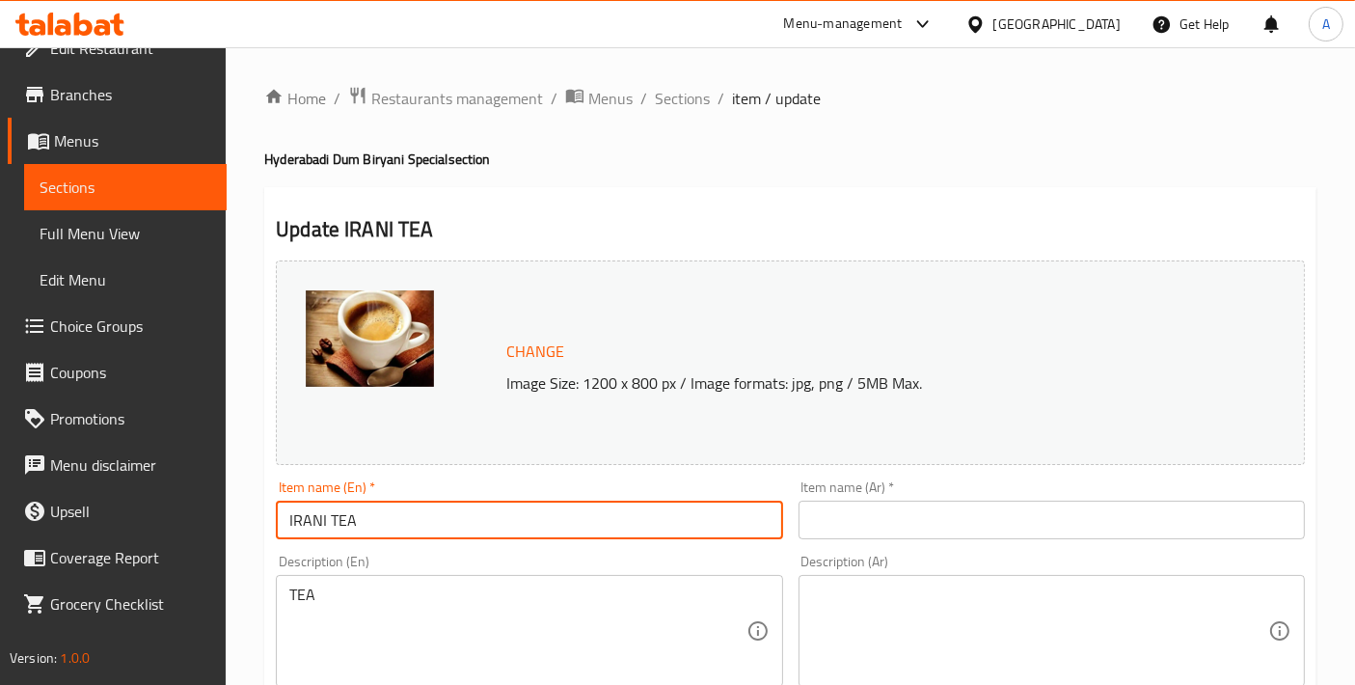
drag, startPoint x: 394, startPoint y: 531, endPoint x: 281, endPoint y: 531, distance: 112.9
click at [281, 531] on input "IRANI TEA" at bounding box center [529, 520] width 506 height 39
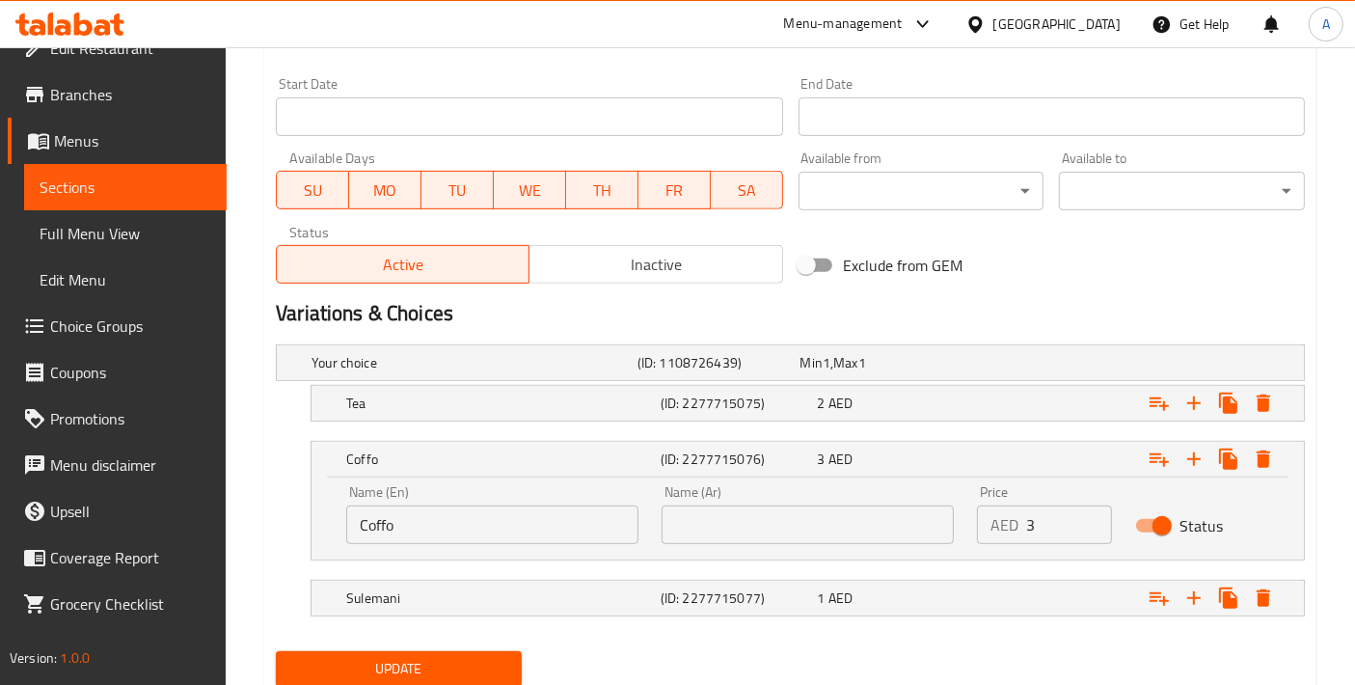
scroll to position [885, 0]
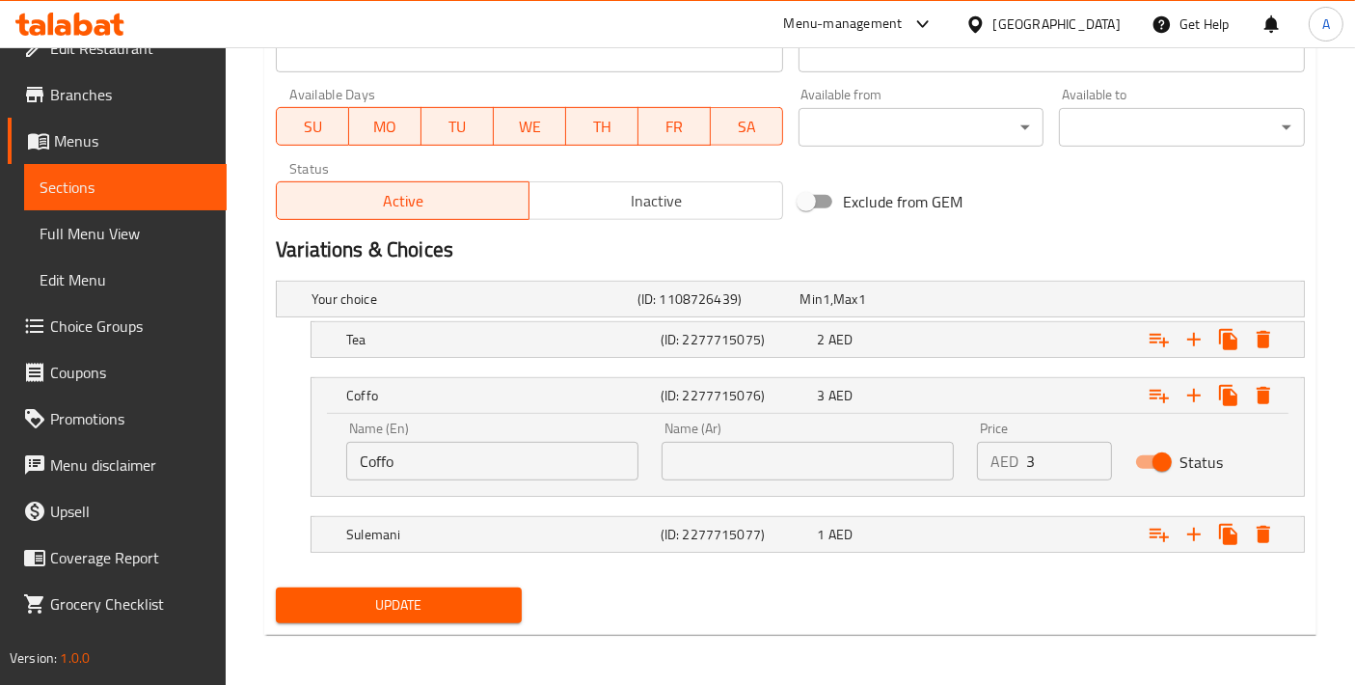
click at [432, 458] on input "Coffo" at bounding box center [492, 461] width 292 height 39
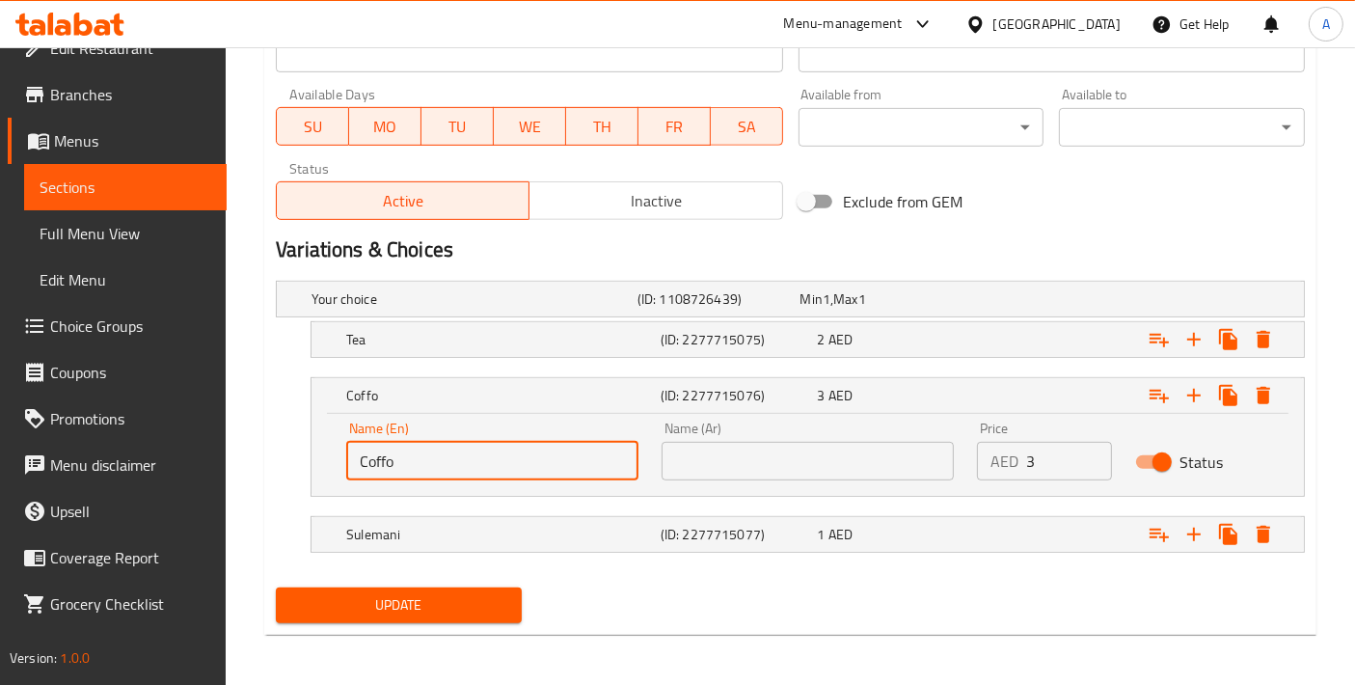
drag, startPoint x: 432, startPoint y: 458, endPoint x: 290, endPoint y: 442, distance: 142.8
click at [290, 442] on div "Coffo (ID: 2277715076) 3 AED Name (En) Coffo Name (En) Name (Ar) Name (Ar) Pric…" at bounding box center [790, 437] width 1029 height 120
click at [300, 458] on div "Coffo (ID: 2277715076) 3 AED Name (En) Coffo Name (En) Name (Ar) Name (Ar) Pric…" at bounding box center [790, 437] width 1029 height 120
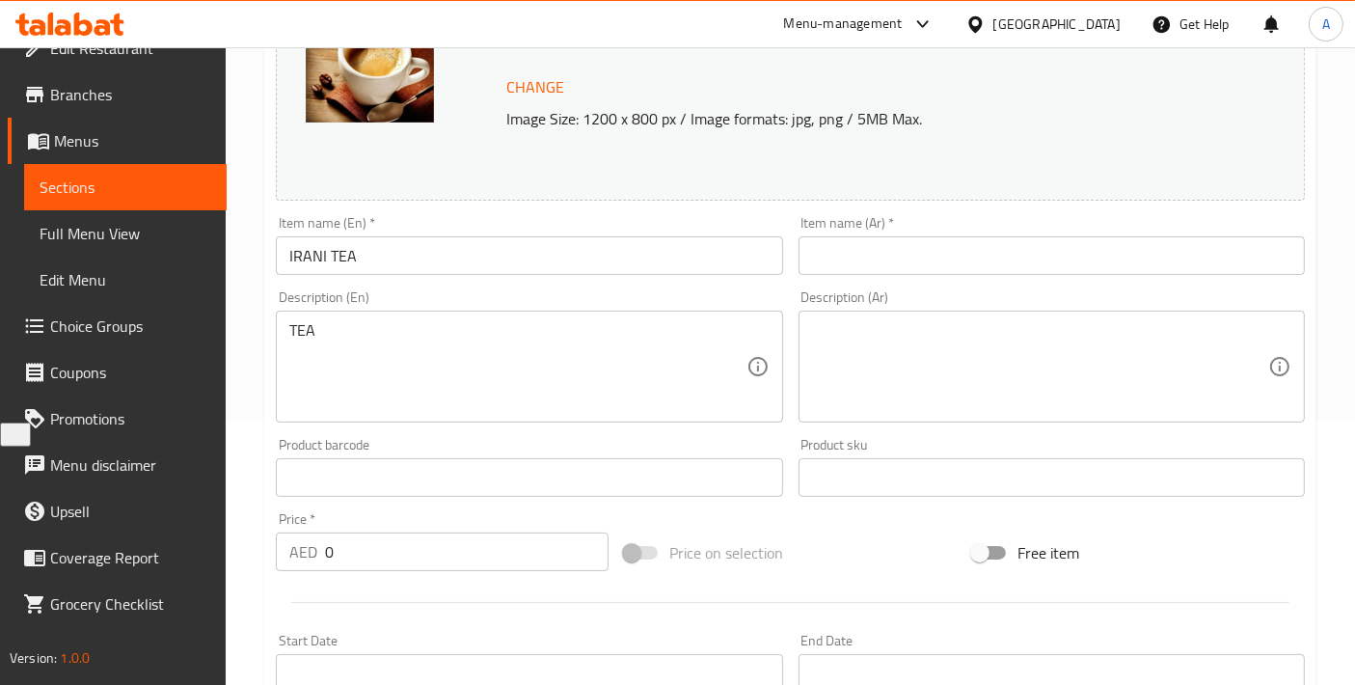
scroll to position [0, 0]
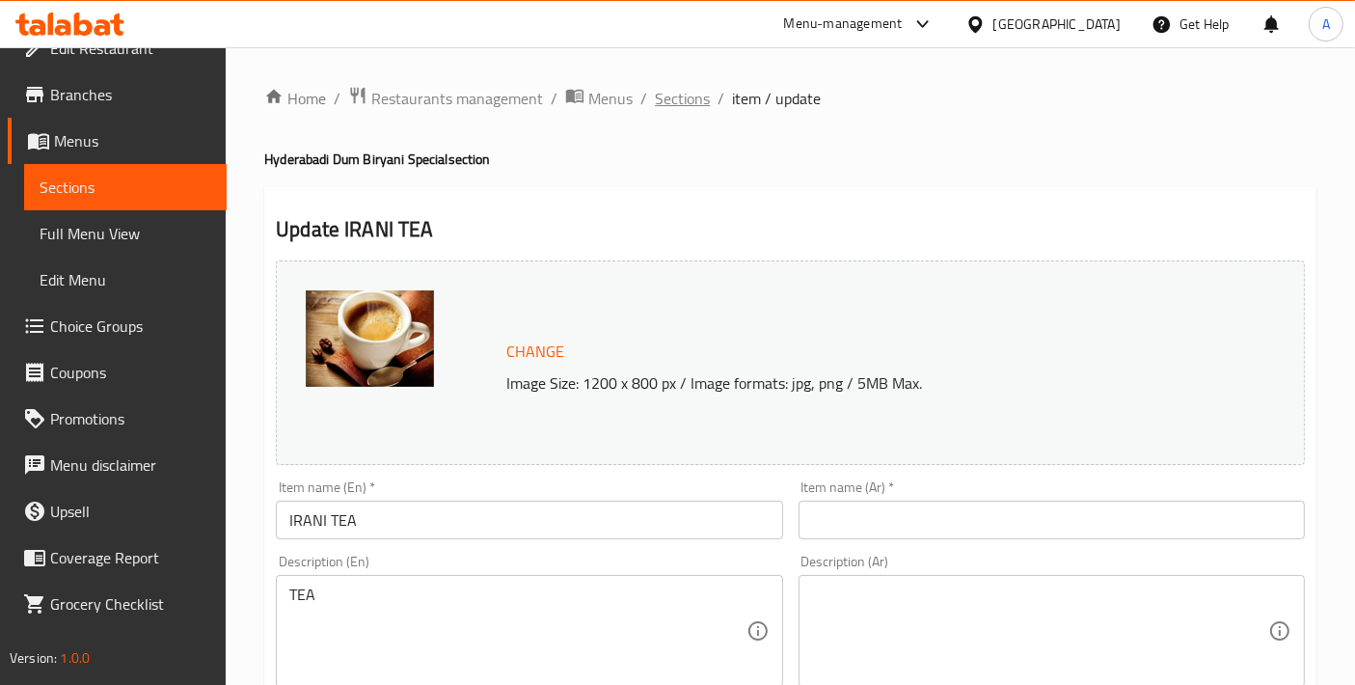
click at [698, 92] on span "Sections" at bounding box center [682, 98] width 55 height 23
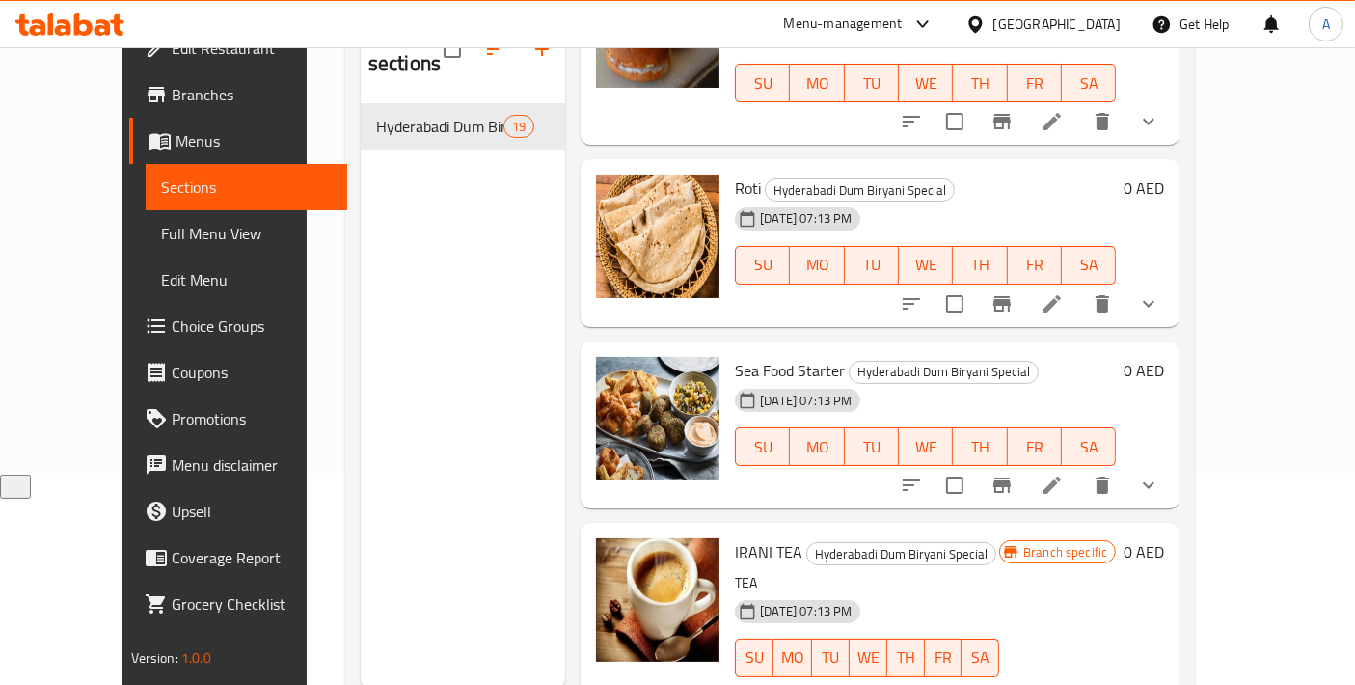
scroll to position [269, 0]
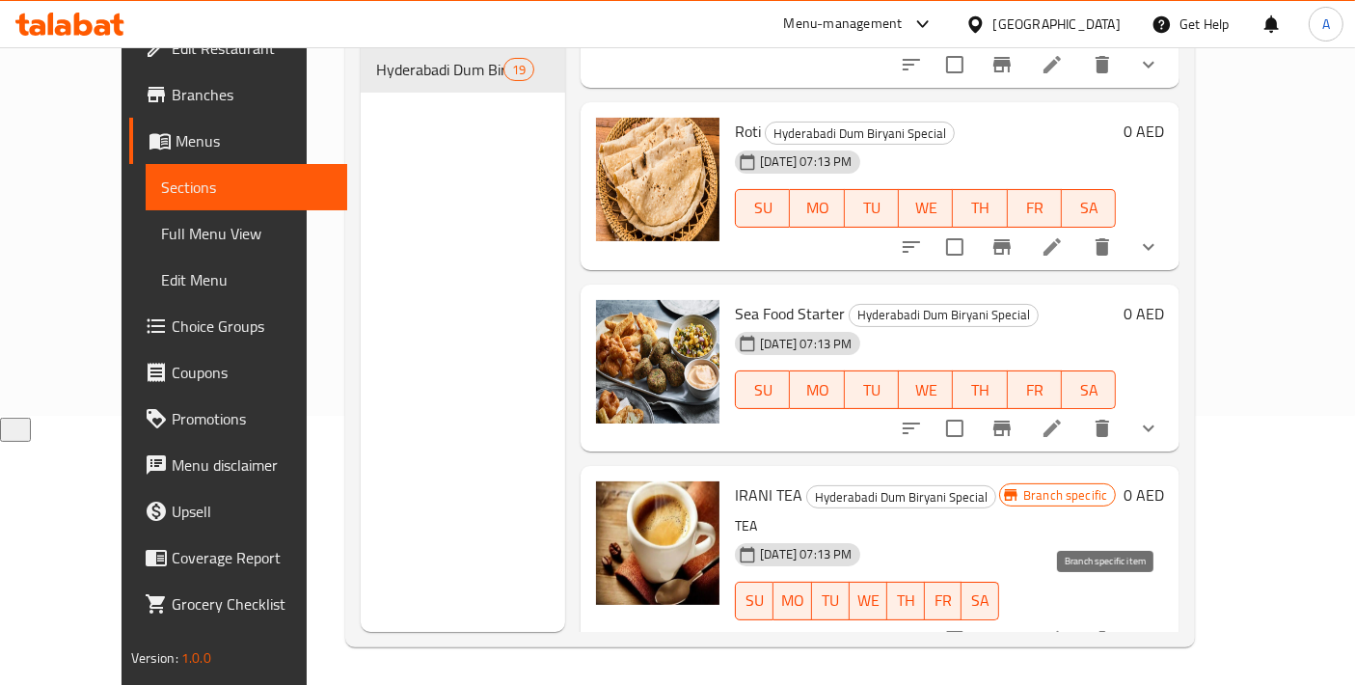
click at [1026, 621] on button "Branch-specific-item" at bounding box center [1002, 639] width 46 height 46
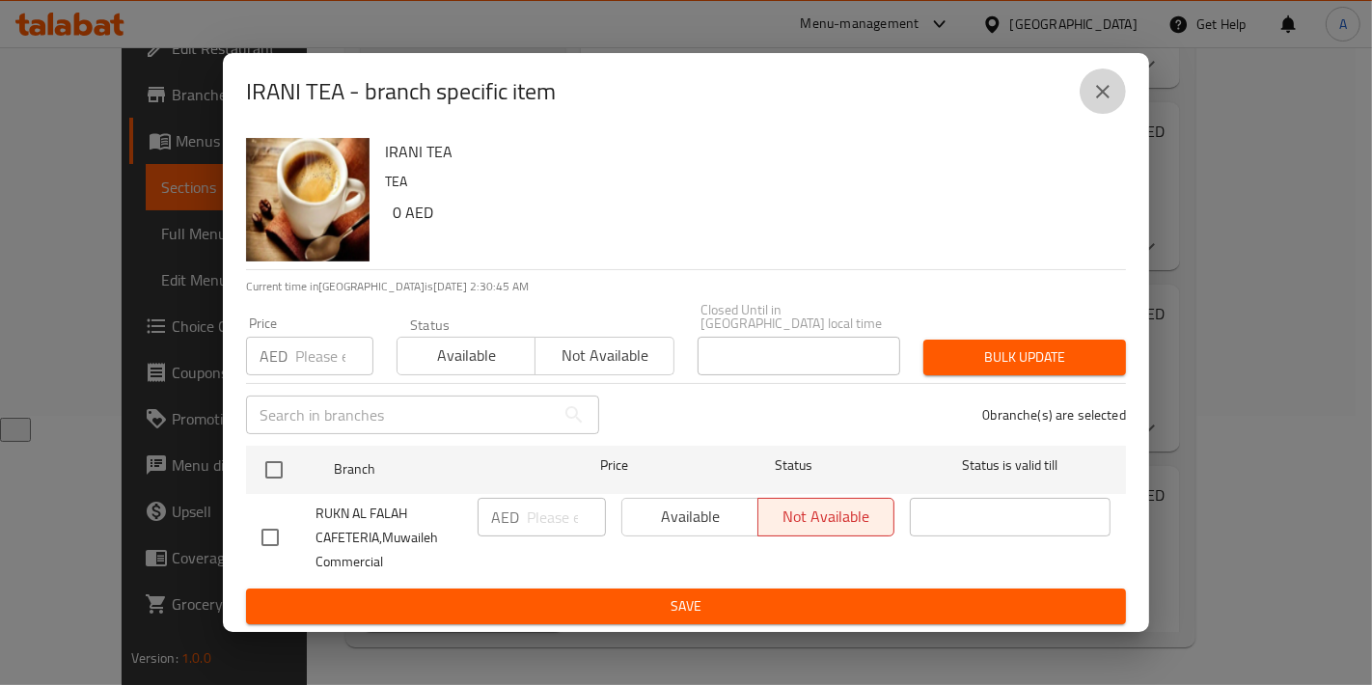
click at [1115, 98] on button "close" at bounding box center [1103, 91] width 46 height 46
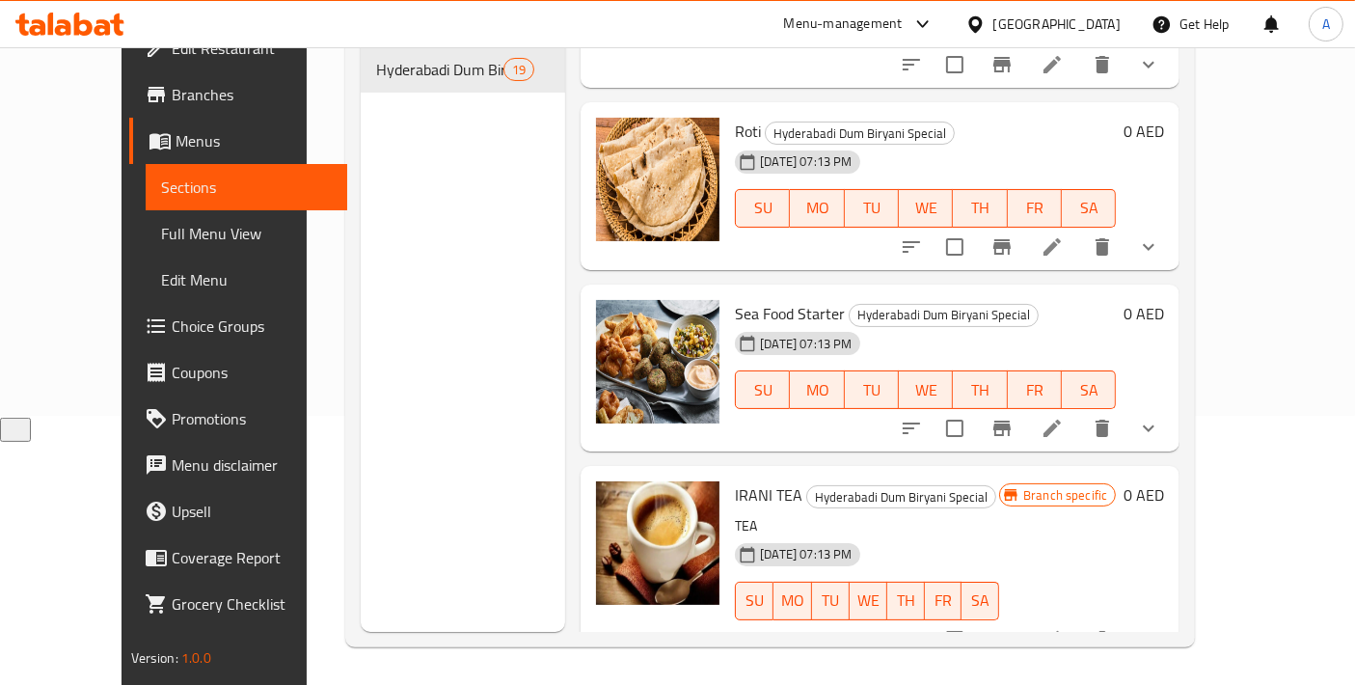
click at [738, 480] on span "IRANI TEA" at bounding box center [769, 494] width 68 height 29
copy h6 "IRANI TEA"
click at [1064, 628] on icon at bounding box center [1052, 639] width 23 height 23
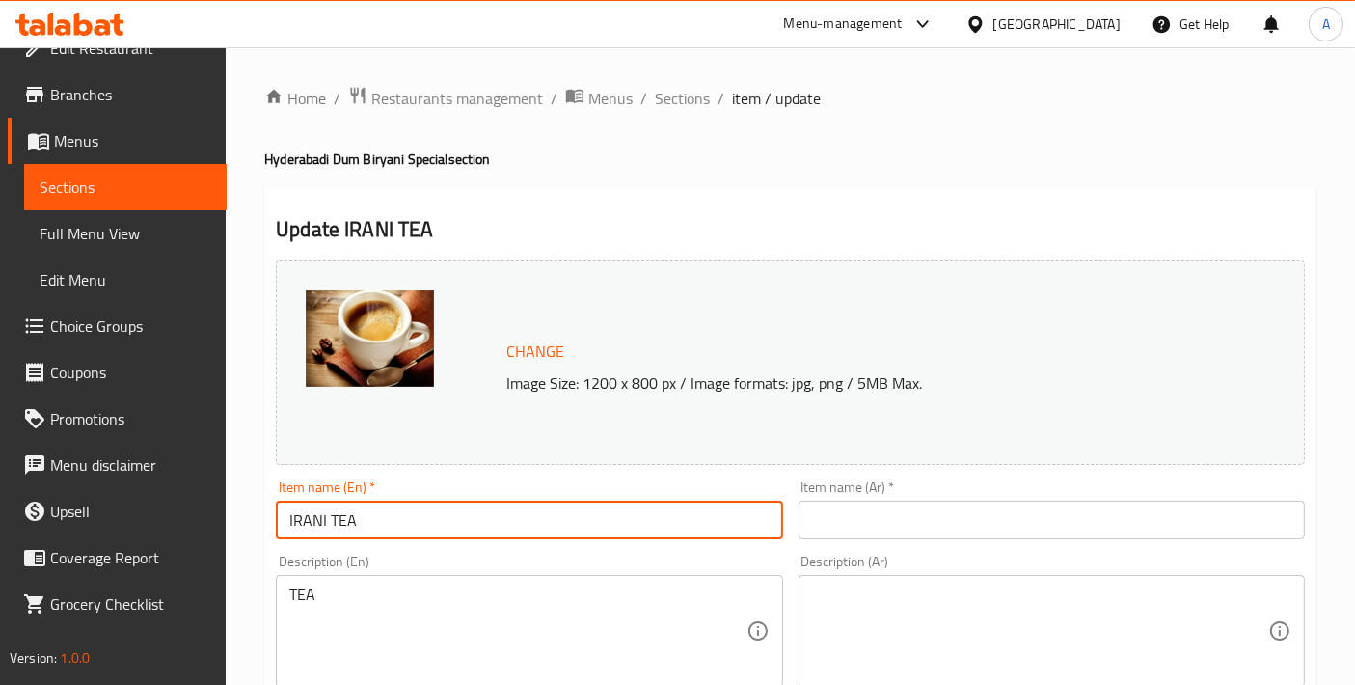
drag, startPoint x: 384, startPoint y: 509, endPoint x: 126, endPoint y: 508, distance: 257.6
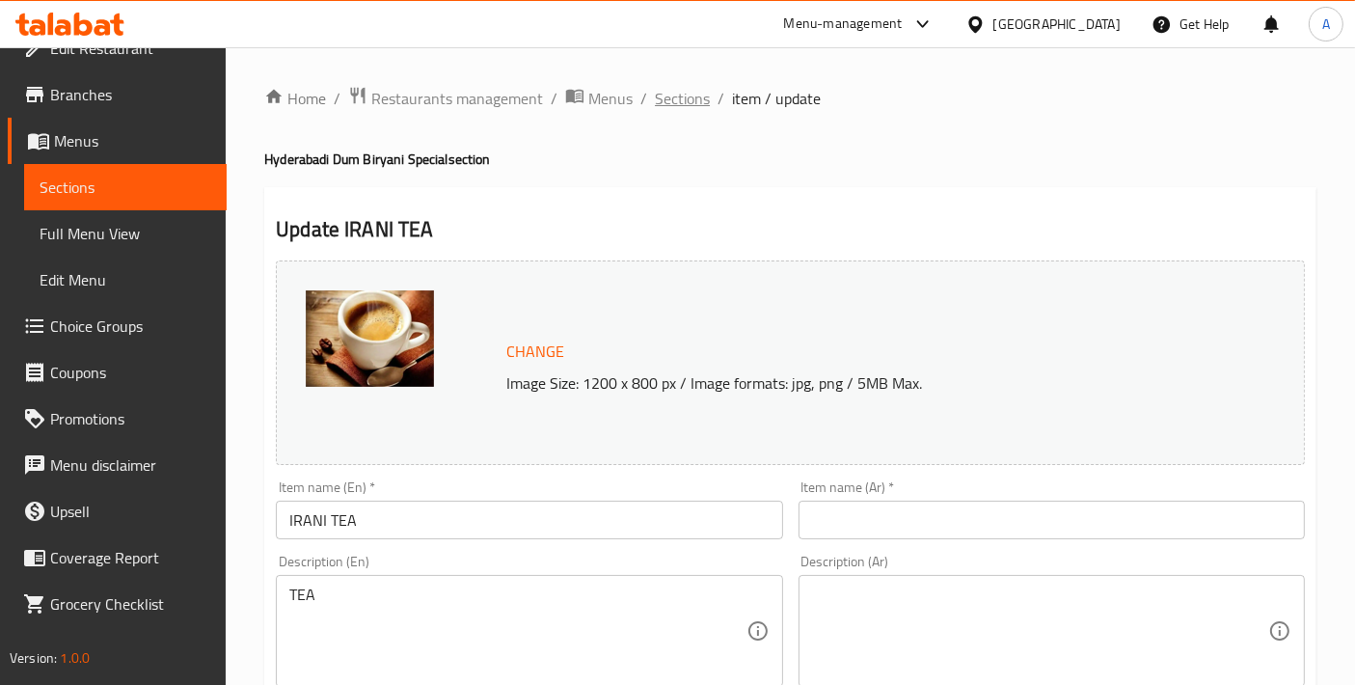
click at [695, 103] on span "Sections" at bounding box center [682, 98] width 55 height 23
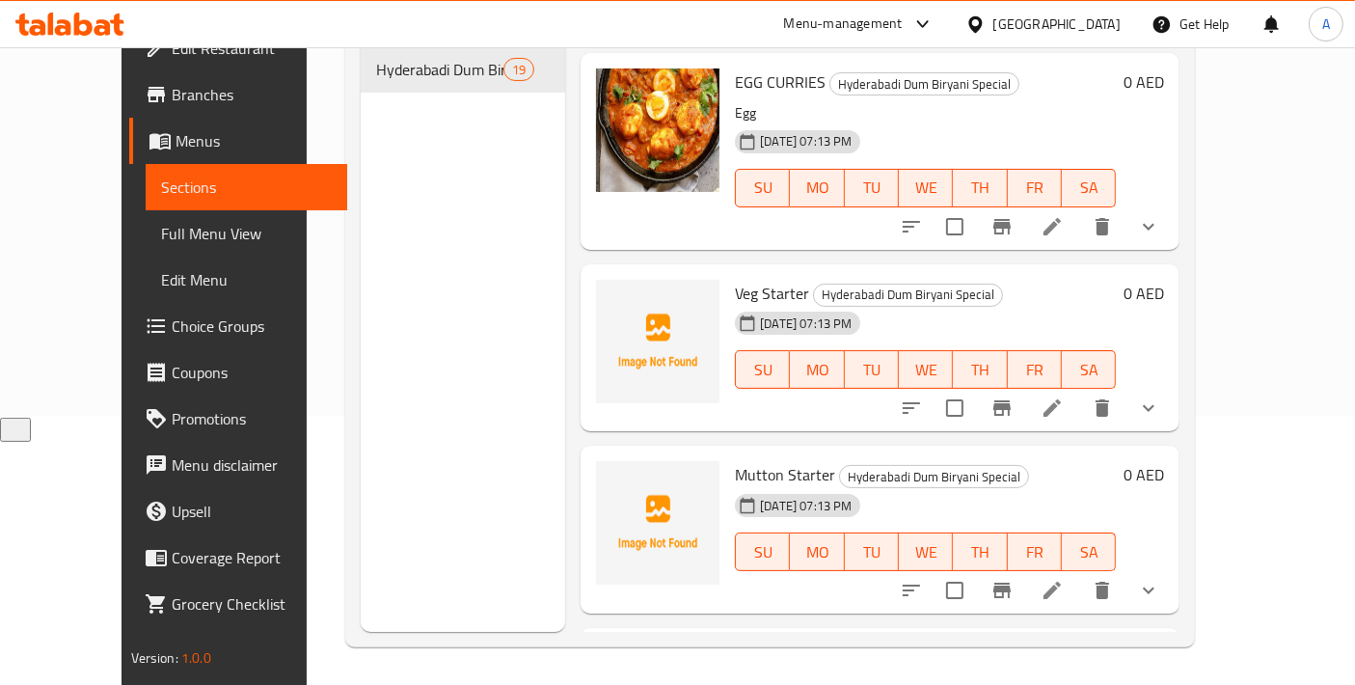
scroll to position [1663, 0]
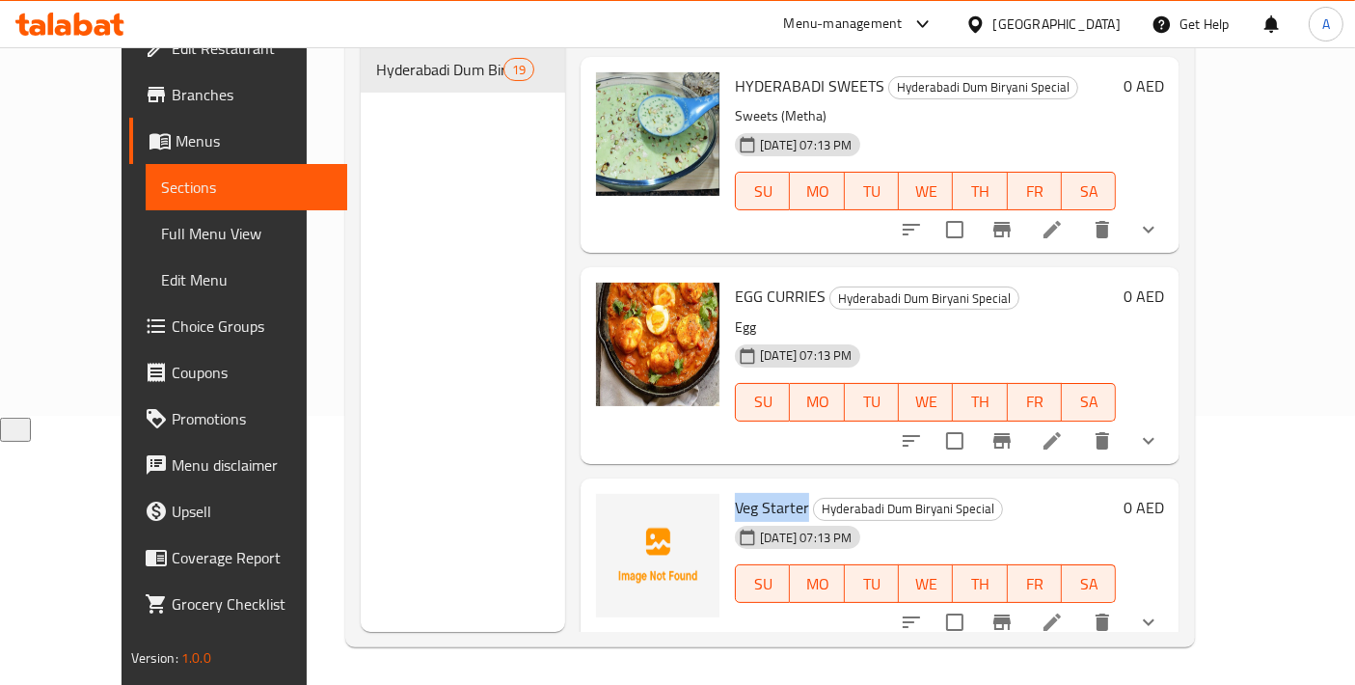
drag, startPoint x: 697, startPoint y: 453, endPoint x: 777, endPoint y: 448, distance: 79.3
click at [777, 486] on div "Veg Starter Hyderabadi Dum Biryani Special [DATE] 07:13 PM SU MO TU WE TH FR SA" at bounding box center [925, 562] width 397 height 152
copy span "Veg Starter"
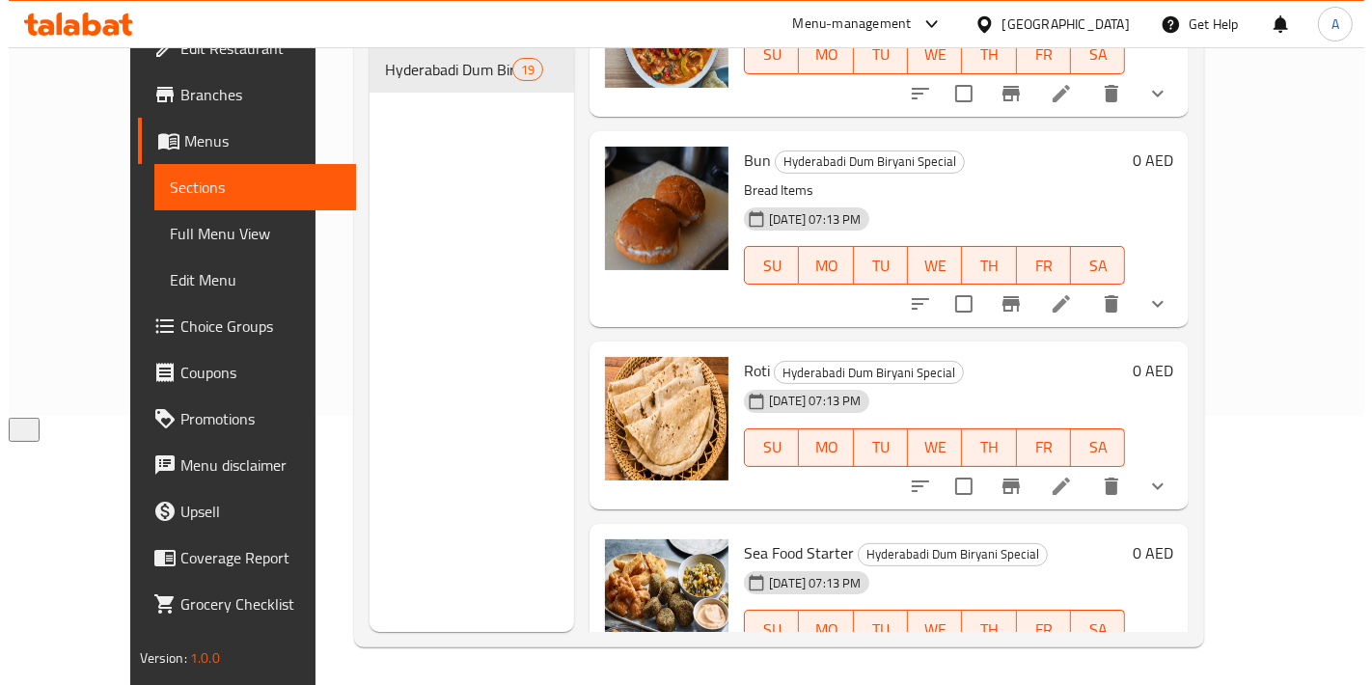
scroll to position [3164, 0]
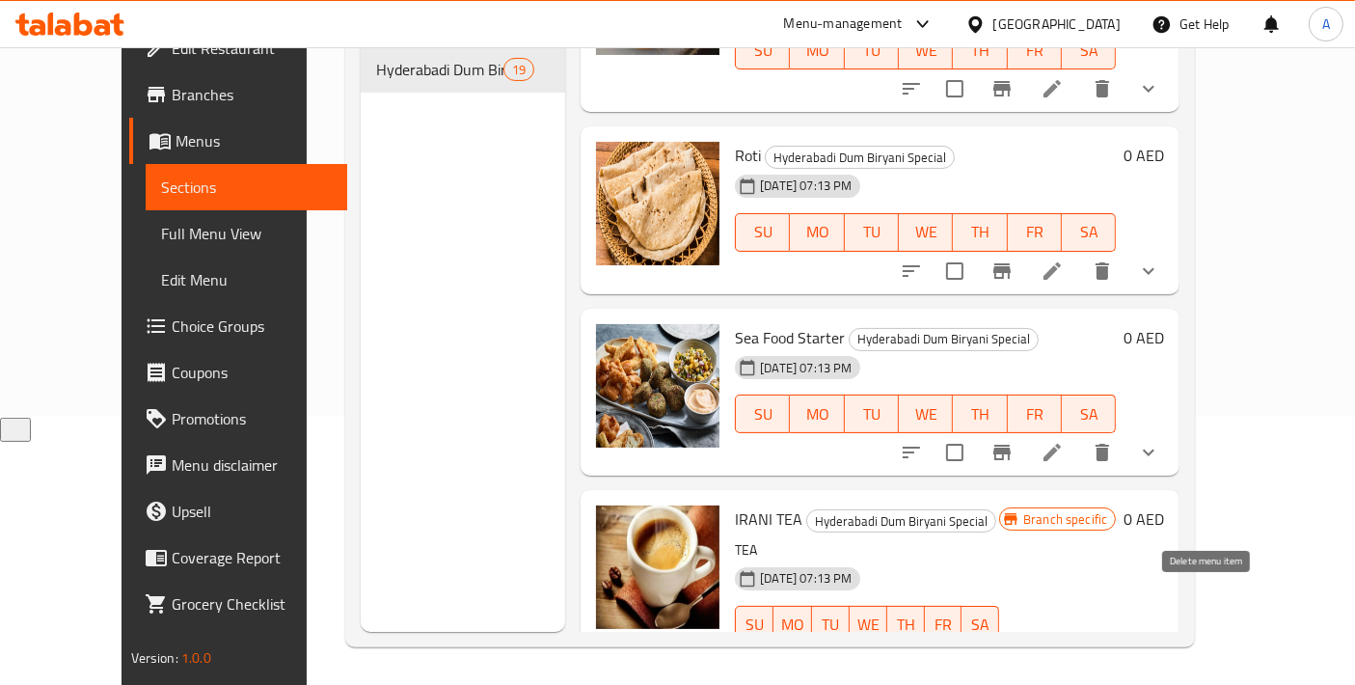
click at [1126, 641] on button "delete" at bounding box center [1103, 664] width 46 height 46
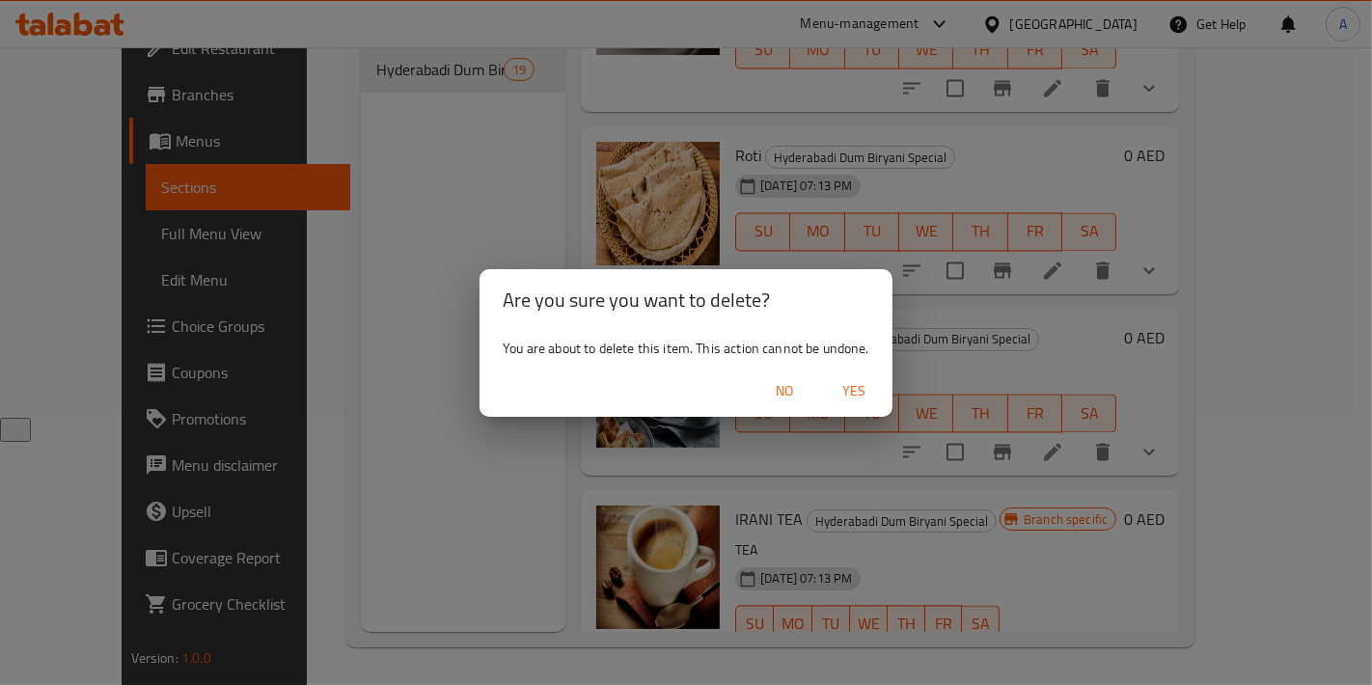
click at [844, 406] on button "Yes" at bounding box center [854, 391] width 62 height 36
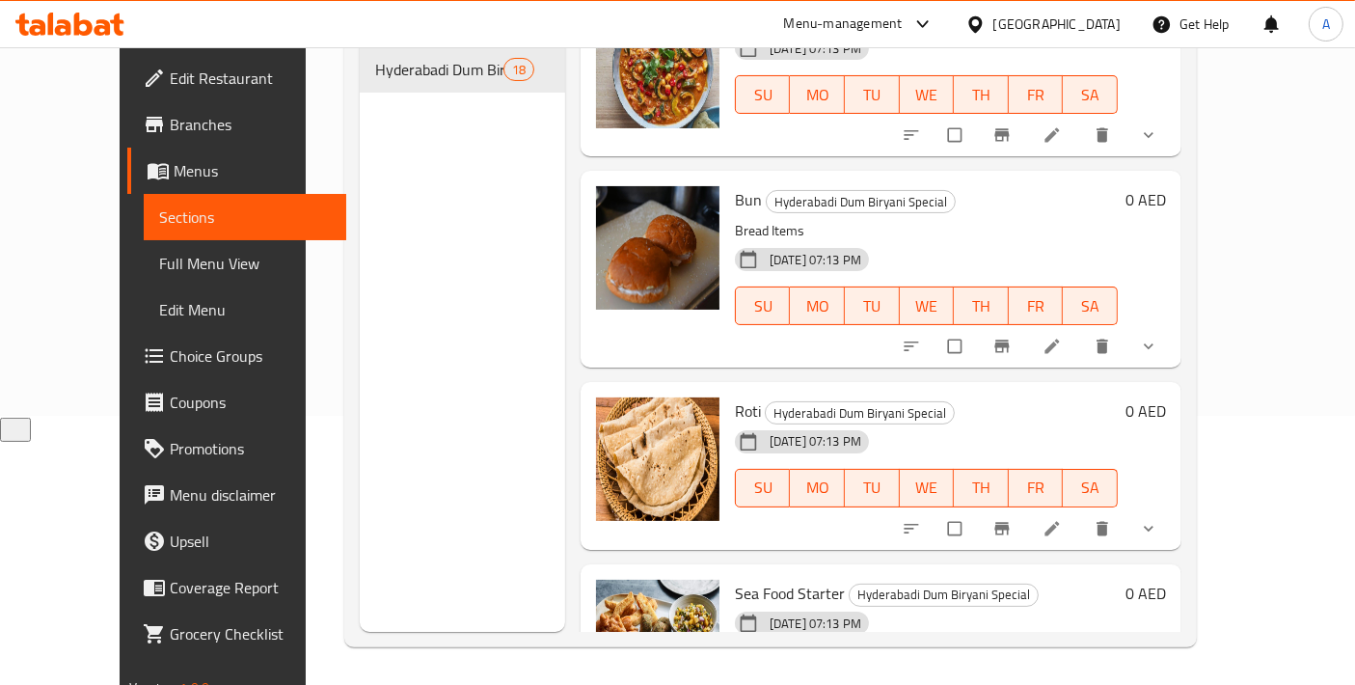
scroll to position [2953, 0]
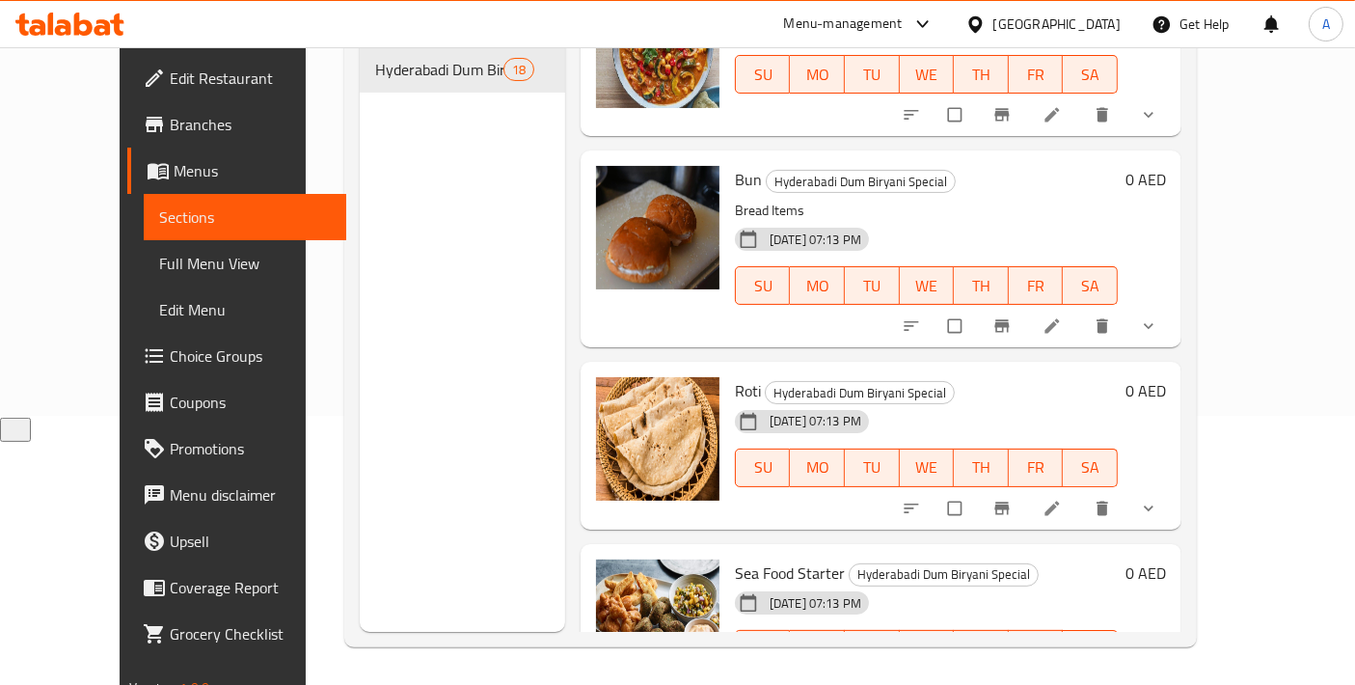
click at [742, 559] on span "Sea Food Starter" at bounding box center [790, 573] width 110 height 29
copy h6 "Sea Food Starter"
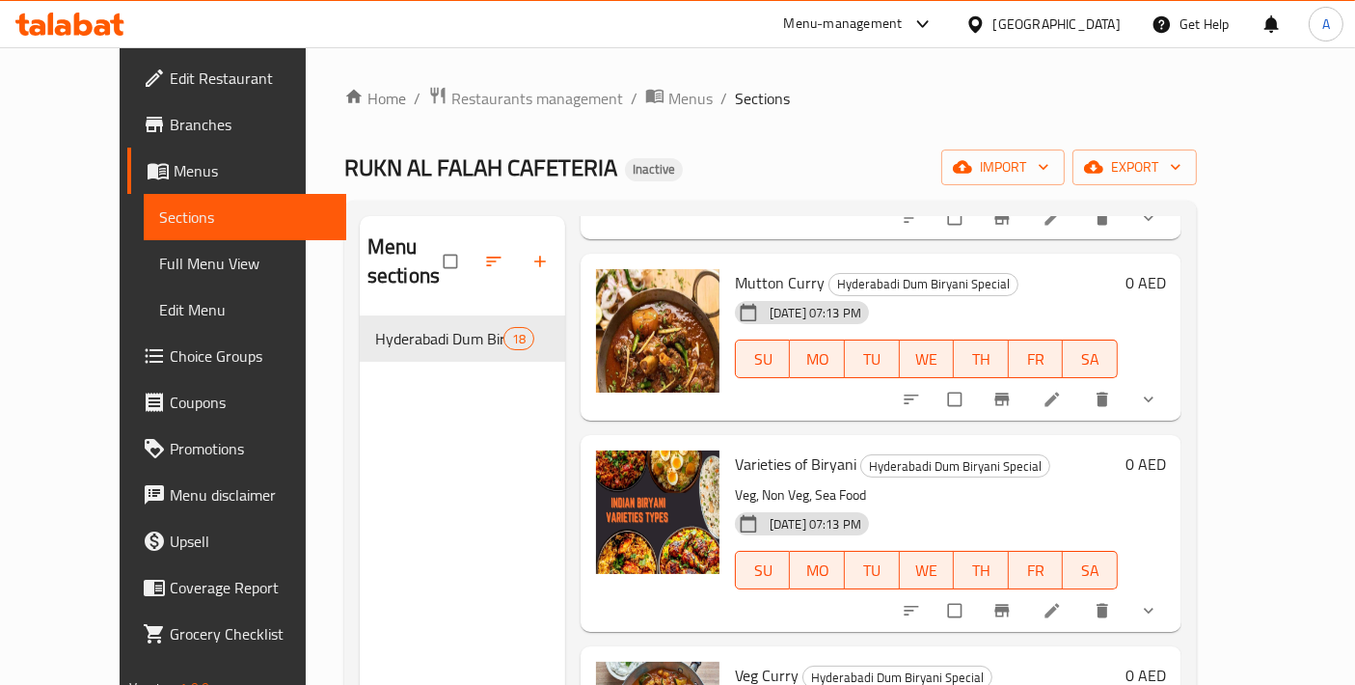
scroll to position [2525, 0]
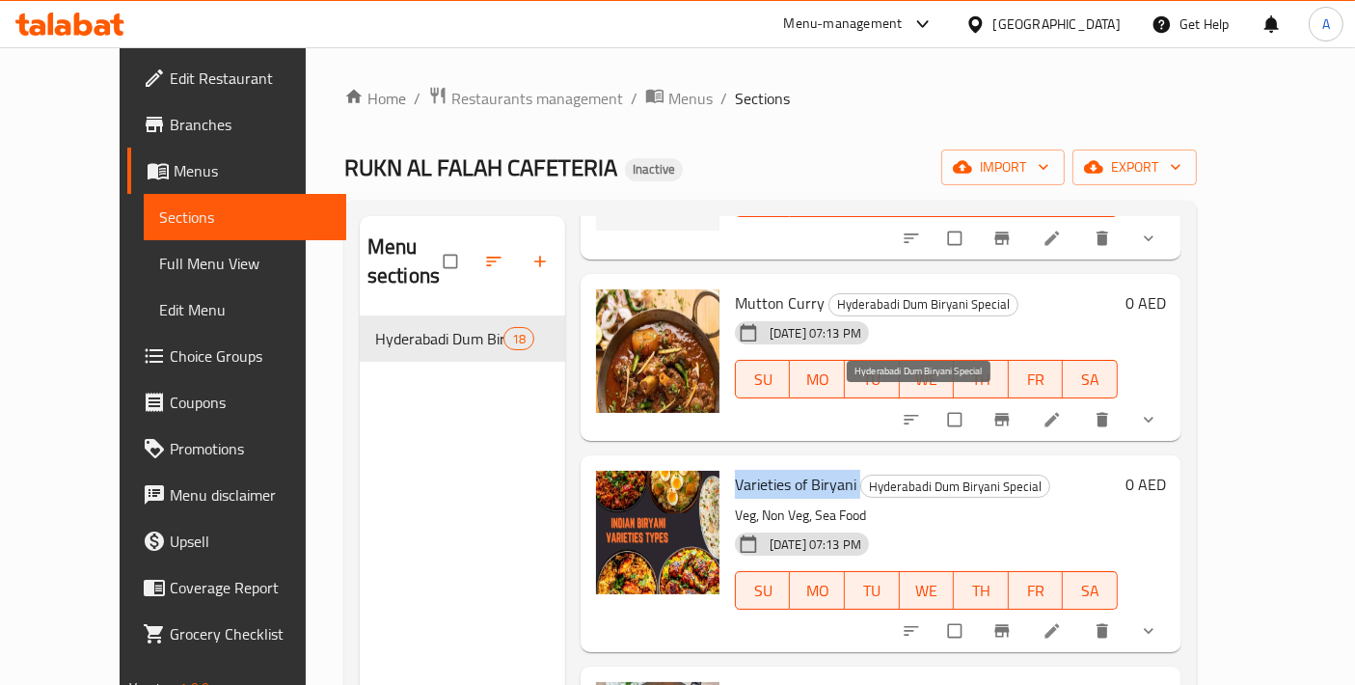
drag, startPoint x: 708, startPoint y: 411, endPoint x: 834, endPoint y: 408, distance: 125.4
click at [834, 471] on h6 "Varieties of Biryani Hyderabadi Dum Biryani Special" at bounding box center [926, 484] width 383 height 27
copy h6 "Varieties of Biryani"
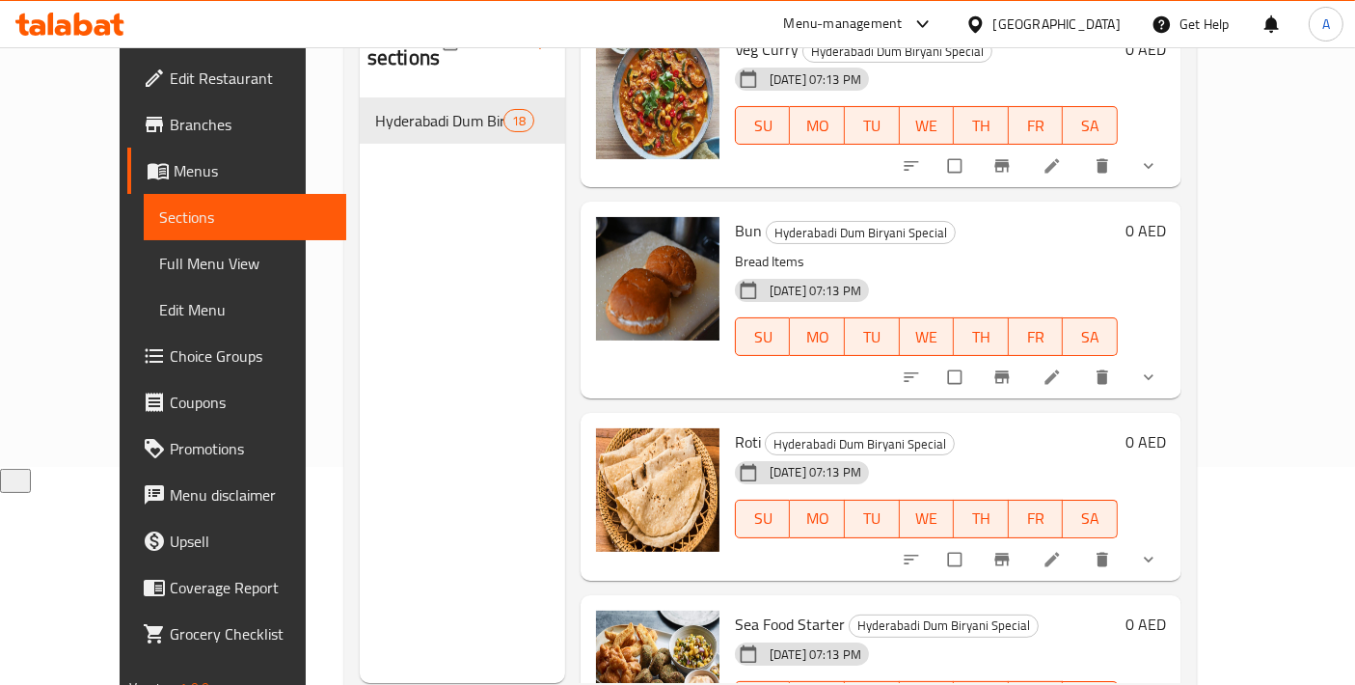
scroll to position [269, 0]
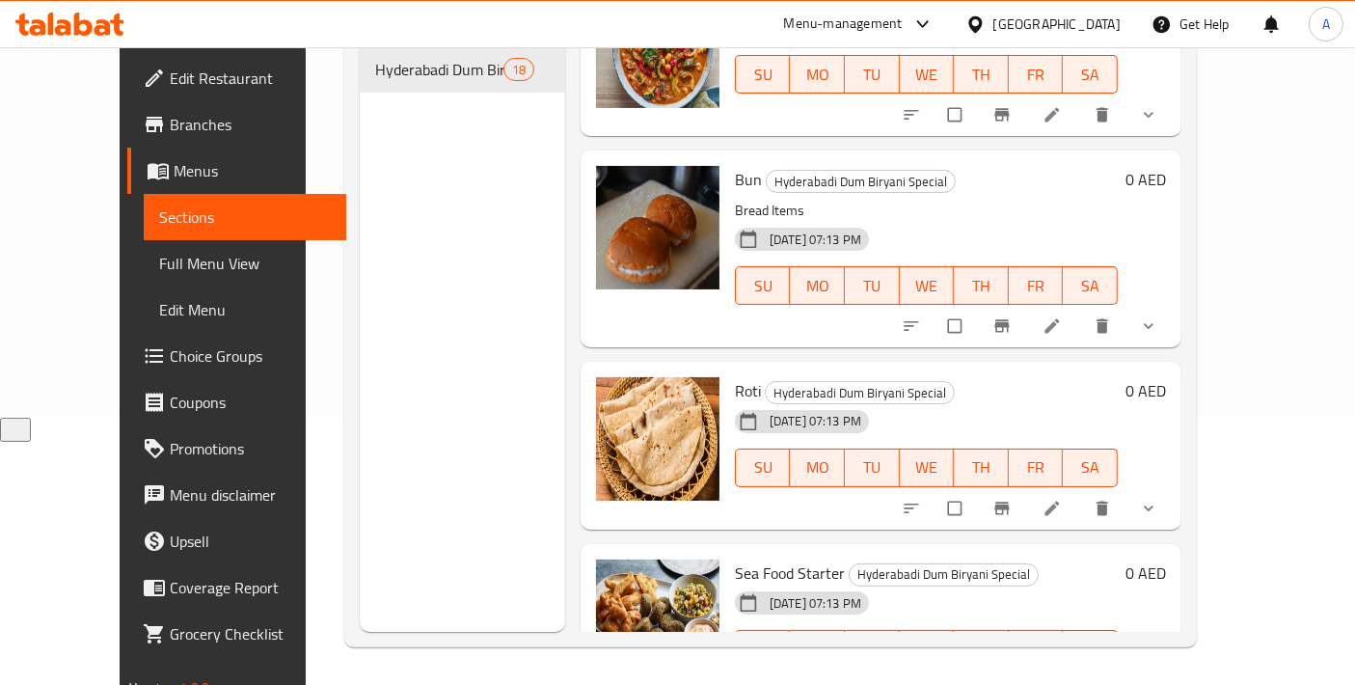
click at [1152, 669] on div at bounding box center [1032, 690] width 284 height 42
click at [1062, 680] on icon at bounding box center [1052, 689] width 19 height 19
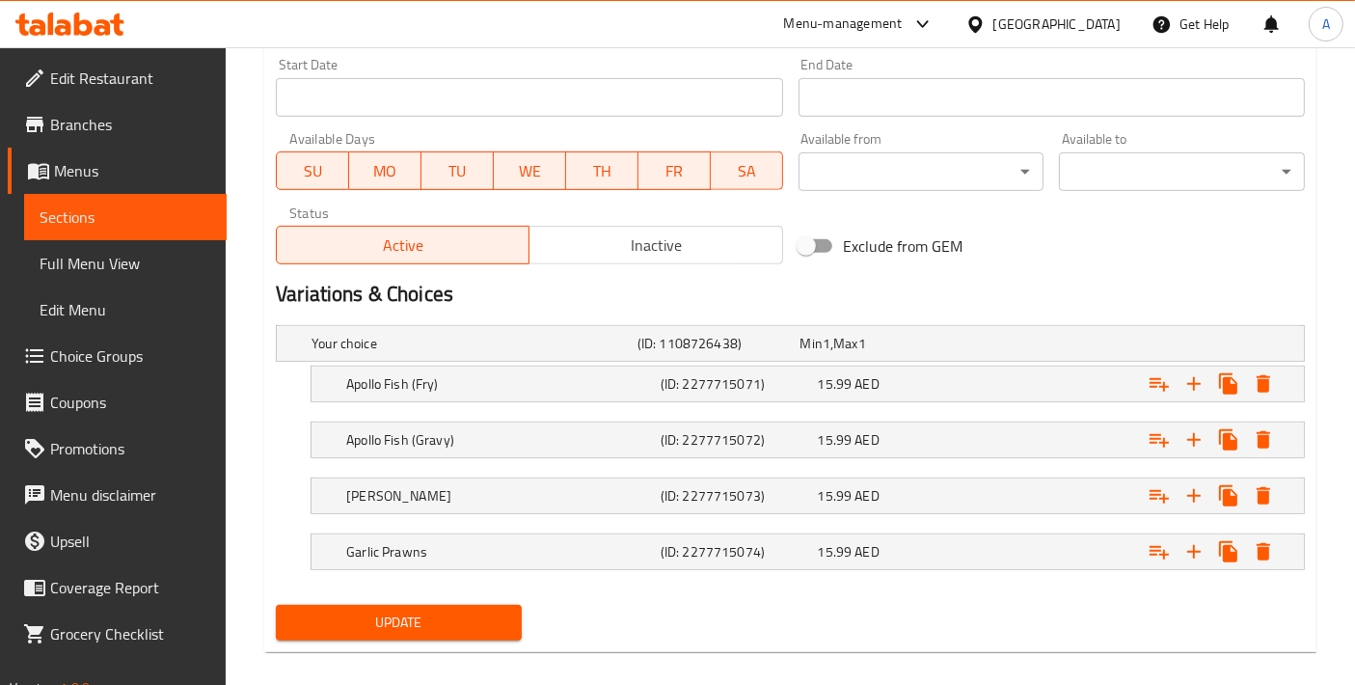
scroll to position [857, 0]
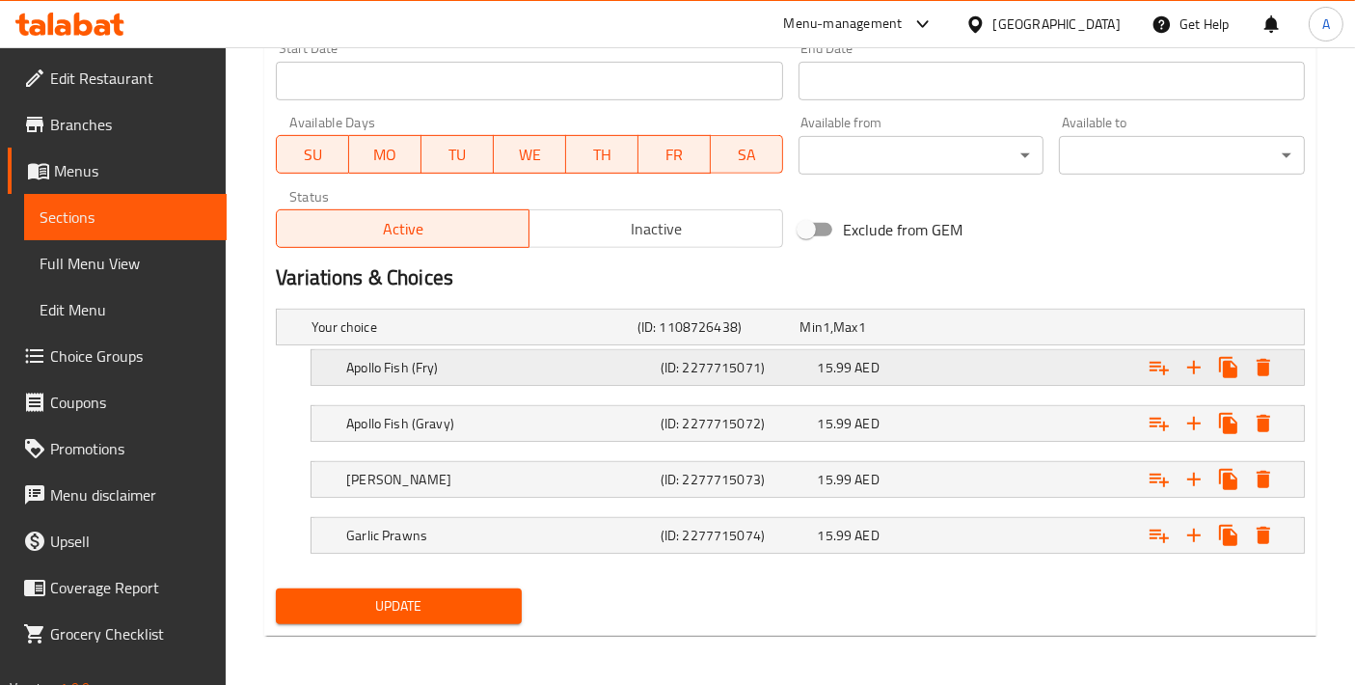
click at [548, 366] on h5 "Apollo Fish (Fry)" at bounding box center [499, 367] width 307 height 19
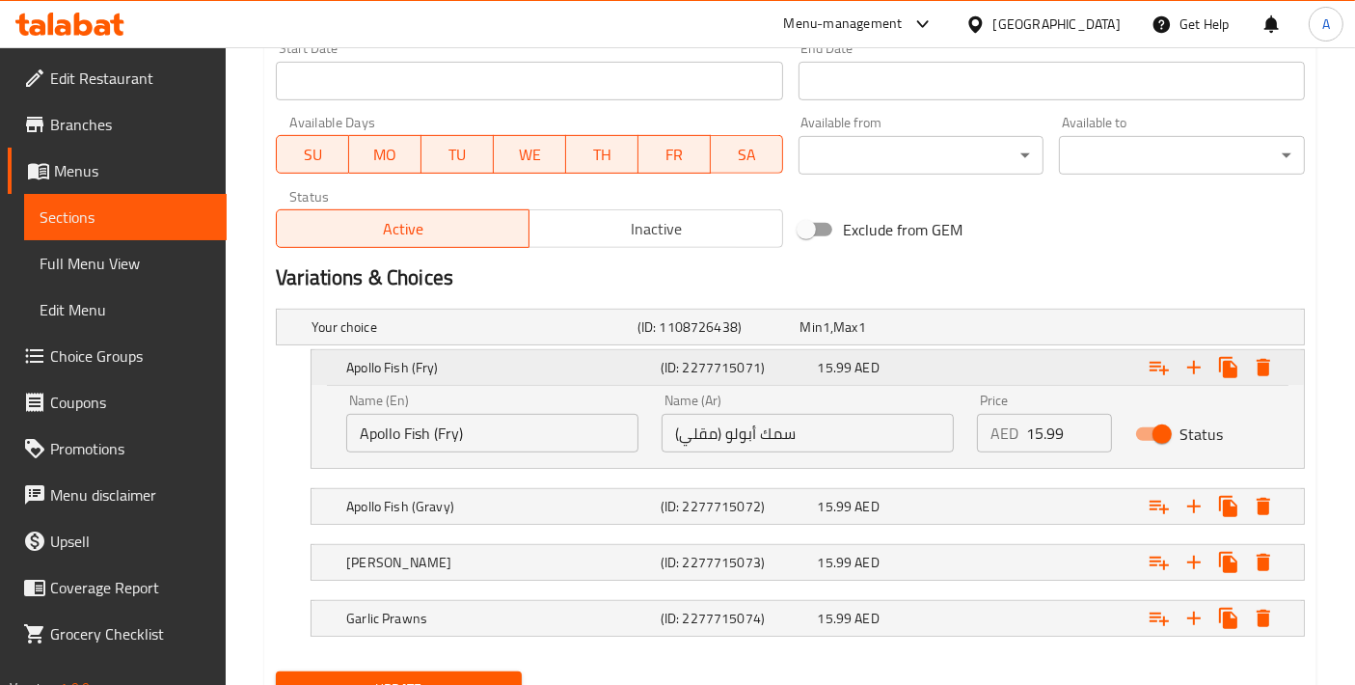
click at [548, 366] on h5 "Apollo Fish (Fry)" at bounding box center [499, 367] width 307 height 19
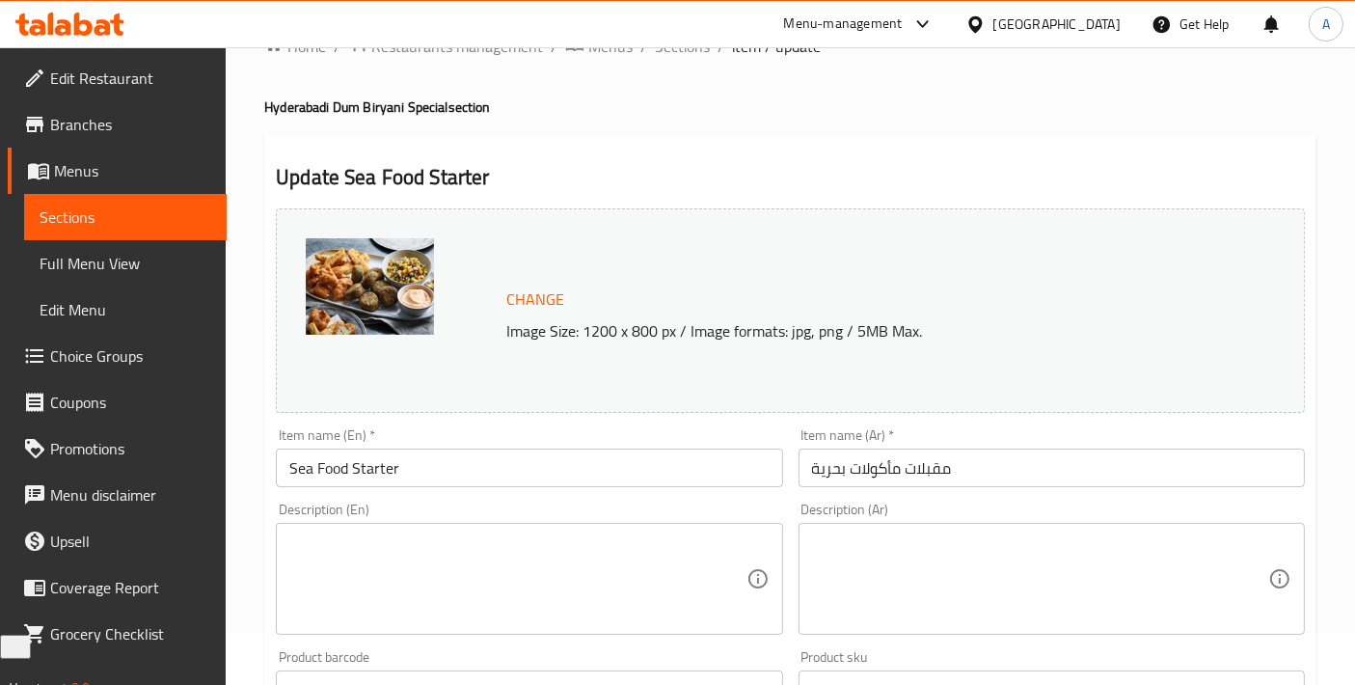
scroll to position [0, 0]
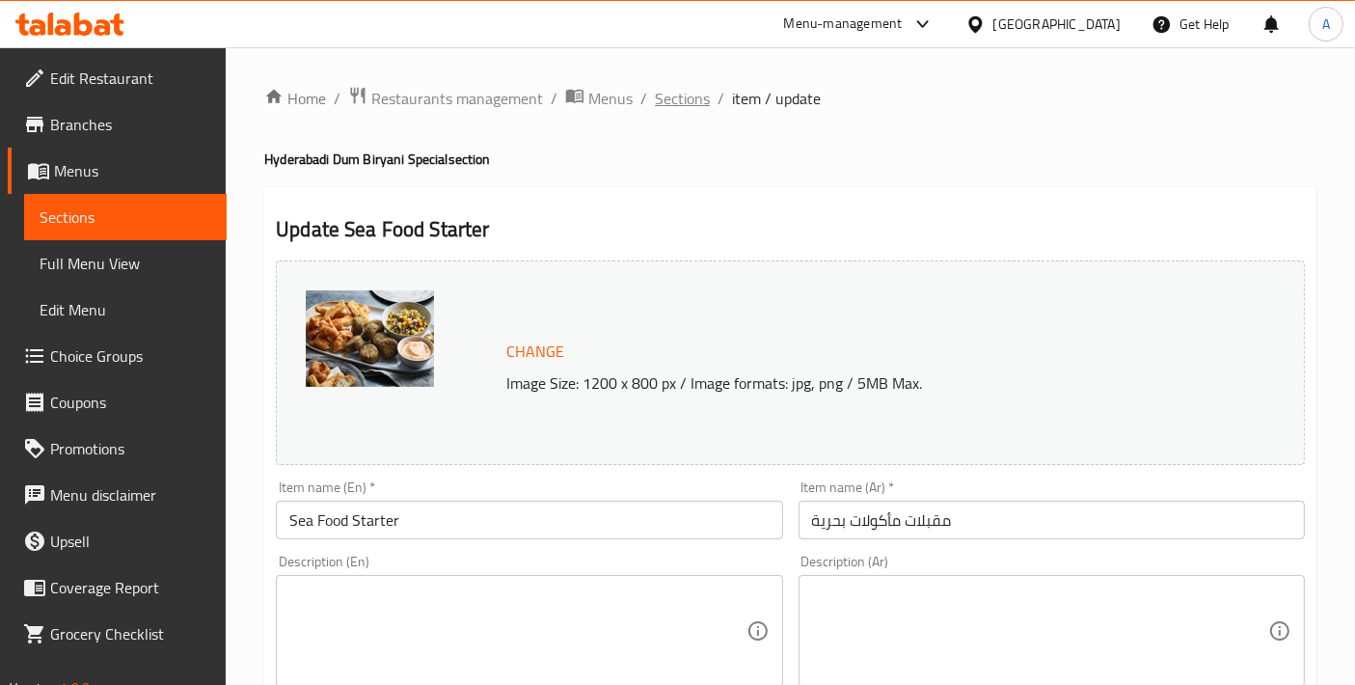
click at [684, 94] on span "Sections" at bounding box center [682, 98] width 55 height 23
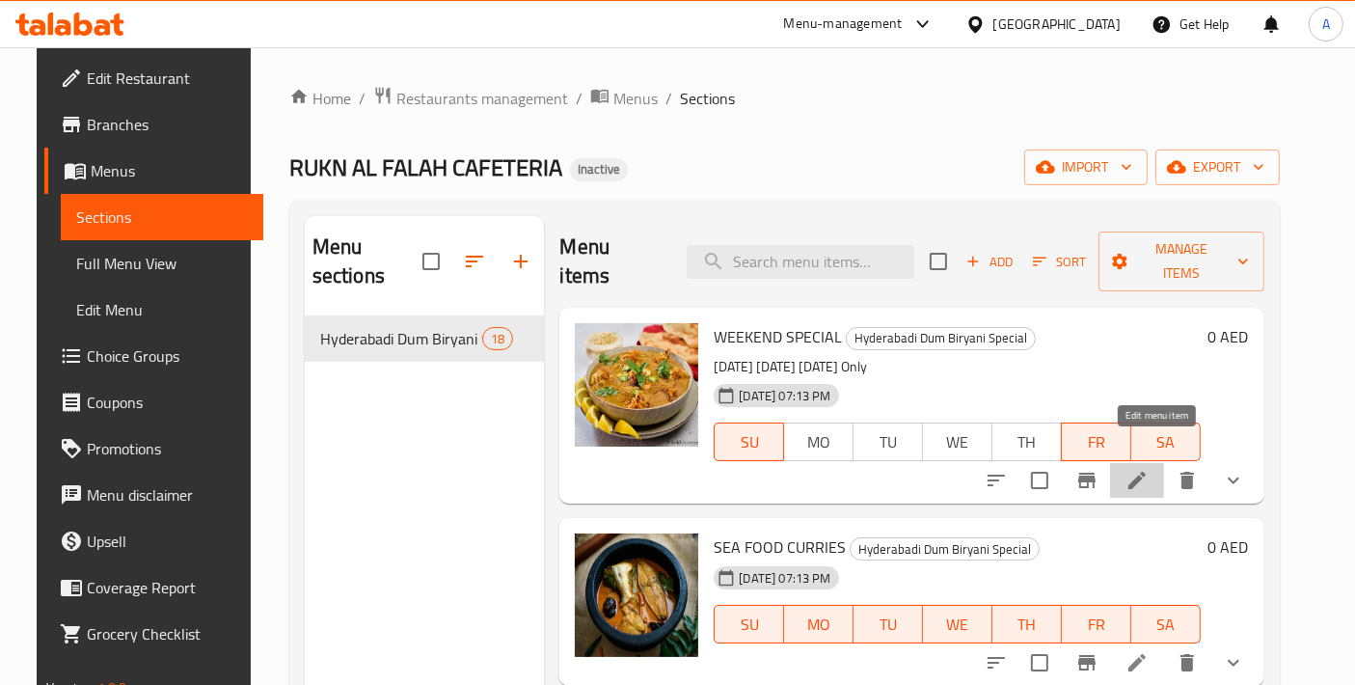
click at [1148, 469] on icon at bounding box center [1137, 480] width 23 height 23
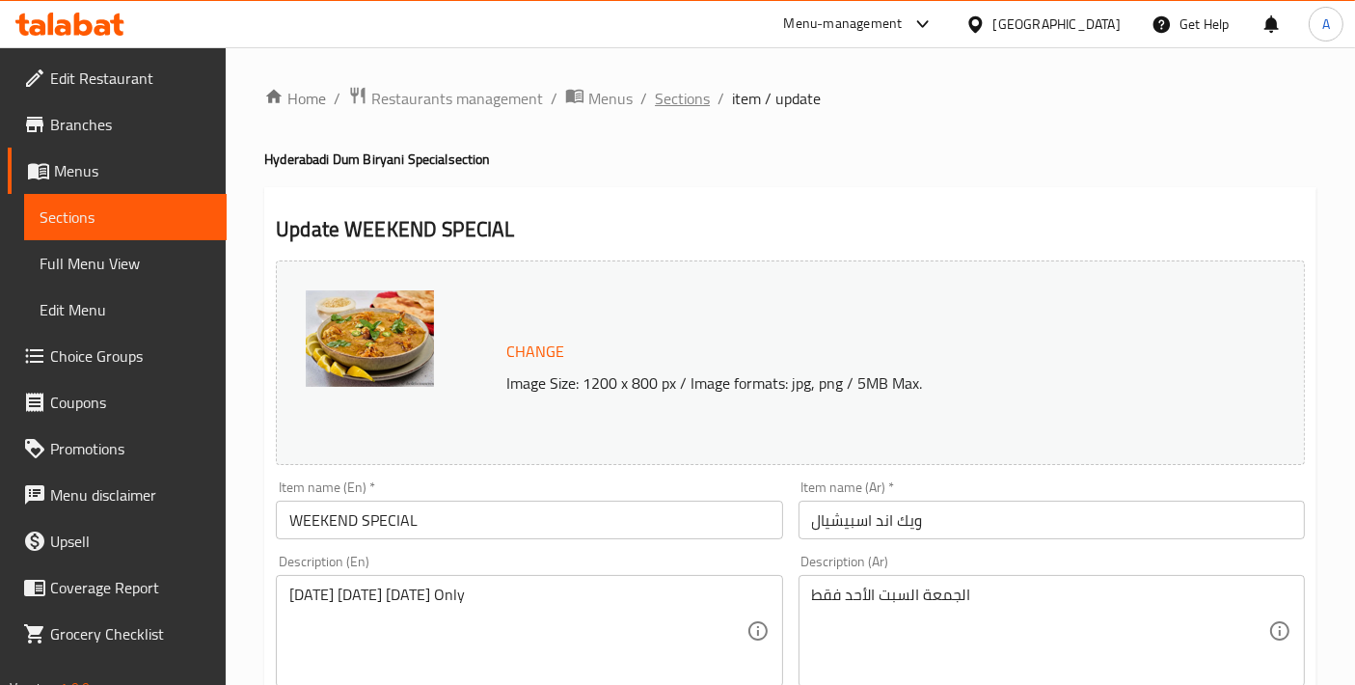
click at [655, 103] on span "Sections" at bounding box center [682, 98] width 55 height 23
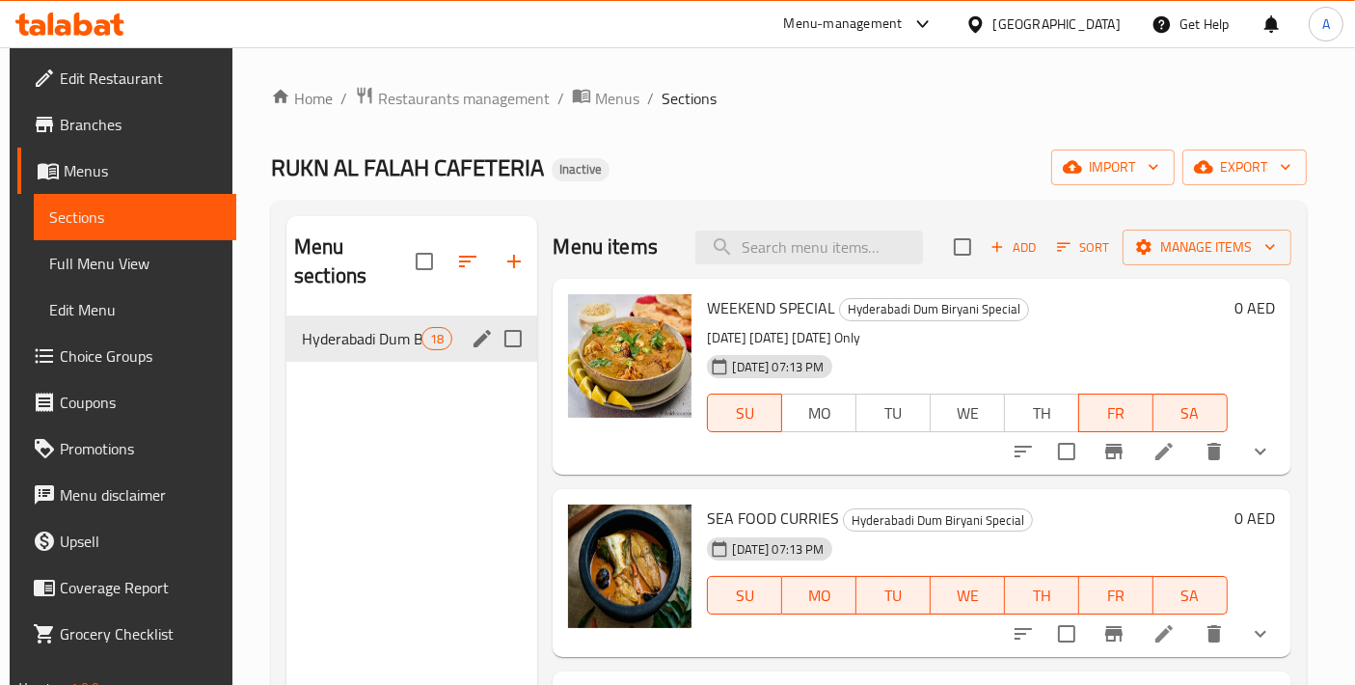
click at [493, 318] on input "Menu sections" at bounding box center [513, 338] width 41 height 41
checkbox input "true"
click at [515, 339] on input "Menu sections" at bounding box center [513, 338] width 41 height 41
checkbox input "false"
click at [479, 327] on icon "edit" at bounding box center [482, 338] width 23 height 23
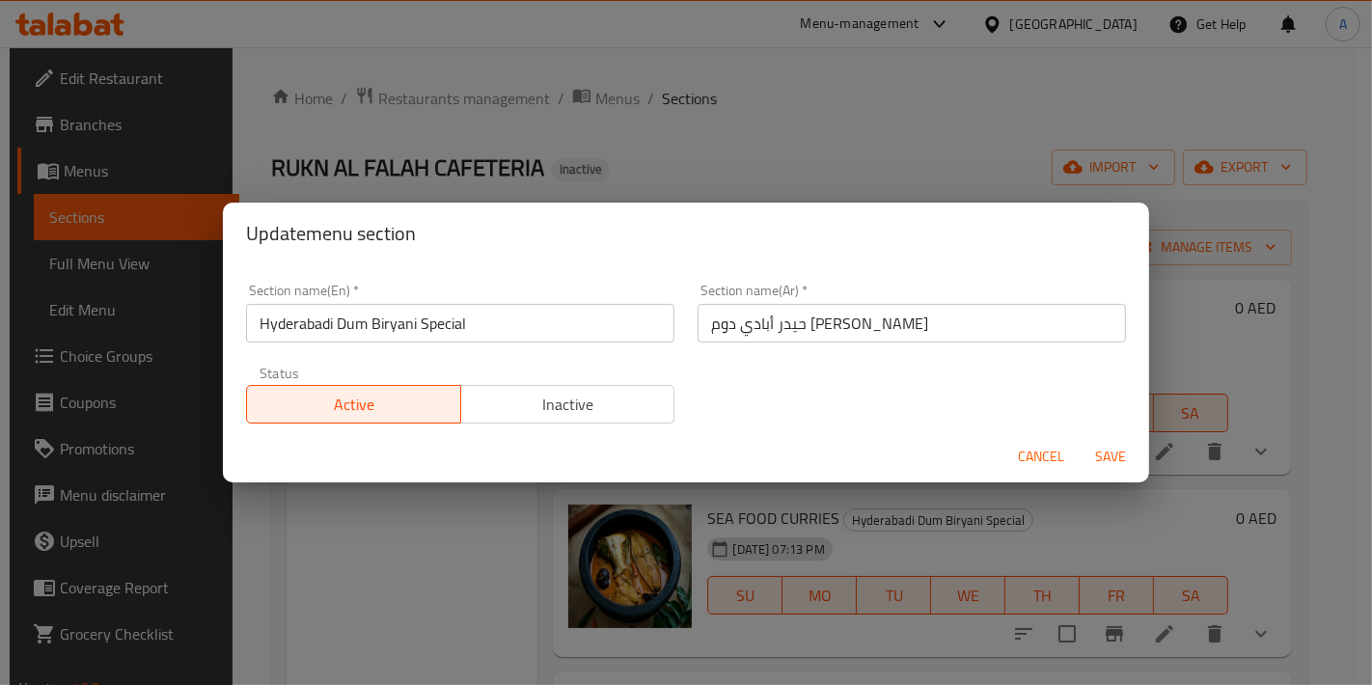
click at [1036, 456] on span "Cancel" at bounding box center [1041, 457] width 46 height 24
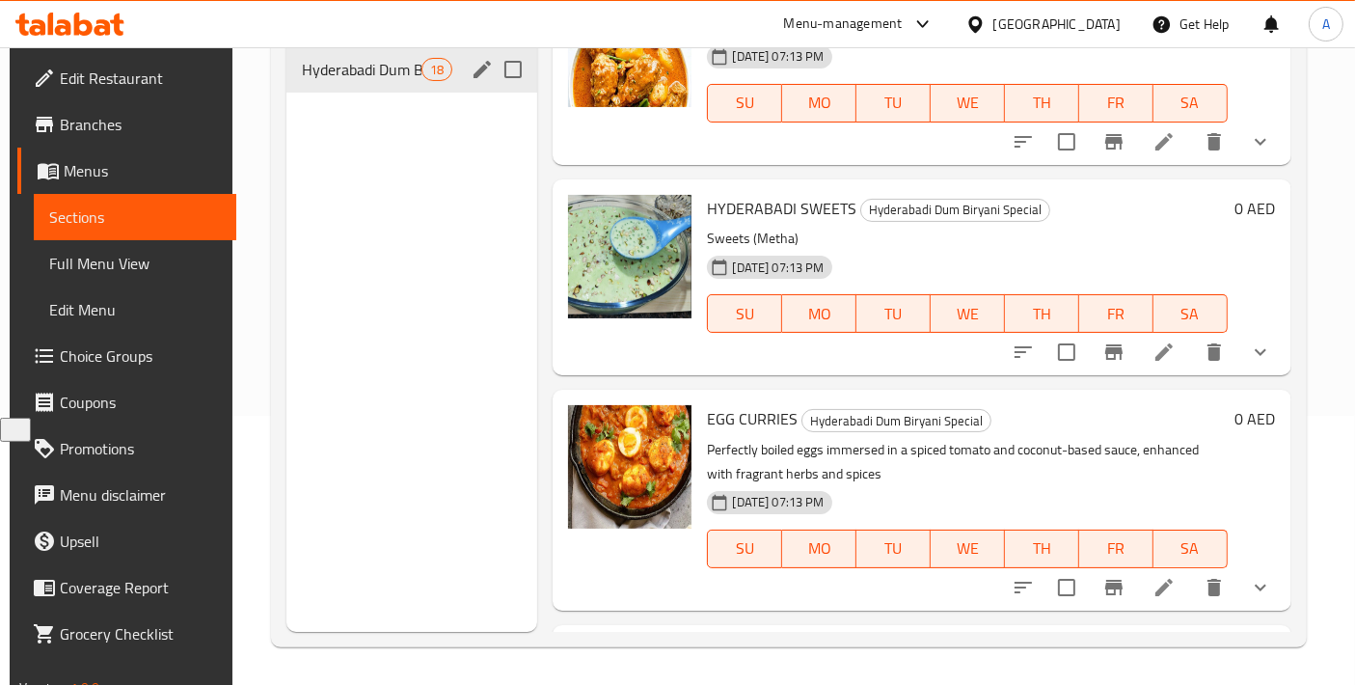
scroll to position [1477, 0]
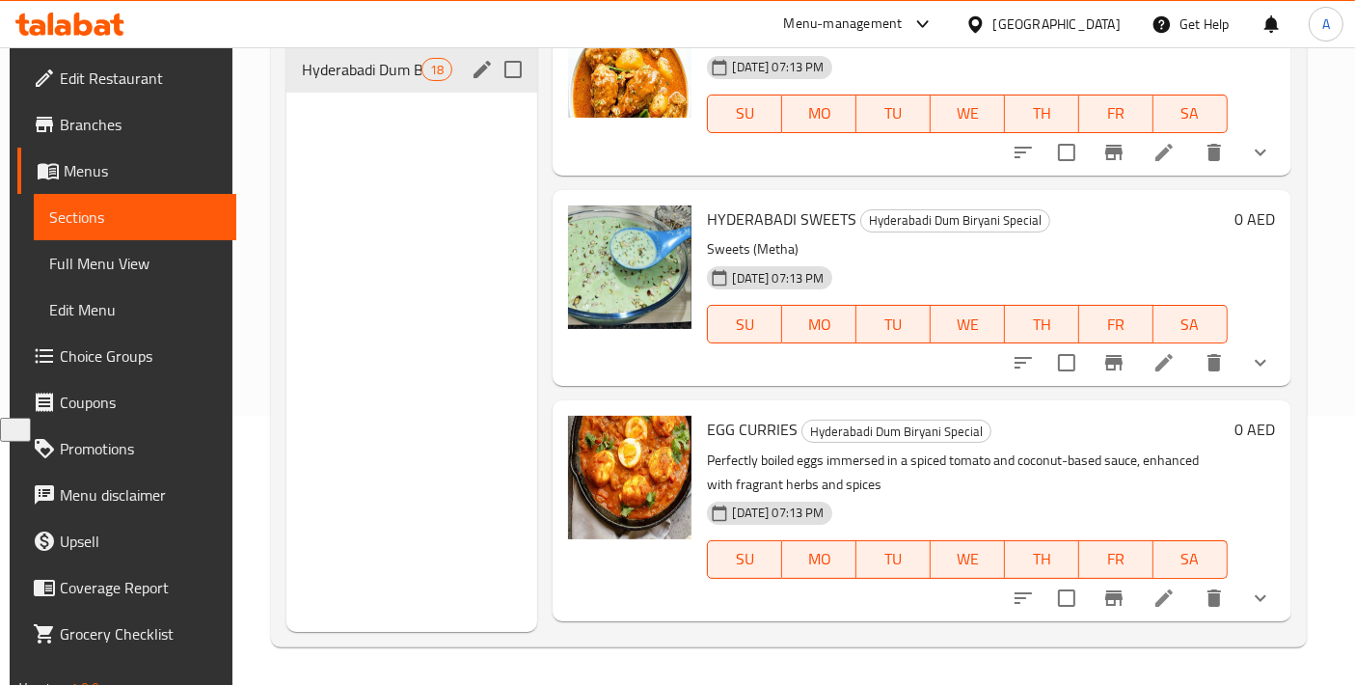
click at [1238, 372] on button "show more" at bounding box center [1261, 363] width 46 height 46
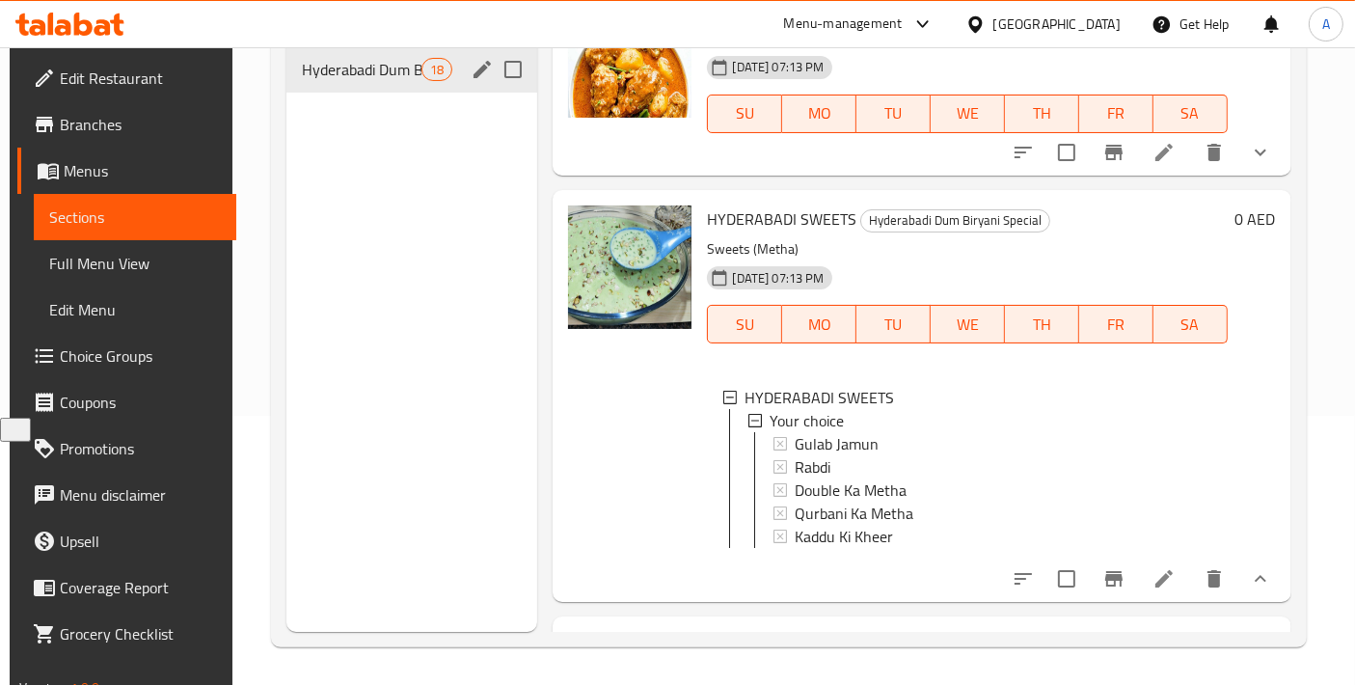
click at [1159, 590] on icon at bounding box center [1164, 578] width 23 height 23
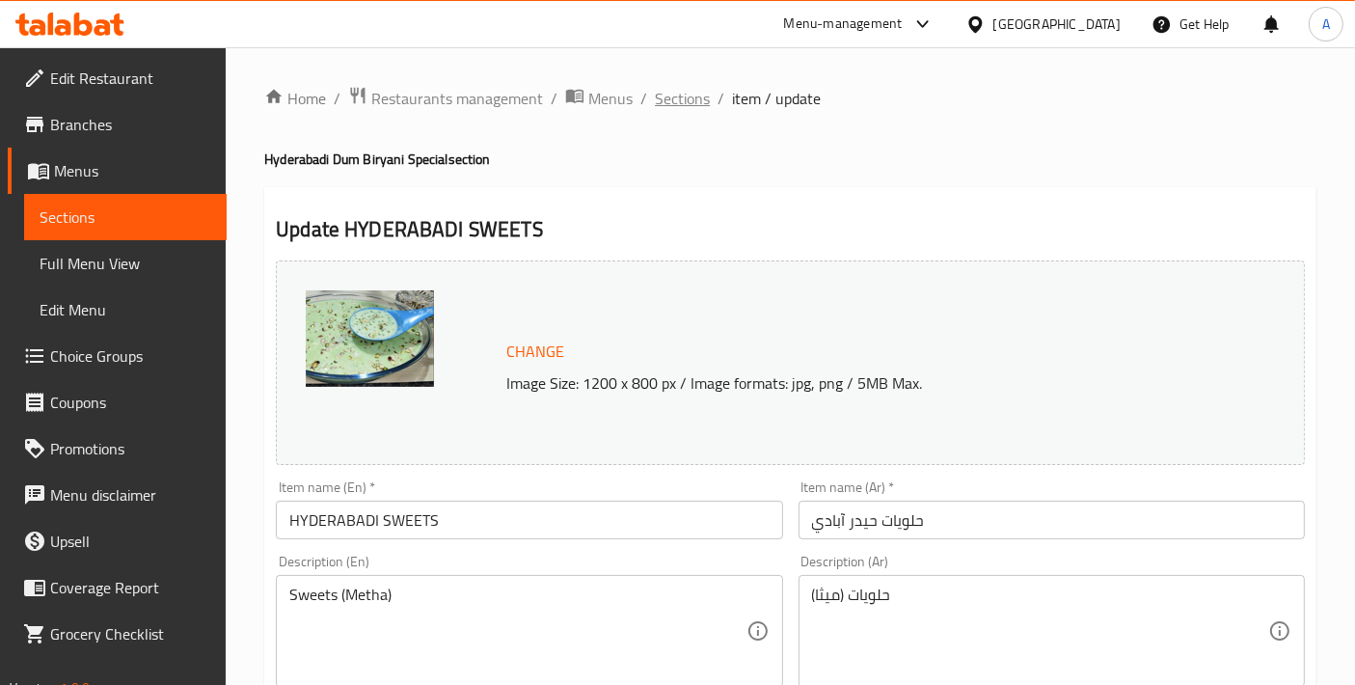
click at [685, 108] on span "Sections" at bounding box center [682, 98] width 55 height 23
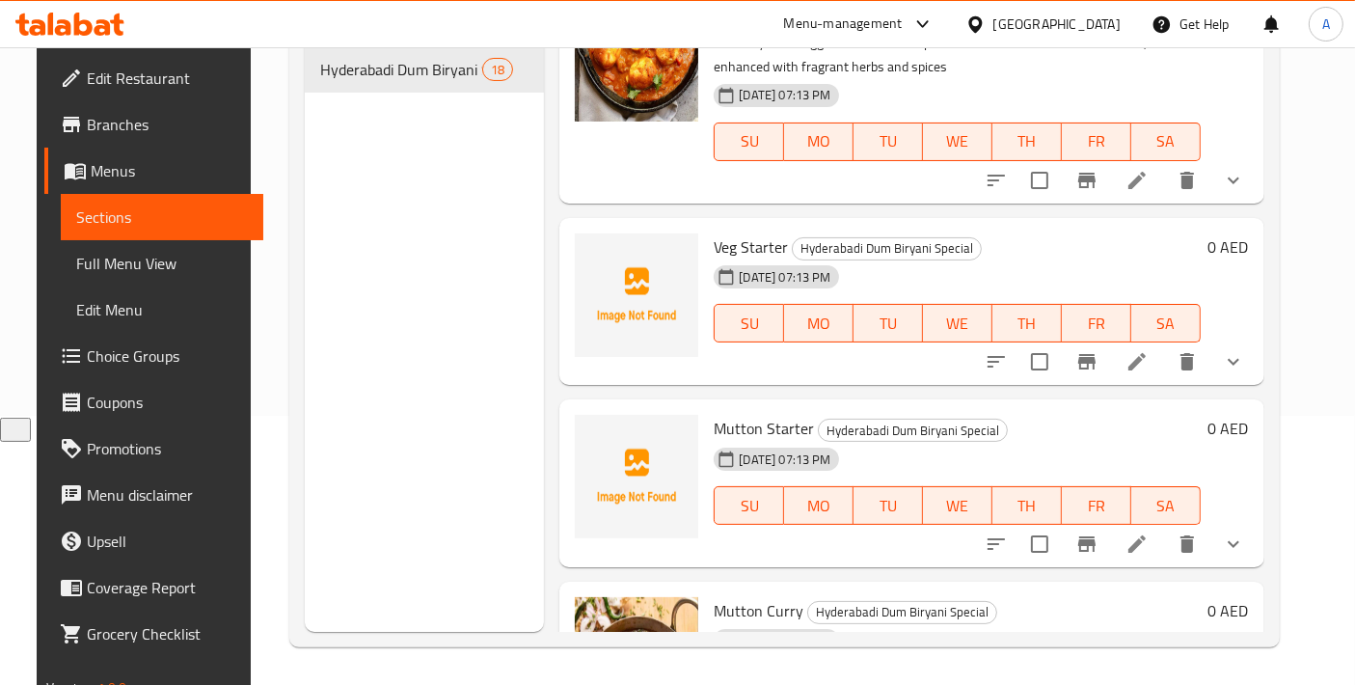
scroll to position [1905, 0]
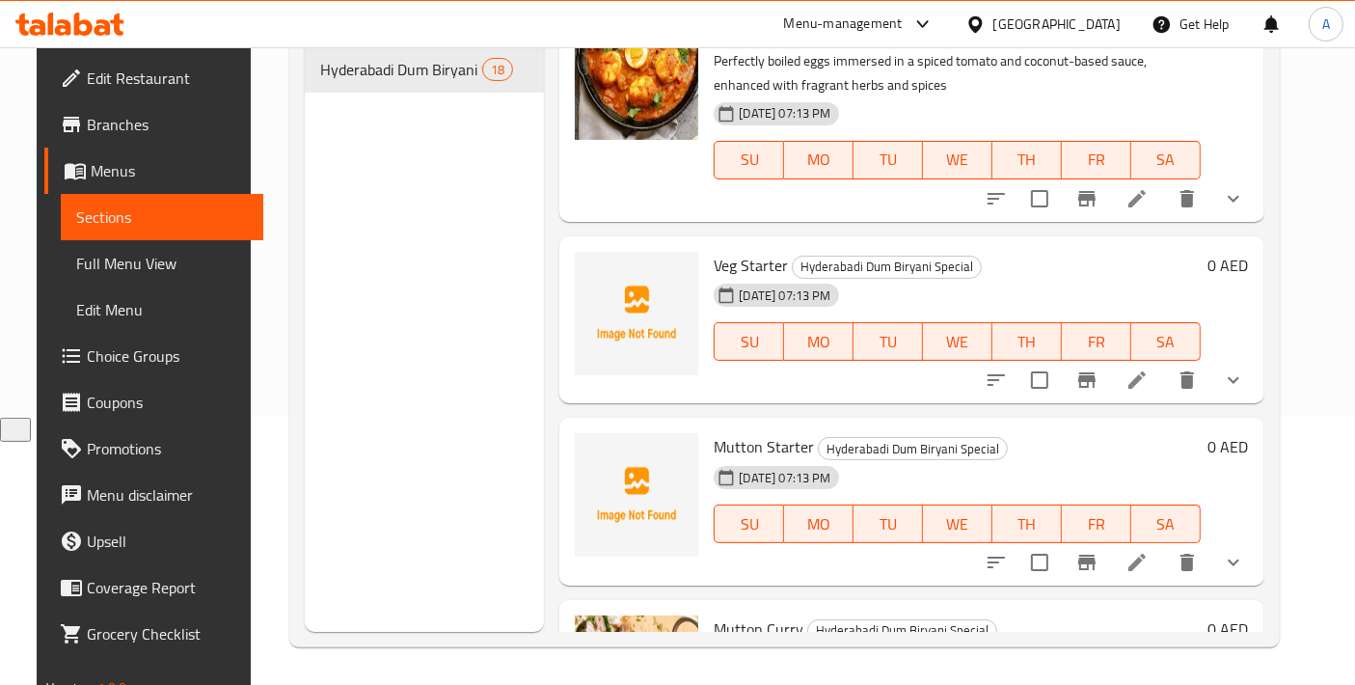
click at [1164, 363] on li at bounding box center [1137, 380] width 54 height 35
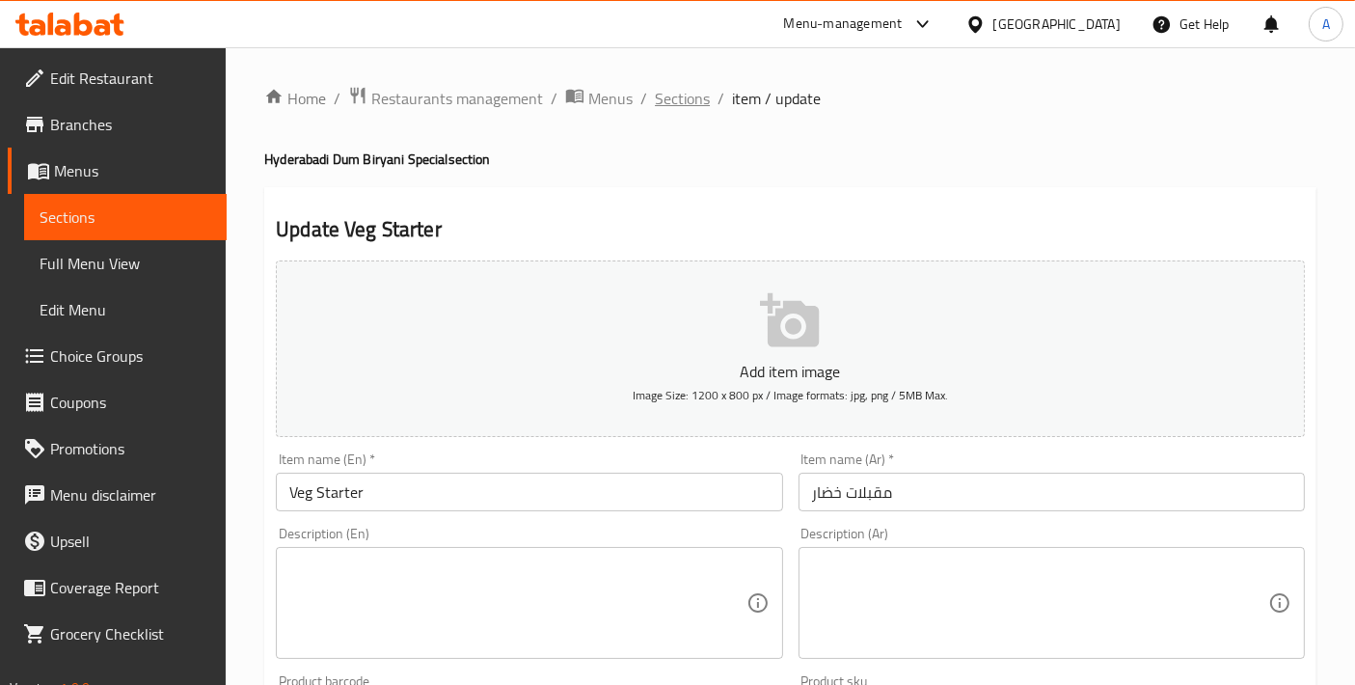
click at [677, 93] on span "Sections" at bounding box center [682, 98] width 55 height 23
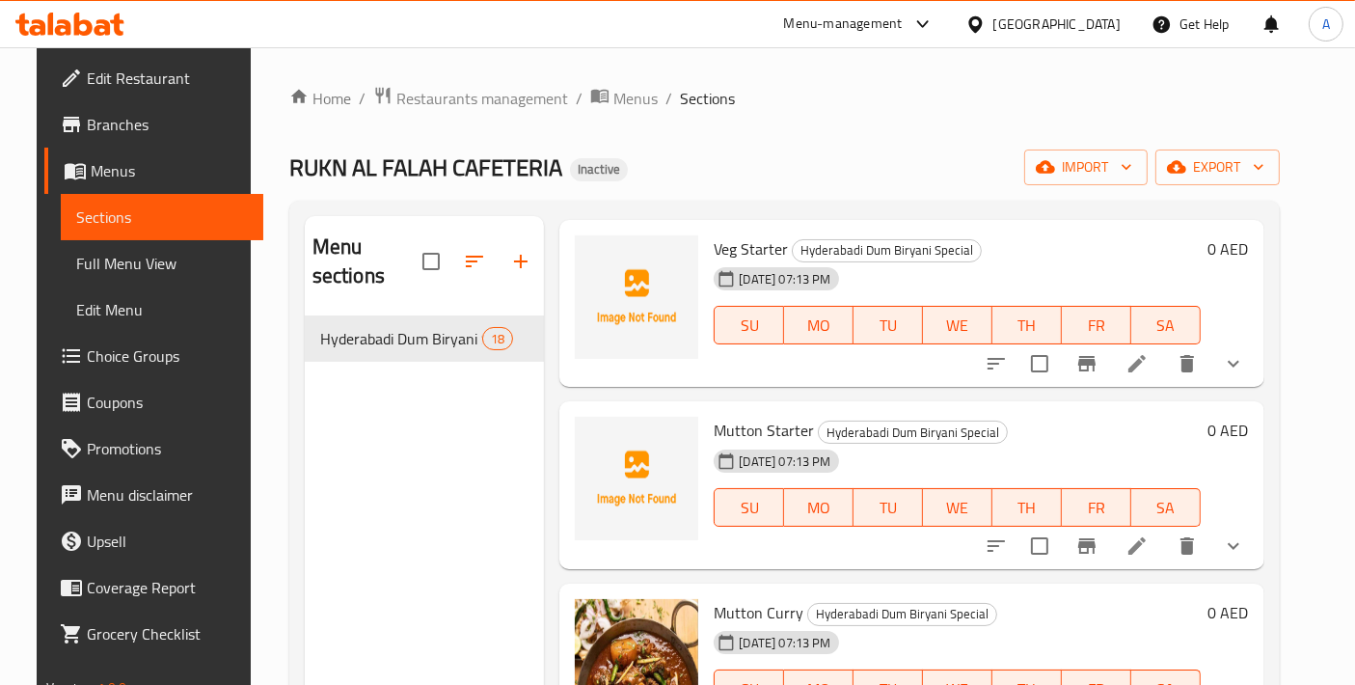
scroll to position [2120, 0]
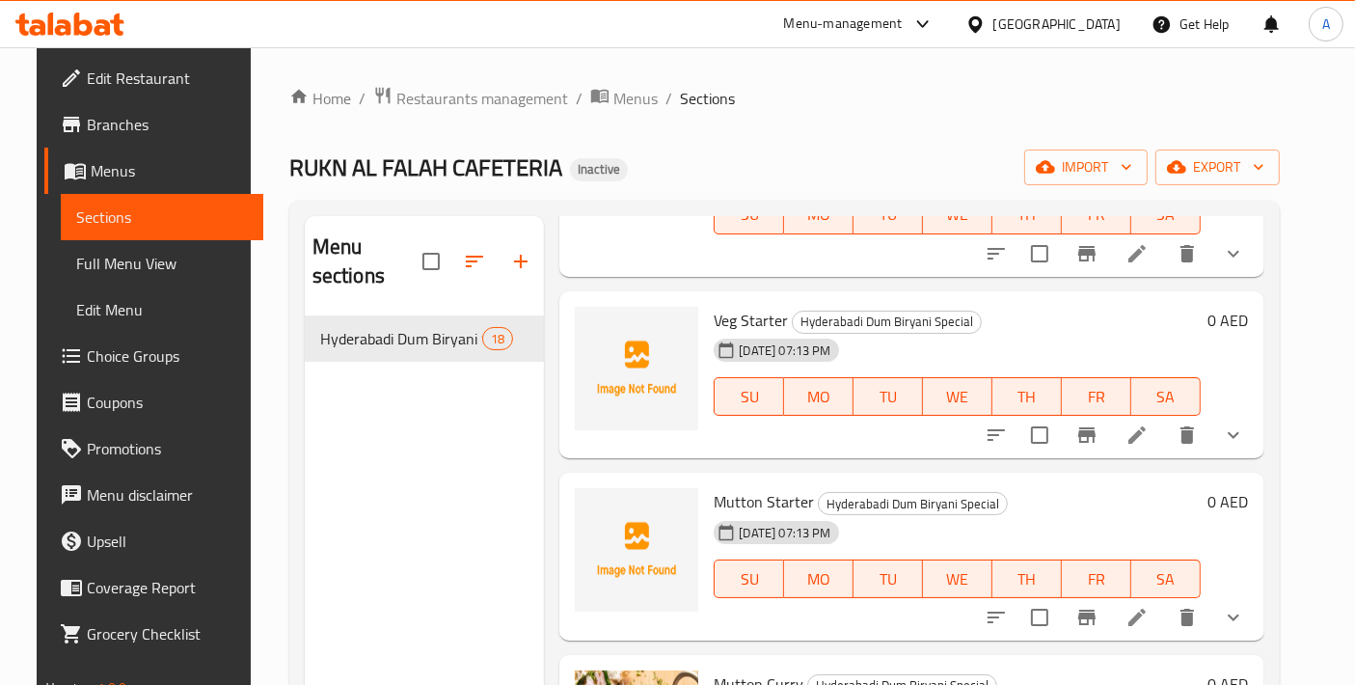
click at [122, 270] on span "Full Menu View" at bounding box center [162, 263] width 172 height 23
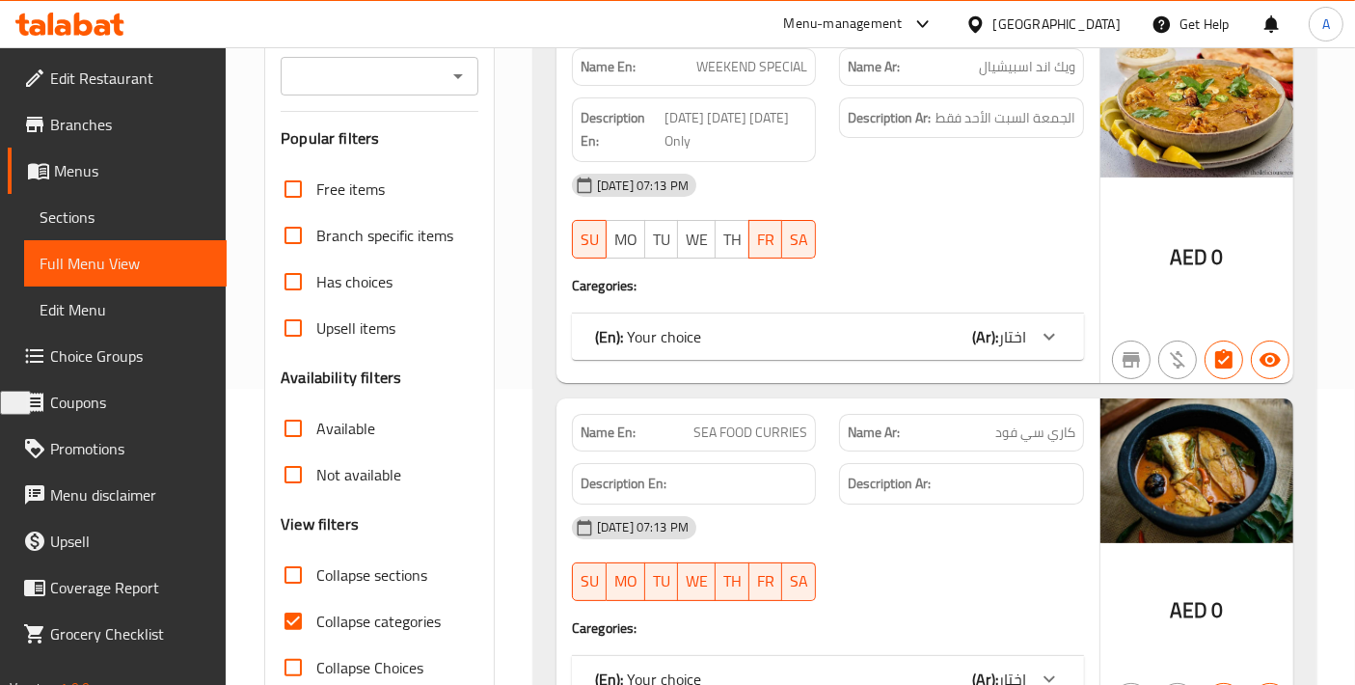
scroll to position [428, 0]
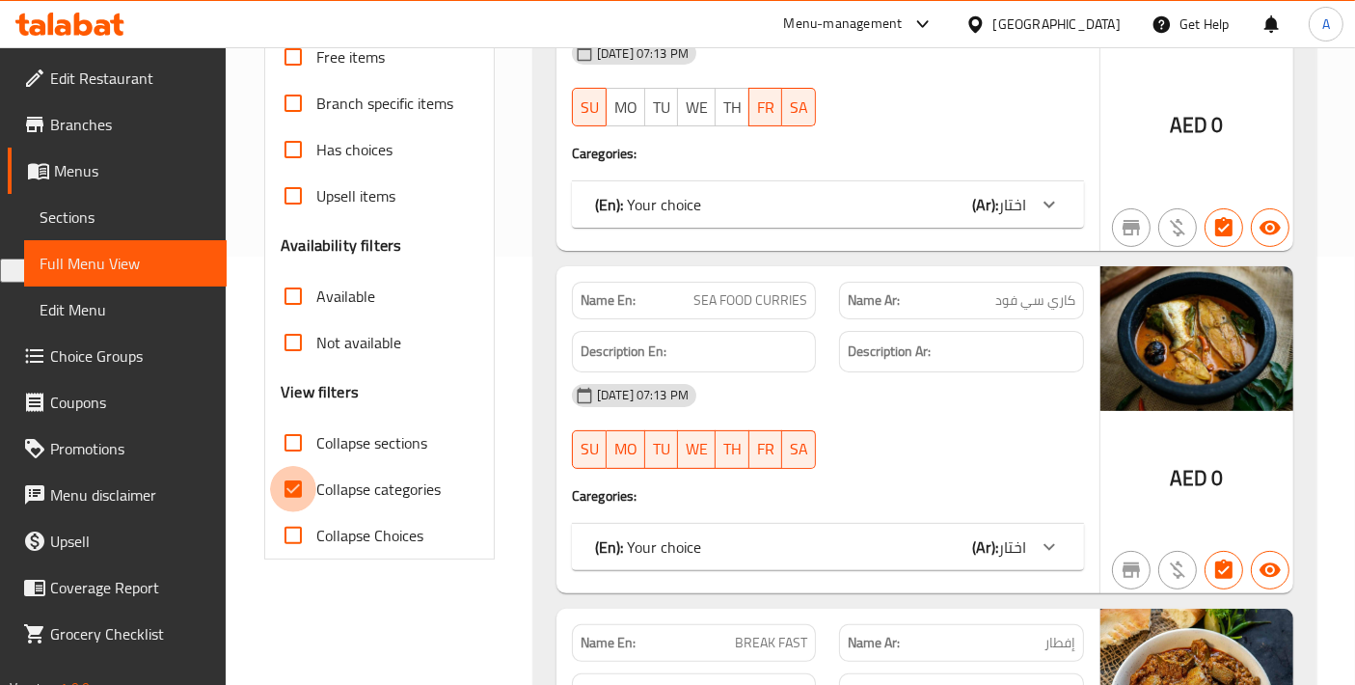
click at [303, 478] on input "Collapse categories" at bounding box center [293, 489] width 46 height 46
checkbox input "false"
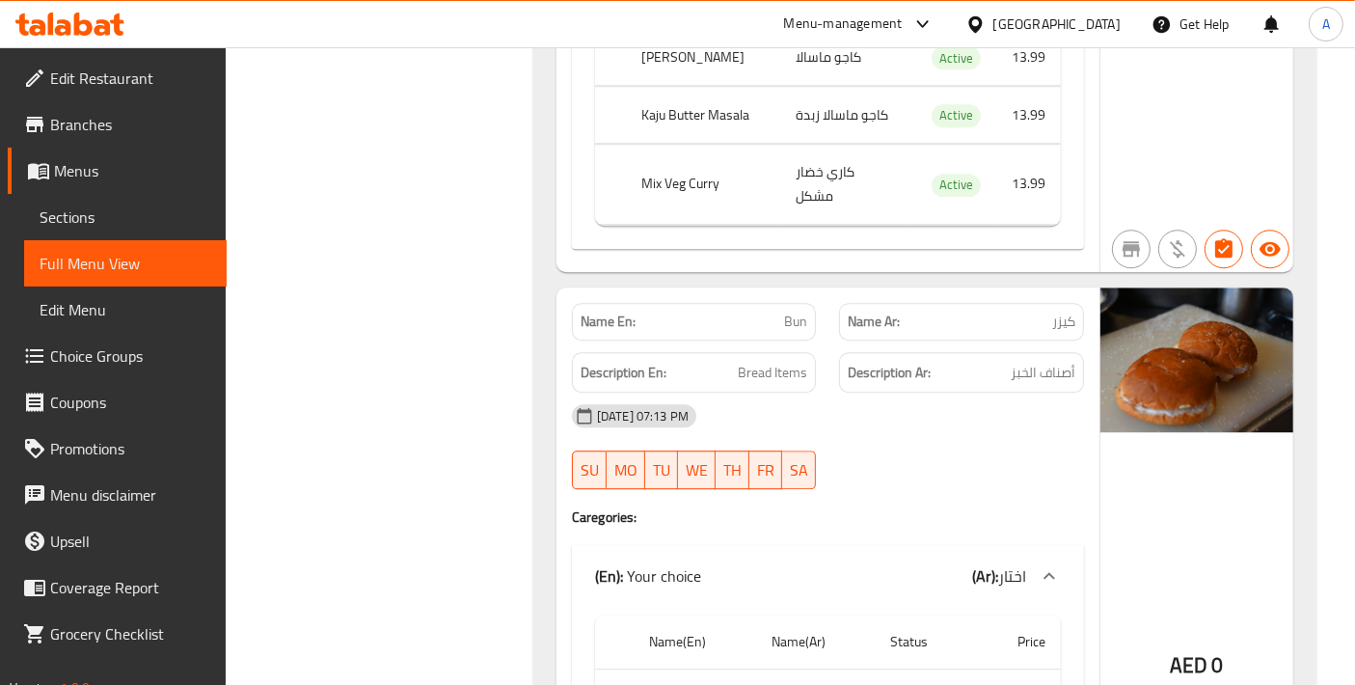
scroll to position [12484, 0]
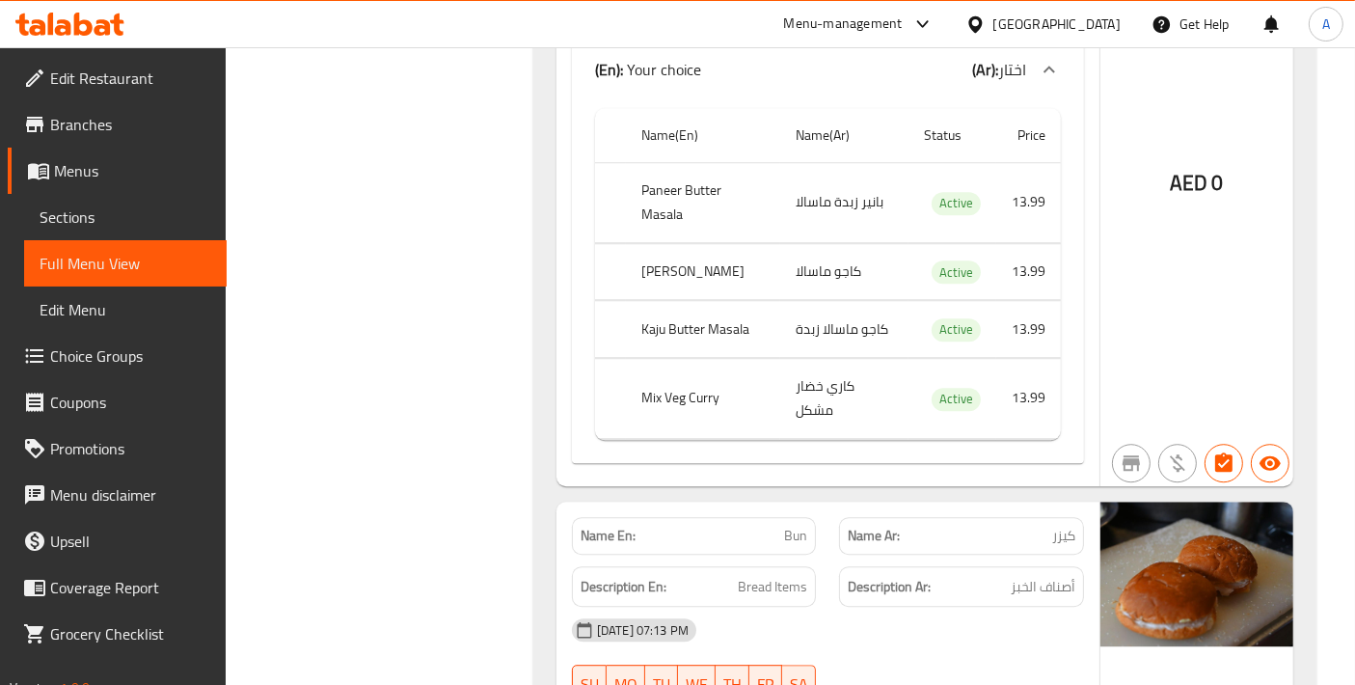
click at [716, 555] on div "Description En: Bread Items" at bounding box center [695, 587] width 268 height 65
click at [741, 526] on p "Name En: Bun" at bounding box center [695, 536] width 228 height 20
copy span "Bun"
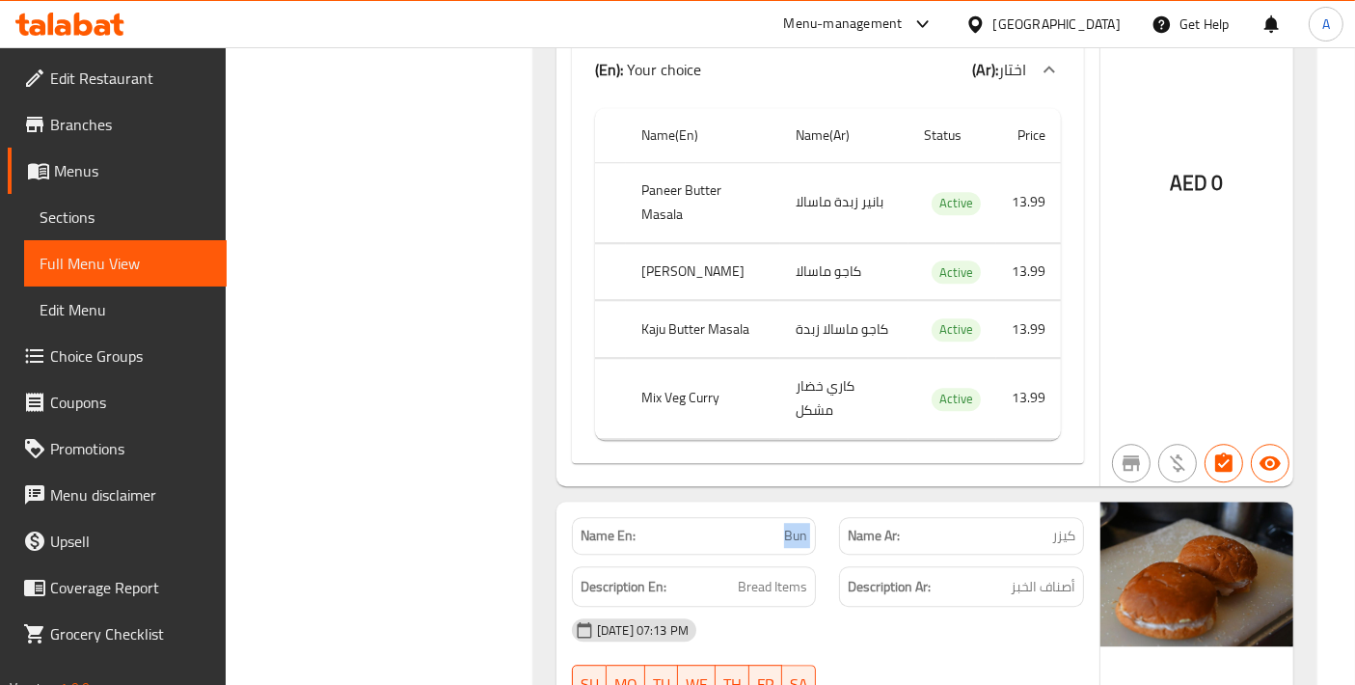
click at [93, 220] on span "Sections" at bounding box center [126, 216] width 172 height 23
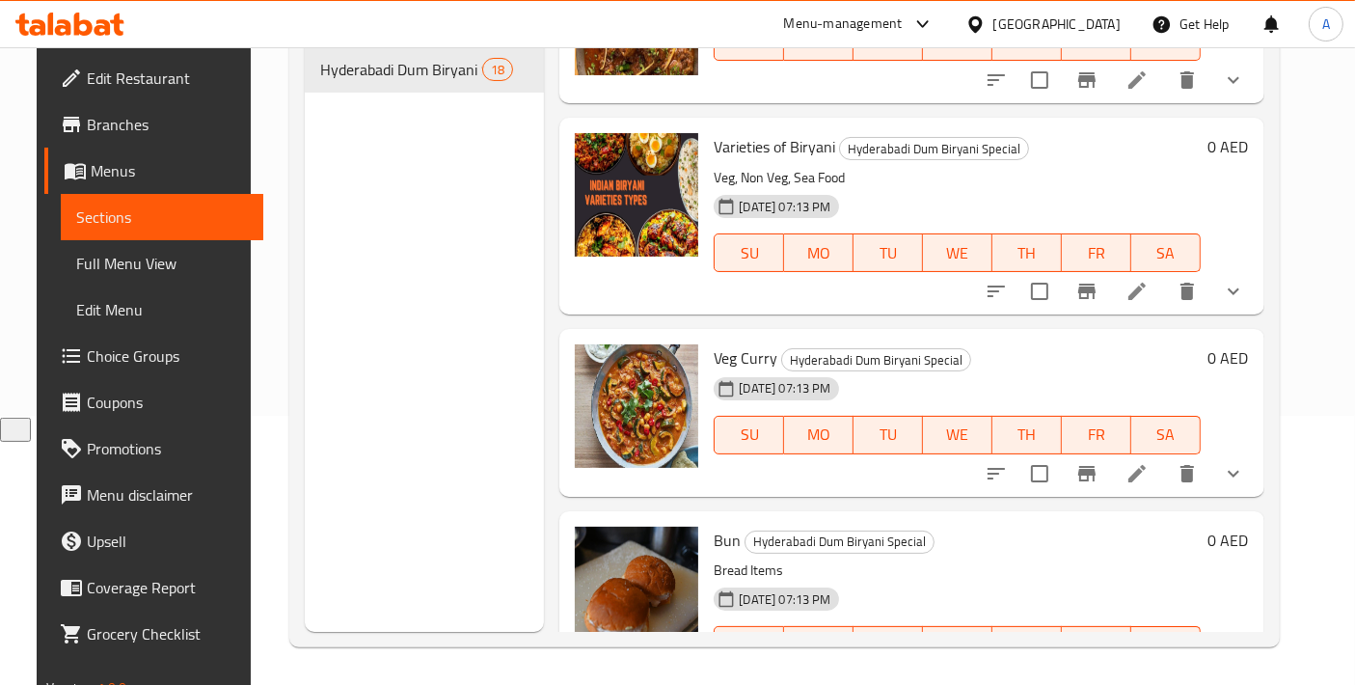
scroll to position [2549, 0]
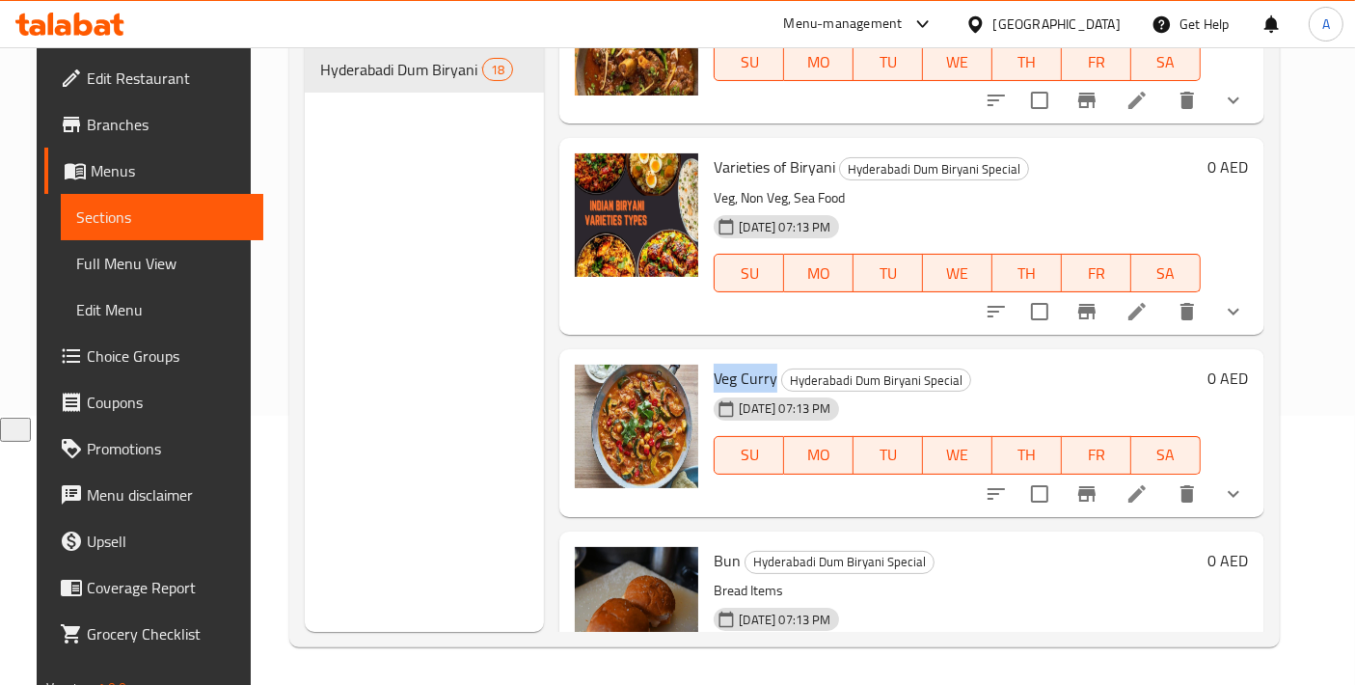
drag, startPoint x: 702, startPoint y: 342, endPoint x: 765, endPoint y: 342, distance: 62.7
click at [765, 357] on div "Veg Curry Hyderabadi Dum Biryani Special 05-09-2025 07:13 PM SU MO TU WE TH FR …" at bounding box center [957, 433] width 502 height 152
copy span "Veg Curry"
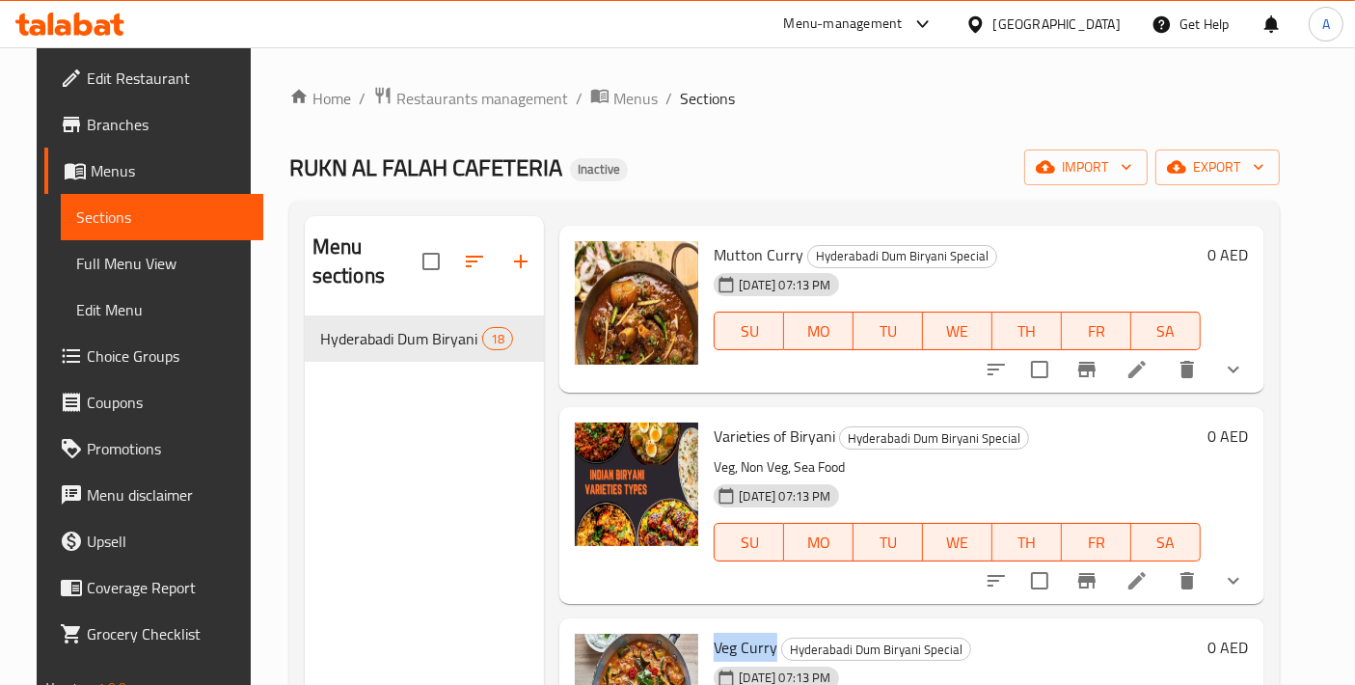
scroll to position [2335, 0]
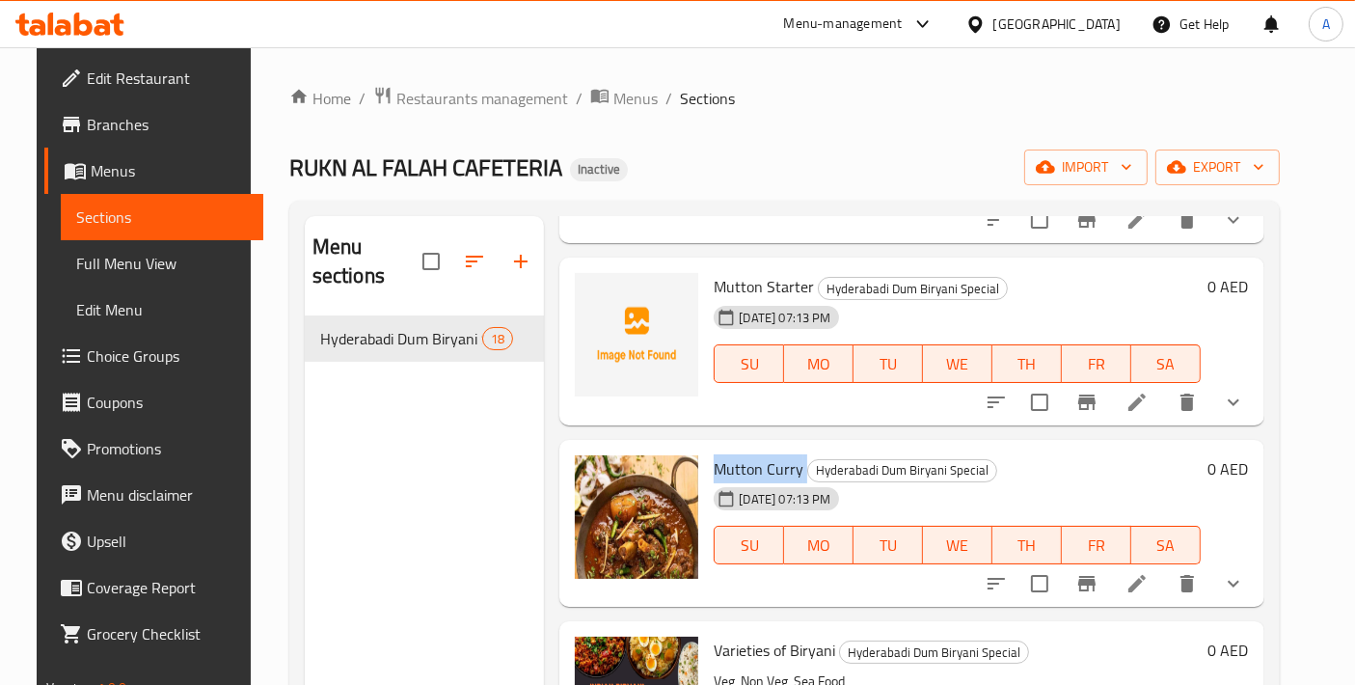
drag, startPoint x: 708, startPoint y: 429, endPoint x: 794, endPoint y: 427, distance: 85.9
click at [794, 455] on h6 "Mutton Curry Hyderabadi Dum Biryani Special" at bounding box center [957, 468] width 486 height 27
copy h6 "Mutton Curry"
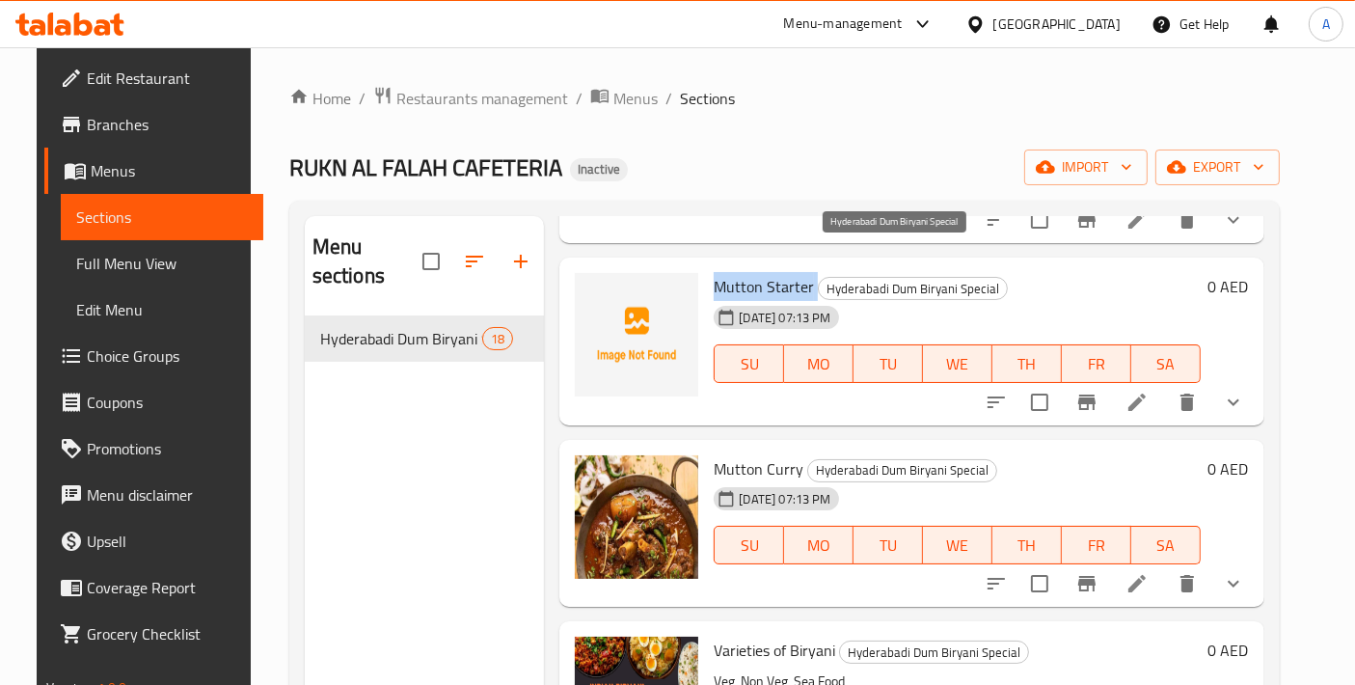
drag, startPoint x: 705, startPoint y: 254, endPoint x: 870, endPoint y: 40, distance: 270.3
click at [805, 273] on h6 "Mutton Starter Hyderabadi Dum Biryani Special" at bounding box center [957, 286] width 486 height 27
copy h6 "Mutton Starter"
click at [1155, 572] on div at bounding box center [1115, 584] width 284 height 46
click at [1158, 569] on li at bounding box center [1137, 583] width 54 height 35
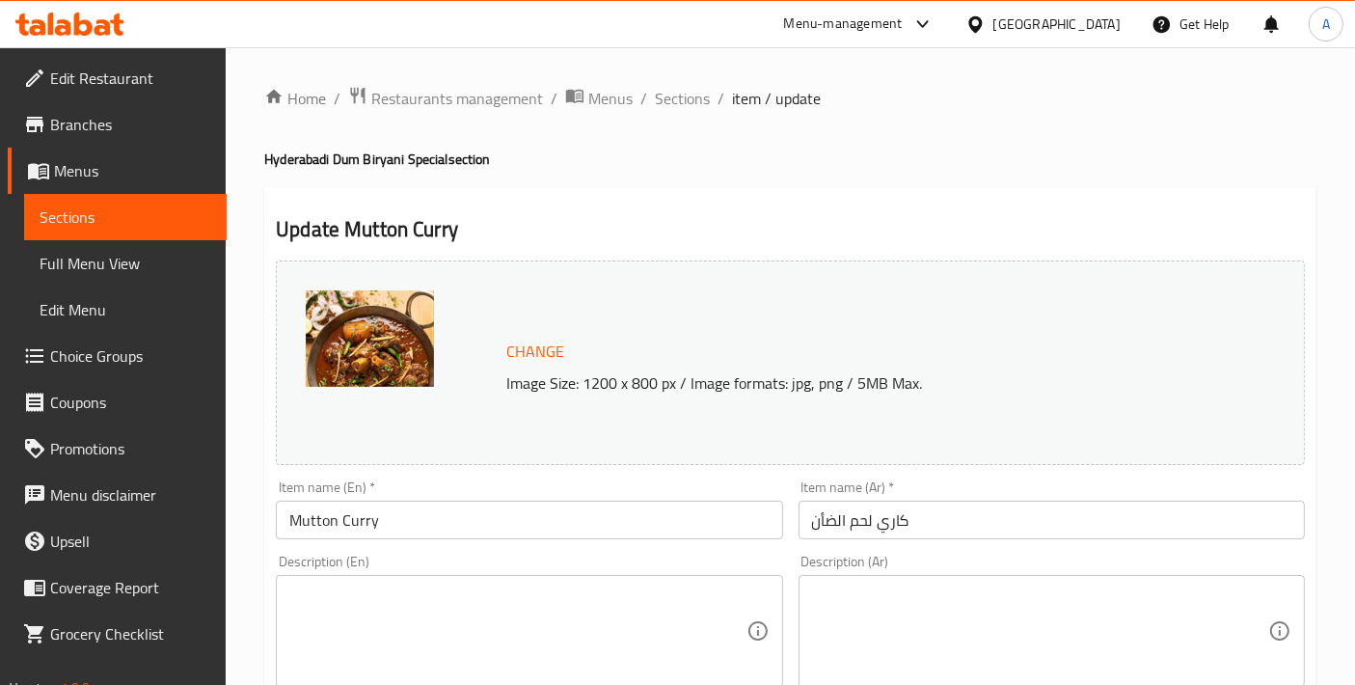
click at [424, 610] on textarea at bounding box center [517, 632] width 456 height 92
paste textarea "Tender pieces of succulent mutton simmered in rich, flavorful gravy, boasting b…"
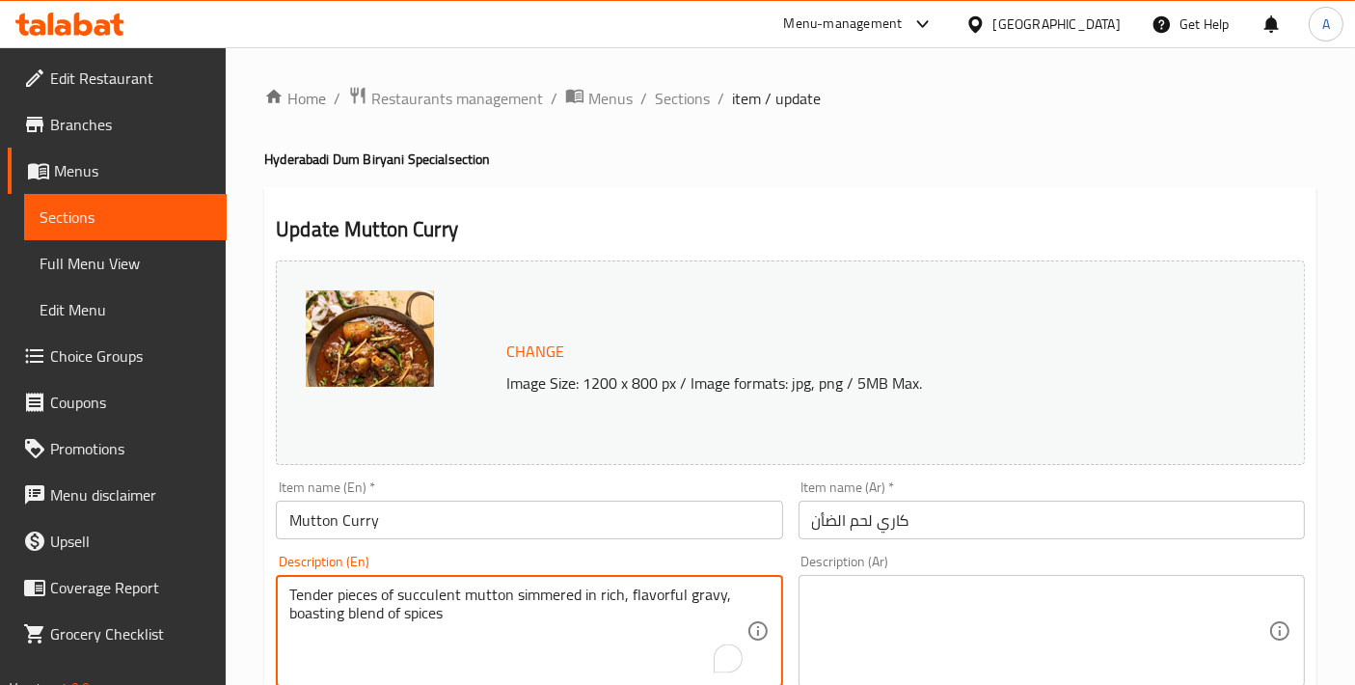
type textarea "Tender pieces of succulent mutton simmered in rich, flavorful gravy, boasting b…"
click at [906, 659] on textarea at bounding box center [1040, 632] width 456 height 92
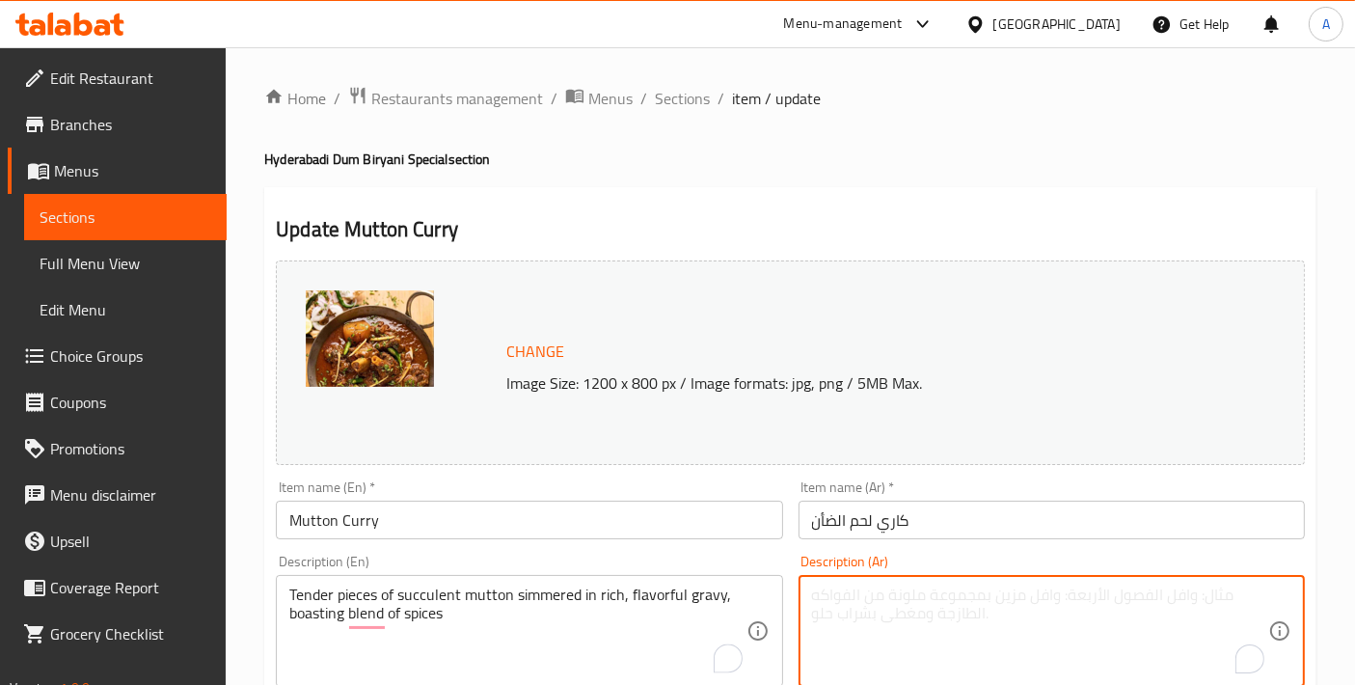
paste textarea "قطع لحم الضأن الطرية المطبوخة ببطء في صلصة غنية وشهية، تفخر بمزيج من التوابل"
type textarea "قطع لحم الضأن الطرية المطبوخة ببطء في صلصة غنية وشهية، تفخر بمزيج من التوابل"
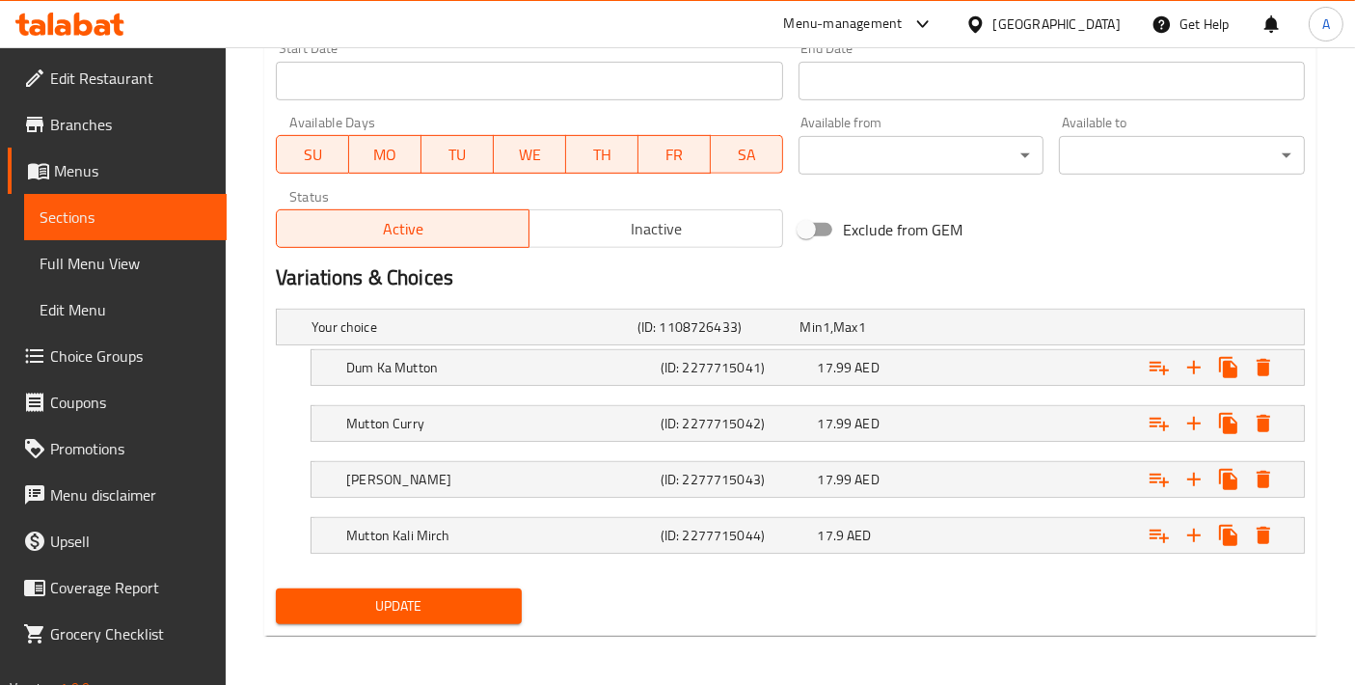
click at [414, 608] on span "Update" at bounding box center [398, 606] width 215 height 24
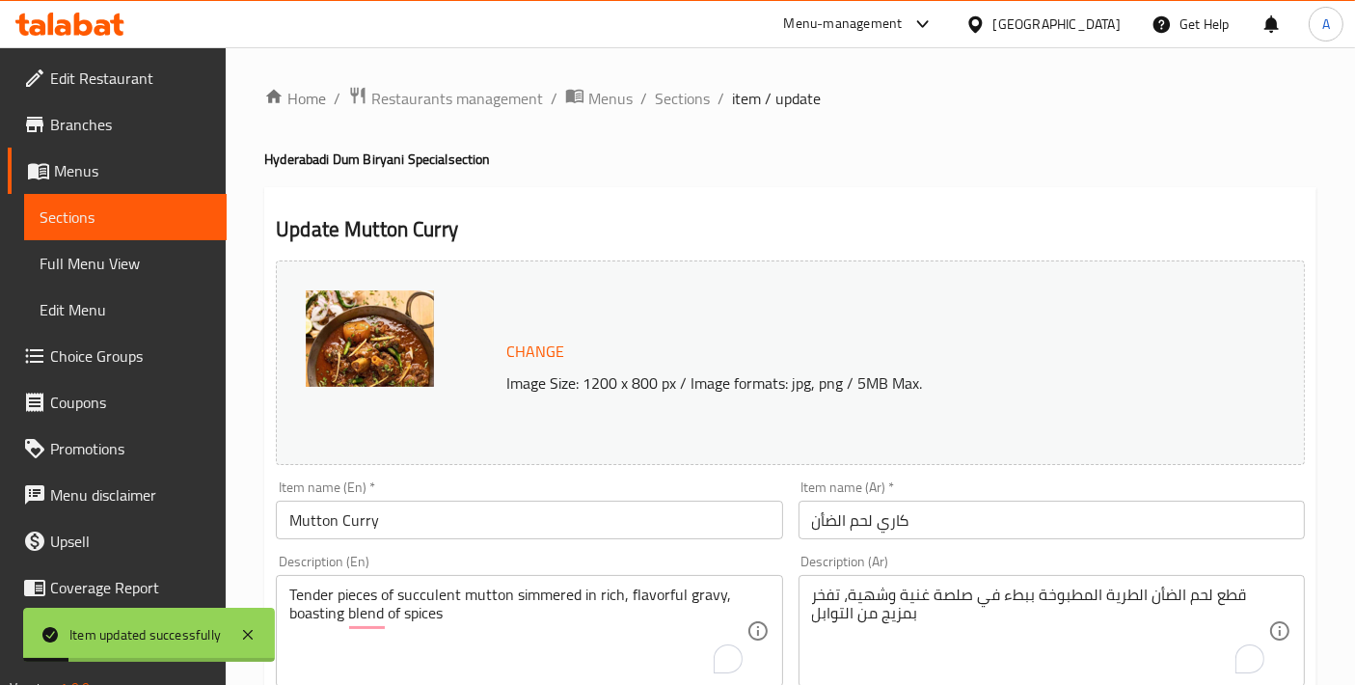
click at [486, 534] on input "Mutton Curry" at bounding box center [529, 520] width 506 height 39
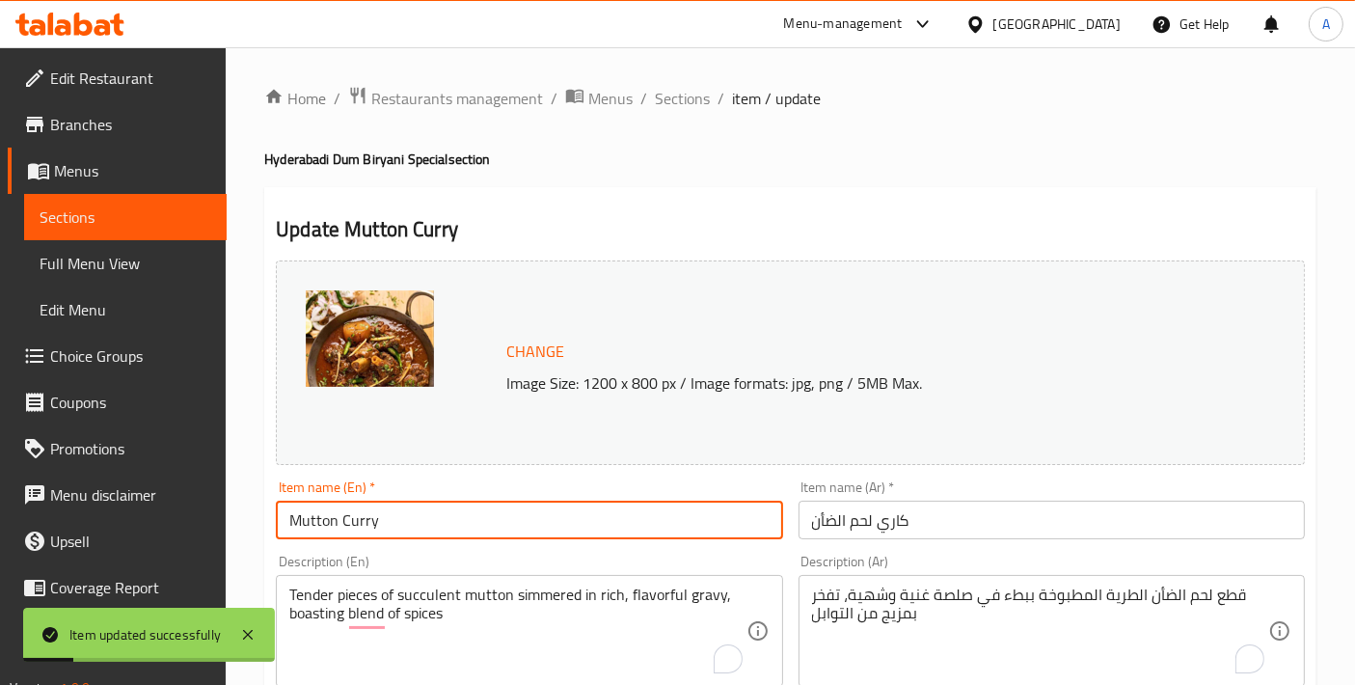
click at [486, 534] on input "Mutton Curry" at bounding box center [529, 520] width 506 height 39
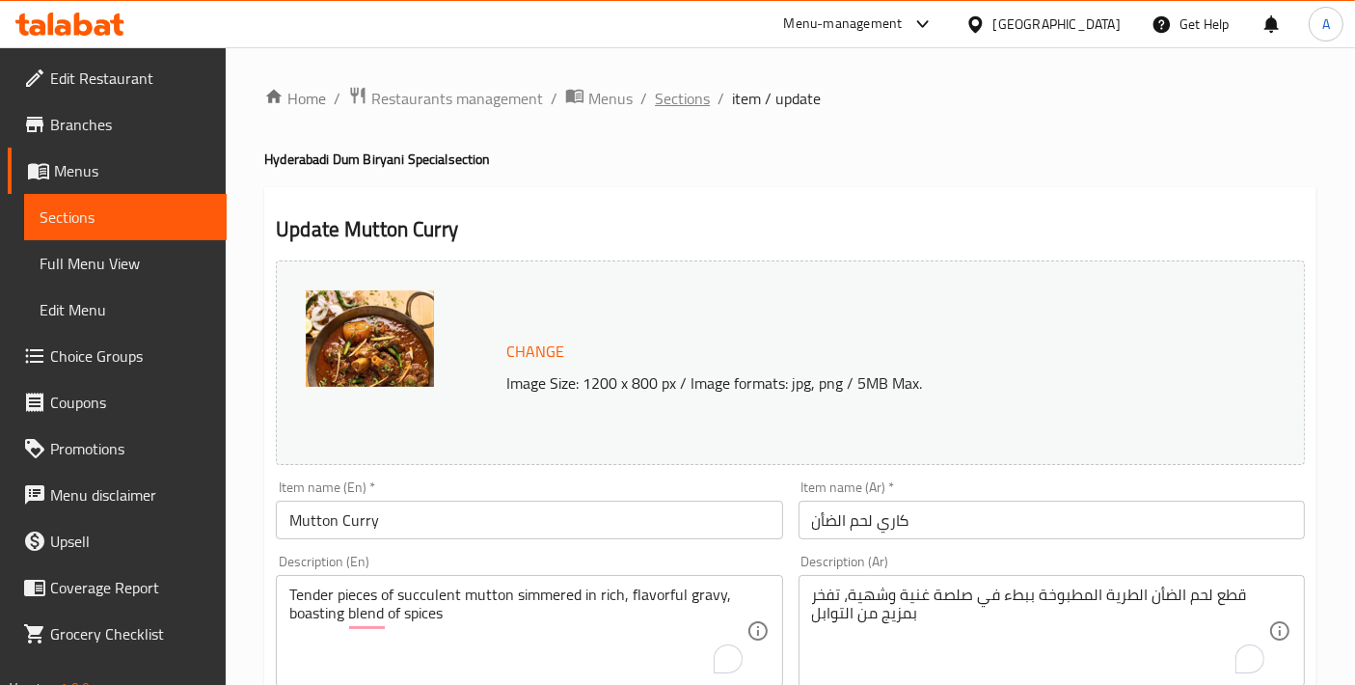
click at [680, 103] on span "Sections" at bounding box center [682, 98] width 55 height 23
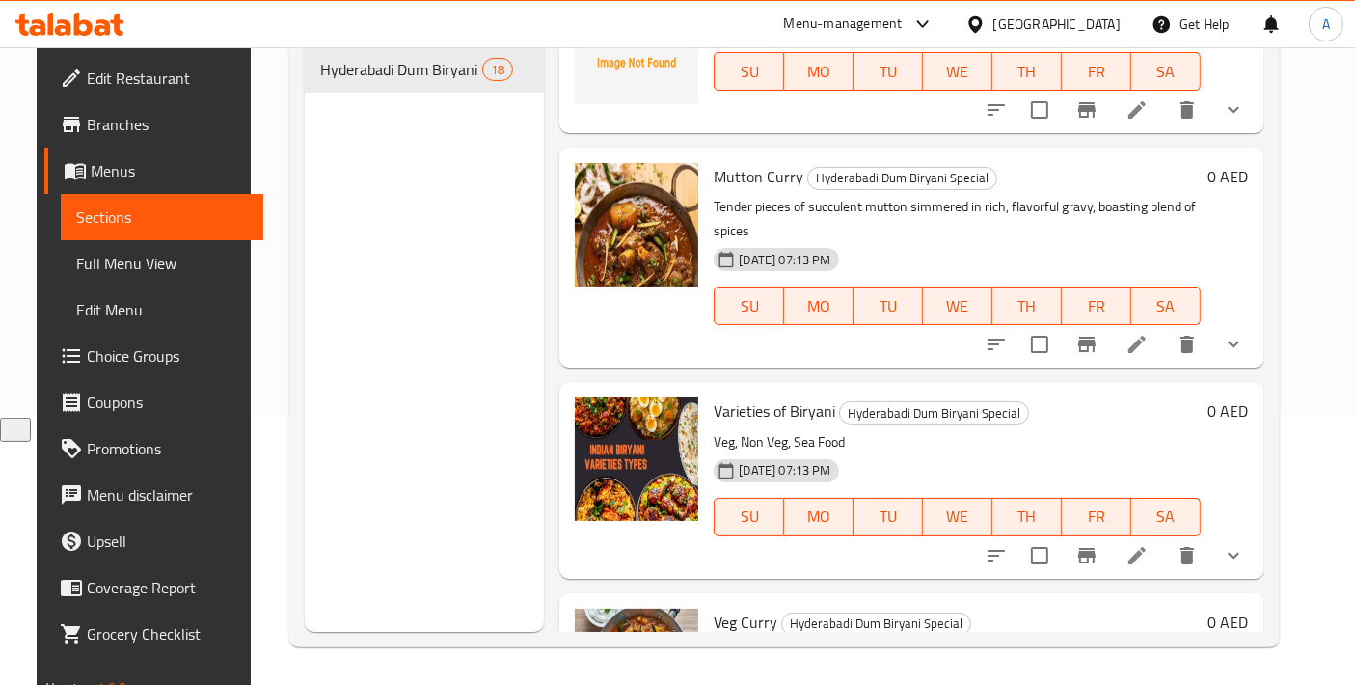
scroll to position [2572, 0]
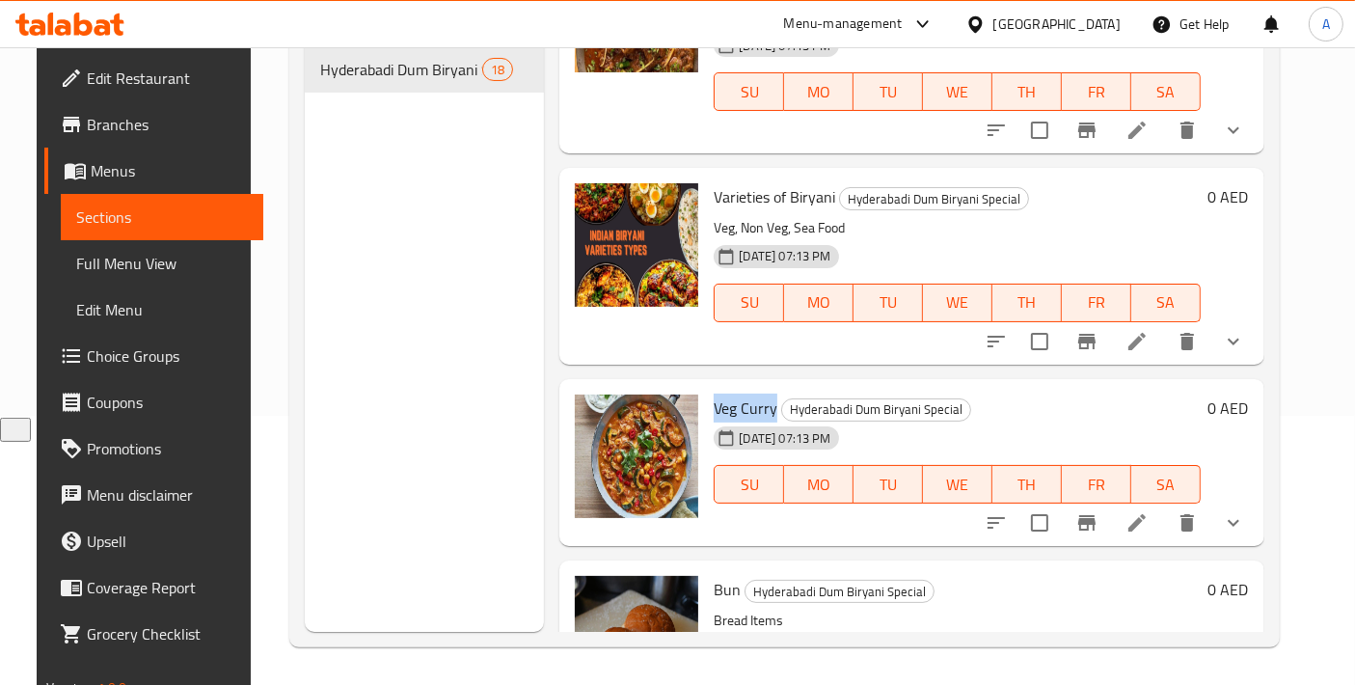
drag, startPoint x: 704, startPoint y: 372, endPoint x: 764, endPoint y: 381, distance: 60.4
click at [764, 394] on span "Veg Curry" at bounding box center [746, 408] width 64 height 29
copy span "Veg Curry"
click at [1069, 576] on h6 "Bun Hyderabadi Dum Biryani Special" at bounding box center [957, 589] width 486 height 27
click at [1152, 506] on li at bounding box center [1137, 523] width 54 height 35
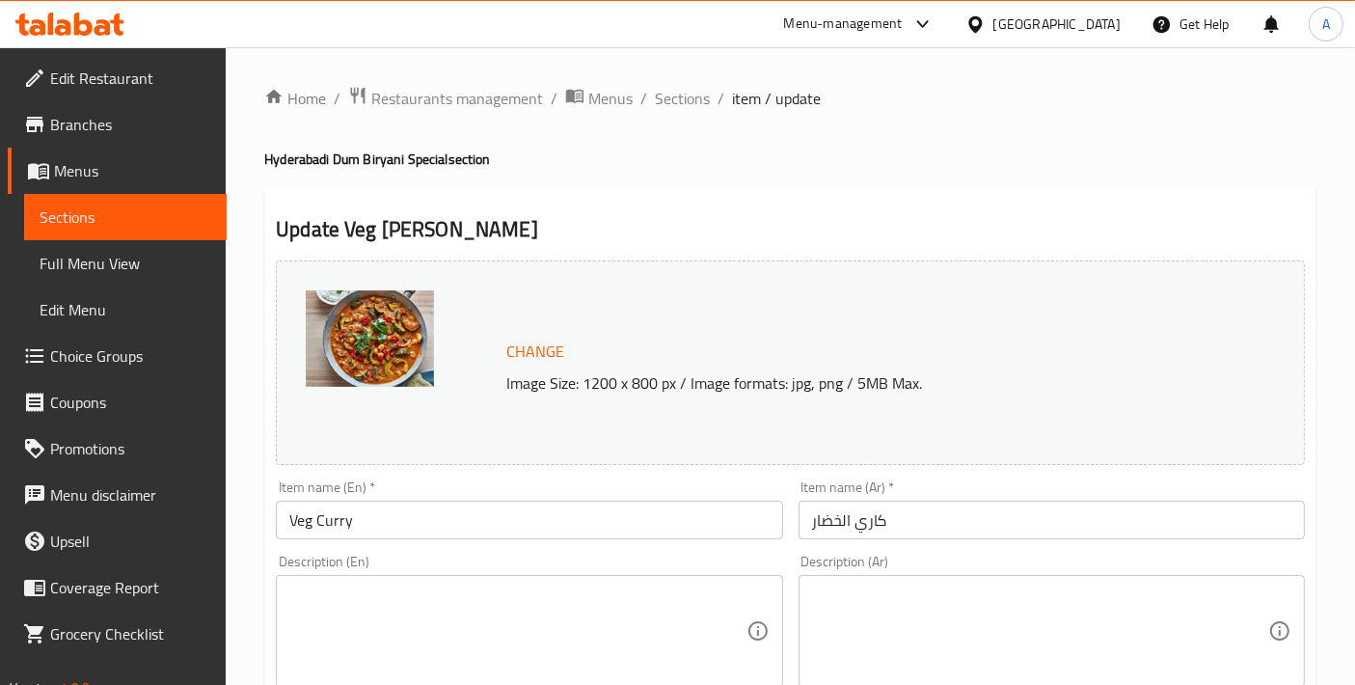
click at [343, 594] on textarea at bounding box center [517, 632] width 456 height 92
paste textarea "Popular dish in India made with a variety of vegetables that are cooked in a cu…"
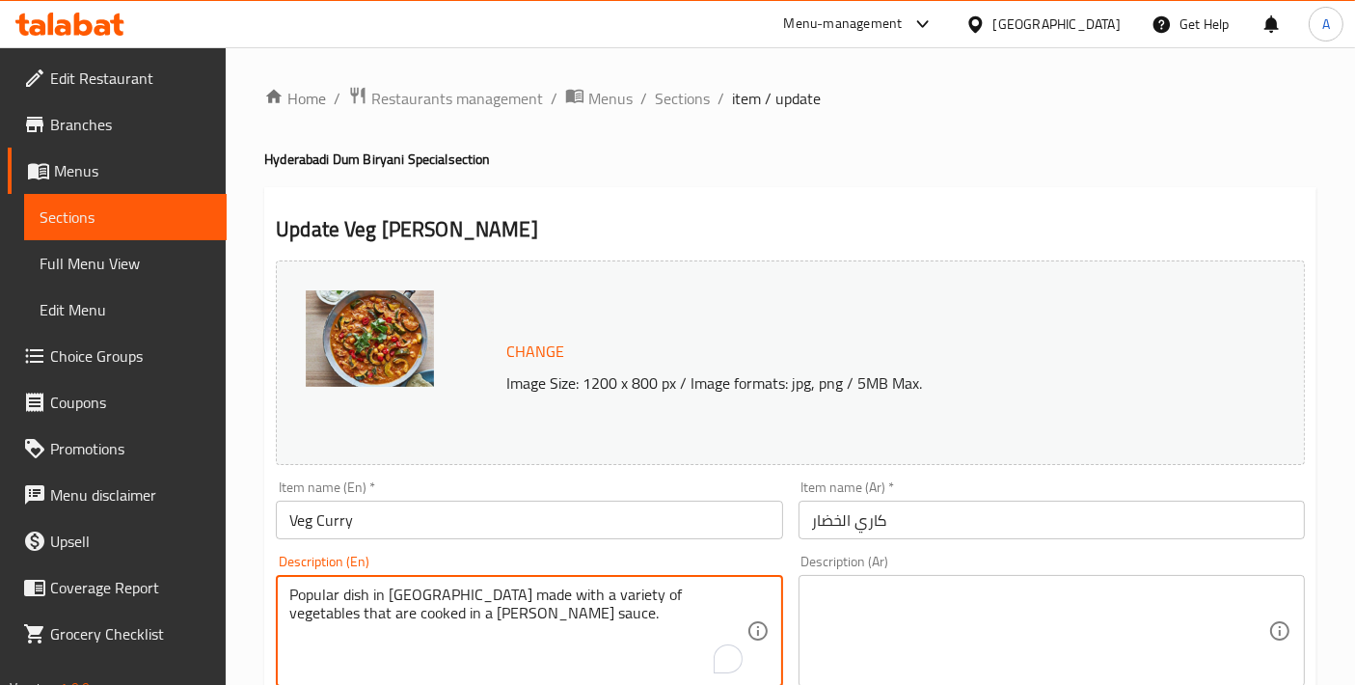
type textarea "Popular dish in India made with a variety of vegetables that are cooked in a cu…"
click at [864, 568] on div "Description (Ar) Description (Ar)" at bounding box center [1052, 621] width 506 height 132
click at [868, 597] on textarea at bounding box center [1040, 632] width 456 height 92
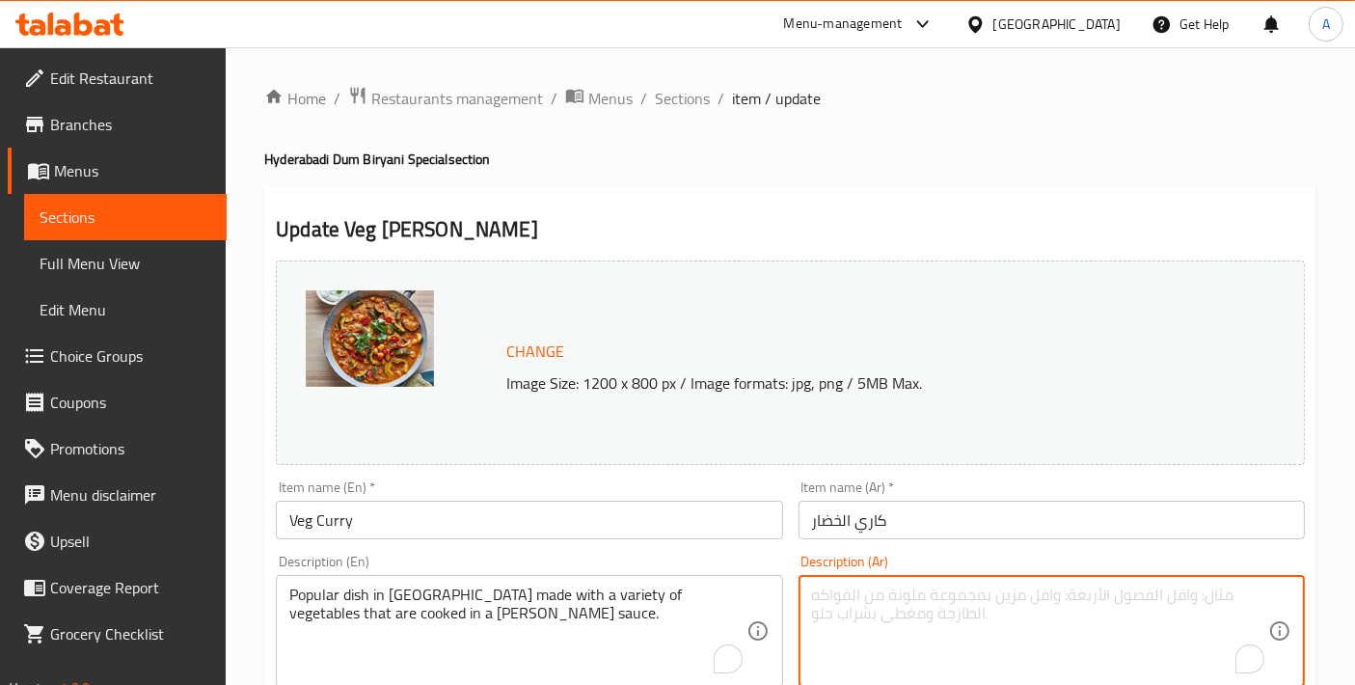
paste textarea "طبق شعبي في الهند مصنوع من مجموعة متنوعة من الخضار المطبوخة في صلصة الكاري"
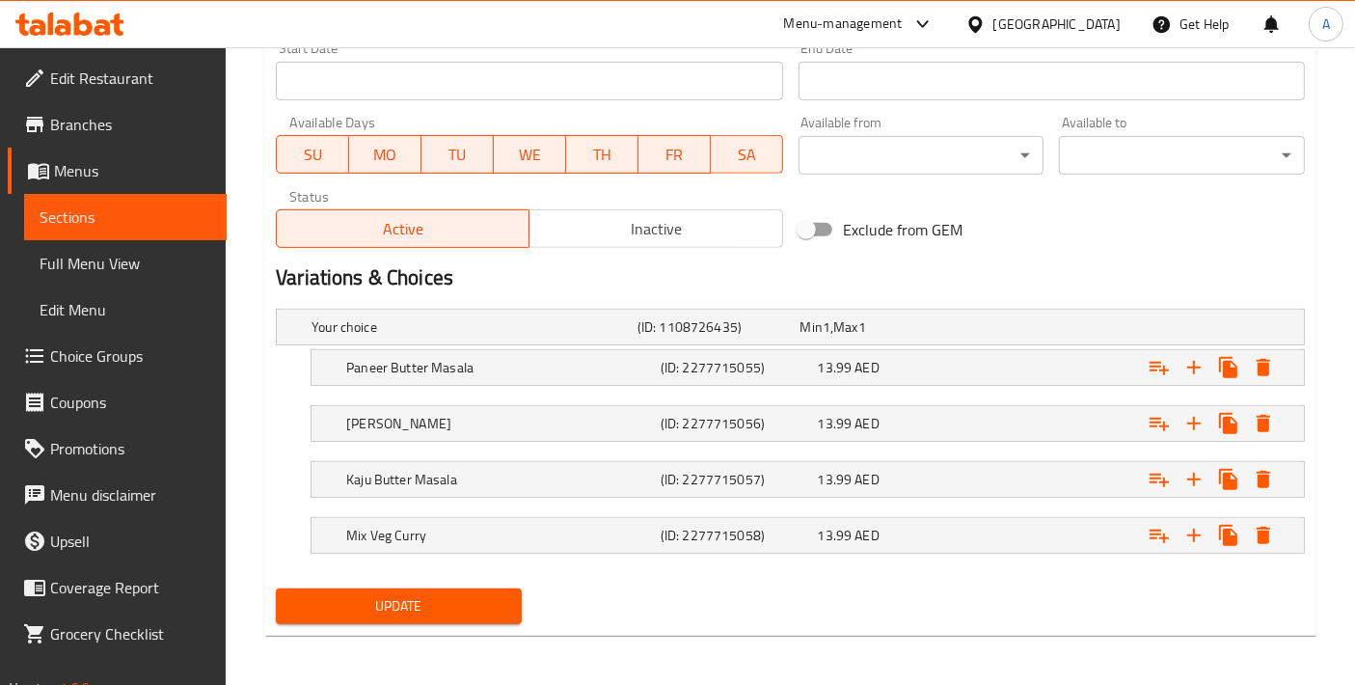
type textarea "طبق شعبي في الهند مصنوع من مجموعة متنوعة من الخضار المطبوخة في صلصة الكاري"
click at [389, 594] on span "Update" at bounding box center [398, 606] width 215 height 24
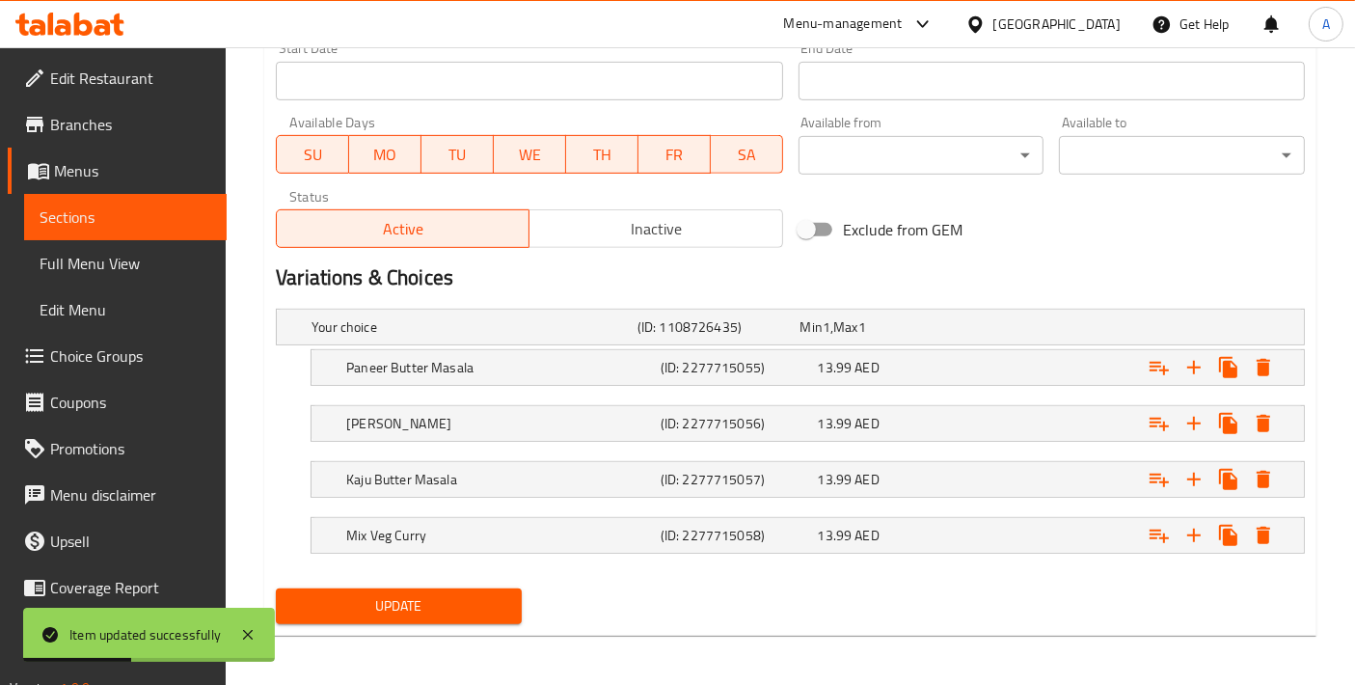
scroll to position [214, 0]
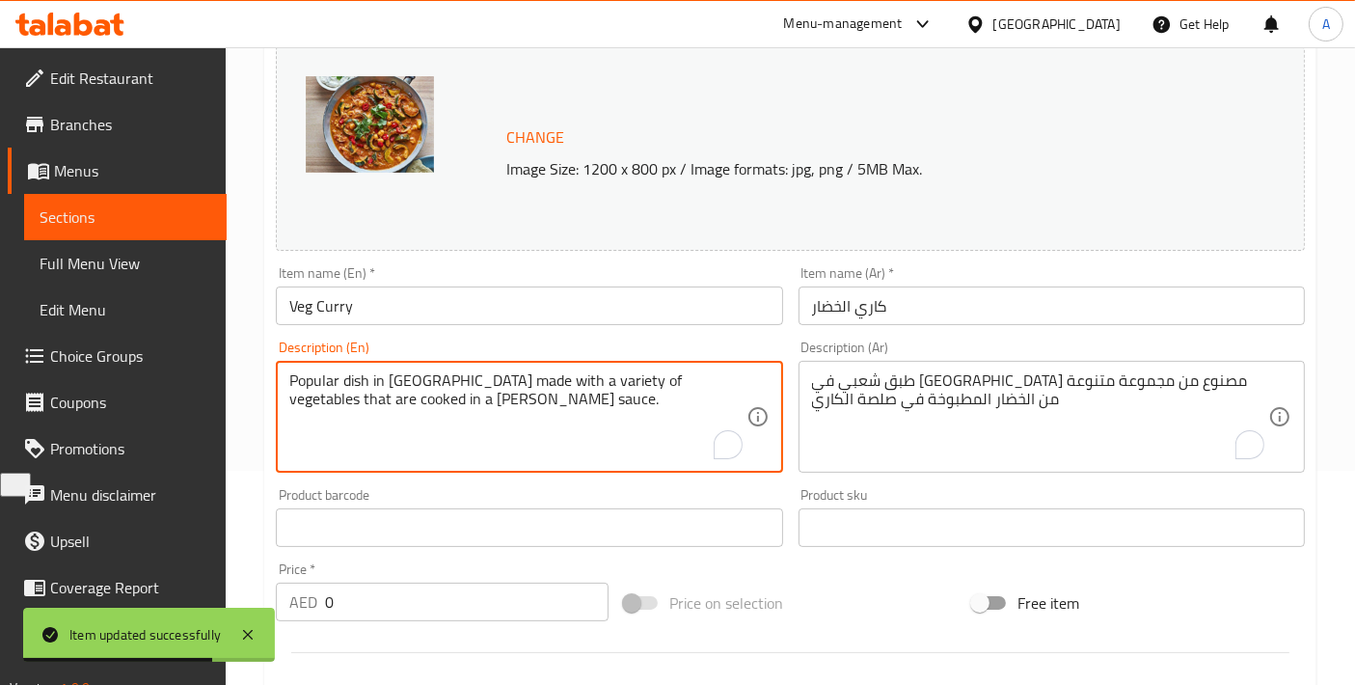
click at [512, 434] on textarea "Popular dish in India made with a variety of vegetables that are cooked in a cu…" at bounding box center [517, 417] width 456 height 92
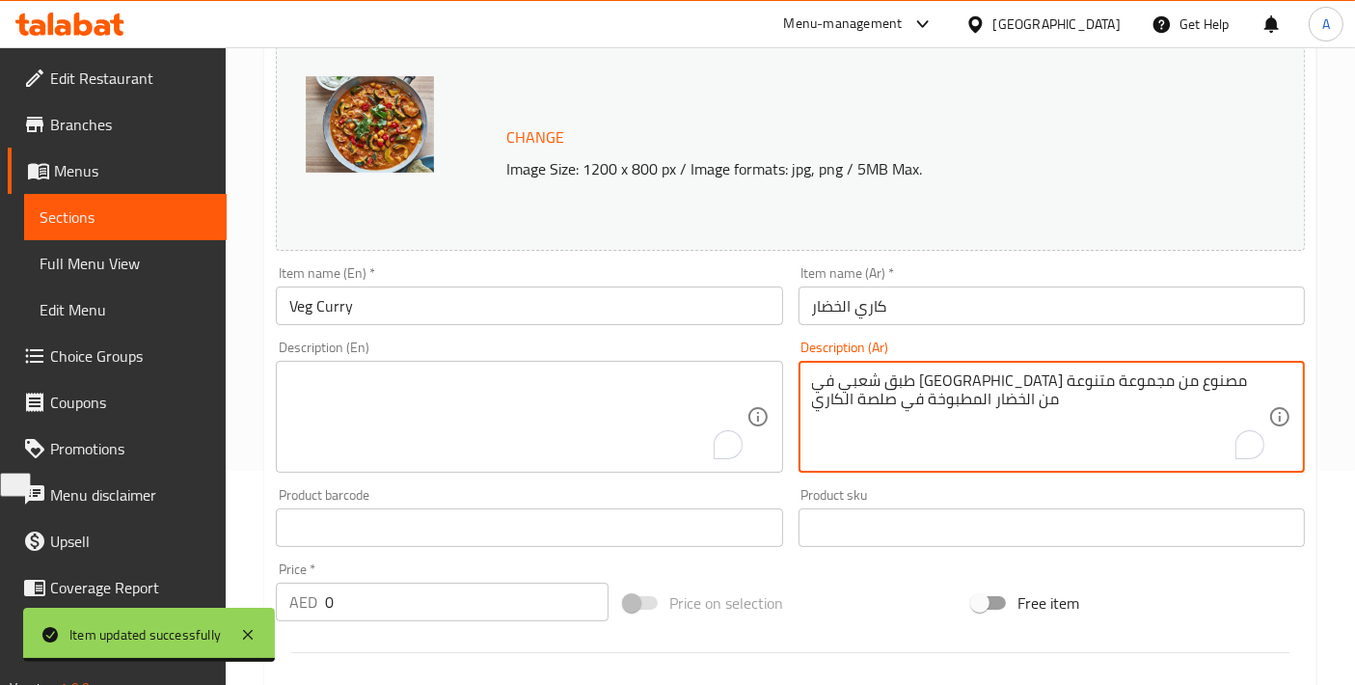
click at [1003, 423] on textarea "طبق شعبي في الهند مصنوع من مجموعة متنوعة من الخضار المطبوخة في صلصة الكاري" at bounding box center [1040, 417] width 456 height 92
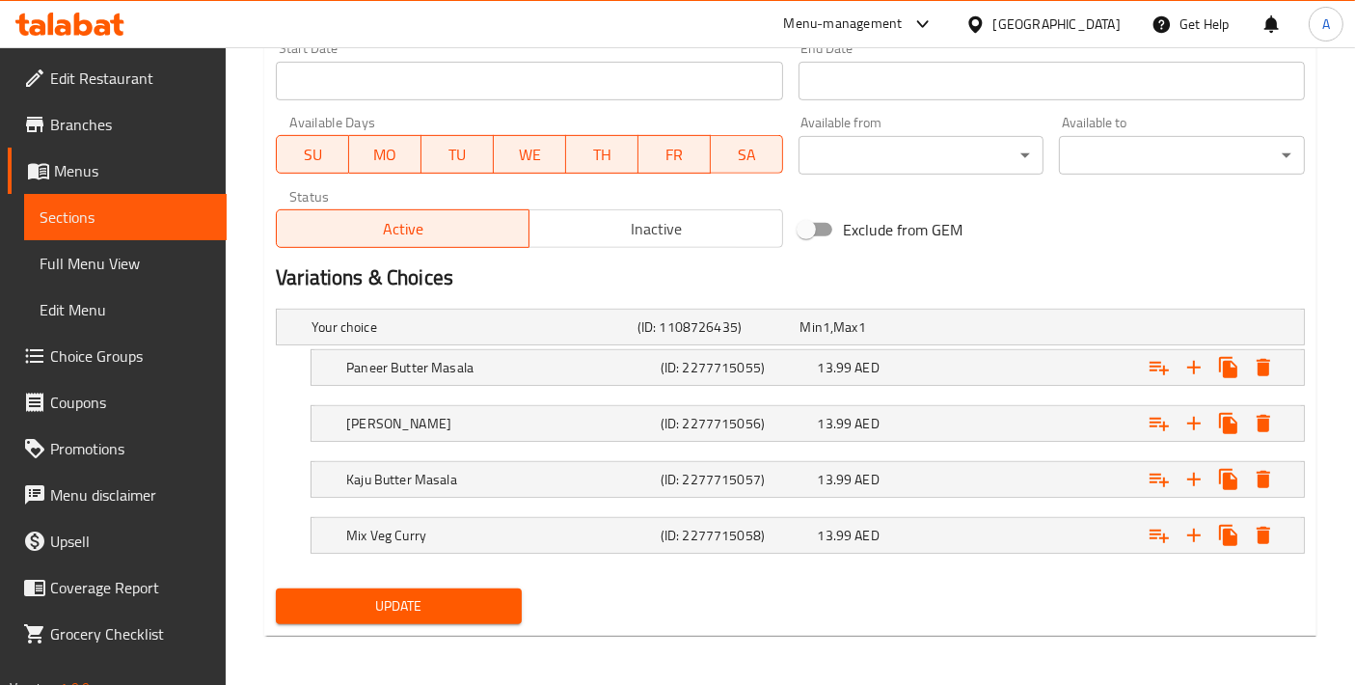
click at [477, 597] on span "Update" at bounding box center [398, 606] width 215 height 24
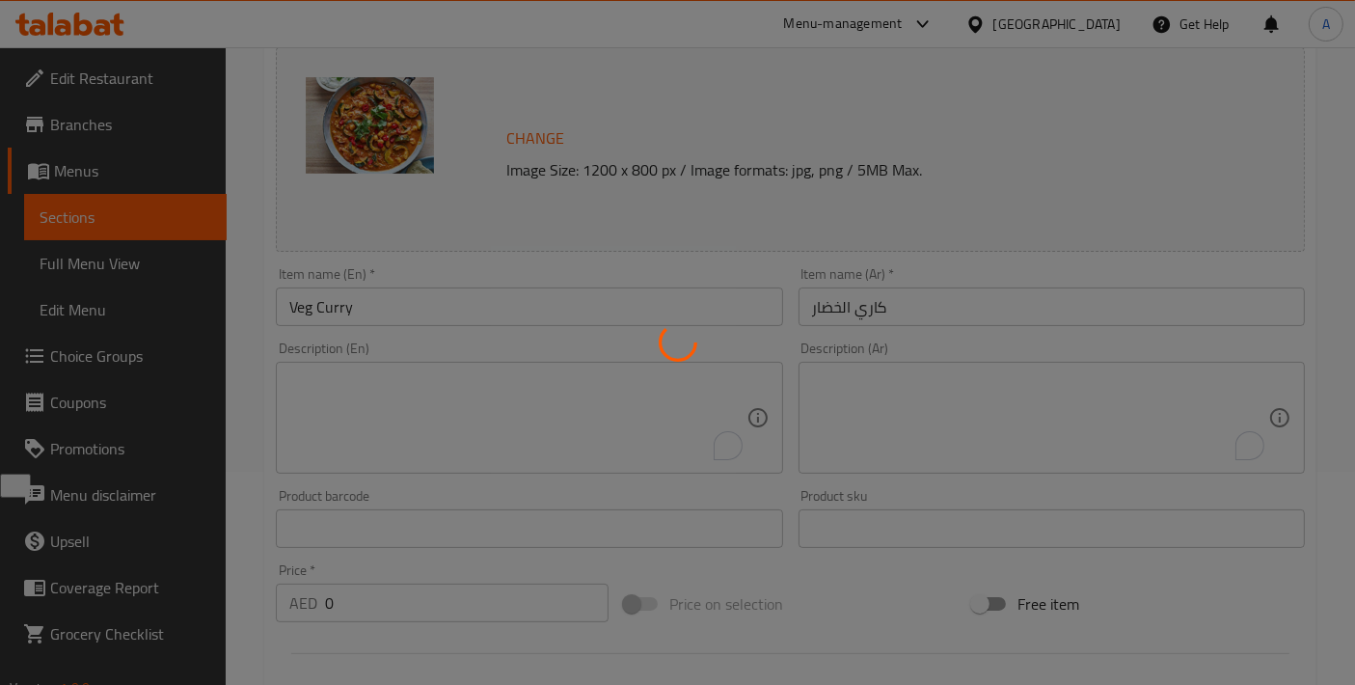
scroll to position [0, 0]
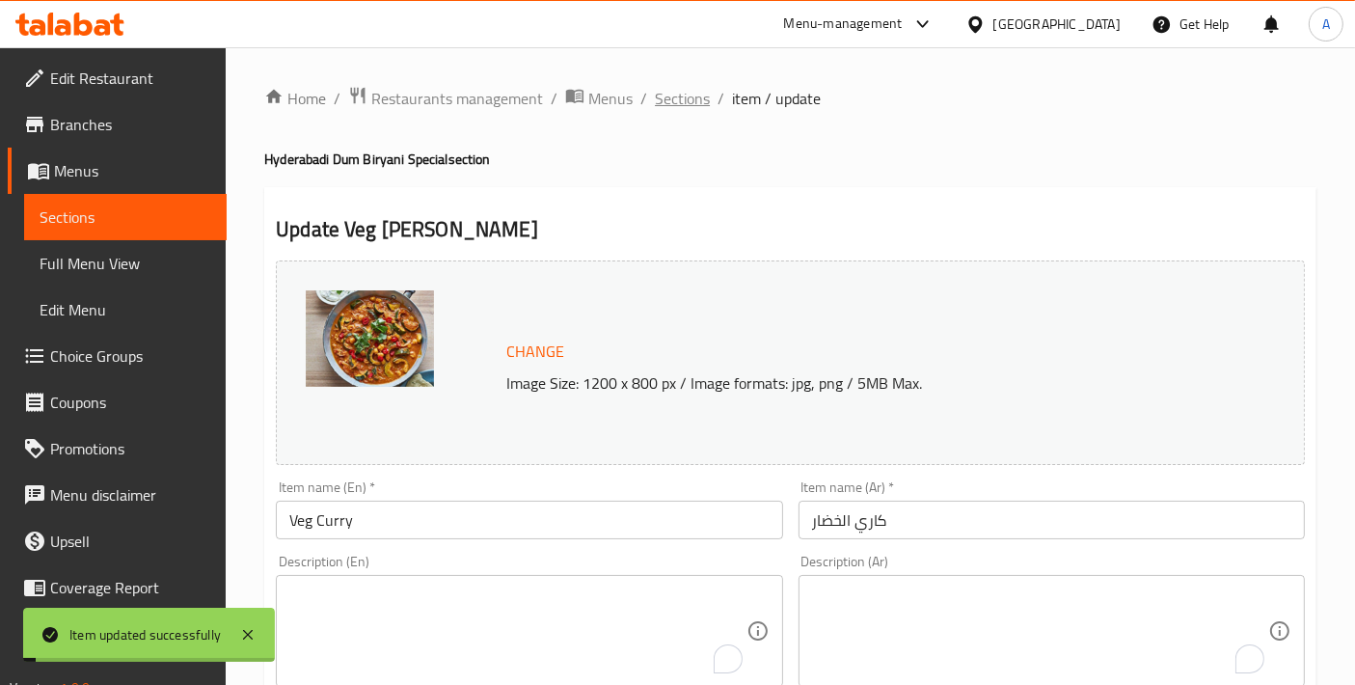
click at [681, 88] on span "Sections" at bounding box center [682, 98] width 55 height 23
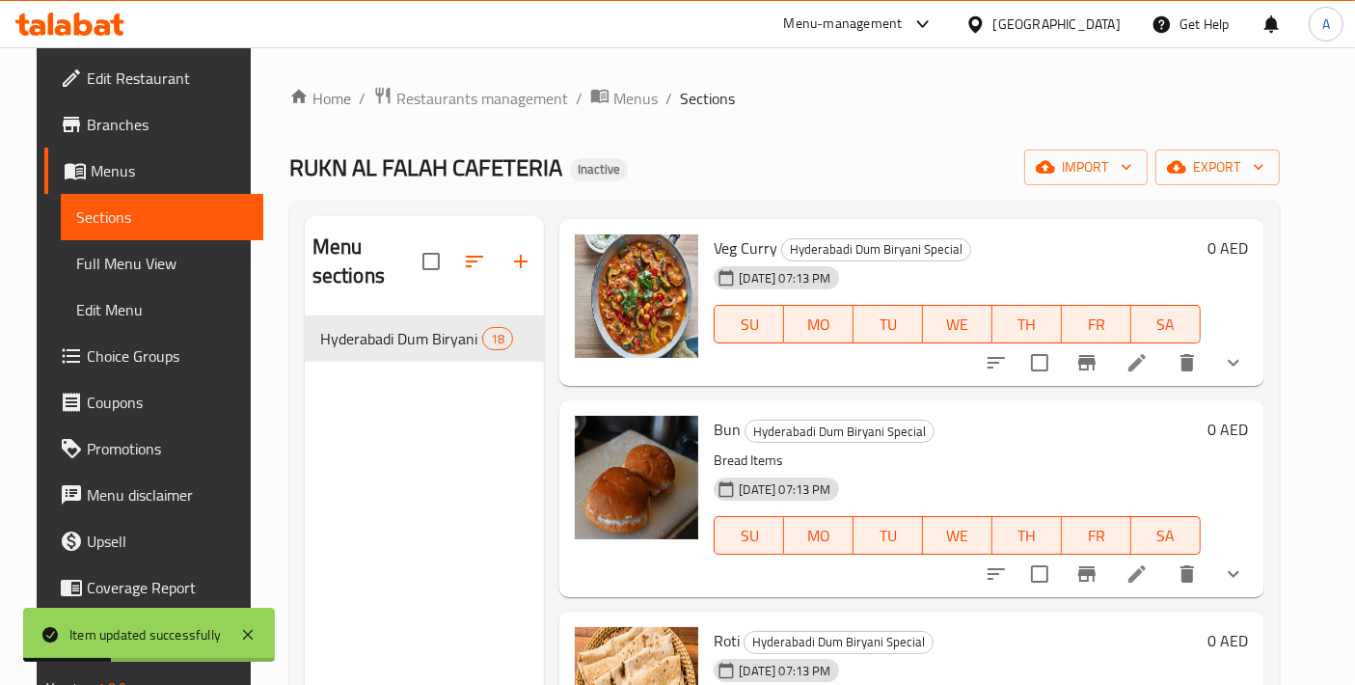
scroll to position [3030, 0]
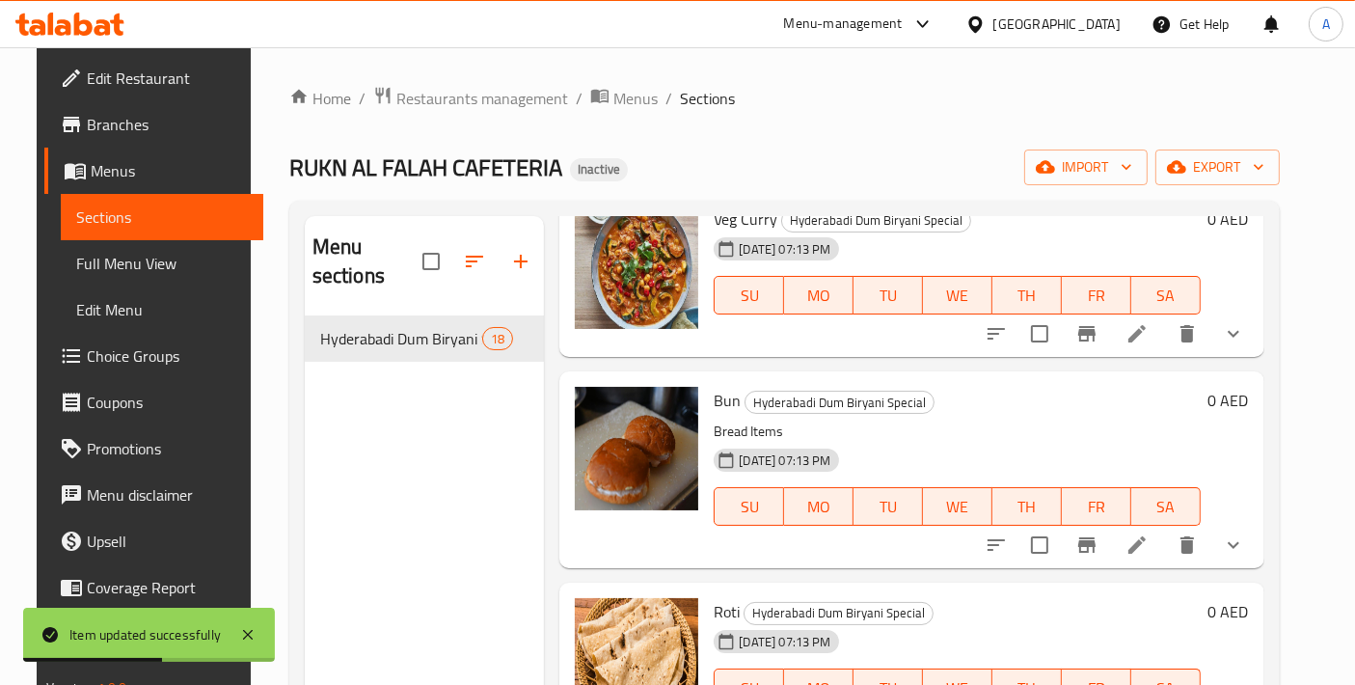
click at [725, 386] on span "Bun" at bounding box center [727, 400] width 27 height 29
copy h6 "Bun"
click at [1245, 533] on icon "show more" at bounding box center [1233, 544] width 23 height 23
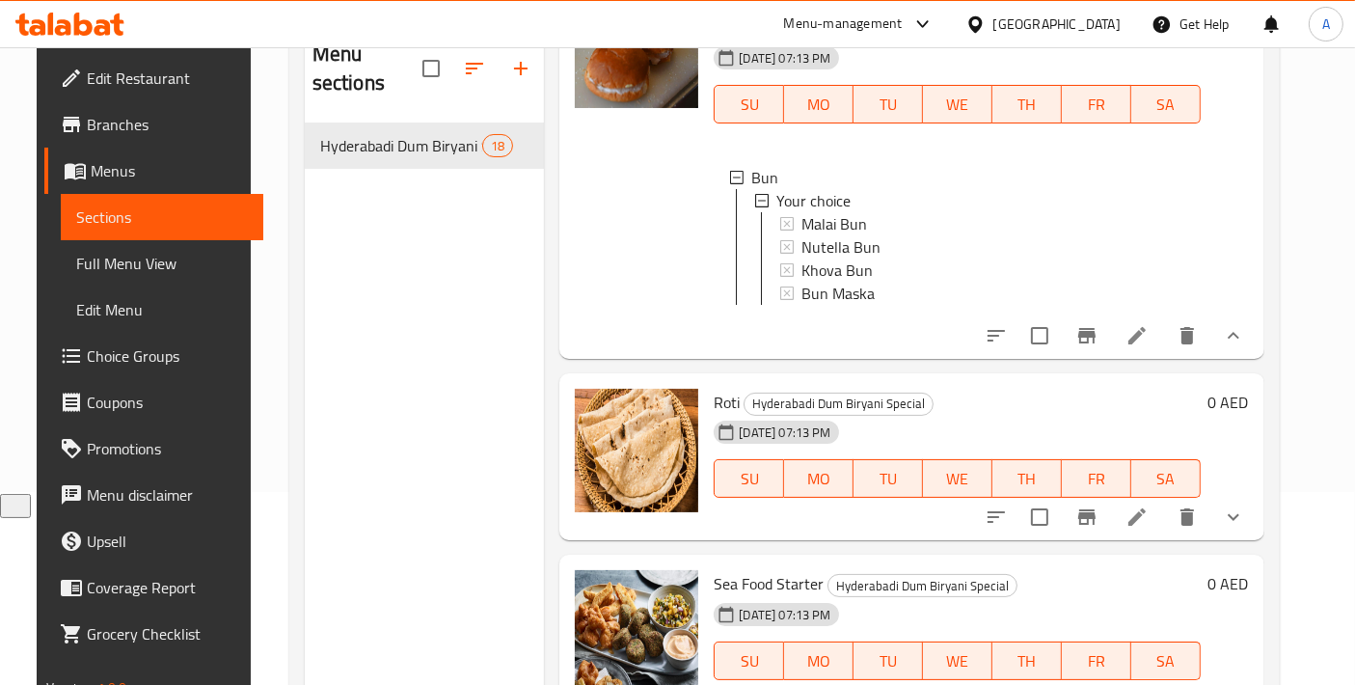
scroll to position [214, 0]
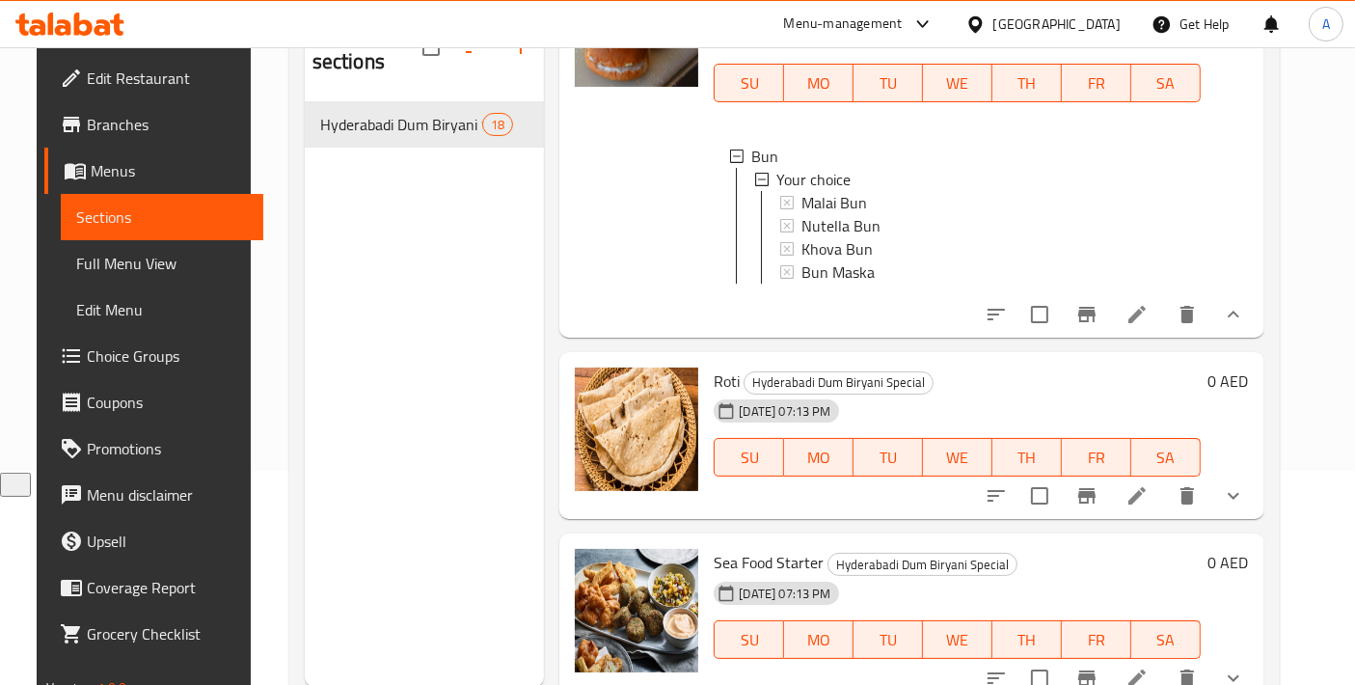
click at [714, 370] on span "Roti" at bounding box center [727, 381] width 26 height 29
copy h6 "Roti"
click at [1140, 483] on li at bounding box center [1137, 496] width 54 height 35
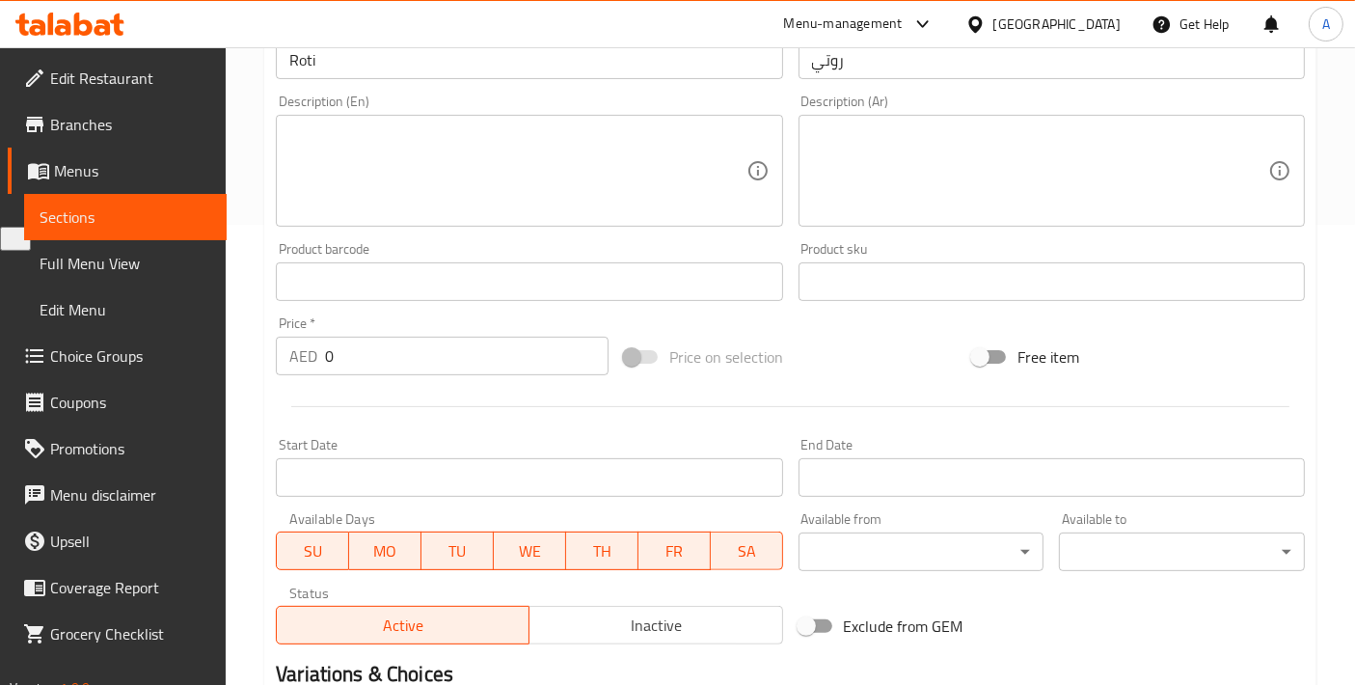
scroll to position [428, 0]
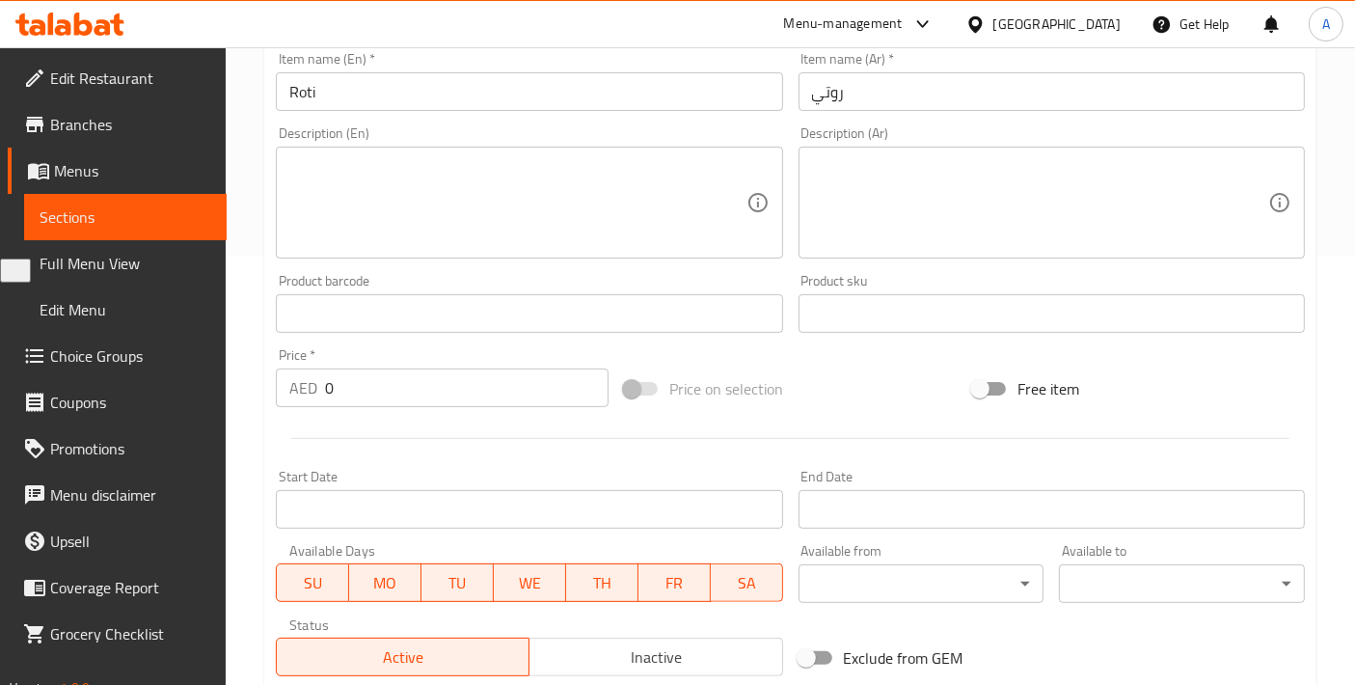
click at [501, 238] on textarea at bounding box center [517, 203] width 456 height 92
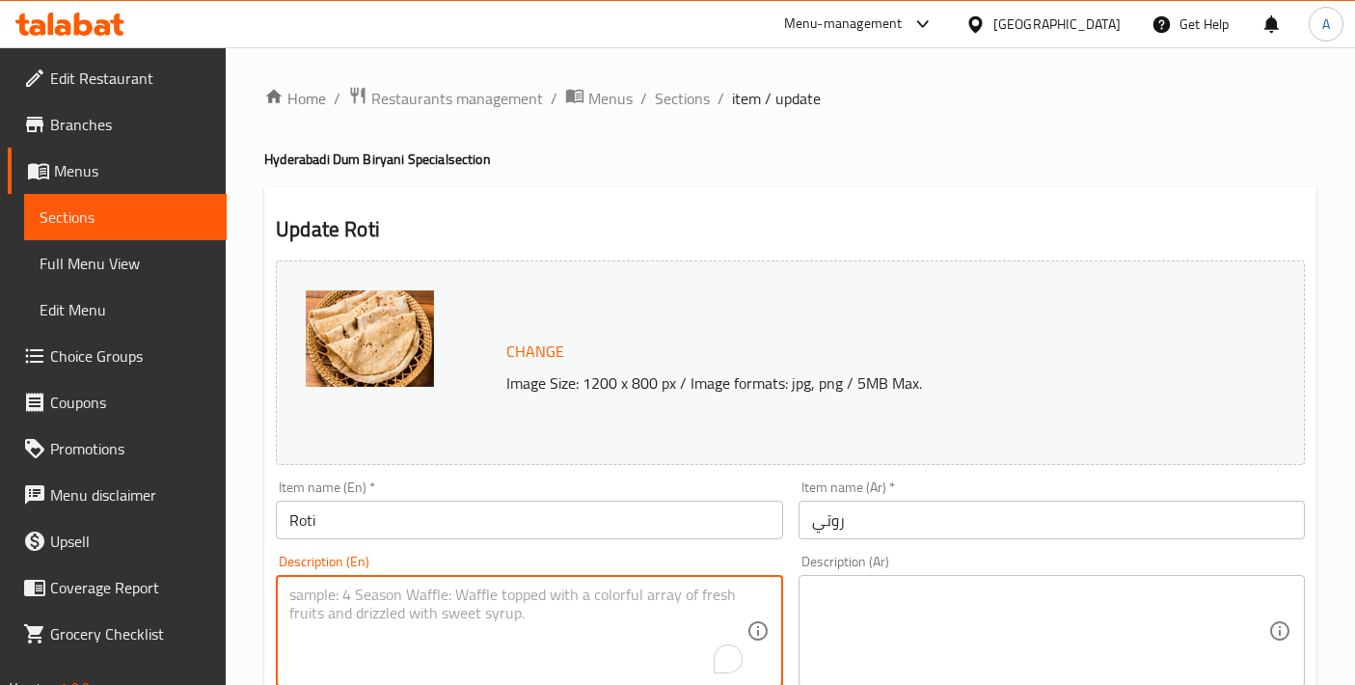
scroll to position [428, 0]
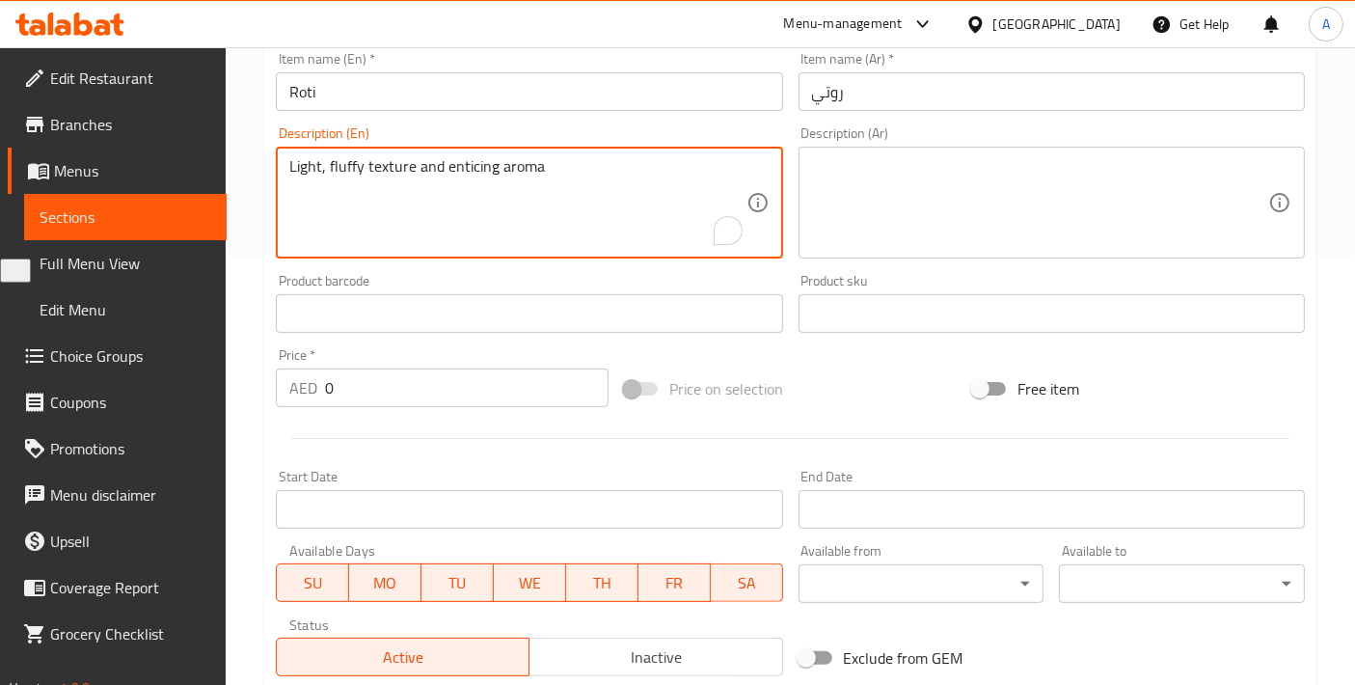
type textarea "Light, fluffy texture and enticing aroma"
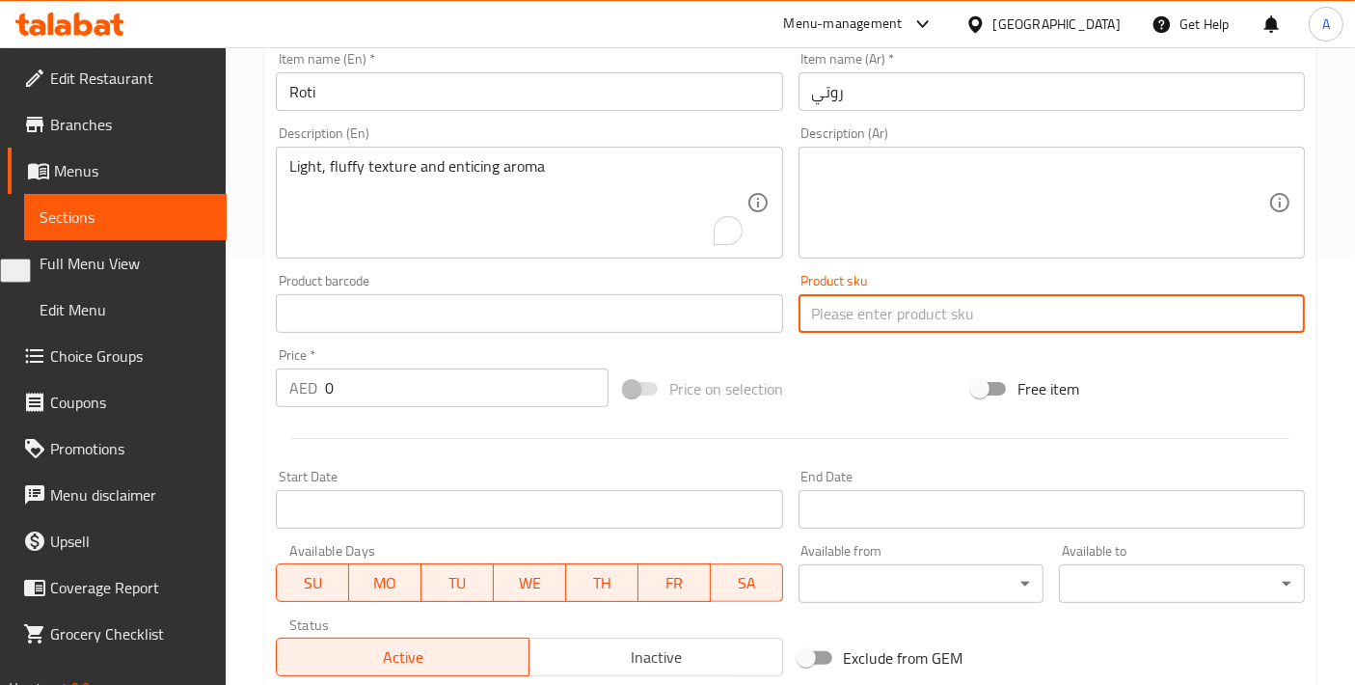
click at [865, 300] on input "text" at bounding box center [1052, 313] width 506 height 39
click at [888, 235] on textarea at bounding box center [1040, 203] width 456 height 92
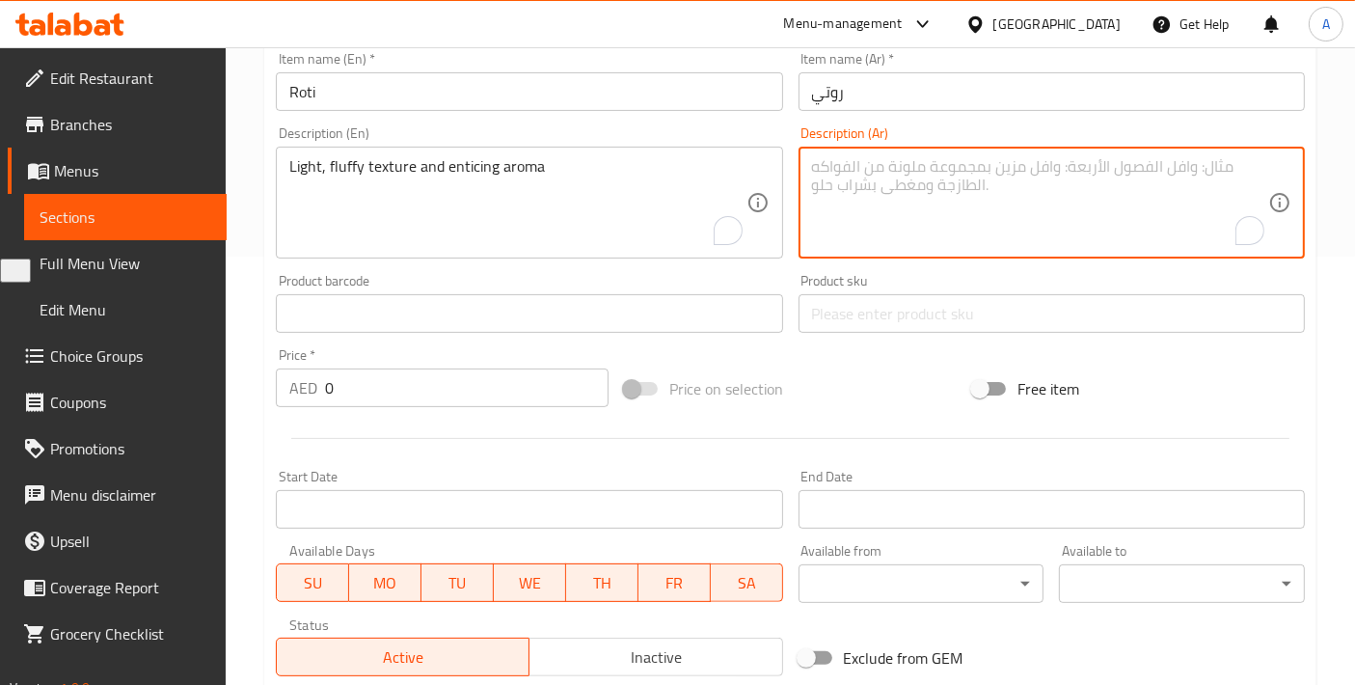
paste textarea "ملمس خفيف ورقيق ورائحة جذابة"
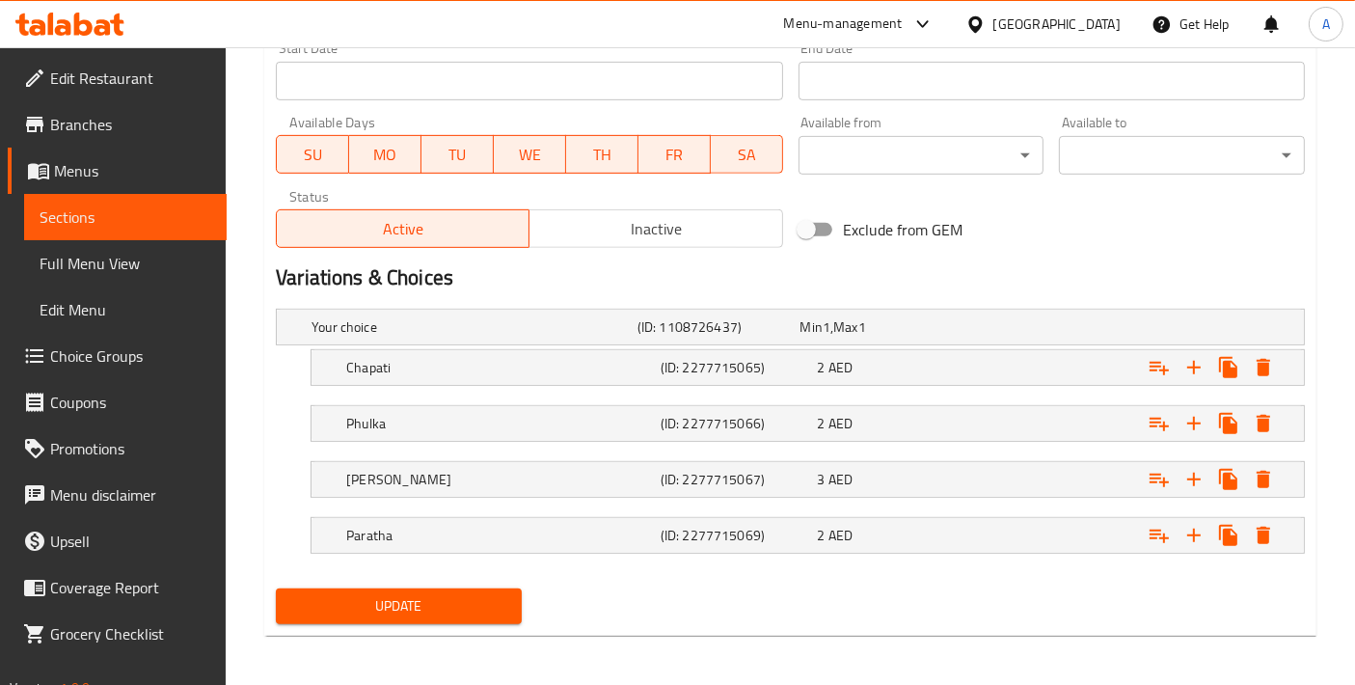
type textarea "ملمس خفيف ورقيق ورائحة جذابة"
click at [410, 608] on span "Update" at bounding box center [398, 606] width 215 height 24
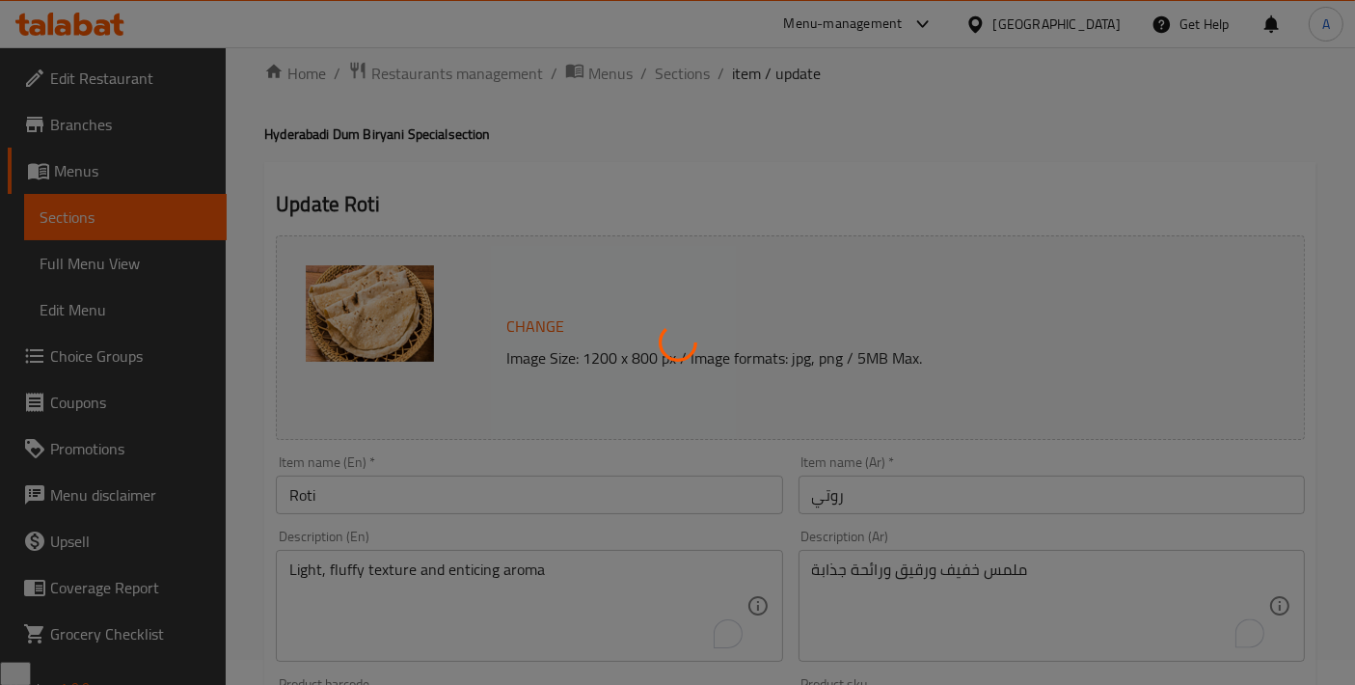
scroll to position [0, 0]
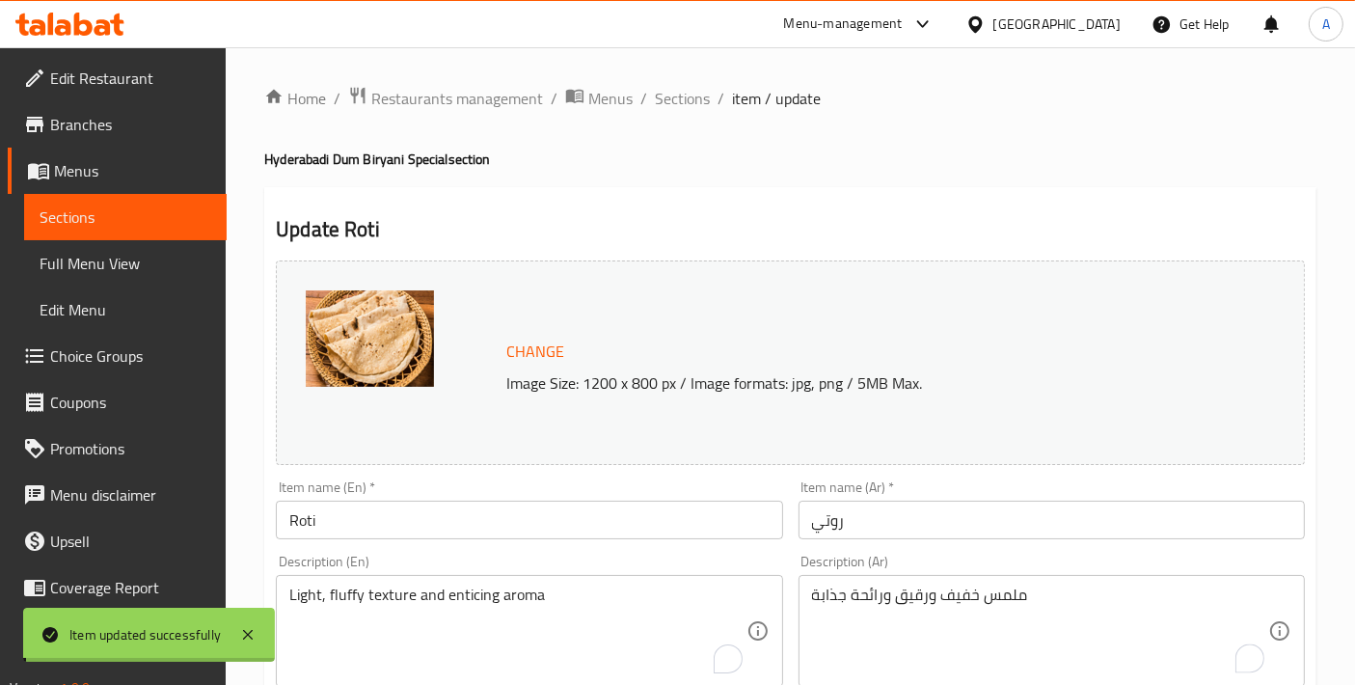
click at [345, 526] on input "Roti" at bounding box center [529, 520] width 506 height 39
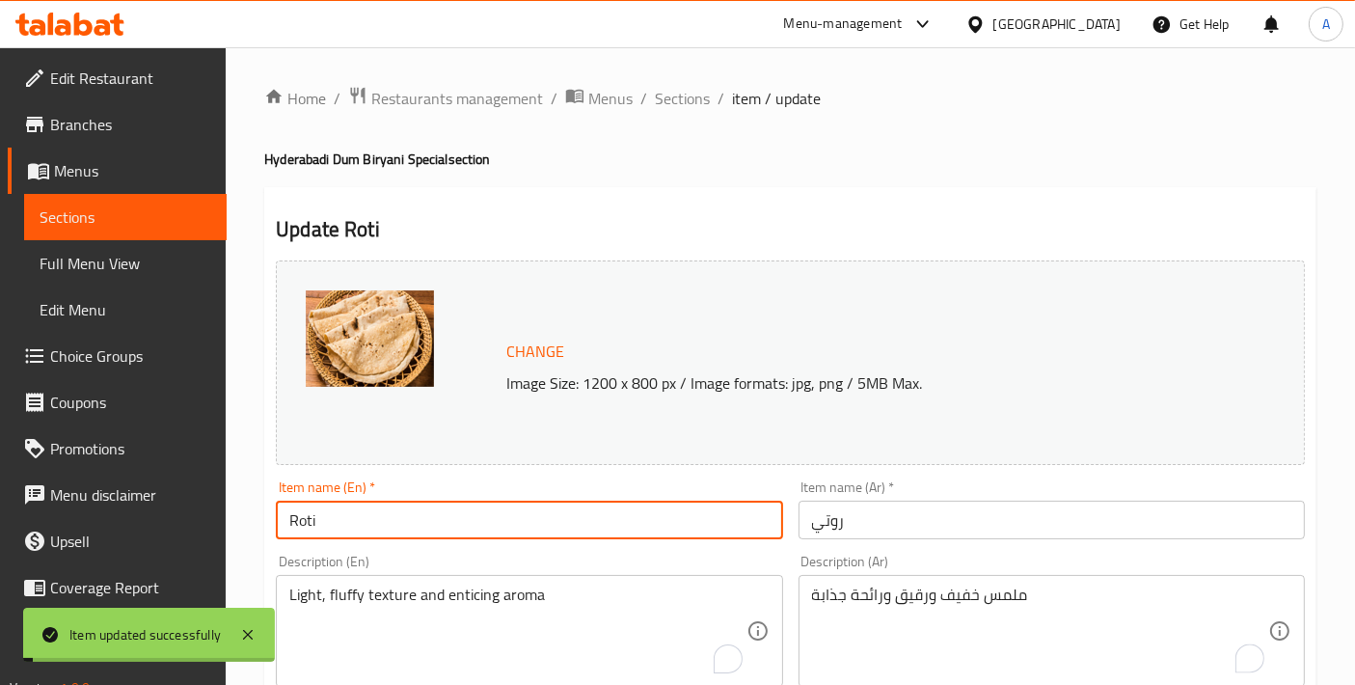
click at [345, 526] on input "Roti" at bounding box center [529, 520] width 506 height 39
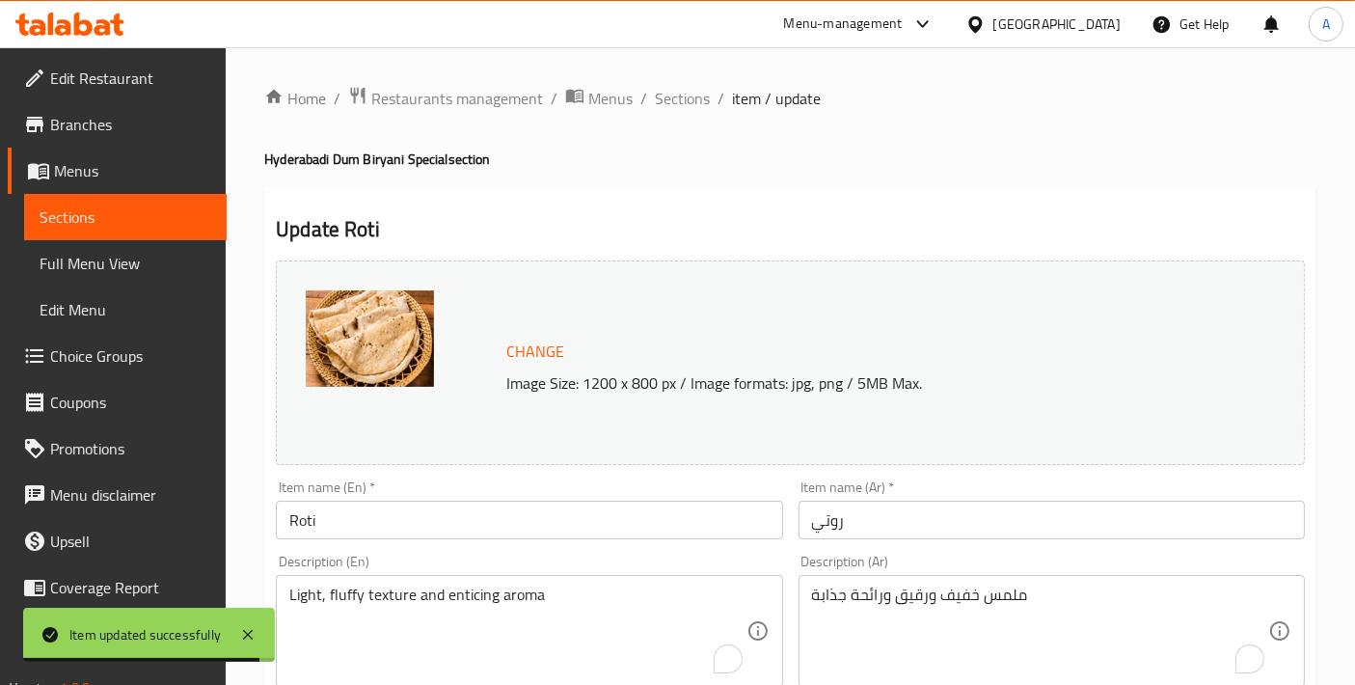
click at [651, 104] on ol "Home / Restaurants management / Menus / Sections / item / update" at bounding box center [790, 98] width 1053 height 25
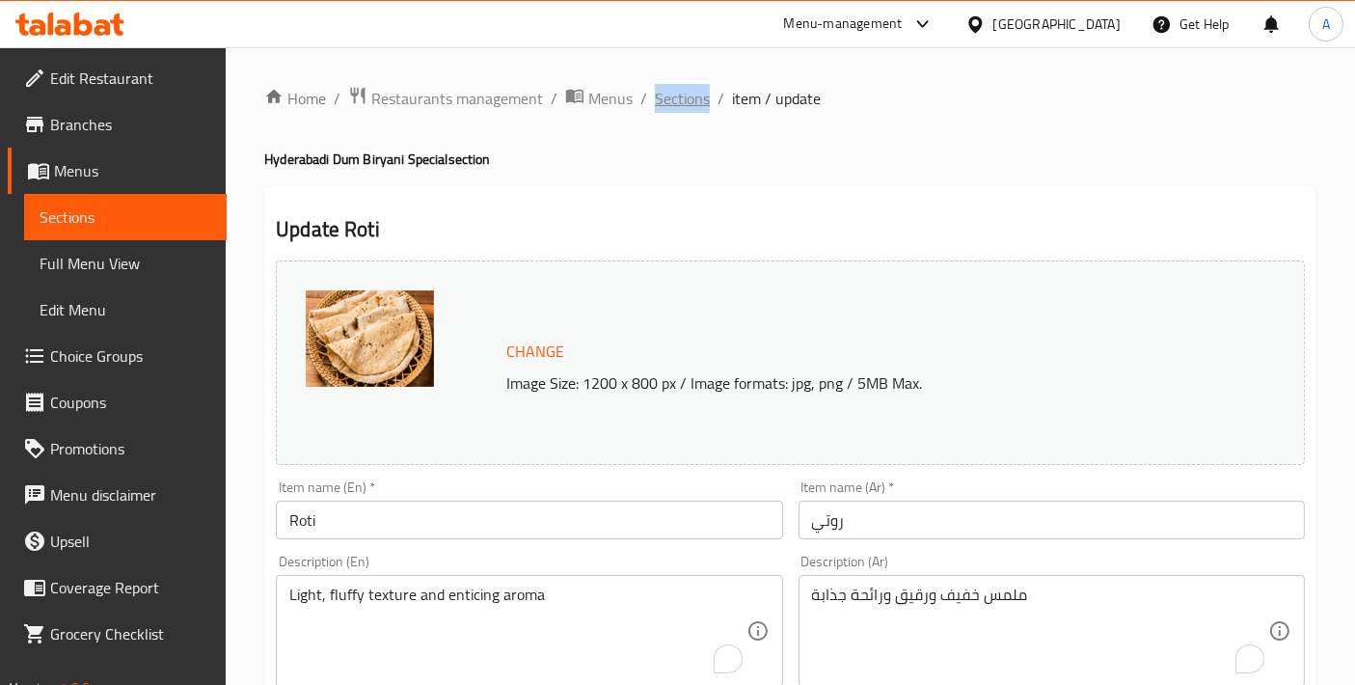
click at [658, 99] on span "Sections" at bounding box center [682, 98] width 55 height 23
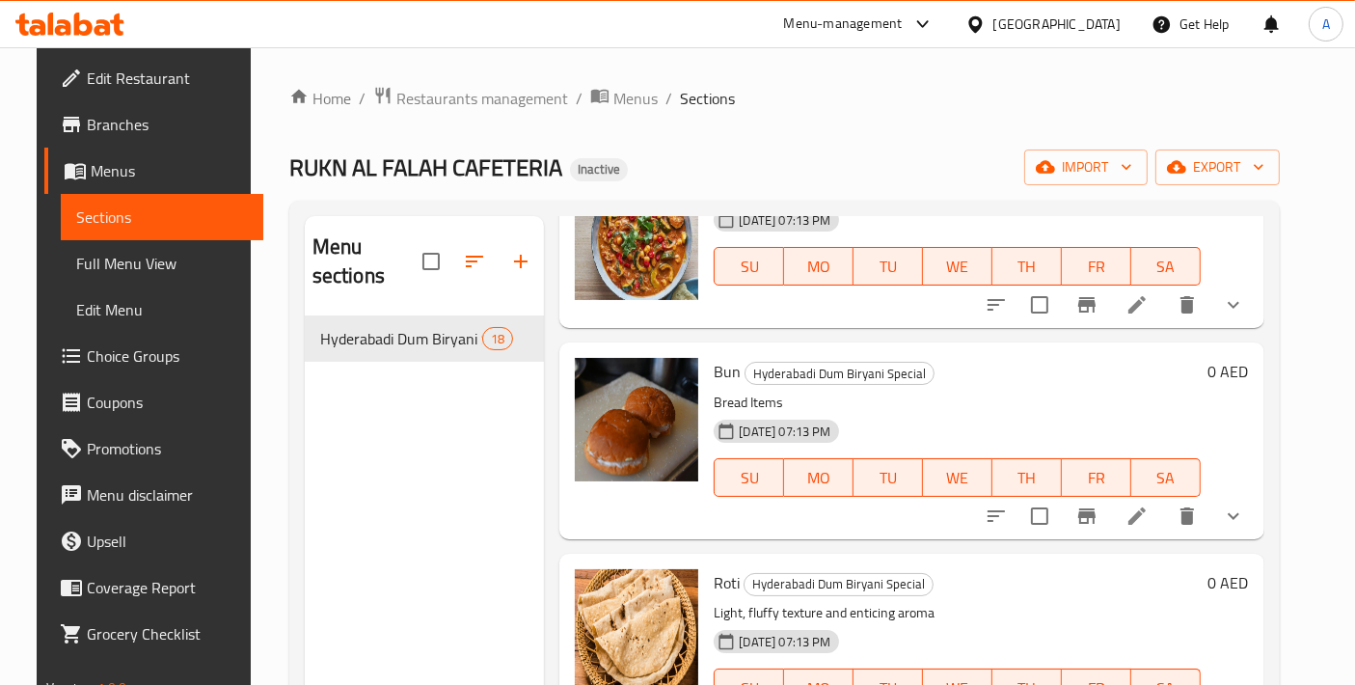
click at [140, 373] on link "Choice Groups" at bounding box center [153, 356] width 219 height 46
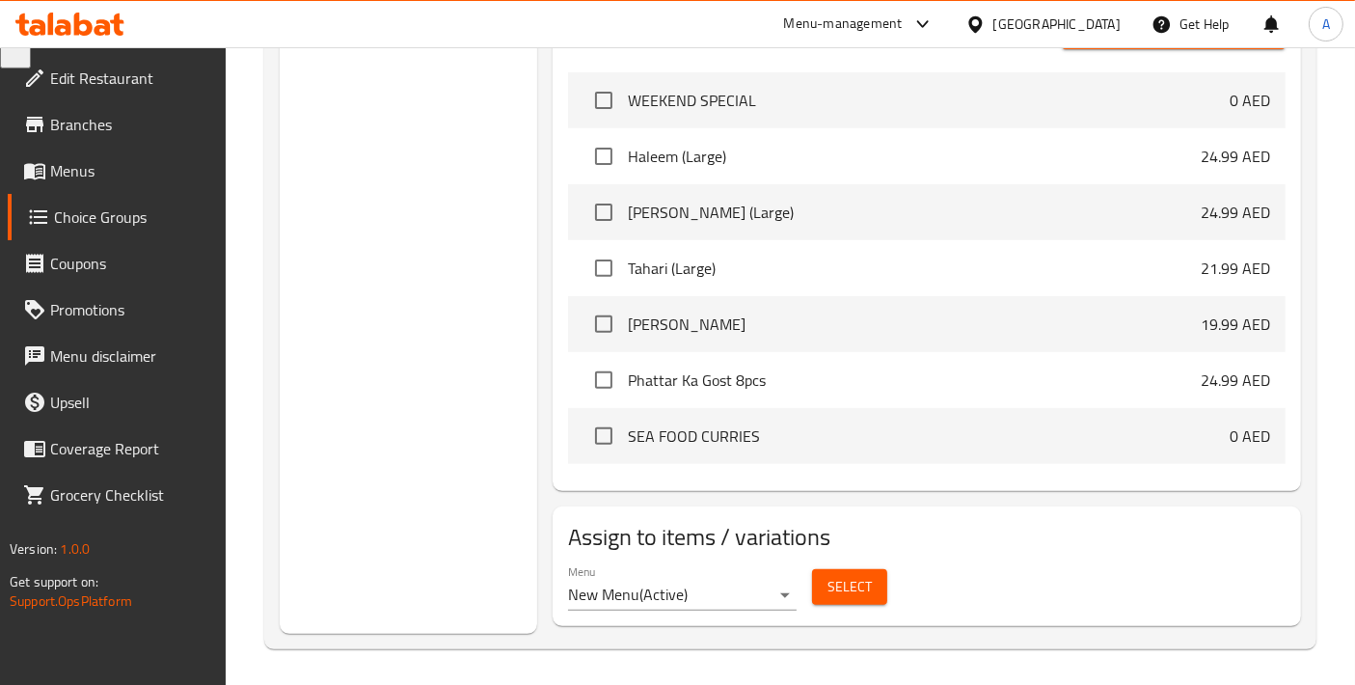
scroll to position [644, 0]
click at [830, 580] on button "Select" at bounding box center [849, 585] width 75 height 36
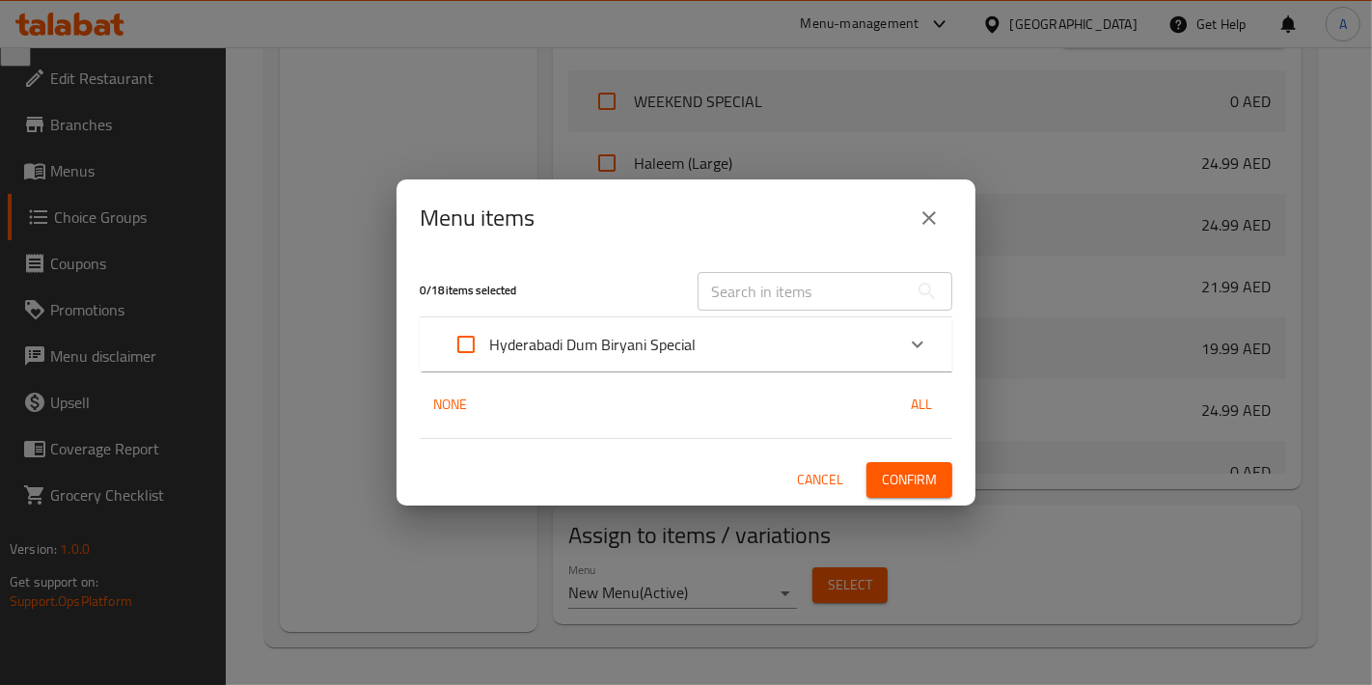
click at [820, 472] on span "Cancel" at bounding box center [820, 480] width 46 height 24
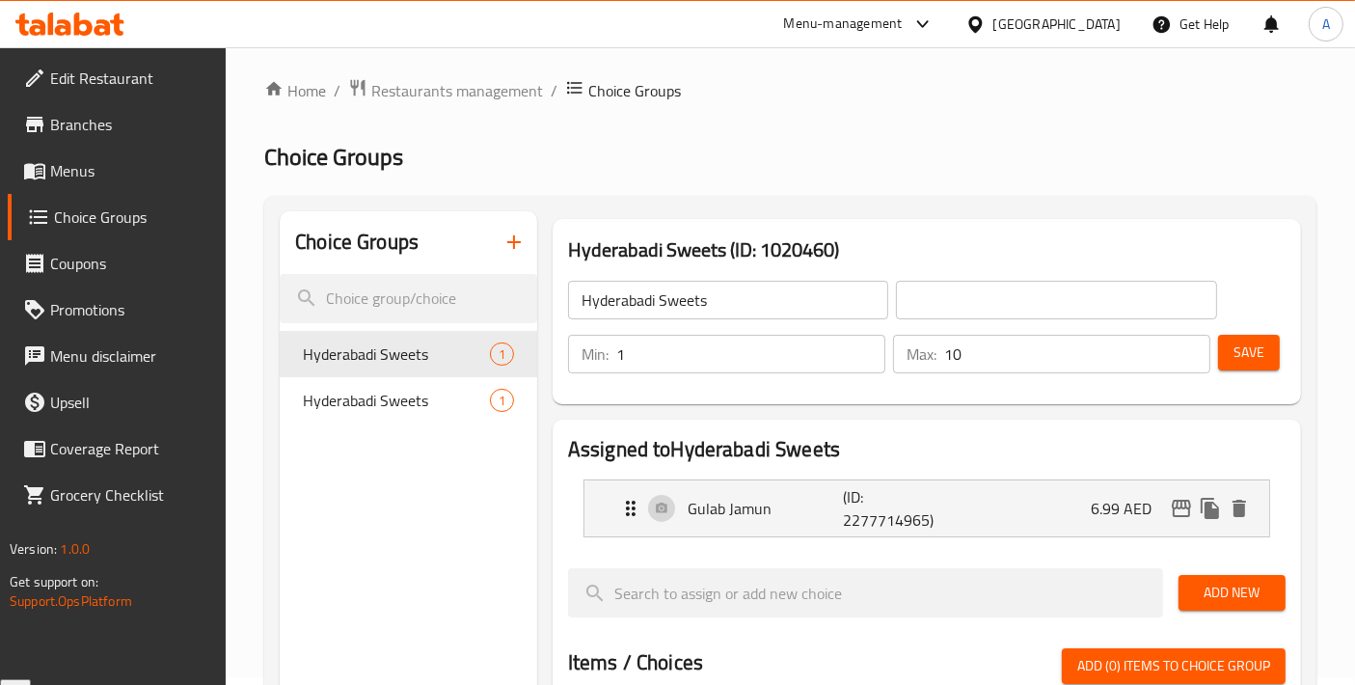
scroll to position [1, 0]
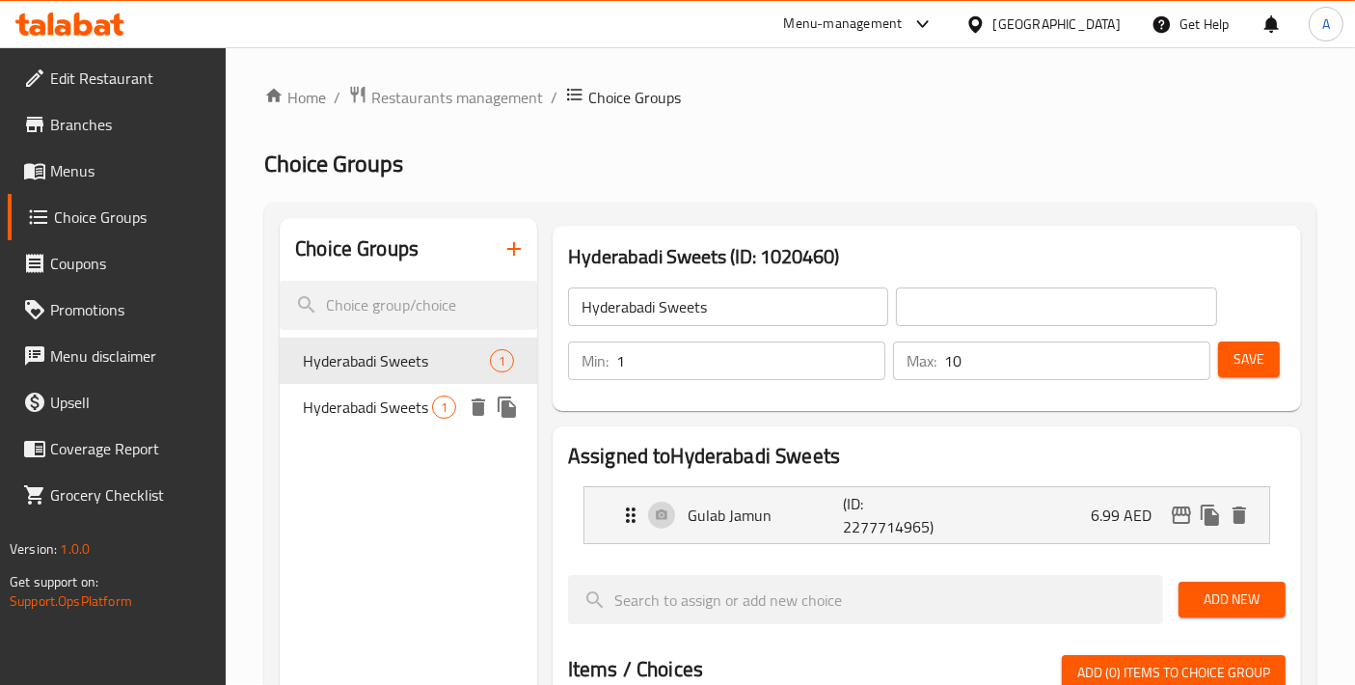
click at [349, 406] on span "Hyderabadi Sweets" at bounding box center [367, 407] width 129 height 23
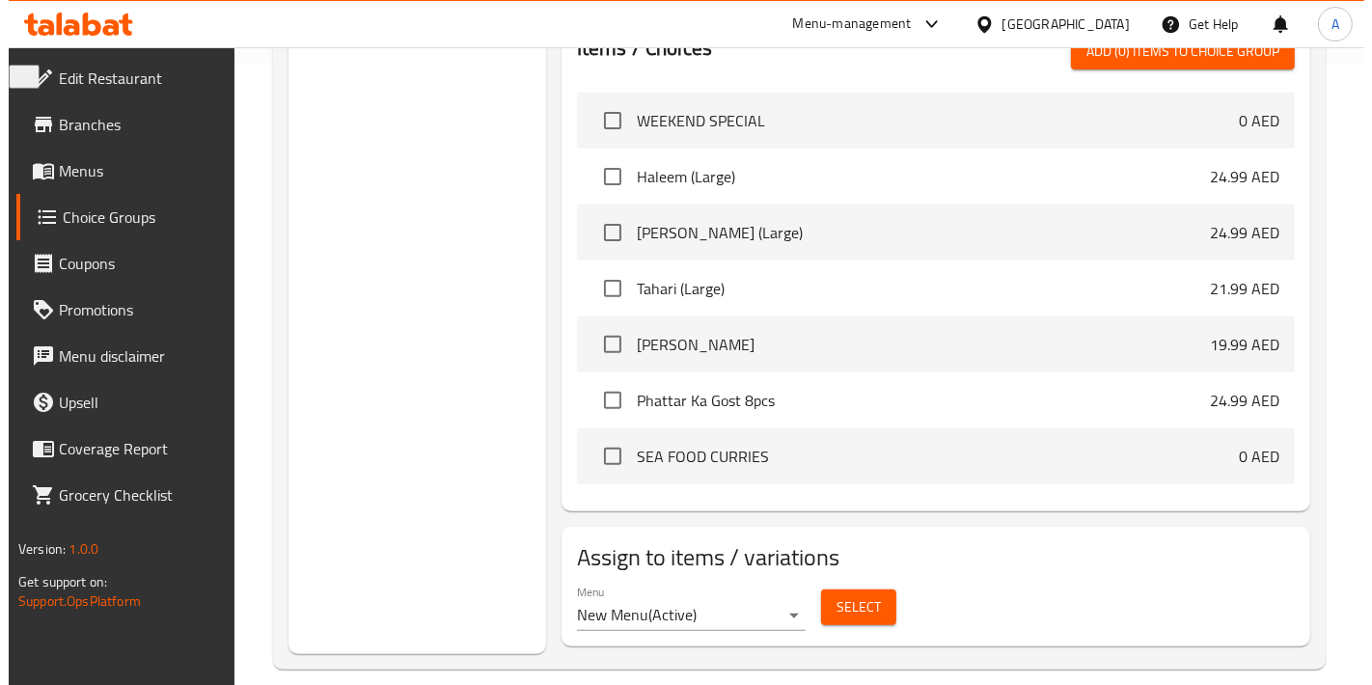
scroll to position [644, 0]
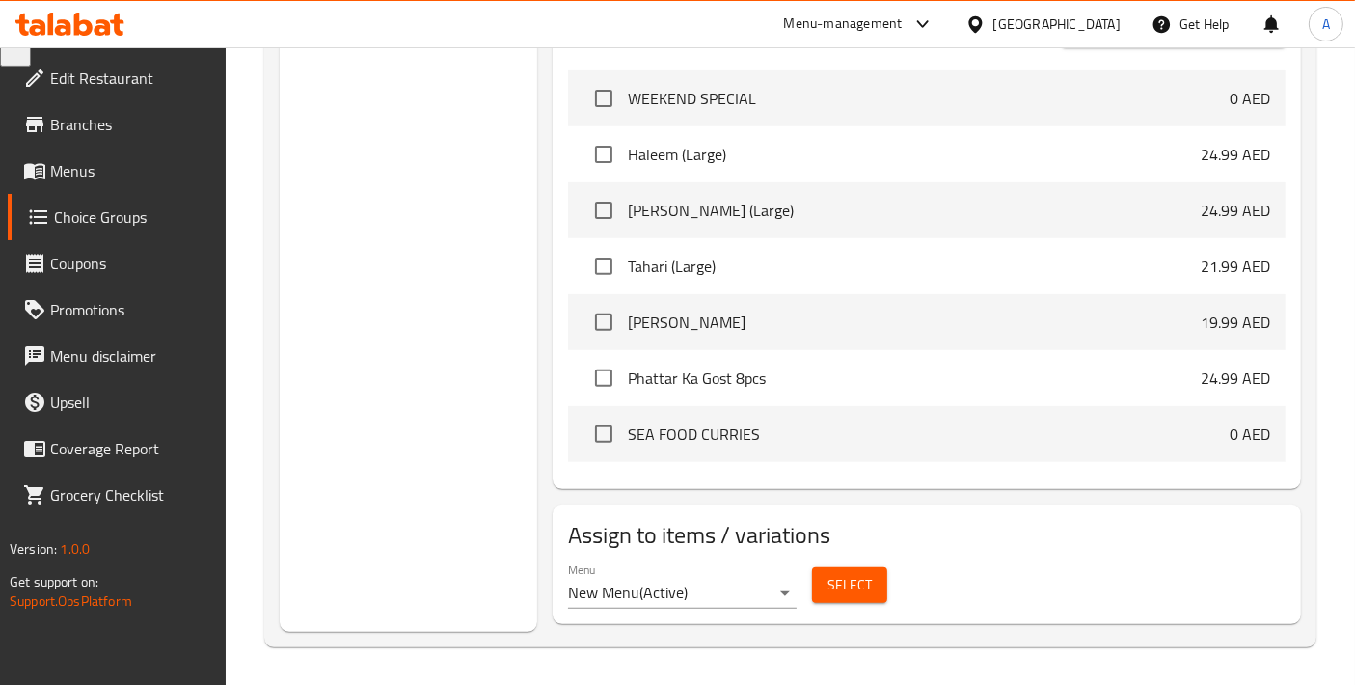
click at [830, 574] on span "Select" at bounding box center [850, 585] width 44 height 24
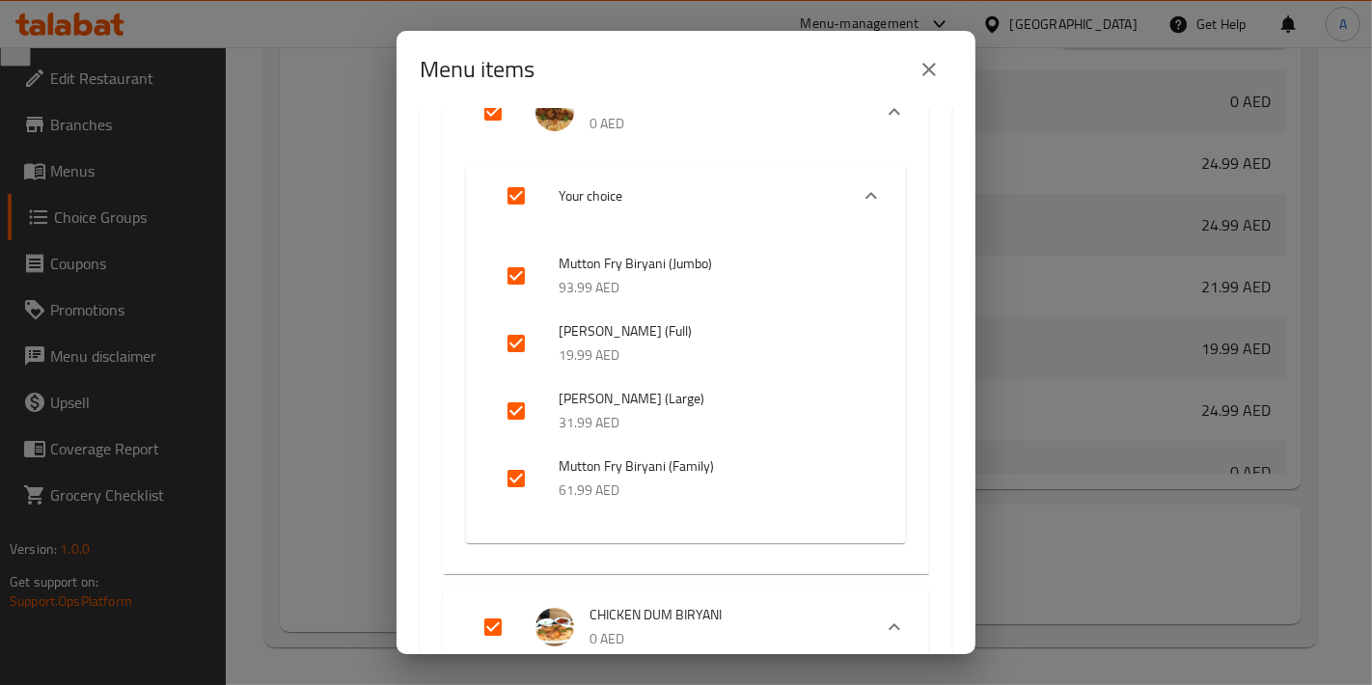
scroll to position [857, 0]
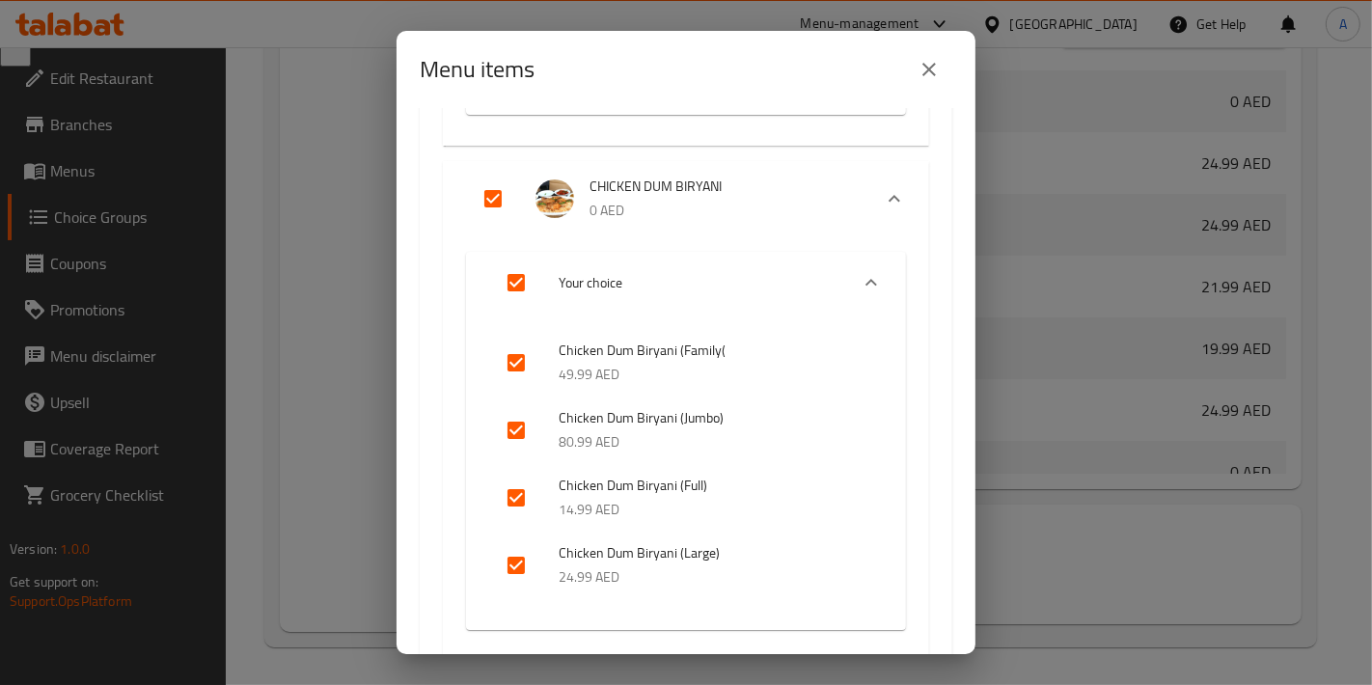
click at [935, 68] on icon "close" at bounding box center [928, 69] width 23 height 23
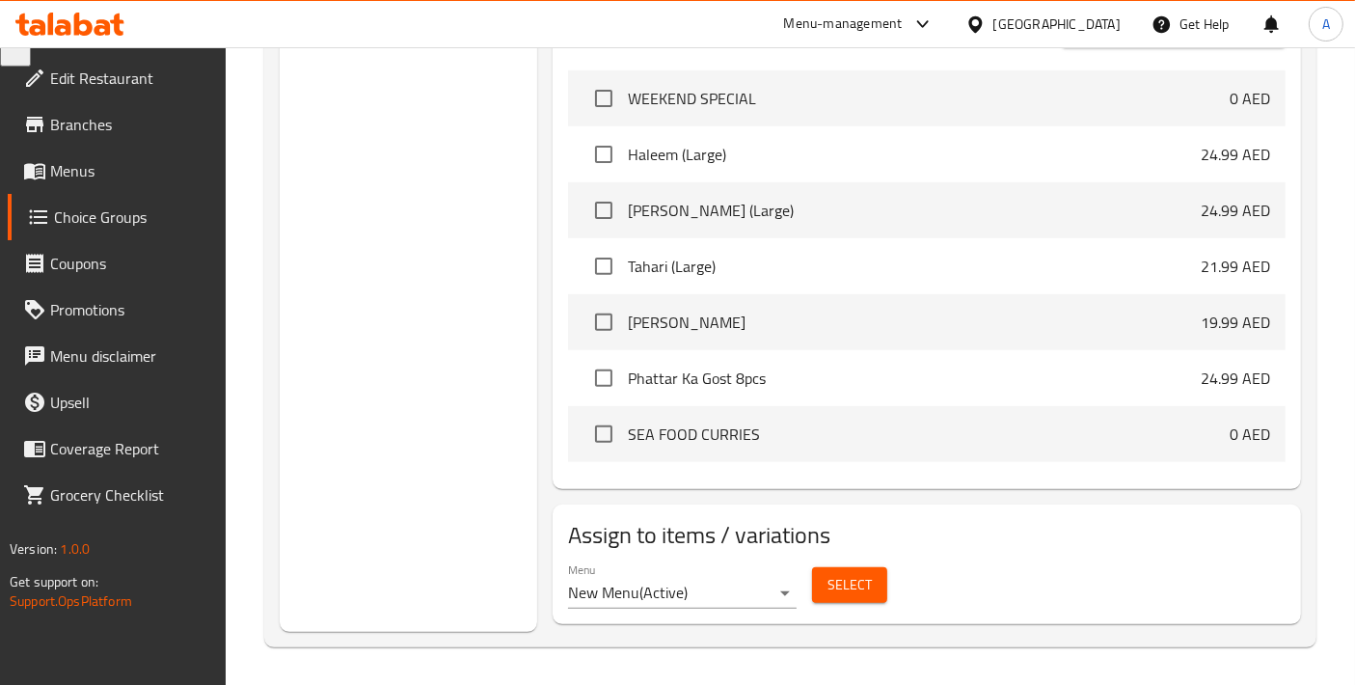
click at [860, 582] on span "Select" at bounding box center [850, 585] width 44 height 24
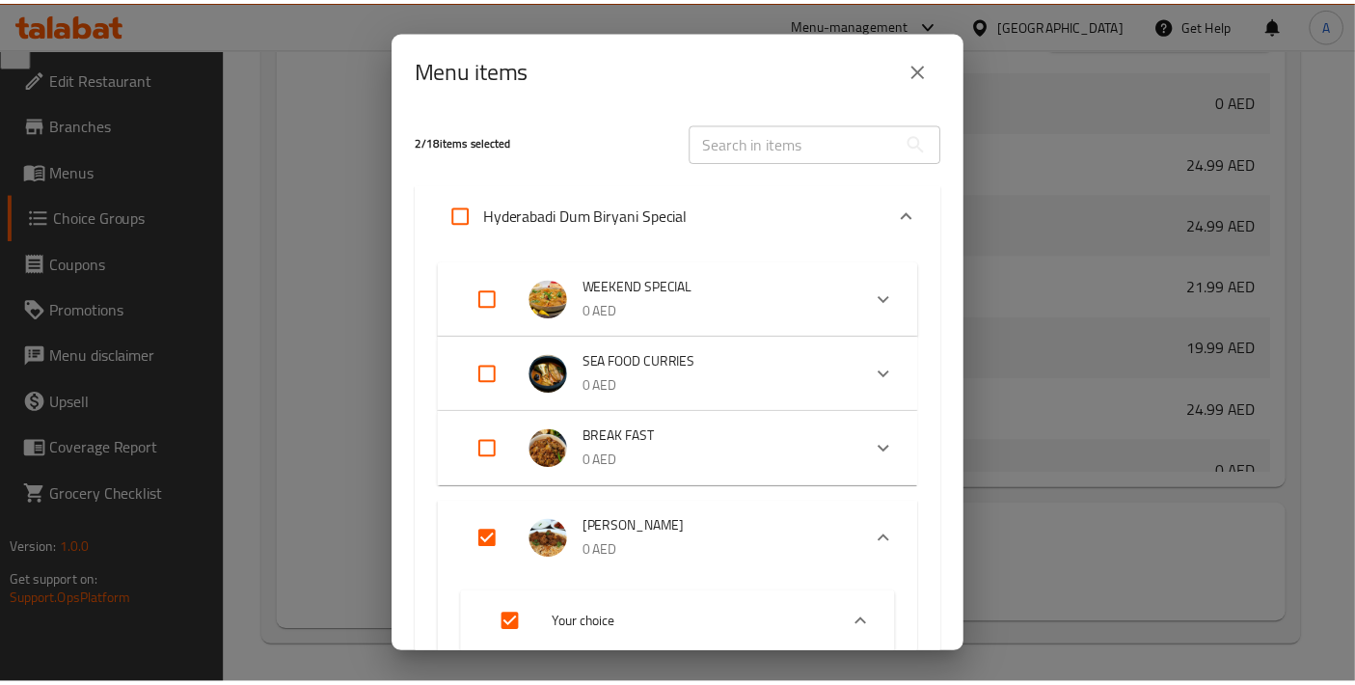
scroll to position [214, 0]
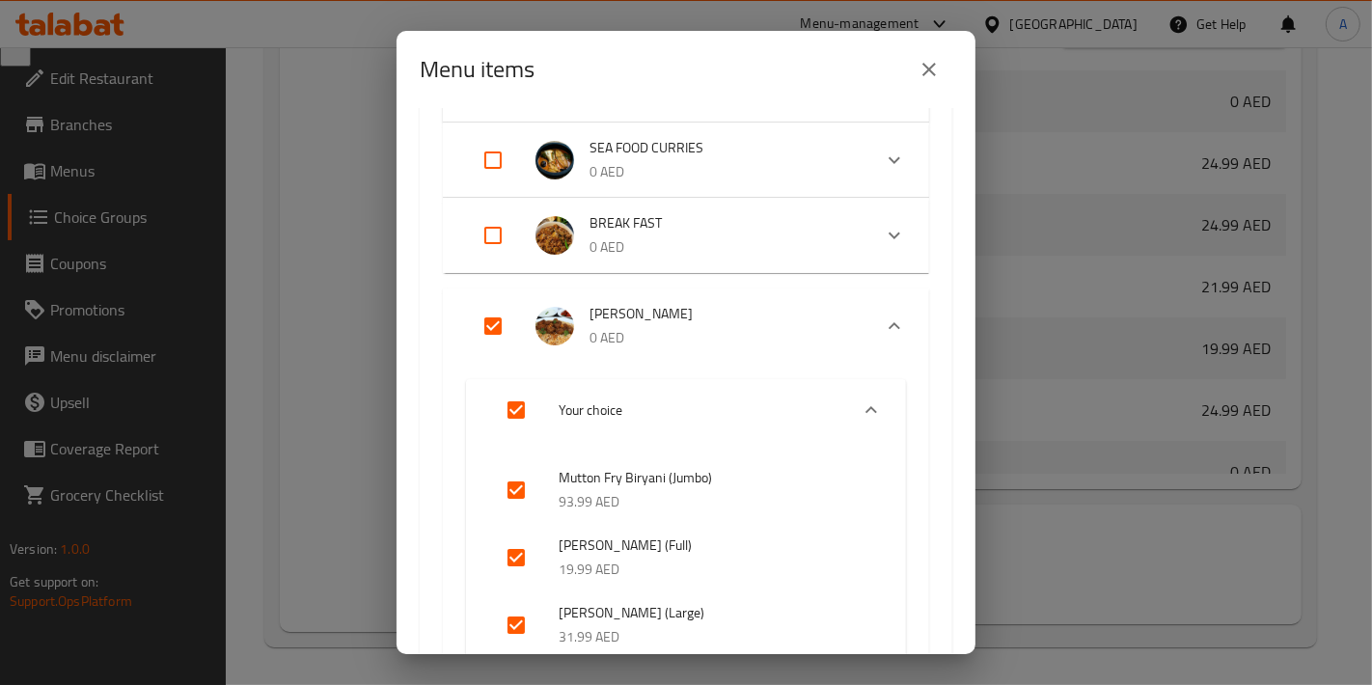
click at [936, 68] on icon "close" at bounding box center [928, 69] width 23 height 23
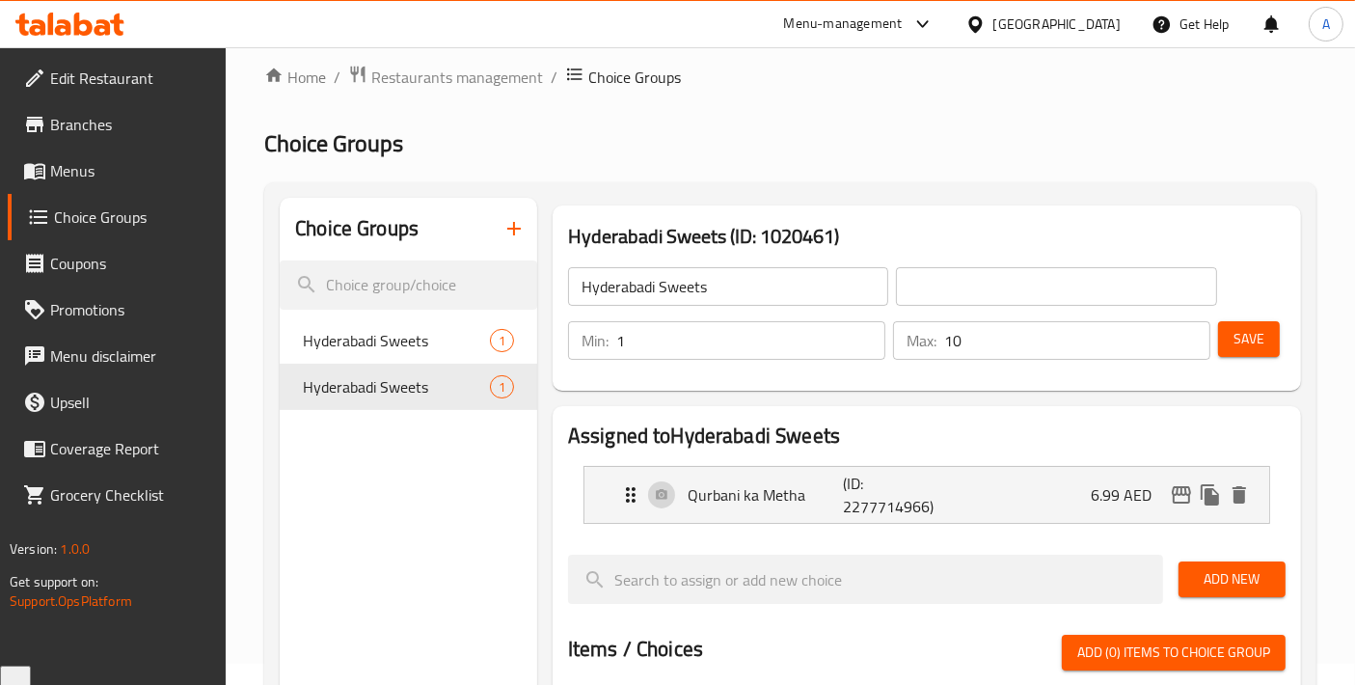
scroll to position [0, 0]
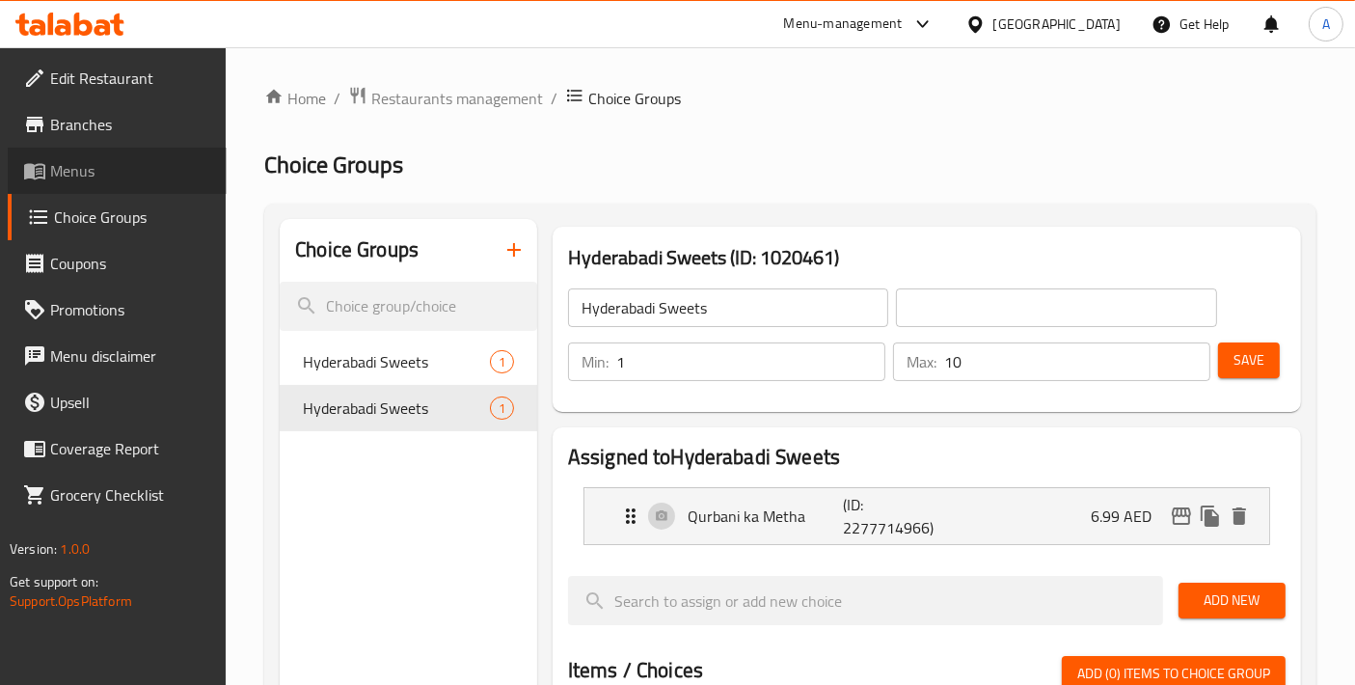
click at [127, 190] on link "Menus" at bounding box center [117, 171] width 219 height 46
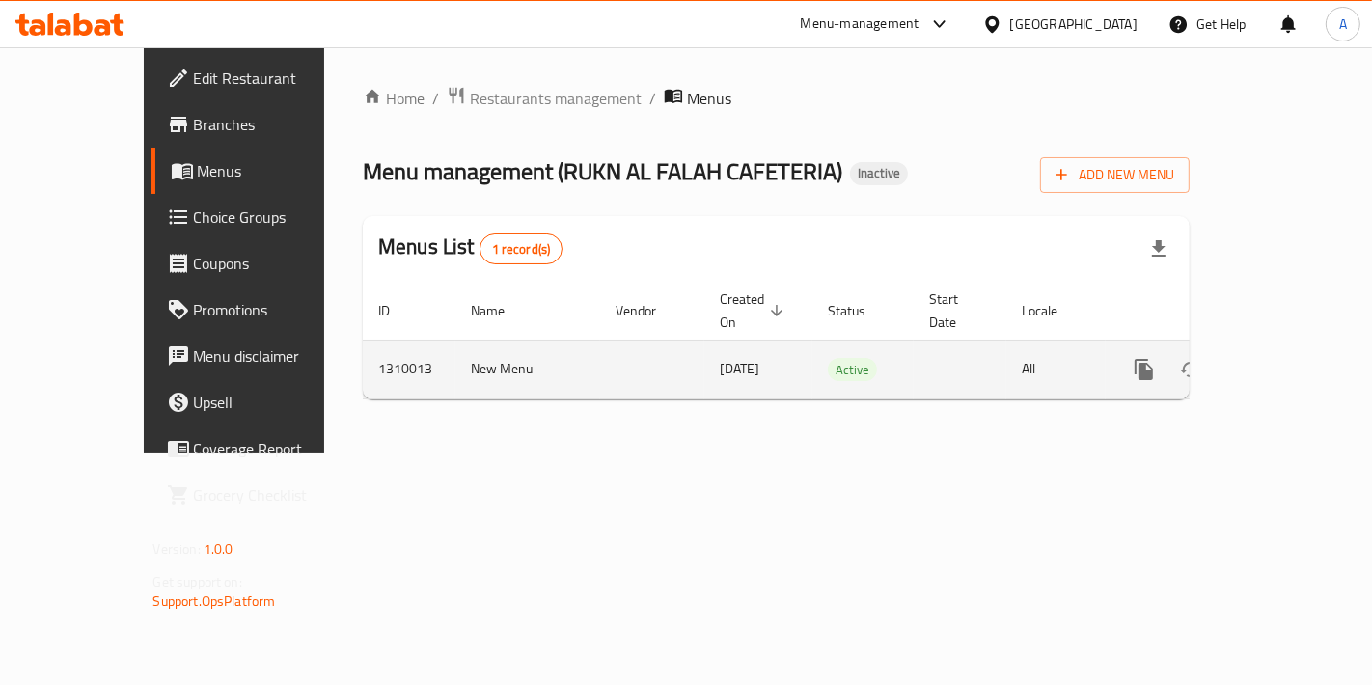
click at [1299, 359] on link "enhanced table" at bounding box center [1283, 369] width 46 height 46
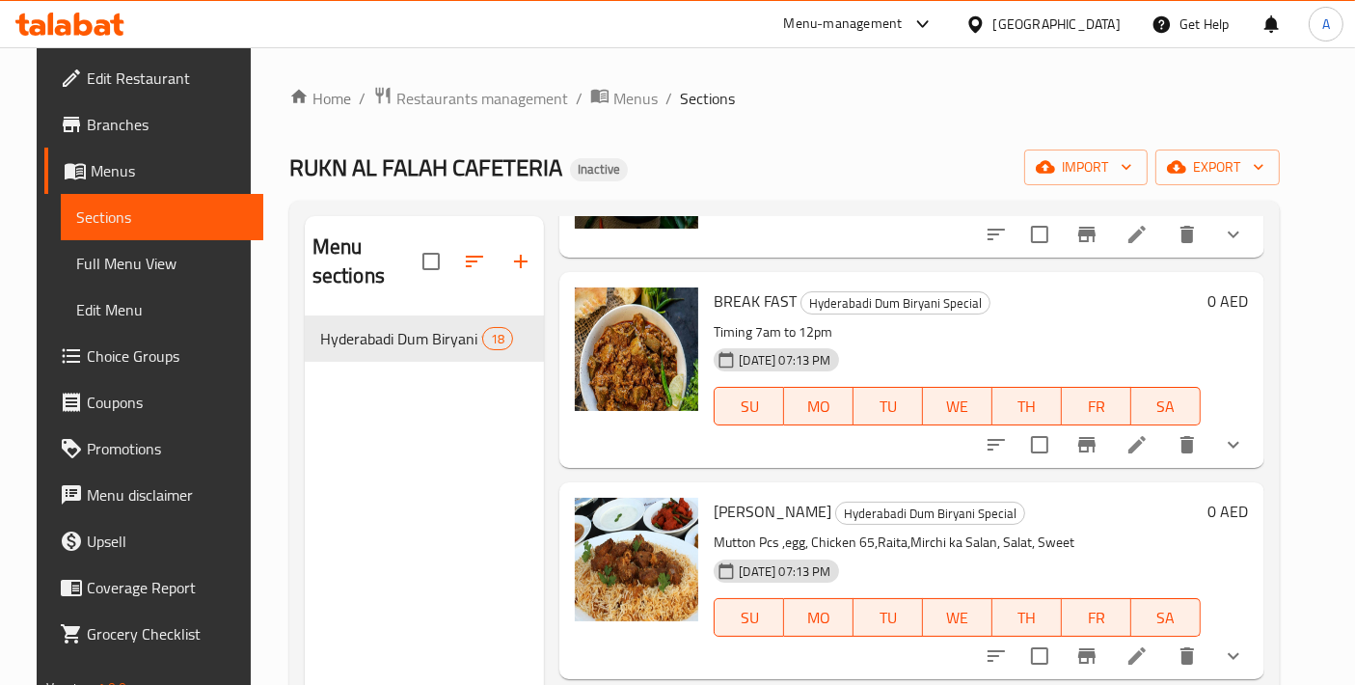
scroll to position [643, 0]
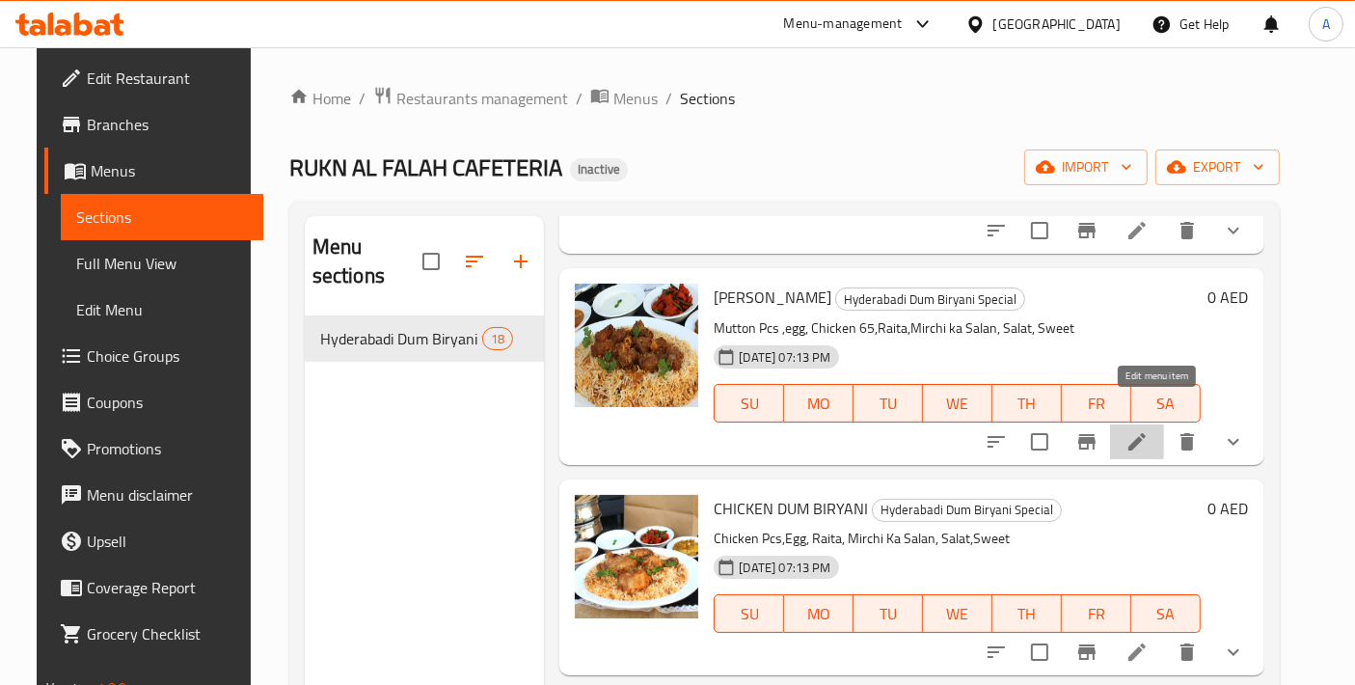
click at [1149, 430] on icon at bounding box center [1137, 441] width 23 height 23
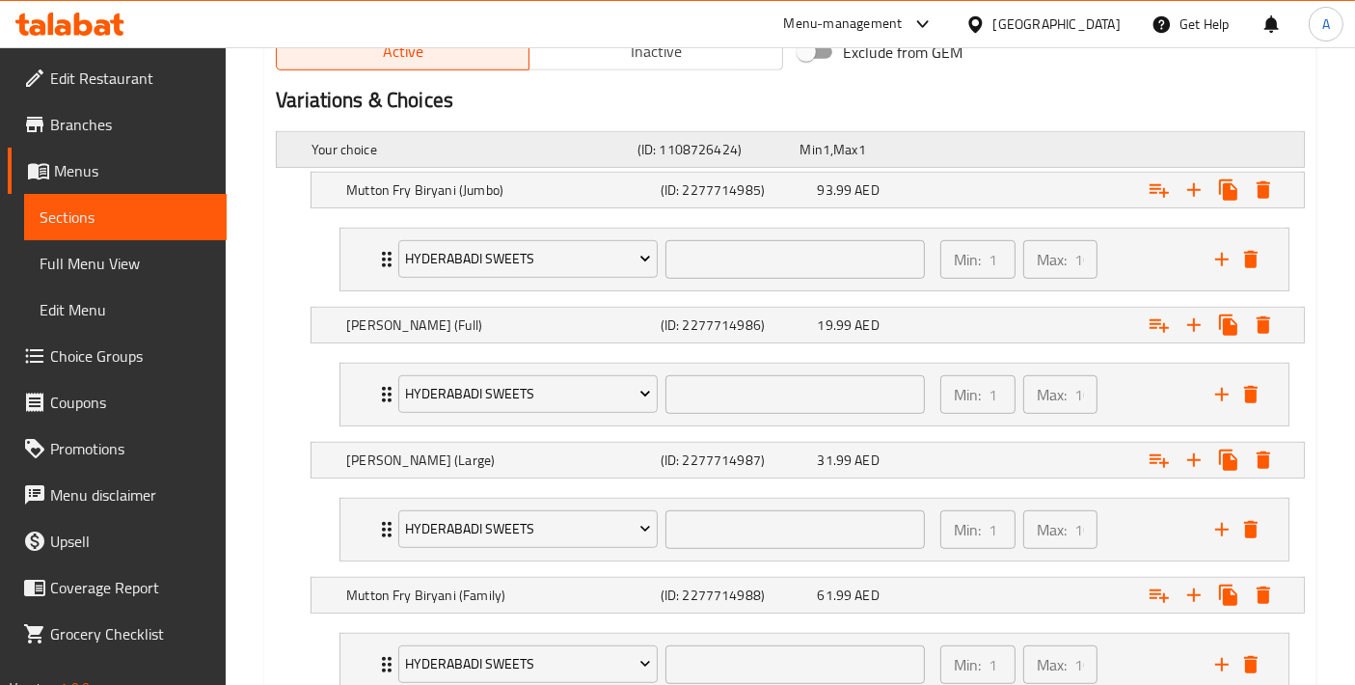
scroll to position [1072, 0]
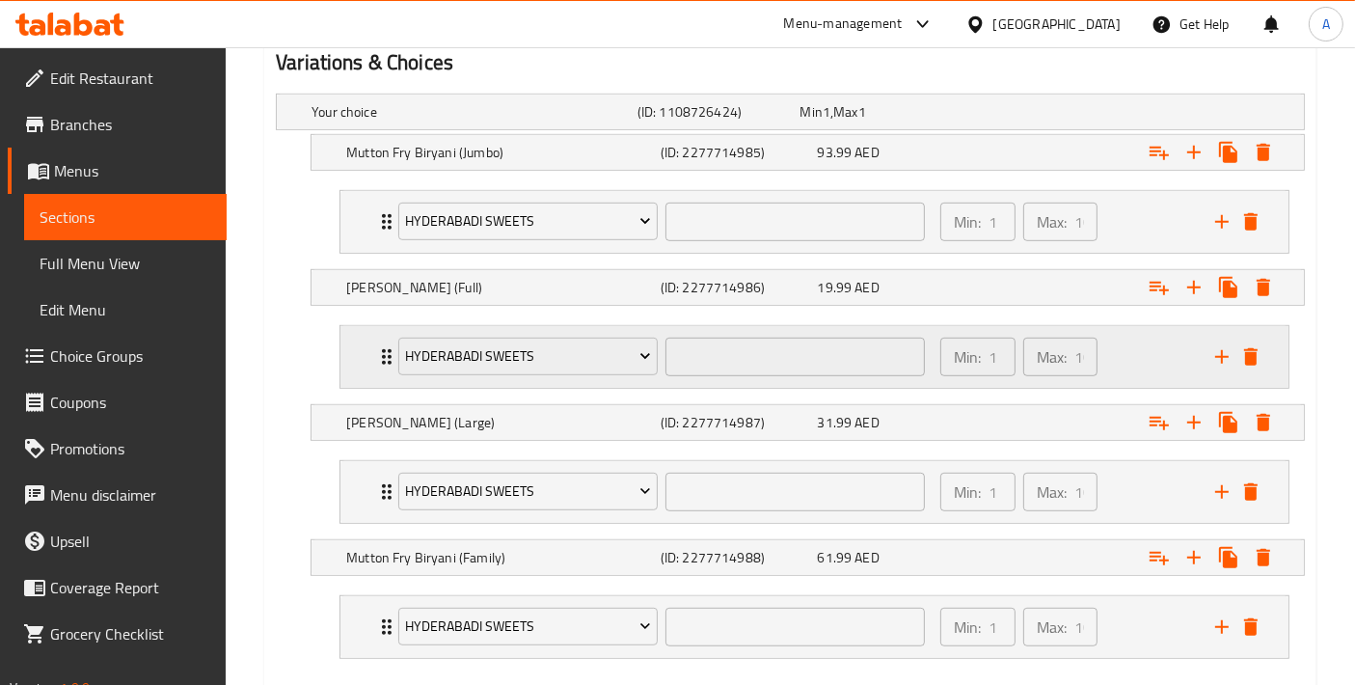
click at [359, 356] on div "Hyderabadi Sweets ​ Min: 1 ​ Max: 10 ​" at bounding box center [815, 357] width 948 height 62
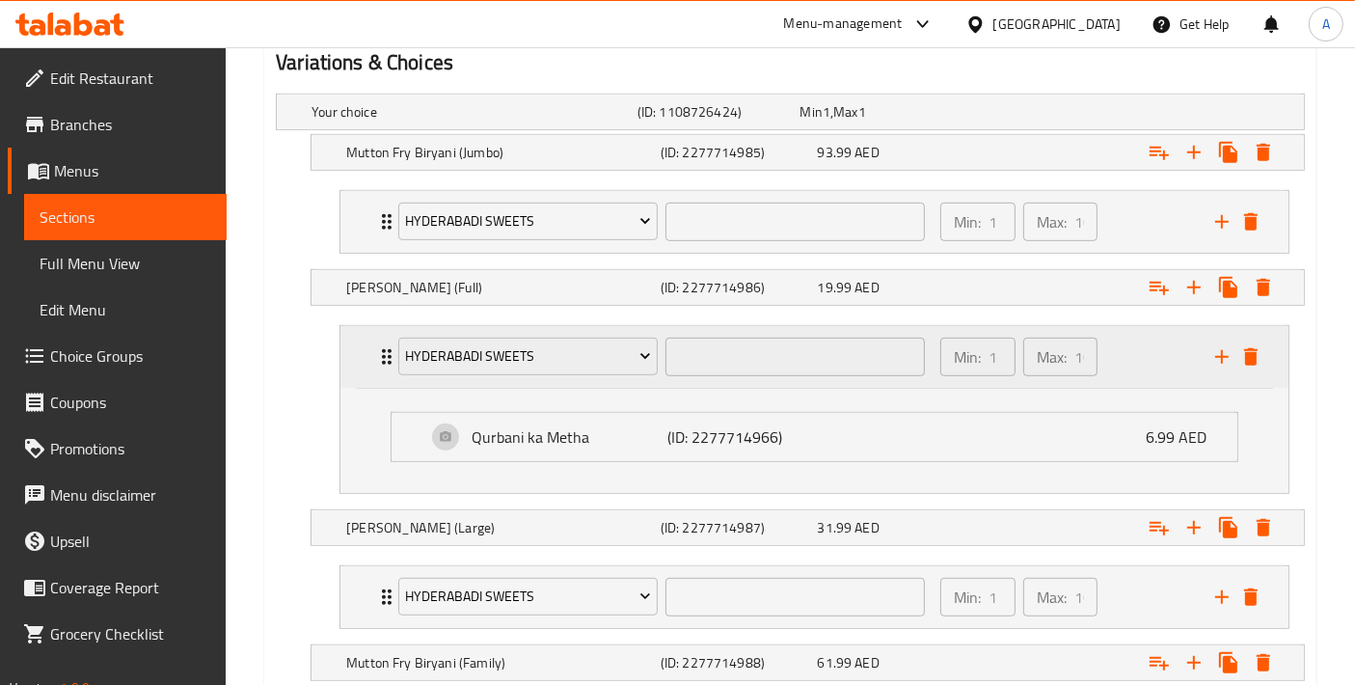
click at [359, 356] on div "Hyderabadi Sweets ​ Min: 1 ​ Max: 10 ​" at bounding box center [815, 357] width 948 height 62
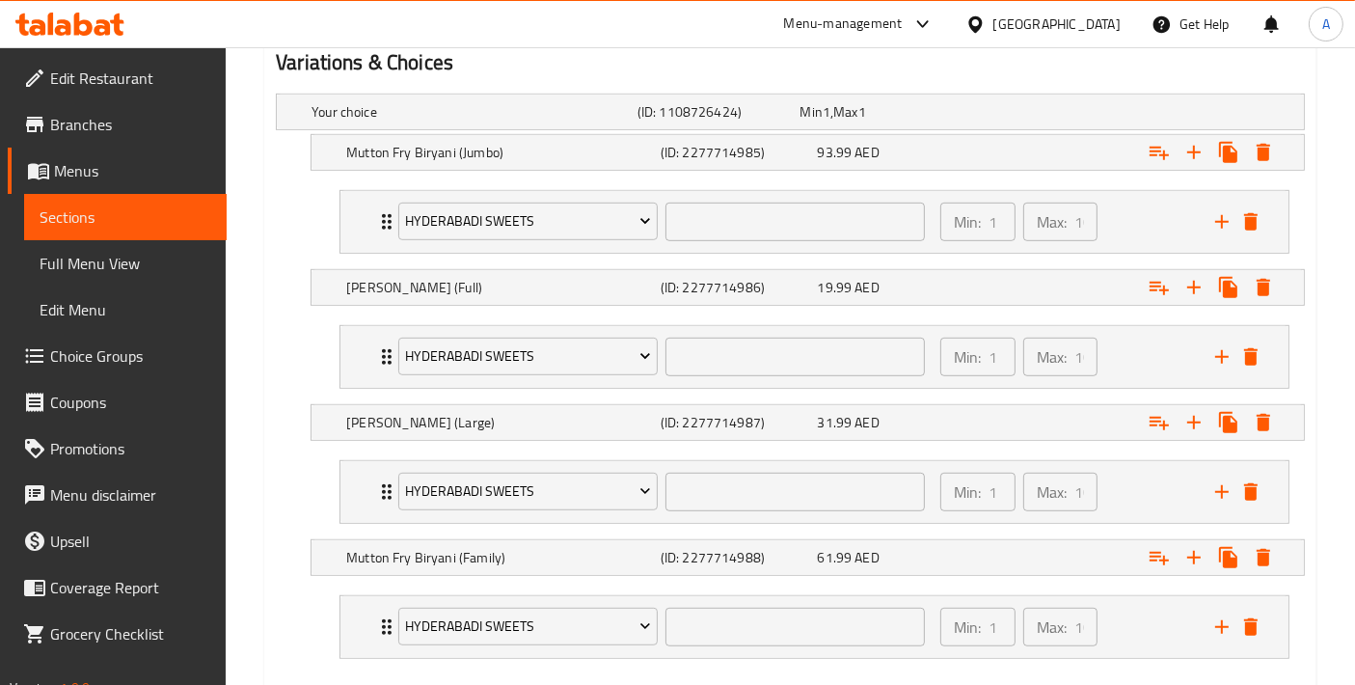
click at [151, 371] on link "Choice Groups" at bounding box center [117, 356] width 219 height 46
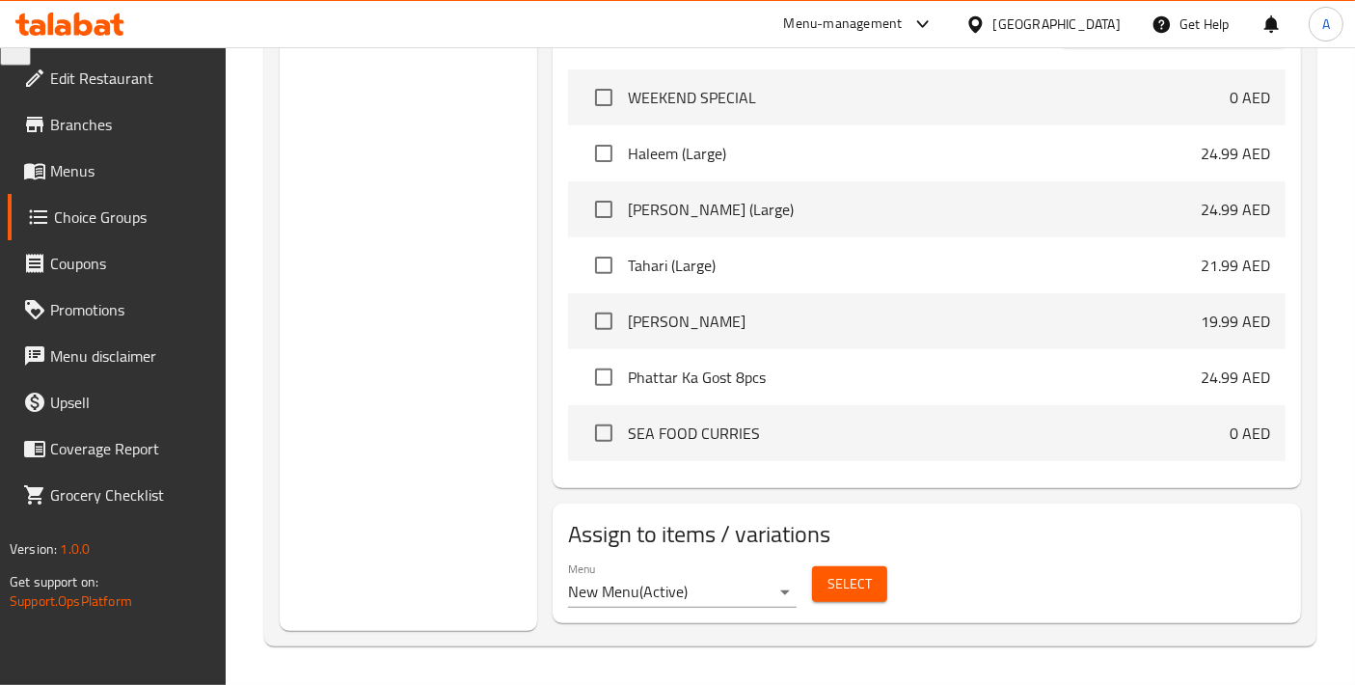
scroll to position [272, 0]
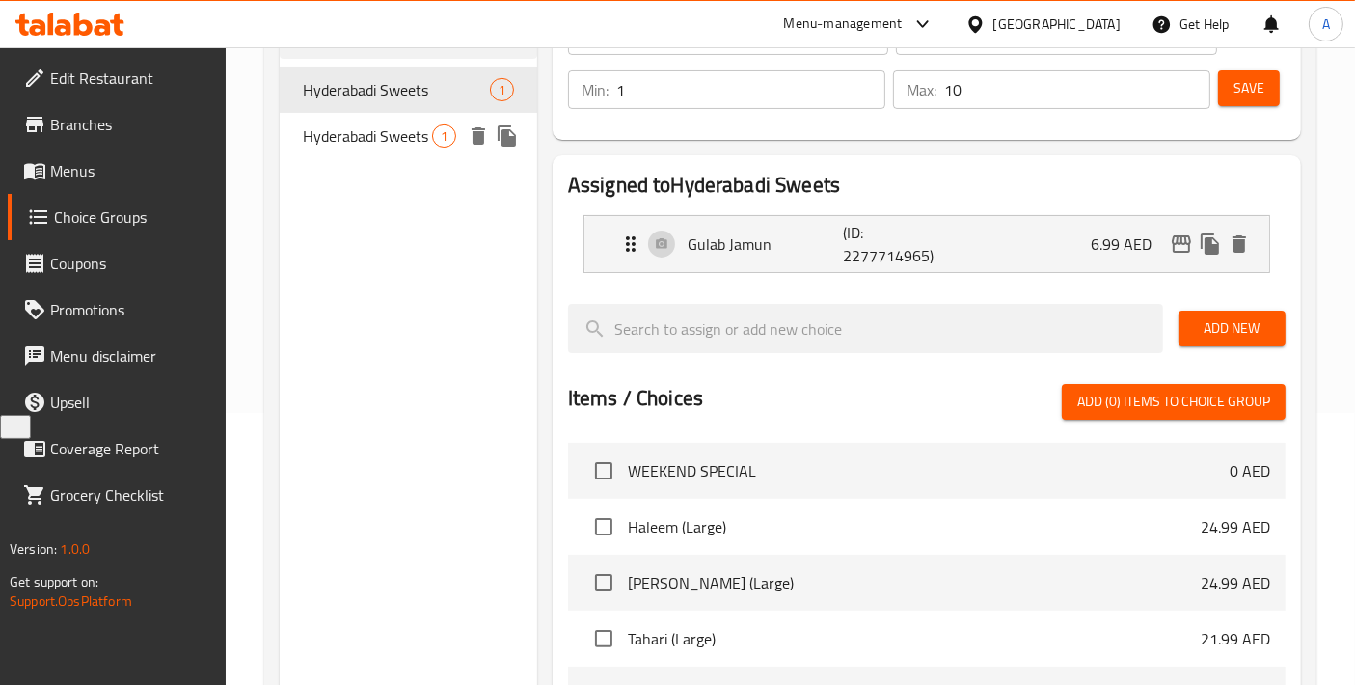
click at [424, 151] on div "Hyderabadi Sweets 1" at bounding box center [409, 136] width 258 height 46
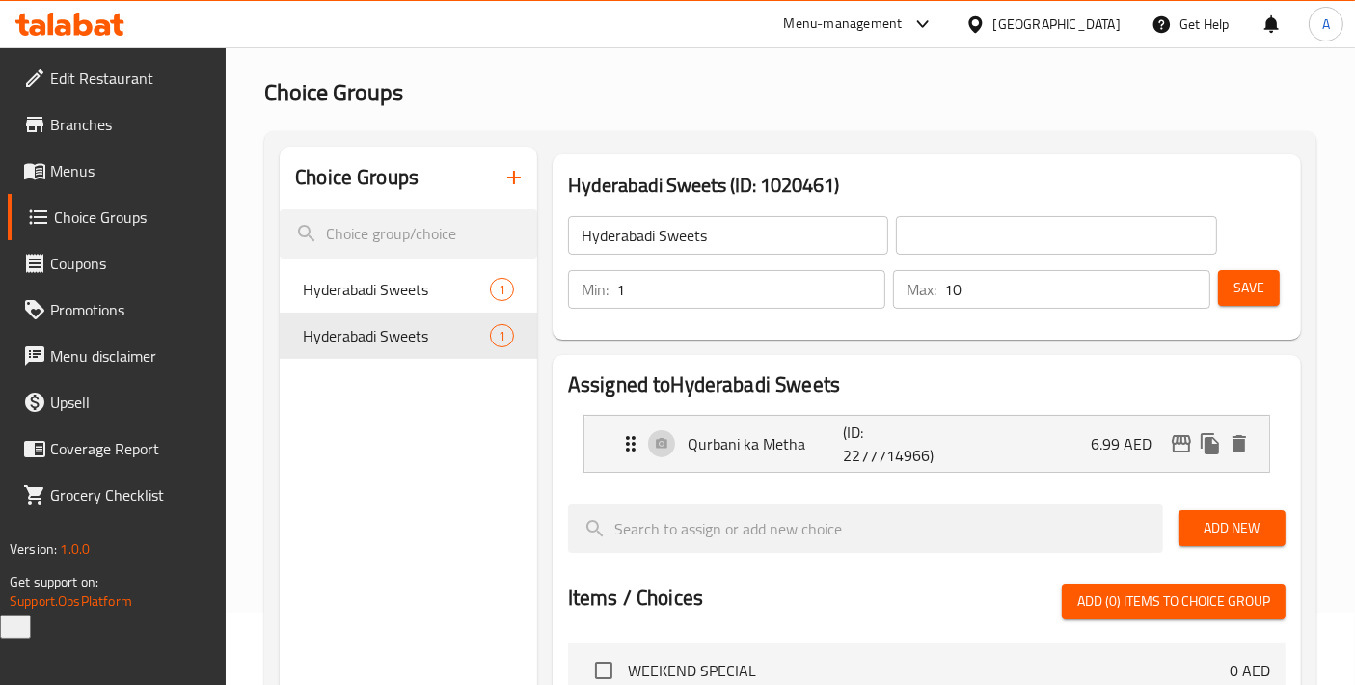
scroll to position [58, 0]
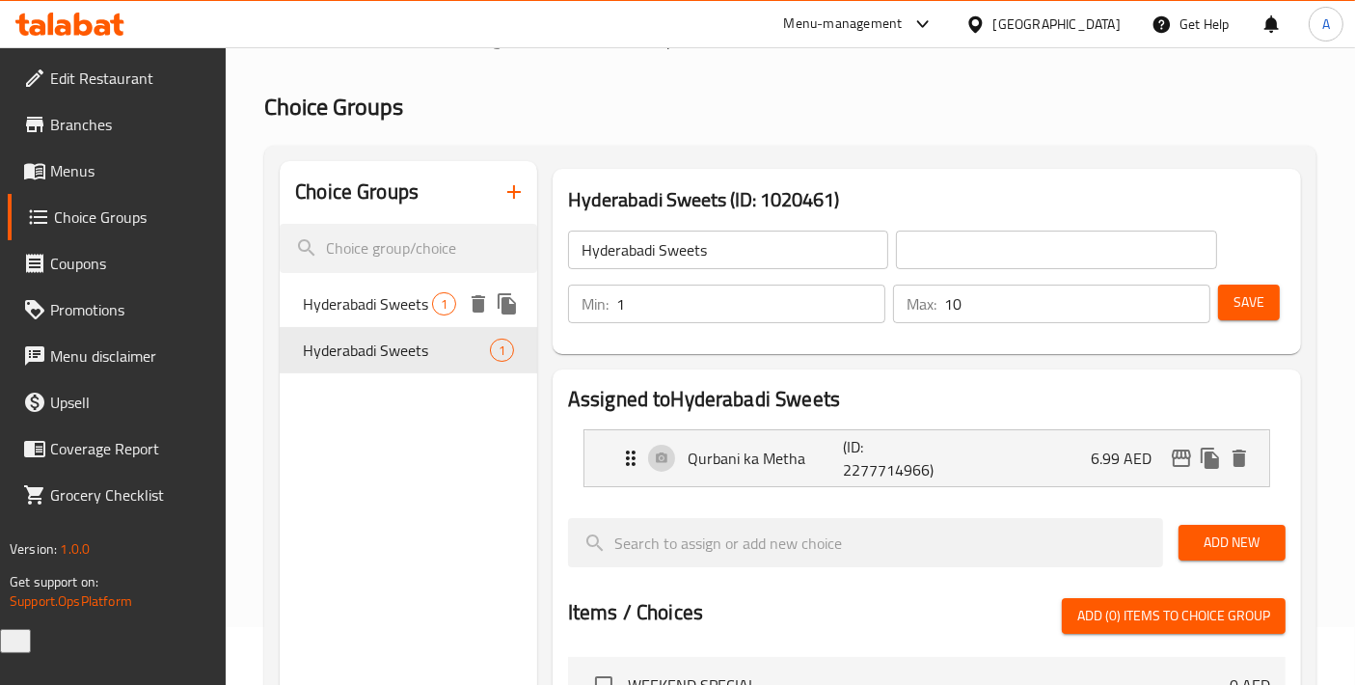
click at [378, 293] on span "Hyderabadi Sweets" at bounding box center [367, 303] width 129 height 23
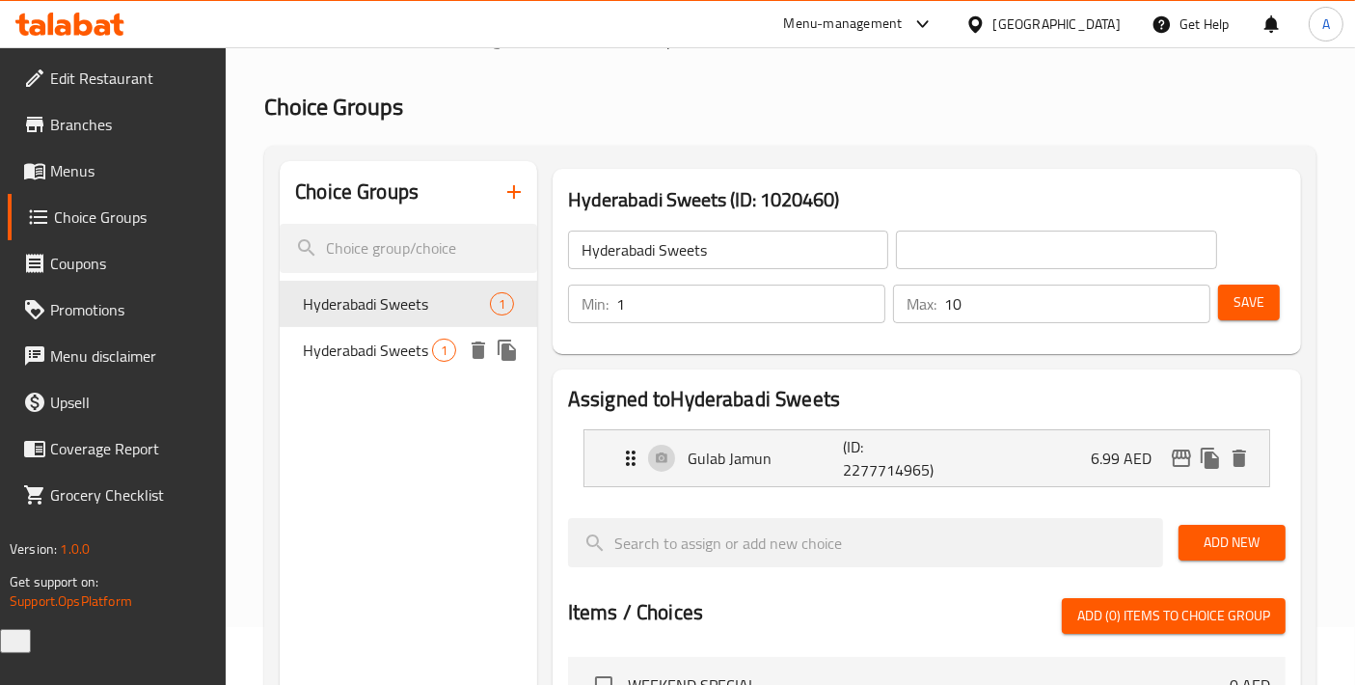
click at [331, 339] on span "Hyderabadi Sweets" at bounding box center [367, 350] width 129 height 23
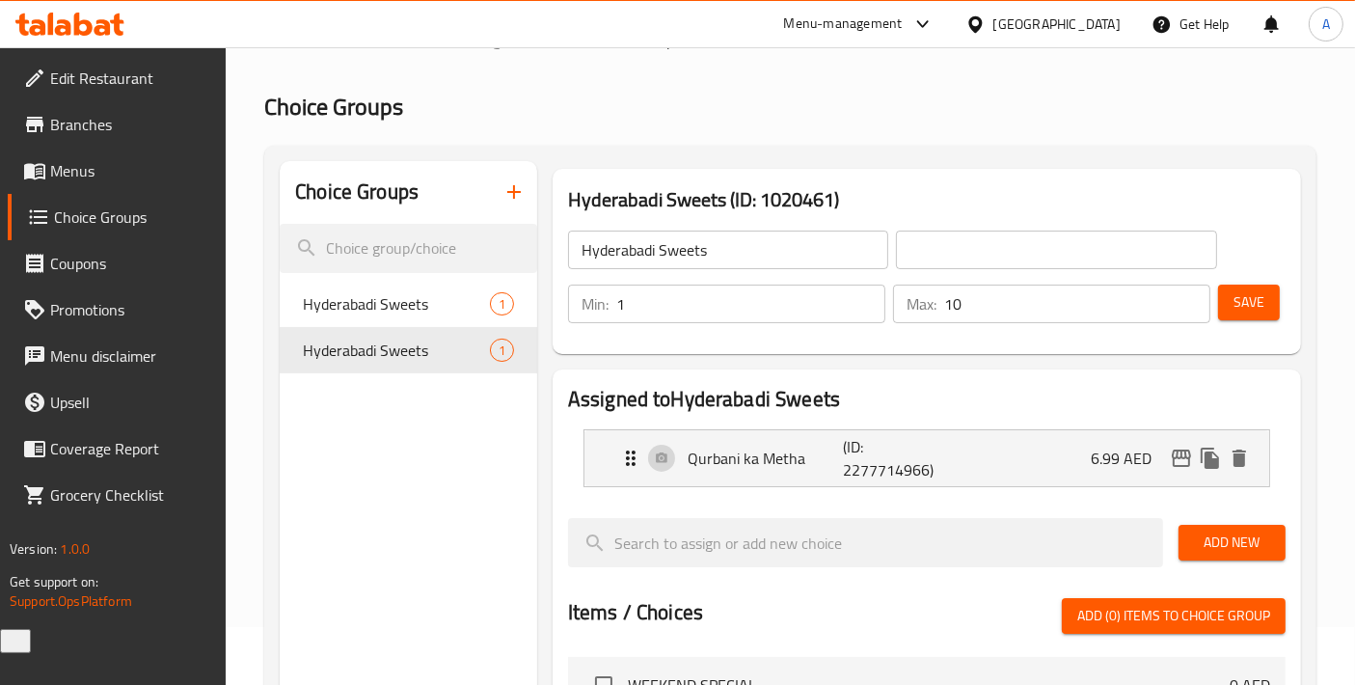
click at [99, 213] on span "Choice Groups" at bounding box center [132, 216] width 157 height 23
click at [66, 175] on span "Menus" at bounding box center [130, 170] width 161 height 23
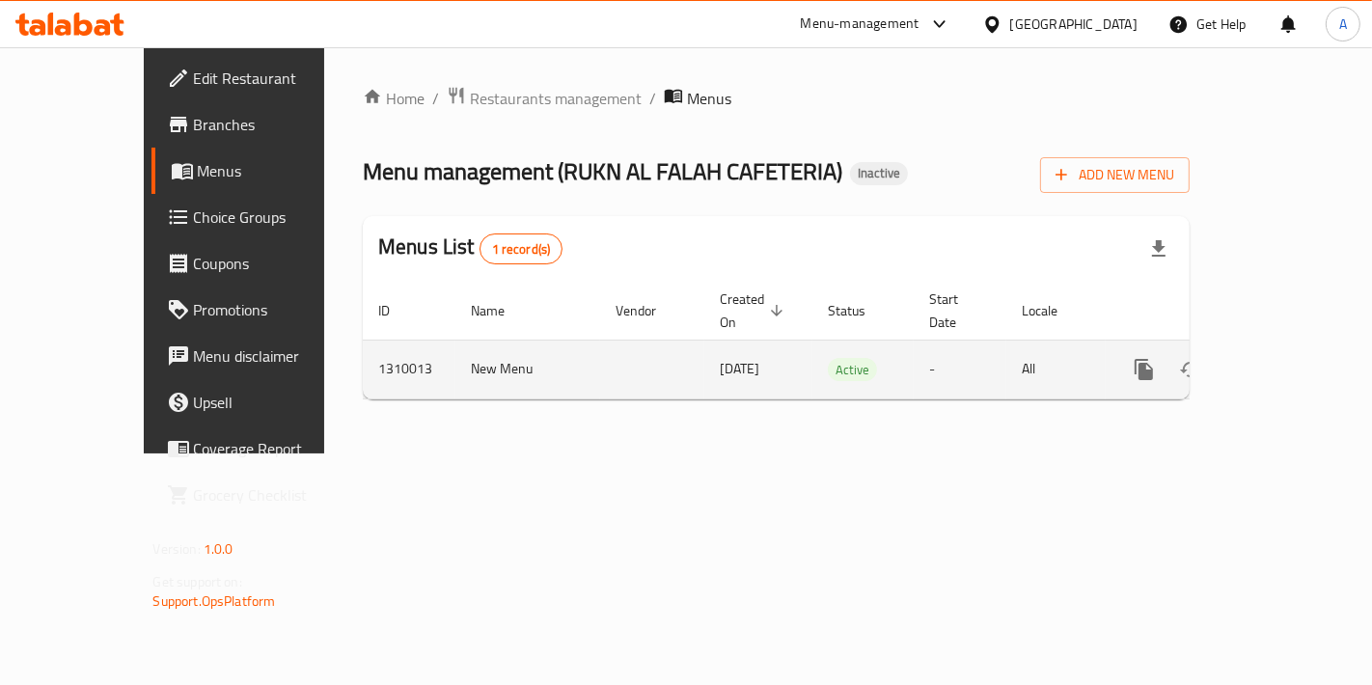
click at [1295, 358] on icon "enhanced table" at bounding box center [1283, 369] width 23 height 23
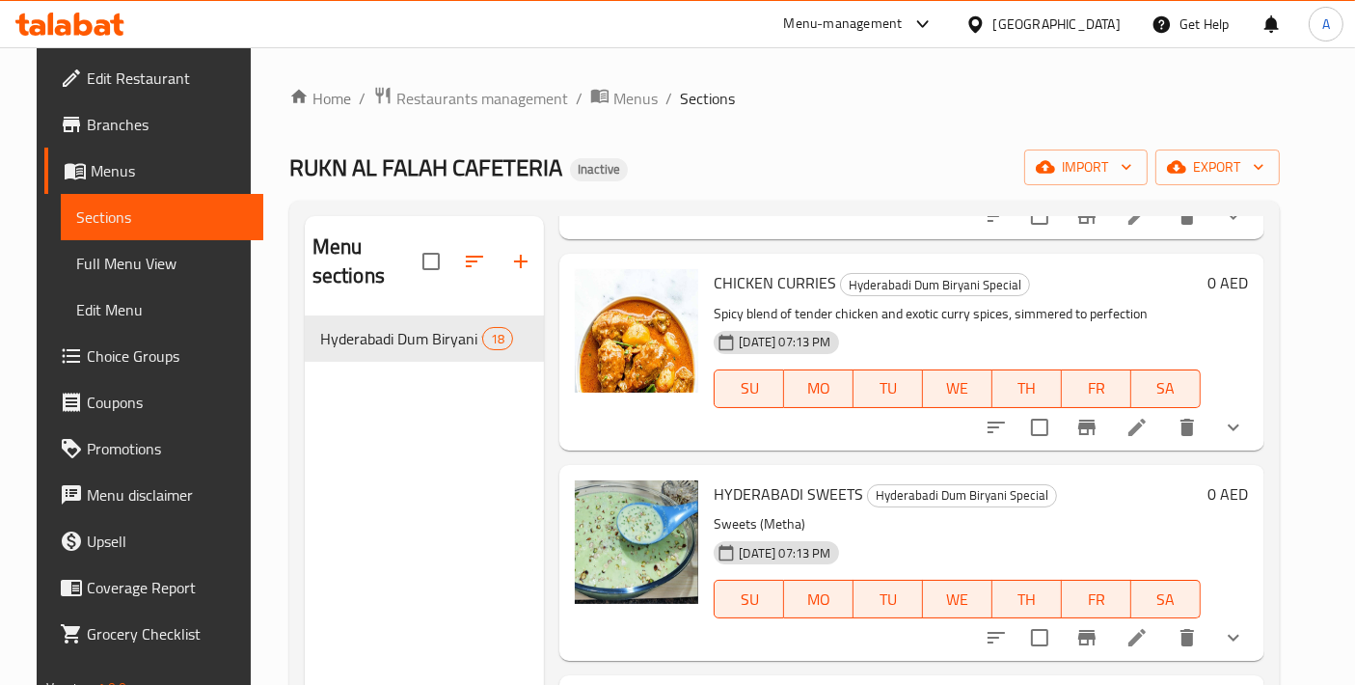
scroll to position [1714, 0]
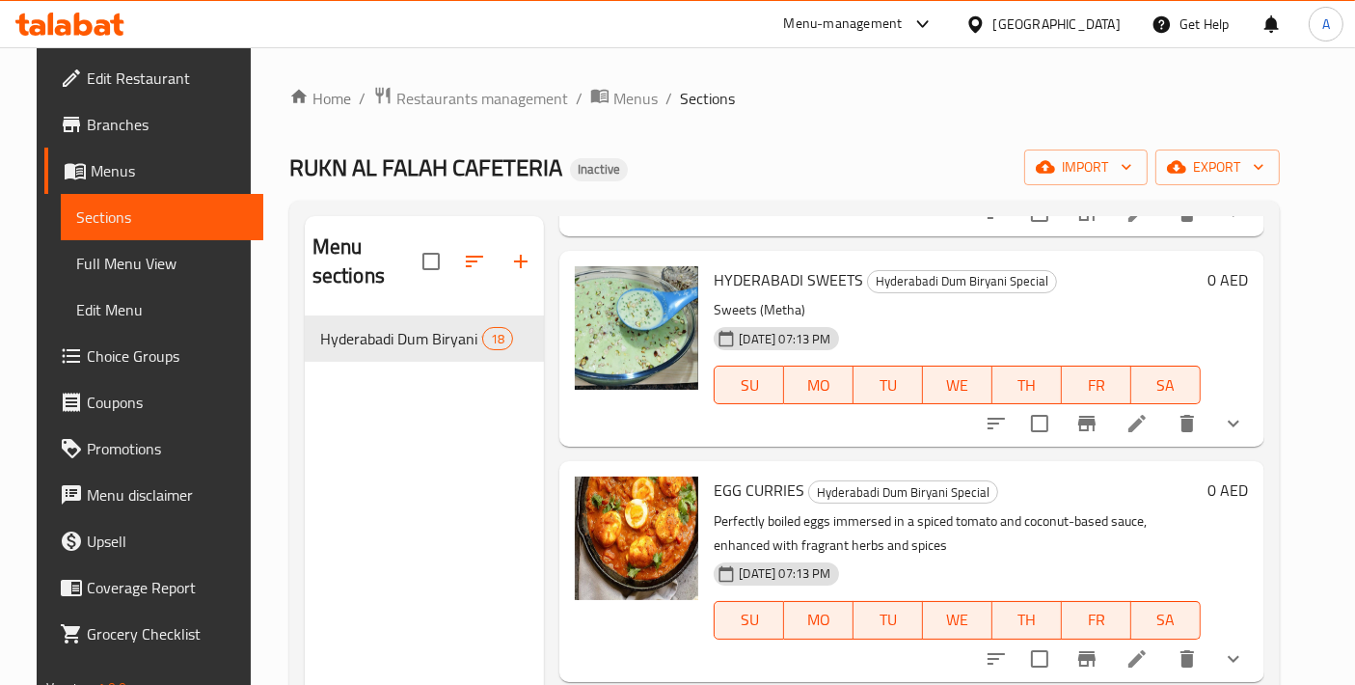
click at [1245, 412] on icon "show more" at bounding box center [1233, 423] width 23 height 23
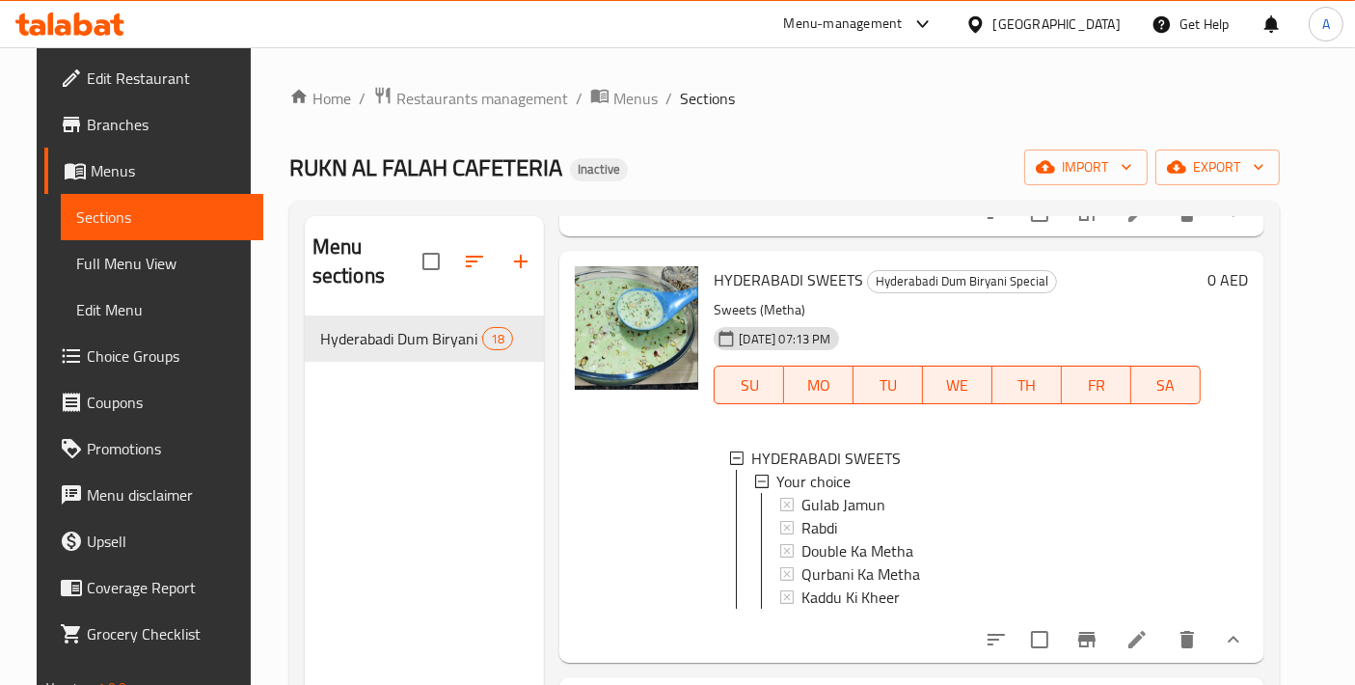
click at [140, 365] on span "Choice Groups" at bounding box center [167, 355] width 161 height 23
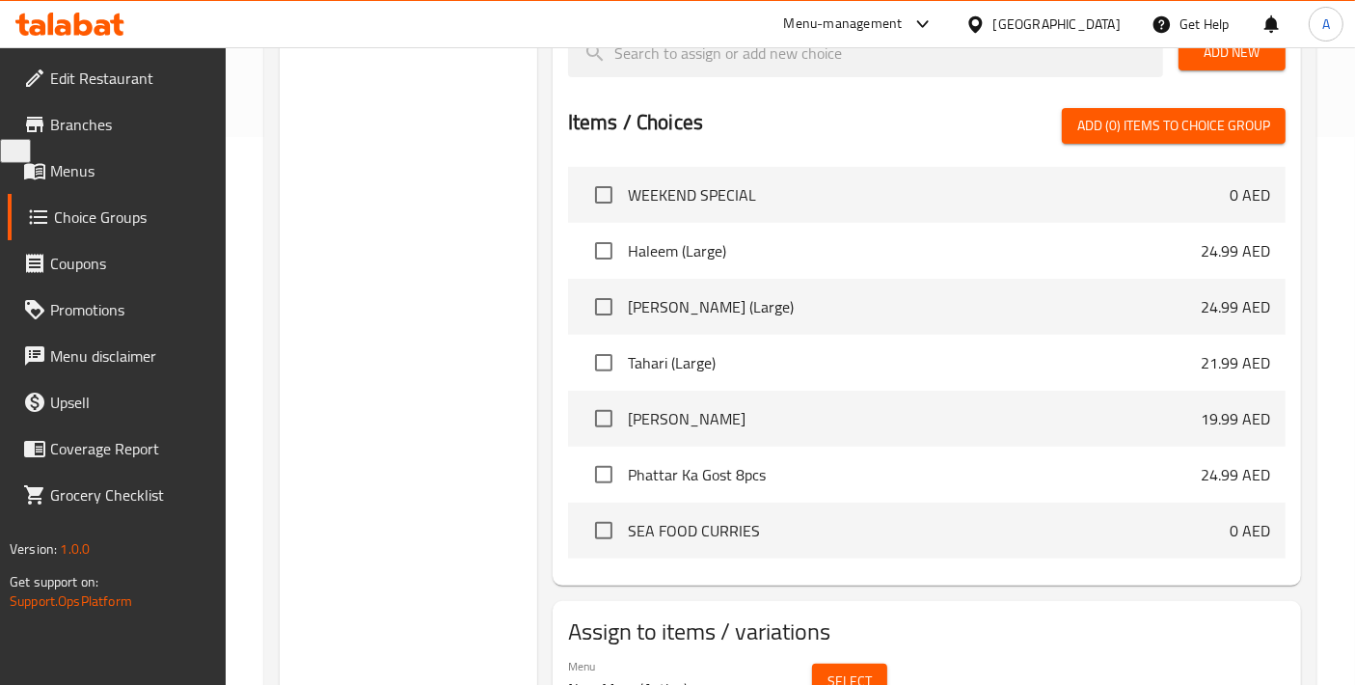
scroll to position [644, 0]
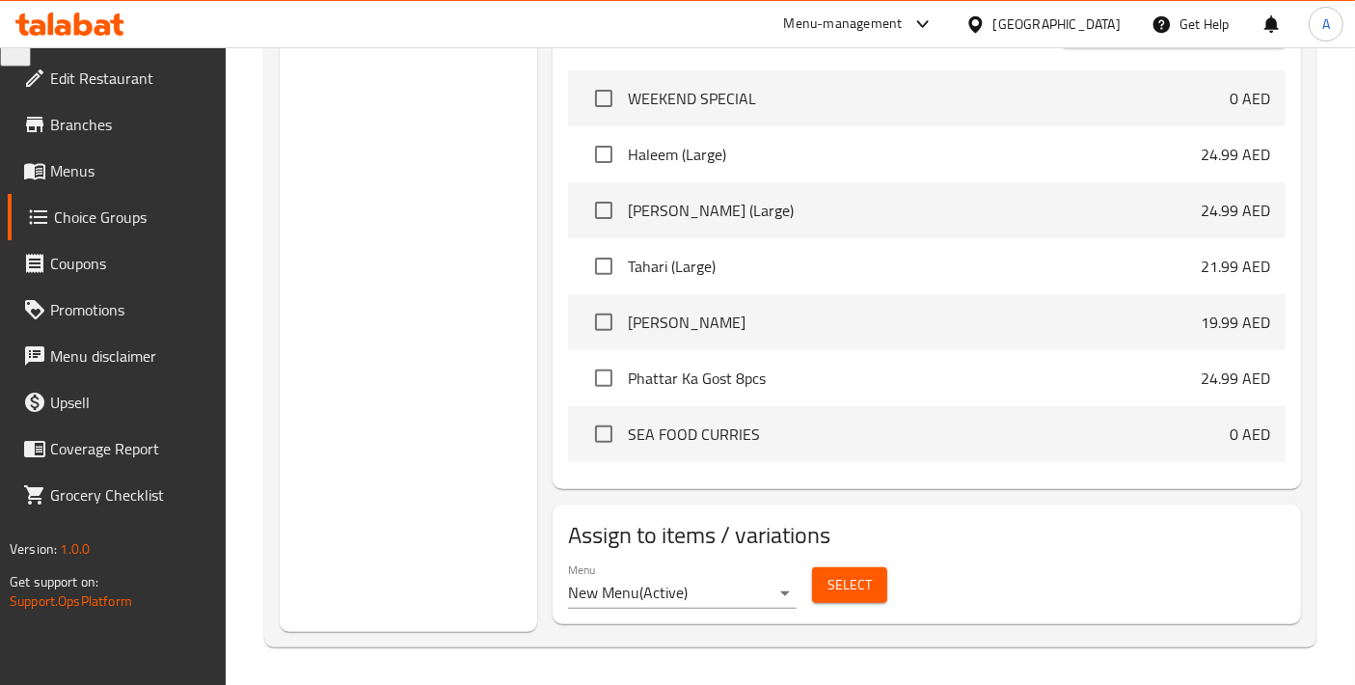
click at [840, 585] on span "Select" at bounding box center [850, 585] width 44 height 24
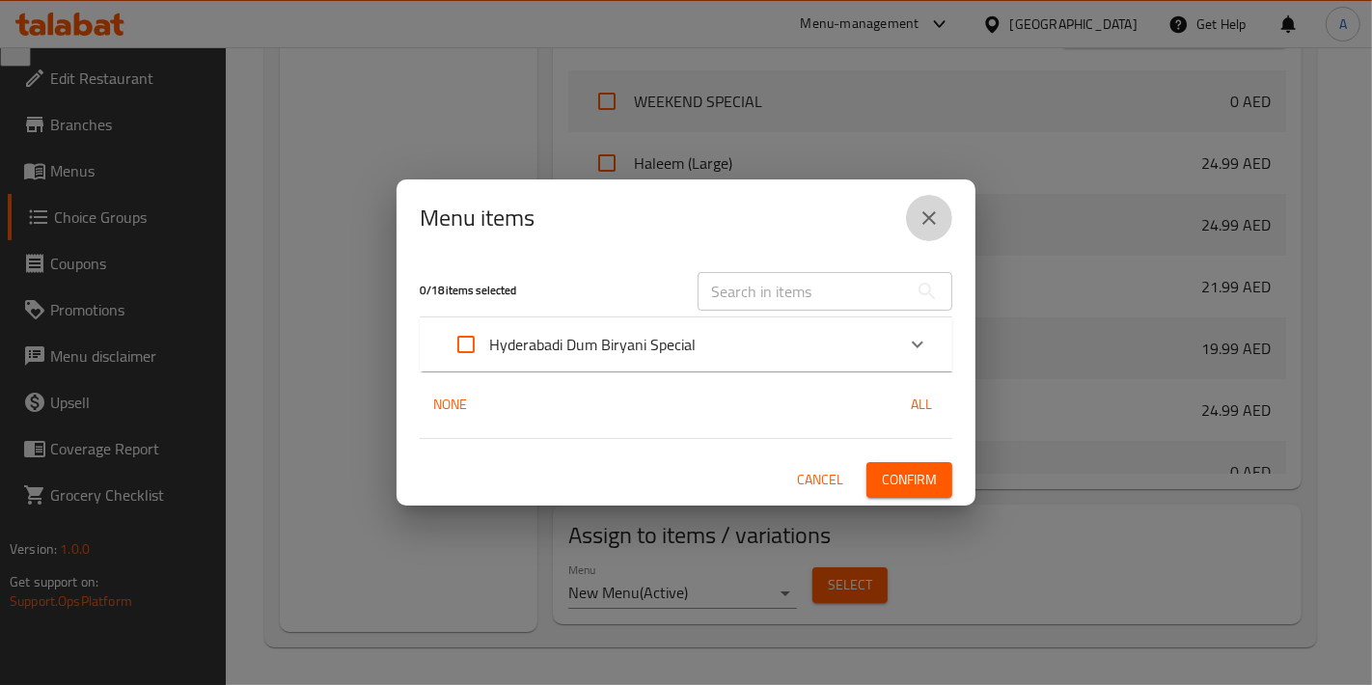
click at [934, 218] on icon "close" at bounding box center [928, 217] width 23 height 23
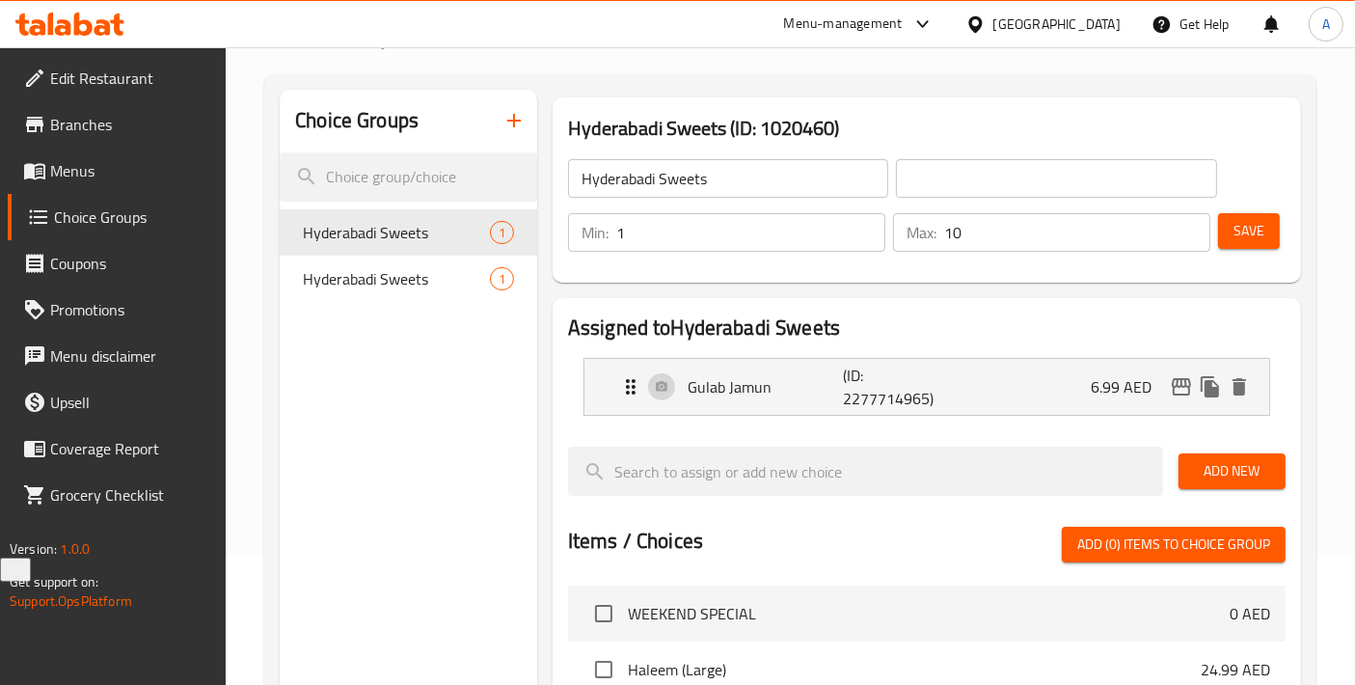
scroll to position [1, 0]
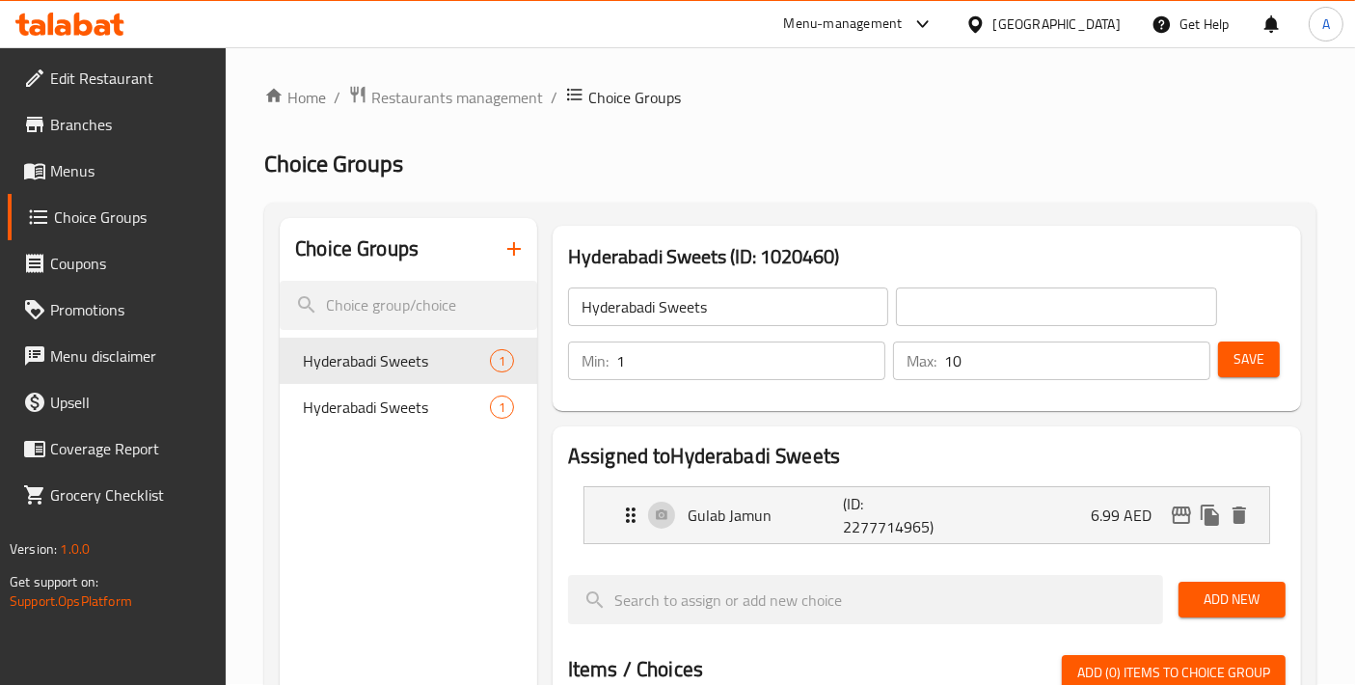
click at [377, 410] on span "Hyderabadi Sweets" at bounding box center [396, 407] width 187 height 23
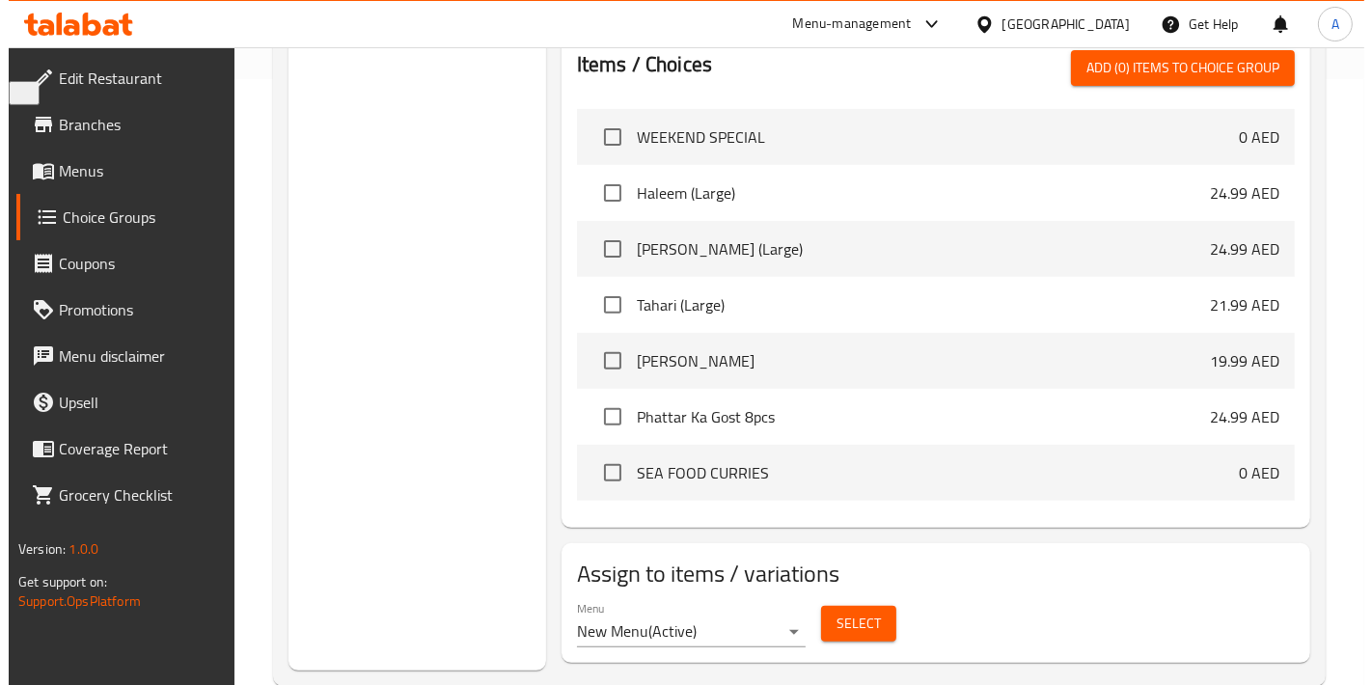
scroll to position [644, 0]
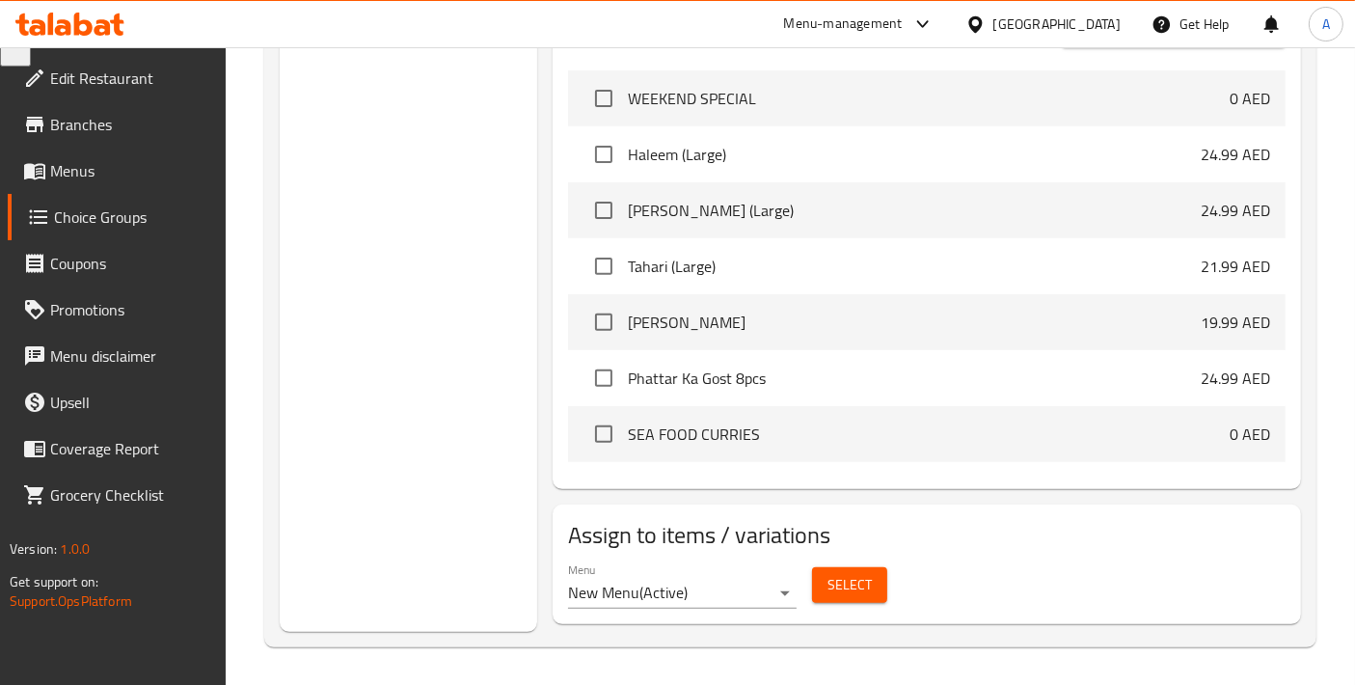
click at [824, 569] on button "Select" at bounding box center [849, 585] width 75 height 36
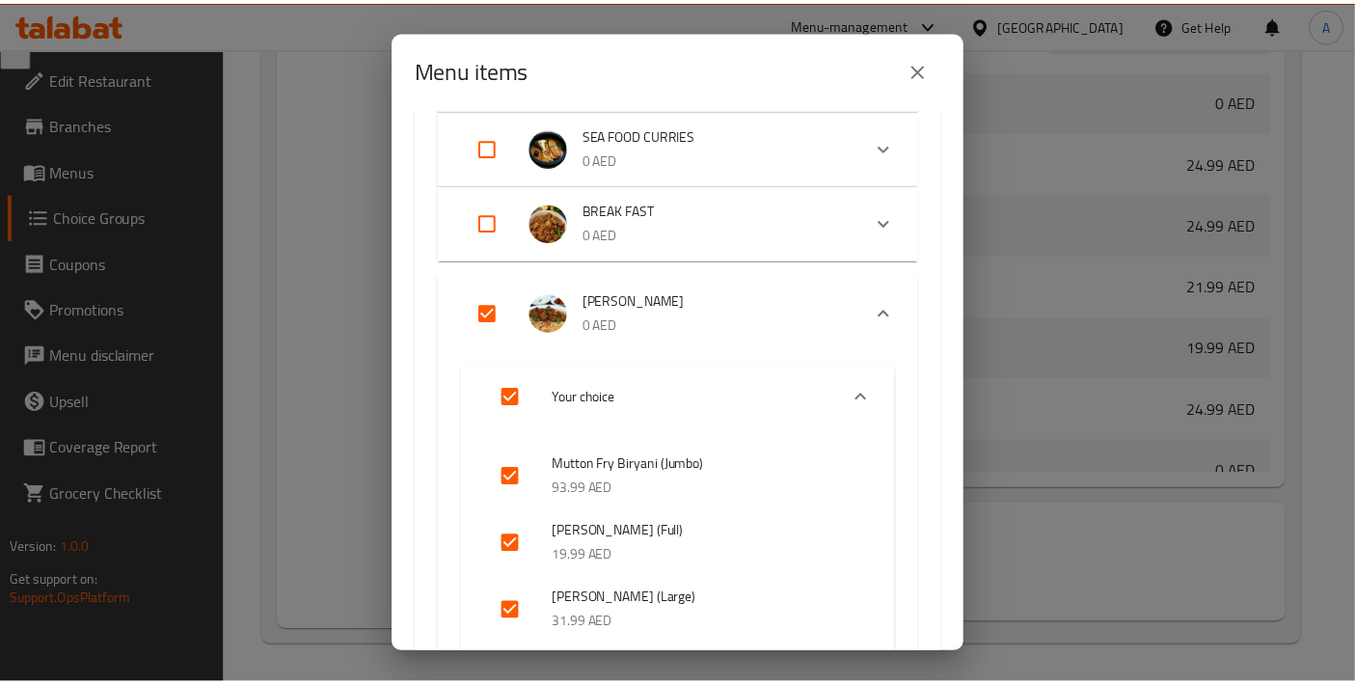
scroll to position [214, 0]
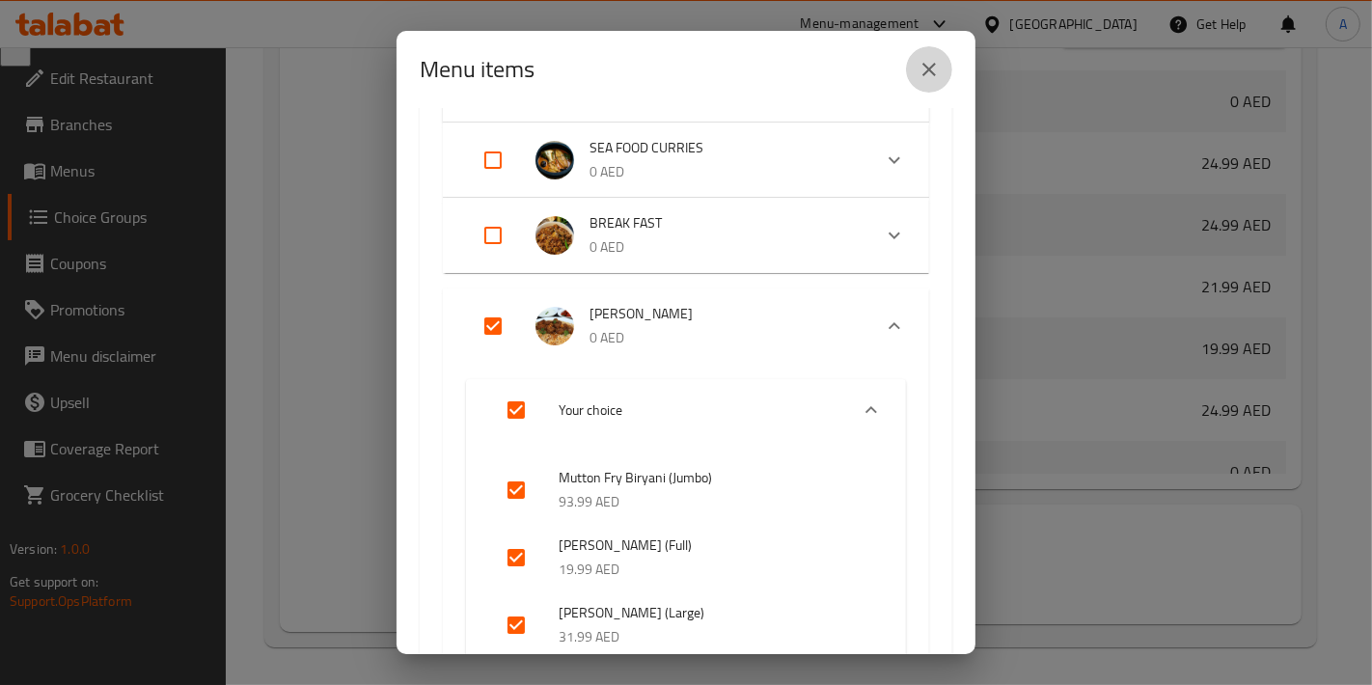
click at [929, 68] on icon "close" at bounding box center [929, 70] width 14 height 14
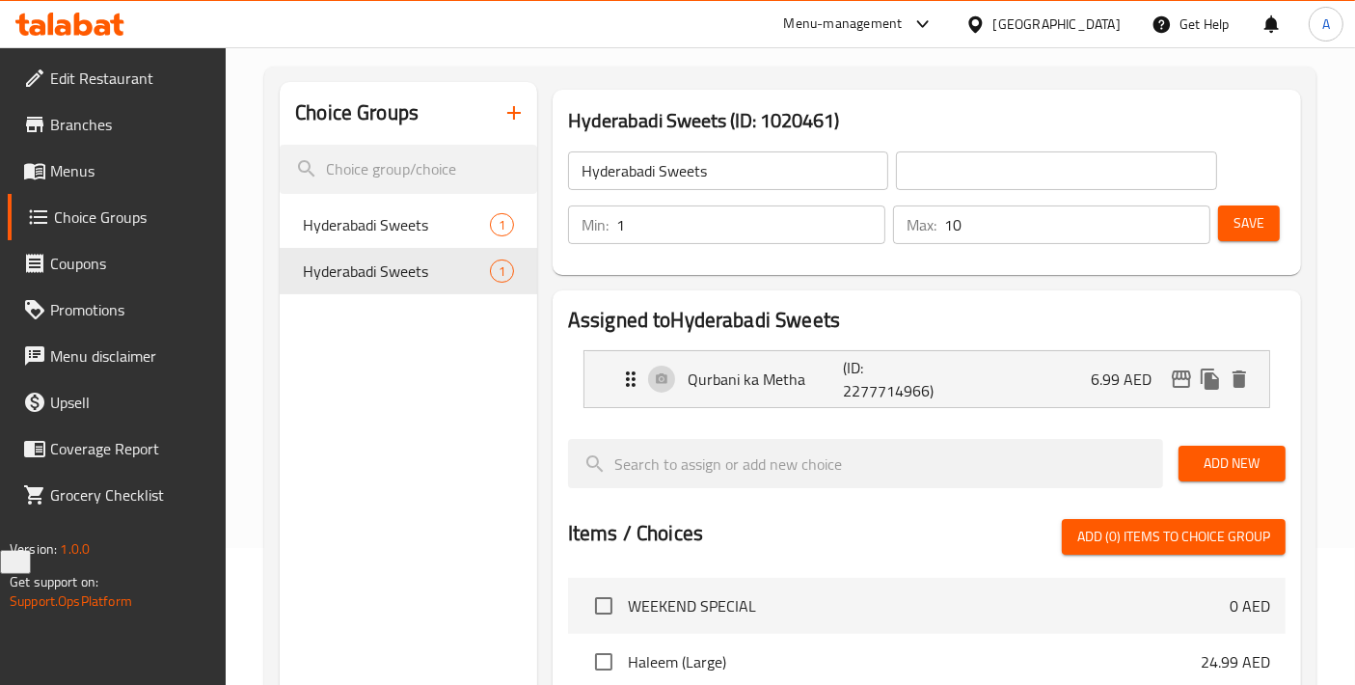
scroll to position [1, 0]
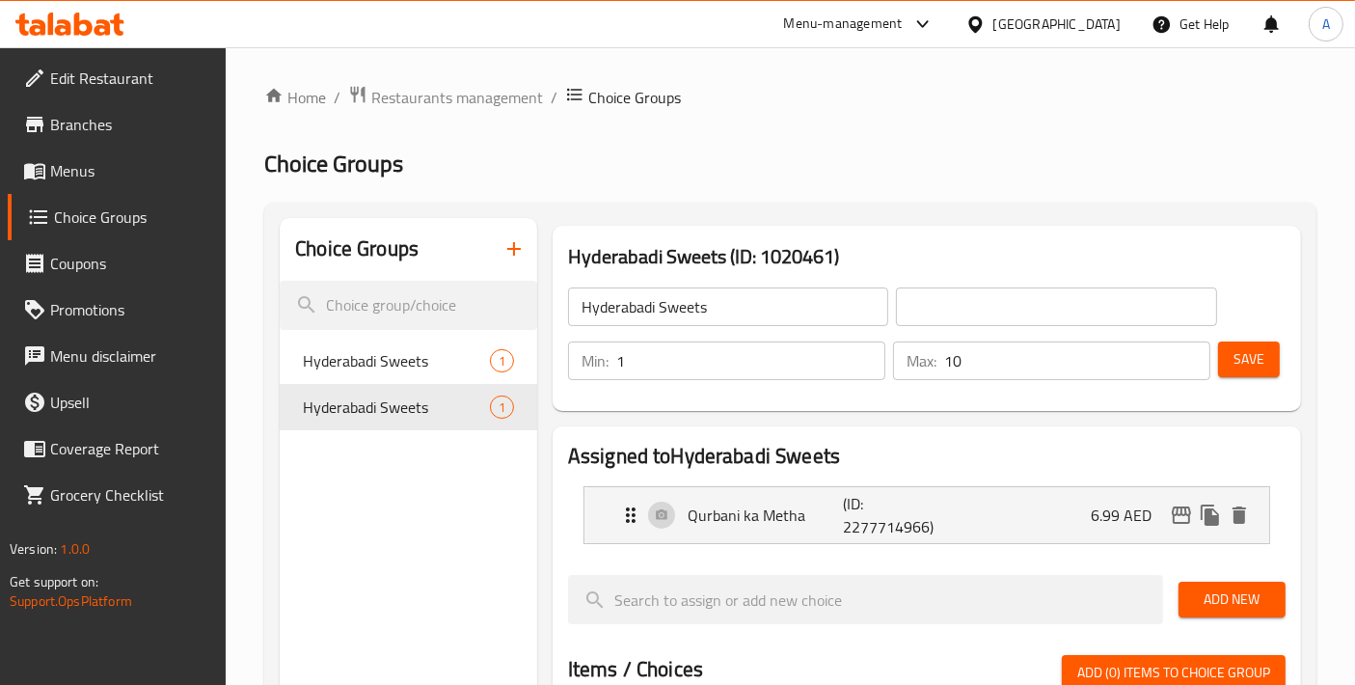
click at [107, 175] on span "Menus" at bounding box center [130, 170] width 161 height 23
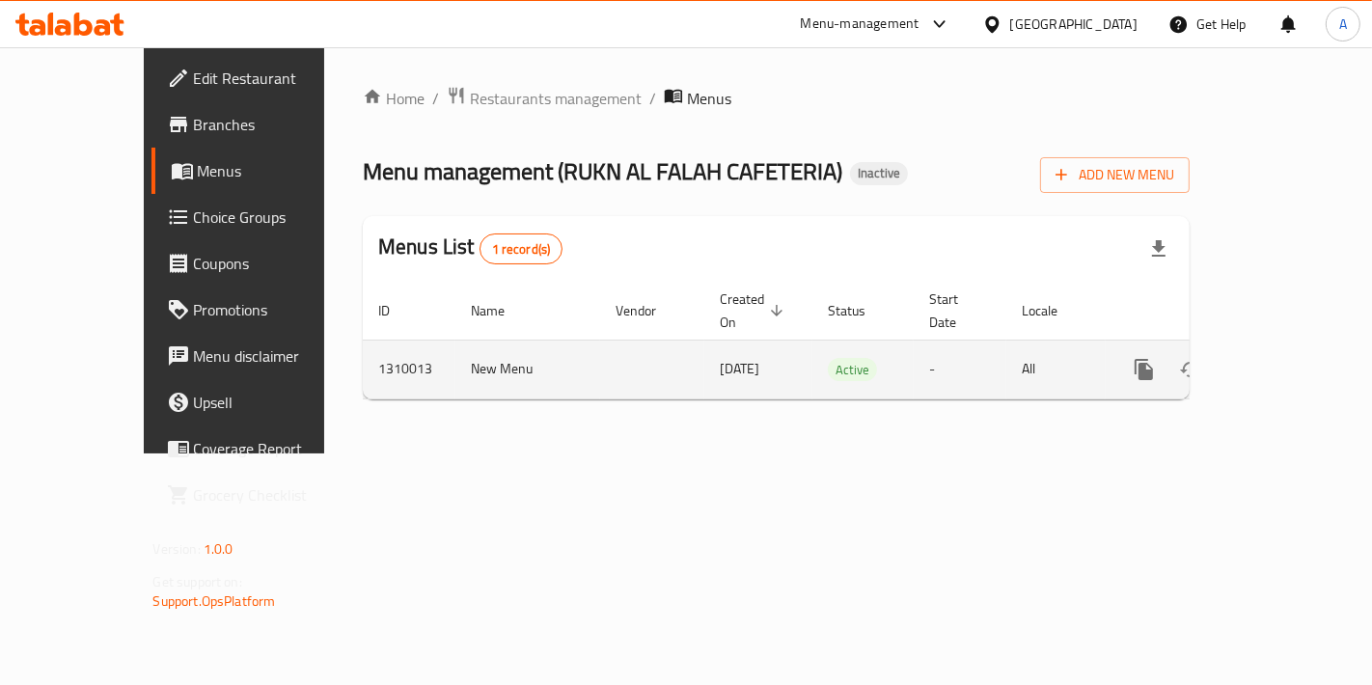
click at [1292, 358] on icon "enhanced table" at bounding box center [1283, 369] width 23 height 23
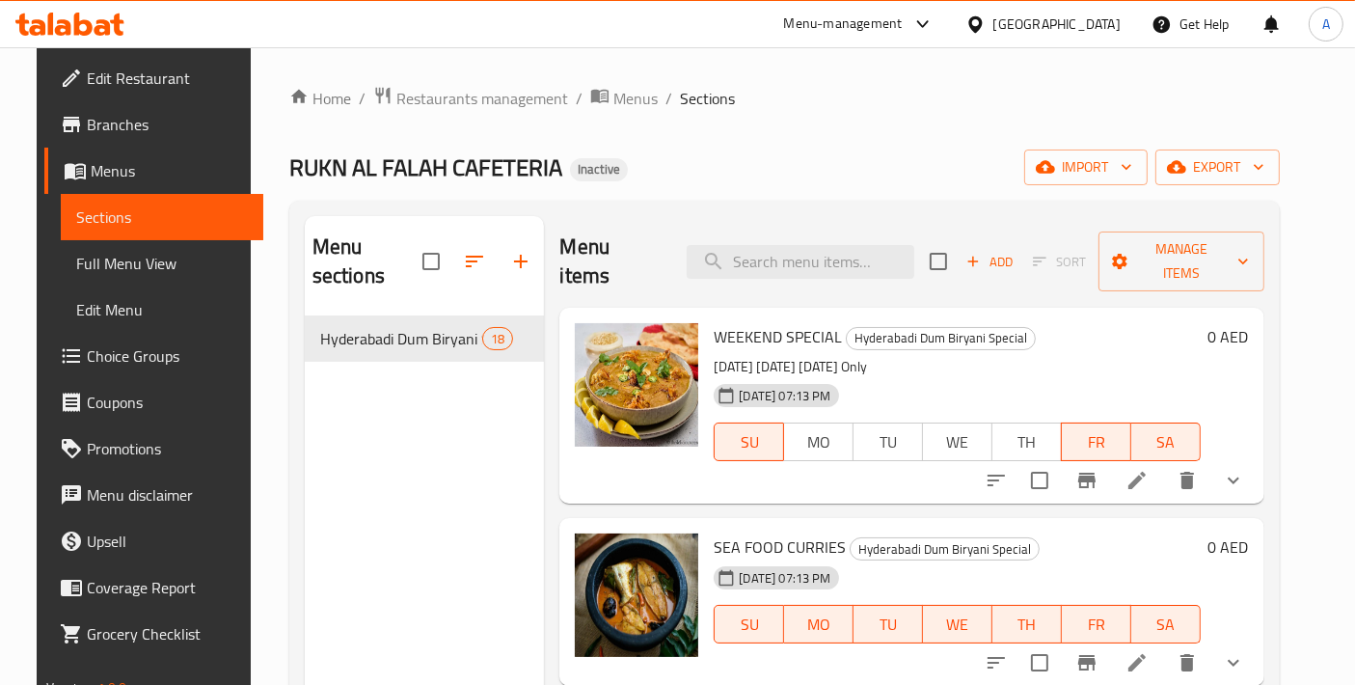
click at [351, 684] on div "Menu sections Hyderabadi Dum Biryani Special 18" at bounding box center [425, 558] width 240 height 685
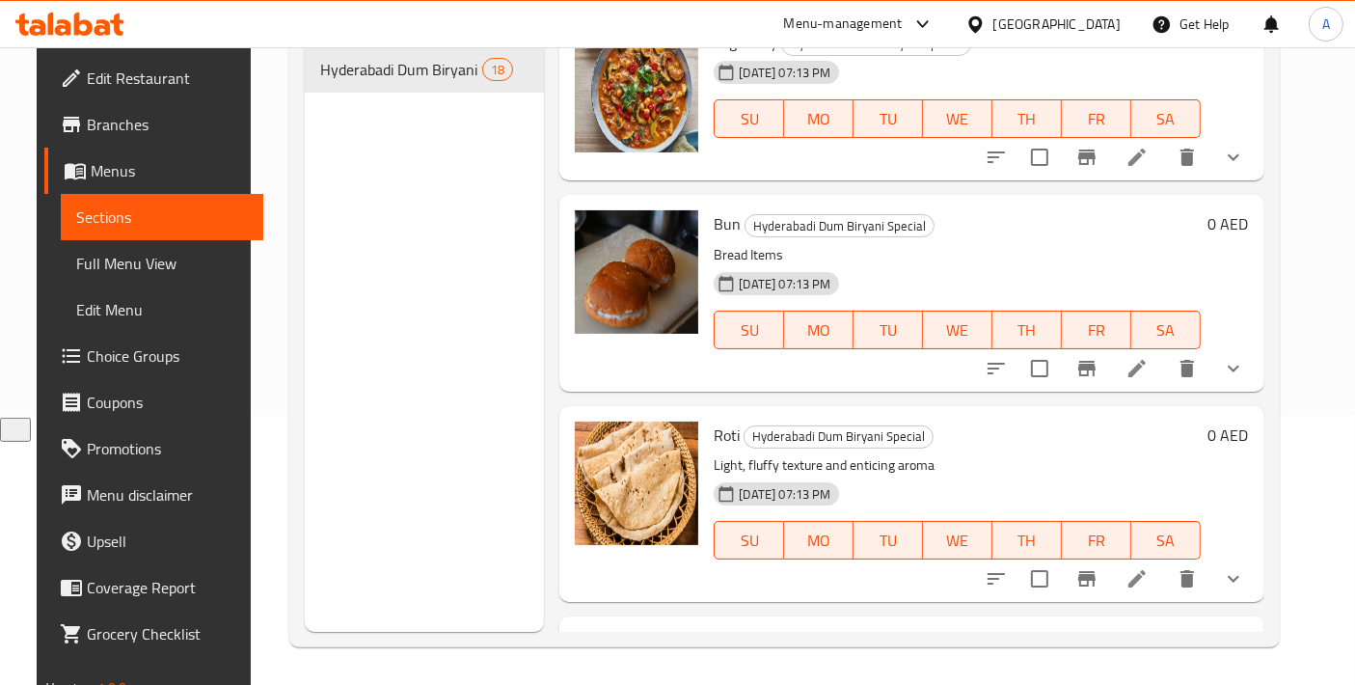
scroll to position [3059, 0]
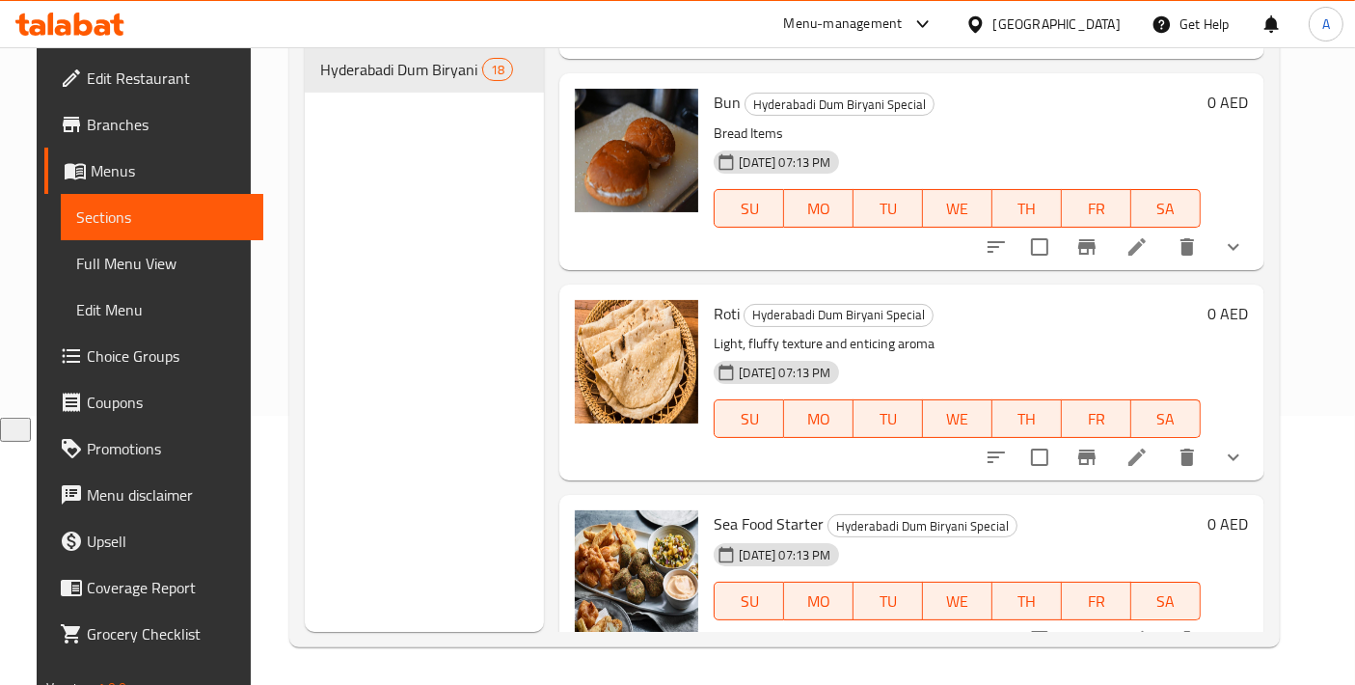
click at [99, 362] on span "Choice Groups" at bounding box center [167, 355] width 161 height 23
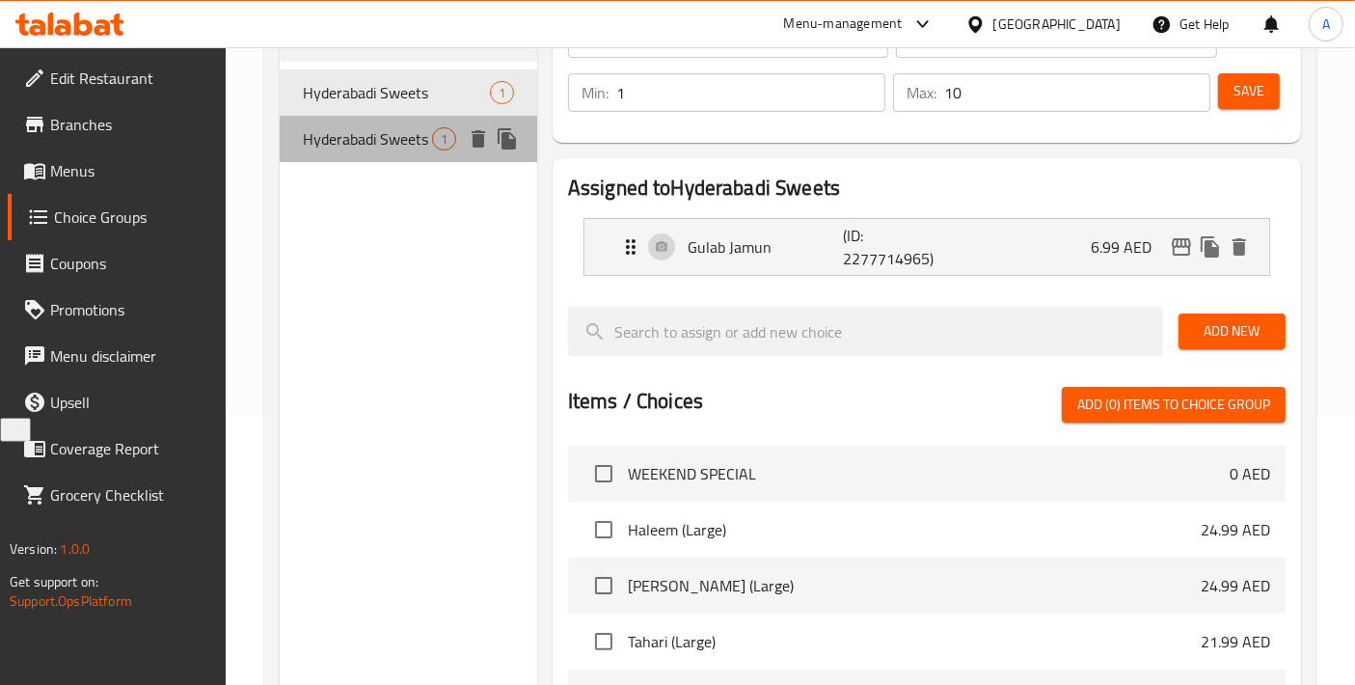
click at [360, 127] on span "Hyderabadi Sweets" at bounding box center [367, 138] width 129 height 23
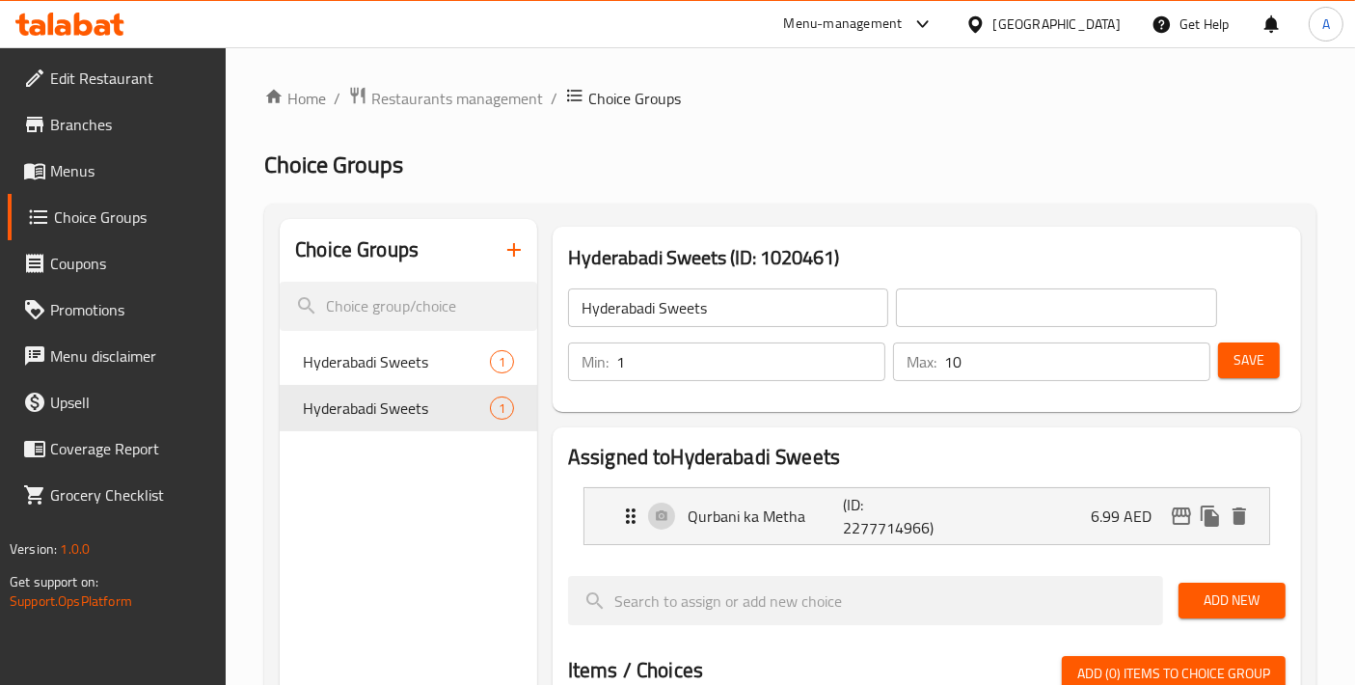
click at [123, 179] on span "Menus" at bounding box center [130, 170] width 161 height 23
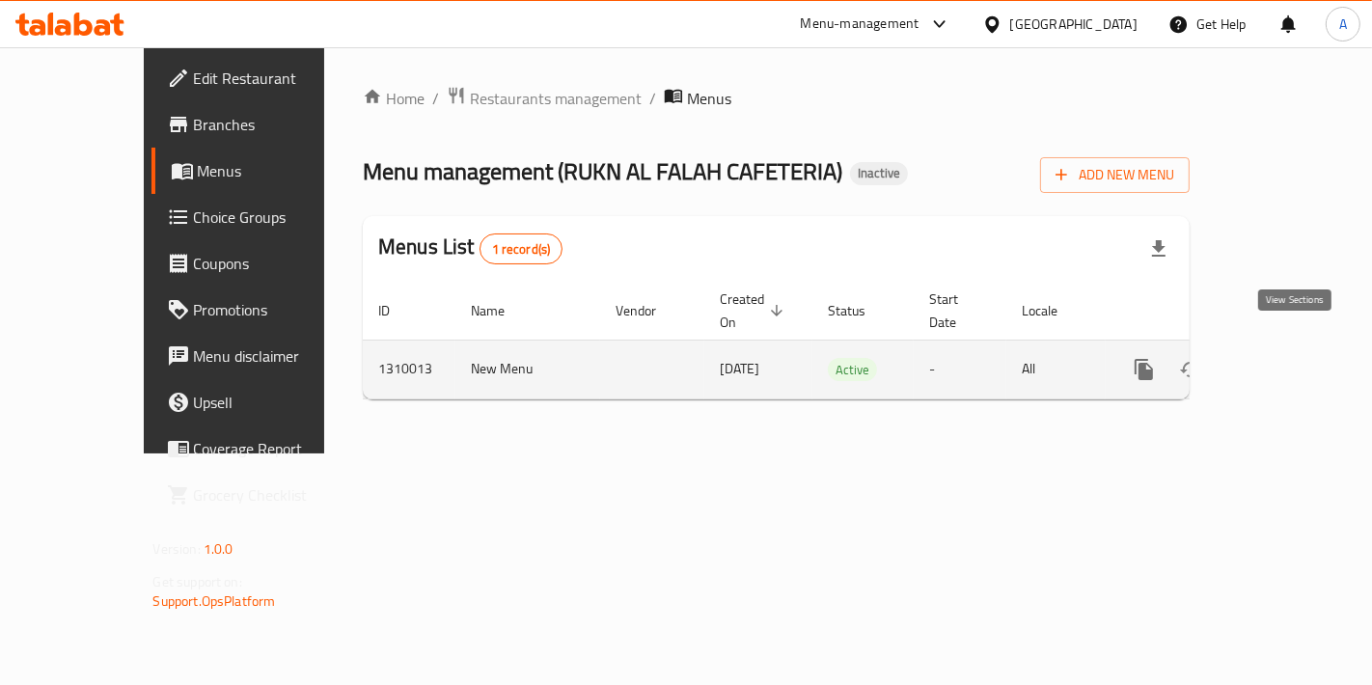
click at [1306, 354] on link "enhanced table" at bounding box center [1283, 369] width 46 height 46
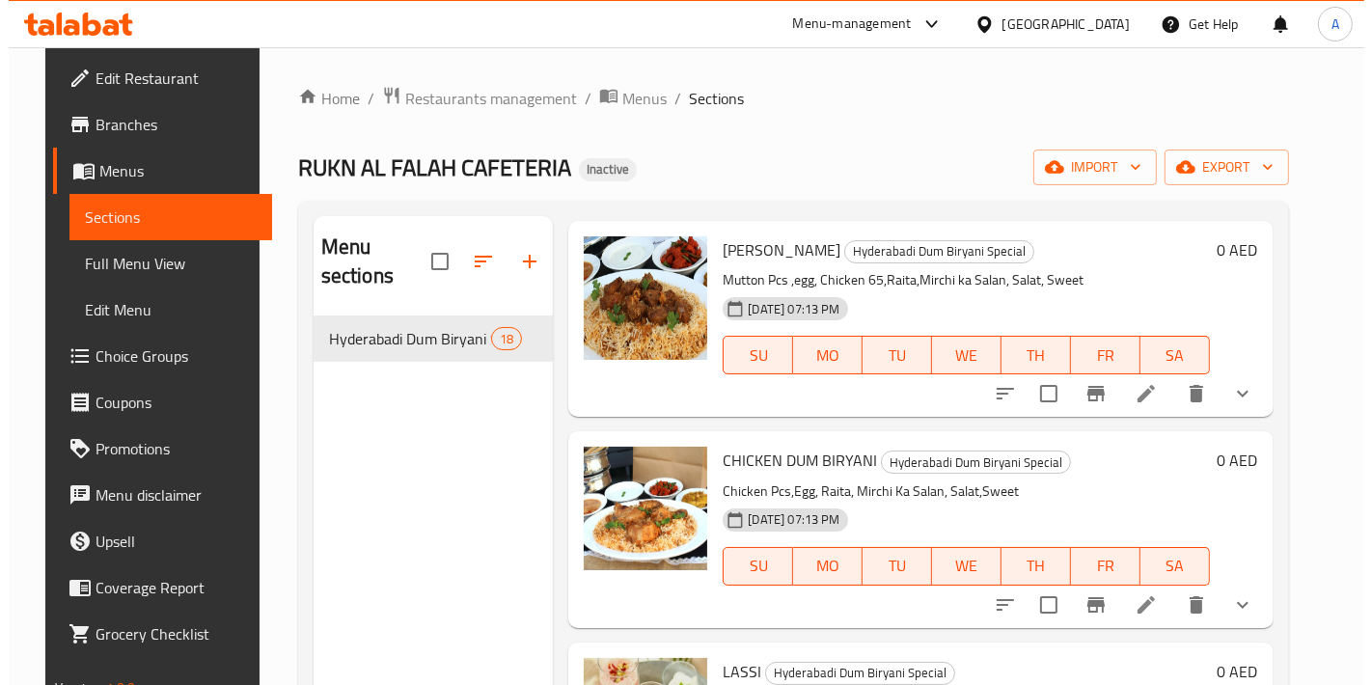
scroll to position [643, 0]
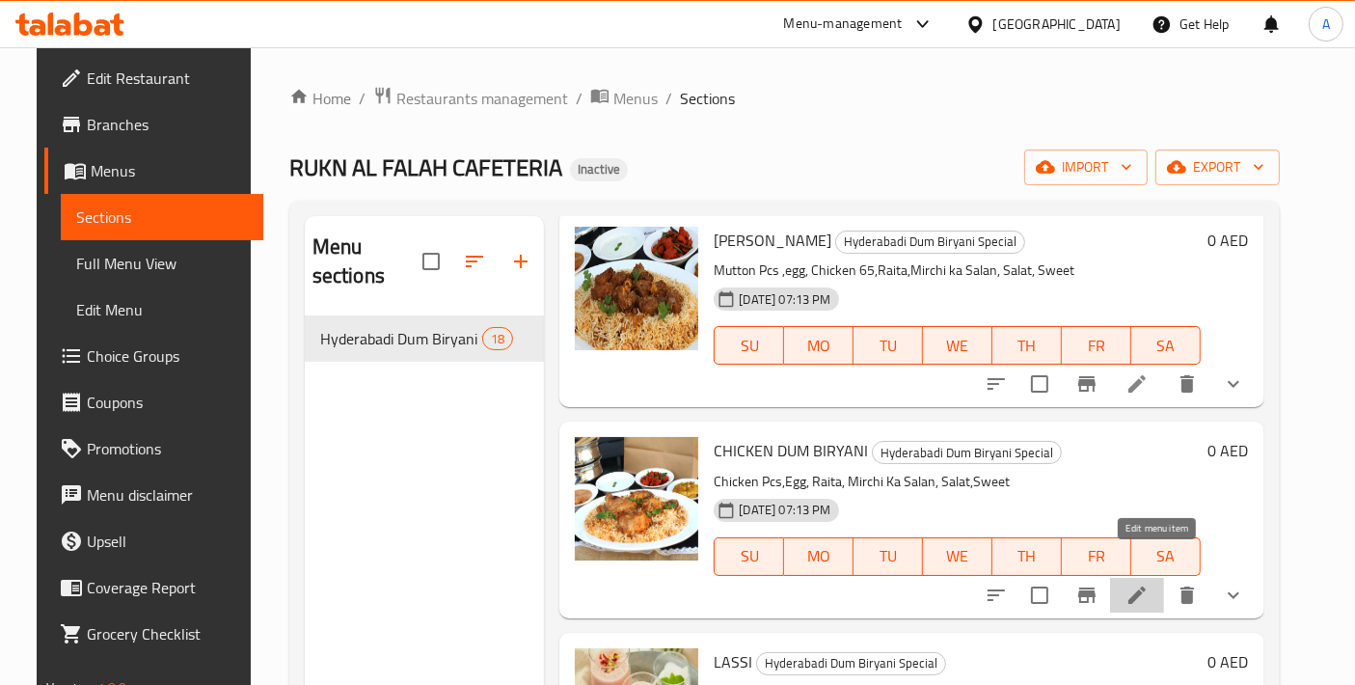
click at [1149, 584] on icon at bounding box center [1137, 595] width 23 height 23
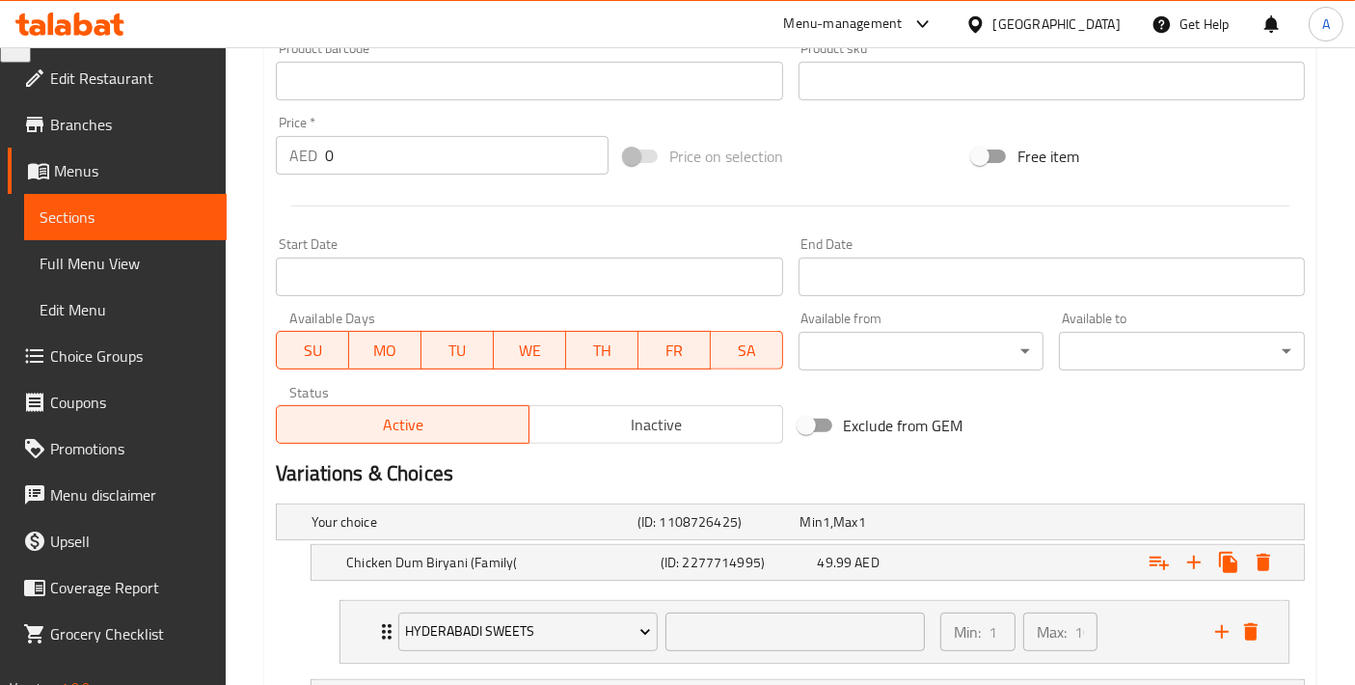
type input "حلويات حيدر آبادي"
type input "1"
type input "حلويات حيدر آبادي"
type input "1"
type input "حلويات حيدر آبادي"
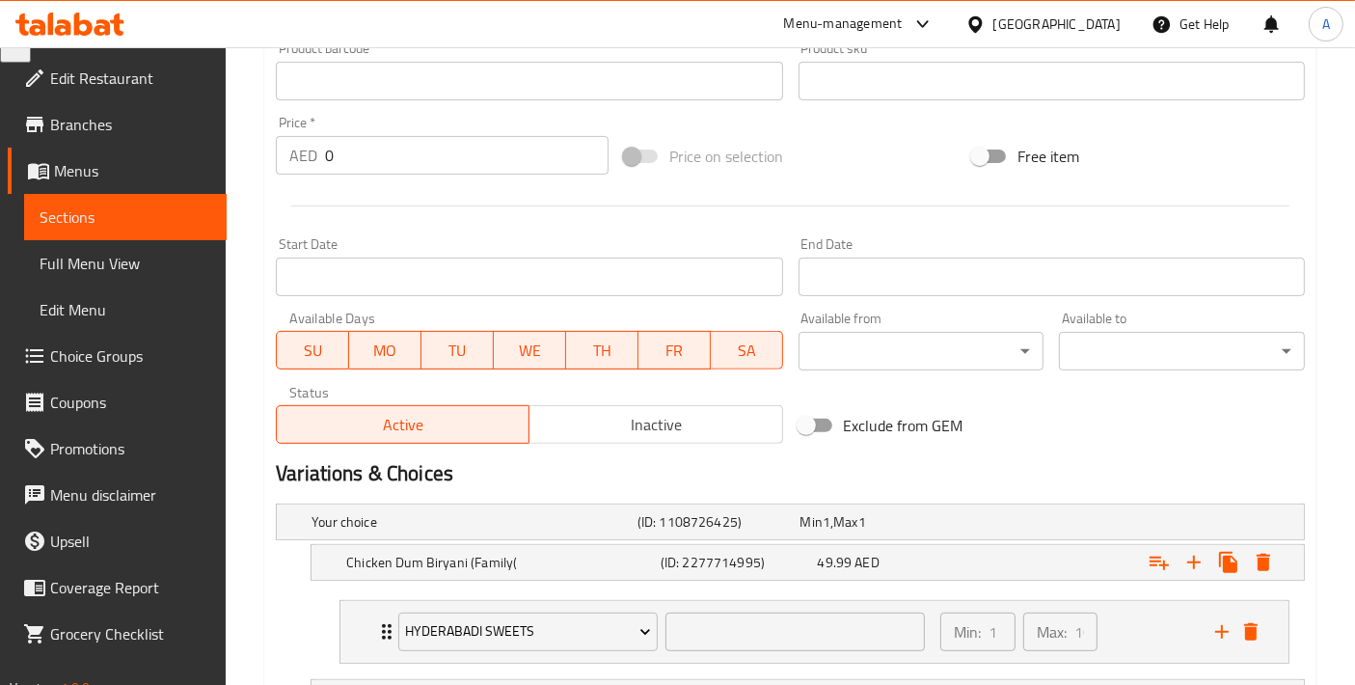
type input "1"
type input "حلويات حيدر آبادي"
type input "1"
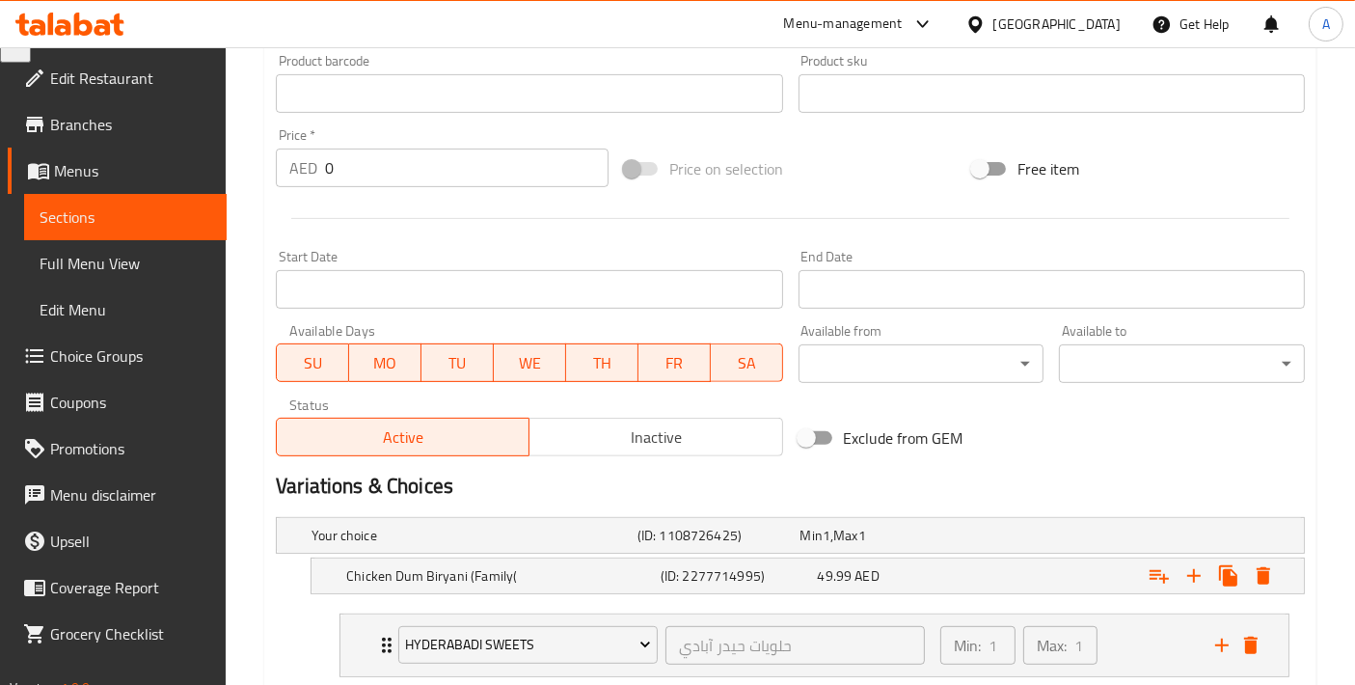
scroll to position [1072, 0]
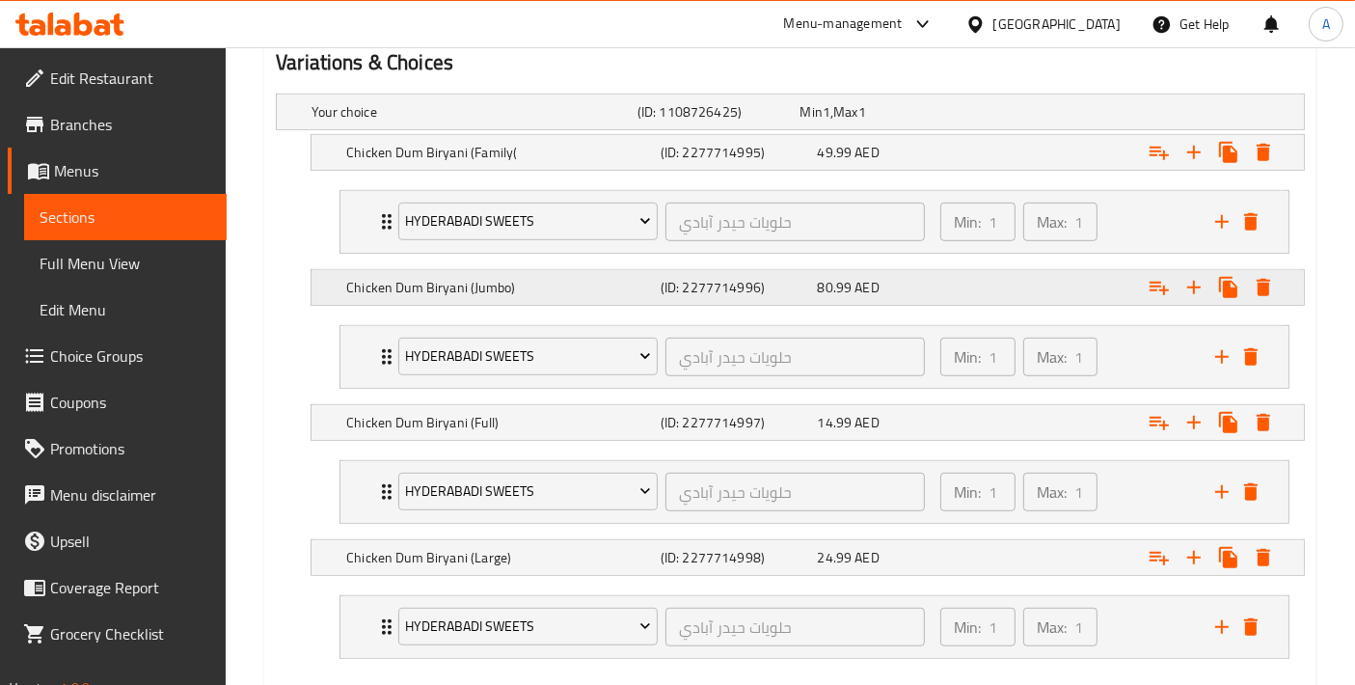
click at [575, 282] on h5 "Chicken Dum Biryani (Jumbo)" at bounding box center [499, 287] width 307 height 19
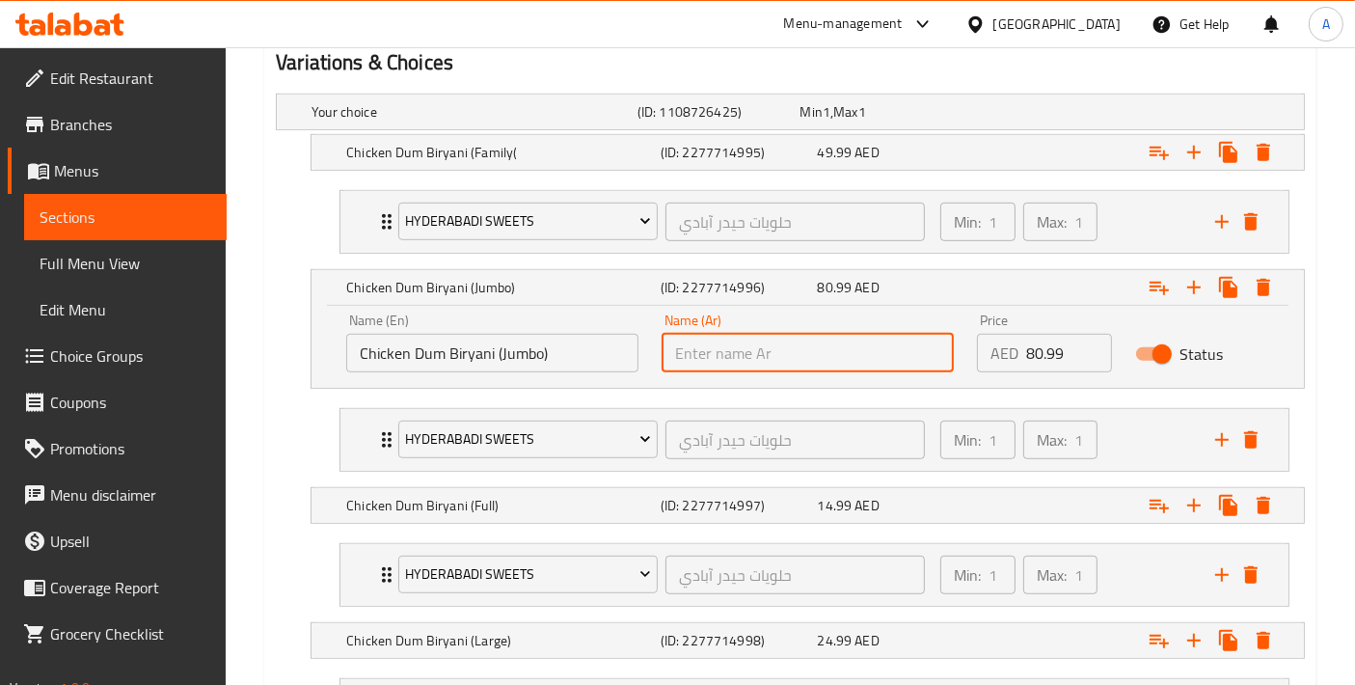
click at [695, 335] on input "text" at bounding box center [808, 353] width 292 height 39
click at [551, 148] on h5 "Chicken Dum Biryani (Family(" at bounding box center [499, 152] width 307 height 19
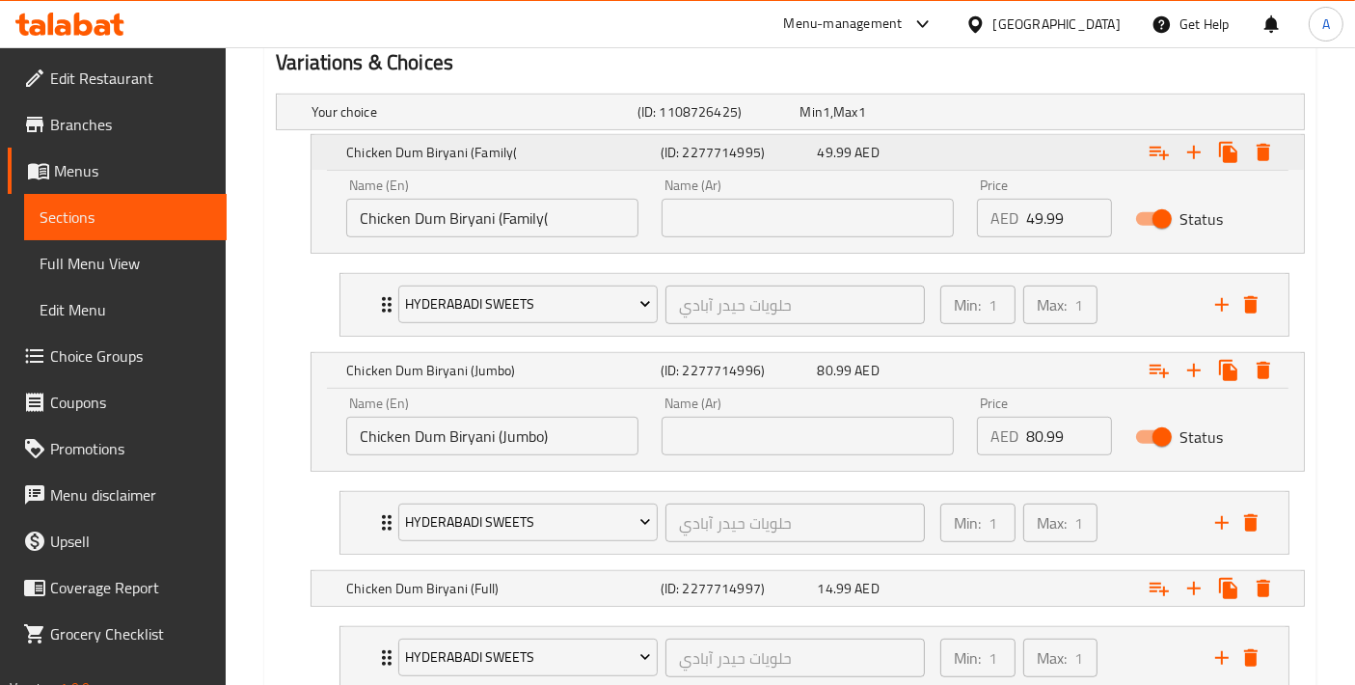
click at [551, 148] on h5 "Chicken Dum Biryani (Family(" at bounding box center [499, 152] width 307 height 19
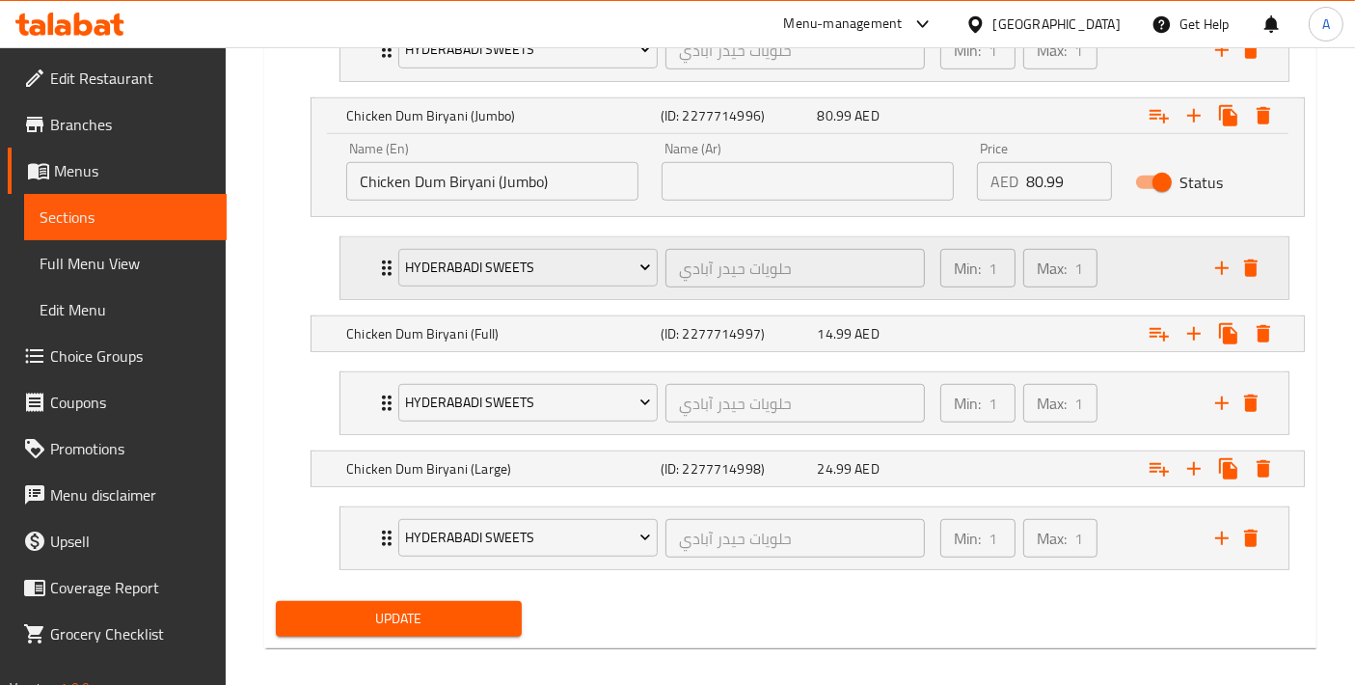
scroll to position [1254, 0]
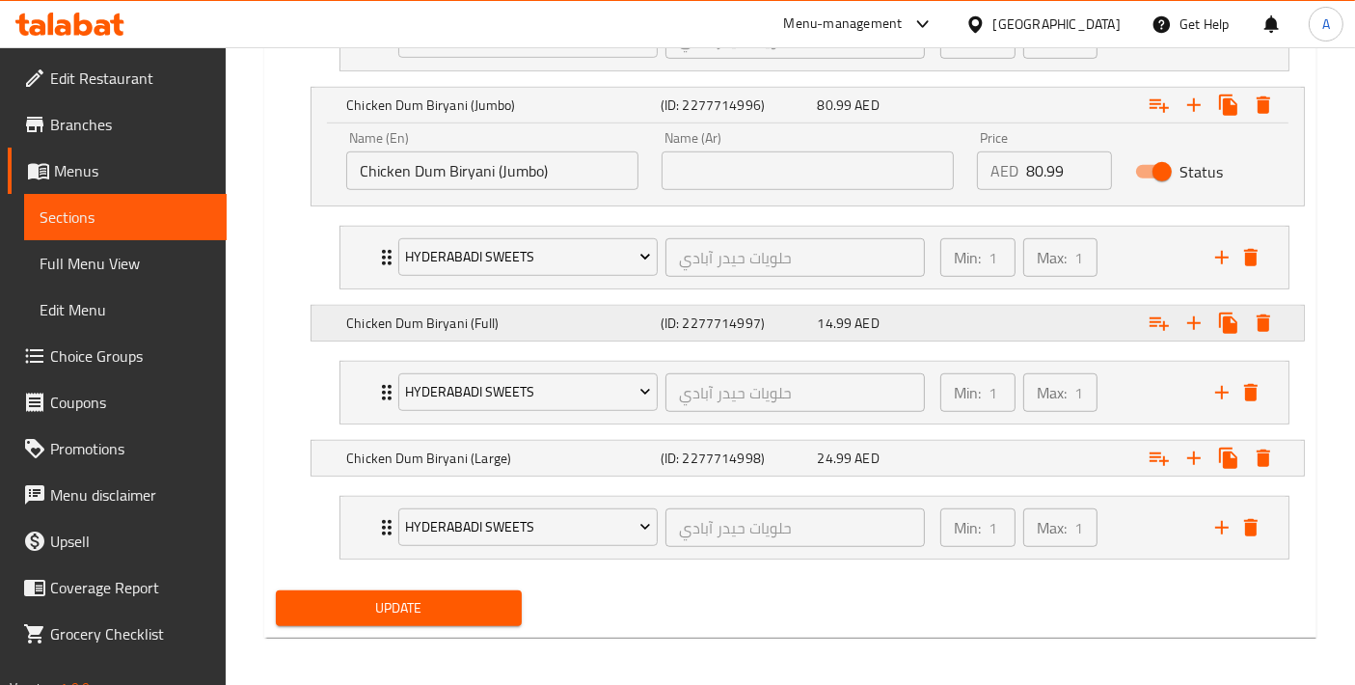
click at [328, 313] on div "Chicken Dum Biryani (Full) (ID: 2277714997) 14.99 AED" at bounding box center [808, 323] width 993 height 35
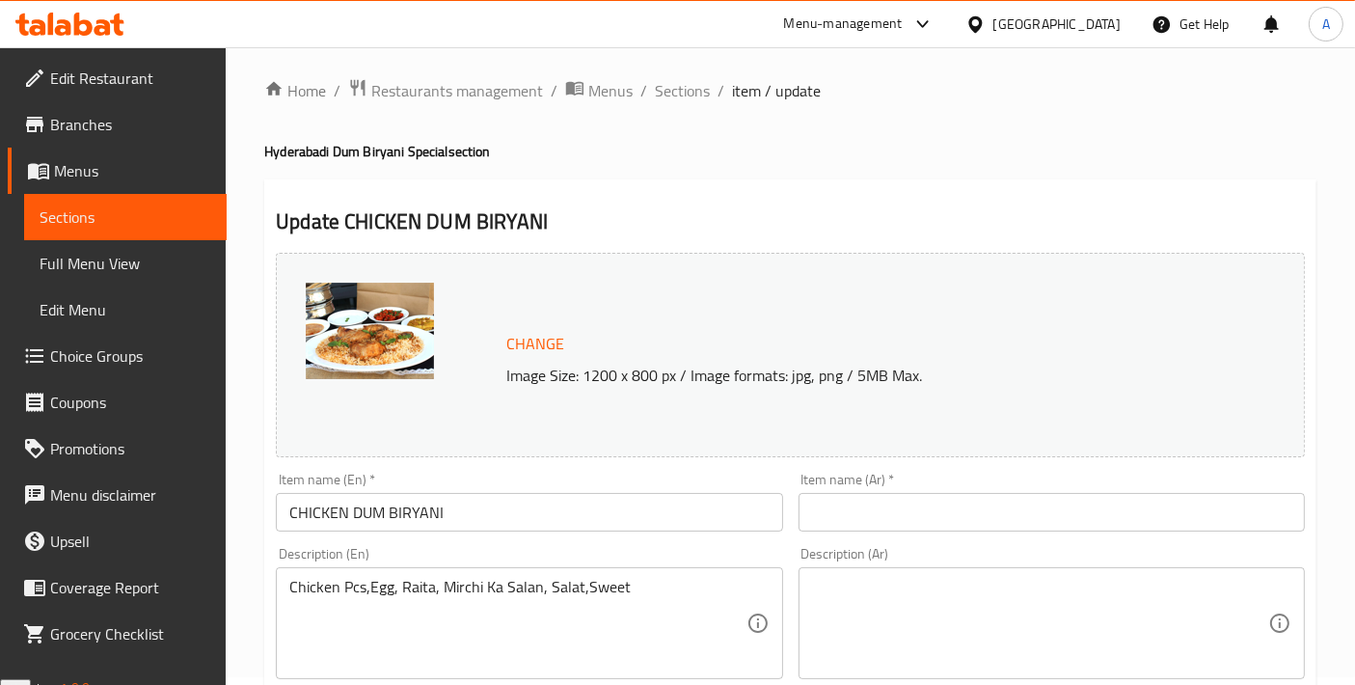
scroll to position [0, 0]
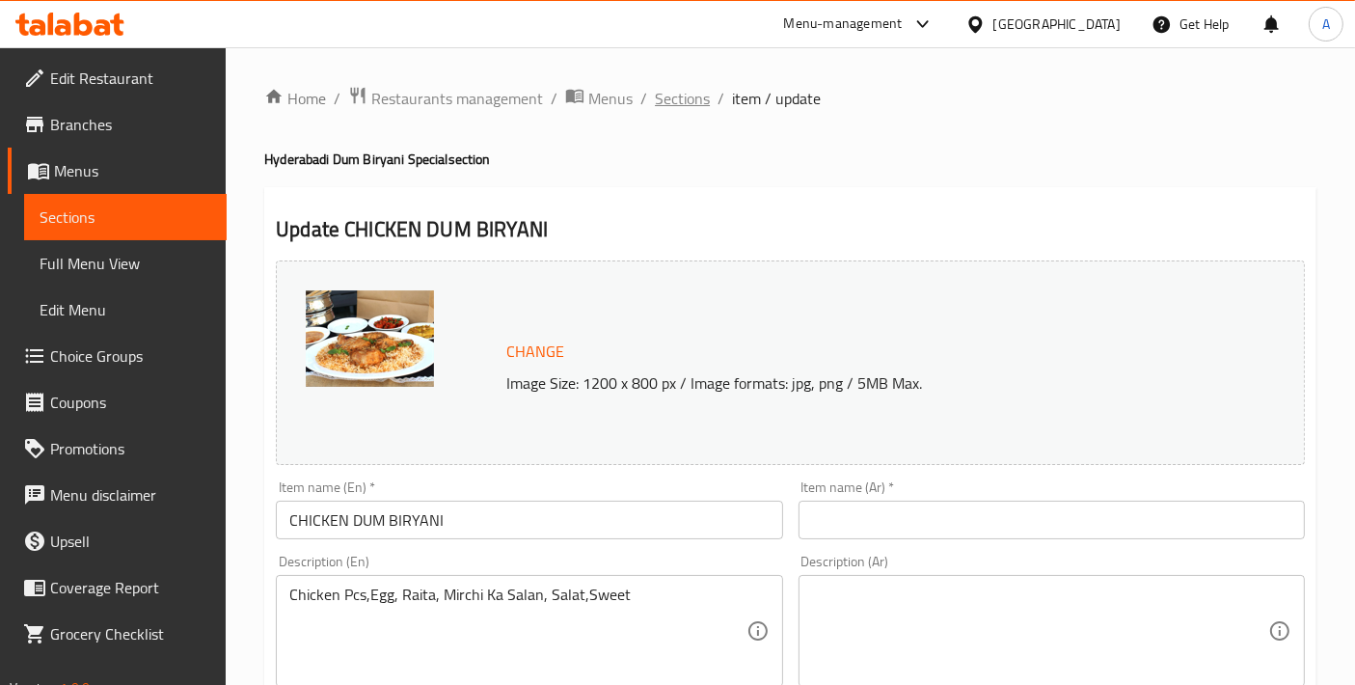
click at [698, 104] on span "Sections" at bounding box center [682, 98] width 55 height 23
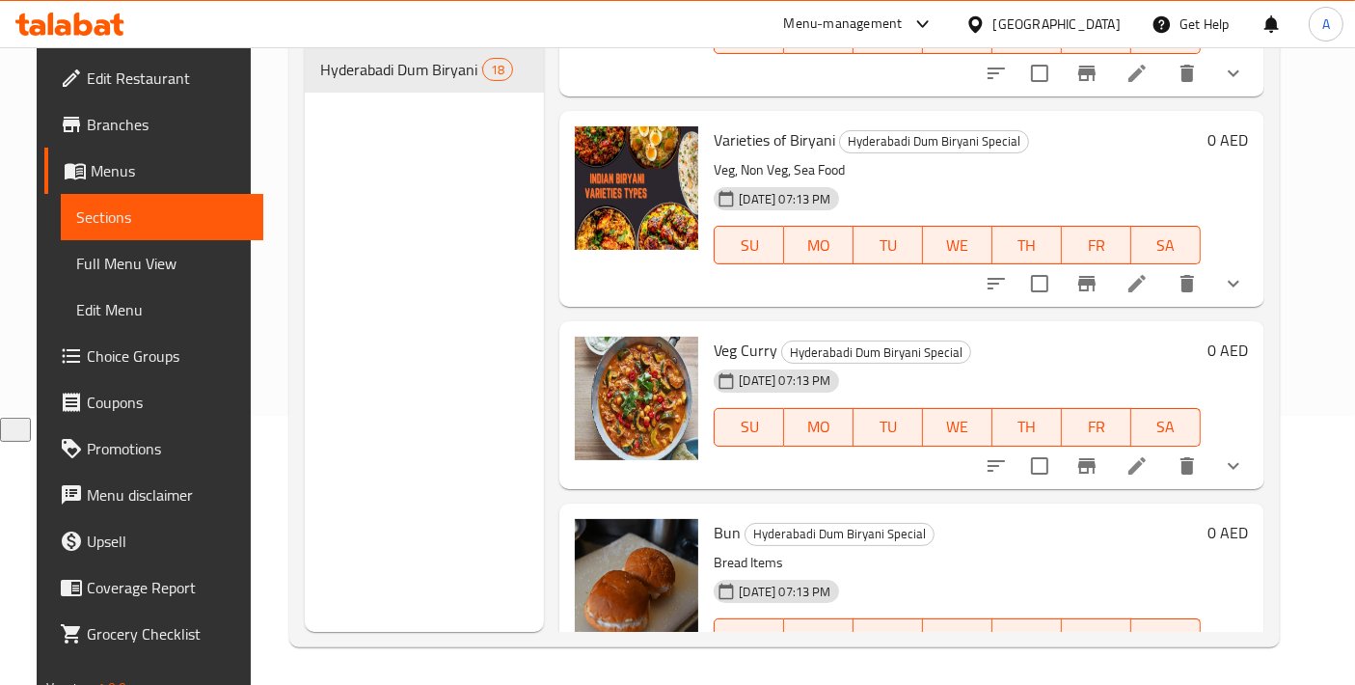
scroll to position [3001, 0]
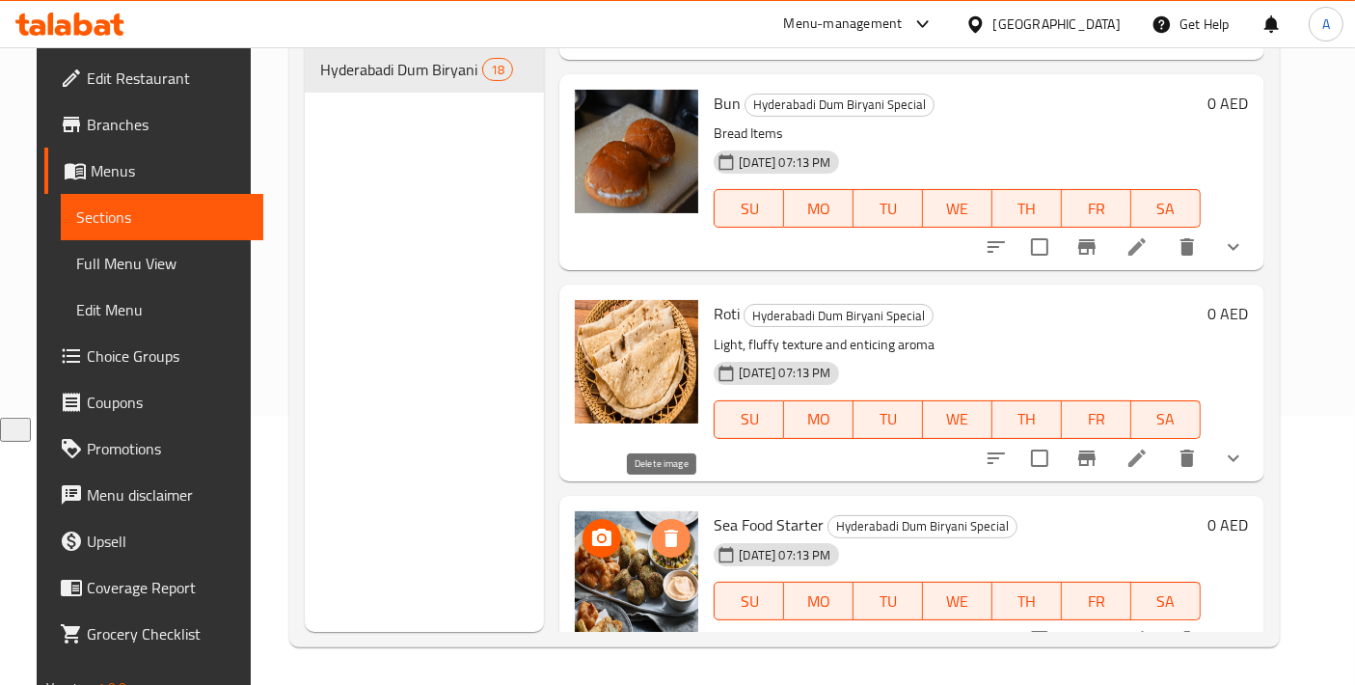
click at [677, 527] on span "delete image" at bounding box center [671, 538] width 39 height 23
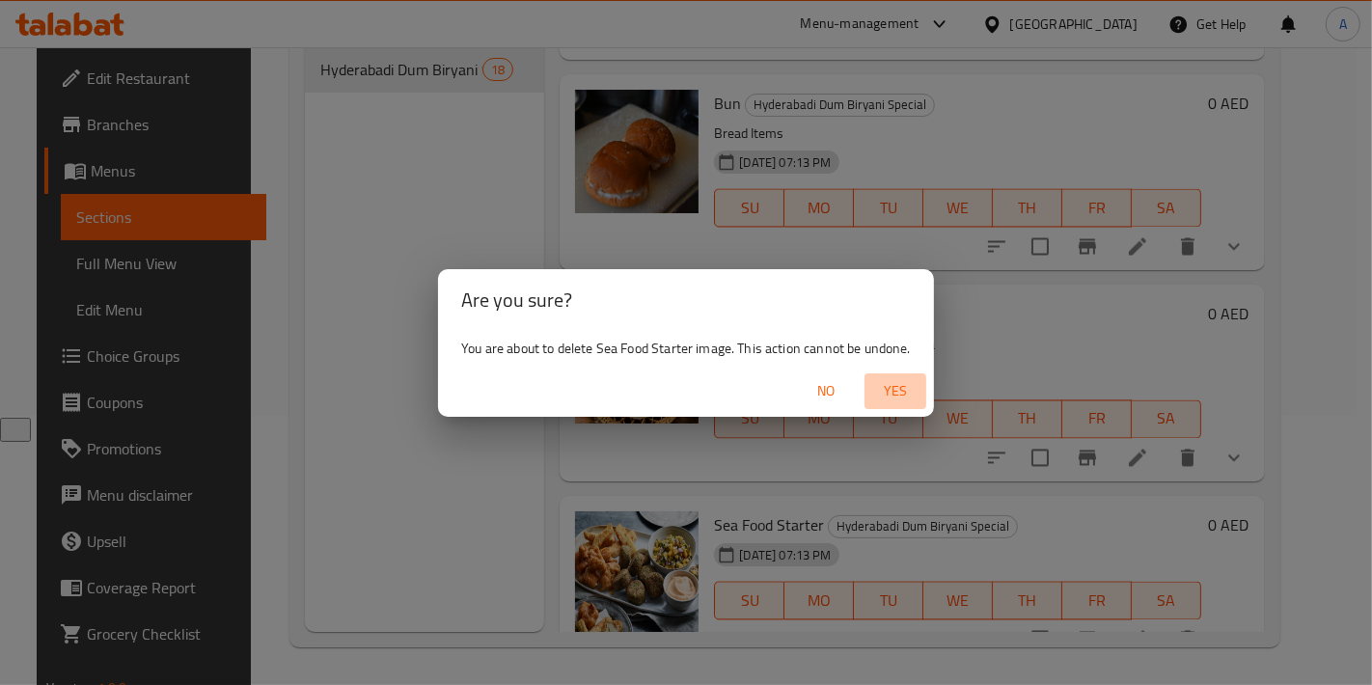
click at [884, 397] on span "Yes" at bounding box center [895, 391] width 46 height 24
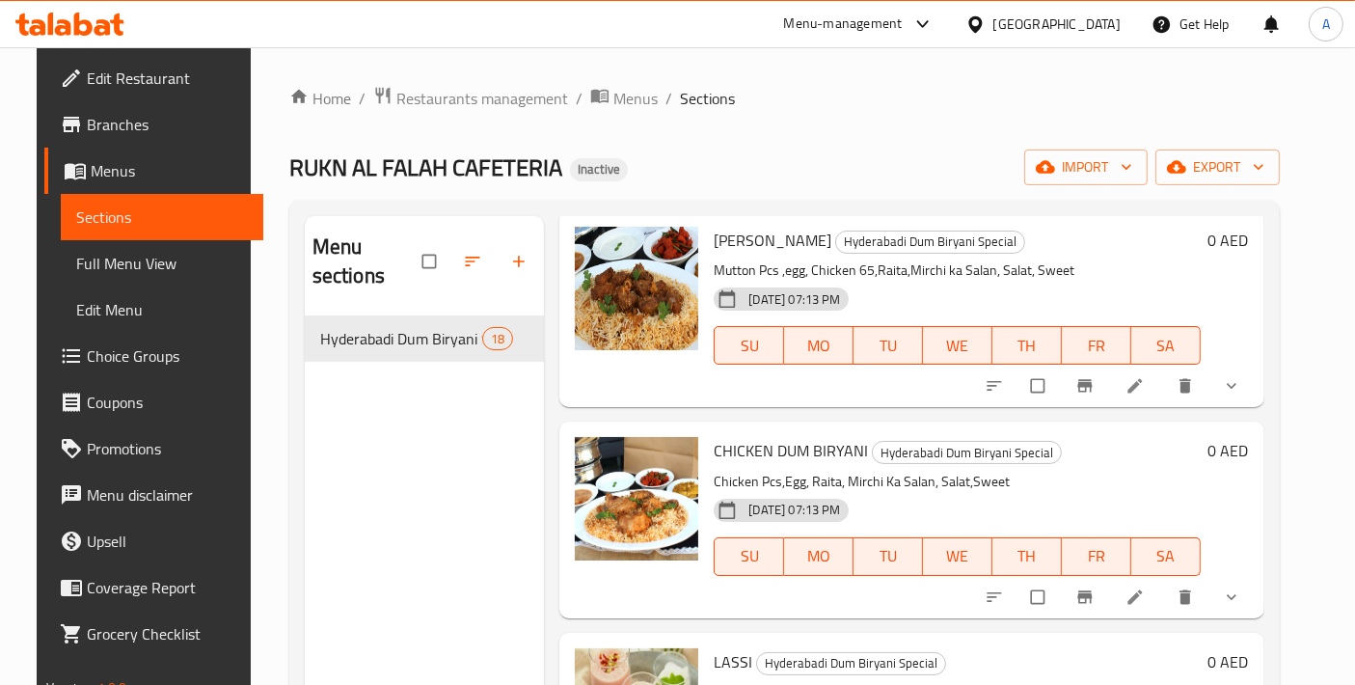
scroll to position [428, 0]
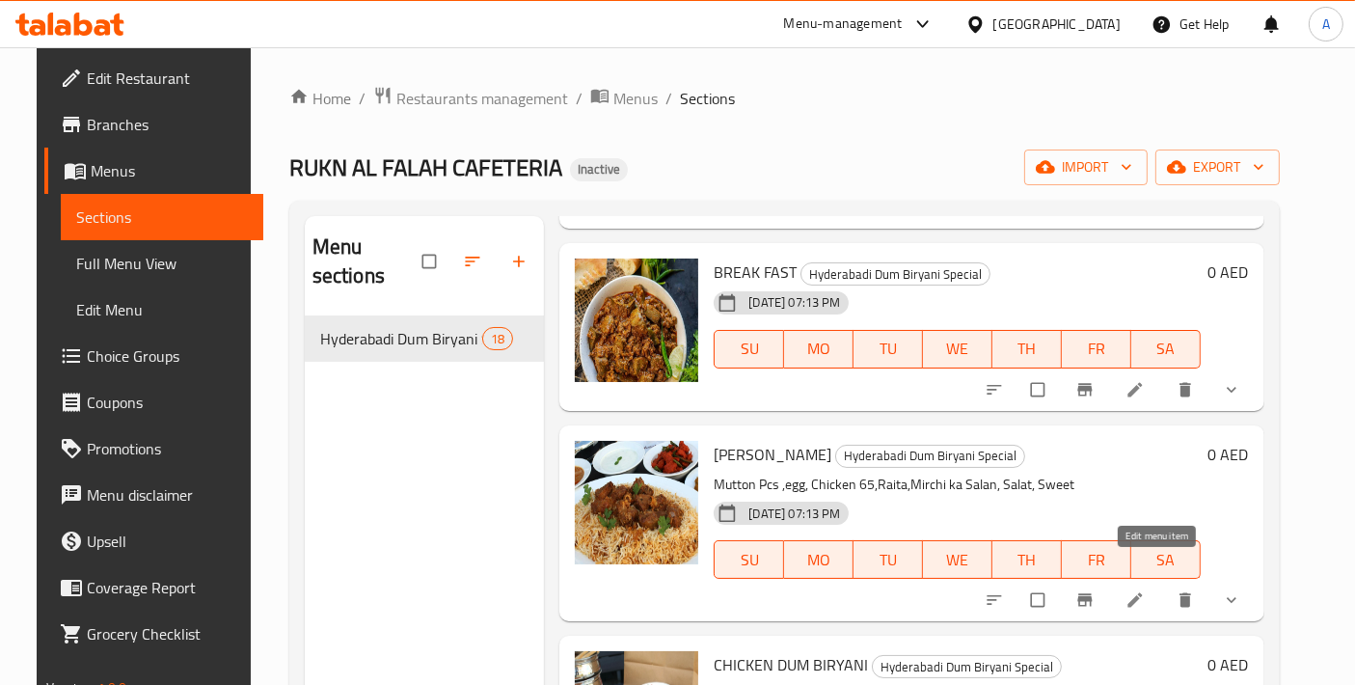
click at [1145, 590] on icon at bounding box center [1135, 599] width 19 height 19
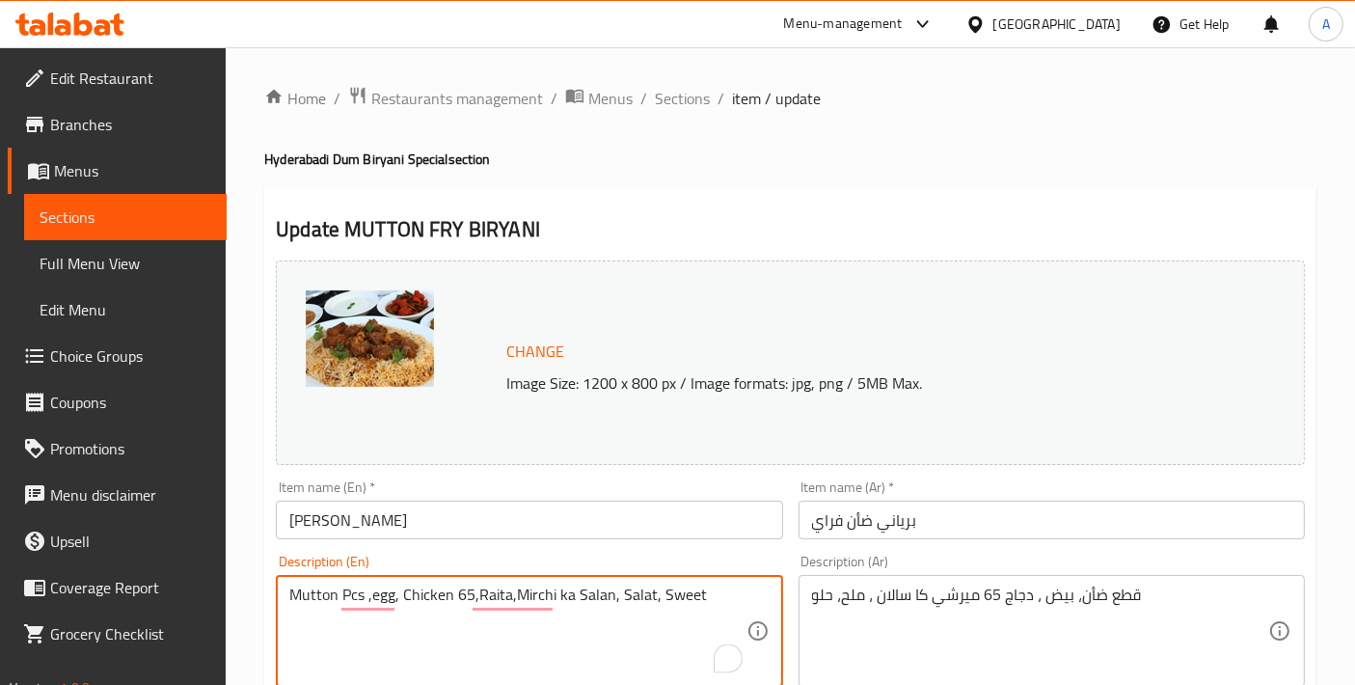
drag, startPoint x: 512, startPoint y: 598, endPoint x: 613, endPoint y: 599, distance: 100.3
click at [613, 599] on textarea "Mutton Pcs ,egg, Chicken 65,Raita,Mirchi ka Salan, Salat, Sweet" at bounding box center [517, 632] width 456 height 92
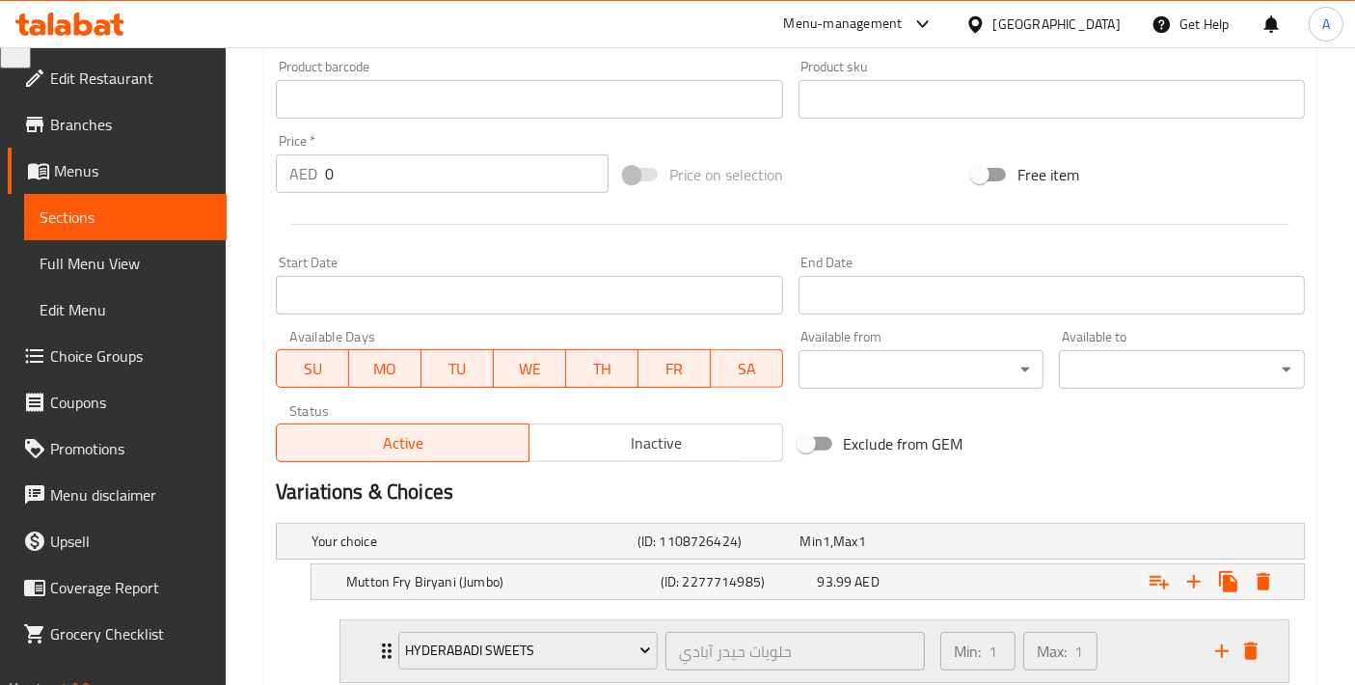
scroll to position [1171, 0]
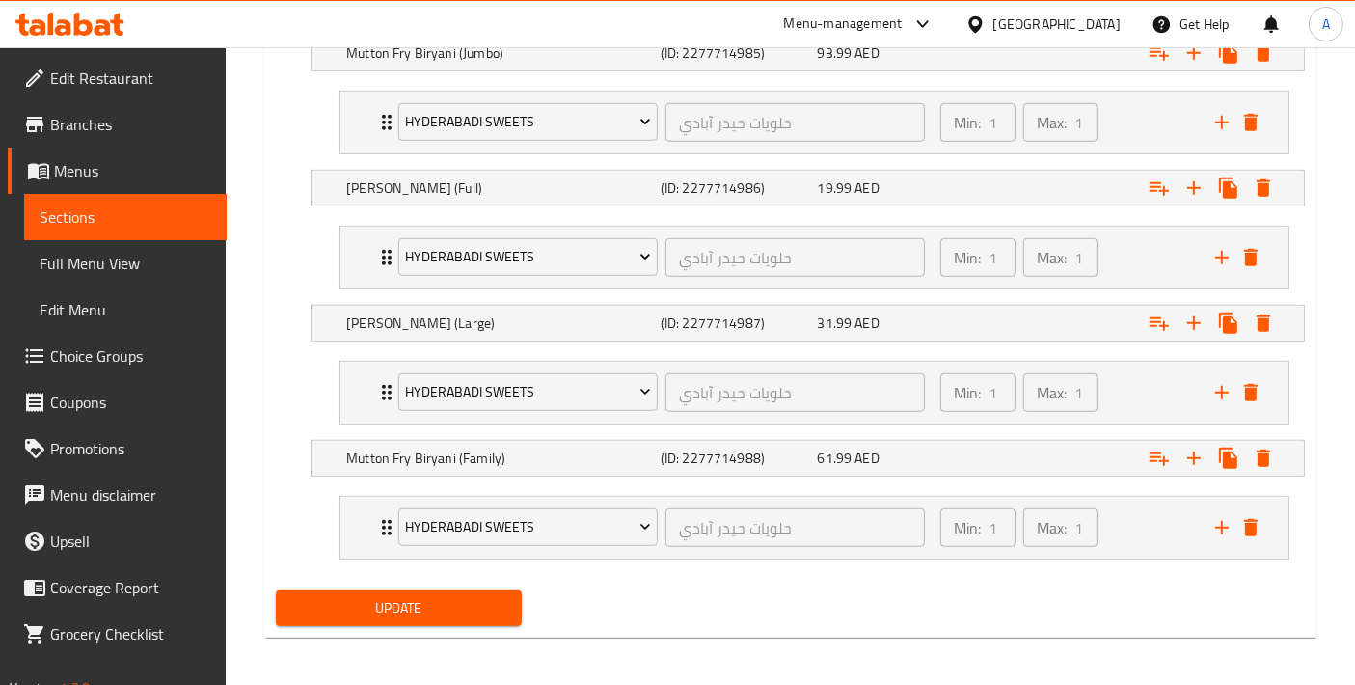
type textarea "Mutton Pcs, egg, Chicken 65, Raita, Mirchi ka Salan, Salat, Sweet"
click at [405, 605] on span "Update" at bounding box center [398, 608] width 215 height 24
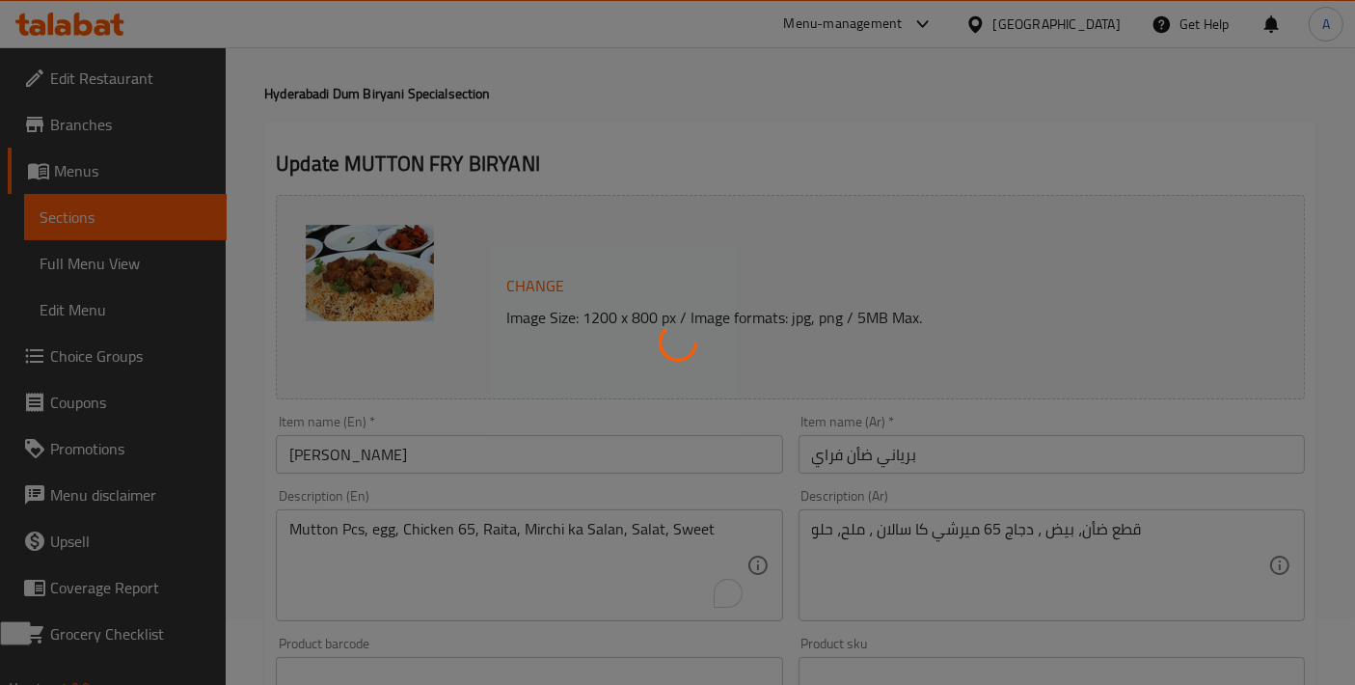
scroll to position [0, 0]
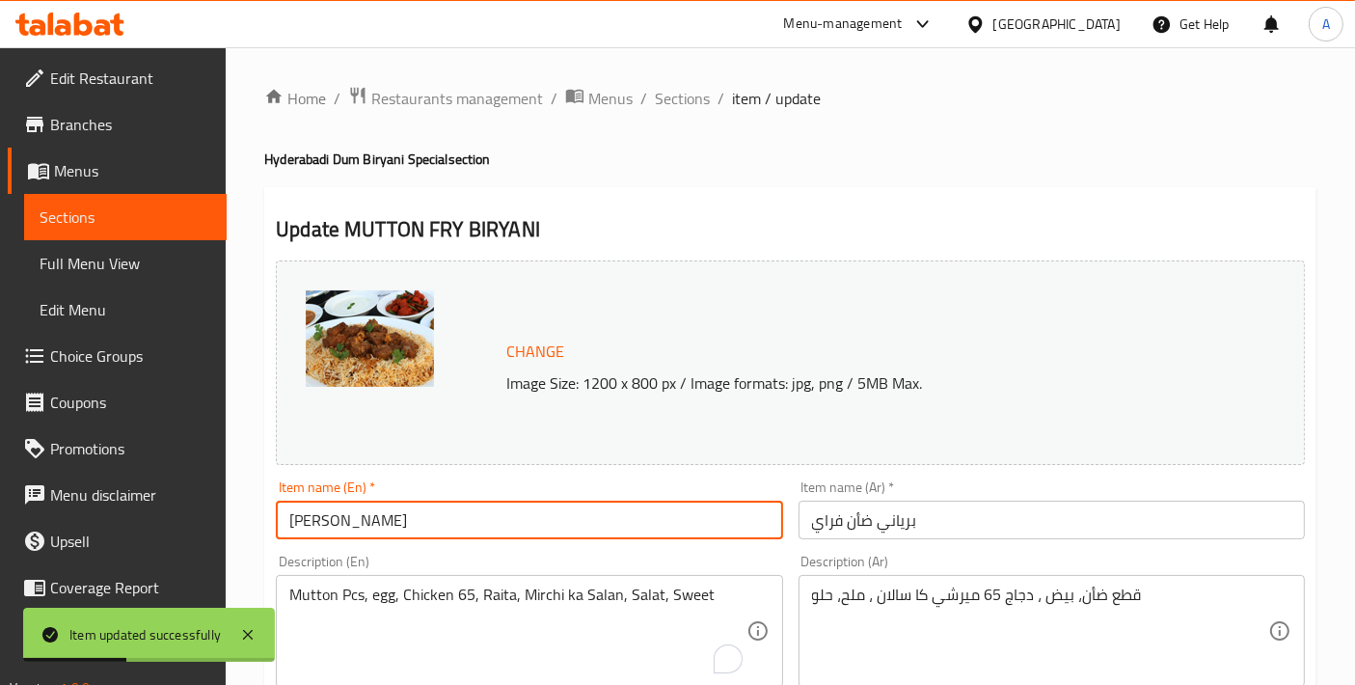
drag, startPoint x: 513, startPoint y: 518, endPoint x: 186, endPoint y: 525, distance: 327.1
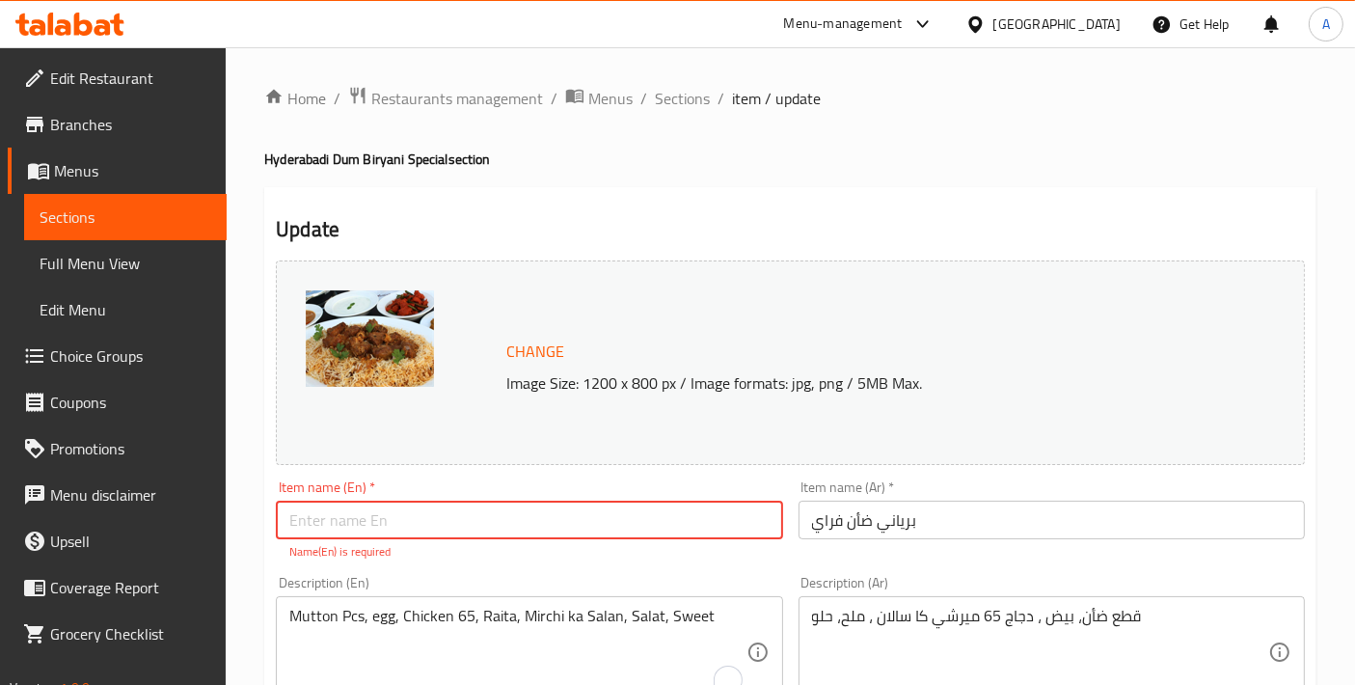
paste input "Mutton Fry Biryani"
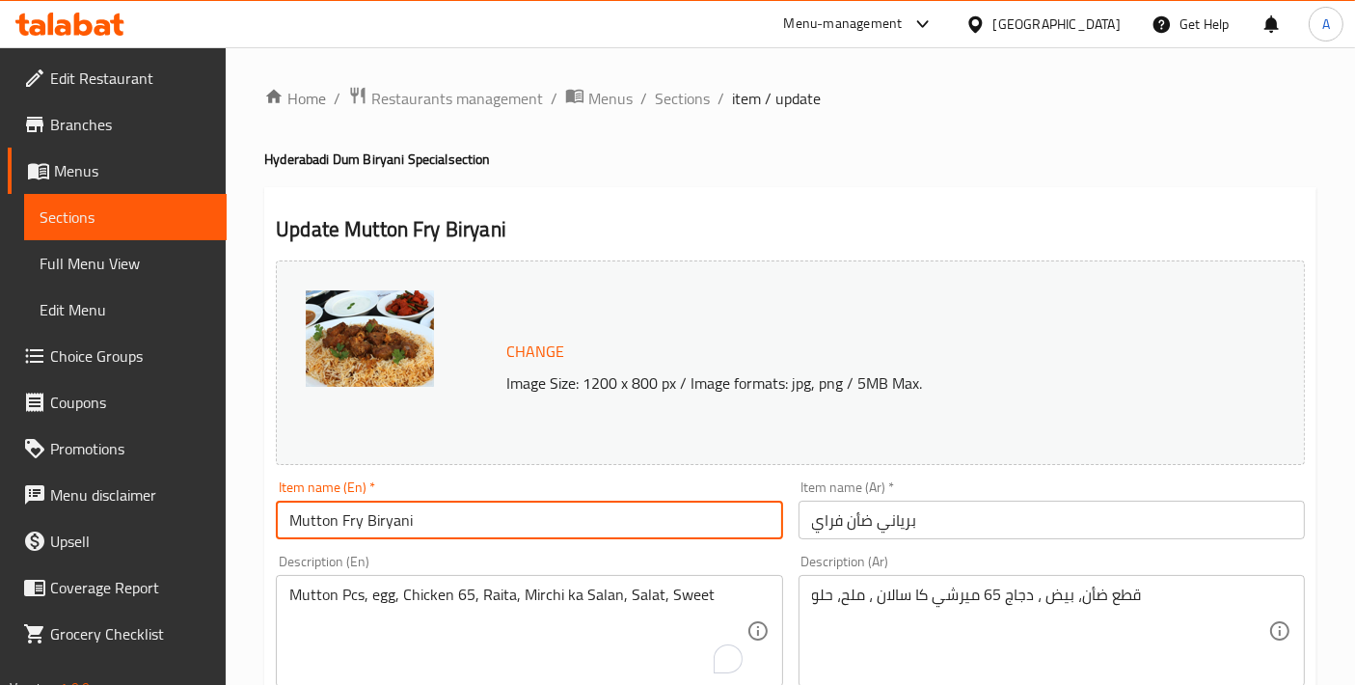
type input "Mutton Fry Biryani"
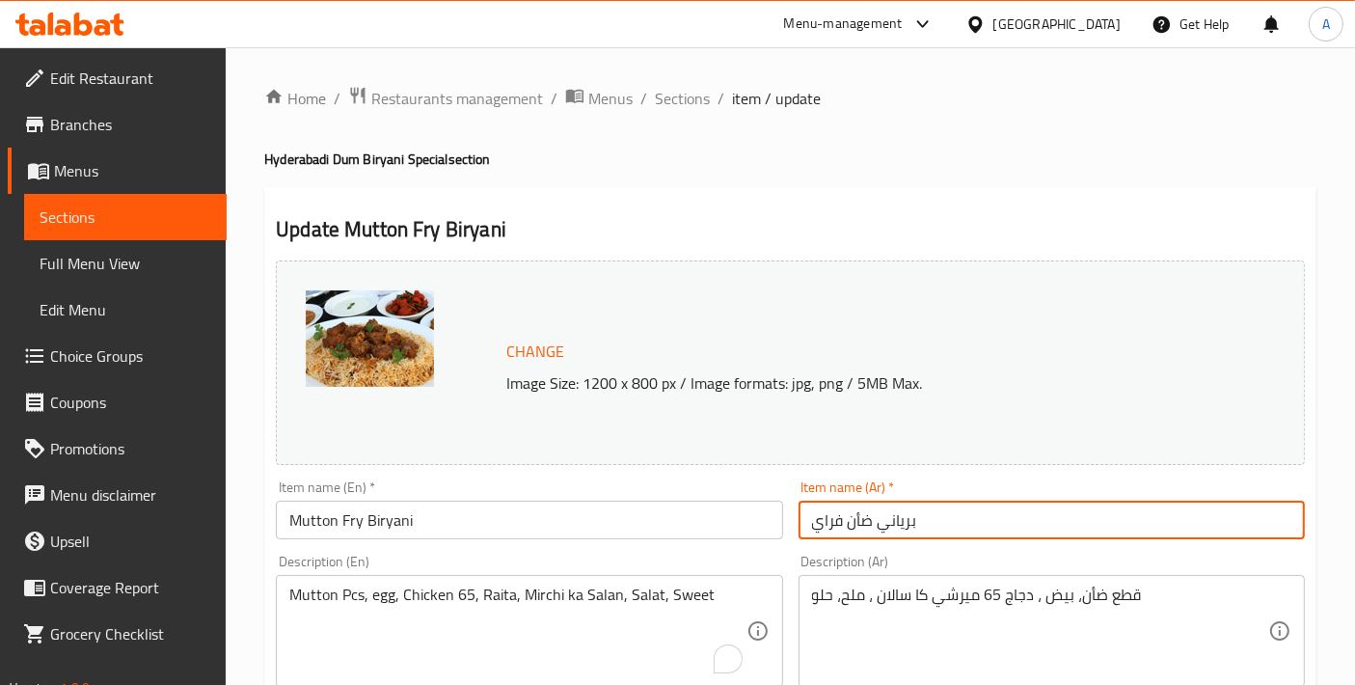
drag, startPoint x: 870, startPoint y: 524, endPoint x: 682, endPoint y: 524, distance: 188.1
click at [682, 524] on div "Change Image Size: 1200 x 800 px / Image formats: jpg, png / 5MB Max. Item name…" at bounding box center [790, 683] width 1045 height 860
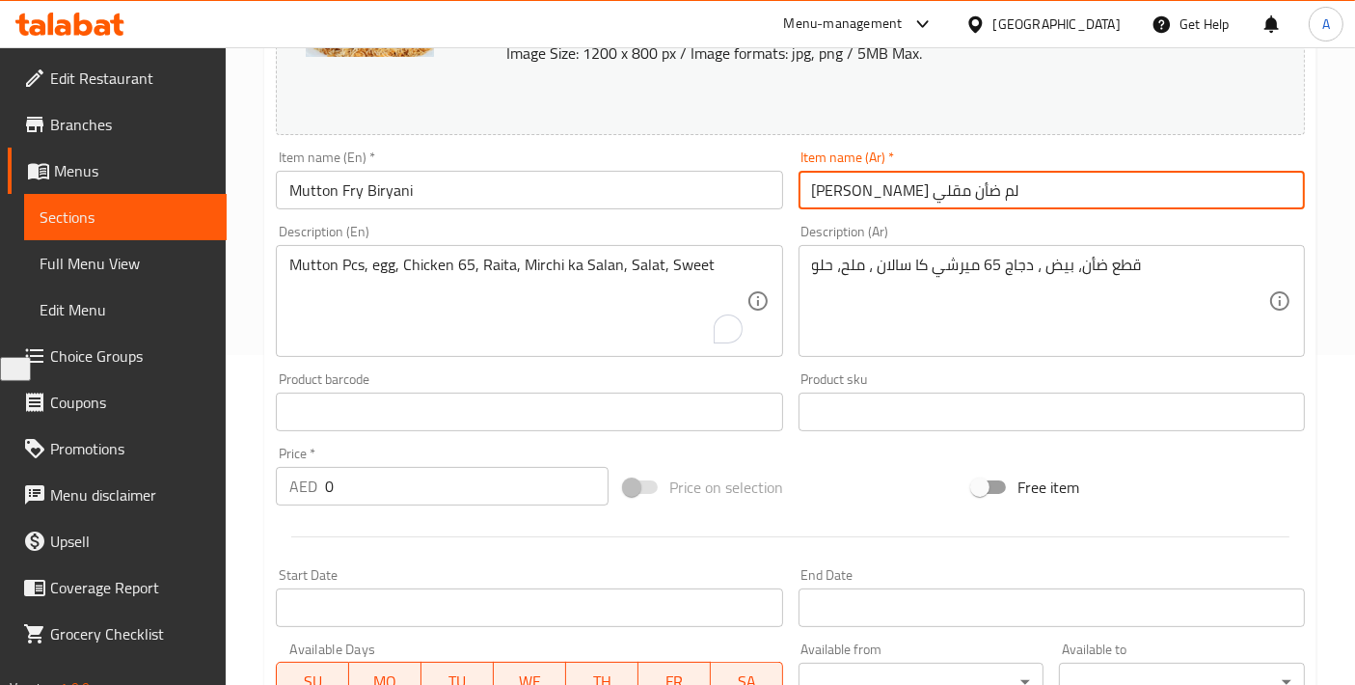
scroll to position [214, 0]
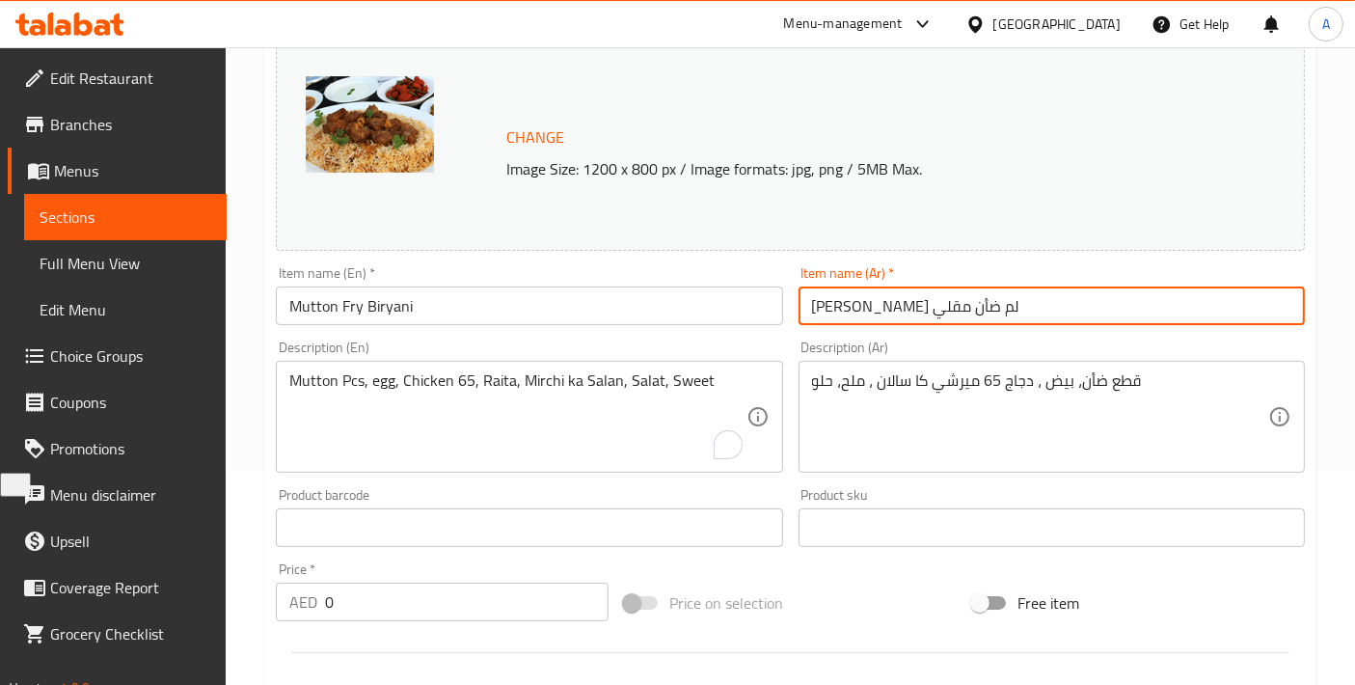
click at [892, 313] on input "[PERSON_NAME] لم ضأن مقلي" at bounding box center [1052, 306] width 506 height 39
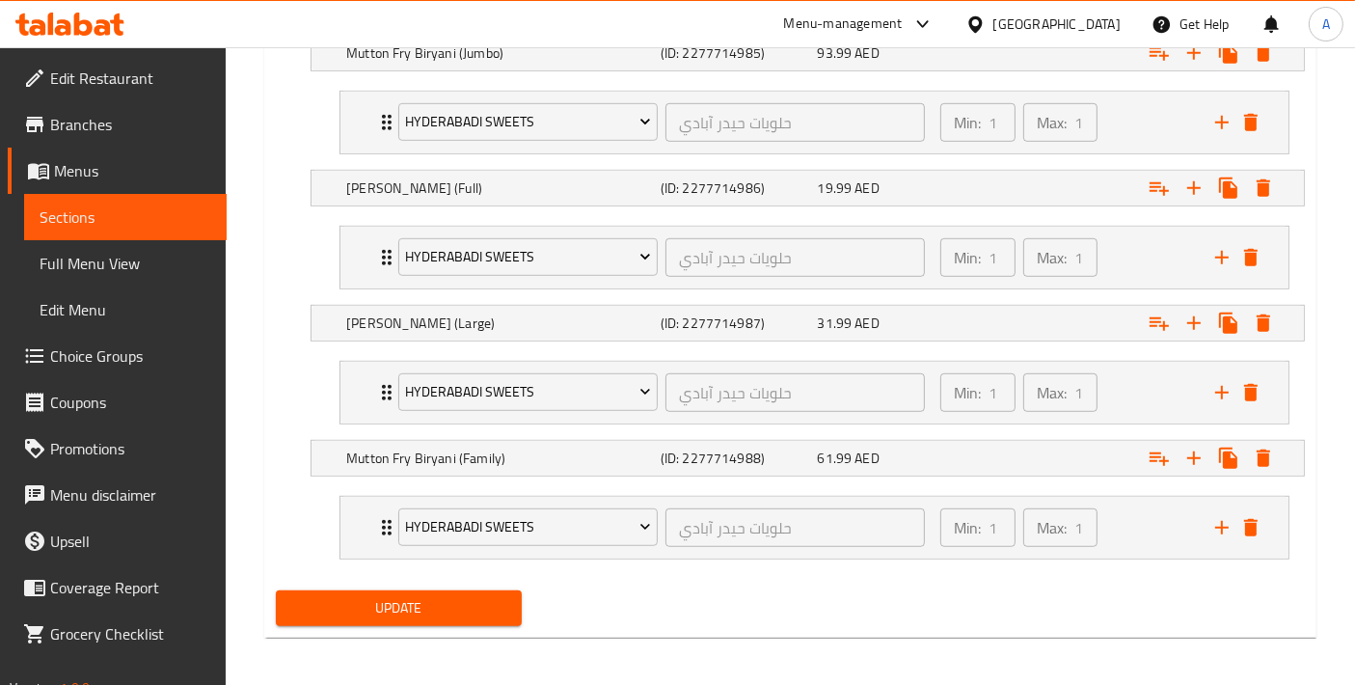
type input "برياني لحم ضأن مقلي"
click at [506, 602] on button "Update" at bounding box center [399, 608] width 246 height 36
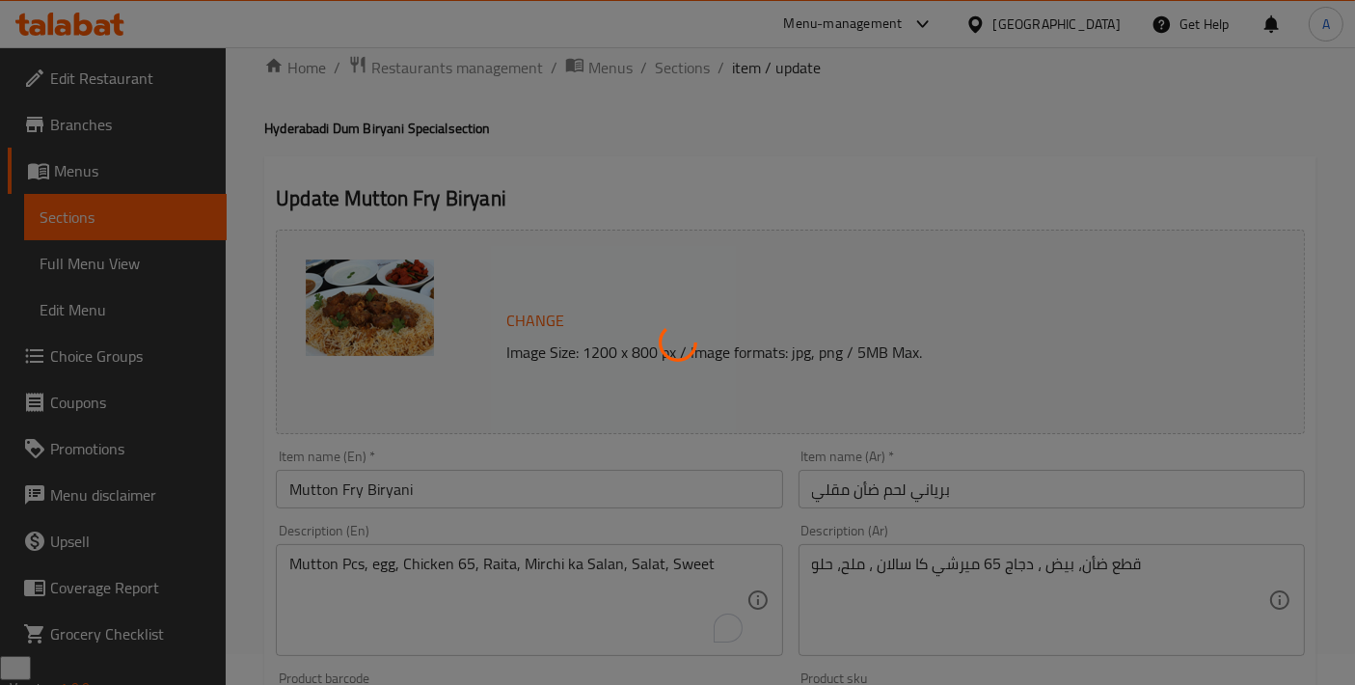
scroll to position [0, 0]
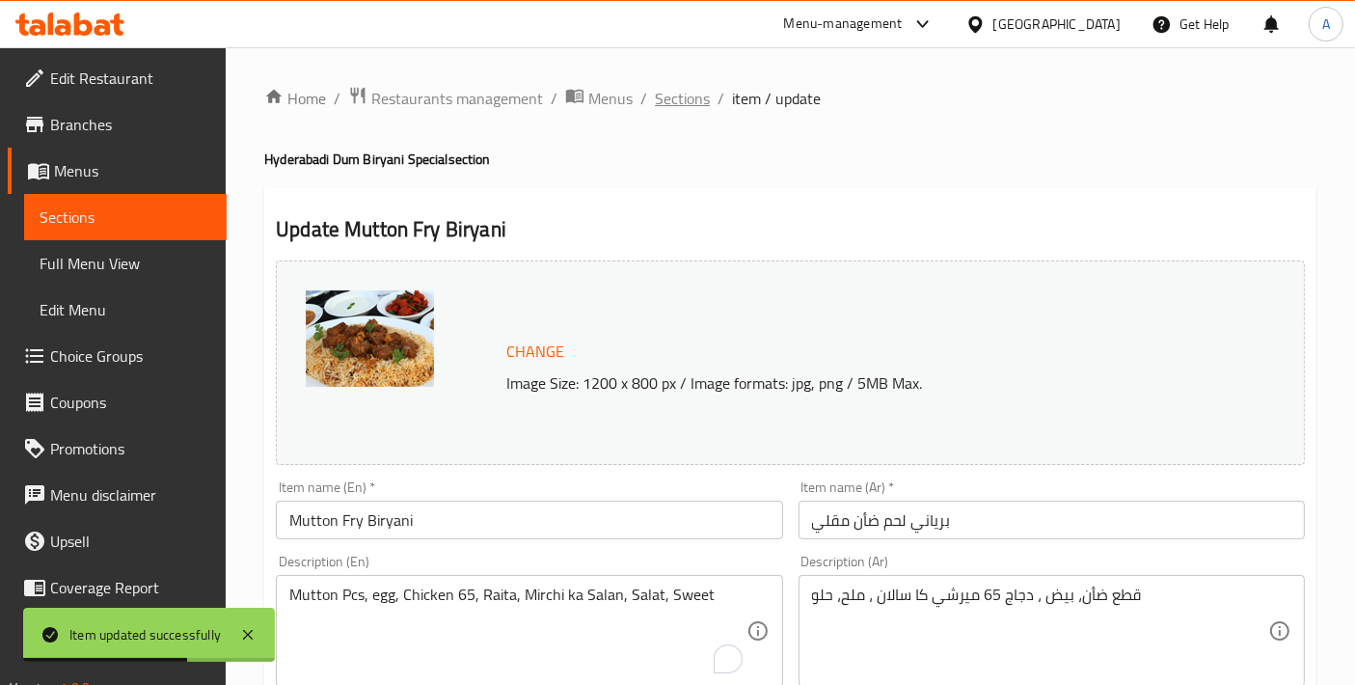
click at [670, 103] on span "Sections" at bounding box center [682, 98] width 55 height 23
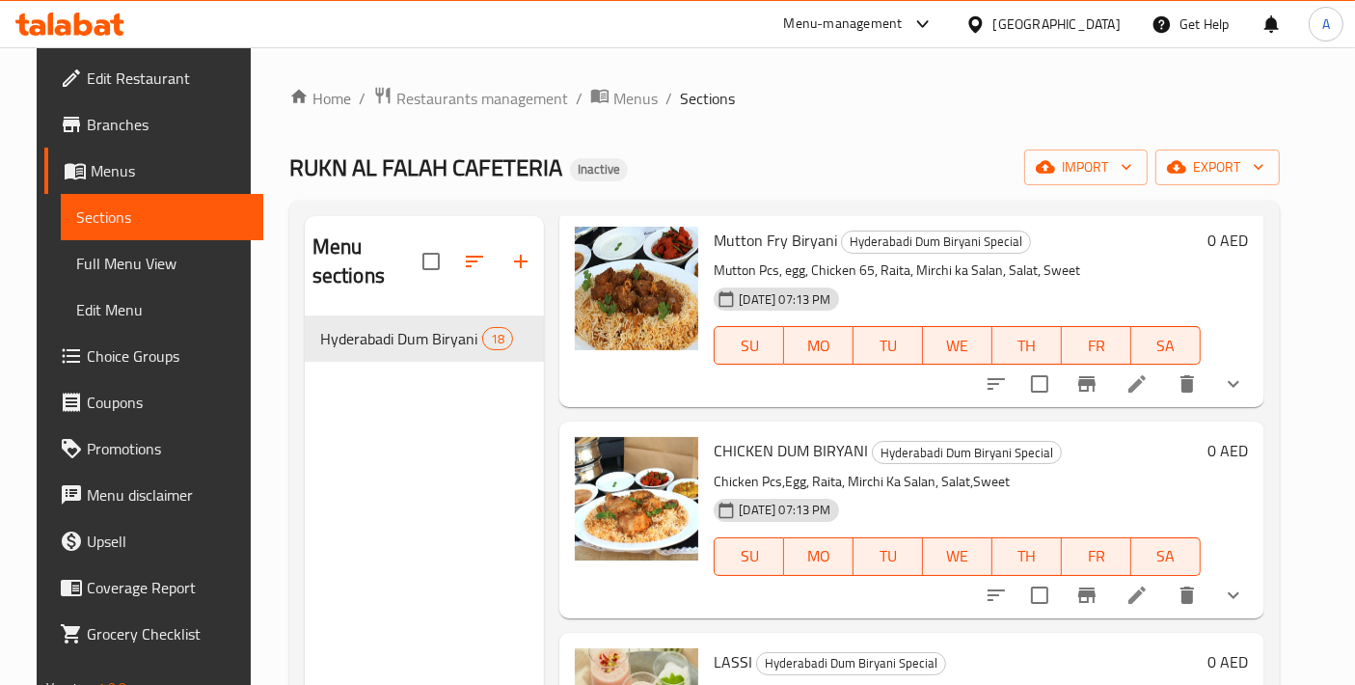
scroll to position [857, 0]
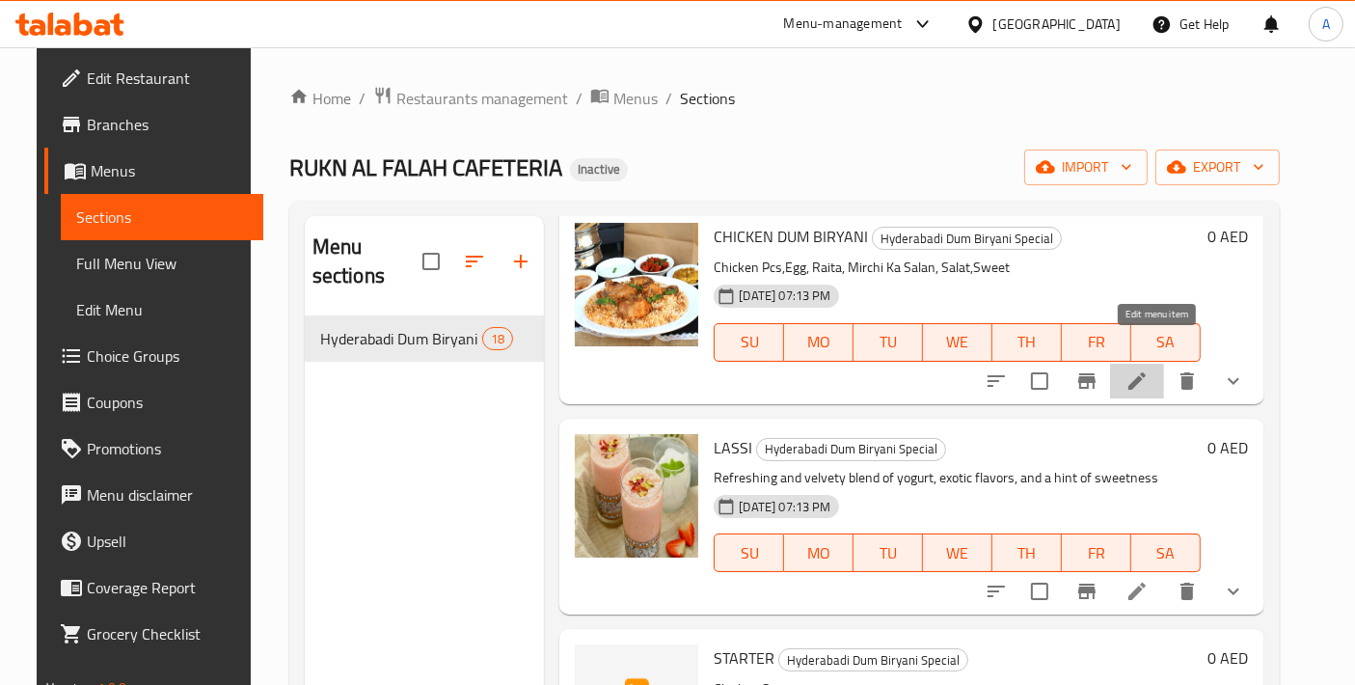
click at [1149, 369] on icon at bounding box center [1137, 380] width 23 height 23
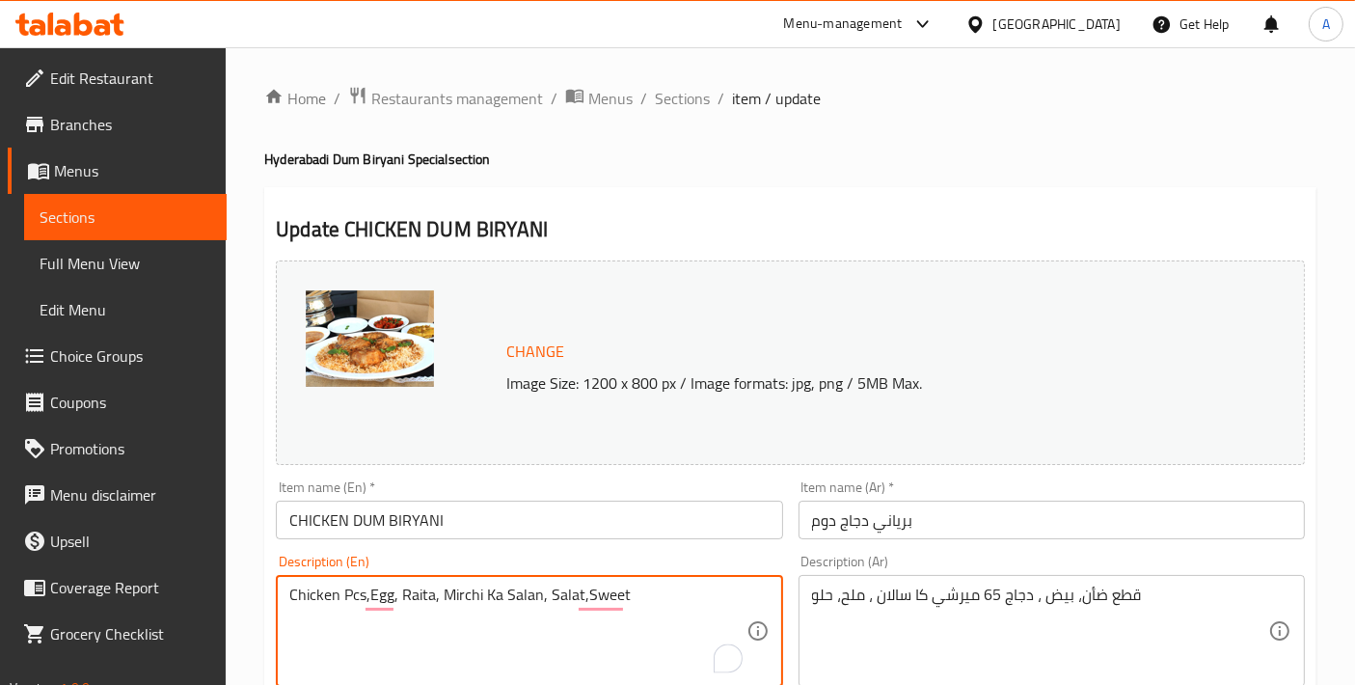
click at [667, 617] on textarea "Chicken Pcs,Egg, Raita, Mirchi Ka Salan, Salat,Sweet" at bounding box center [517, 632] width 456 height 92
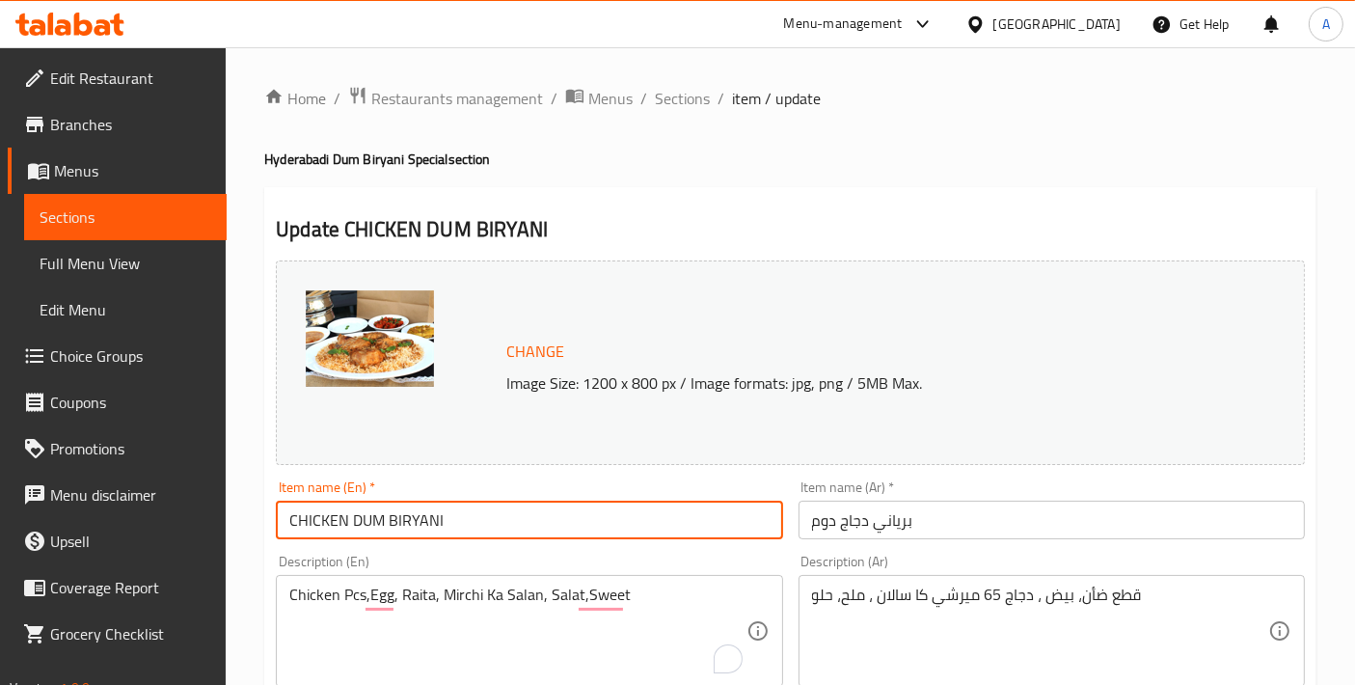
drag, startPoint x: 478, startPoint y: 530, endPoint x: 250, endPoint y: 518, distance: 228.0
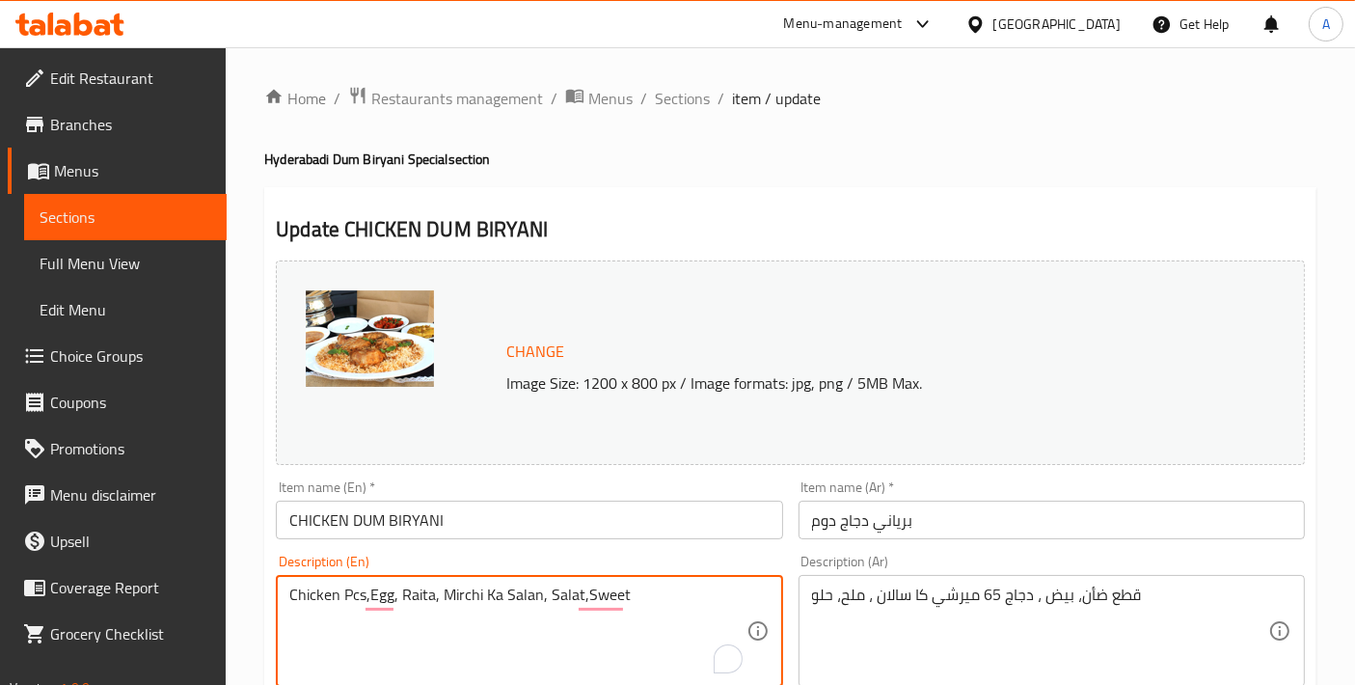
click at [432, 626] on textarea "Chicken Pcs,Egg, Raita, Mirchi Ka Salan, Salat,Sweet" at bounding box center [517, 632] width 456 height 92
click at [612, 103] on span "Menus" at bounding box center [610, 98] width 44 height 23
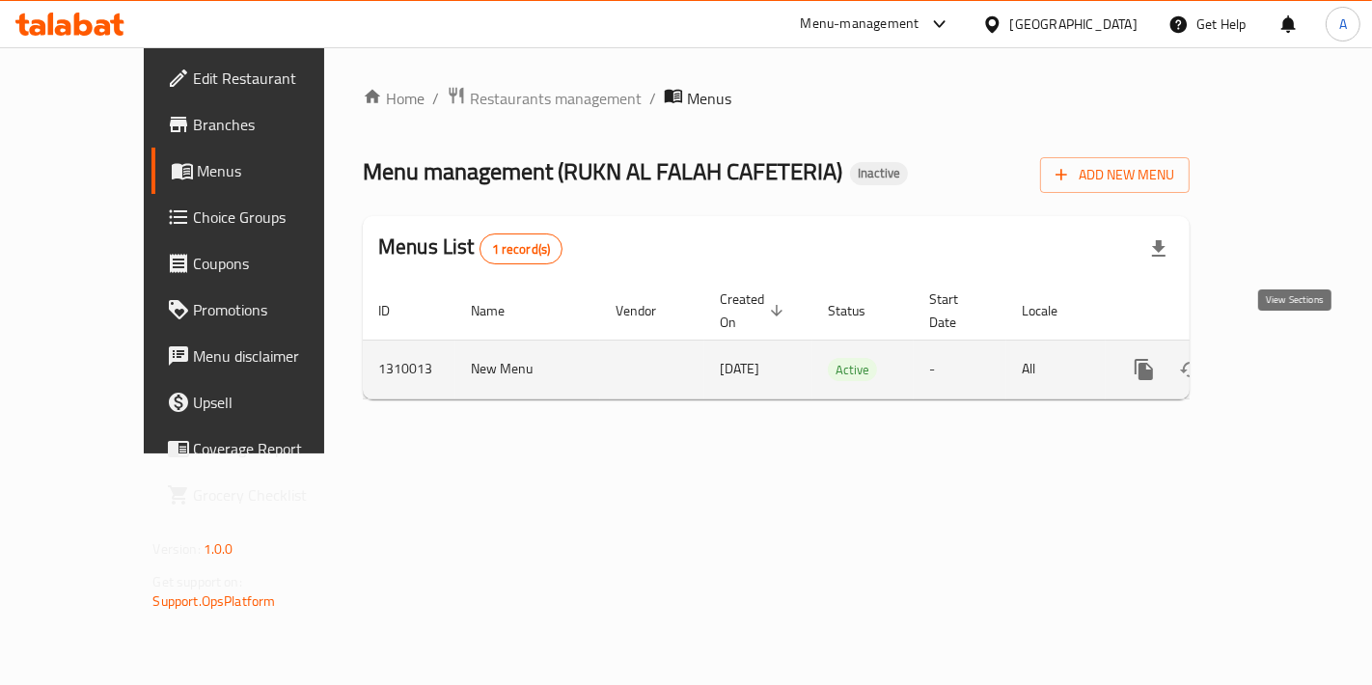
click at [1306, 359] on link "enhanced table" at bounding box center [1283, 369] width 46 height 46
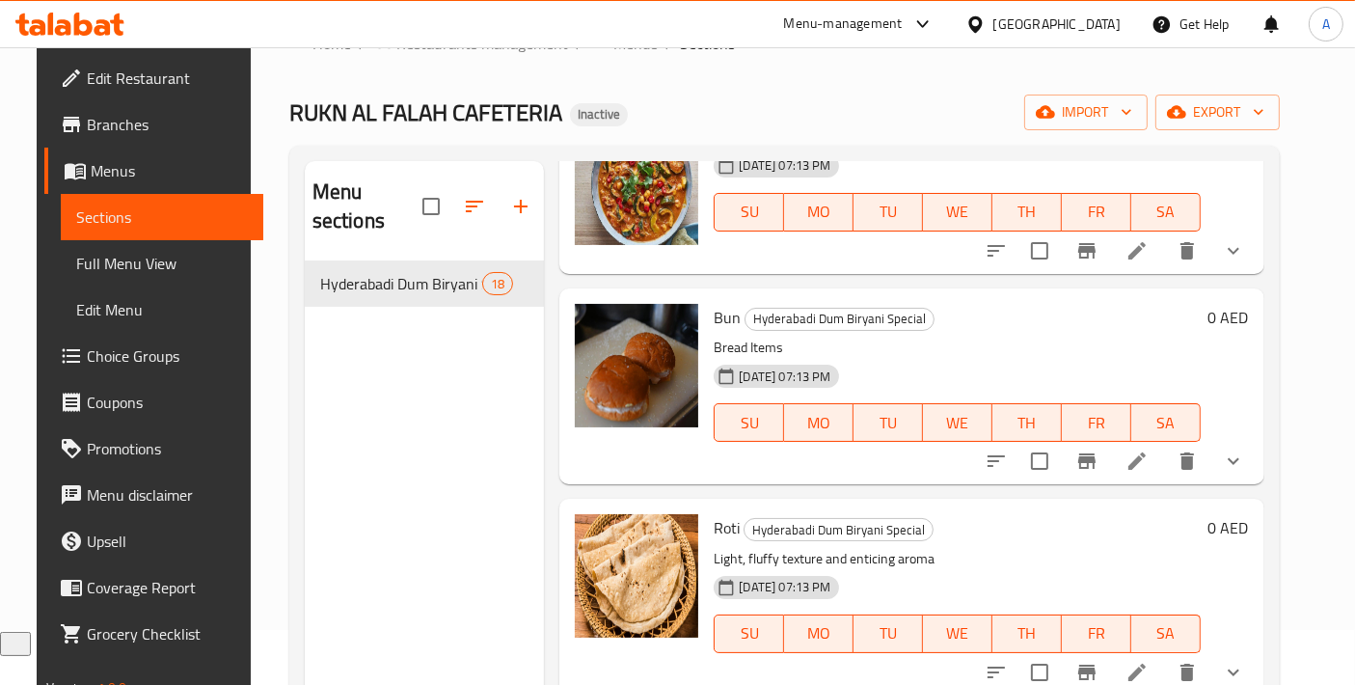
scroll to position [2144, 0]
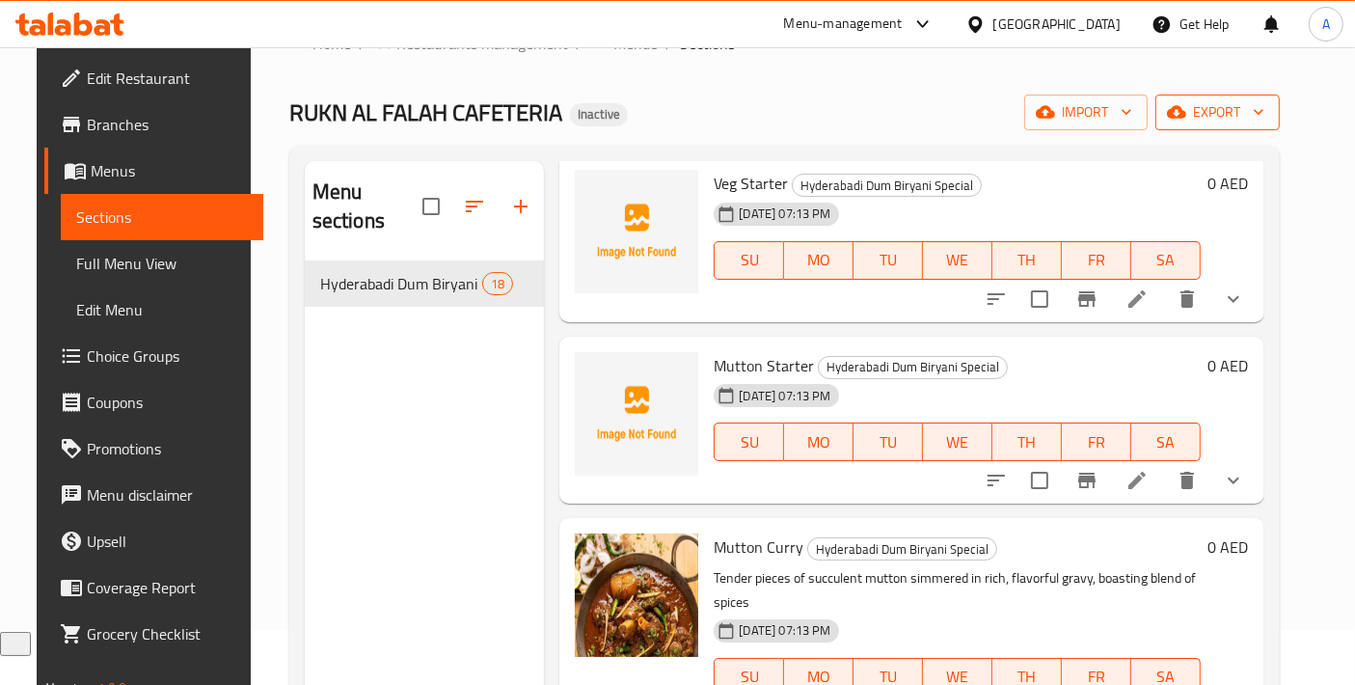
click at [1269, 108] on icon "button" at bounding box center [1258, 111] width 19 height 19
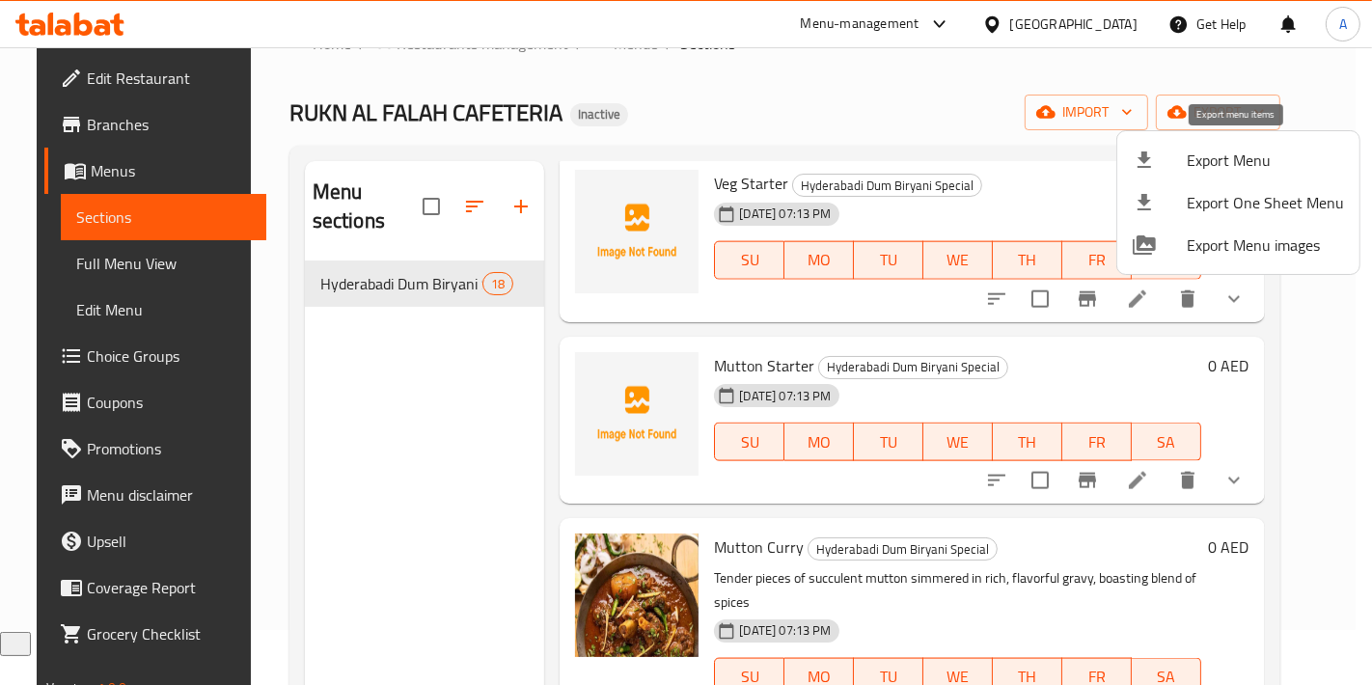
click at [1158, 161] on div at bounding box center [1160, 160] width 54 height 23
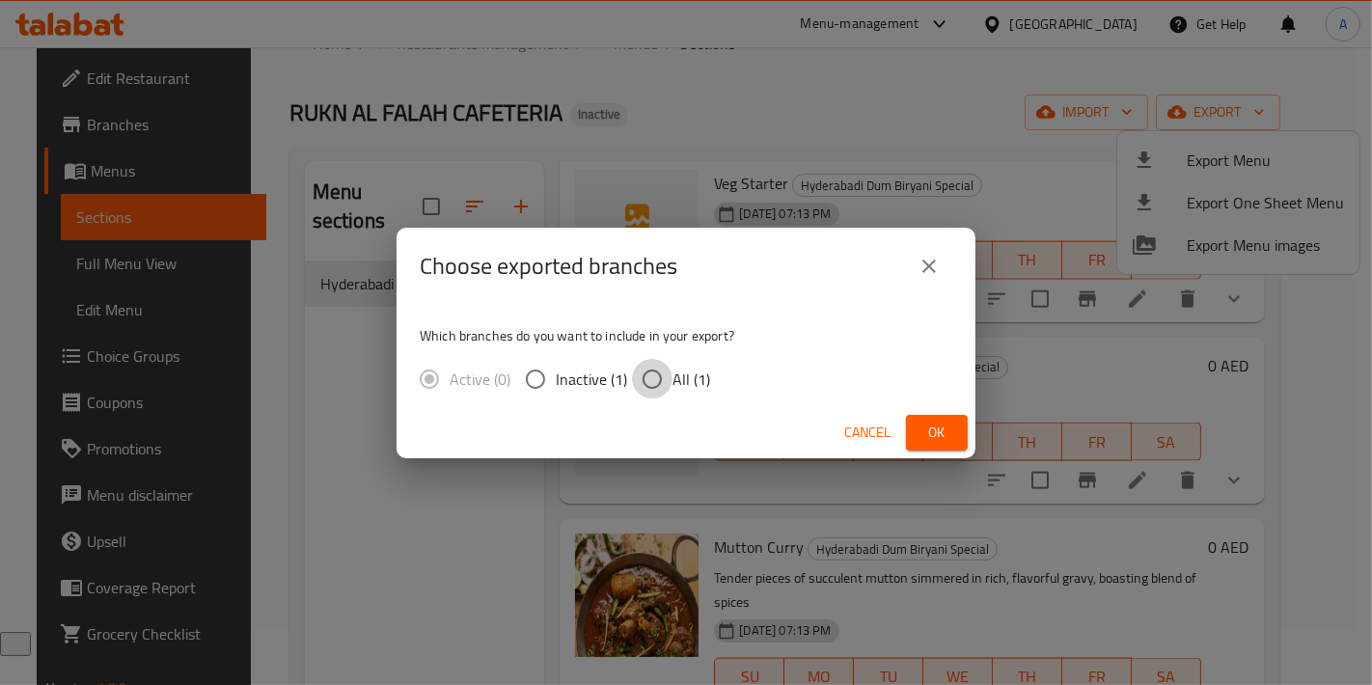
click at [661, 378] on input "All (1)" at bounding box center [652, 379] width 41 height 41
radio input "true"
click at [924, 446] on button "Ok" at bounding box center [937, 433] width 62 height 36
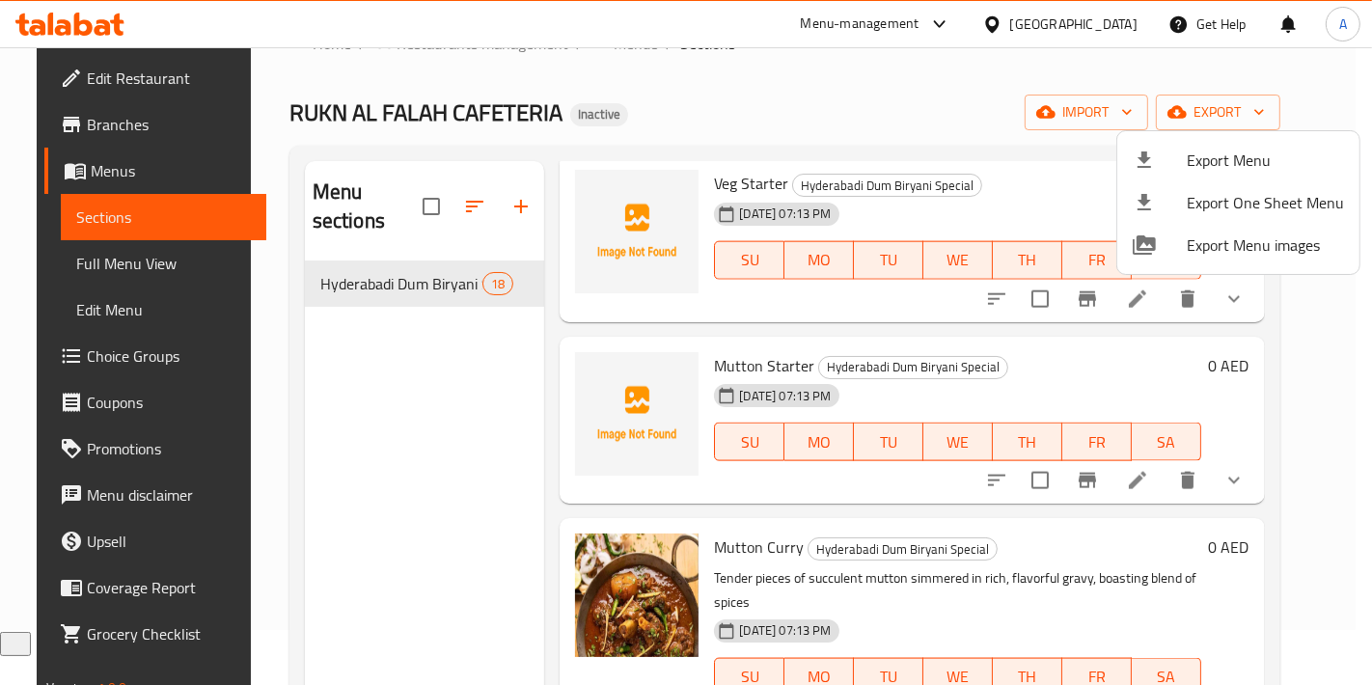
click at [426, 191] on div at bounding box center [686, 342] width 1372 height 685
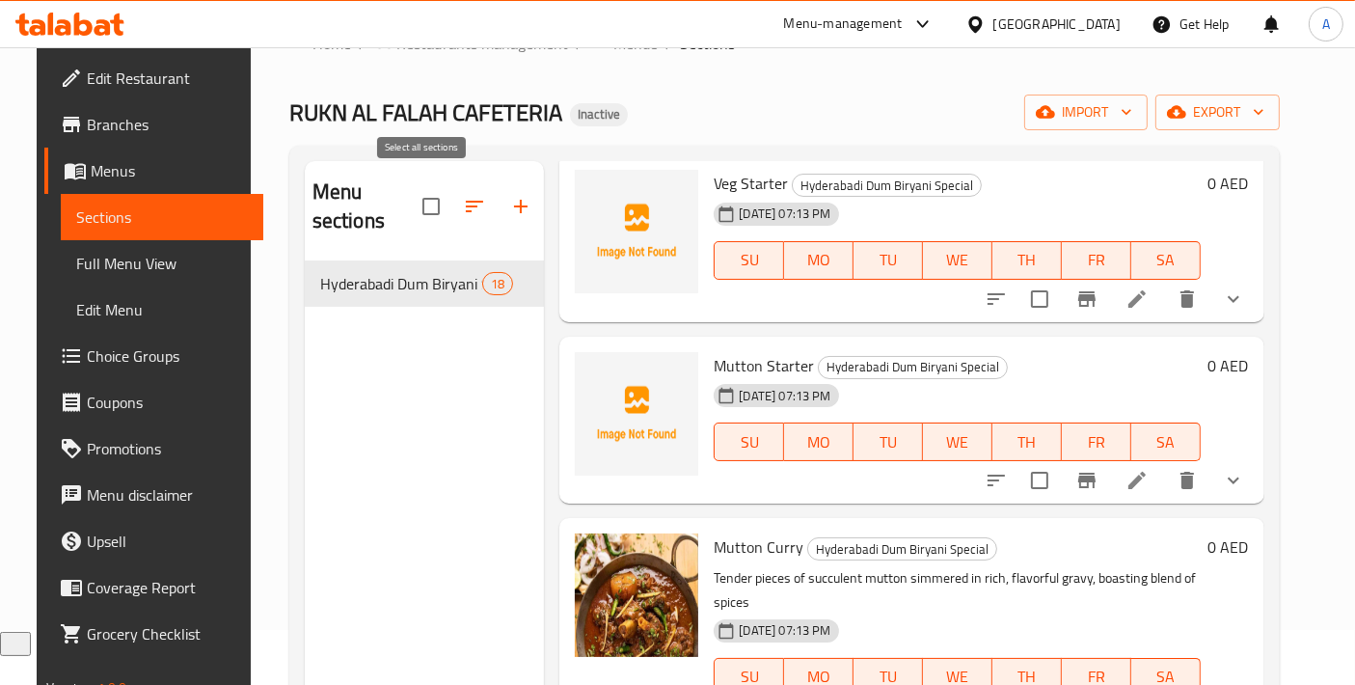
click at [422, 194] on input "checkbox" at bounding box center [431, 206] width 41 height 41
checkbox input "true"
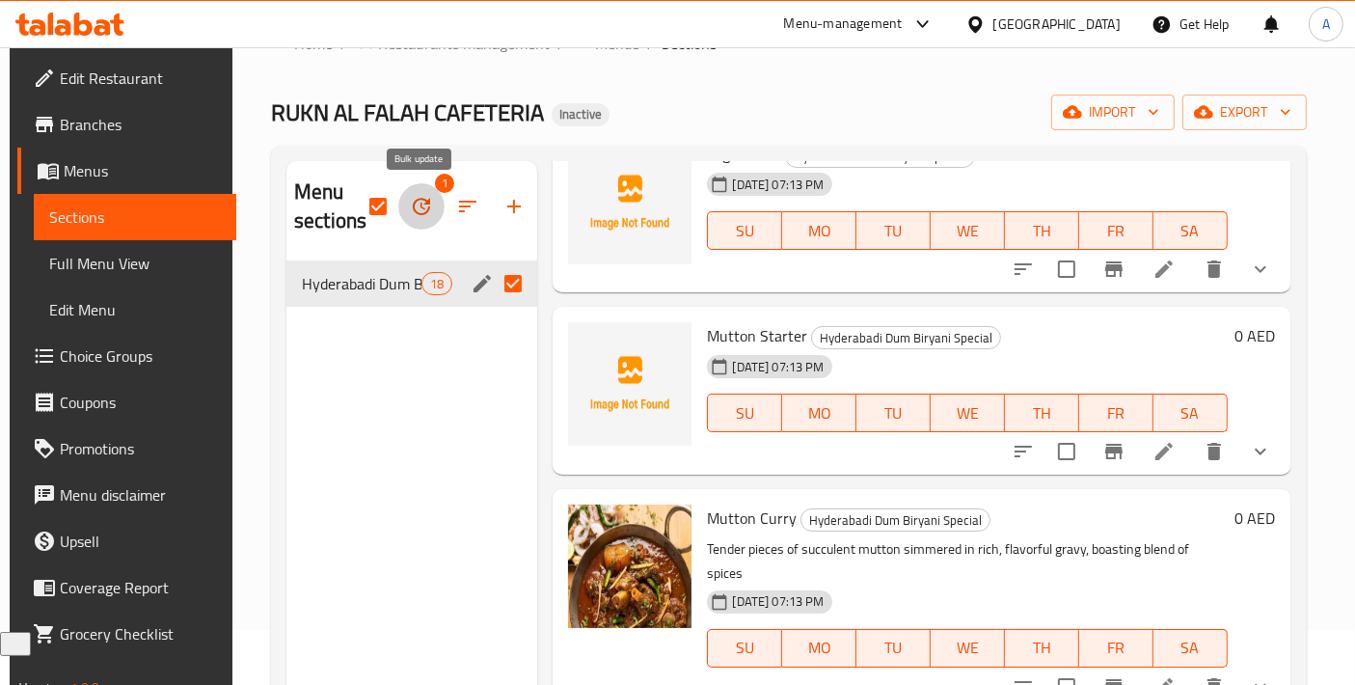
click at [425, 224] on button "button" at bounding box center [421, 206] width 46 height 46
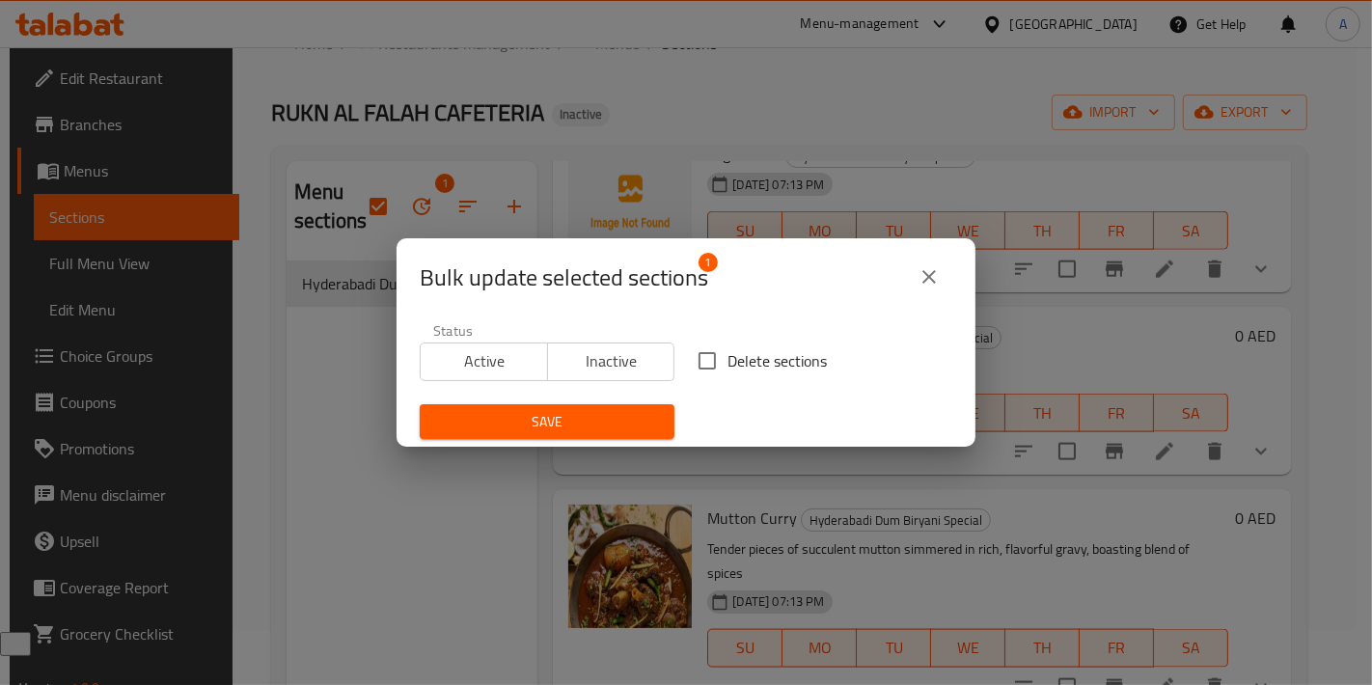
click at [717, 352] on input "Delete sections" at bounding box center [707, 361] width 41 height 41
checkbox input "true"
click at [593, 413] on span "Save" at bounding box center [547, 422] width 224 height 24
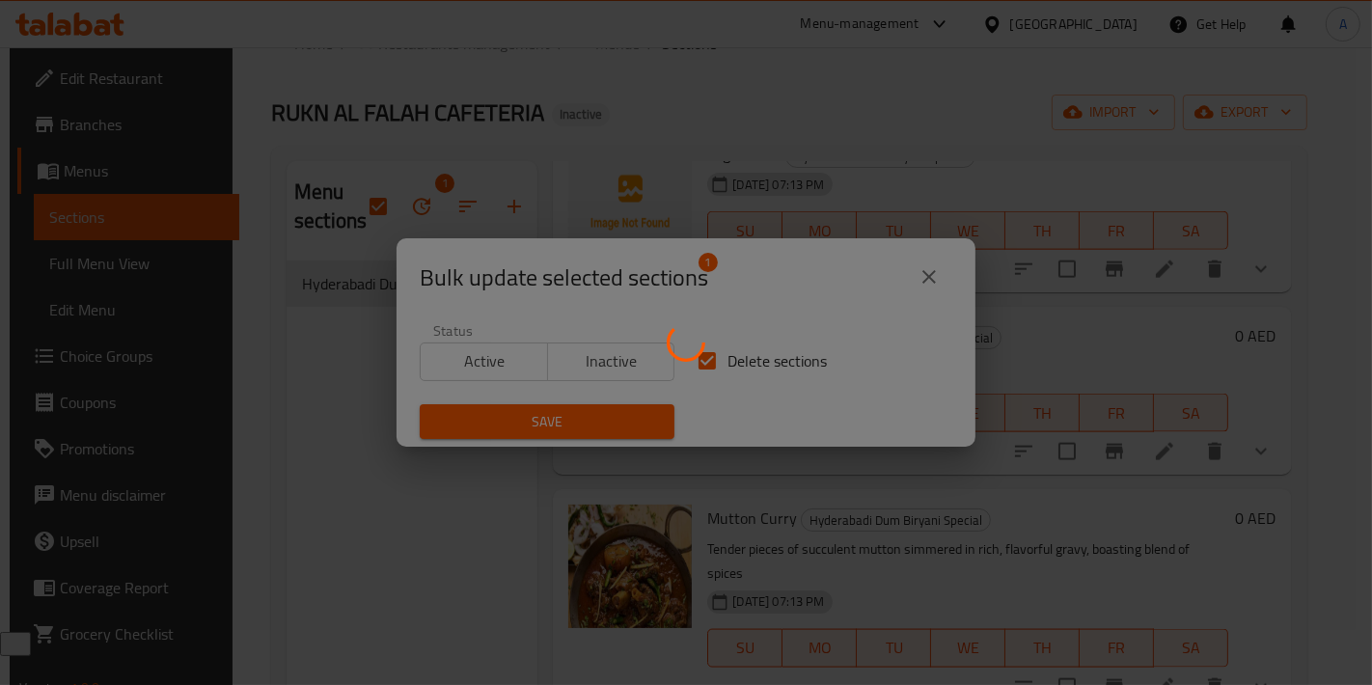
checkbox input "false"
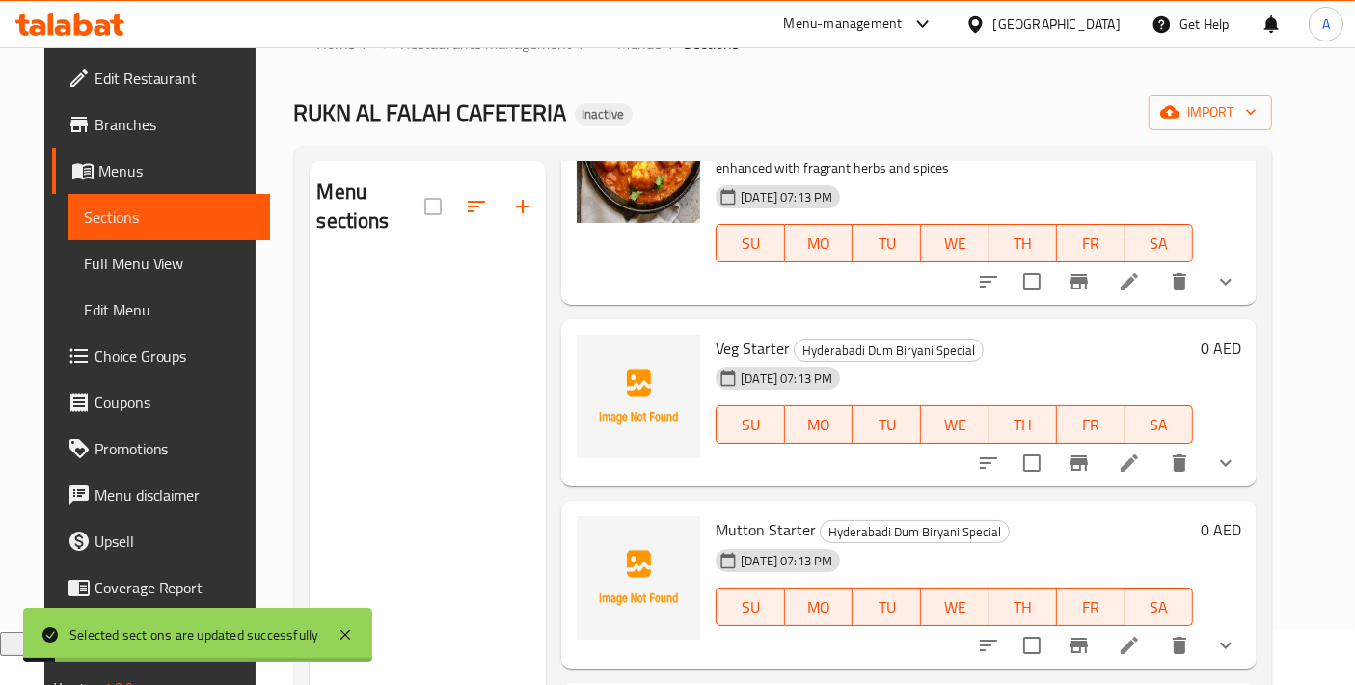
scroll to position [1929, 0]
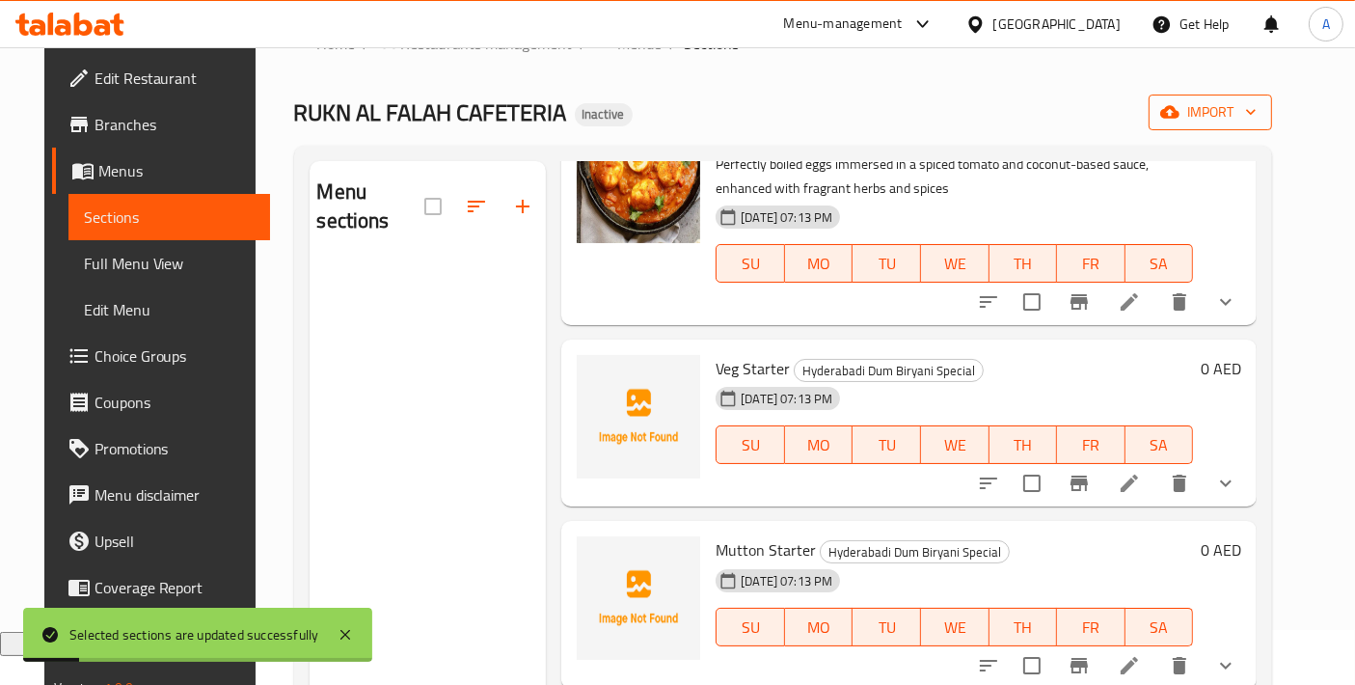
click at [1259, 128] on button "import" at bounding box center [1210, 113] width 123 height 36
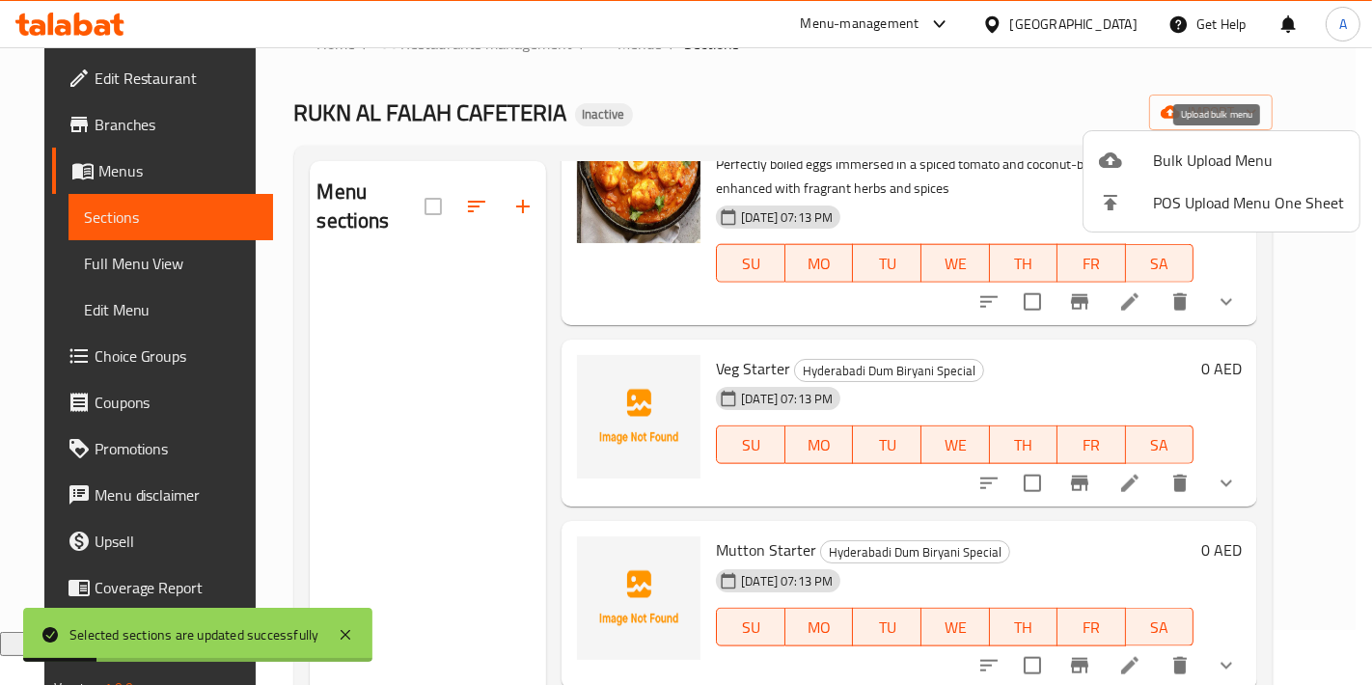
click at [1210, 151] on span "Bulk Upload Menu" at bounding box center [1248, 160] width 191 height 23
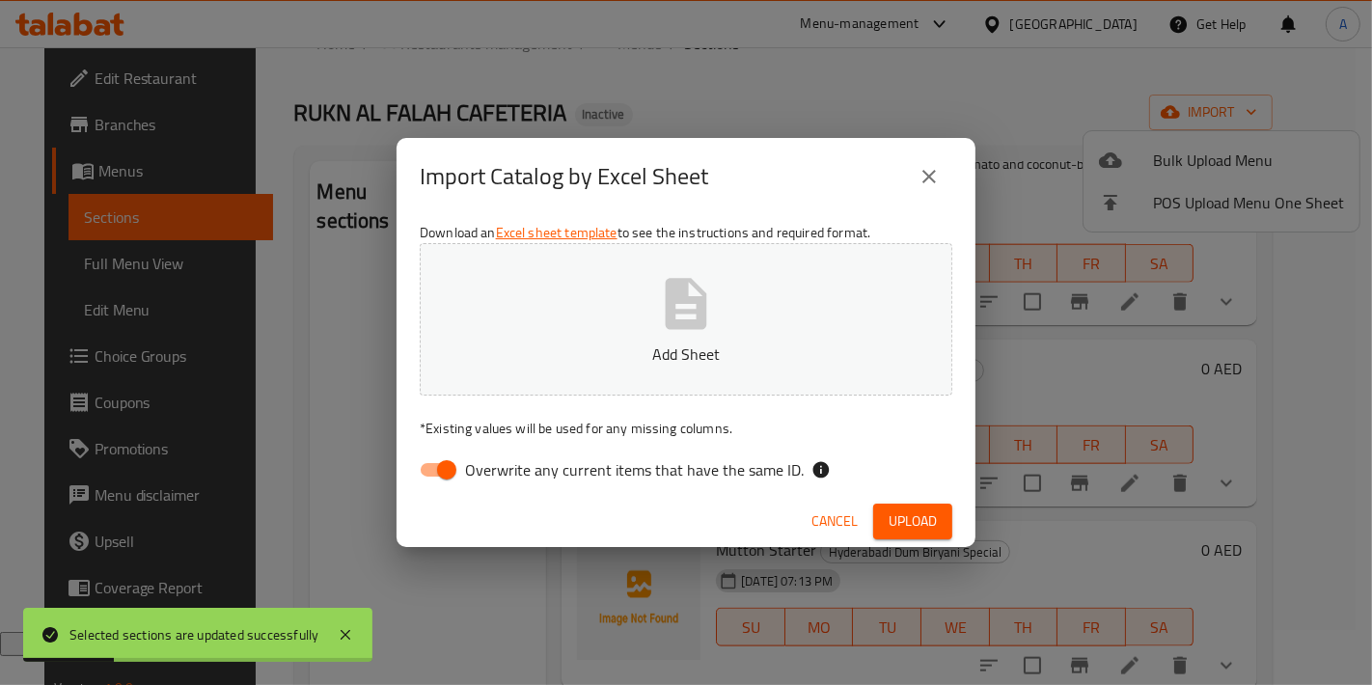
click at [734, 277] on button "Add Sheet" at bounding box center [686, 319] width 533 height 152
click at [456, 473] on input "Overwrite any current items that have the same ID." at bounding box center [447, 469] width 110 height 37
checkbox input "false"
click at [934, 531] on span "Upload" at bounding box center [913, 521] width 48 height 24
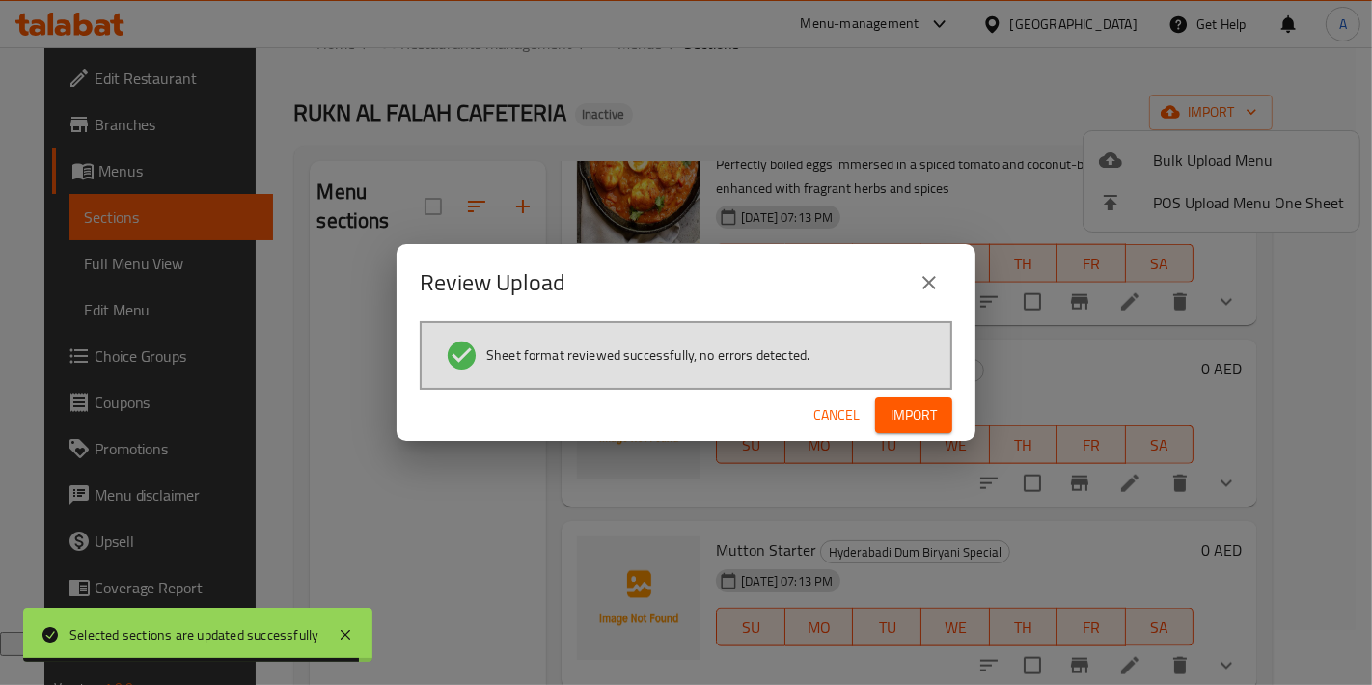
click at [907, 415] on span "Import" at bounding box center [913, 415] width 46 height 24
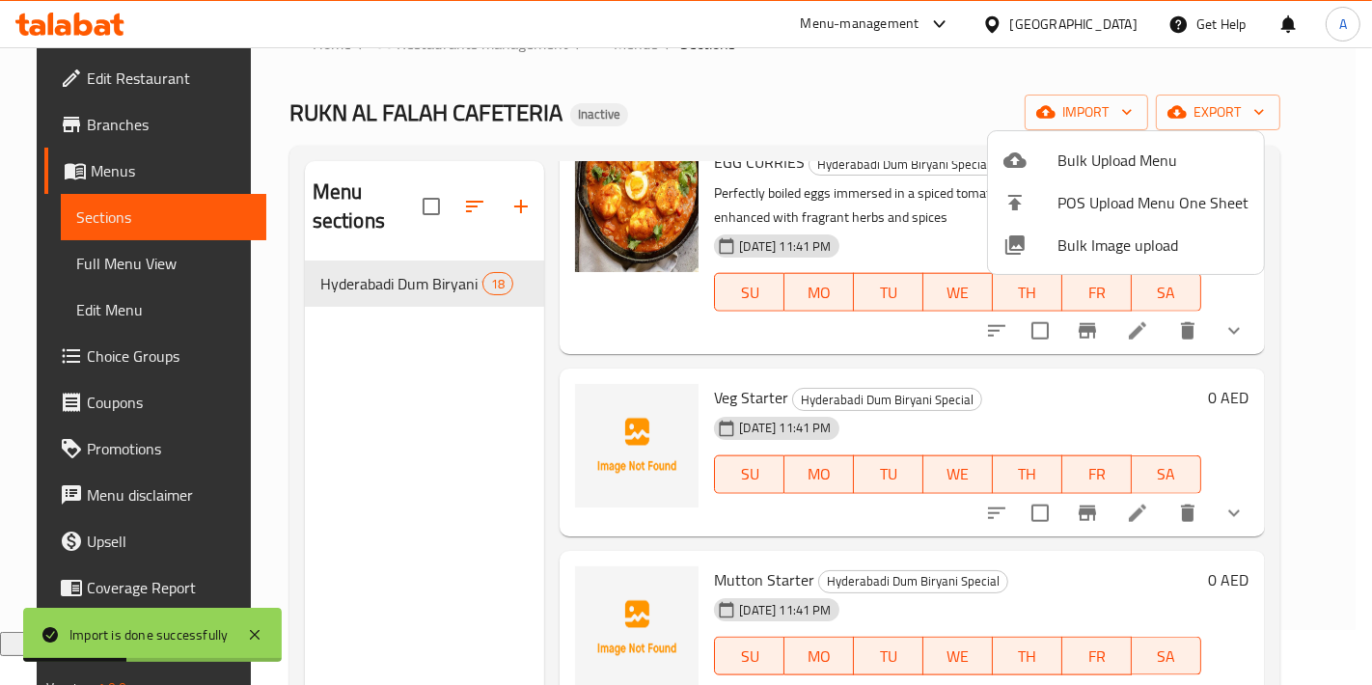
click at [133, 360] on div at bounding box center [686, 342] width 1372 height 685
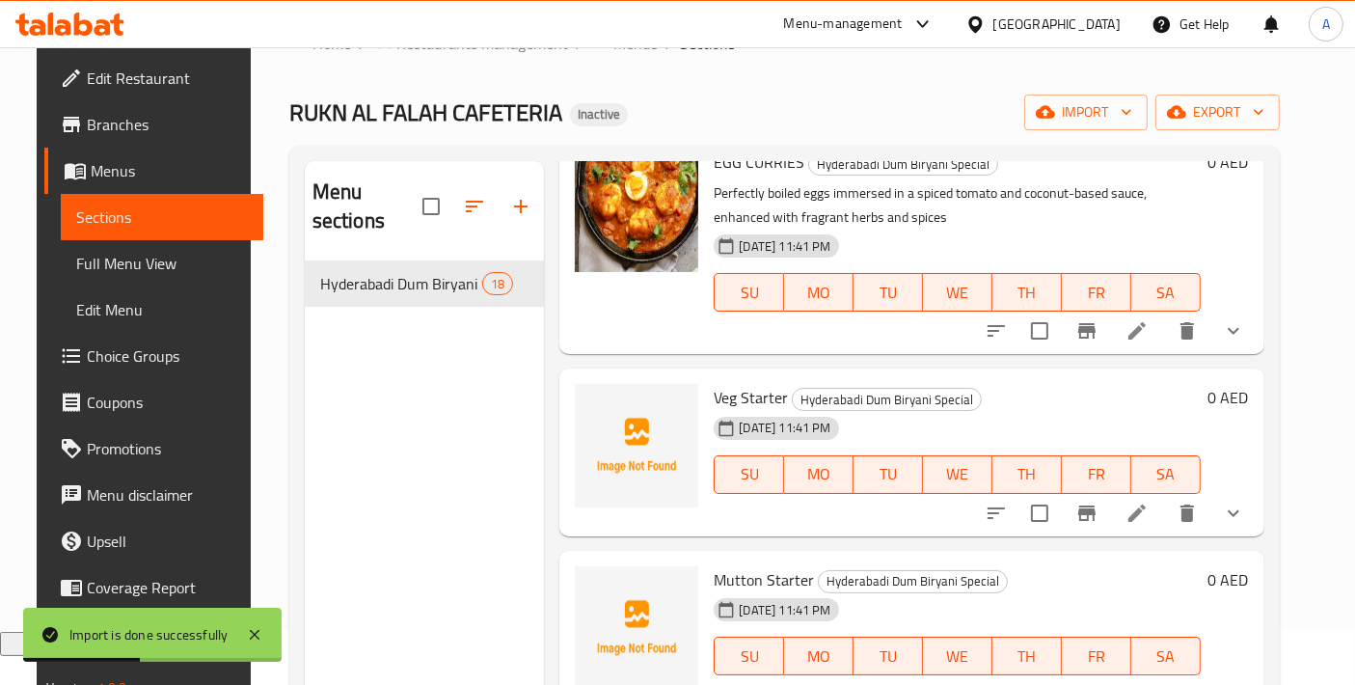
click at [133, 360] on span "Choice Groups" at bounding box center [167, 355] width 161 height 23
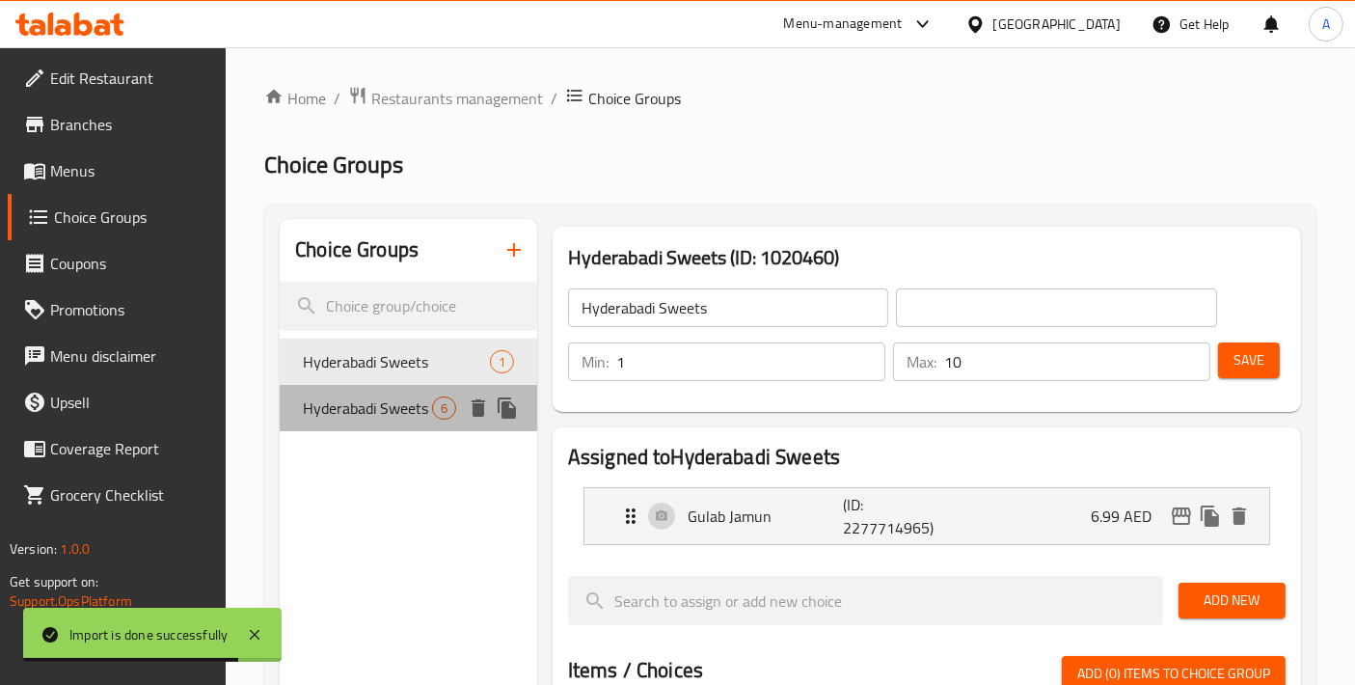
click at [400, 411] on span "Hyderabadi Sweets" at bounding box center [367, 408] width 129 height 23
type input "حلويات حيدر آبادي"
type input "1"
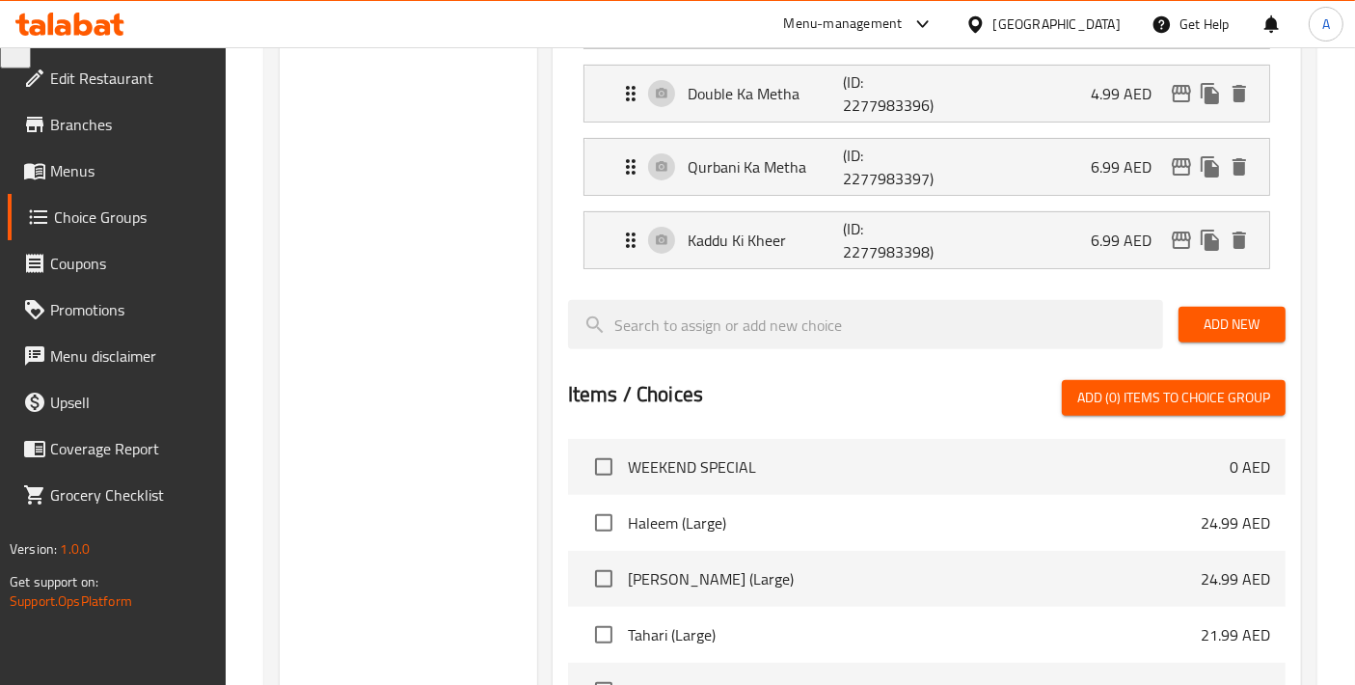
scroll to position [1008, 0]
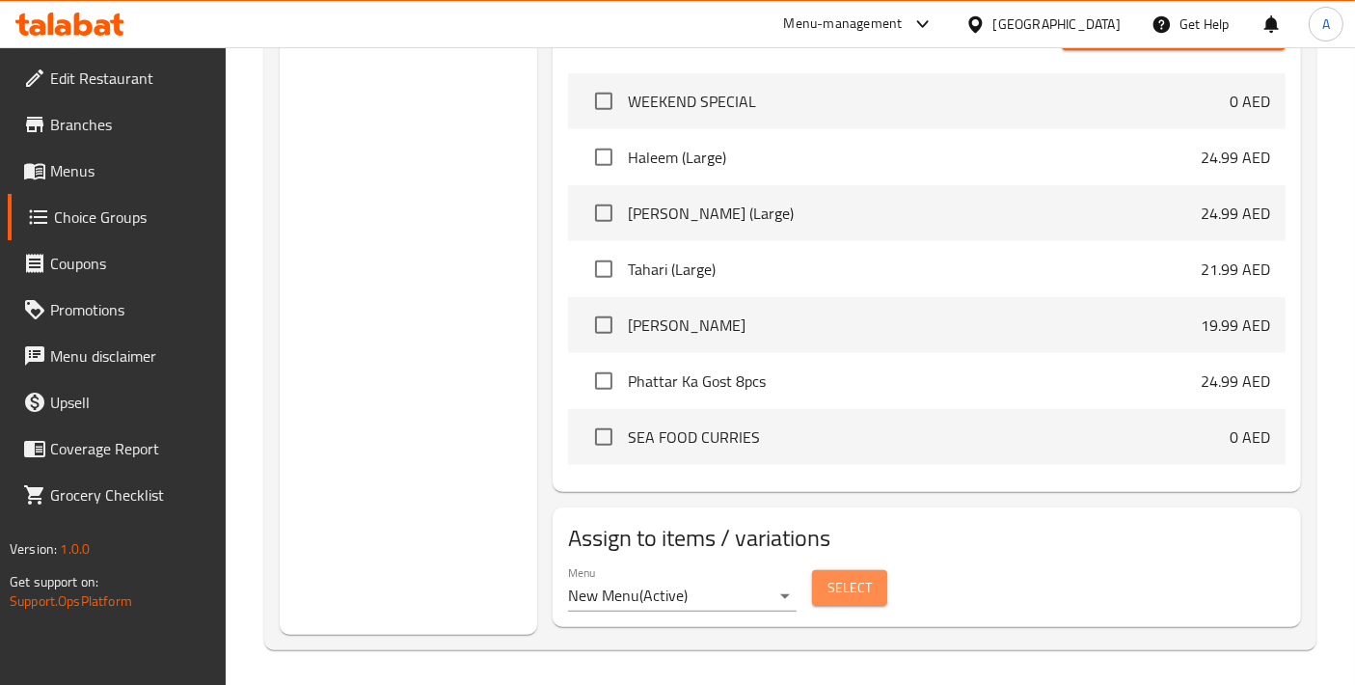
click at [827, 580] on button "Select" at bounding box center [849, 588] width 75 height 36
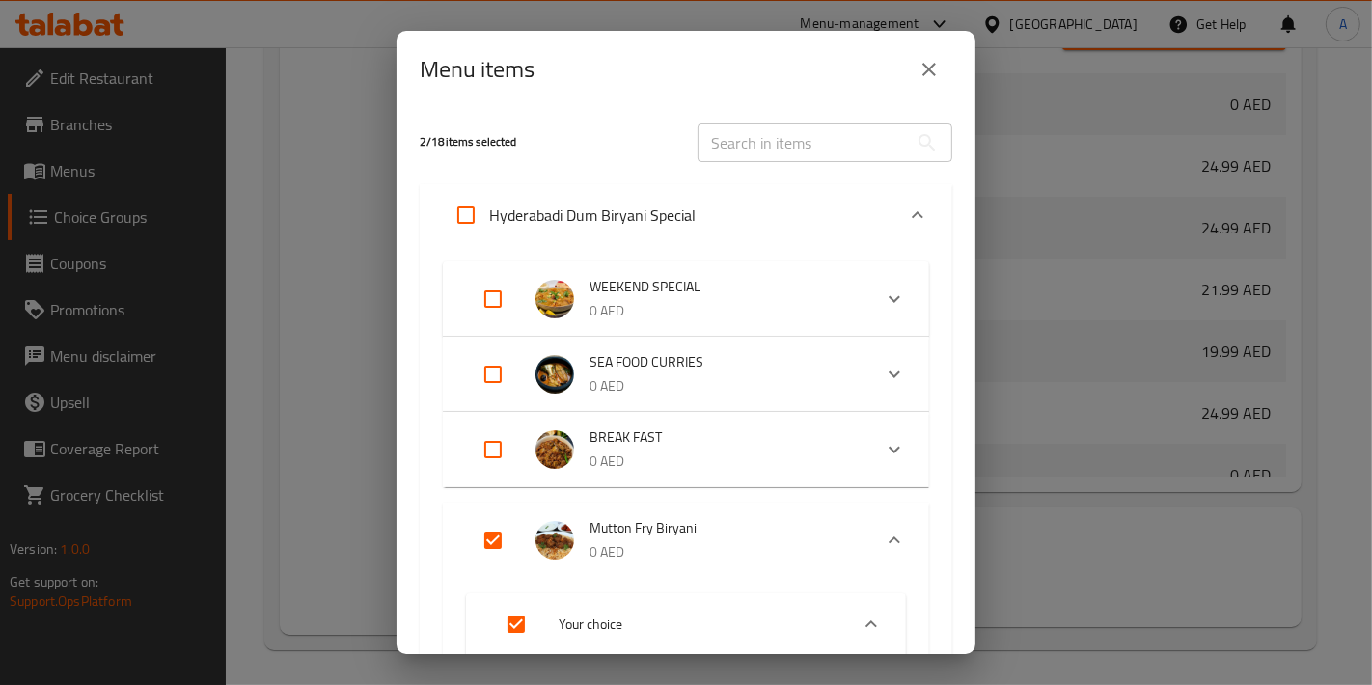
click at [926, 65] on icon "close" at bounding box center [928, 69] width 23 height 23
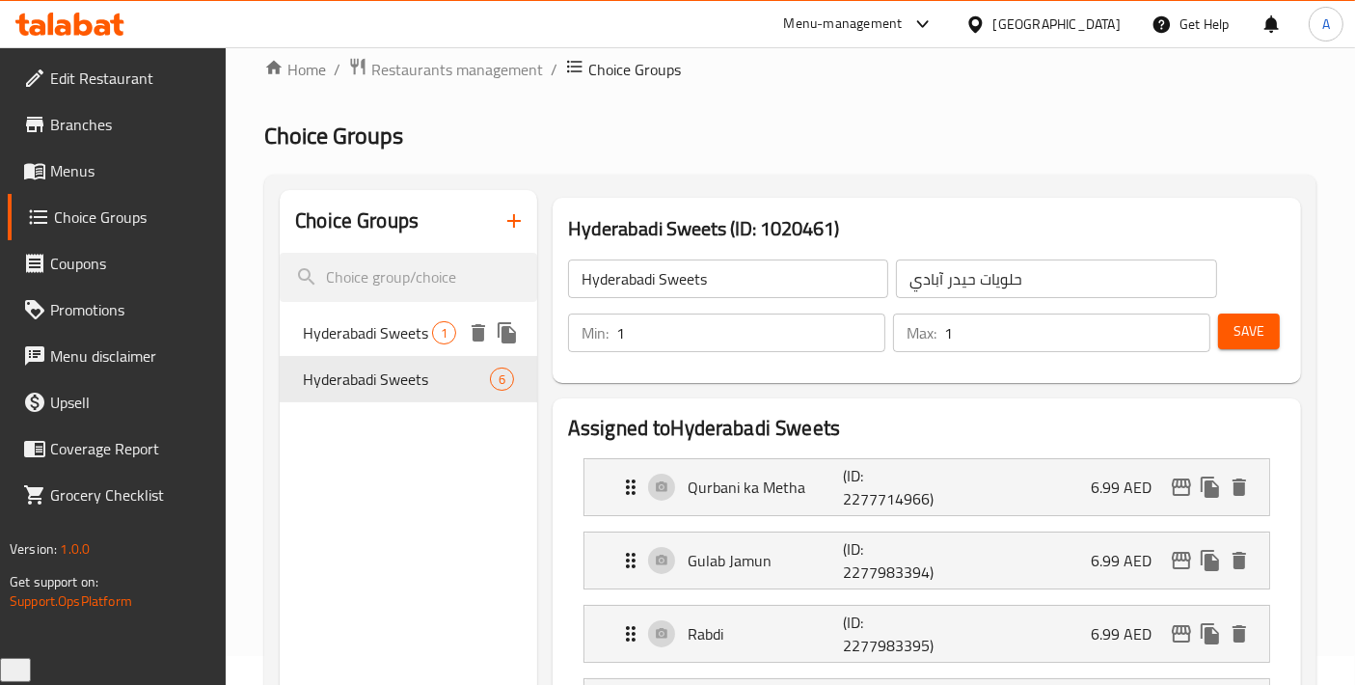
scroll to position [0, 0]
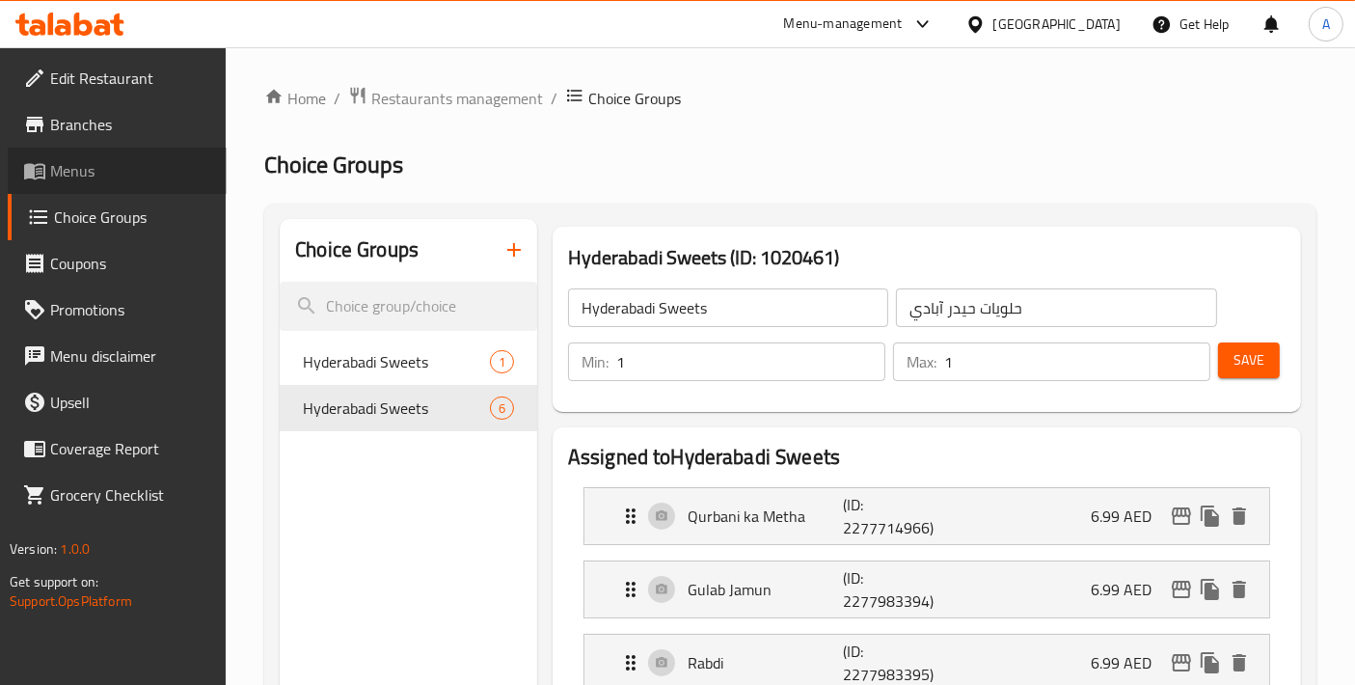
click at [120, 173] on span "Menus" at bounding box center [130, 170] width 161 height 23
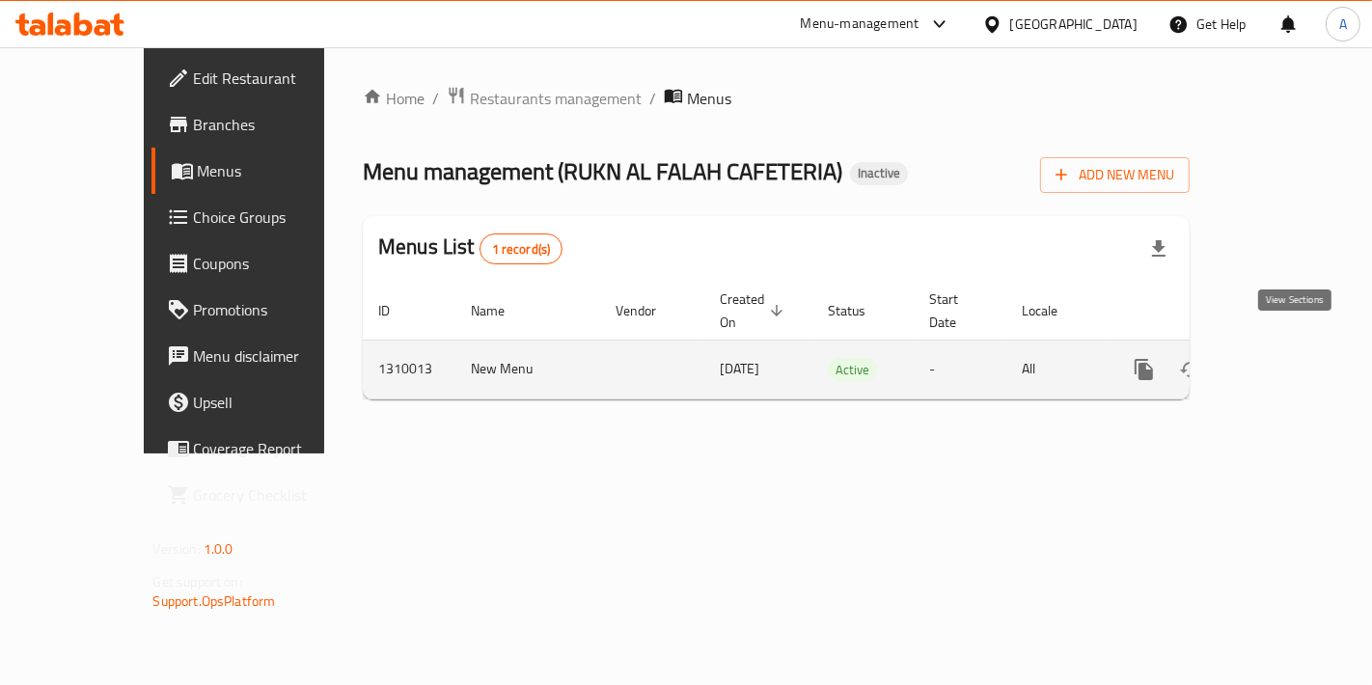
click at [1295, 358] on icon "enhanced table" at bounding box center [1283, 369] width 23 height 23
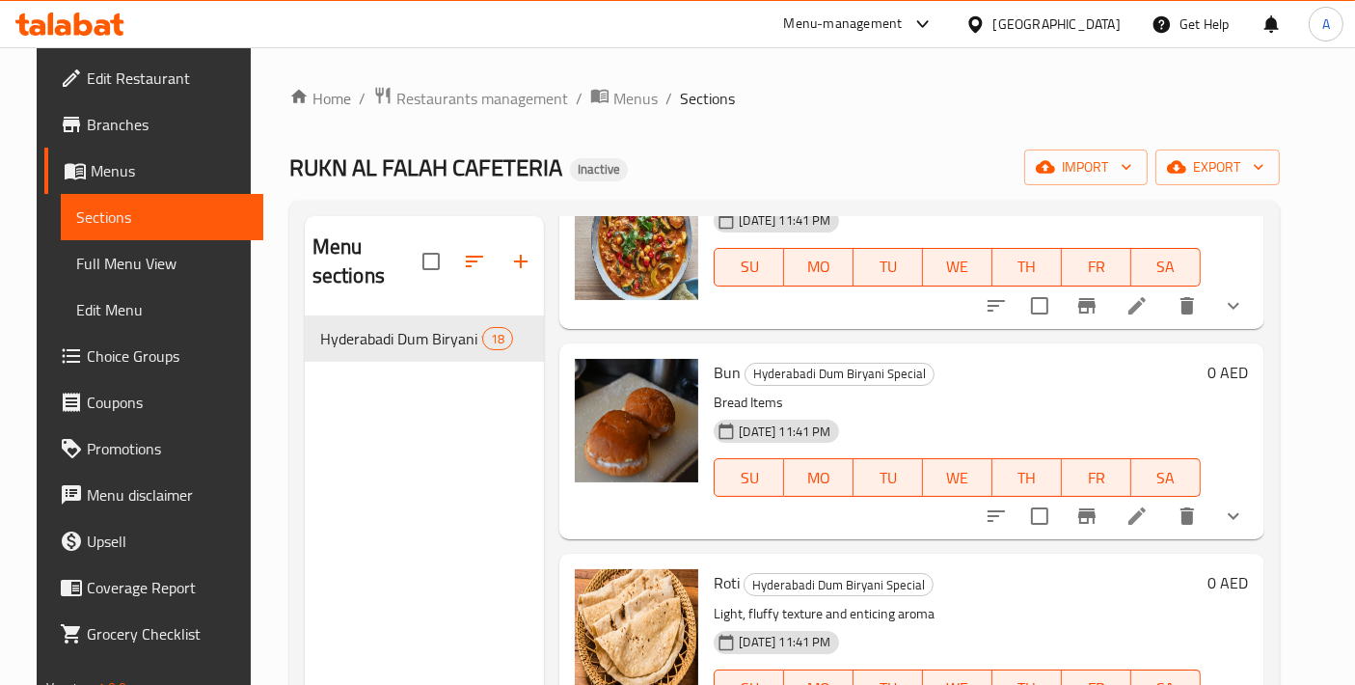
click at [127, 270] on span "Full Menu View" at bounding box center [162, 263] width 172 height 23
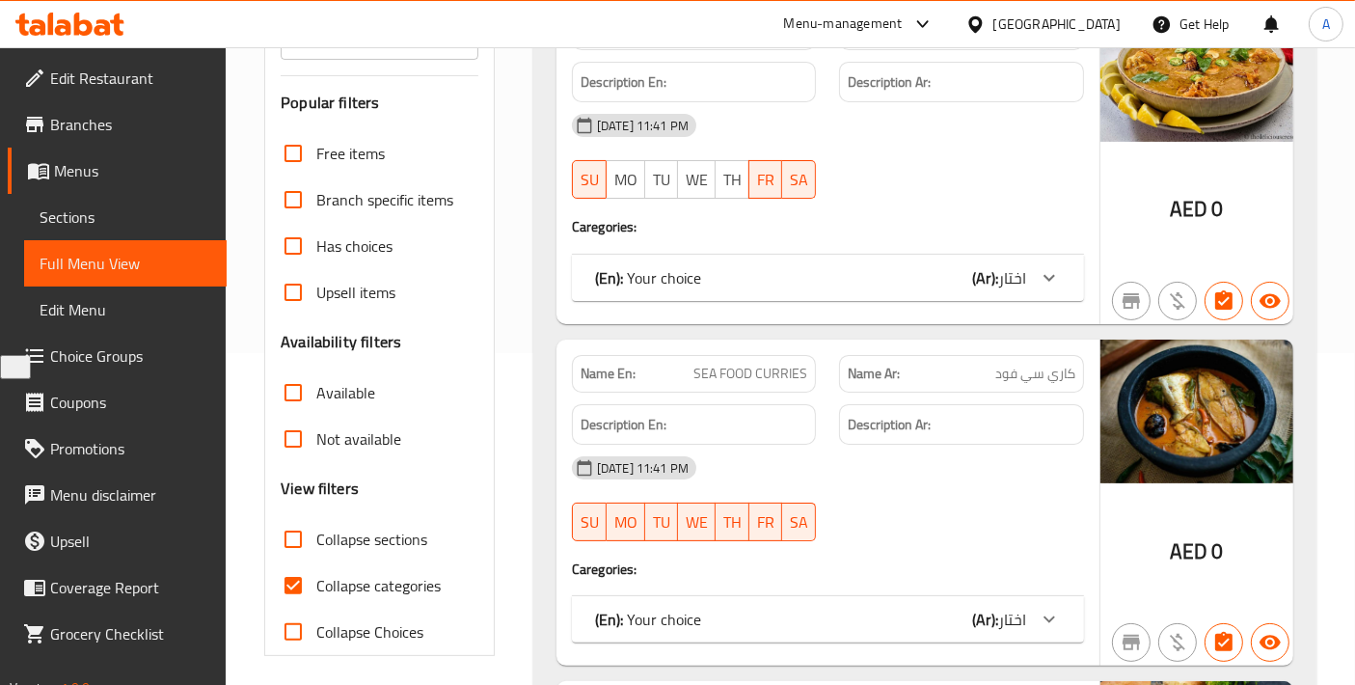
scroll to position [643, 0]
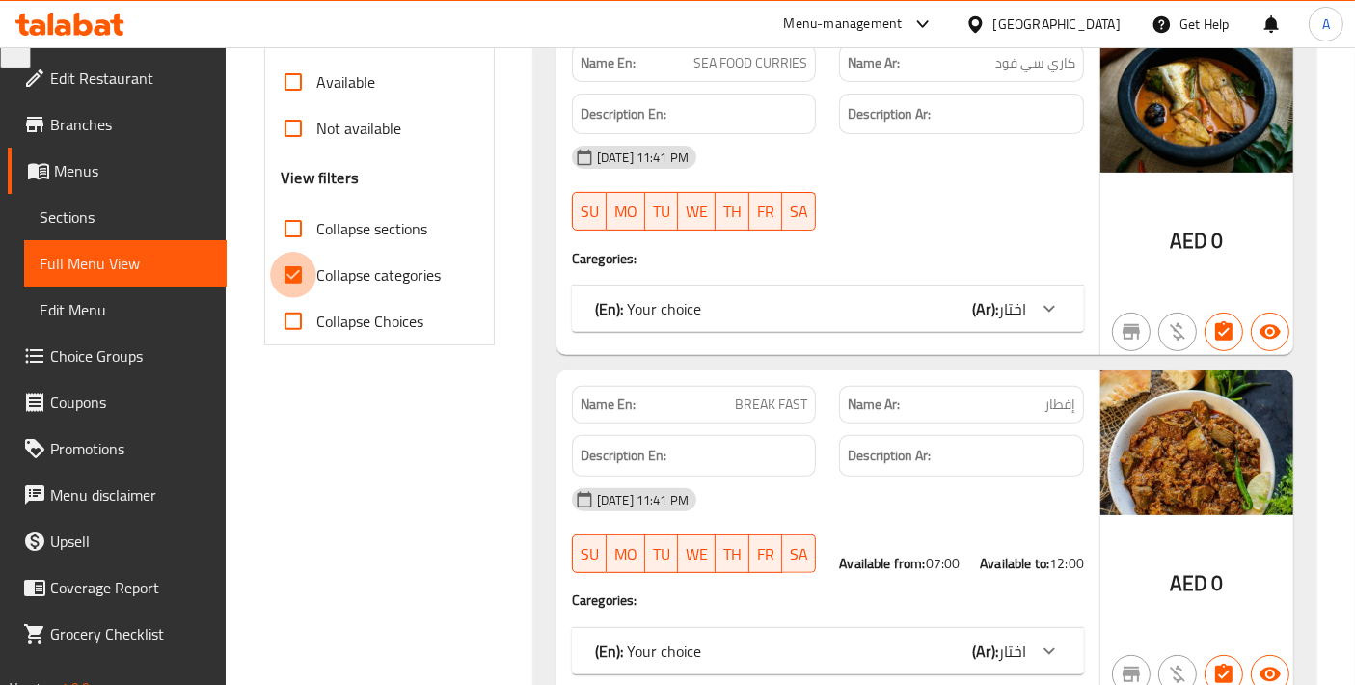
click at [291, 284] on input "Collapse categories" at bounding box center [293, 275] width 46 height 46
checkbox input "false"
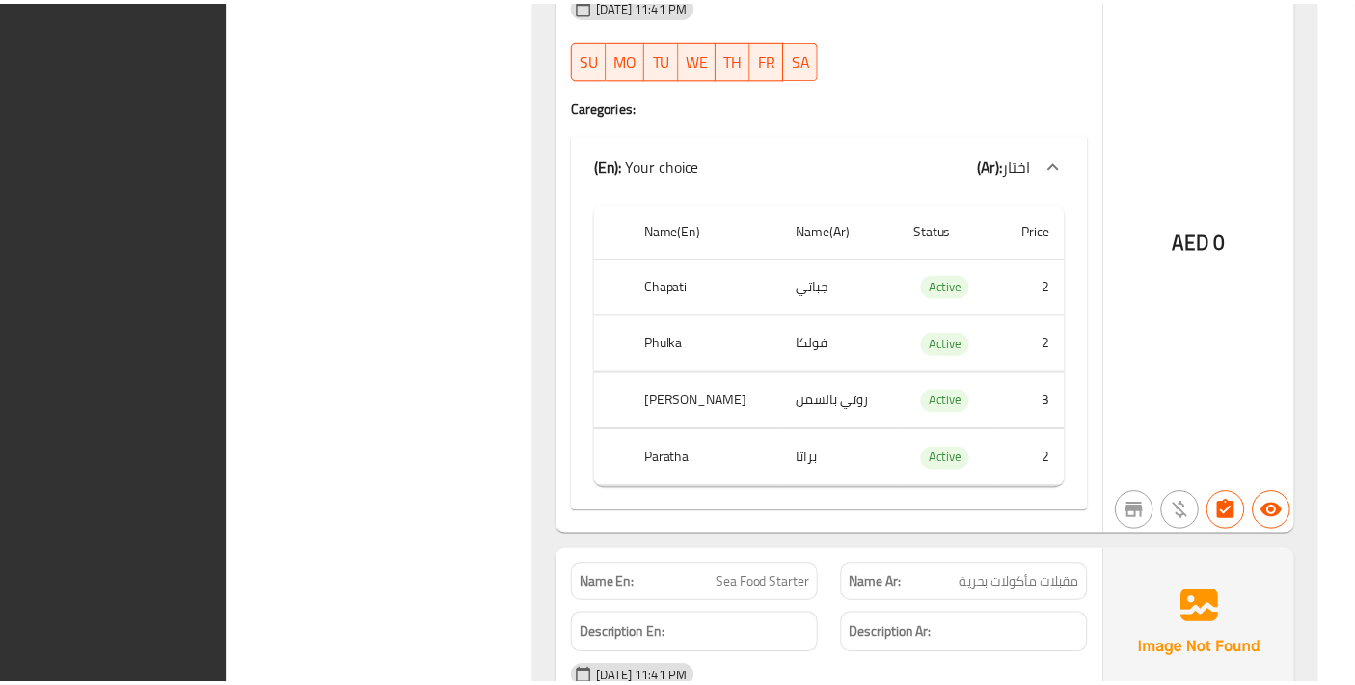
scroll to position [15643, 0]
